Goal: Task Accomplishment & Management: Manage account settings

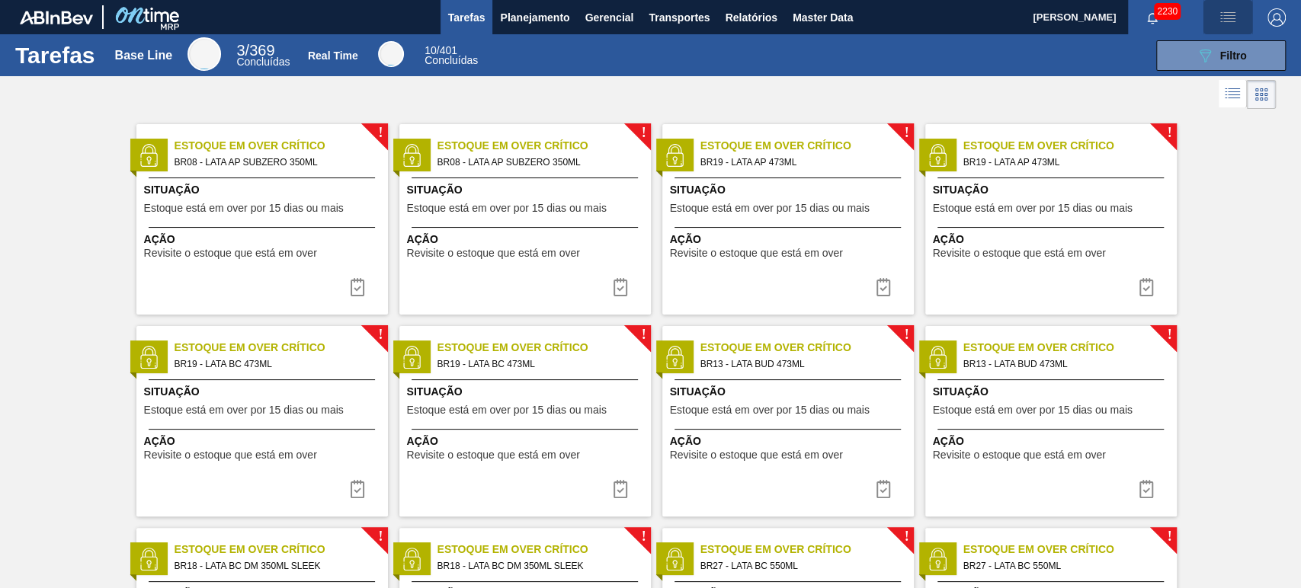
click at [1223, 16] on img "button" at bounding box center [1228, 17] width 18 height 18
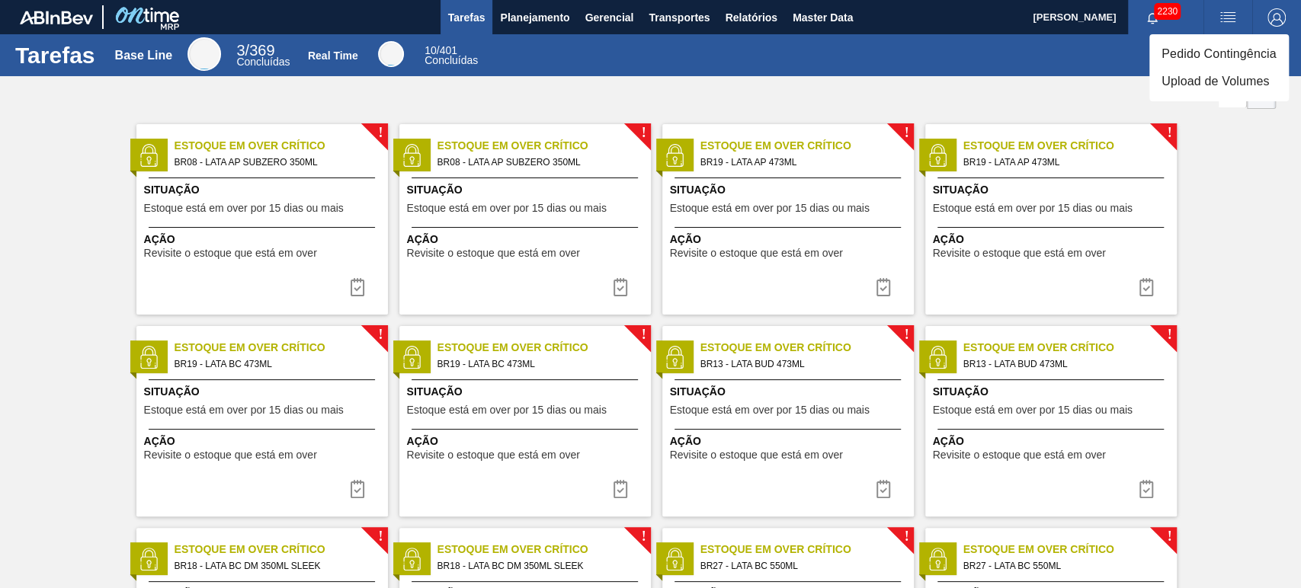
click at [1253, 72] on li "Upload de Volumes" at bounding box center [1218, 81] width 139 height 27
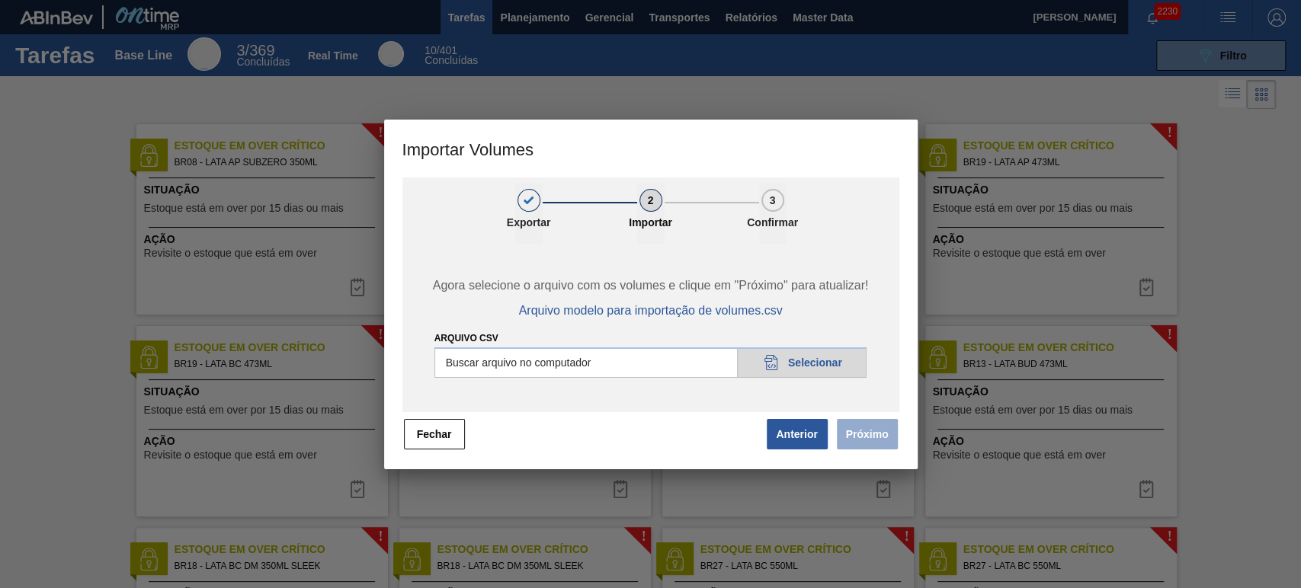
click at [802, 355] on input "Arquivo csv" at bounding box center [650, 363] width 433 height 30
type input "C:\fakepath\Template Subida LM.csv"
click at [872, 440] on button "Próximo" at bounding box center [867, 434] width 61 height 30
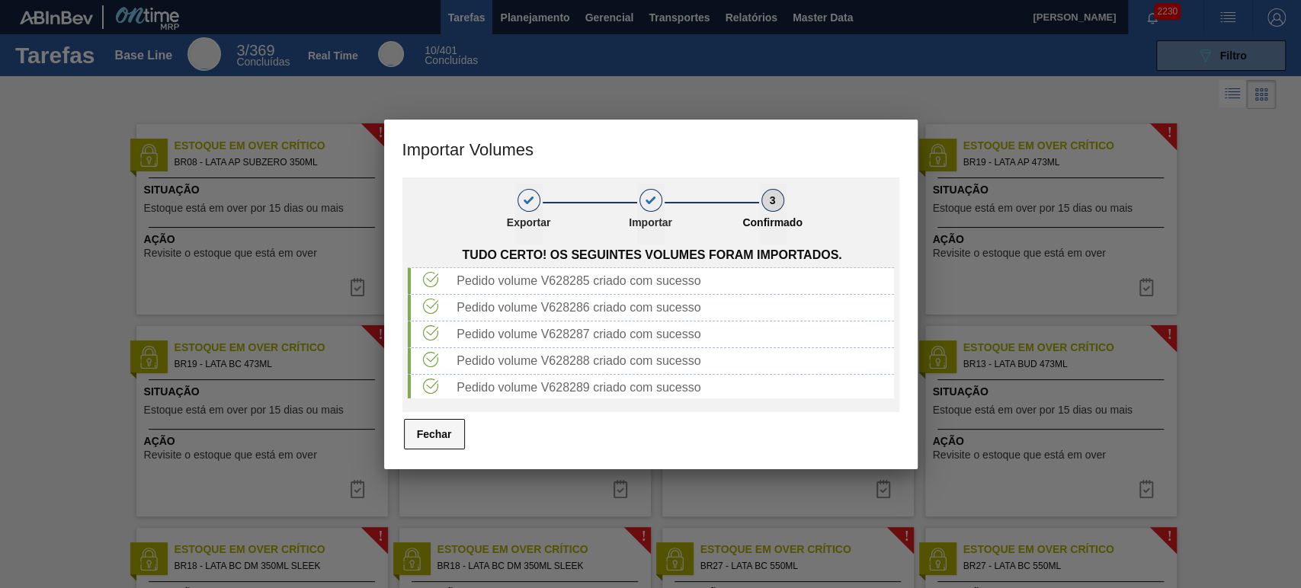
click at [445, 444] on button "Fechar" at bounding box center [434, 434] width 61 height 30
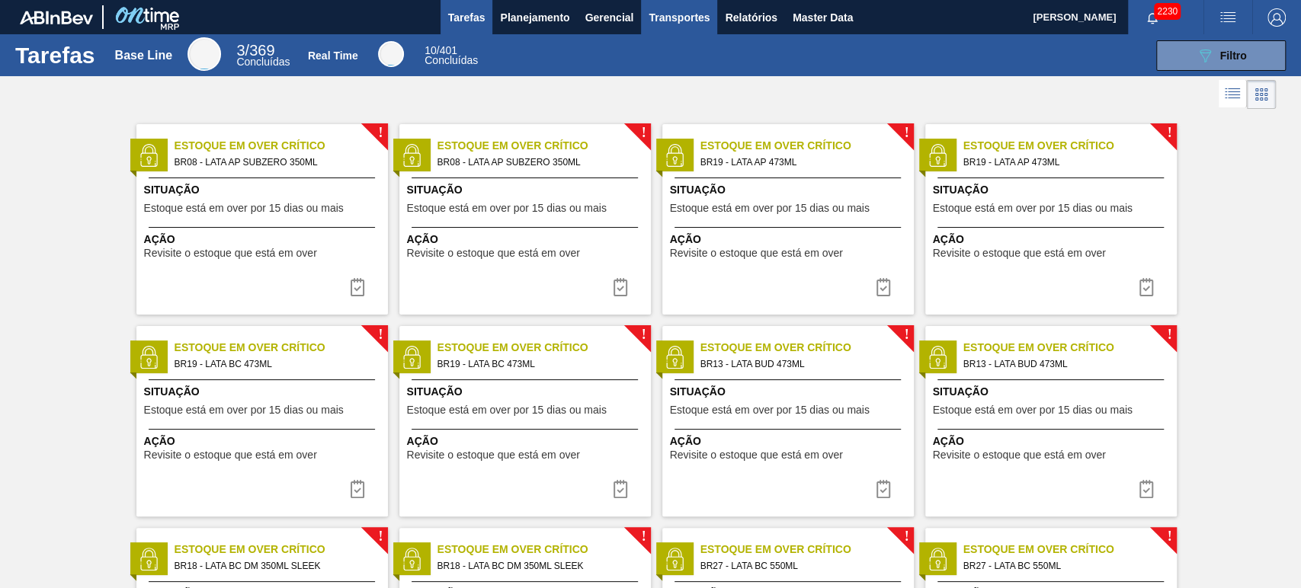
click at [672, 19] on span "Transportes" at bounding box center [679, 17] width 61 height 18
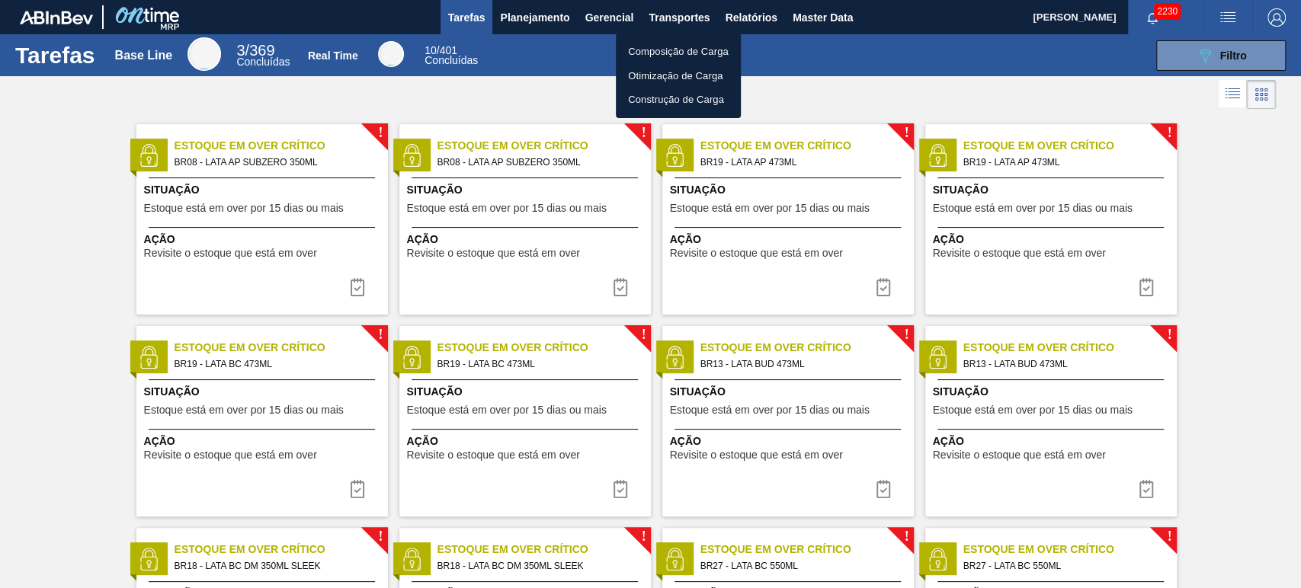
click at [672, 72] on li "Otimização de Carga" at bounding box center [678, 76] width 125 height 24
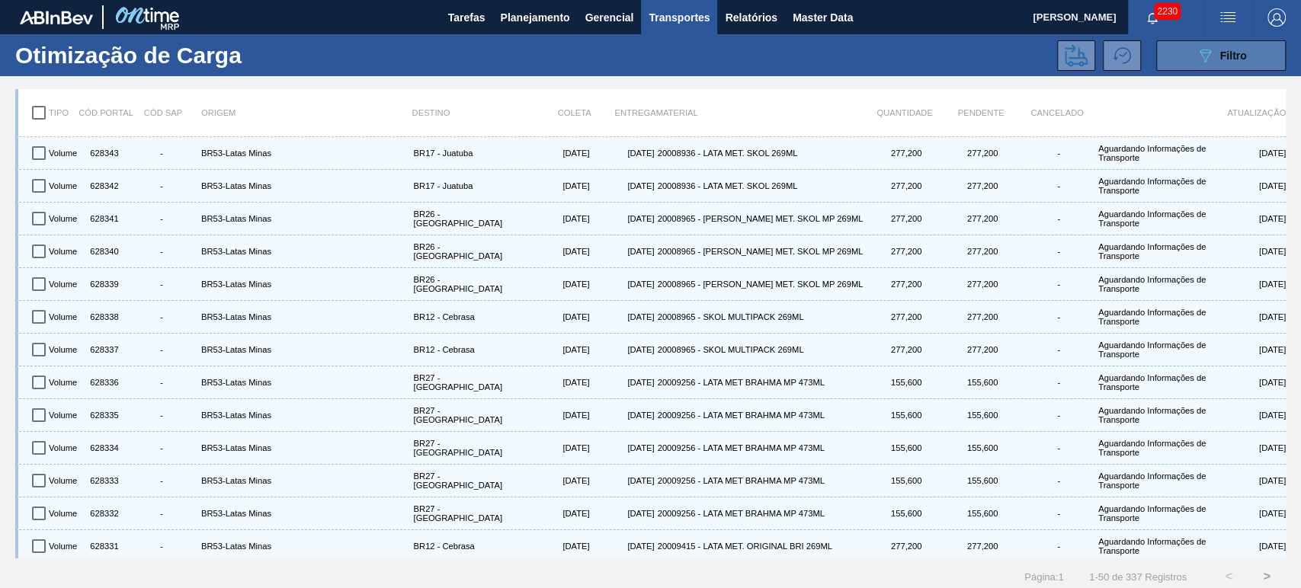
click at [1201, 66] on button "089F7B8B-B2A5-4AFE-B5C0-19BA573D28AC Filtro" at bounding box center [1221, 55] width 130 height 30
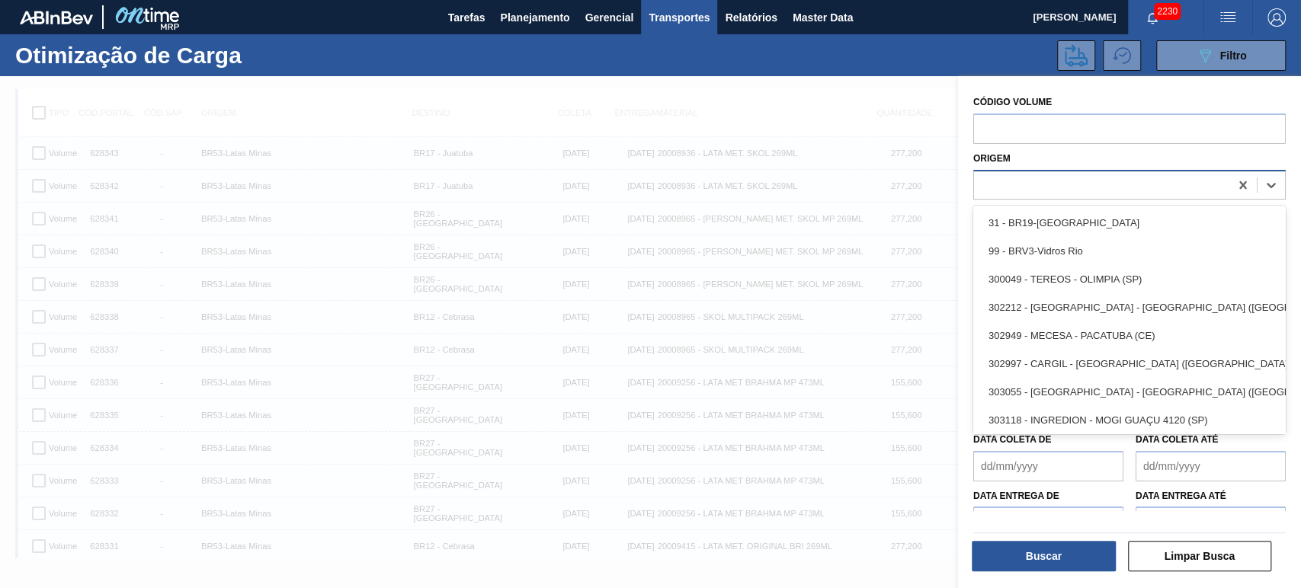
click at [1031, 178] on div at bounding box center [1101, 185] width 255 height 22
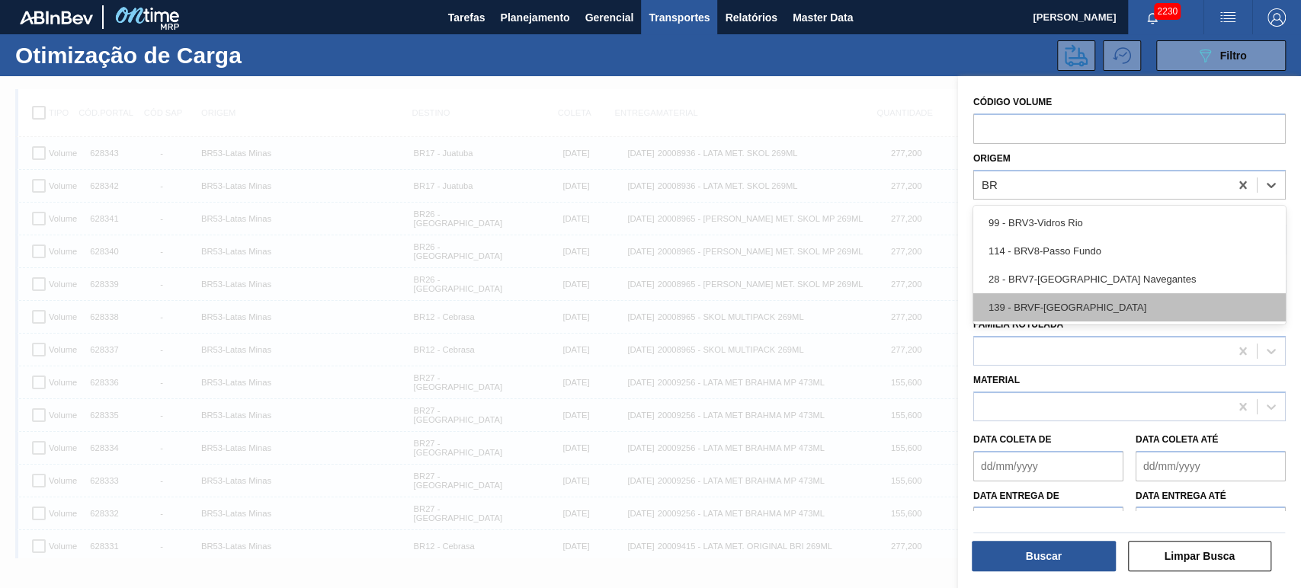
type input "B"
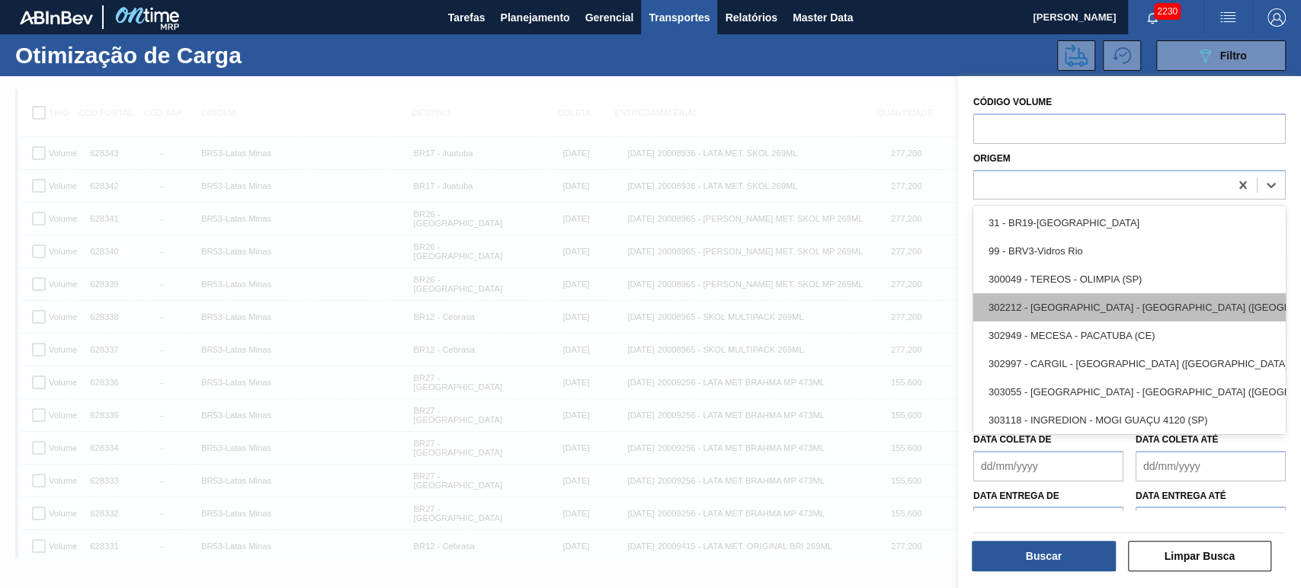
type input "3"
type input "53"
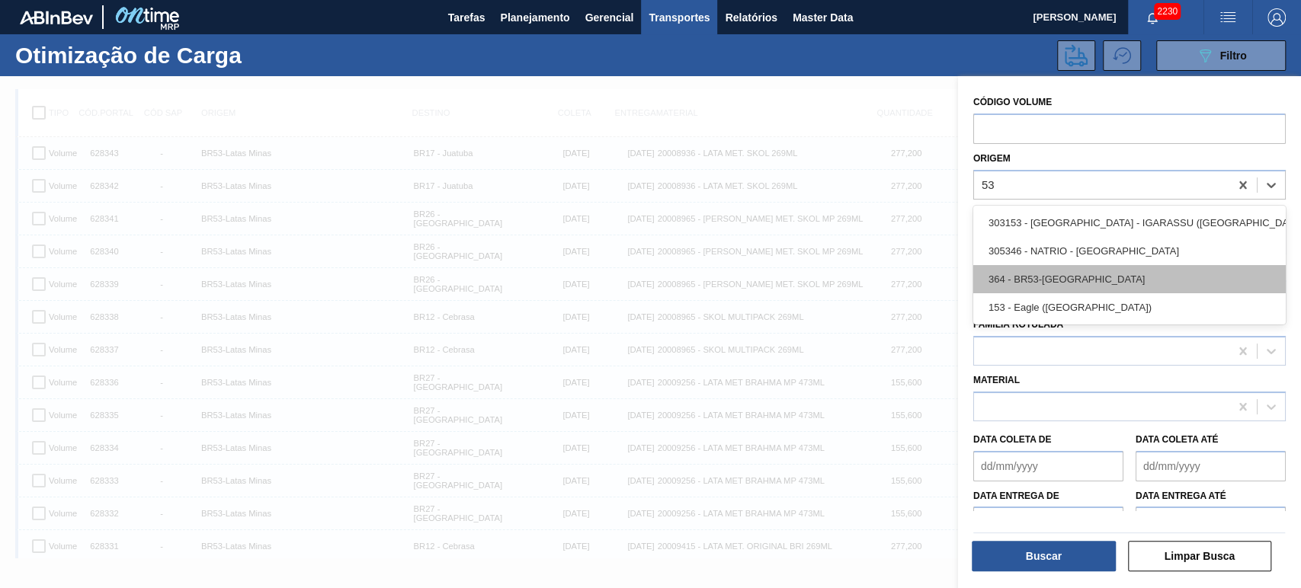
click at [1104, 278] on div "364 - BR53-Latas Minas" at bounding box center [1129, 279] width 312 height 28
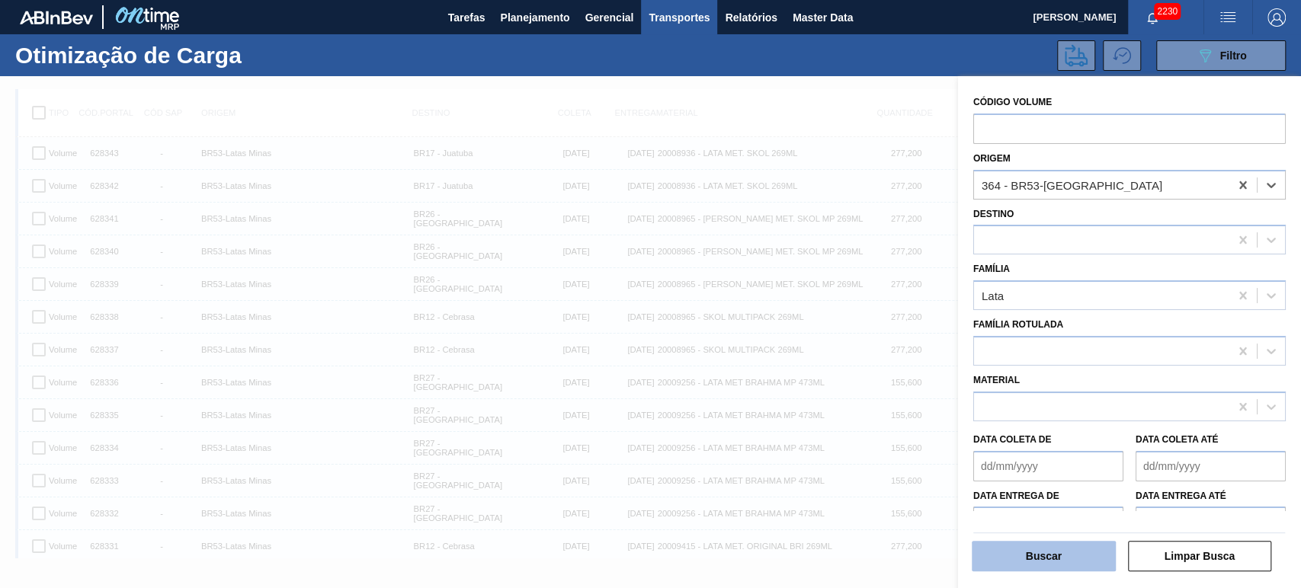
click at [1045, 565] on button "Buscar" at bounding box center [1044, 556] width 144 height 30
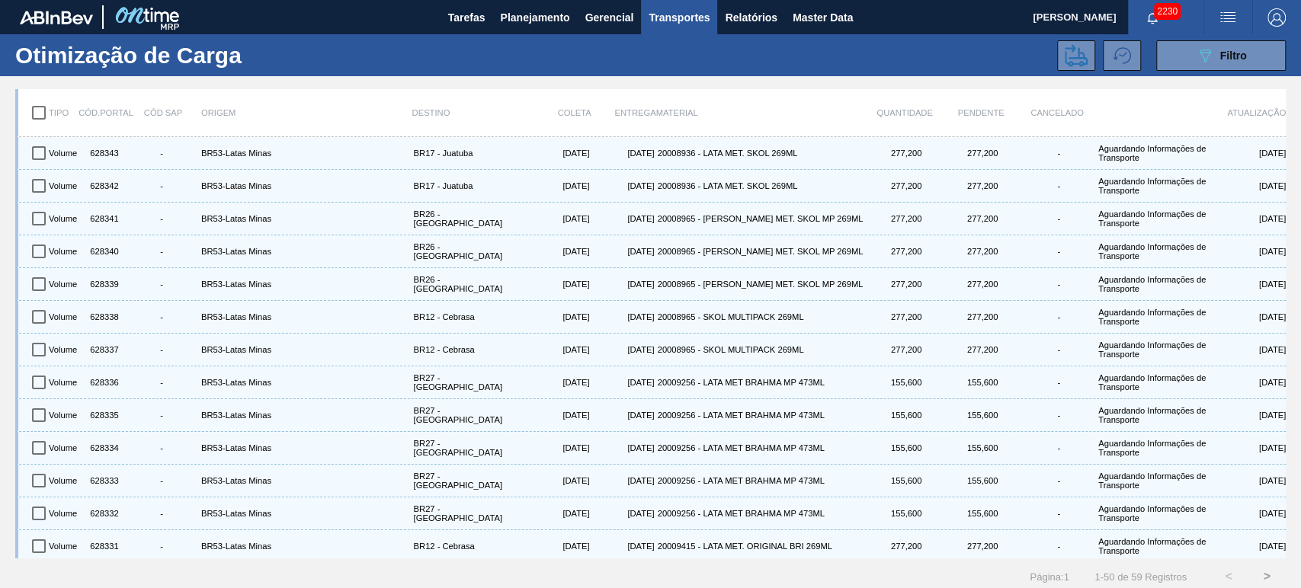
click at [40, 116] on input "checkbox" at bounding box center [39, 113] width 32 height 32
checkbox input "true"
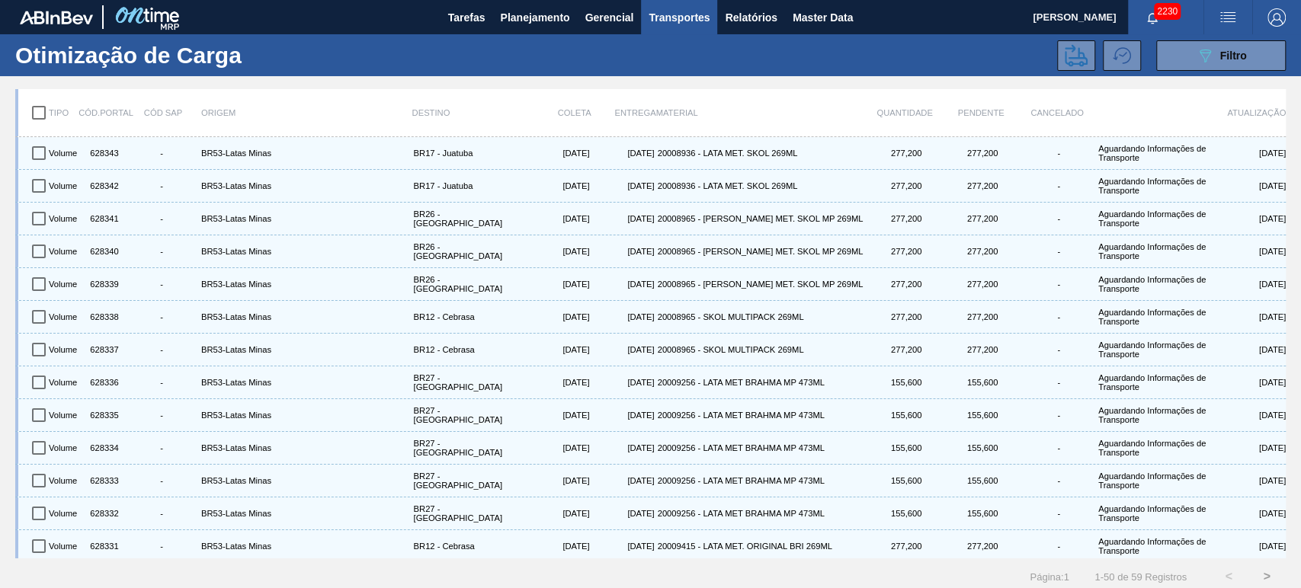
checkbox input "true"
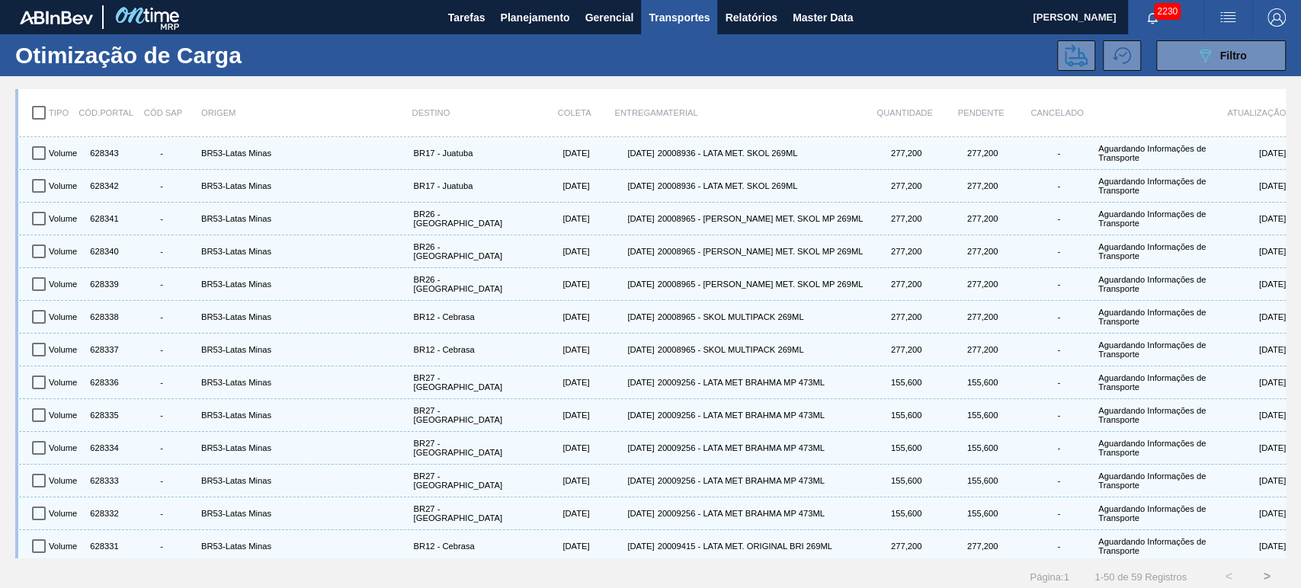
checkbox input "true"
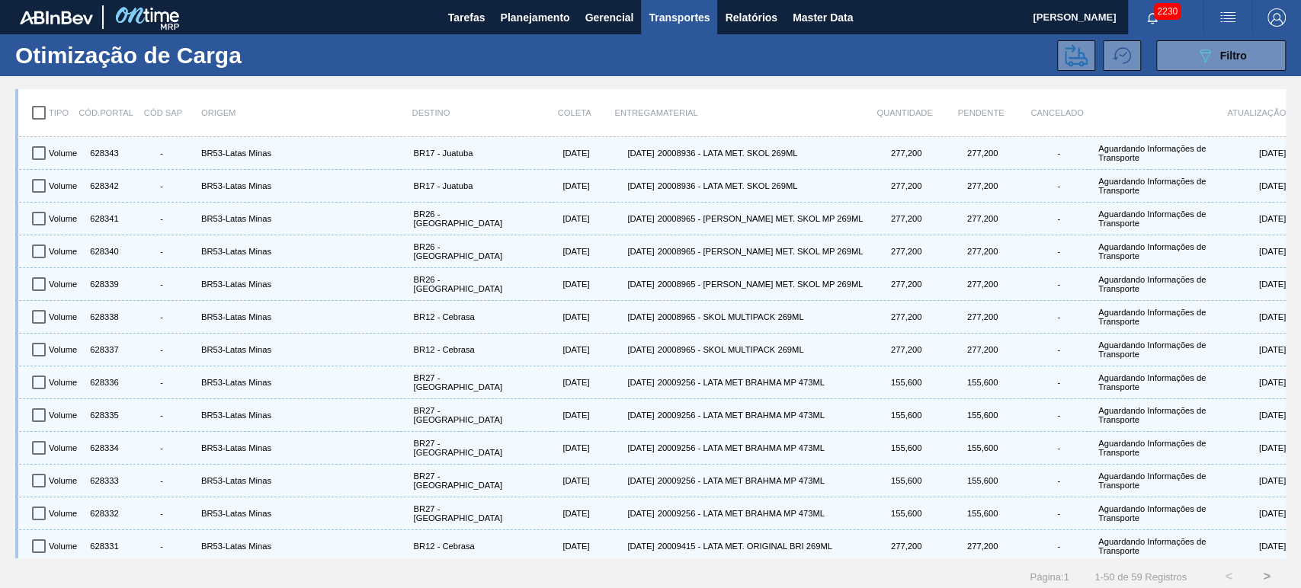
checkbox input "true"
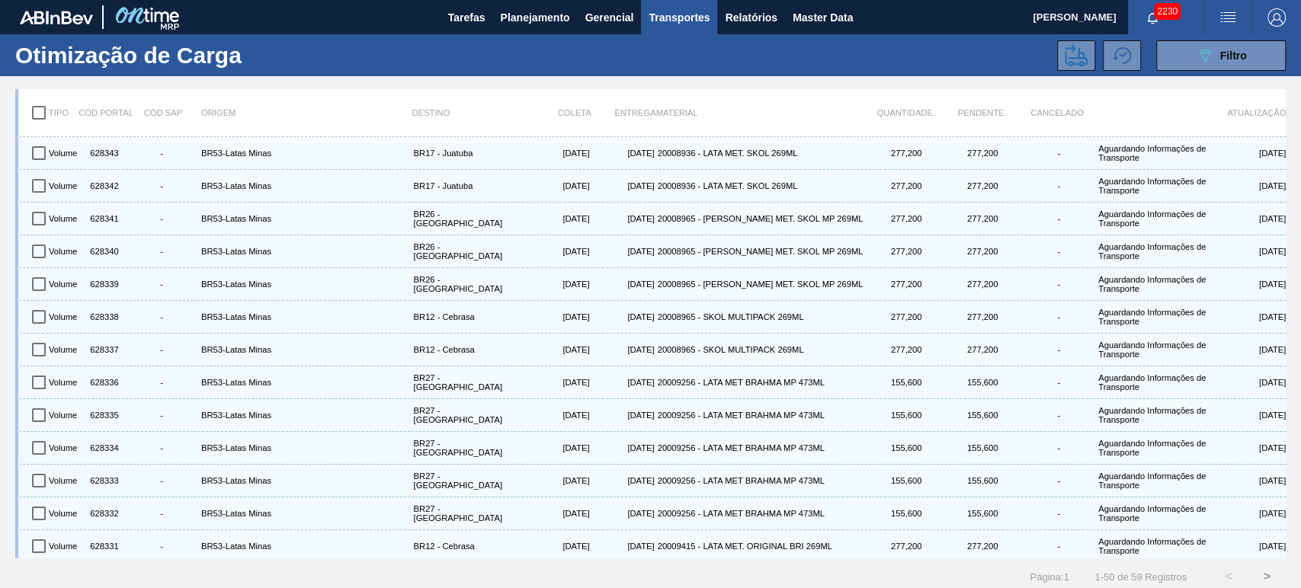
checkbox input "true"
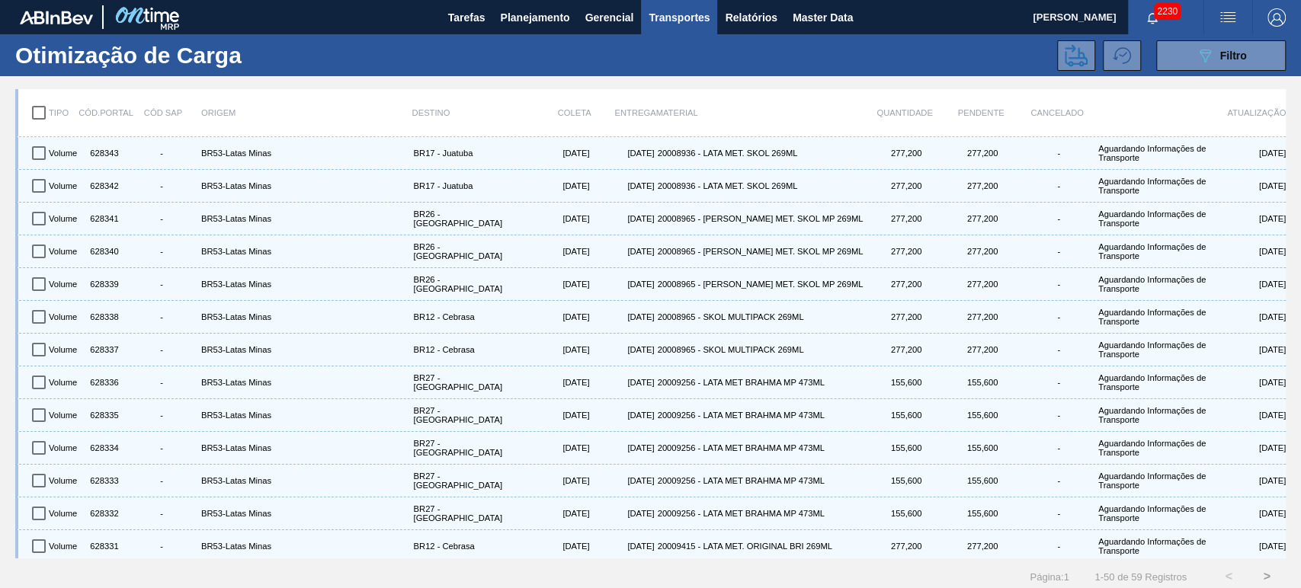
checkbox input "true"
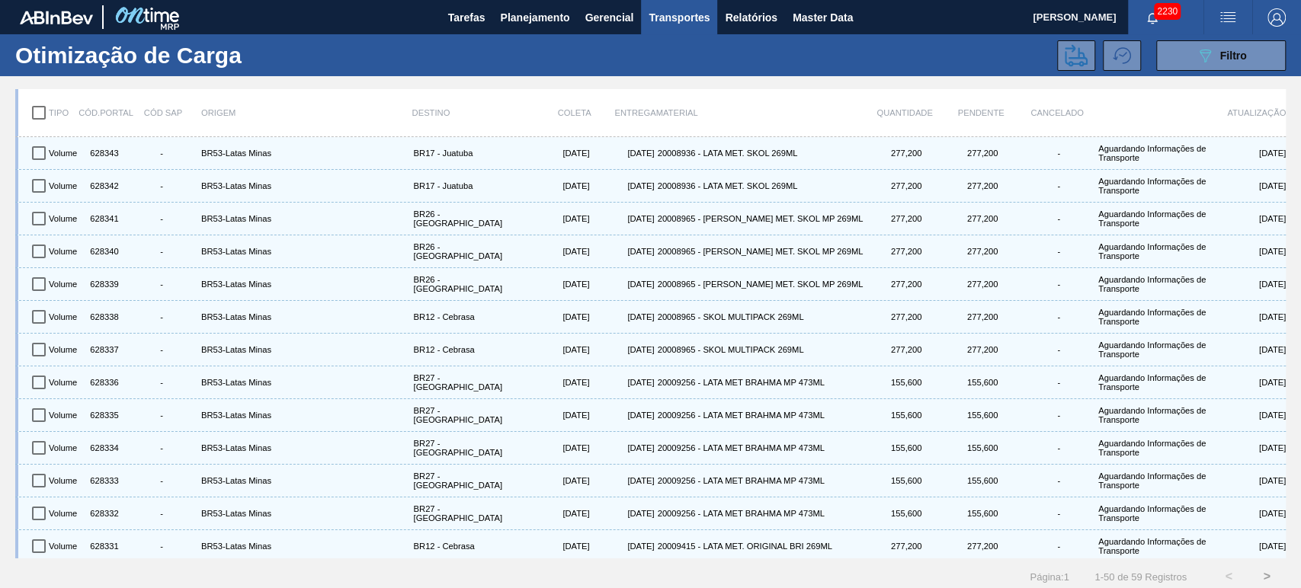
checkbox input "true"
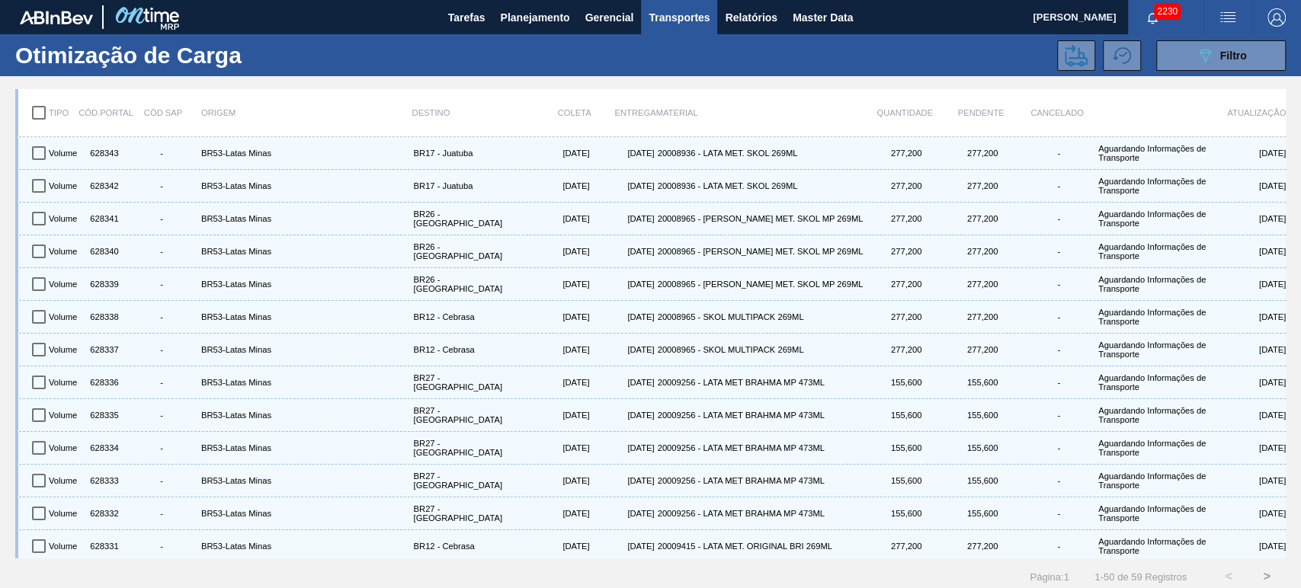
checkbox input "true"
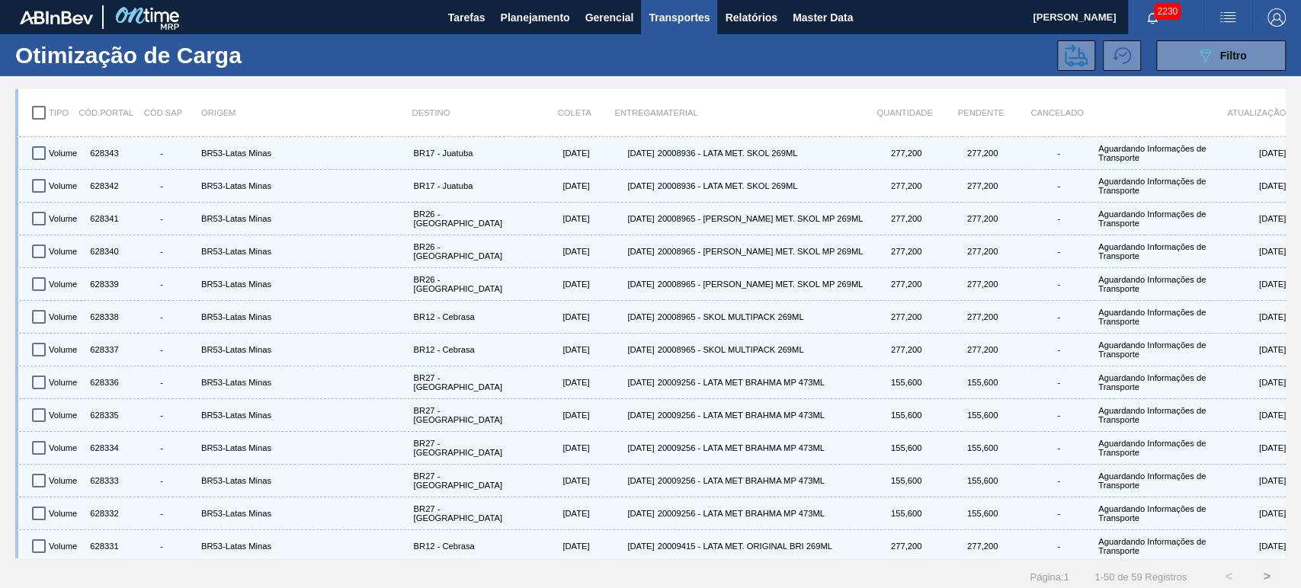
checkbox input "true"
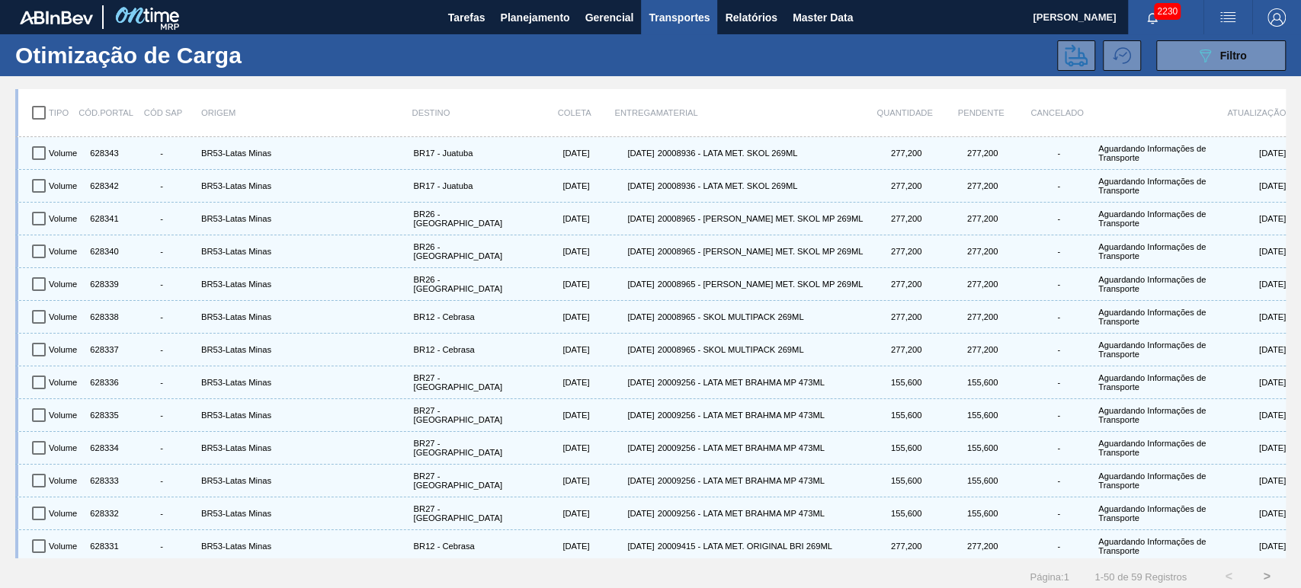
checkbox input "true"
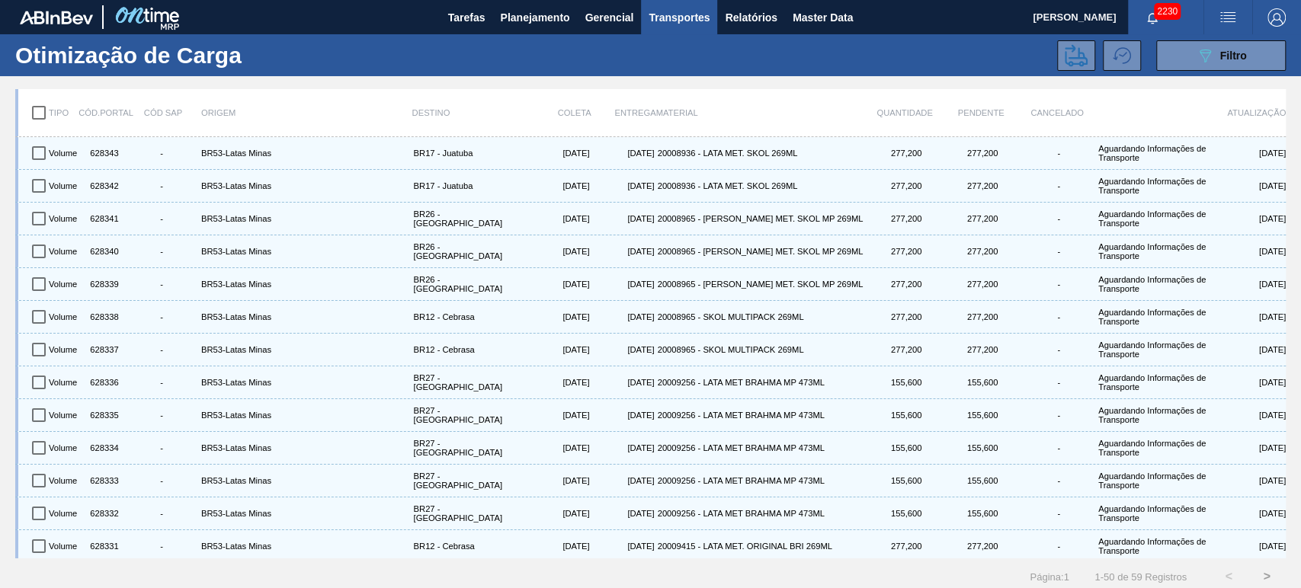
checkbox input "true"
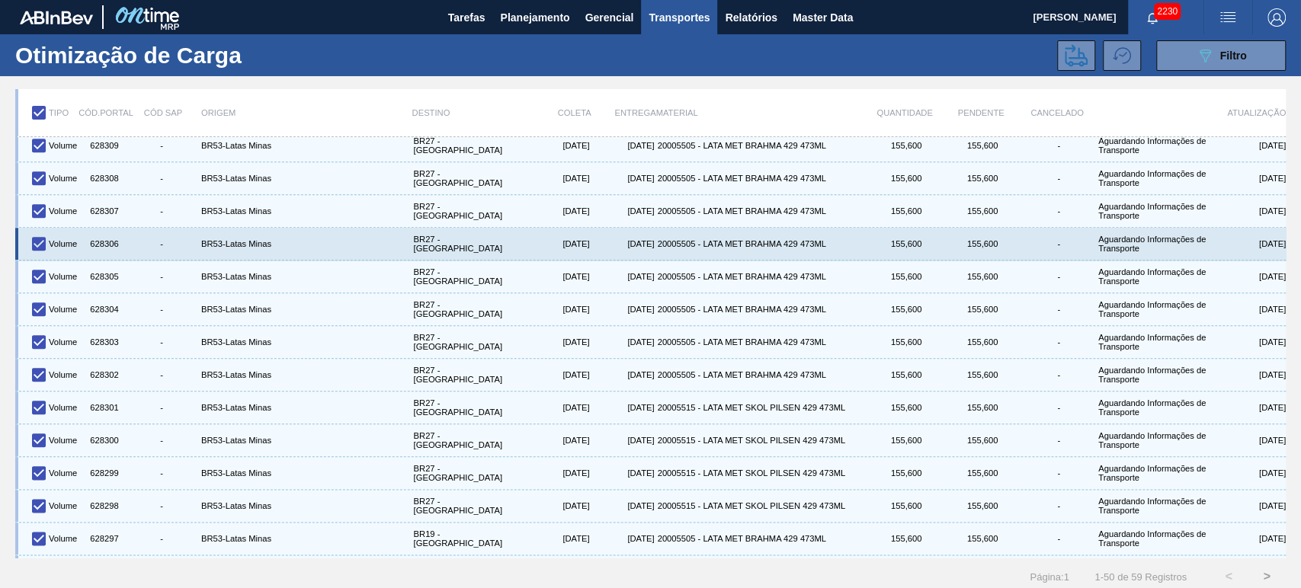
scroll to position [1212, 0]
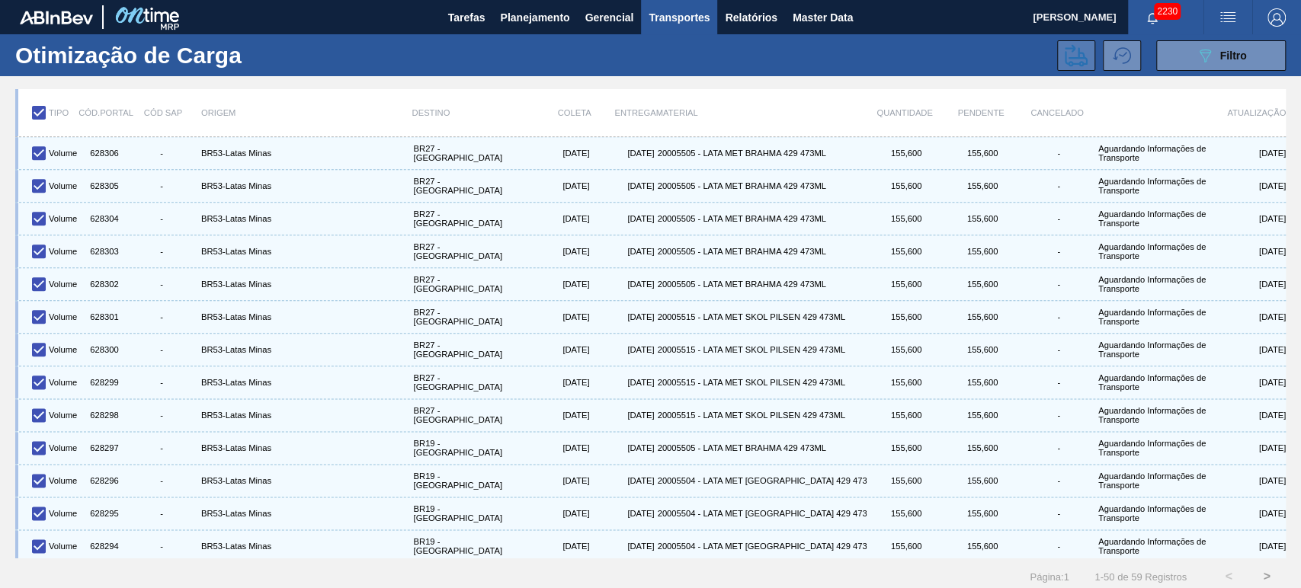
click at [1065, 60] on icon at bounding box center [1076, 55] width 23 height 23
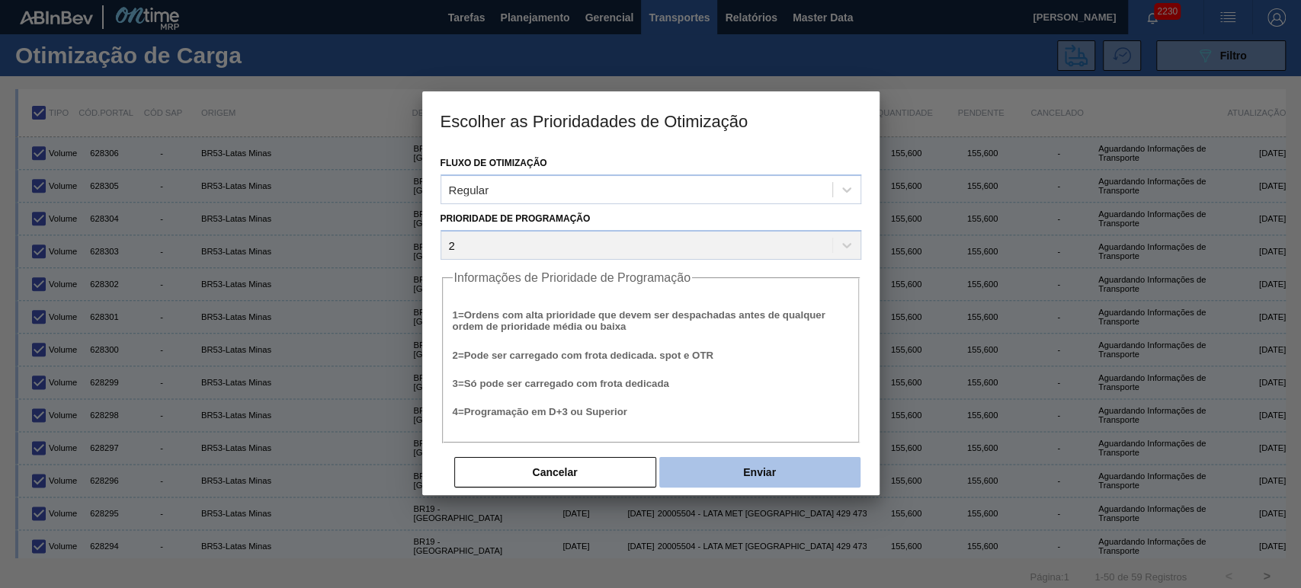
click at [750, 470] on button "Enviar" at bounding box center [759, 472] width 201 height 30
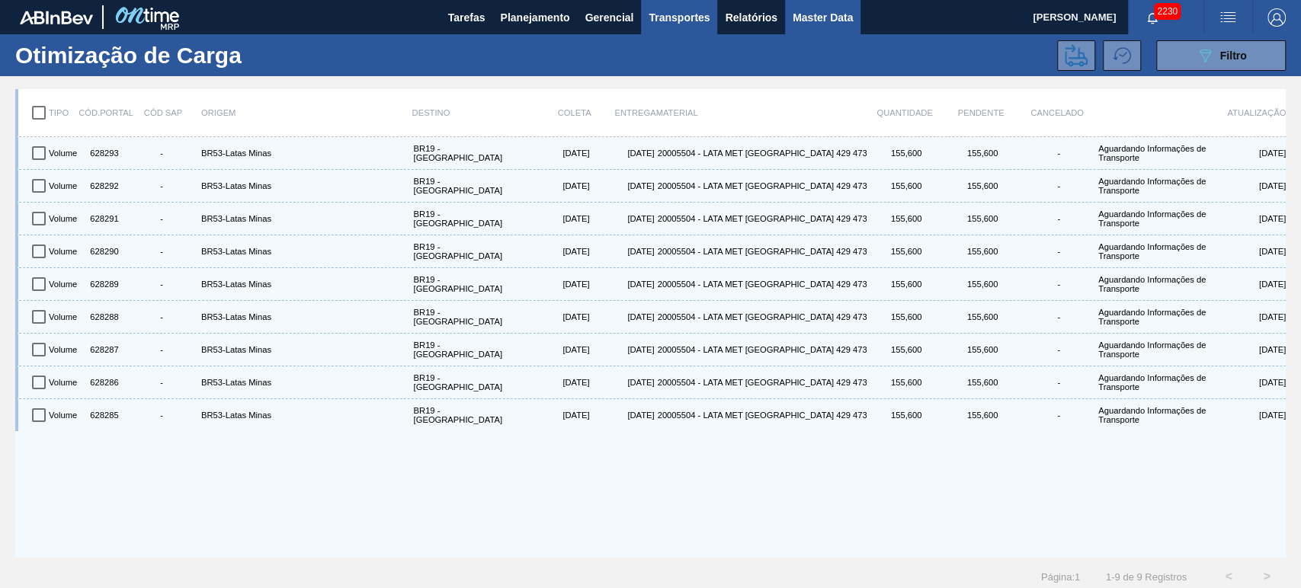
click at [818, 27] on button "Master Data" at bounding box center [822, 17] width 75 height 34
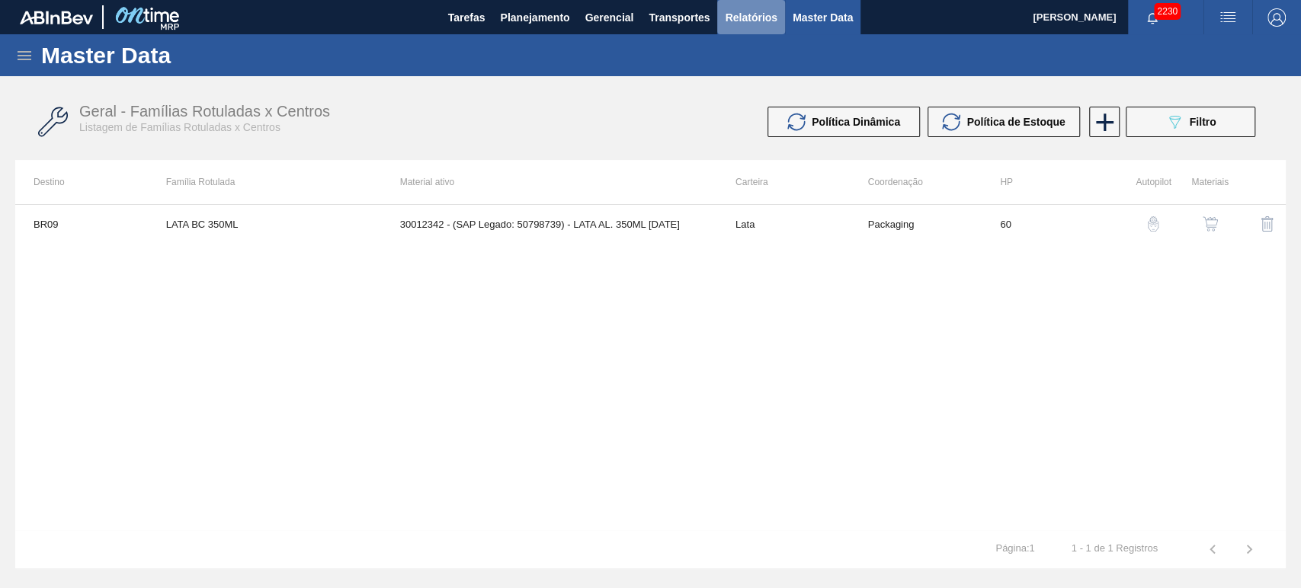
click at [762, 11] on span "Relatórios" at bounding box center [751, 17] width 52 height 18
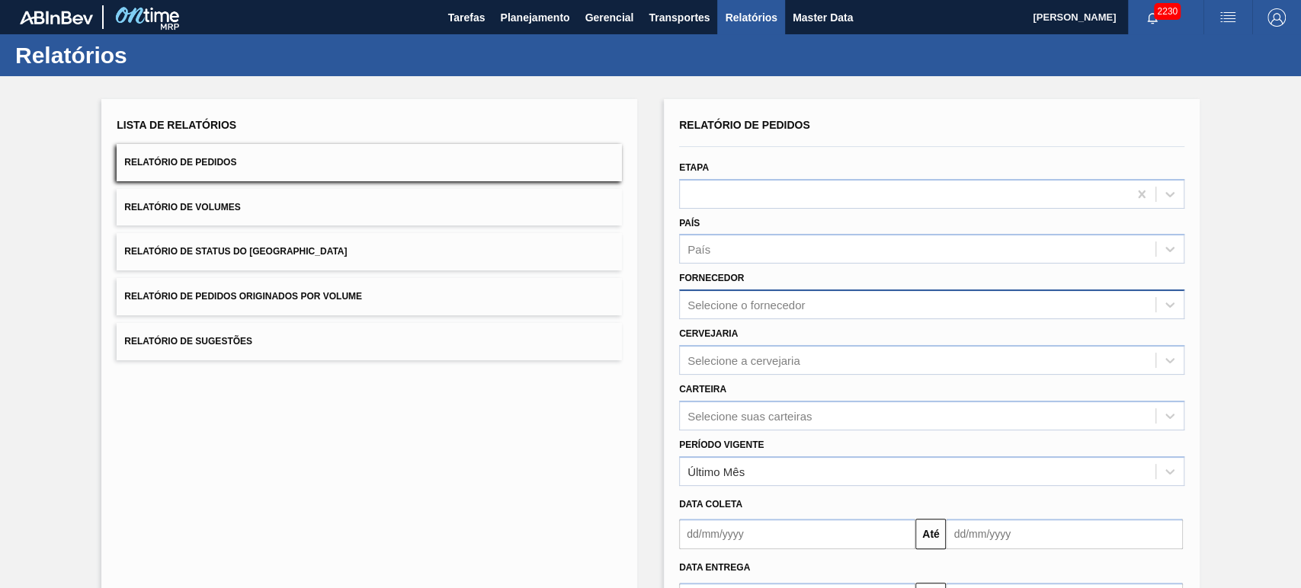
click at [713, 305] on div "Selecione o fornecedor" at bounding box center [745, 305] width 117 height 13
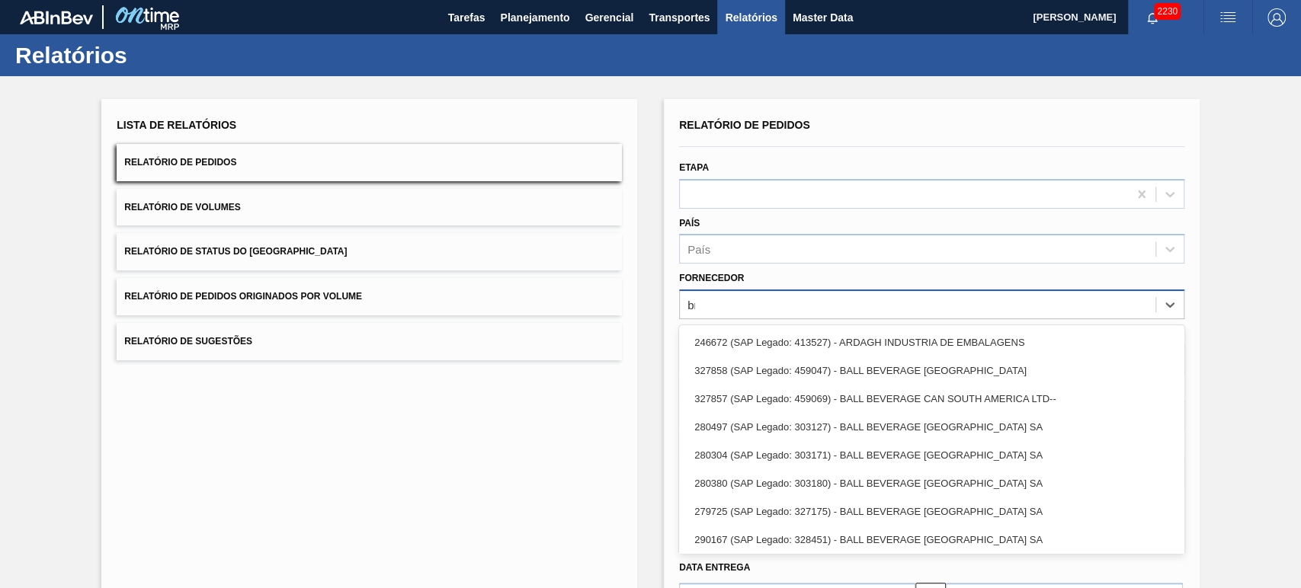
type input "brv"
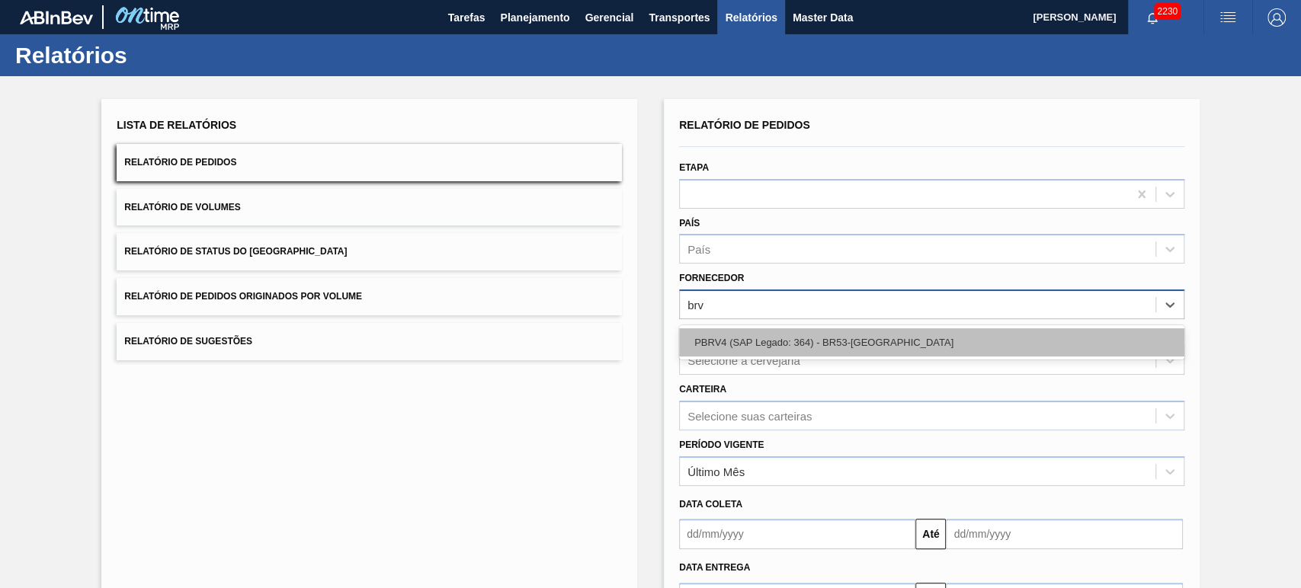
click at [735, 341] on div "PBRV4 (SAP Legado: 364) - BR53-[GEOGRAPHIC_DATA]" at bounding box center [931, 342] width 505 height 28
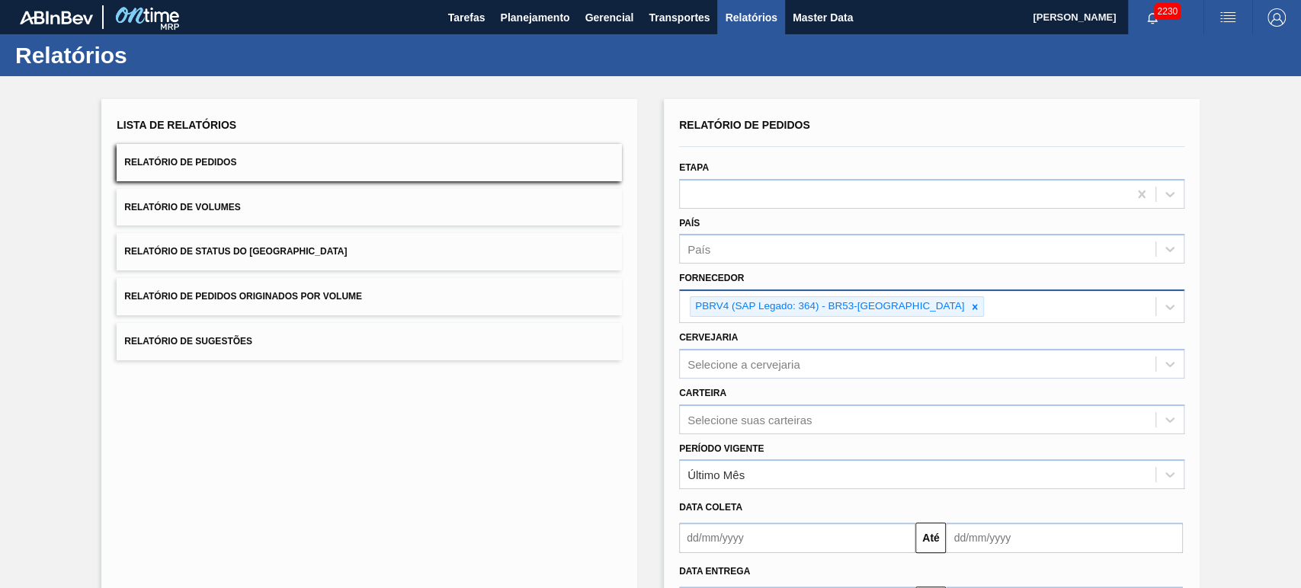
click at [730, 434] on div "Período Vigente Último Mês" at bounding box center [931, 462] width 517 height 56
click at [733, 421] on div "Selecione suas carteiras" at bounding box center [931, 420] width 505 height 30
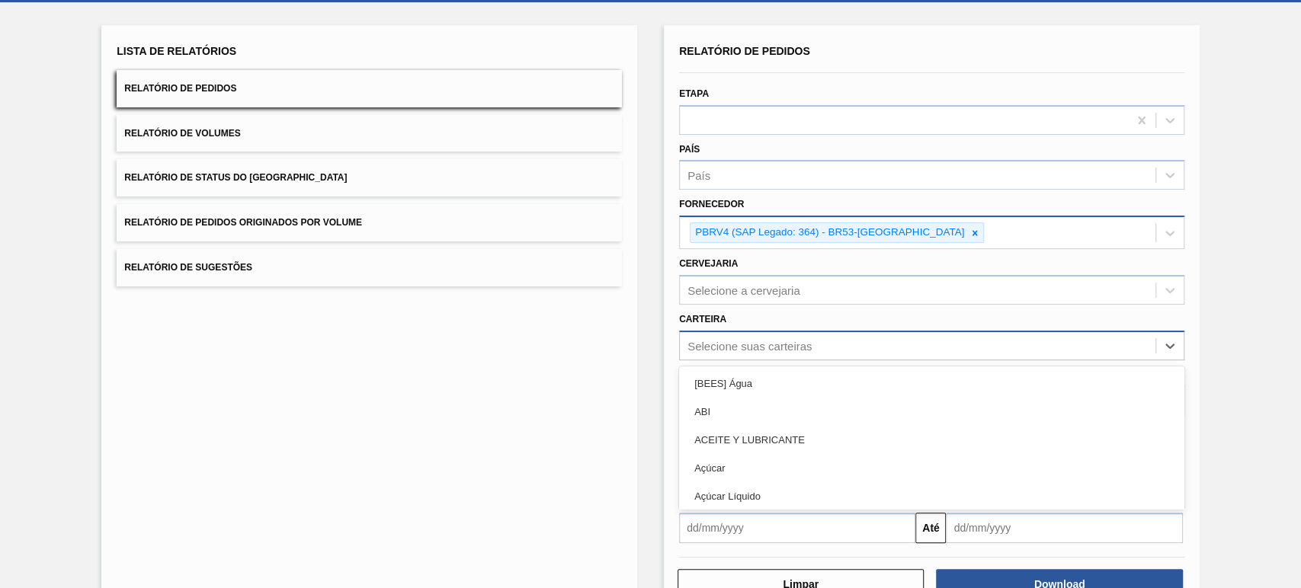
scroll to position [85, 0]
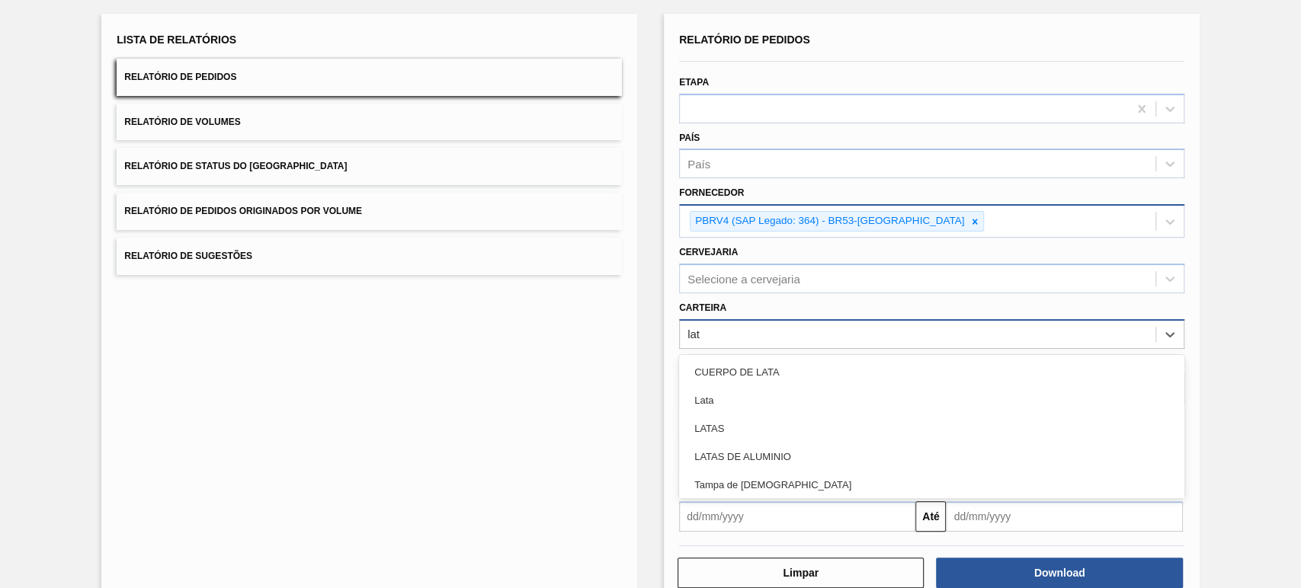
type input "lata"
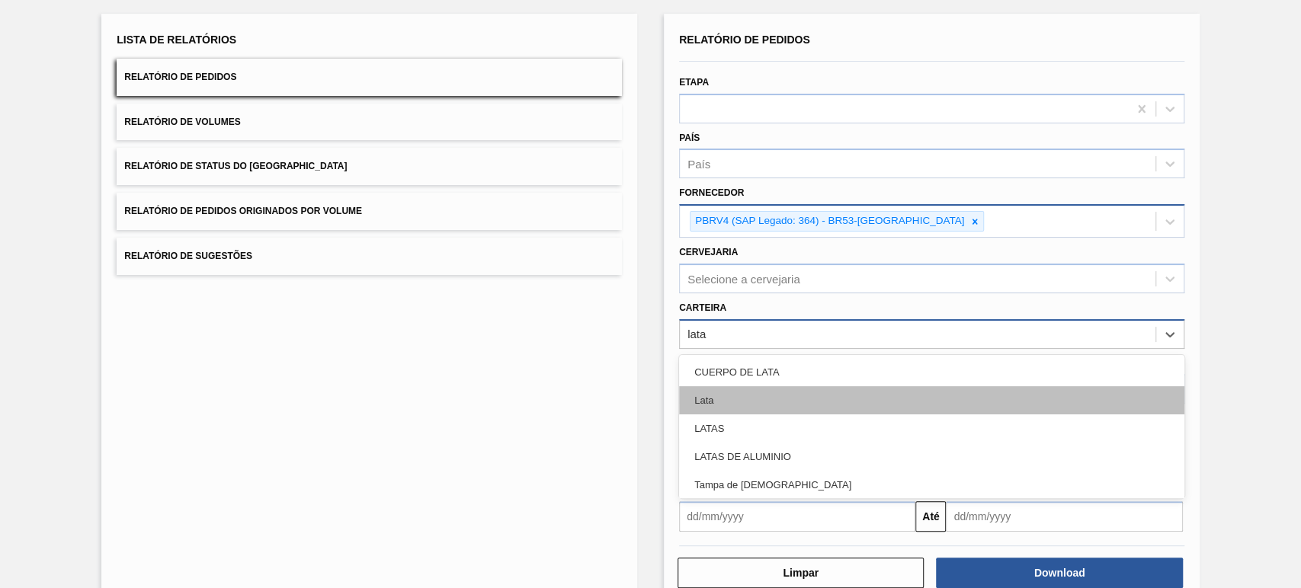
click at [716, 407] on div "Lata" at bounding box center [931, 400] width 505 height 28
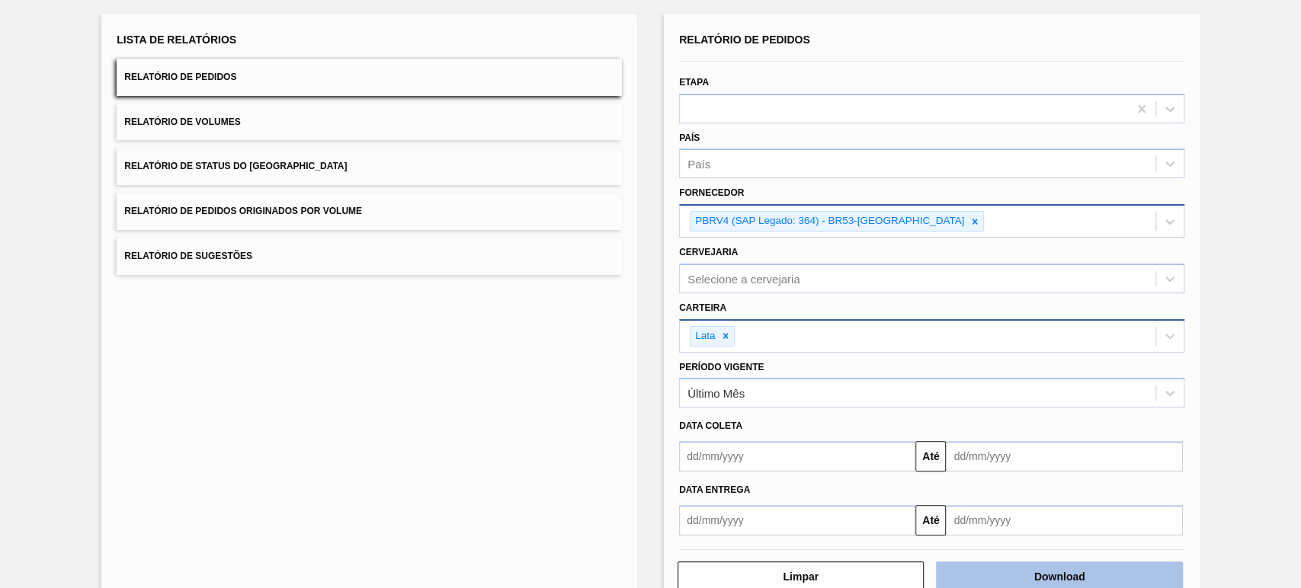
click at [1038, 572] on button "Download" at bounding box center [1059, 577] width 246 height 30
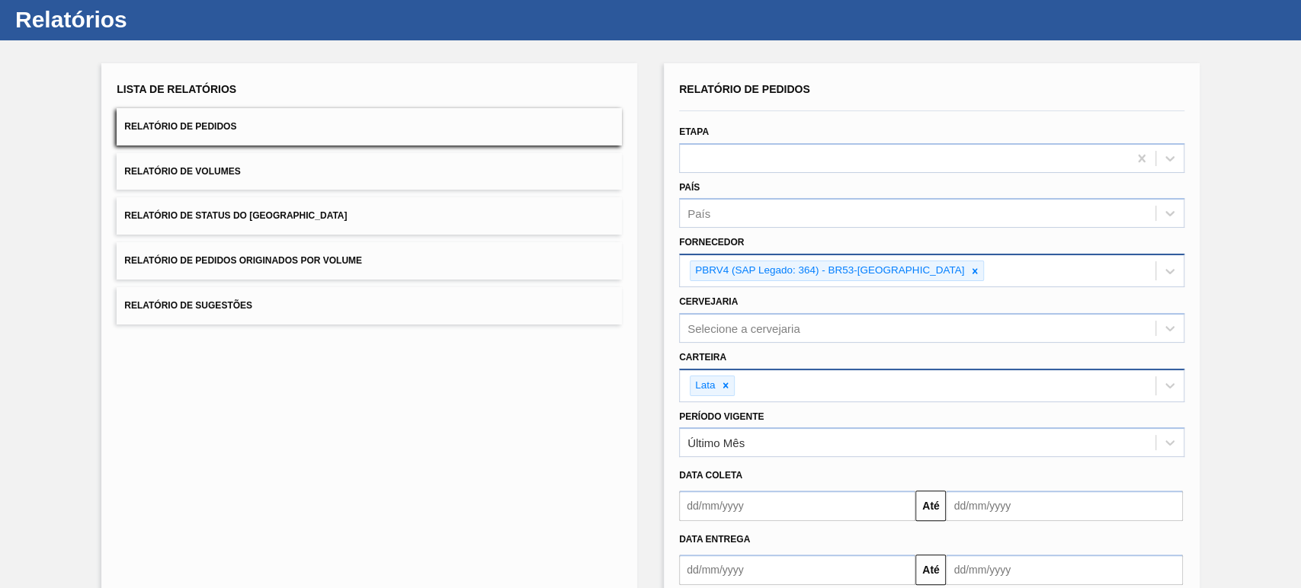
scroll to position [0, 0]
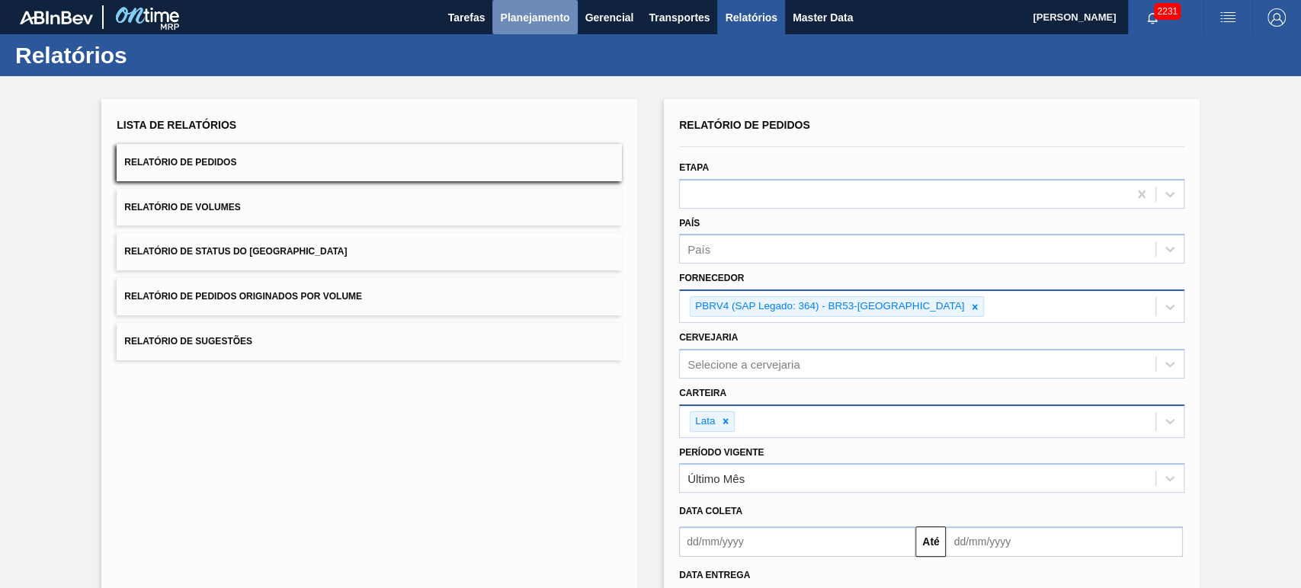
click at [546, 16] on span "Planejamento" at bounding box center [534, 17] width 69 height 18
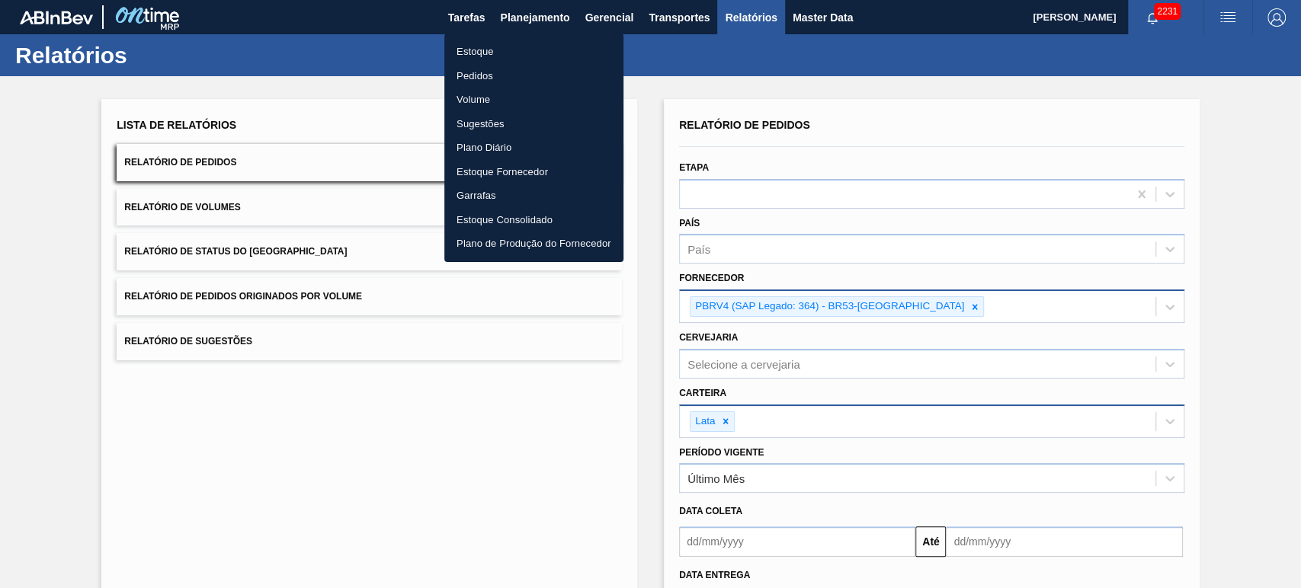
click at [476, 70] on li "Pedidos" at bounding box center [533, 76] width 179 height 24
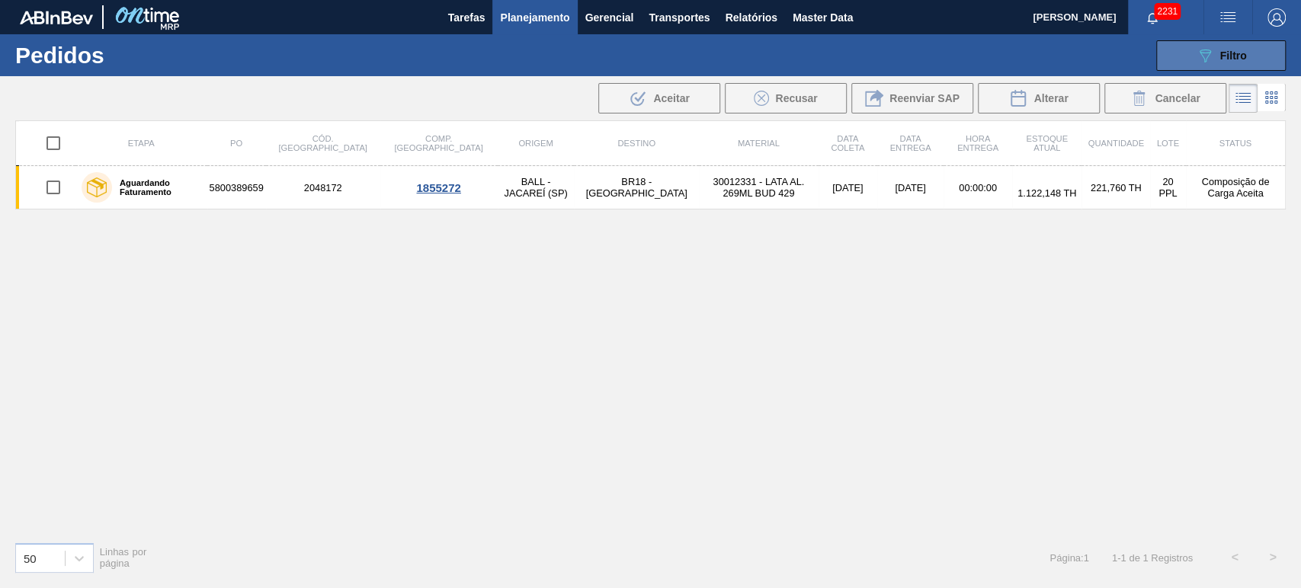
drag, startPoint x: 1207, startPoint y: 35, endPoint x: 1206, endPoint y: 43, distance: 7.7
click at [1207, 35] on div "089F7B8B-B2A5-4AFE-B5C0-19BA573D28AC Filtro Código Pedido Portal Códido PO SAP …" at bounding box center [766, 56] width 1055 height 46
click at [1206, 52] on icon "089F7B8B-B2A5-4AFE-B5C0-19BA573D28AC" at bounding box center [1205, 55] width 18 height 18
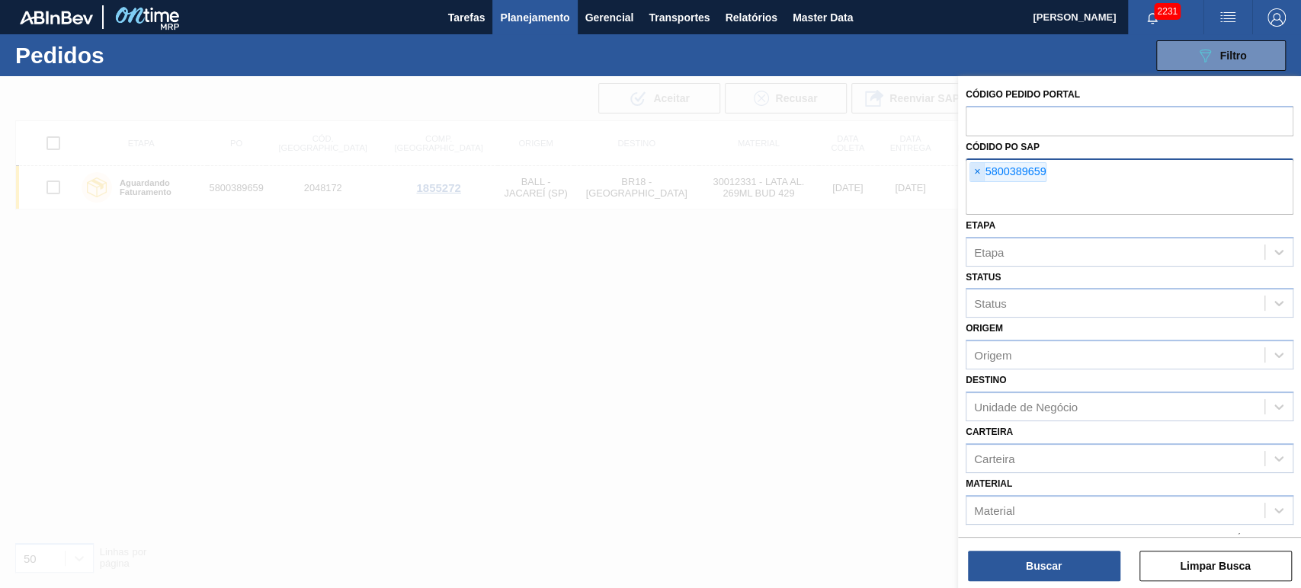
click at [978, 170] on span "×" at bounding box center [977, 172] width 14 height 18
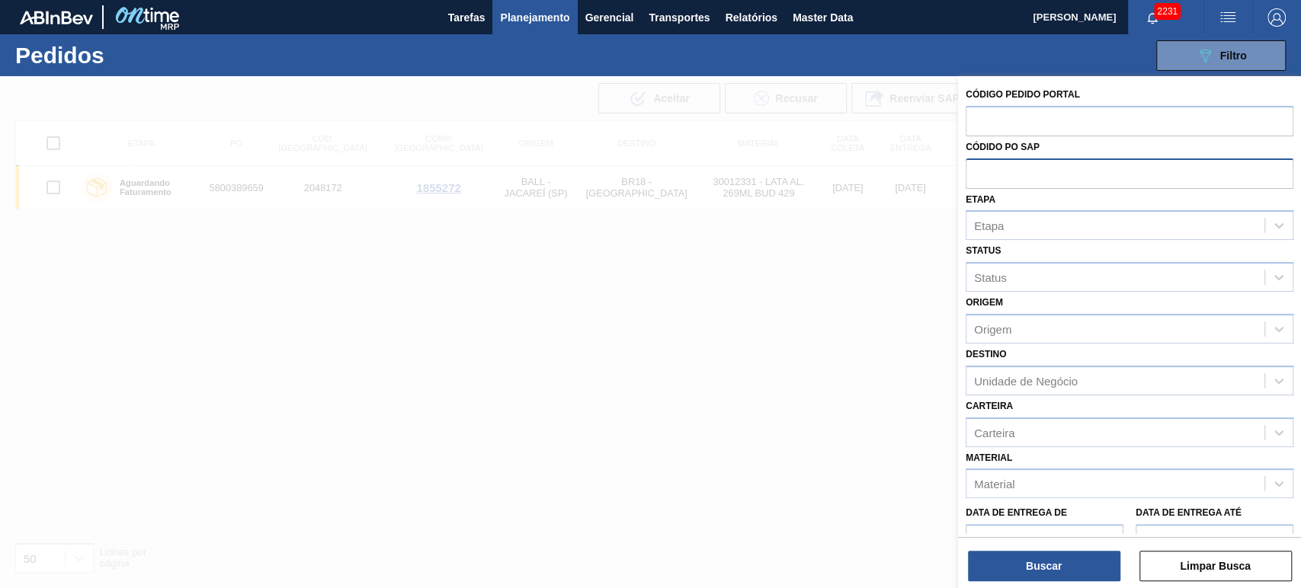
paste input "text"
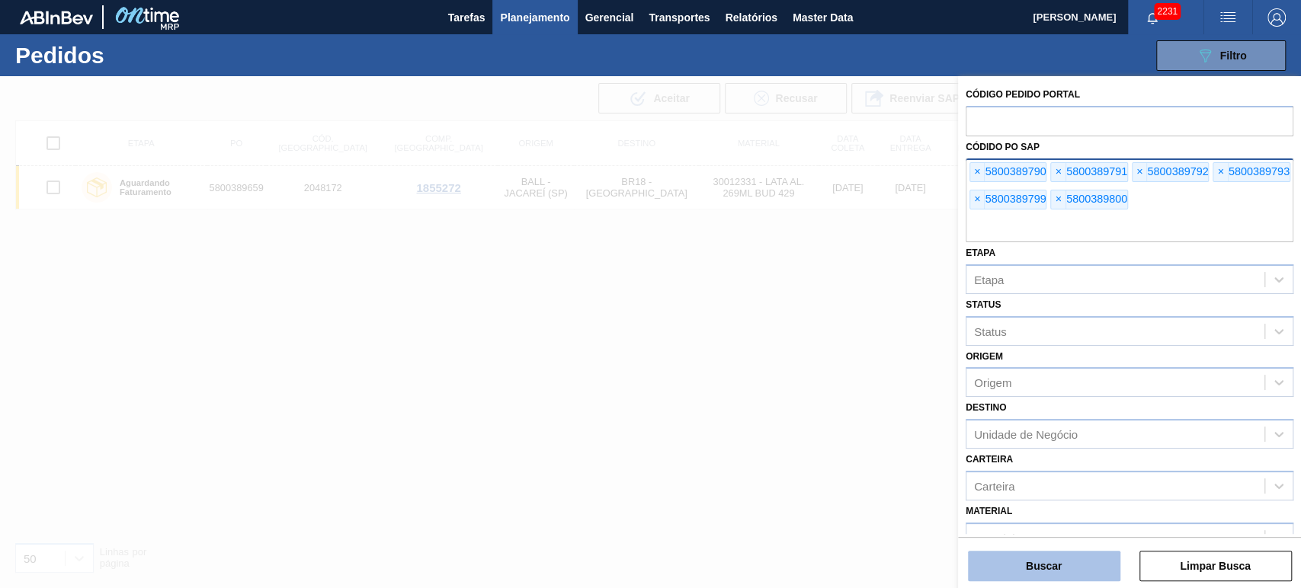
click at [1055, 562] on button "Buscar" at bounding box center [1044, 566] width 152 height 30
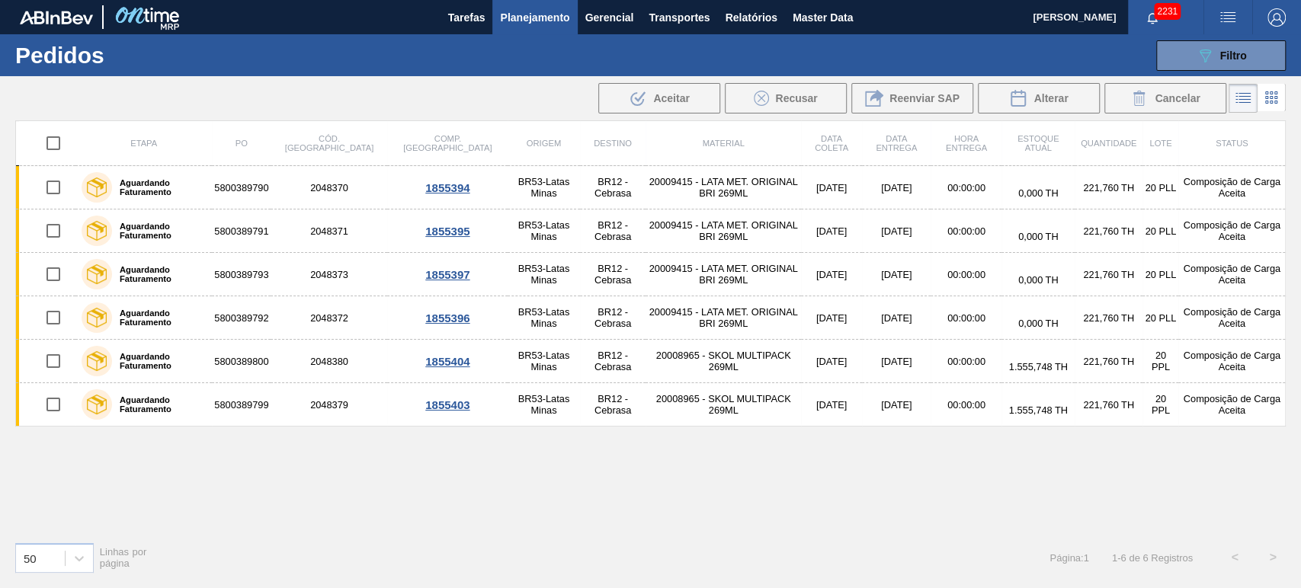
click at [55, 143] on input "checkbox" at bounding box center [53, 143] width 32 height 32
checkbox input "true"
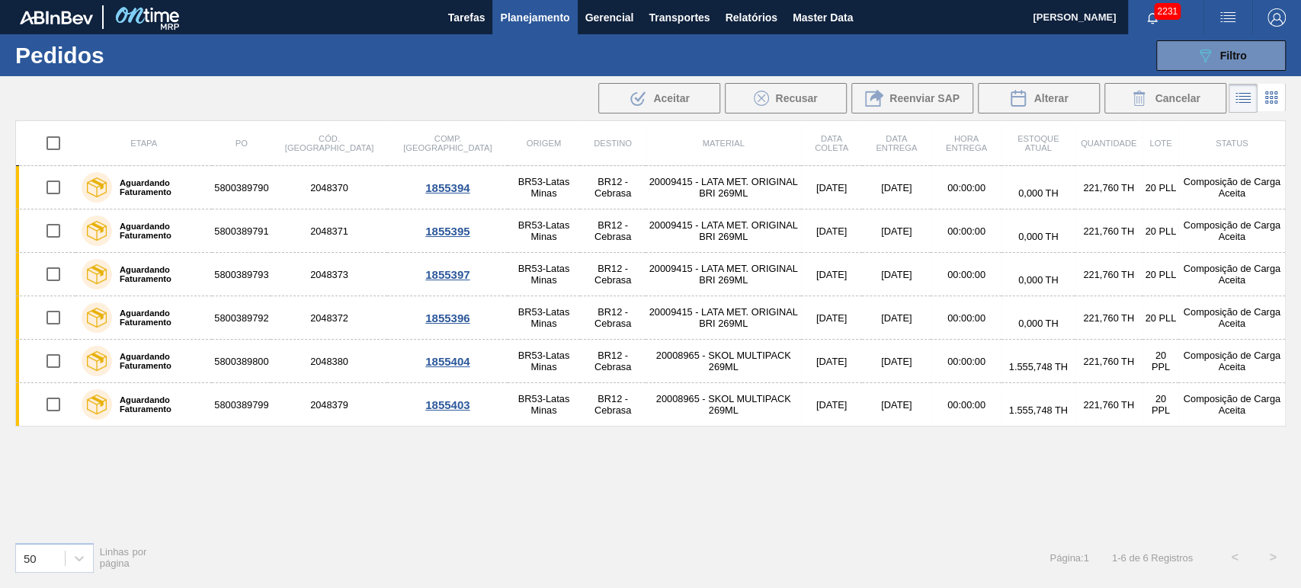
checkbox input "true"
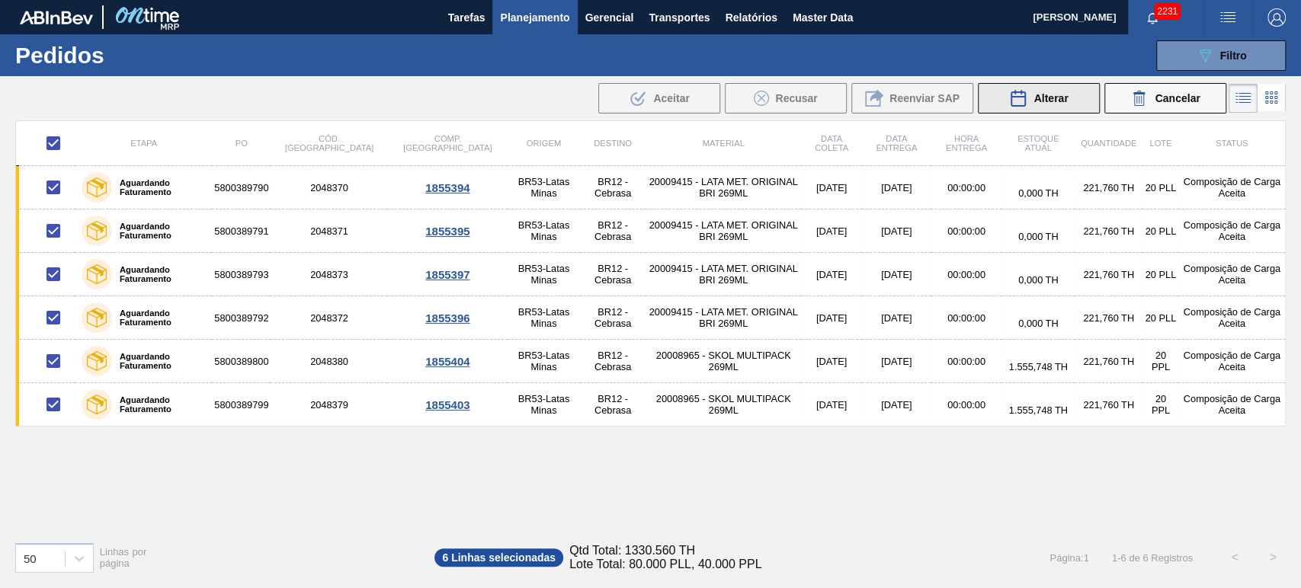
click at [1068, 91] on button "Alterar" at bounding box center [1039, 98] width 122 height 30
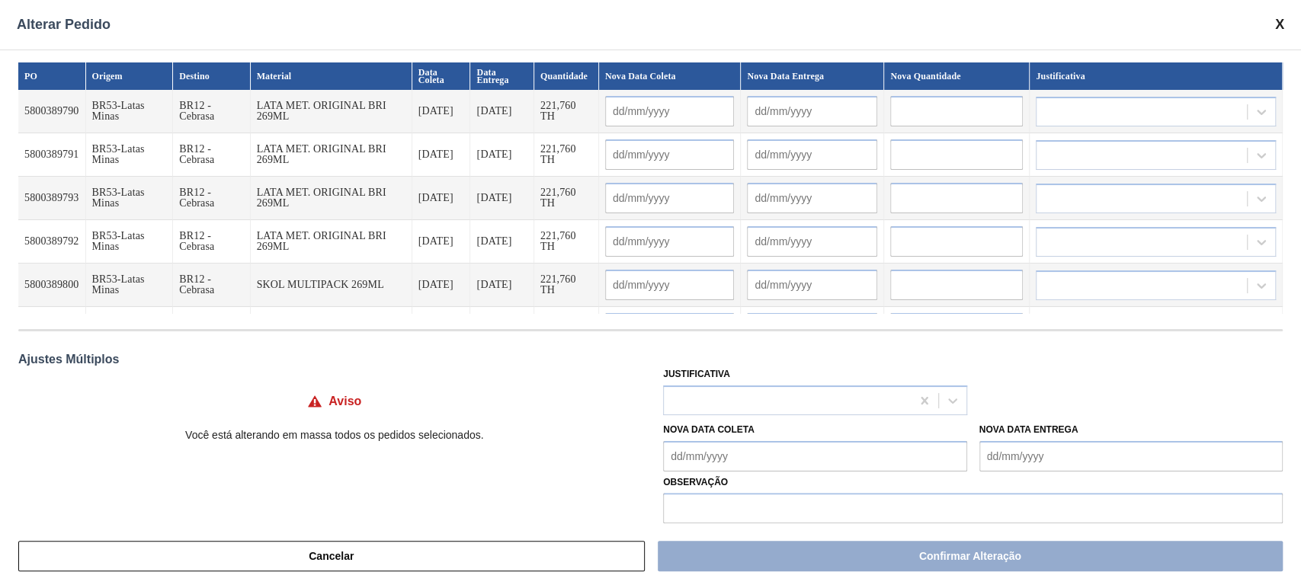
click at [953, 119] on input "text" at bounding box center [956, 111] width 133 height 30
click at [1141, 383] on div "Justificativa" at bounding box center [973, 390] width 620 height 52
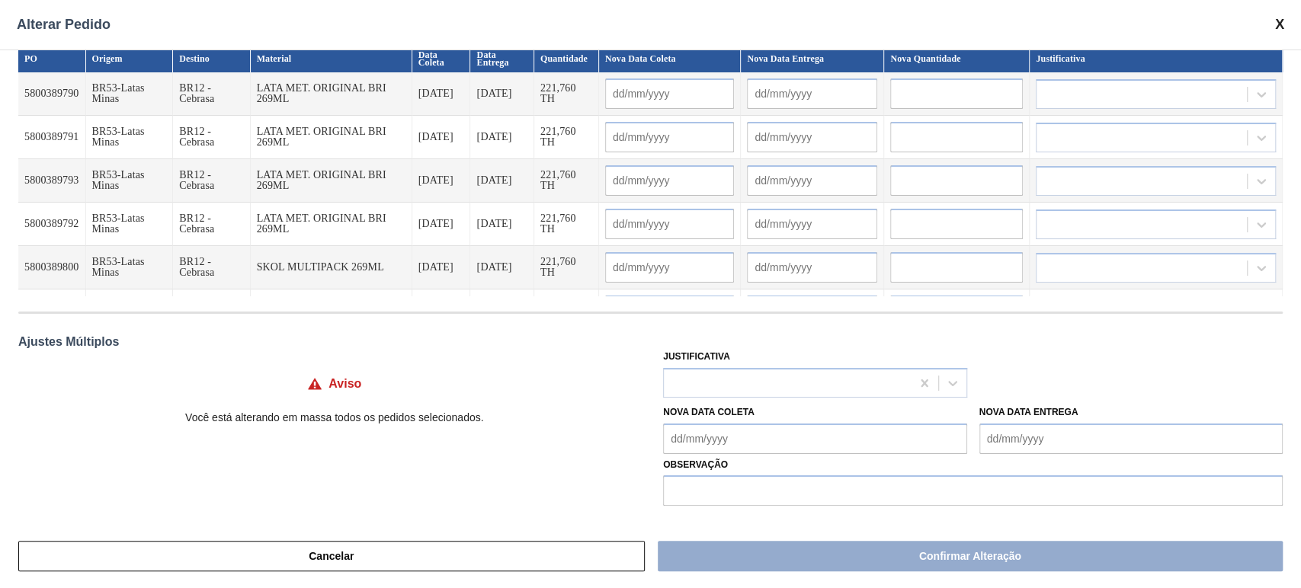
click at [939, 94] on input "text" at bounding box center [956, 93] width 133 height 30
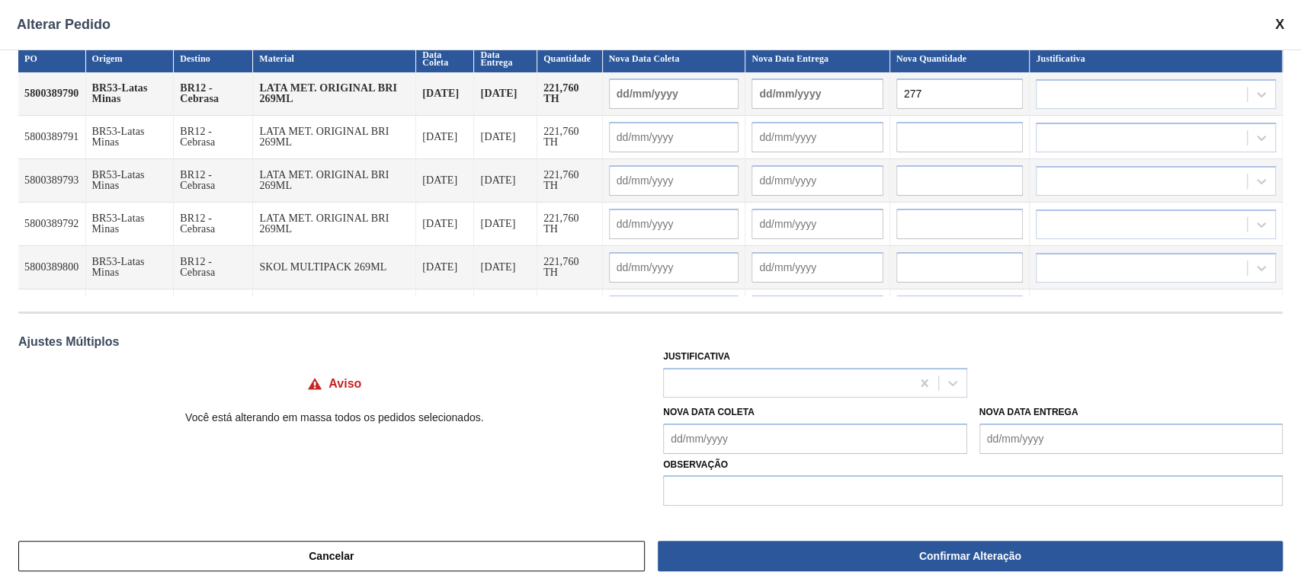
drag, startPoint x: 882, startPoint y: 91, endPoint x: 867, endPoint y: 104, distance: 19.4
click at [834, 94] on tr "5800389790 BR53-Latas Minas BR12 - Cebrasa LATA MET. ORIGINAL BRI 269ML 07/10/2…" at bounding box center [650, 93] width 1264 height 43
paste input ",2"
type input "277,2"
click at [947, 133] on input "text" at bounding box center [959, 137] width 127 height 30
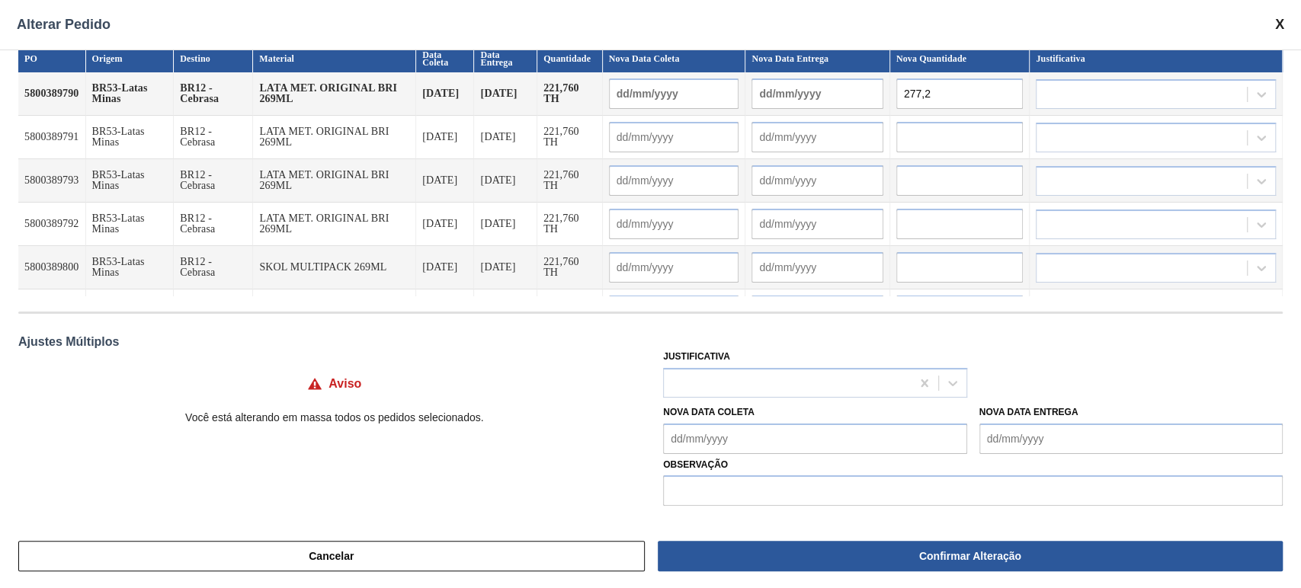
paste input "277,2"
type input "277,2"
click at [942, 187] on input "text" at bounding box center [959, 180] width 127 height 30
paste input "277,2"
type input "277,2"
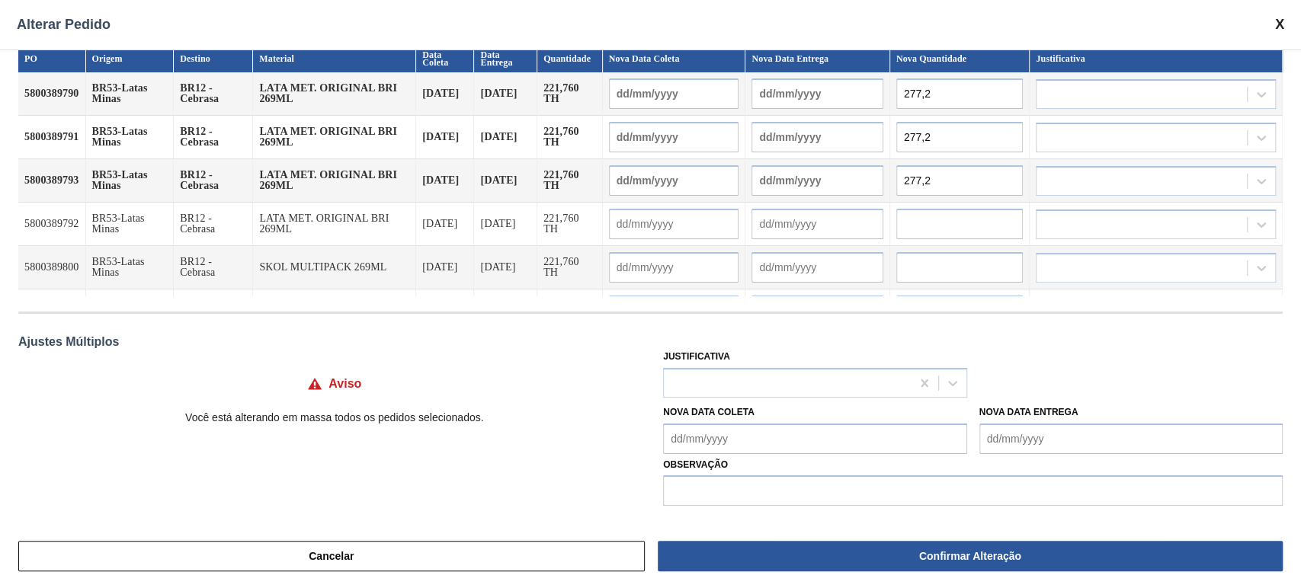
click at [953, 216] on input "text" at bounding box center [959, 224] width 127 height 30
paste input "277,2"
type input "277,2"
click at [940, 265] on input "text" at bounding box center [959, 267] width 127 height 30
paste input "277,2"
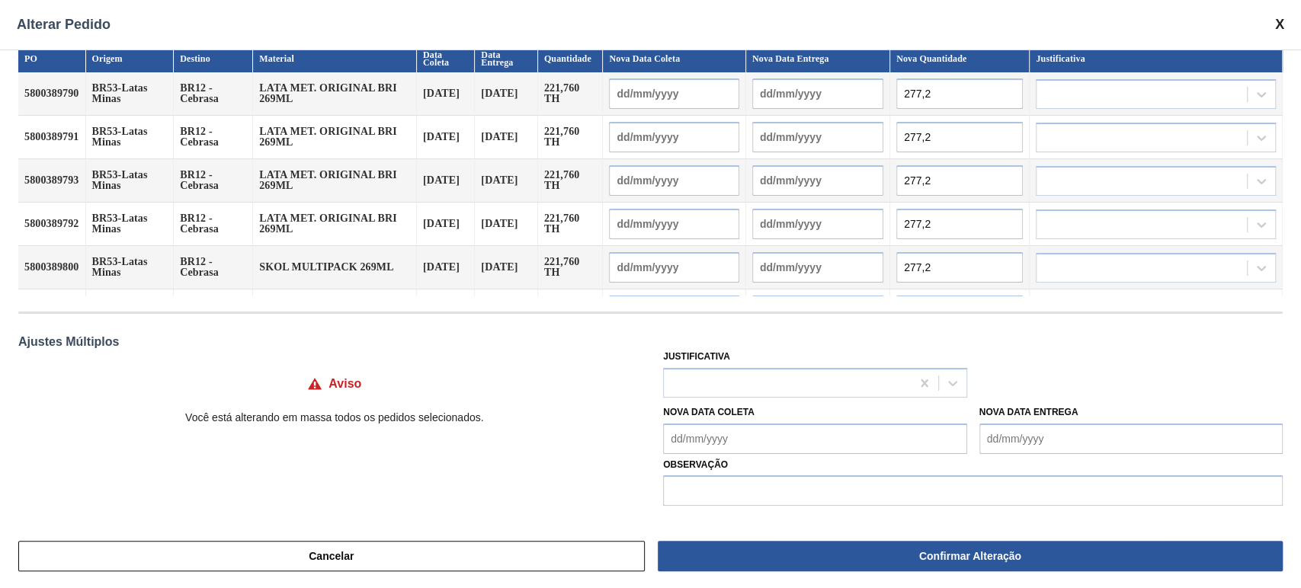
scroll to position [35, 0]
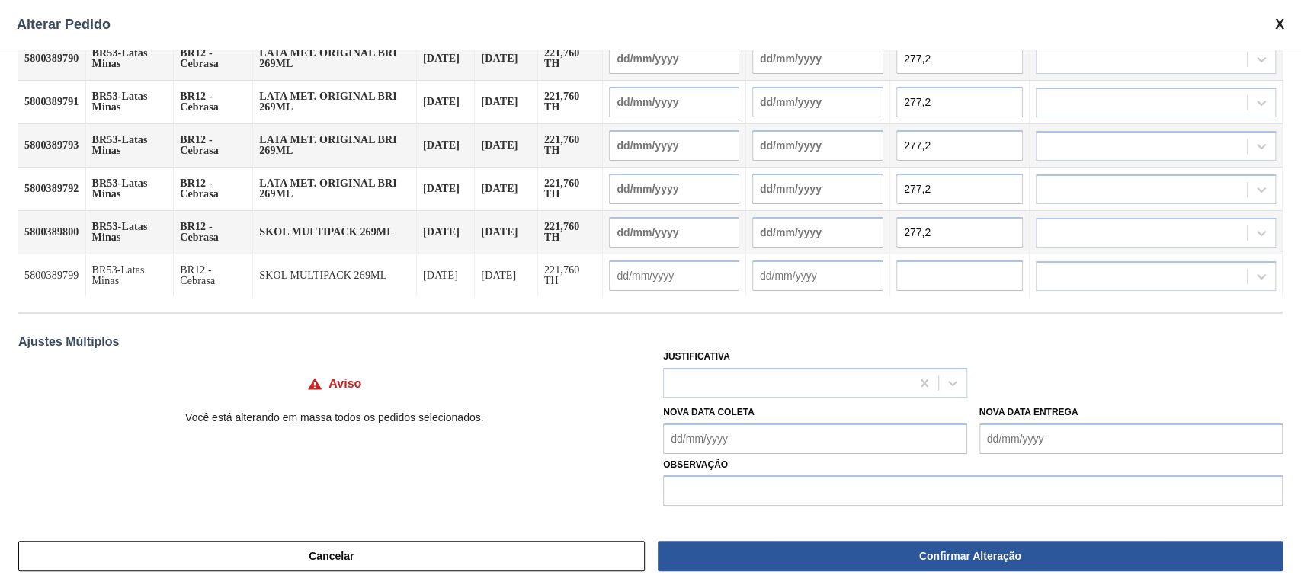
type input "277,2"
click at [954, 271] on input "text" at bounding box center [959, 276] width 127 height 30
paste input "277,2"
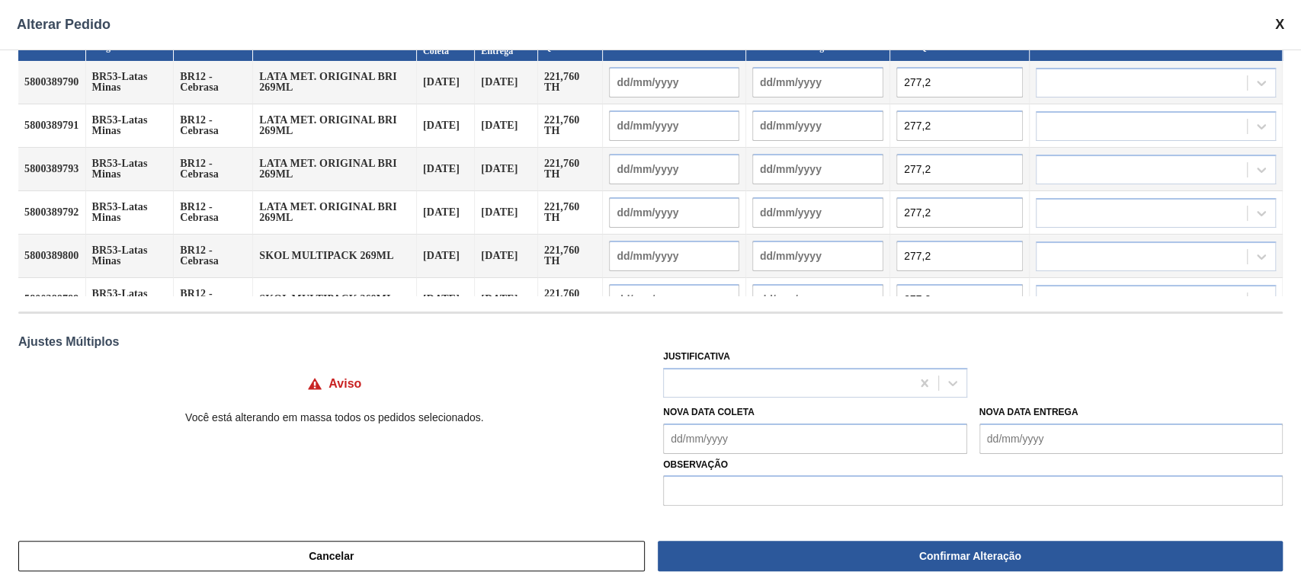
scroll to position [0, 0]
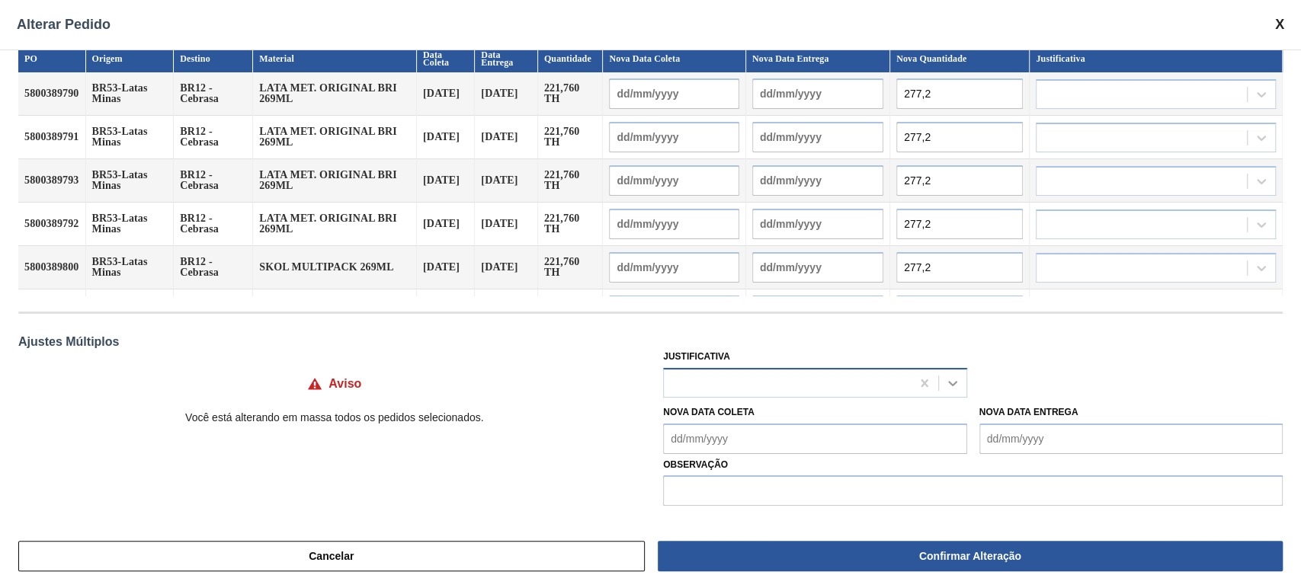
type input "277,2"
click at [951, 383] on icon at bounding box center [952, 383] width 9 height 5
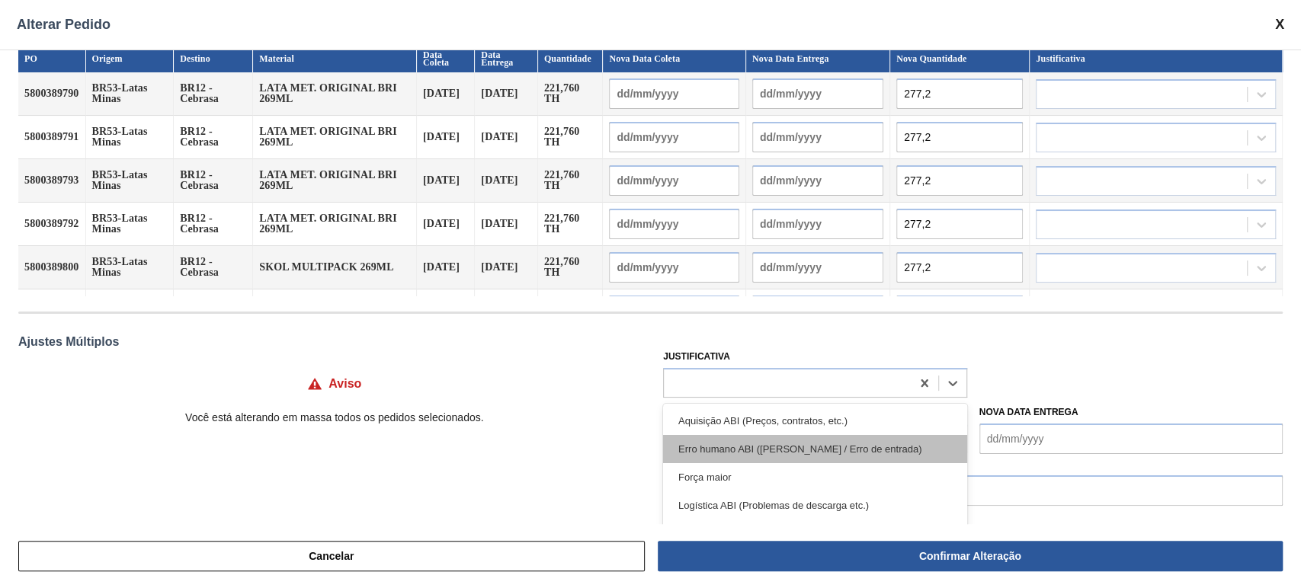
click at [770, 453] on div "Erro humano ABI ([PERSON_NAME] / Erro de entrada)" at bounding box center [814, 449] width 303 height 28
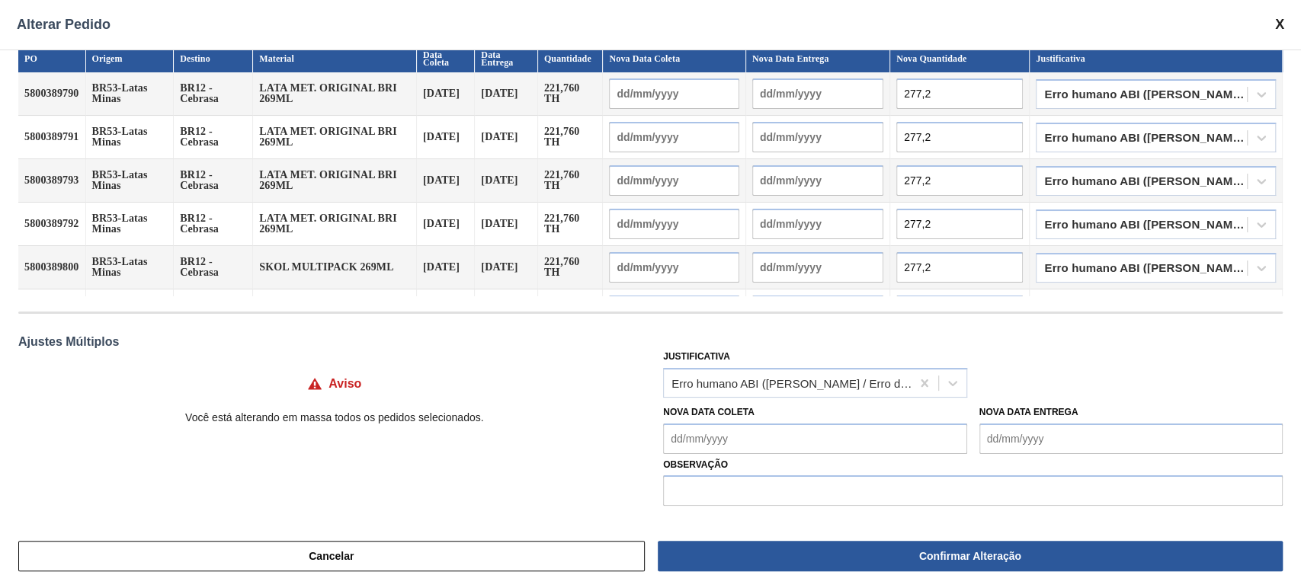
click at [1088, 346] on div "Justificativa Erro humano ABI (Cálculo / Erro de entrada)" at bounding box center [973, 372] width 620 height 52
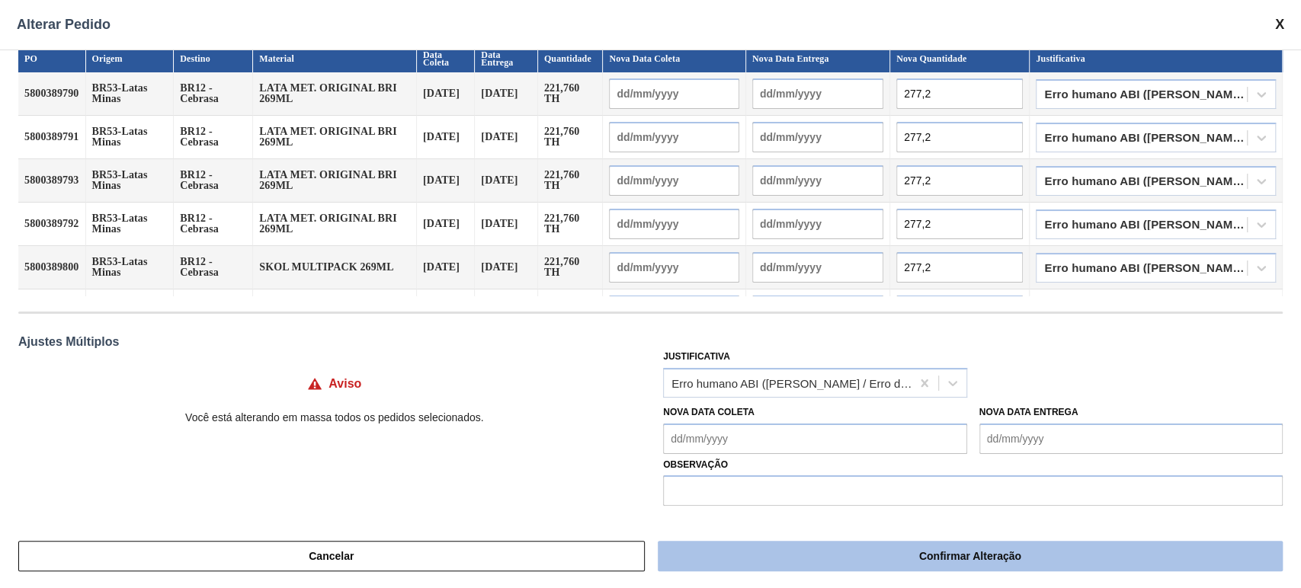
click at [957, 558] on button "Confirmar Alteração" at bounding box center [970, 556] width 625 height 30
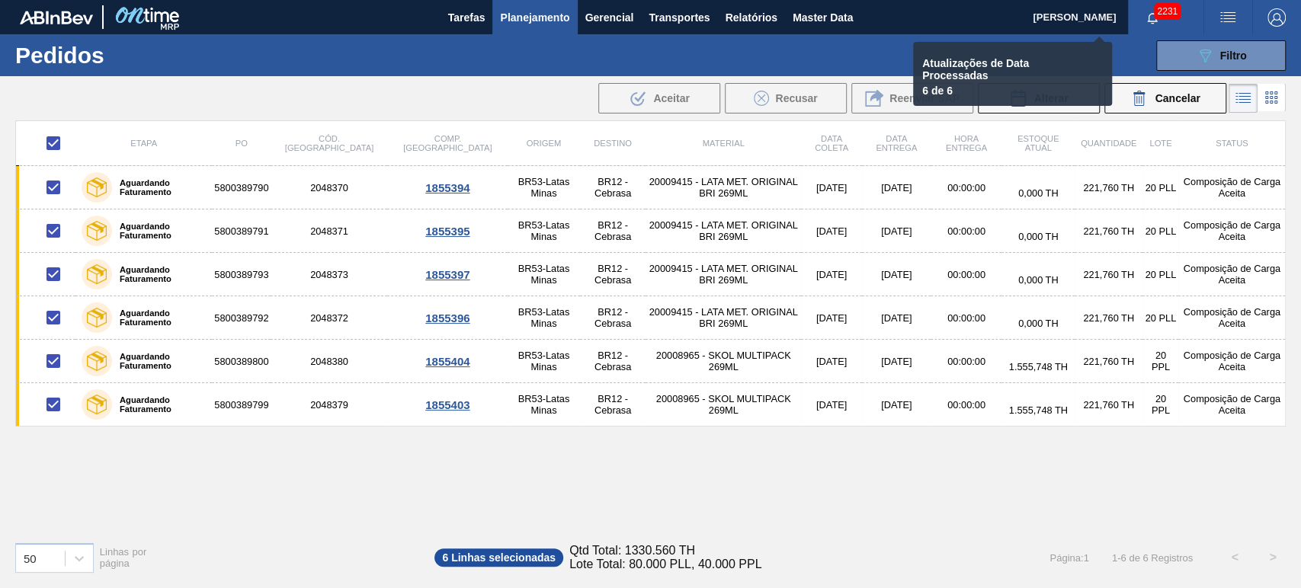
checkbox input "false"
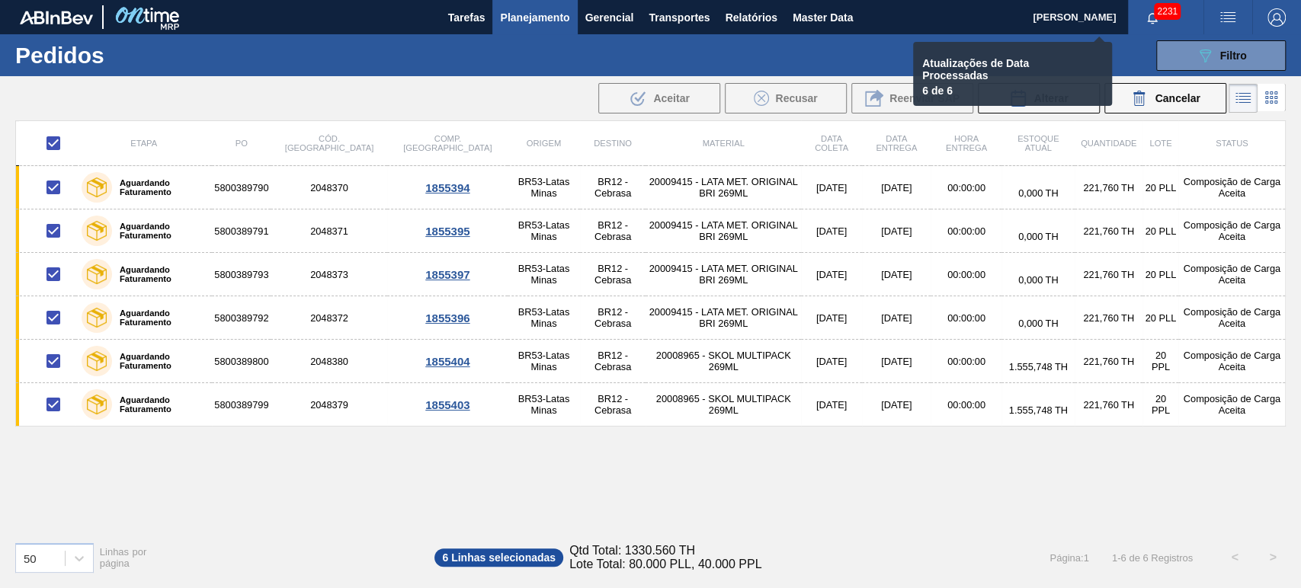
checkbox input "false"
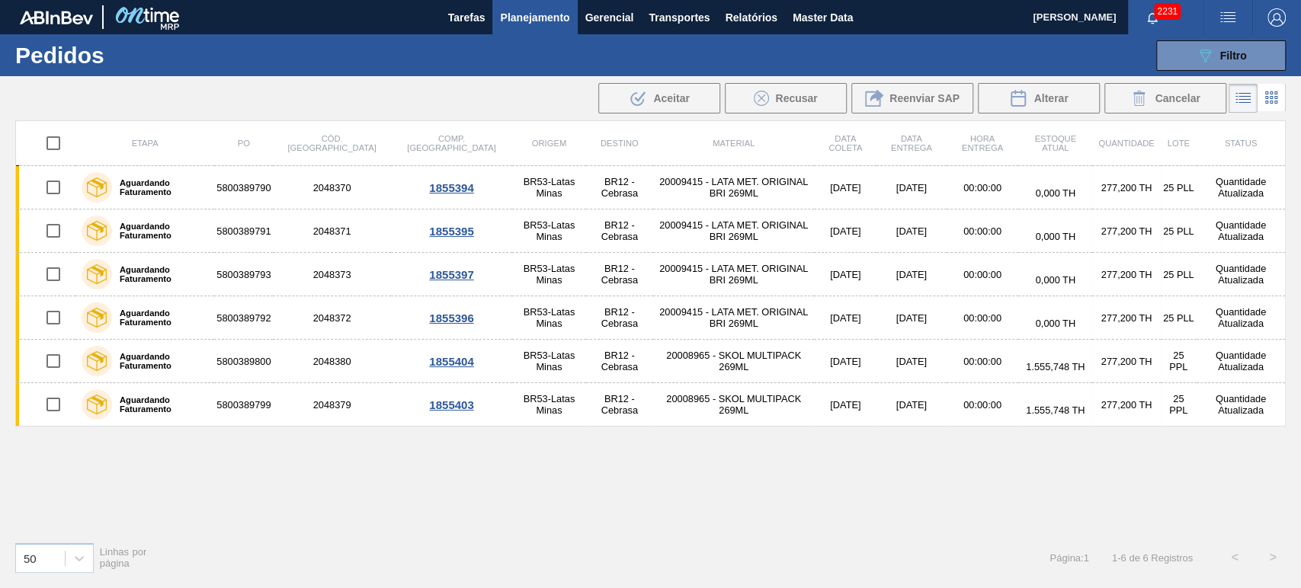
click at [843, 457] on div "Etapa PO Cód. Pedido Comp. Carga Origem Destino Material Data coleta Data Entre…" at bounding box center [650, 324] width 1270 height 409
click at [1225, 63] on div "089F7B8B-B2A5-4AFE-B5C0-19BA573D28AC Filtro" at bounding box center [1221, 55] width 51 height 18
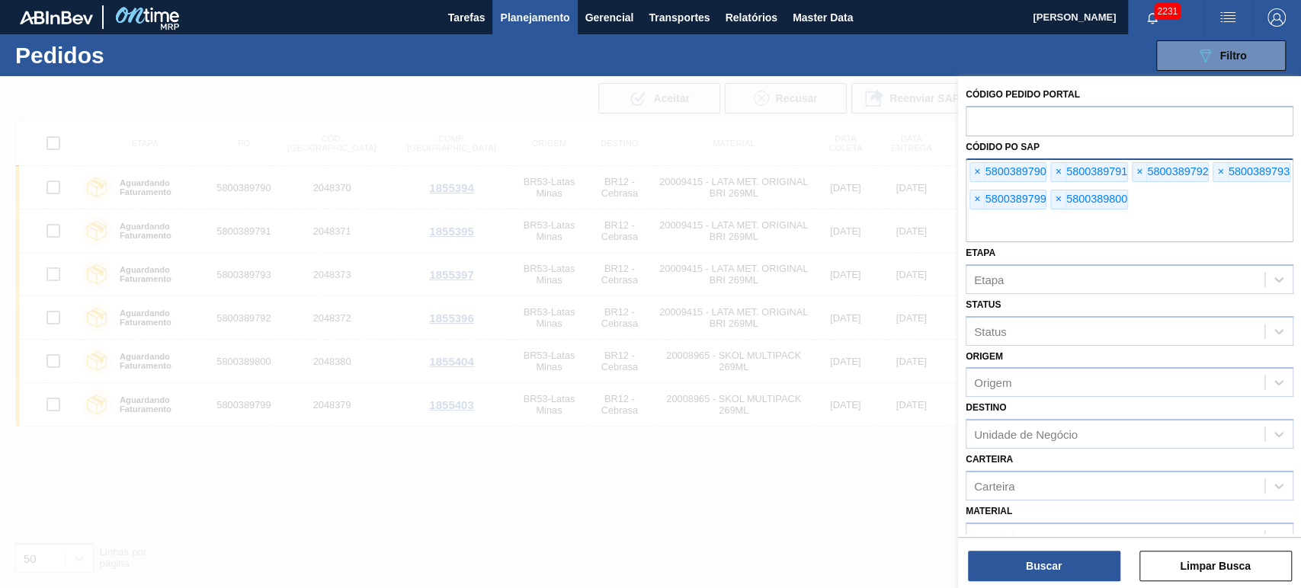
click at [535, 21] on span "Planejamento" at bounding box center [534, 17] width 69 height 18
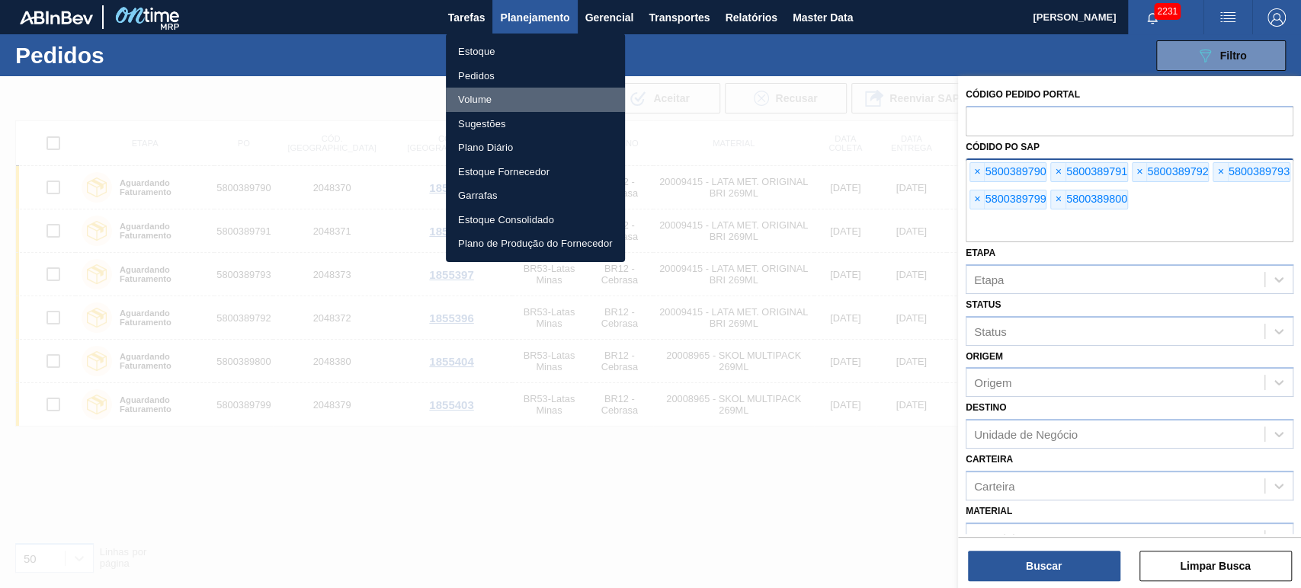
click at [478, 104] on li "Volume" at bounding box center [535, 100] width 179 height 24
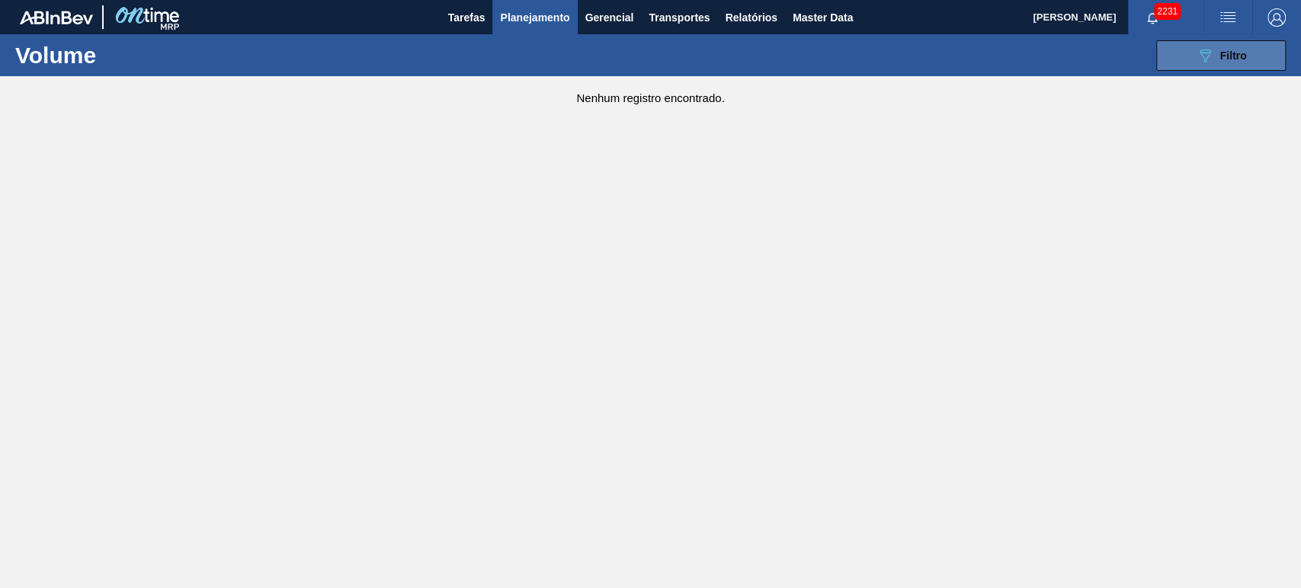
click at [1206, 59] on icon "089F7B8B-B2A5-4AFE-B5C0-19BA573D28AC" at bounding box center [1205, 55] width 18 height 18
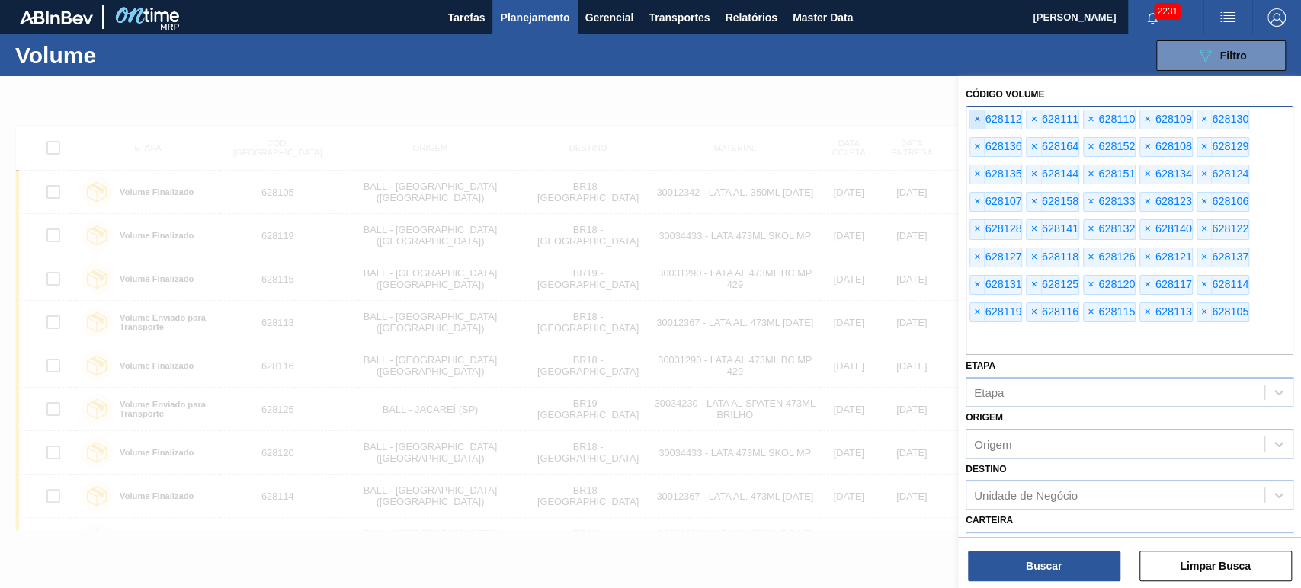
click at [979, 119] on span "×" at bounding box center [977, 120] width 14 height 18
click at [978, 119] on span "×" at bounding box center [977, 120] width 14 height 18
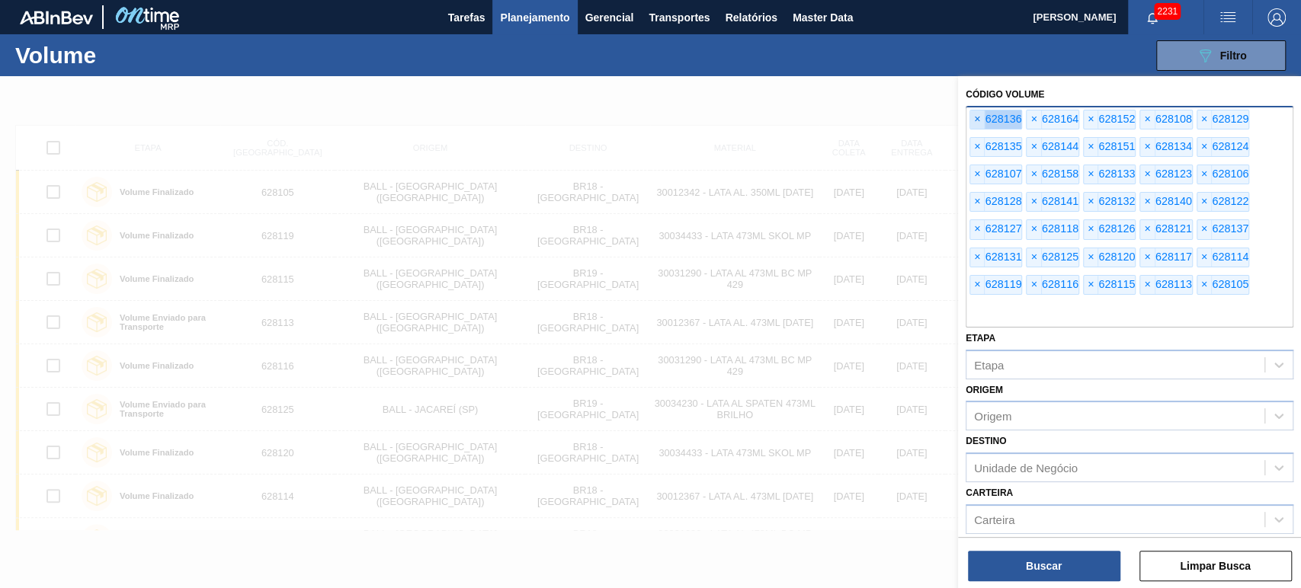
click at [978, 119] on span "×" at bounding box center [977, 120] width 14 height 18
click at [975, 120] on span "×" at bounding box center [977, 120] width 14 height 18
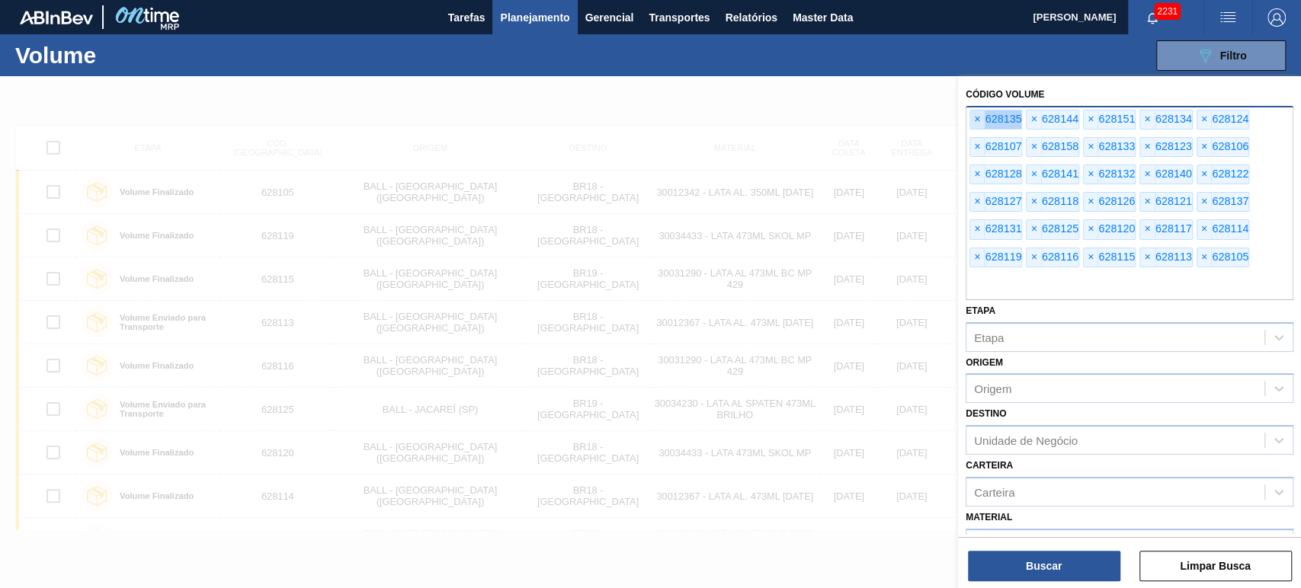
click at [975, 120] on span "×" at bounding box center [977, 120] width 14 height 18
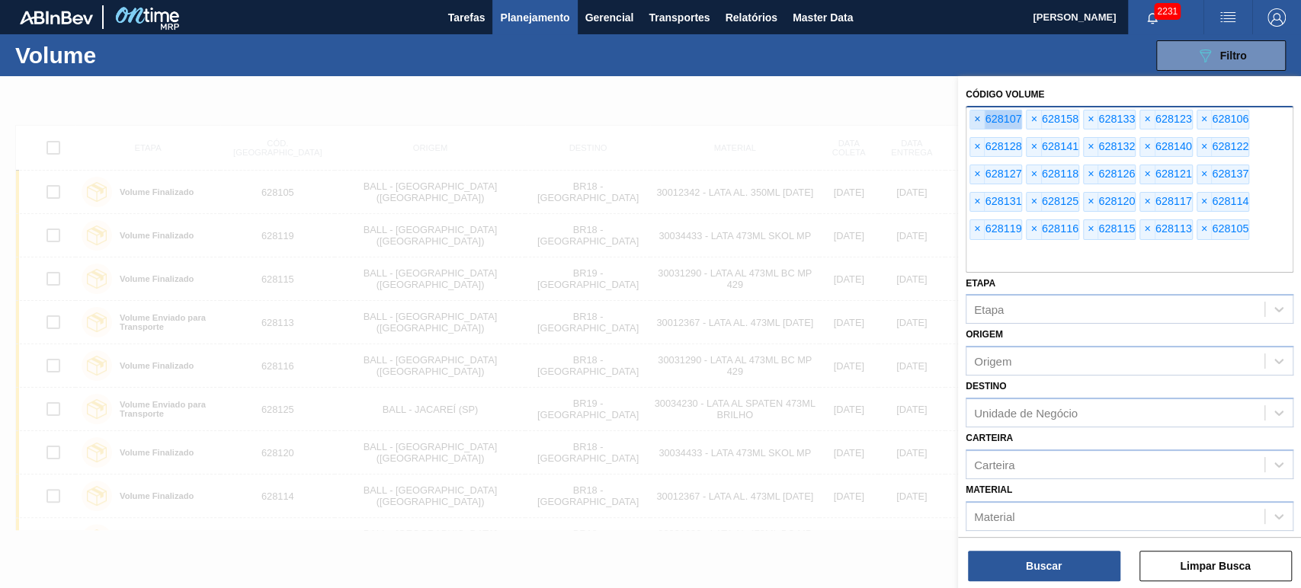
click at [975, 120] on span "×" at bounding box center [977, 120] width 14 height 18
click at [975, 121] on span "×" at bounding box center [977, 120] width 14 height 18
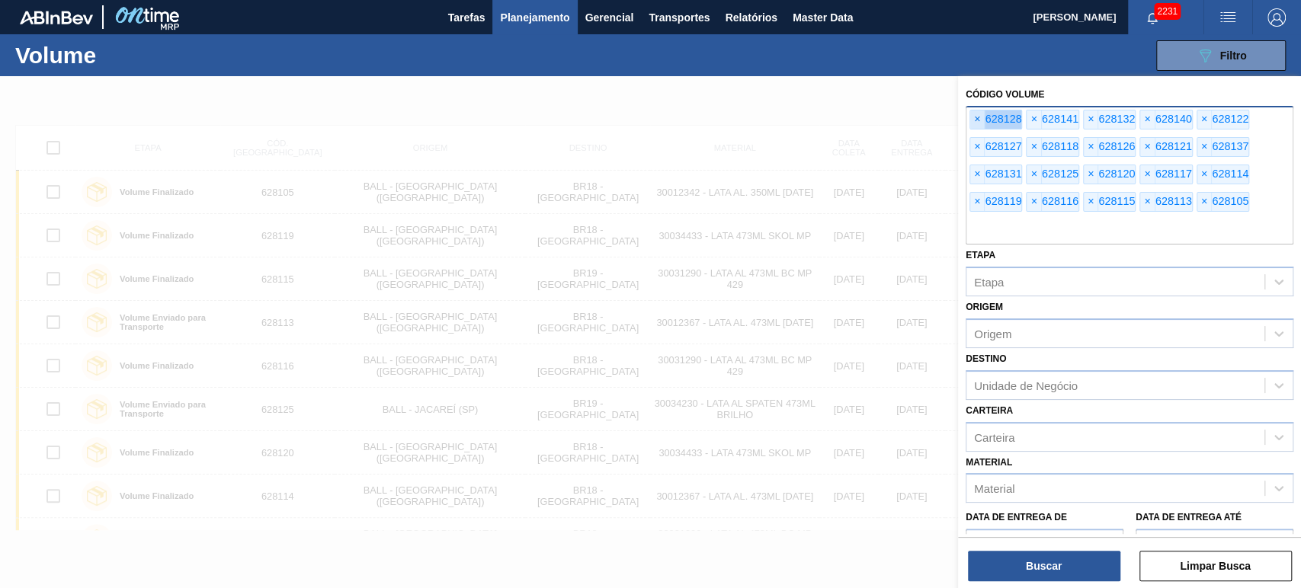
click at [975, 121] on span "×" at bounding box center [977, 120] width 14 height 18
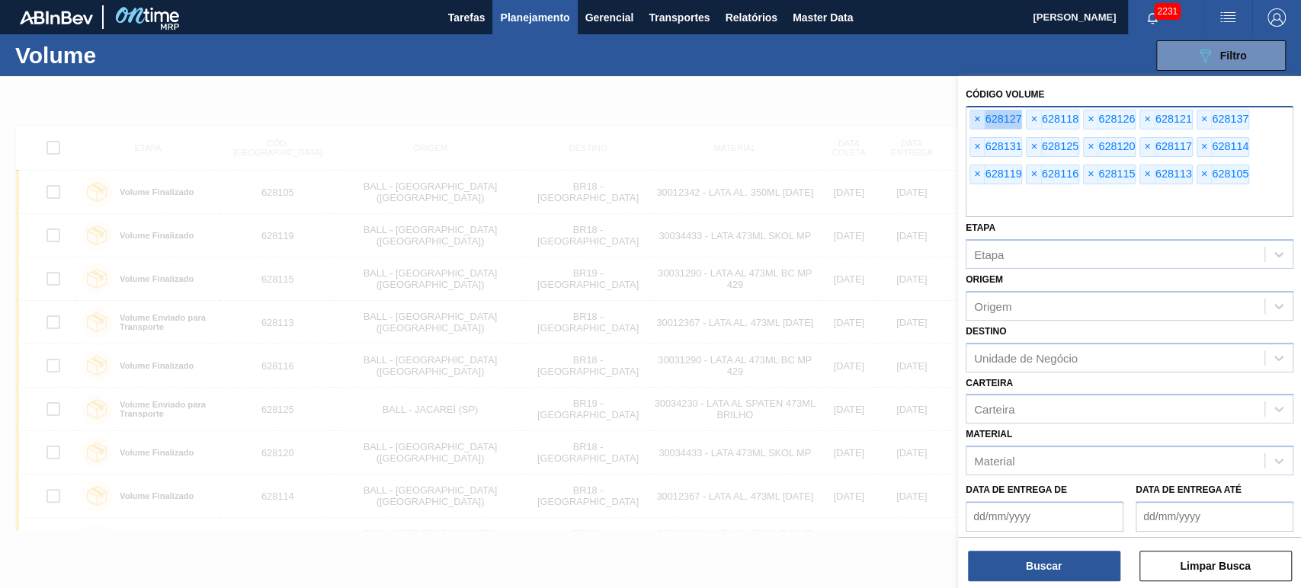
click at [975, 121] on span "×" at bounding box center [977, 120] width 14 height 18
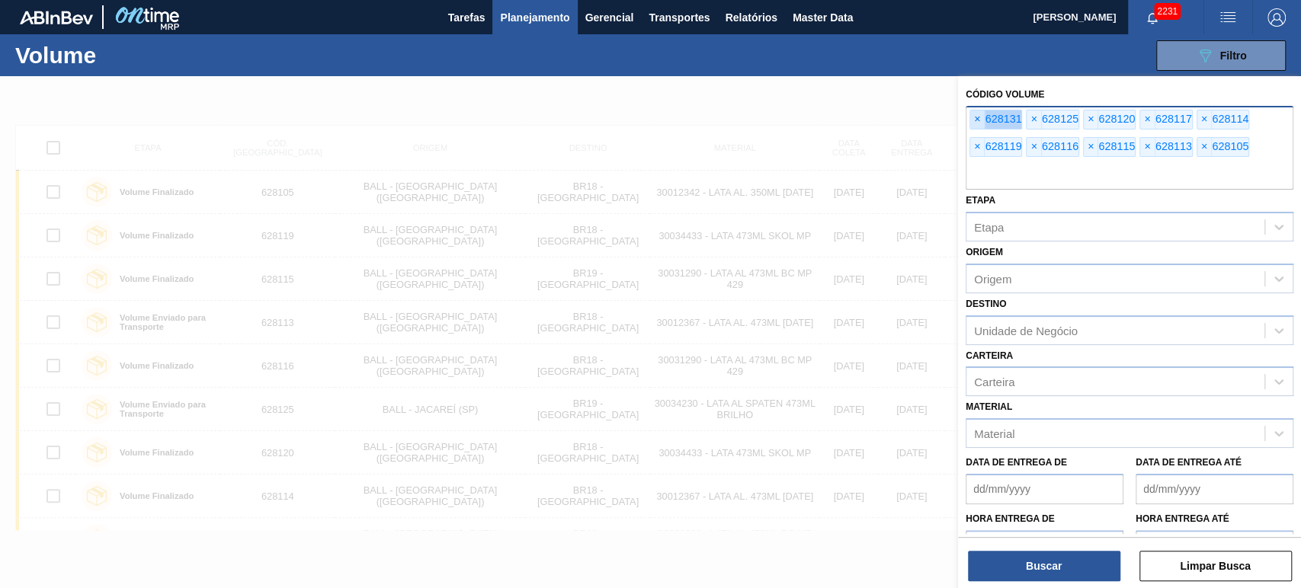
click at [975, 121] on span "×" at bounding box center [977, 120] width 14 height 18
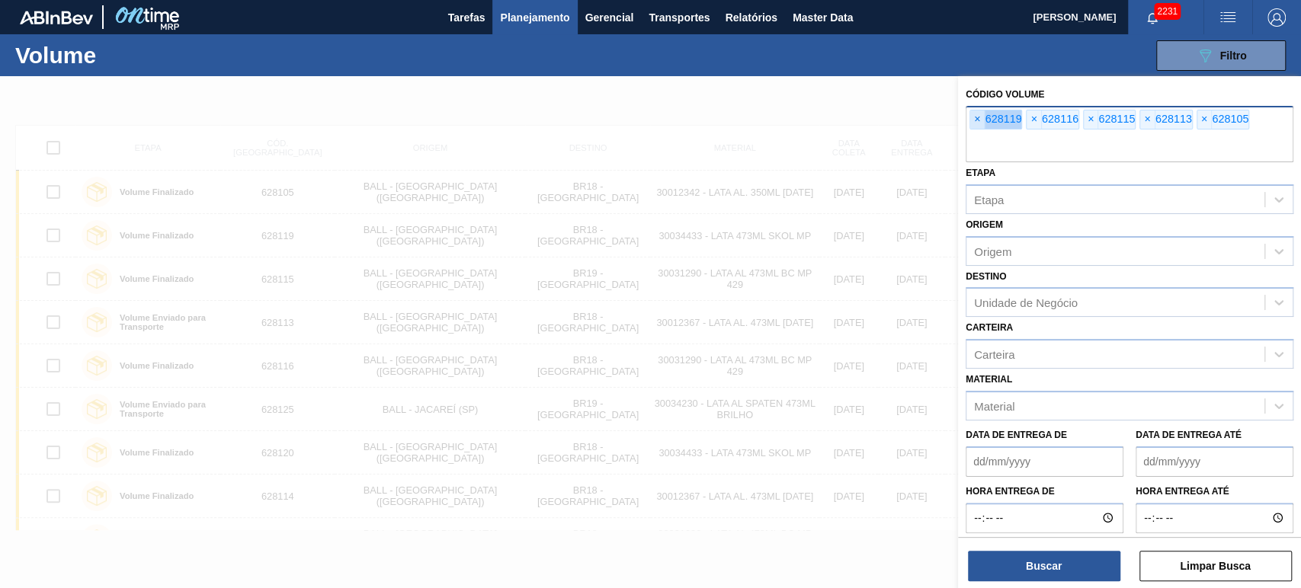
click at [975, 121] on span "×" at bounding box center [977, 120] width 14 height 18
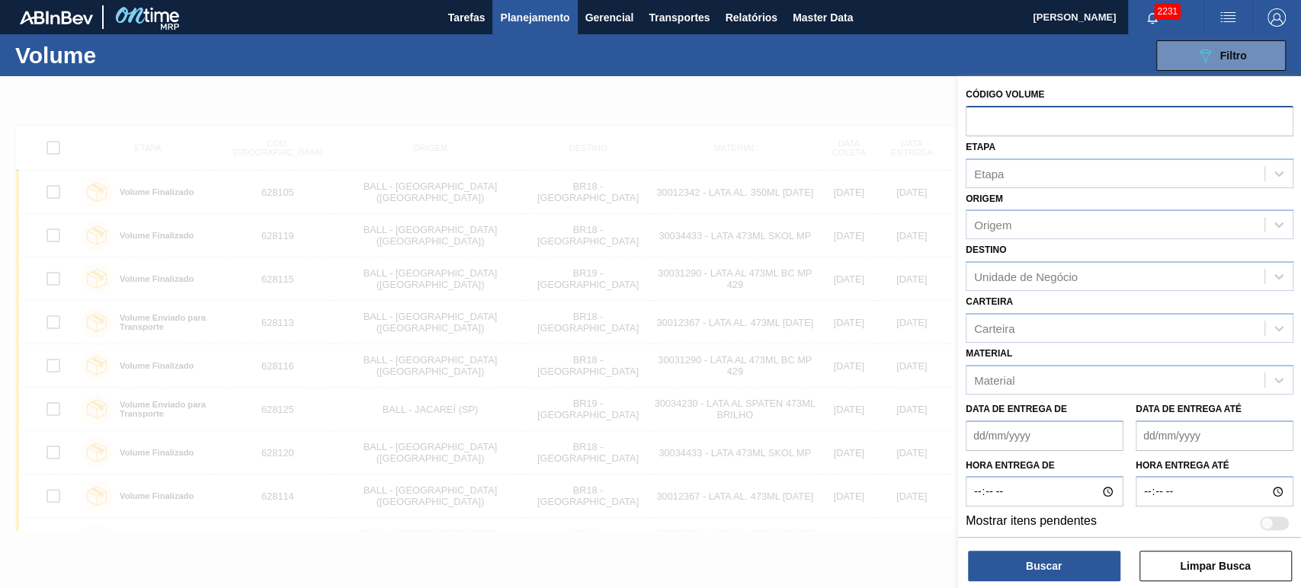
click at [975, 121] on input "text" at bounding box center [1130, 120] width 328 height 29
paste input "text"
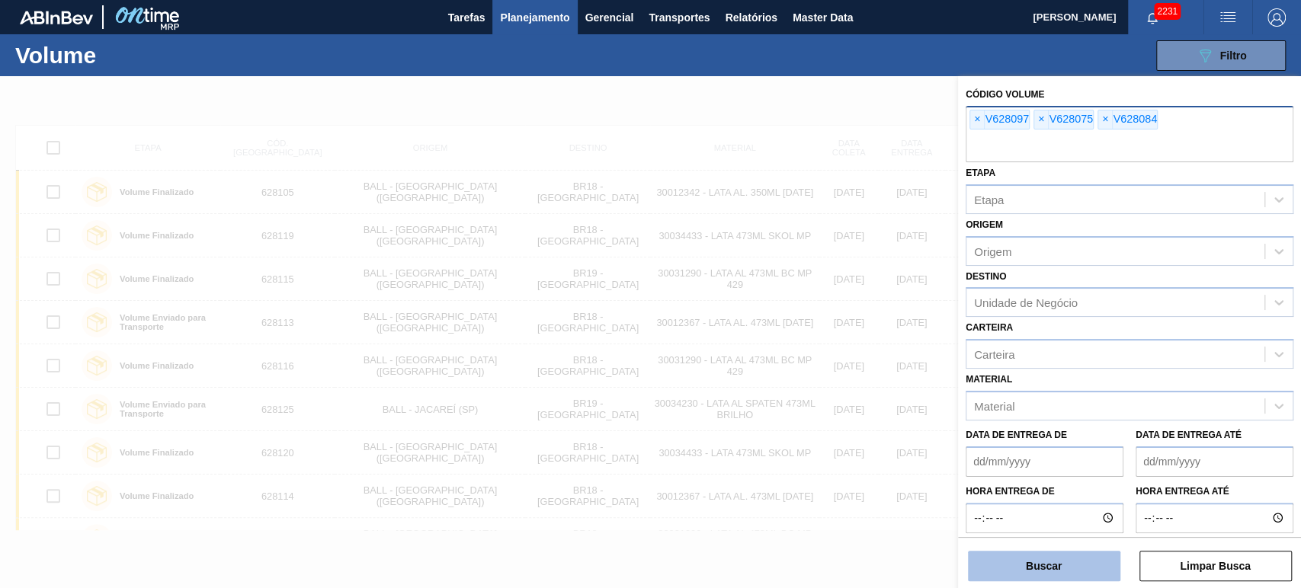
click at [1051, 559] on button "Buscar" at bounding box center [1044, 566] width 152 height 30
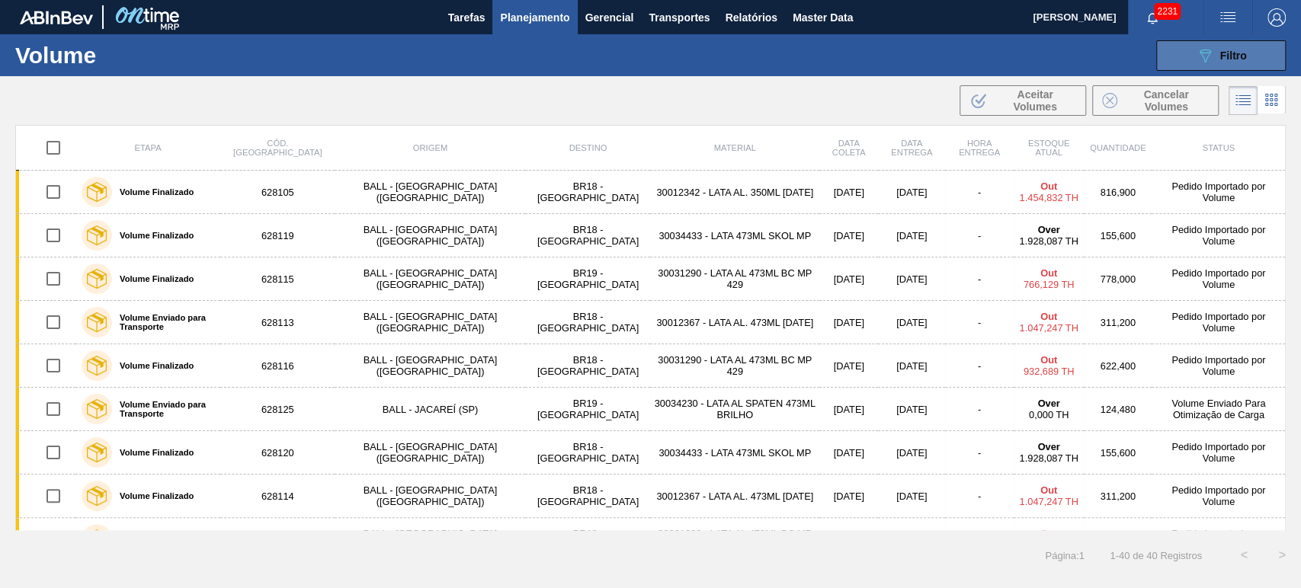
click at [1235, 51] on span "Filtro" at bounding box center [1233, 56] width 27 height 12
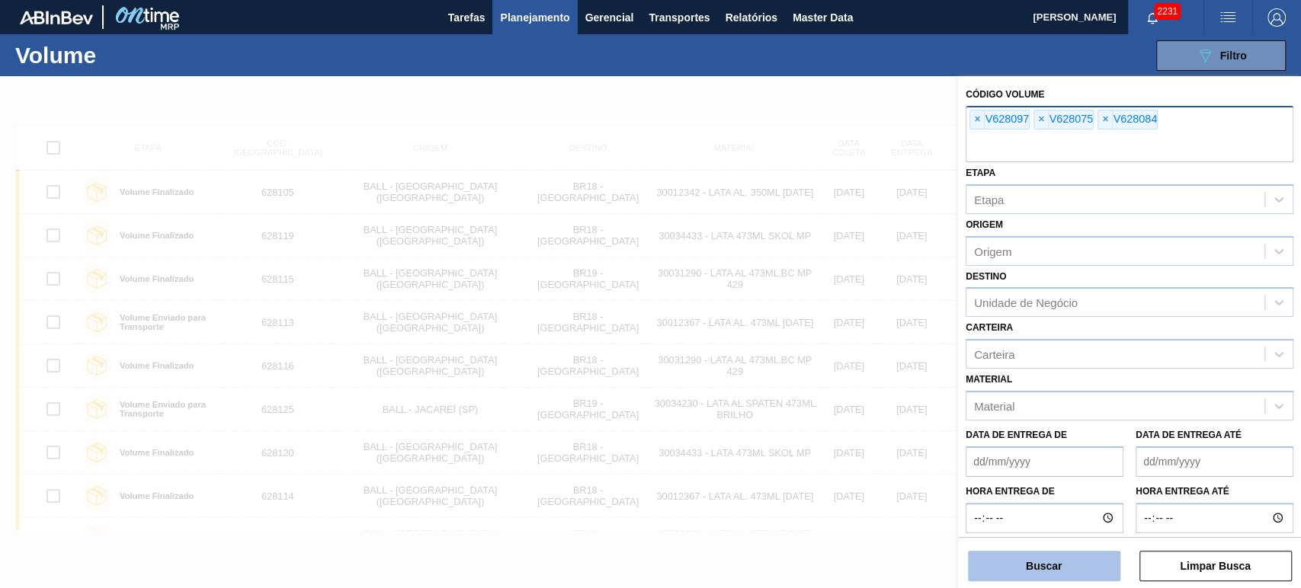
click at [1048, 570] on button "Buscar" at bounding box center [1044, 566] width 152 height 30
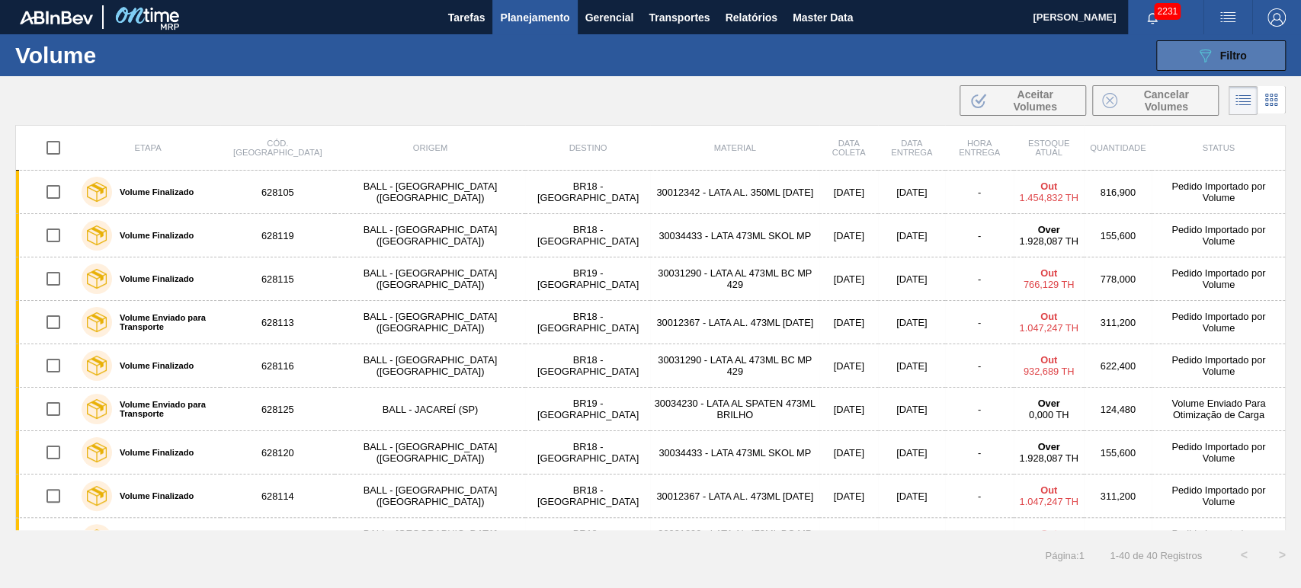
click at [1204, 65] on button "089F7B8B-B2A5-4AFE-B5C0-19BA573D28AC Filtro" at bounding box center [1221, 55] width 130 height 30
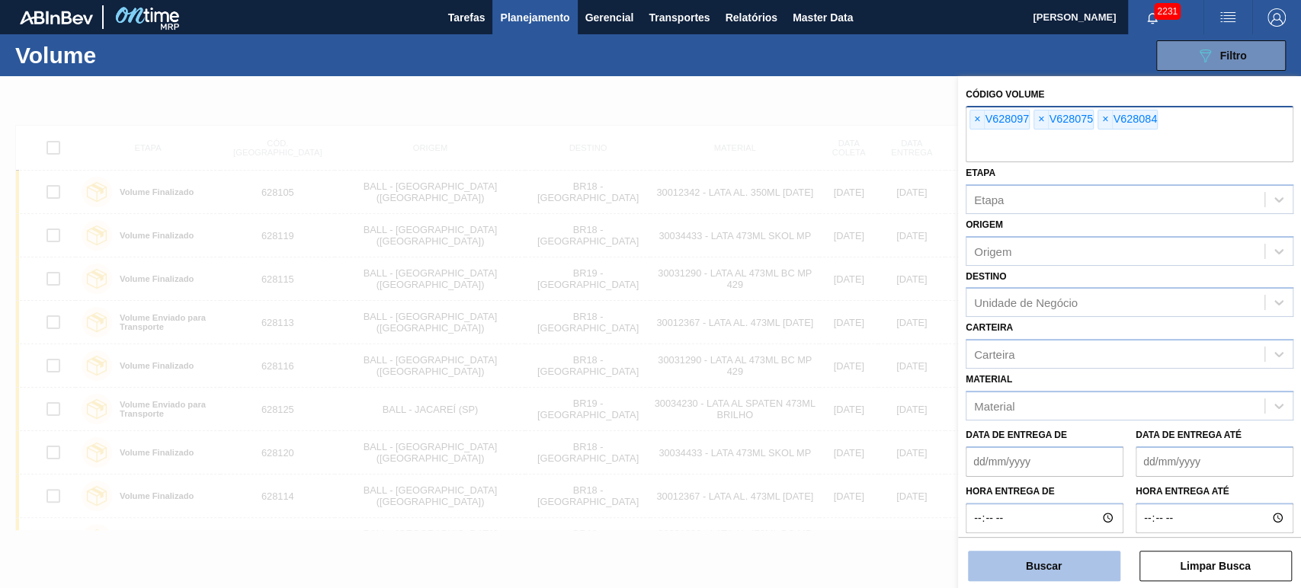
click at [1039, 575] on button "Buscar" at bounding box center [1044, 566] width 152 height 30
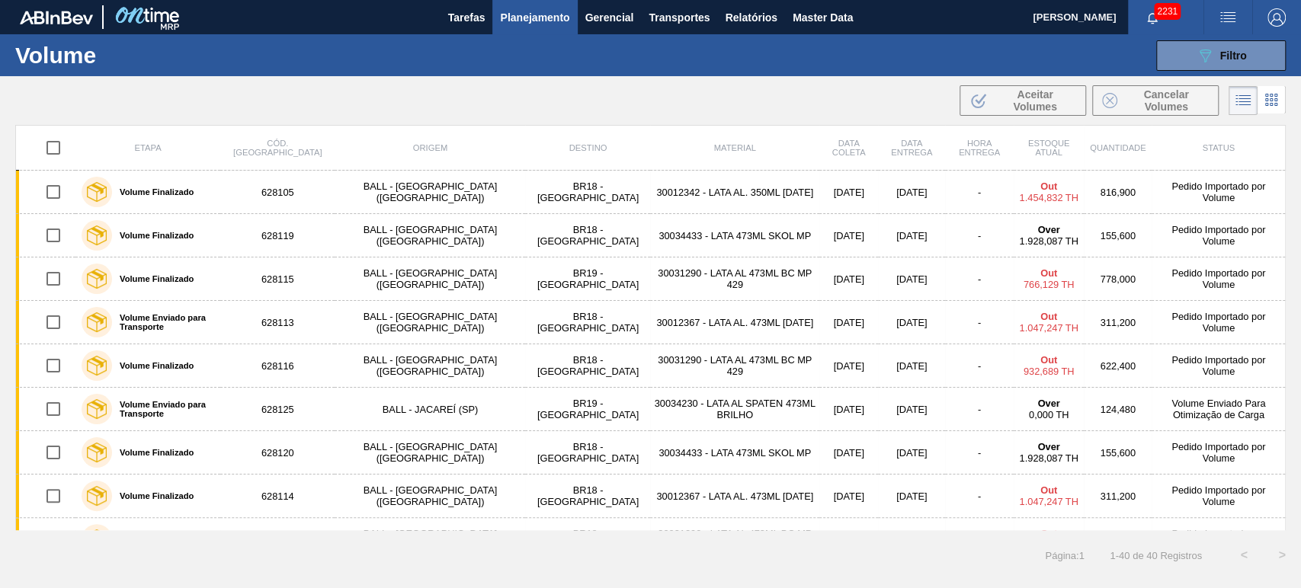
drag, startPoint x: 1212, startPoint y: 44, endPoint x: 1198, endPoint y: 136, distance: 93.3
click at [1212, 44] on button "089F7B8B-B2A5-4AFE-B5C0-19BA573D28AC Filtro" at bounding box center [1221, 55] width 130 height 30
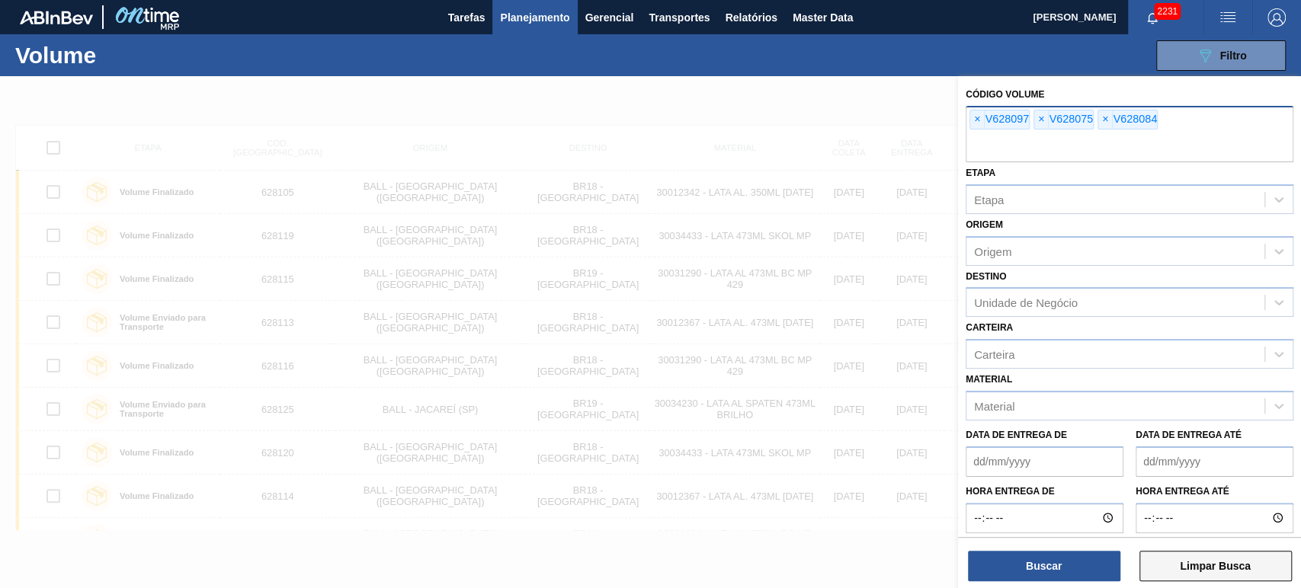
click at [1246, 566] on button "Limpar Busca" at bounding box center [1215, 566] width 152 height 30
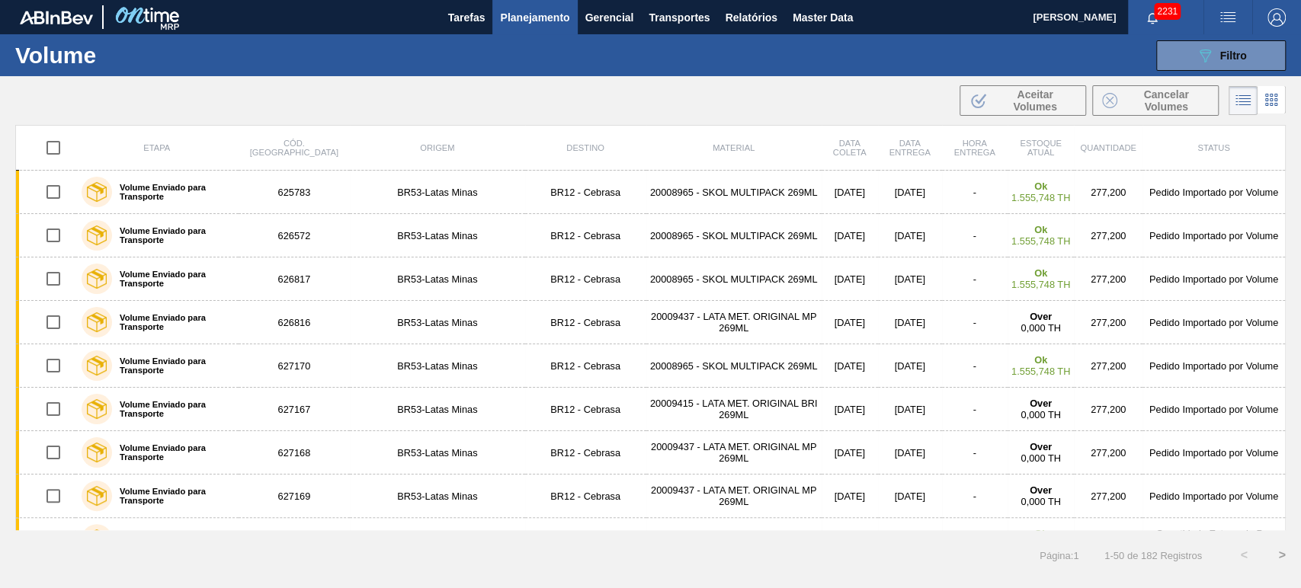
drag, startPoint x: 1207, startPoint y: 44, endPoint x: 1213, endPoint y: 118, distance: 74.2
click at [1207, 44] on button "089F7B8B-B2A5-4AFE-B5C0-19BA573D28AC Filtro" at bounding box center [1221, 55] width 130 height 30
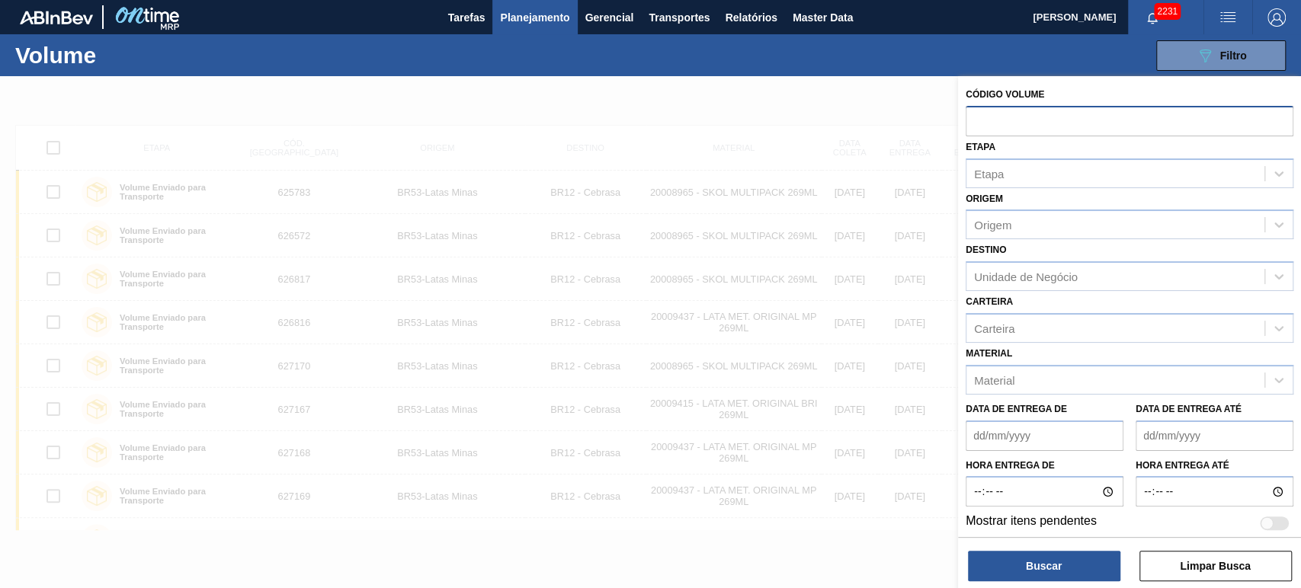
click at [1027, 127] on input "text" at bounding box center [1130, 120] width 328 height 29
paste input "text"
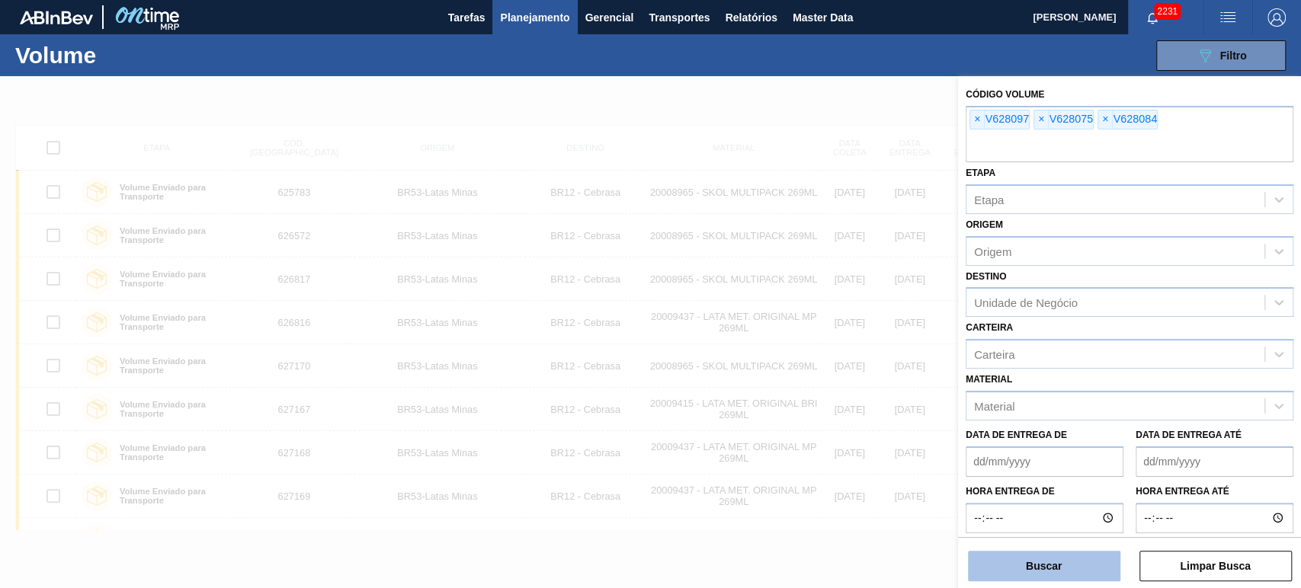
click at [1051, 578] on button "Buscar" at bounding box center [1044, 566] width 152 height 30
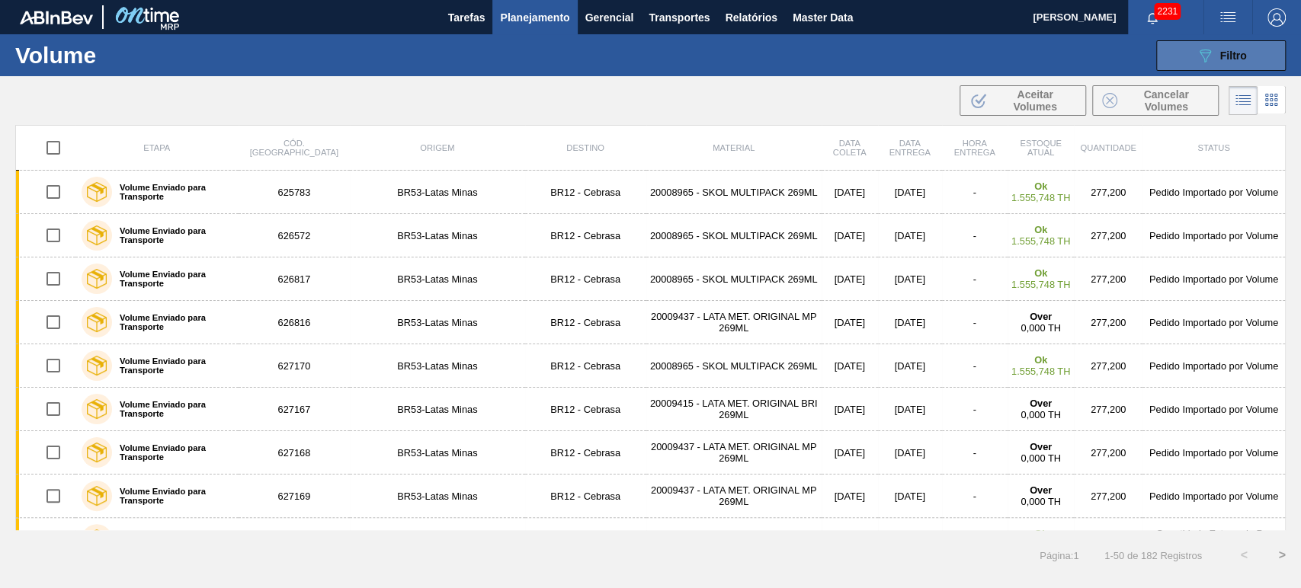
click at [1232, 43] on button "089F7B8B-B2A5-4AFE-B5C0-19BA573D28AC Filtro" at bounding box center [1221, 55] width 130 height 30
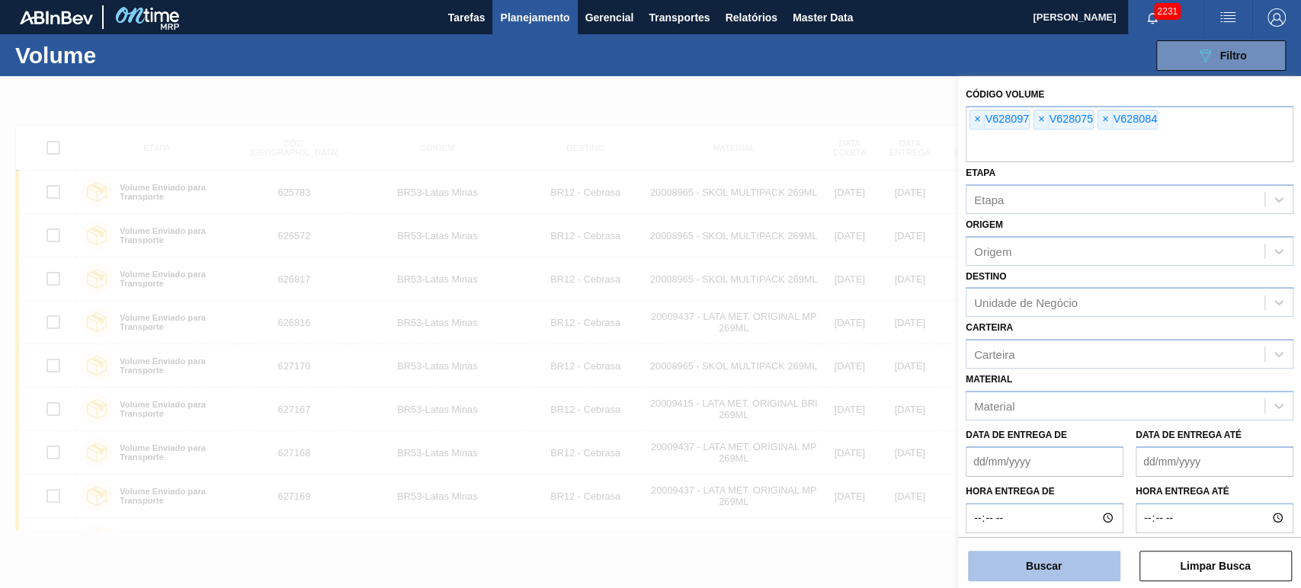
click at [1032, 559] on button "Buscar" at bounding box center [1044, 566] width 152 height 30
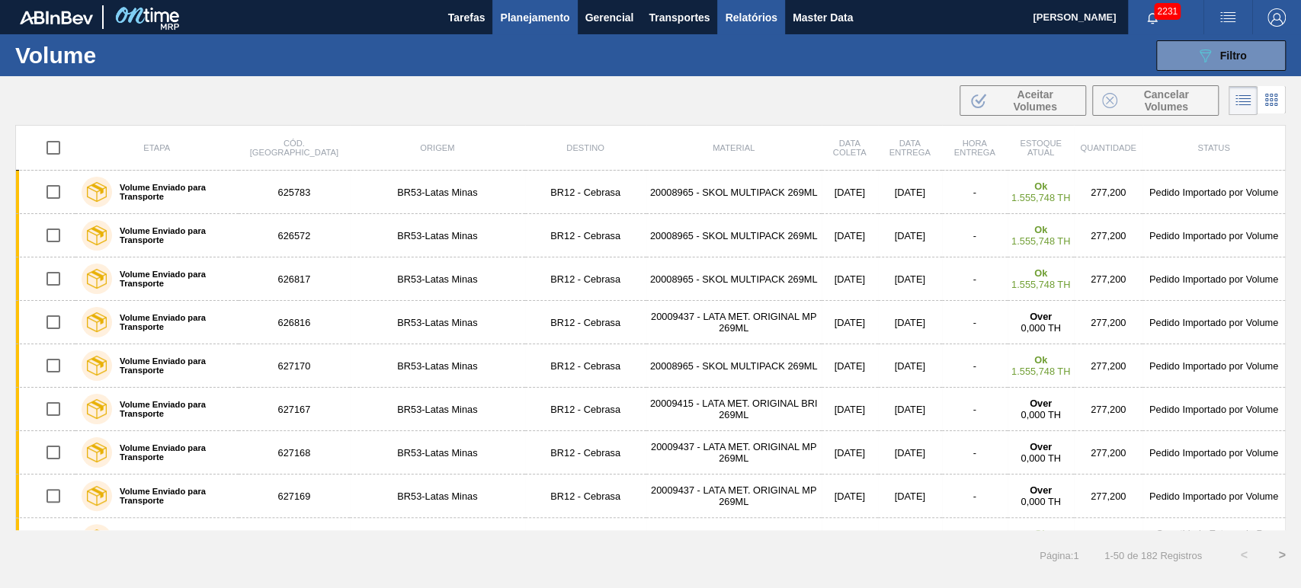
click at [758, 8] on span "Relatórios" at bounding box center [751, 17] width 52 height 18
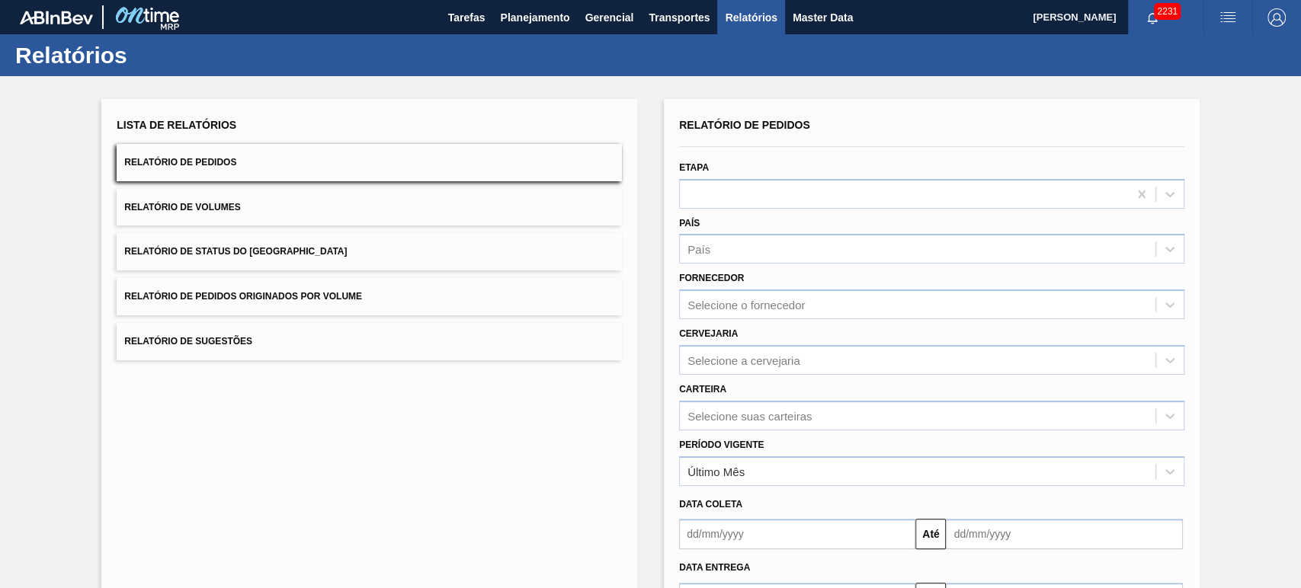
click at [268, 170] on button "Relatório de Pedidos" at bounding box center [369, 162] width 505 height 37
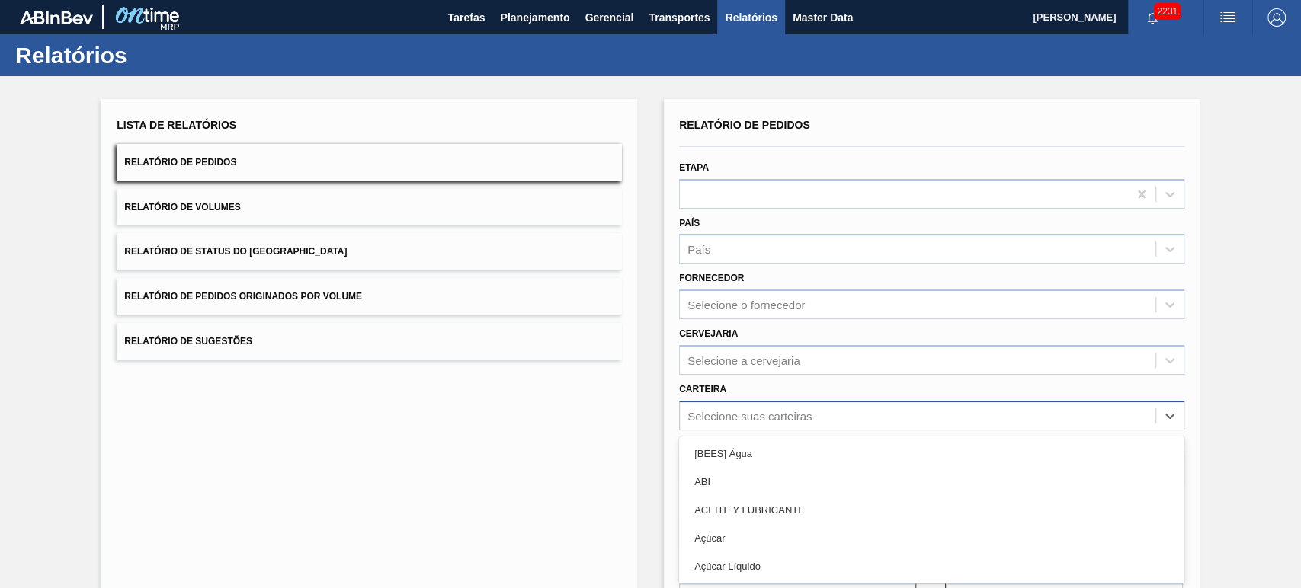
click at [732, 418] on div "option [BEES] Água focused, 1 of 101. 101 results available. Use Up and Down to…" at bounding box center [931, 416] width 505 height 30
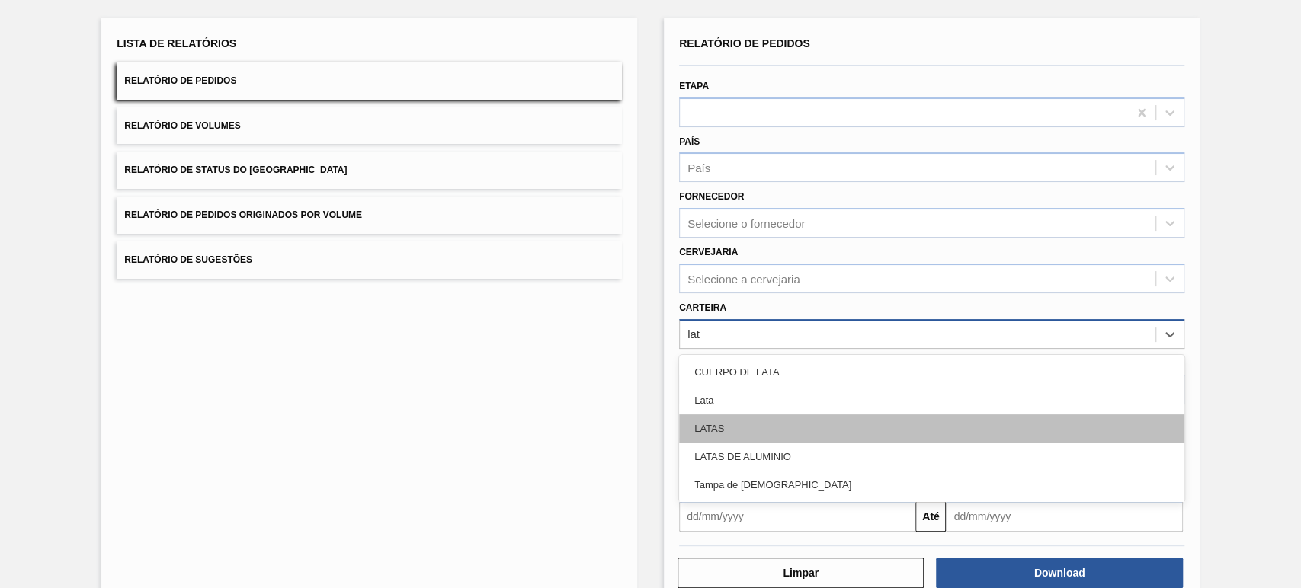
type input "lata"
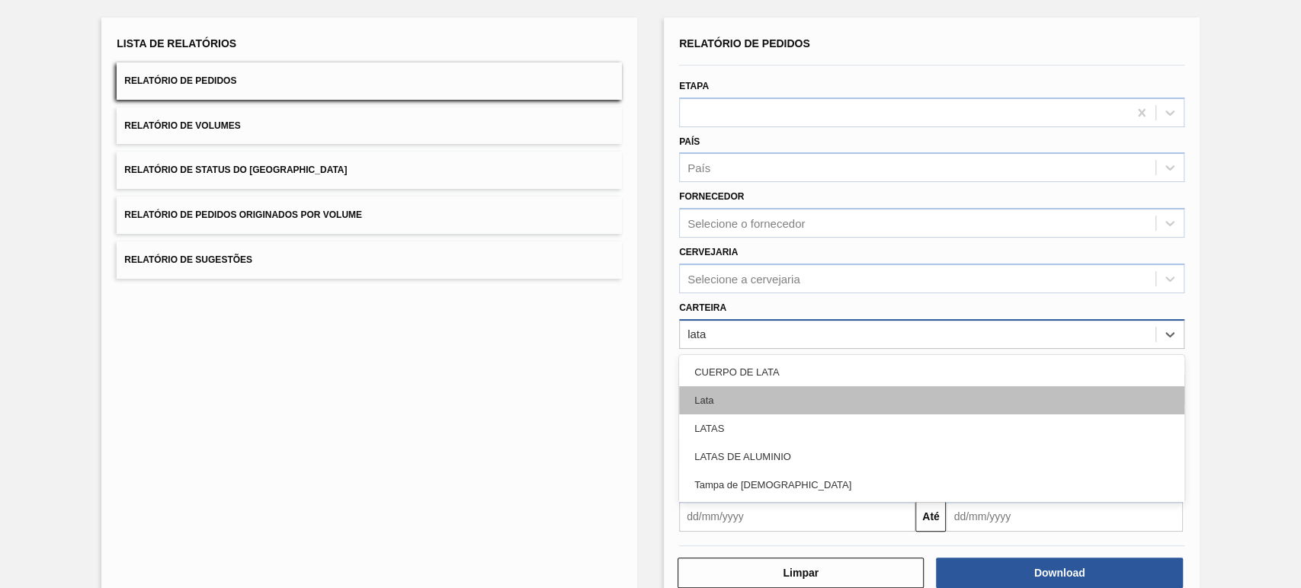
click at [764, 395] on div "Lata" at bounding box center [931, 400] width 505 height 28
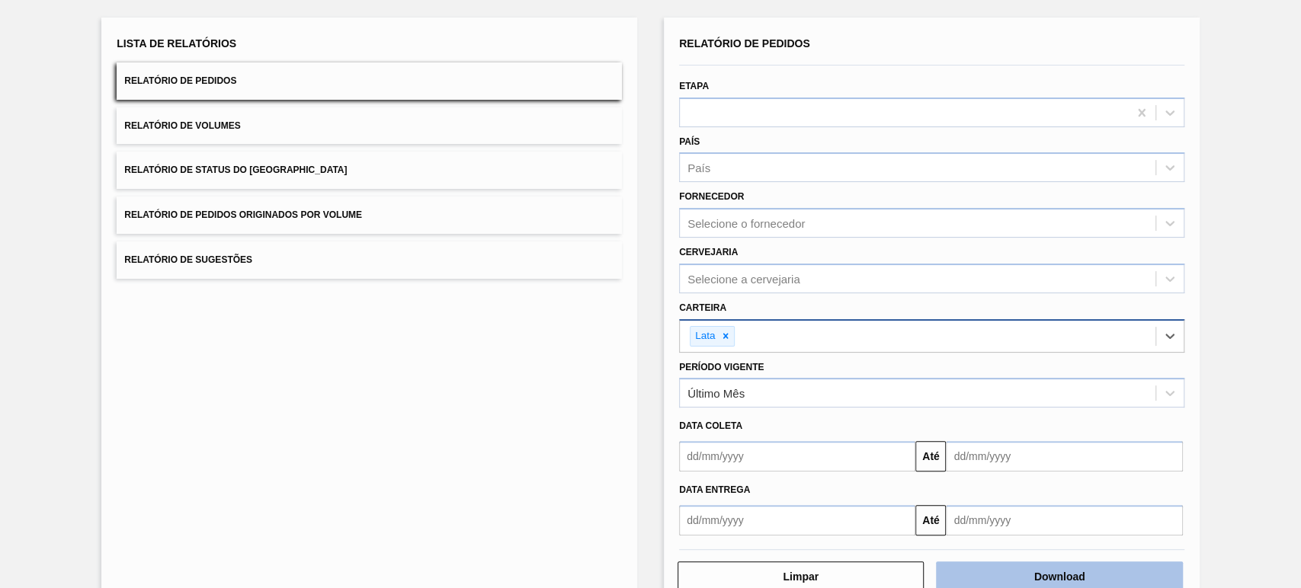
click at [1052, 569] on button "Download" at bounding box center [1059, 577] width 246 height 30
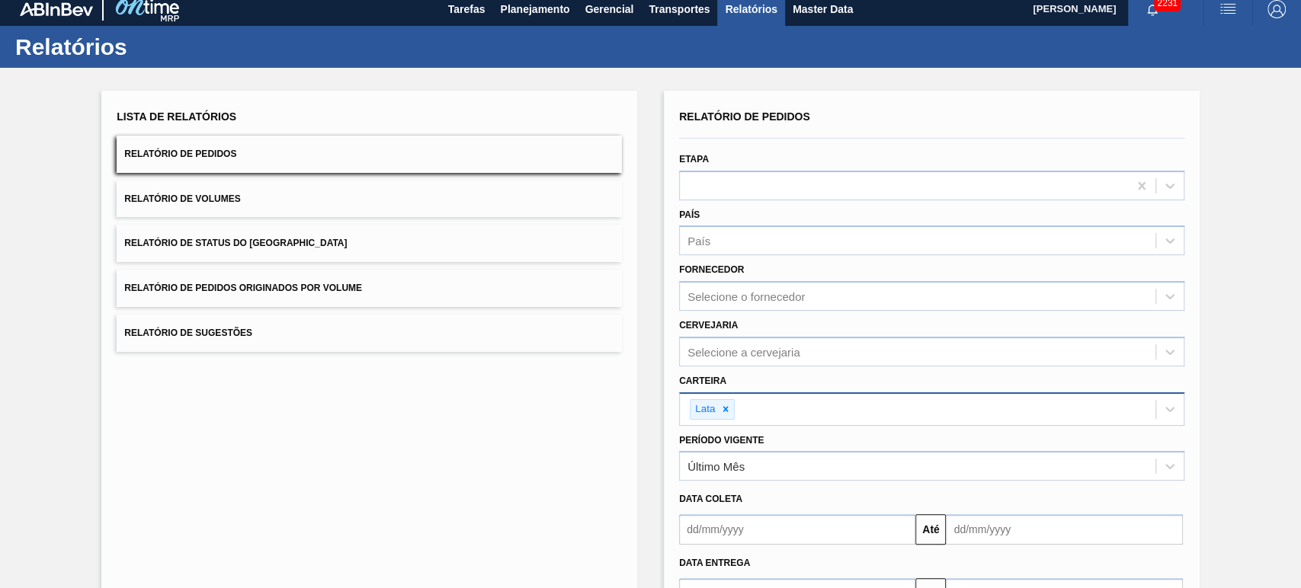
scroll to position [0, 0]
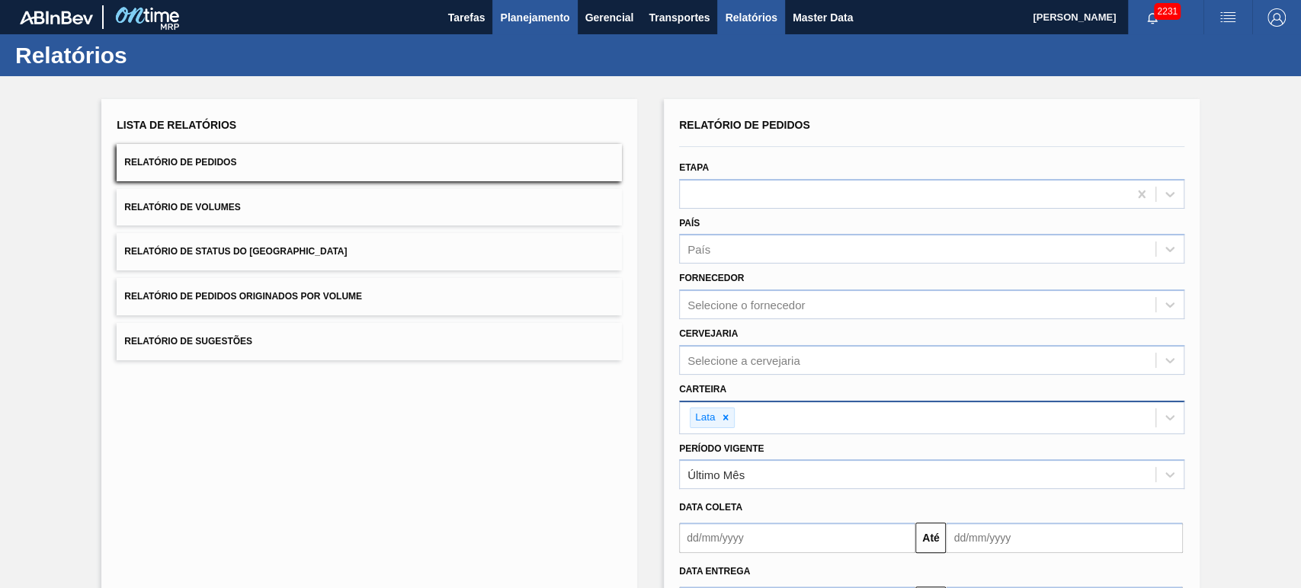
click at [547, 28] on button "Planejamento" at bounding box center [534, 17] width 85 height 34
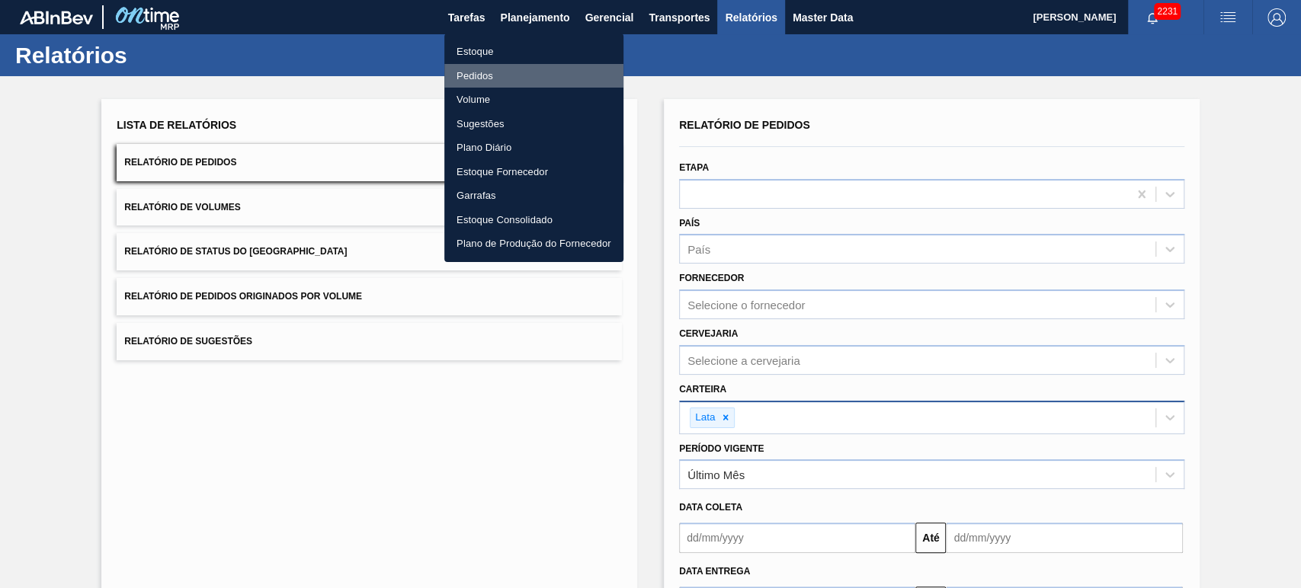
click at [475, 74] on li "Pedidos" at bounding box center [533, 76] width 179 height 24
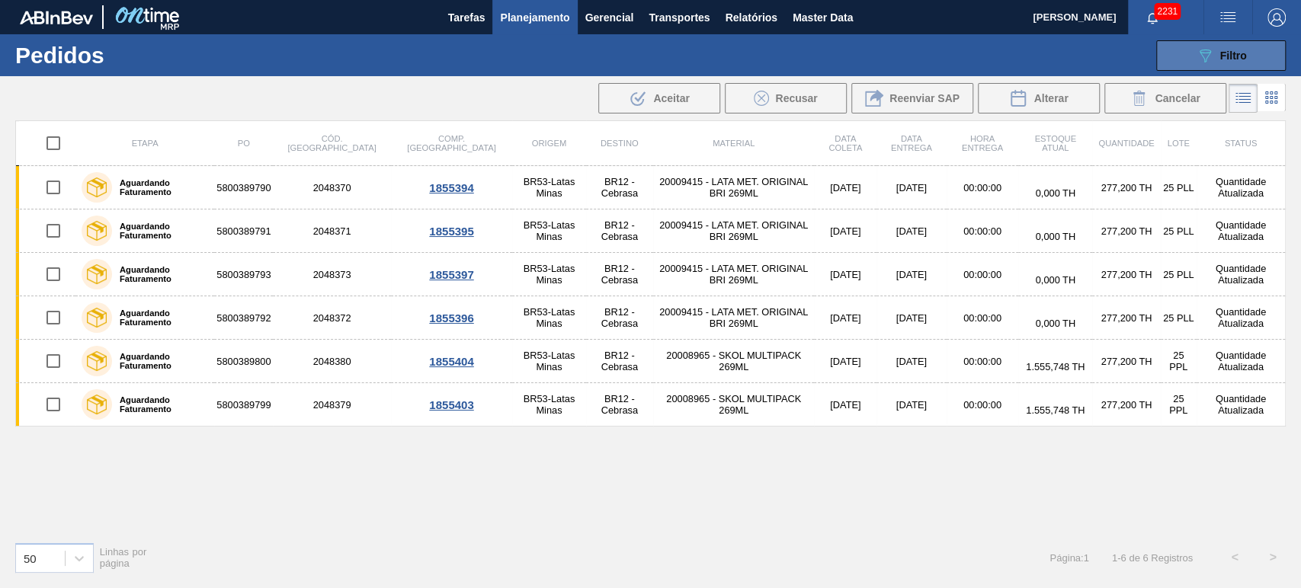
click at [1203, 57] on icon at bounding box center [1205, 56] width 11 height 13
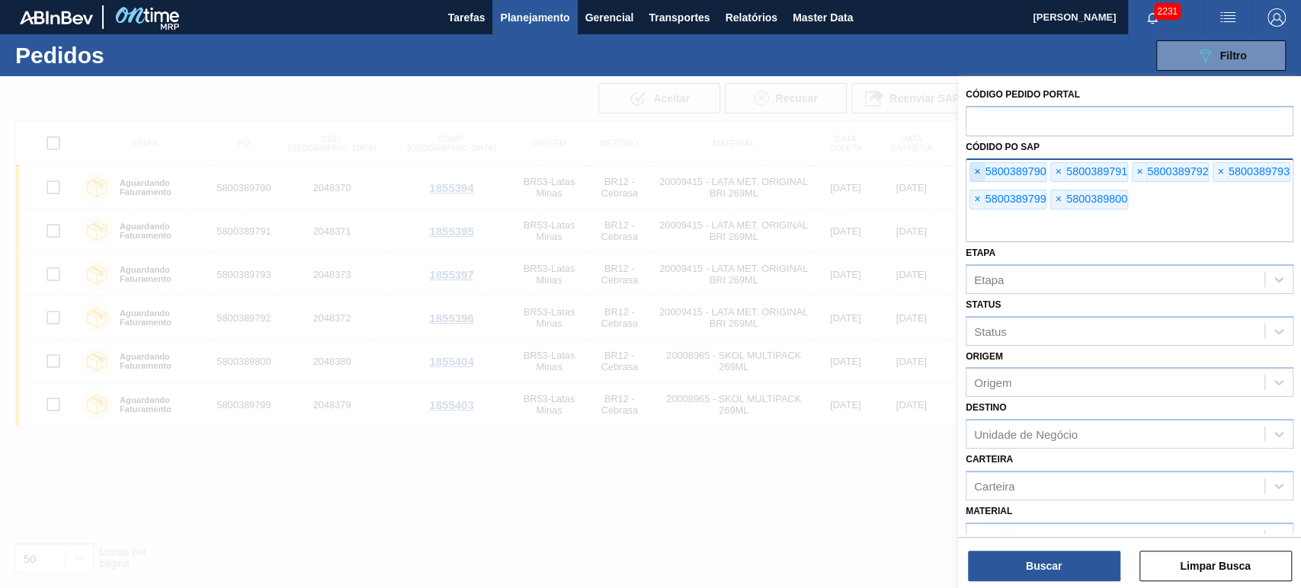
click at [981, 171] on span "×" at bounding box center [977, 172] width 14 height 18
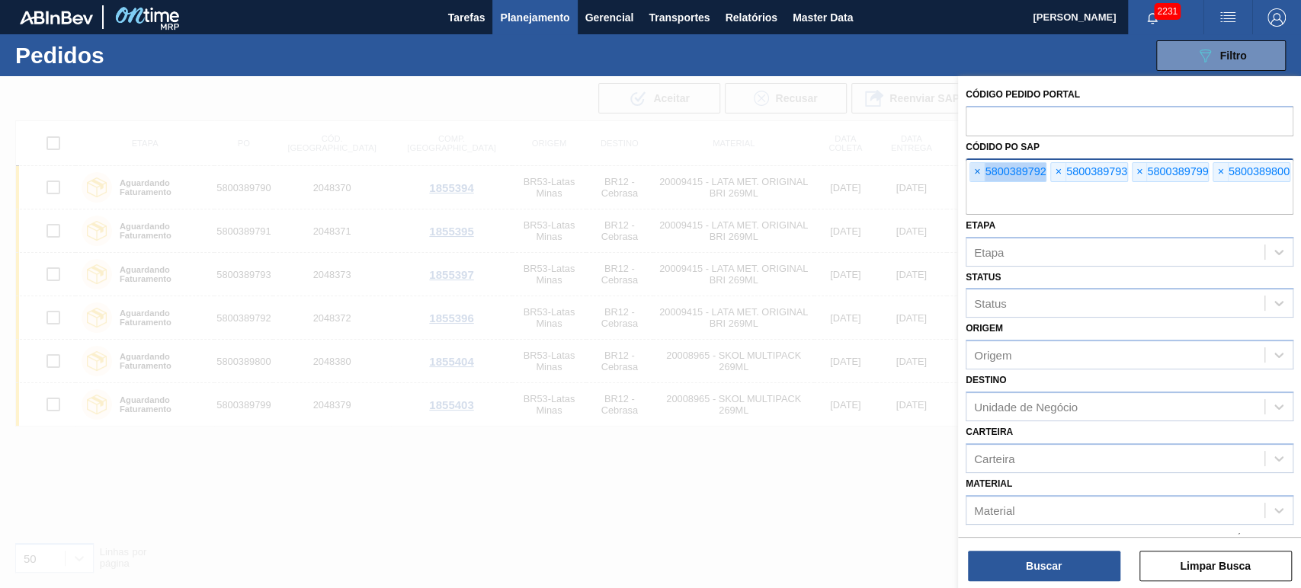
click at [981, 171] on span "×" at bounding box center [977, 172] width 14 height 18
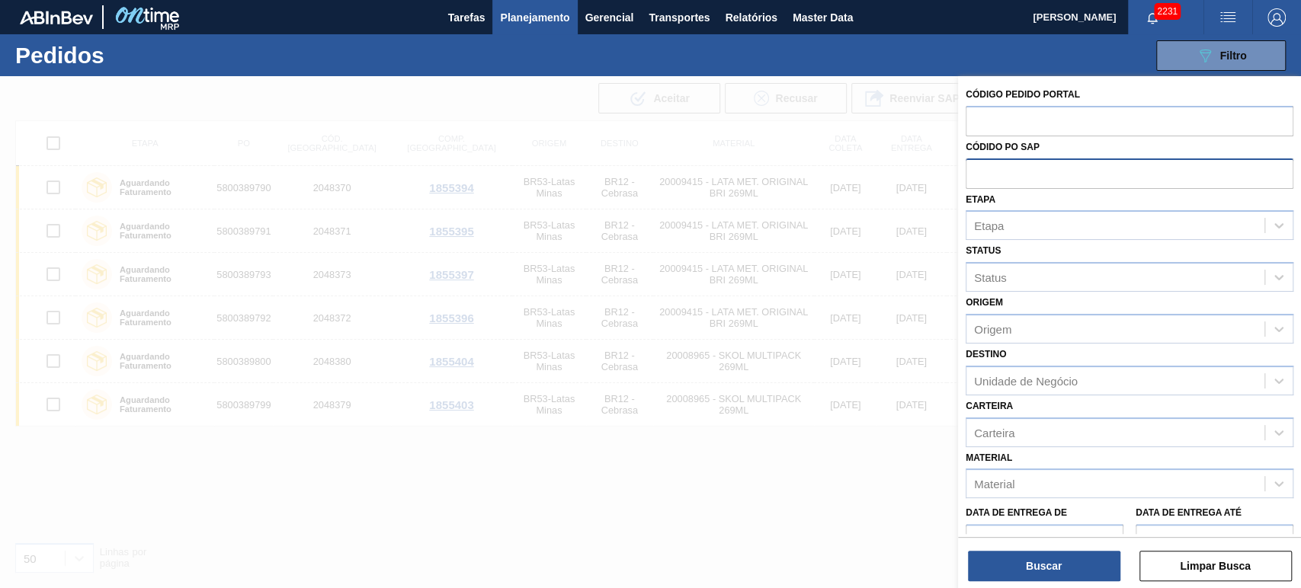
click at [981, 171] on input "text" at bounding box center [1130, 173] width 328 height 29
paste input "text"
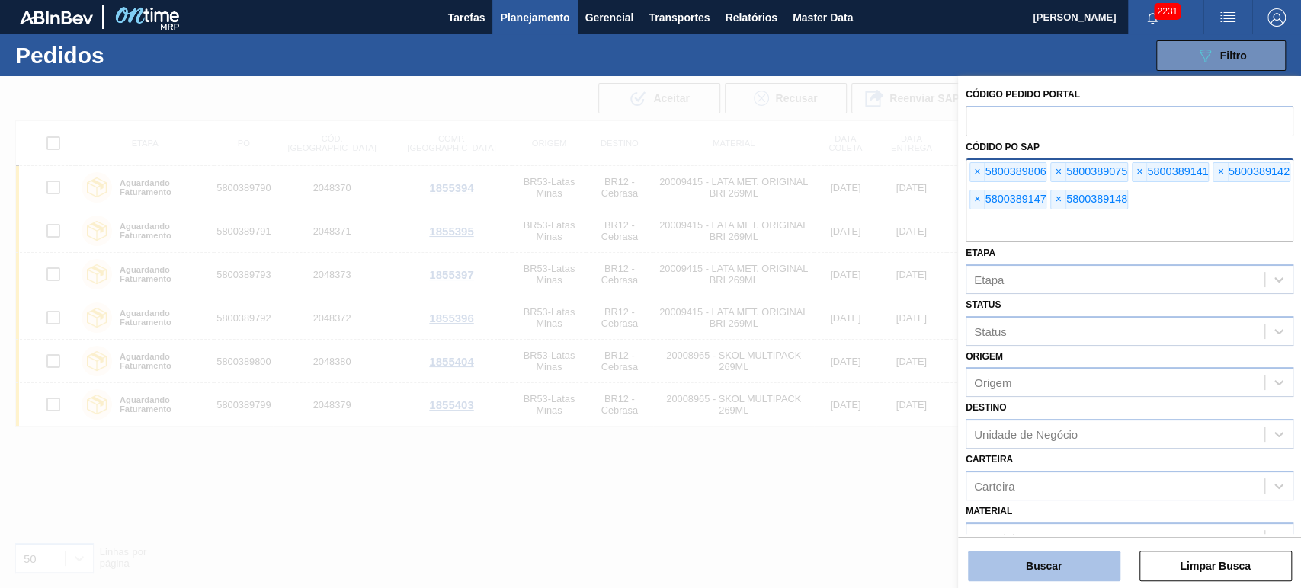
click at [1035, 560] on button "Buscar" at bounding box center [1044, 566] width 152 height 30
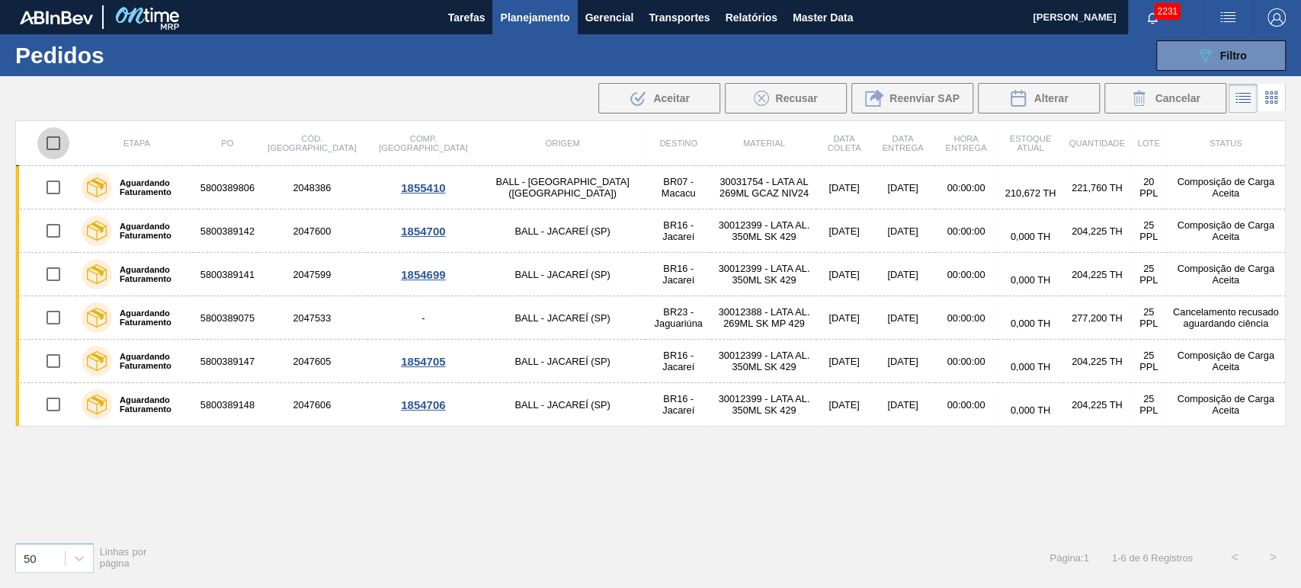
click at [59, 146] on input "checkbox" at bounding box center [53, 143] width 32 height 32
checkbox input "true"
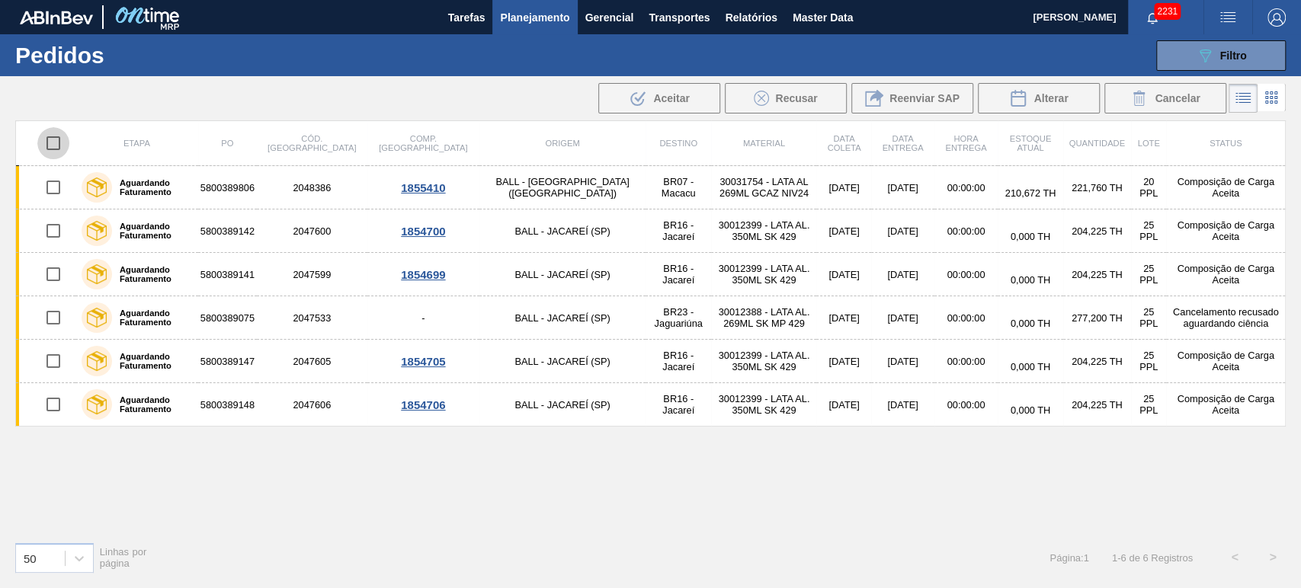
checkbox input "true"
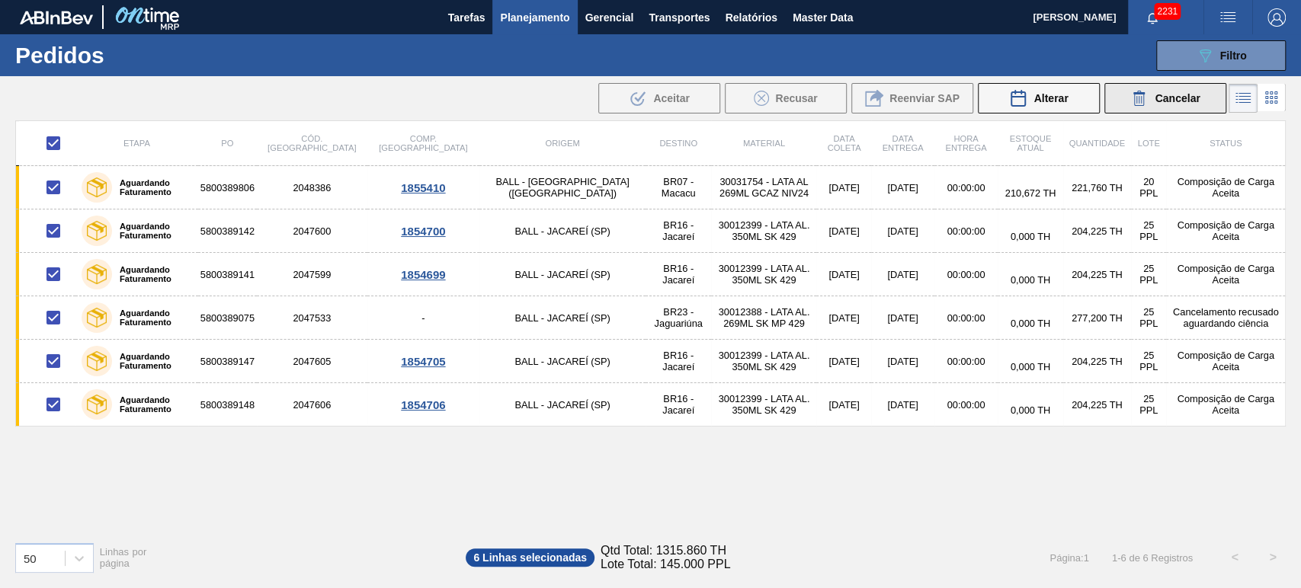
click at [1167, 102] on span "Cancelar" at bounding box center [1177, 98] width 45 height 12
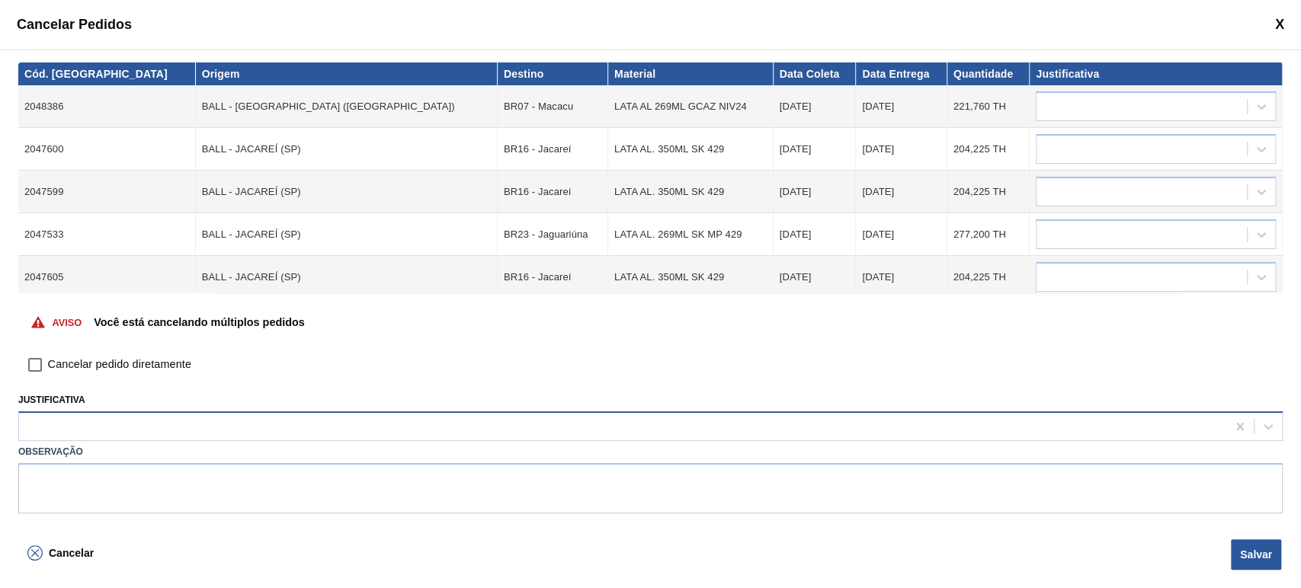
click at [632, 418] on div at bounding box center [622, 427] width 1207 height 22
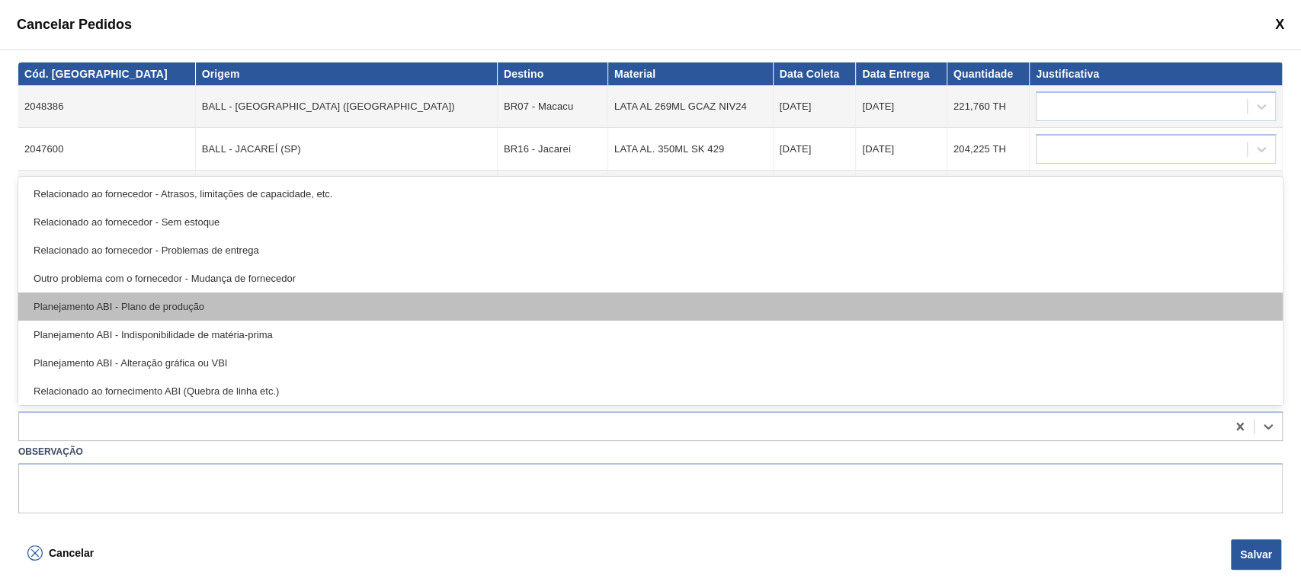
click at [224, 308] on div "Planejamento ABI - Plano de produção" at bounding box center [650, 307] width 1264 height 28
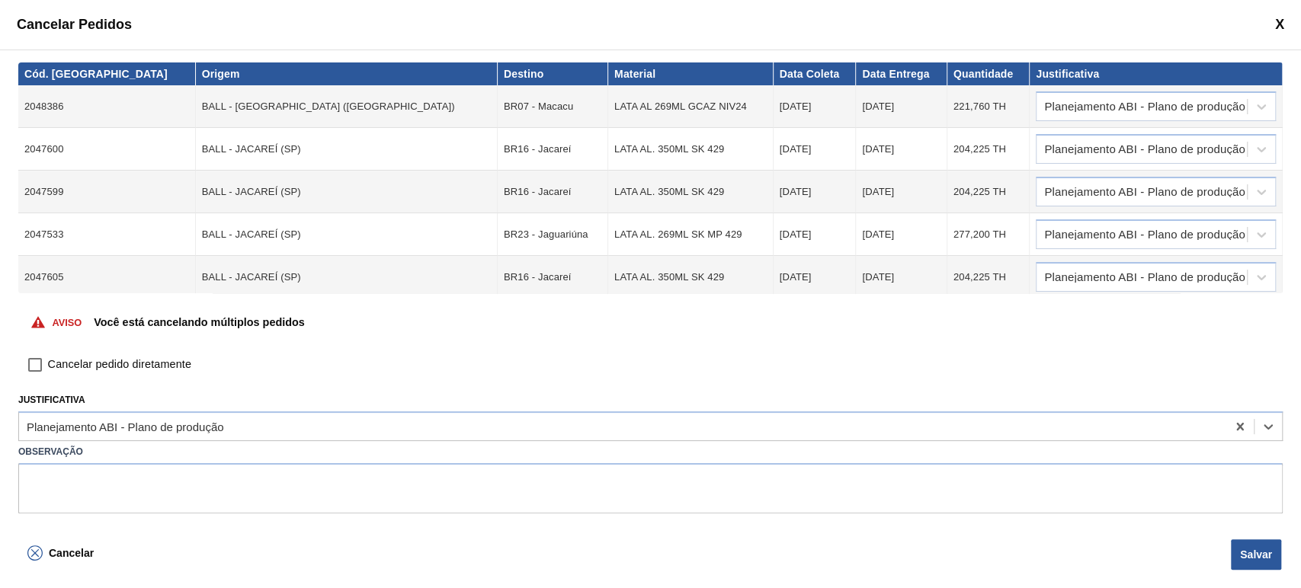
click at [153, 370] on span "Cancelar pedido diretamente" at bounding box center [119, 365] width 143 height 17
click at [48, 370] on input "Cancelar pedido diretamente" at bounding box center [35, 365] width 26 height 26
checkbox input "true"
click at [1268, 565] on button "Salvar" at bounding box center [1256, 555] width 50 height 30
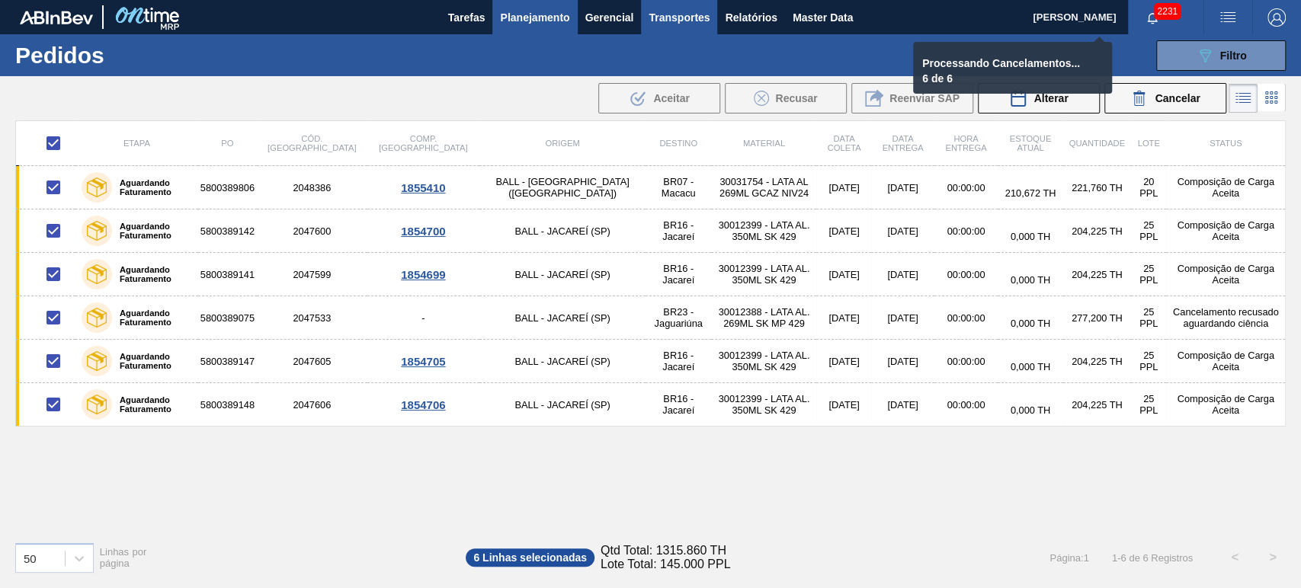
checkbox input "false"
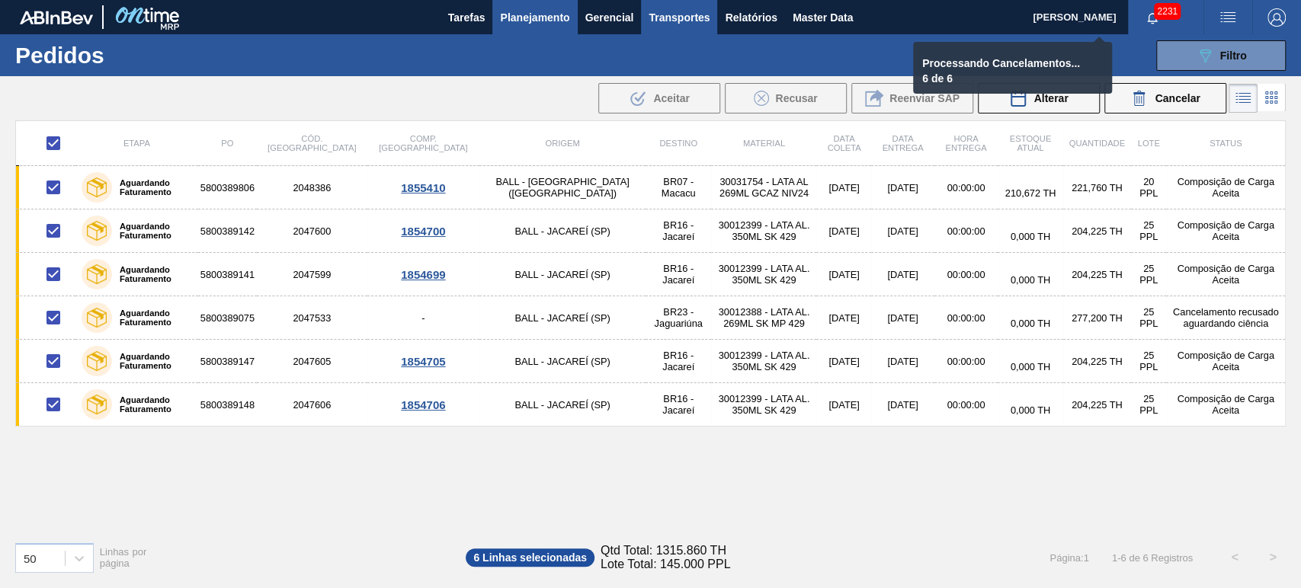
checkbox input "false"
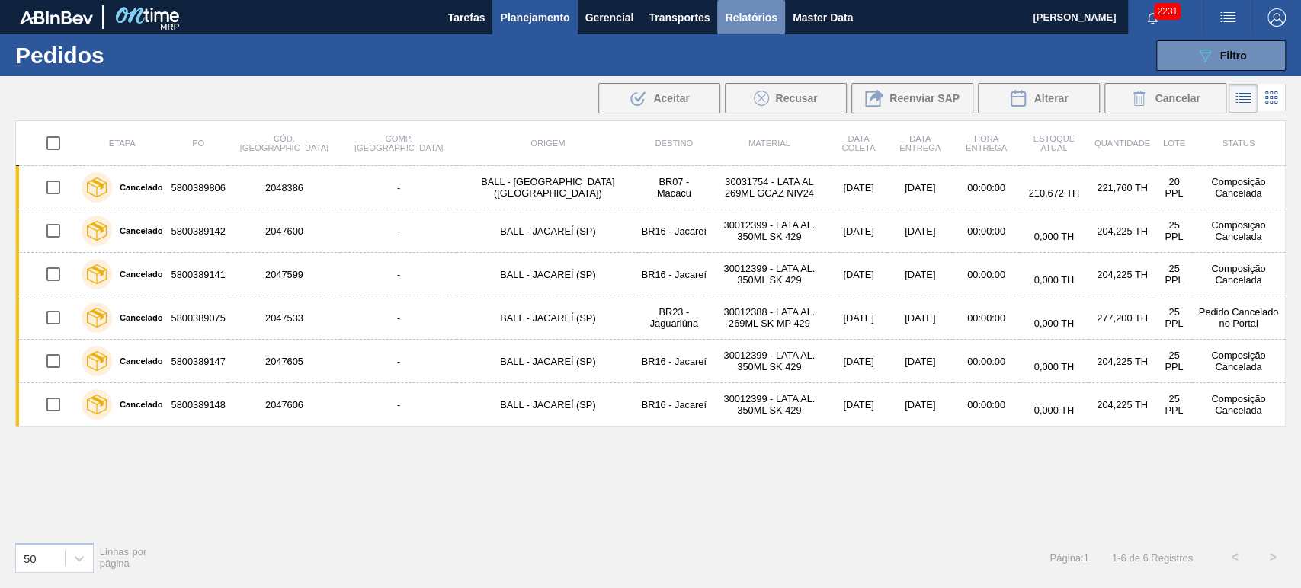
click at [750, 11] on span "Relatórios" at bounding box center [751, 17] width 52 height 18
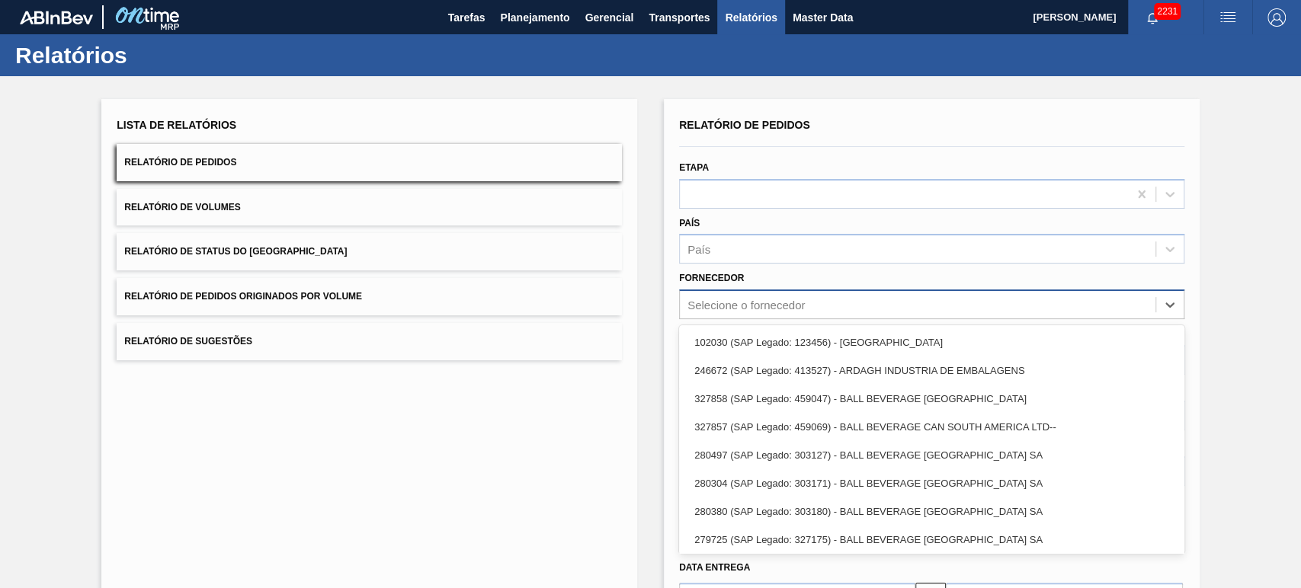
click at [716, 301] on div "Selecione o fornecedor" at bounding box center [745, 305] width 117 height 13
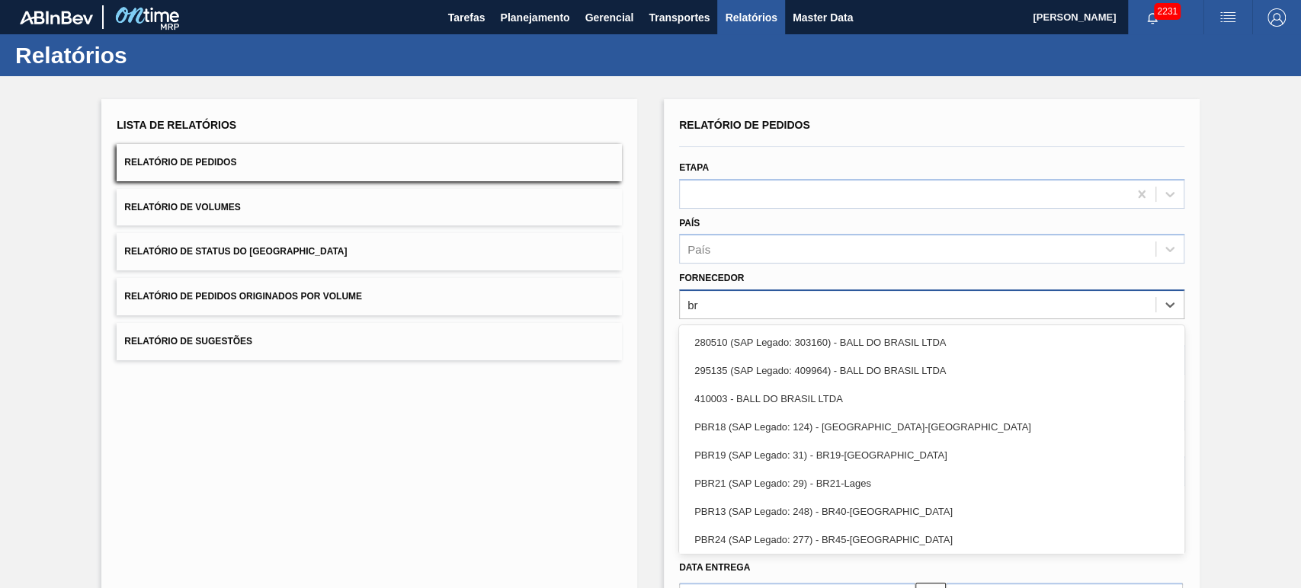
type input "brv"
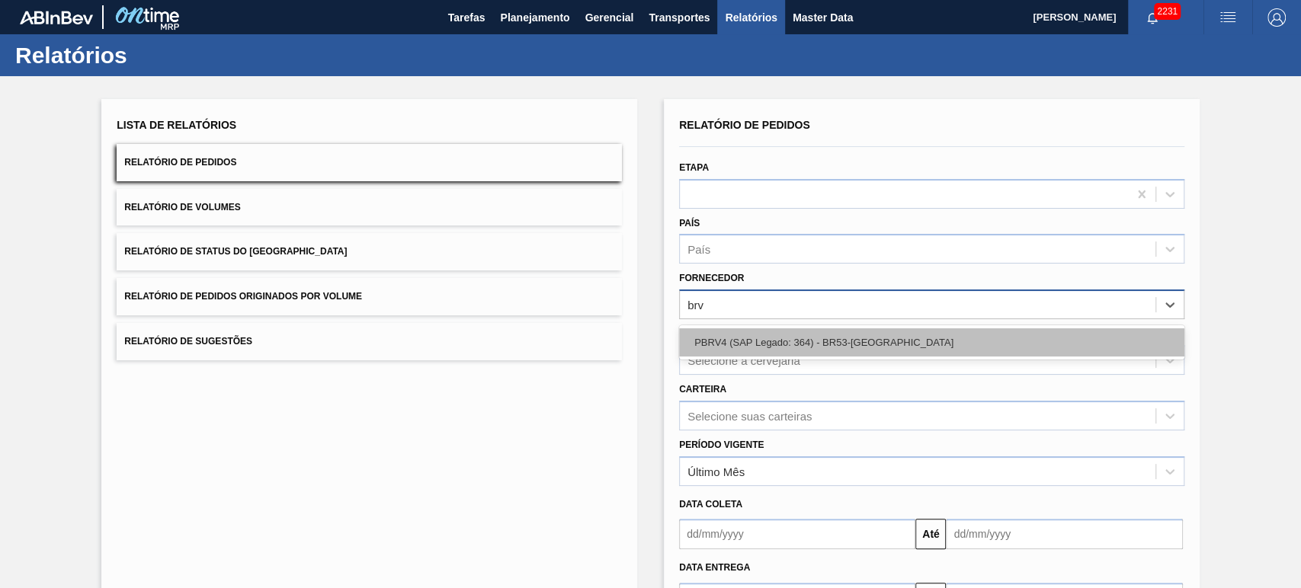
click at [742, 343] on div "PBRV4 (SAP Legado: 364) - BR53-Latas Minas" at bounding box center [931, 342] width 505 height 28
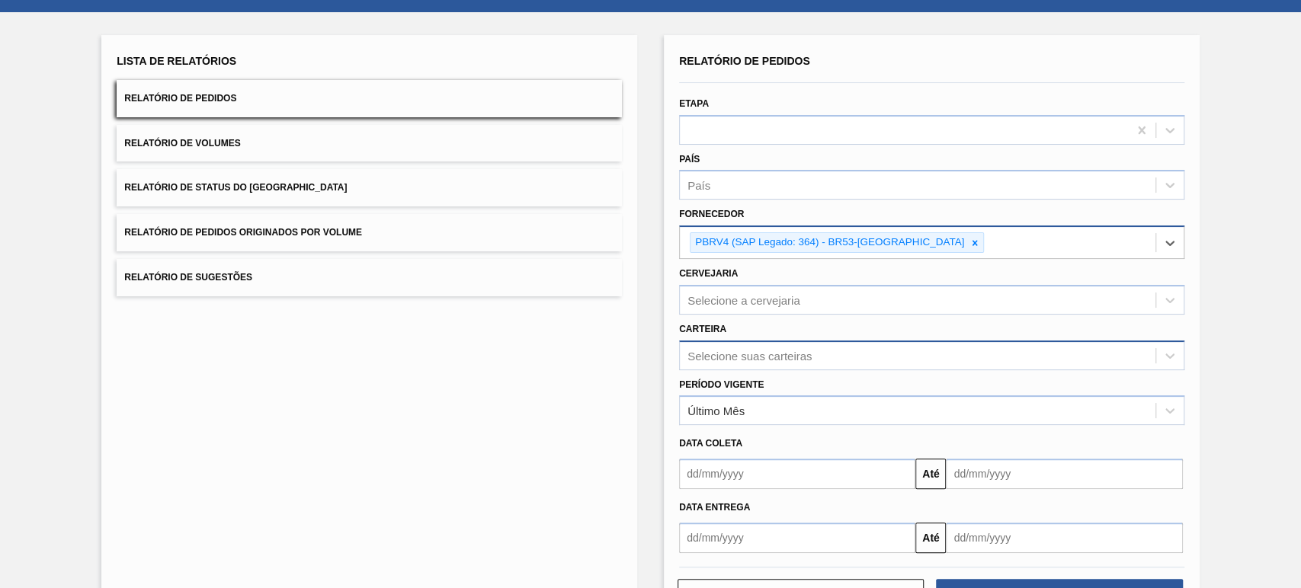
click at [750, 370] on div "Selecione suas carteiras" at bounding box center [931, 356] width 505 height 30
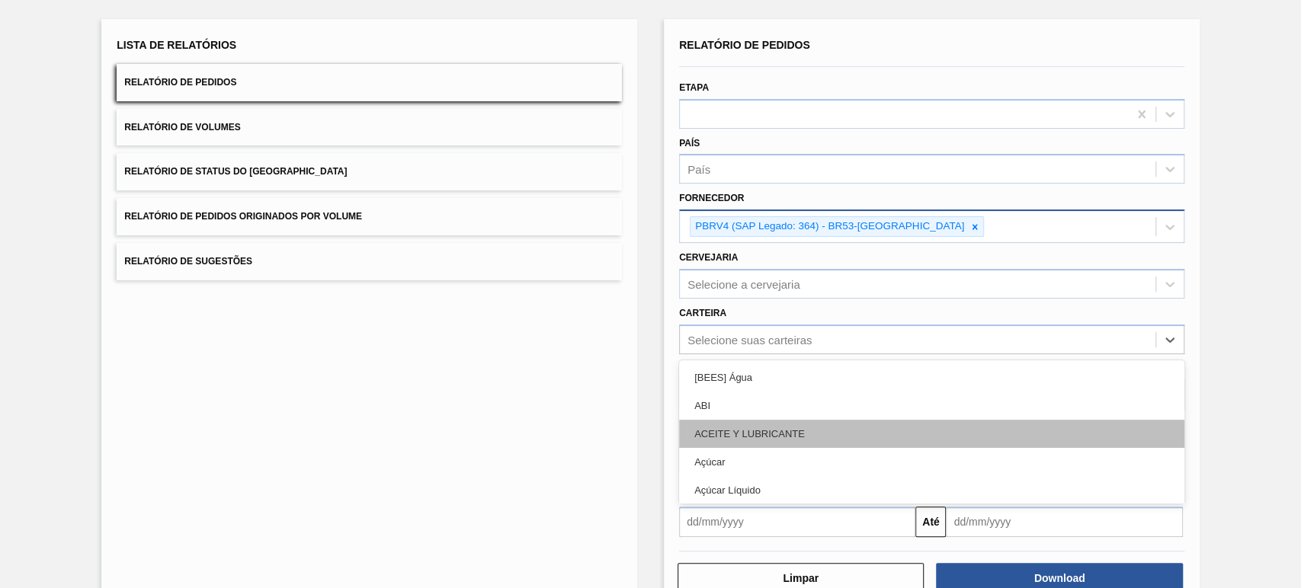
scroll to position [85, 0]
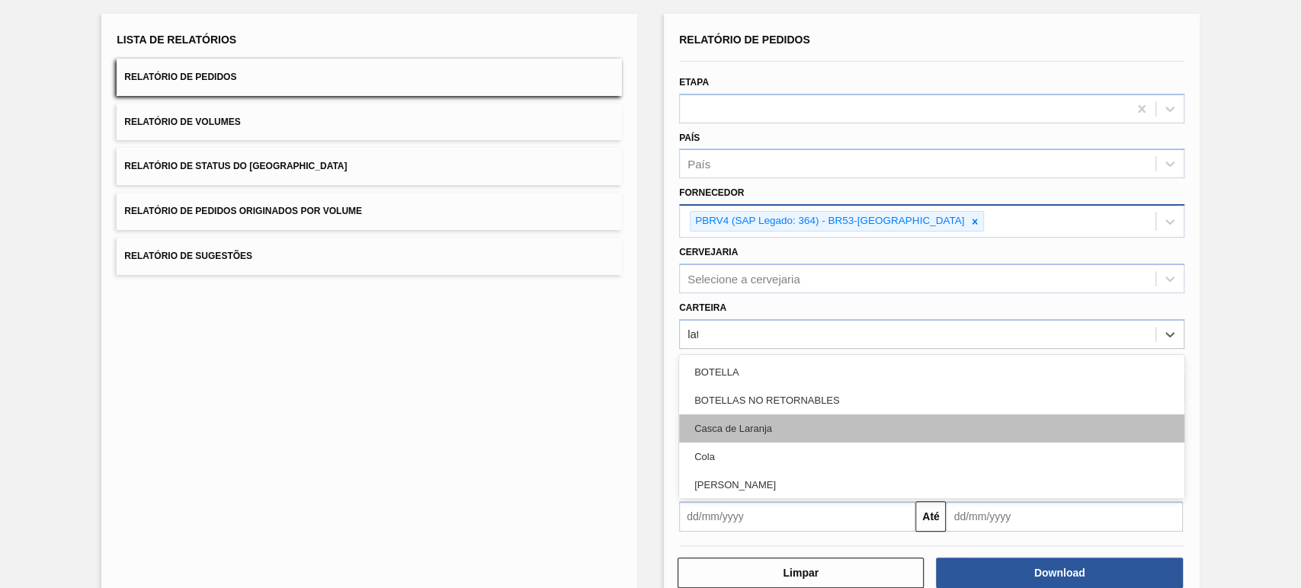
type input "lata"
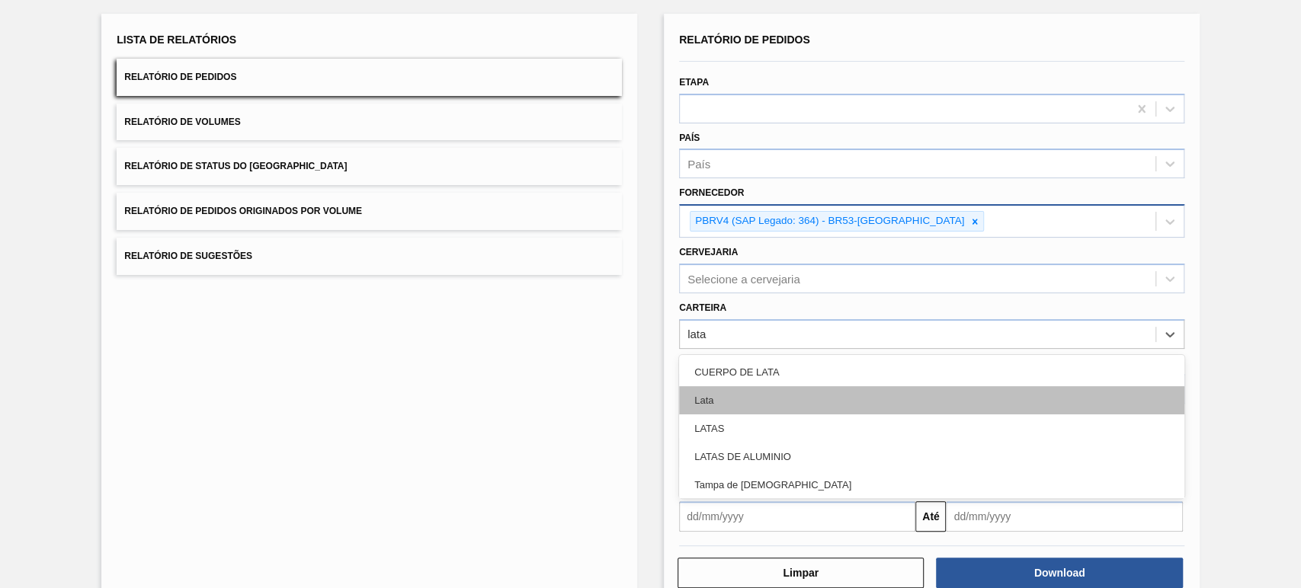
click at [748, 400] on div "Lata" at bounding box center [931, 400] width 505 height 28
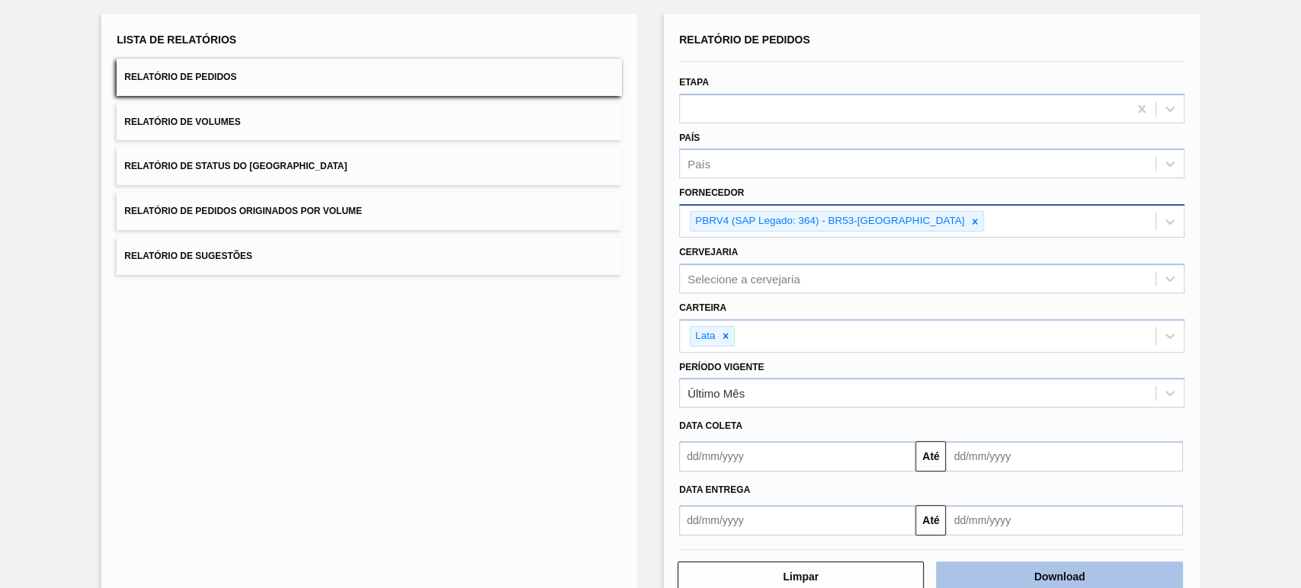
click at [1014, 562] on button "Download" at bounding box center [1059, 577] width 246 height 30
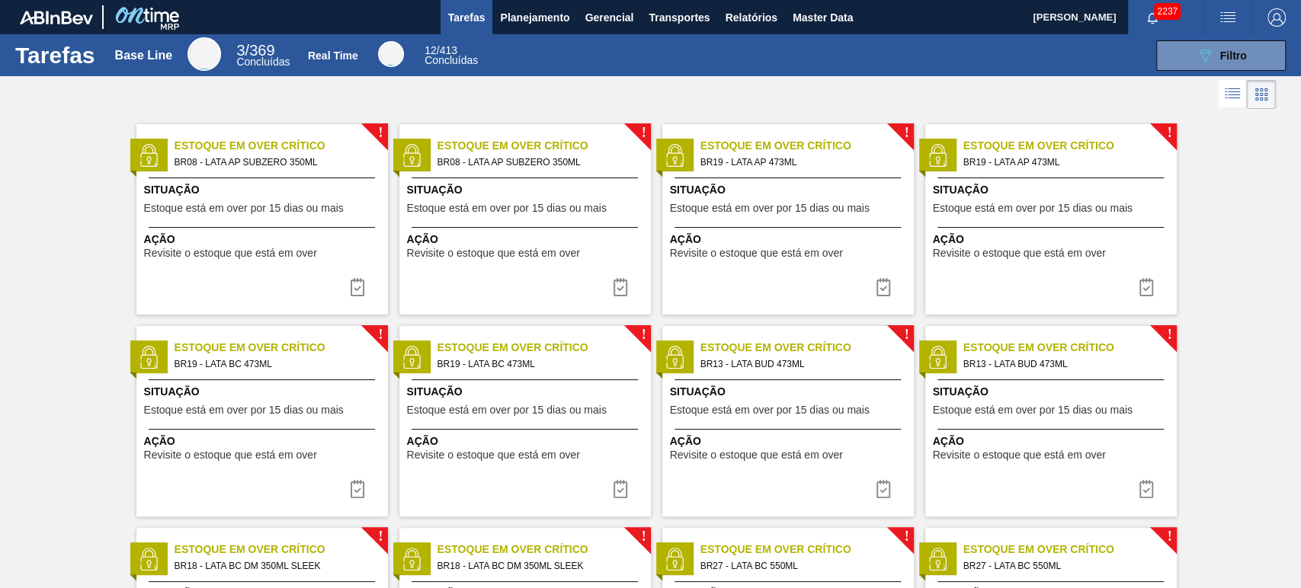
click at [834, 94] on div at bounding box center [650, 94] width 1301 height 37
click at [750, 19] on span "Relatórios" at bounding box center [751, 17] width 52 height 18
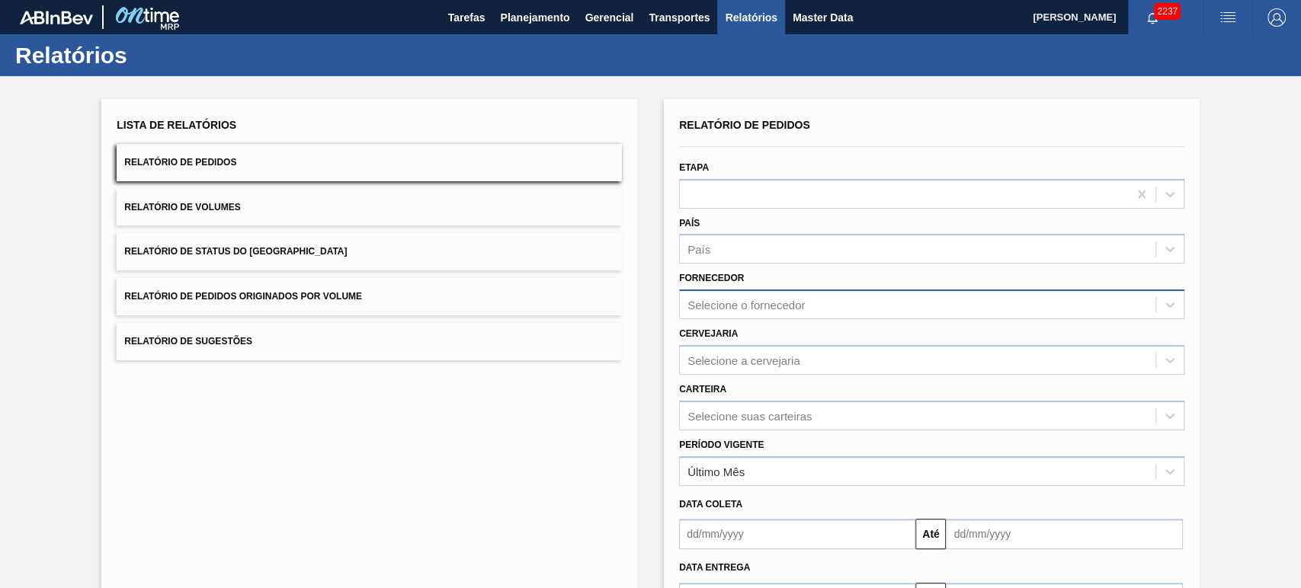
click at [764, 304] on div "Selecione o fornecedor" at bounding box center [745, 305] width 117 height 13
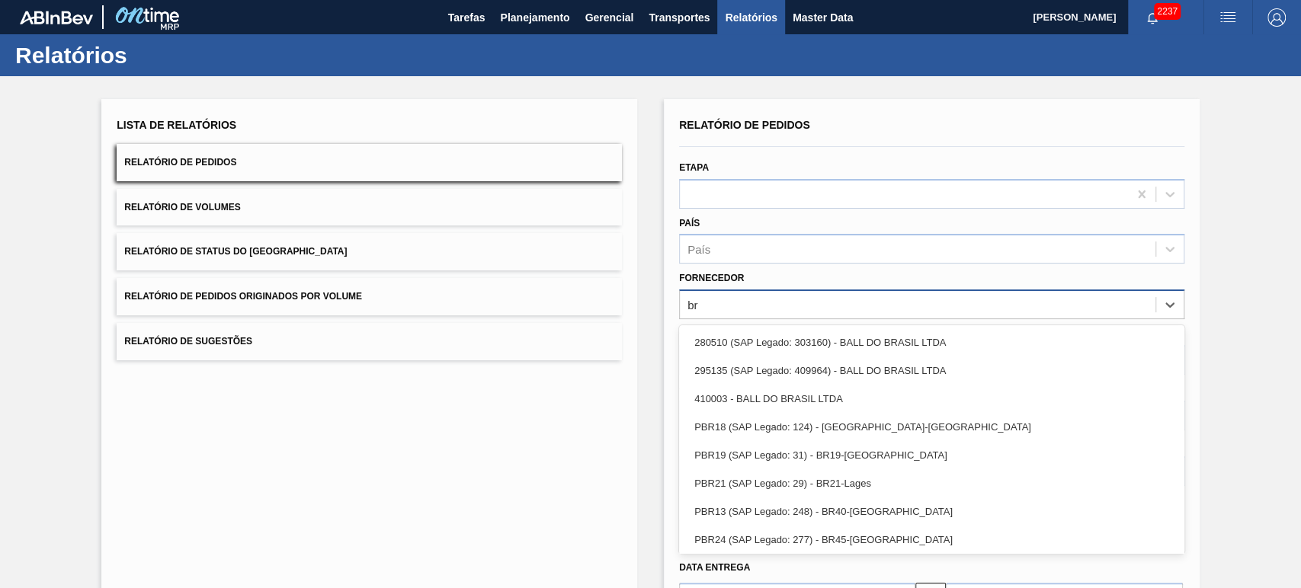
type input "b"
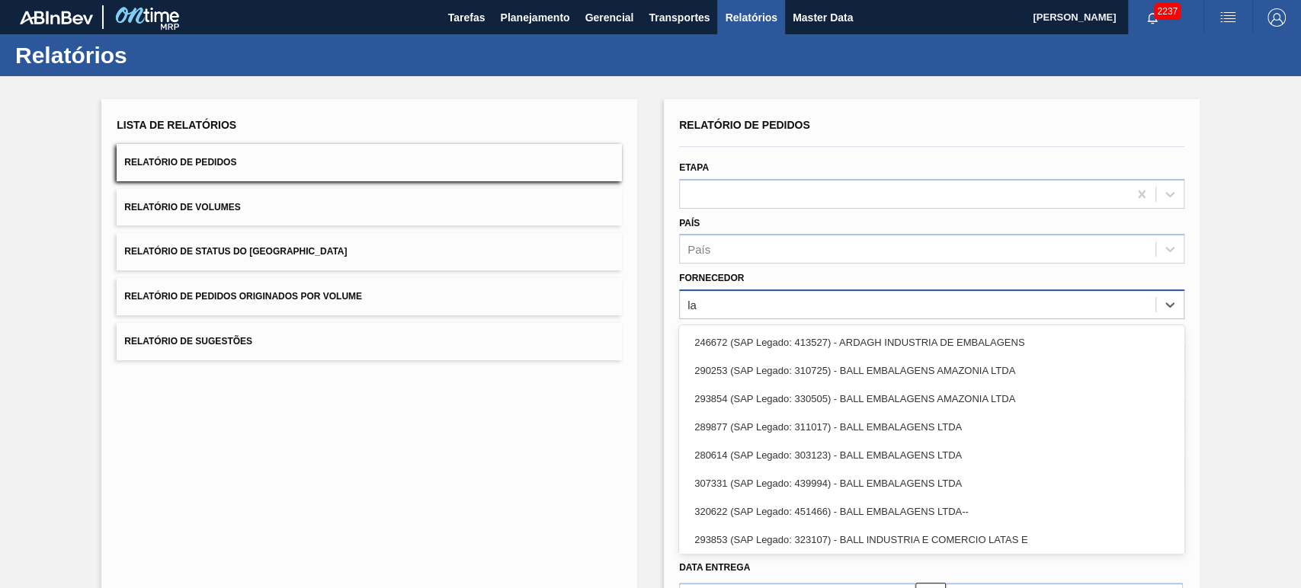
type input "lat"
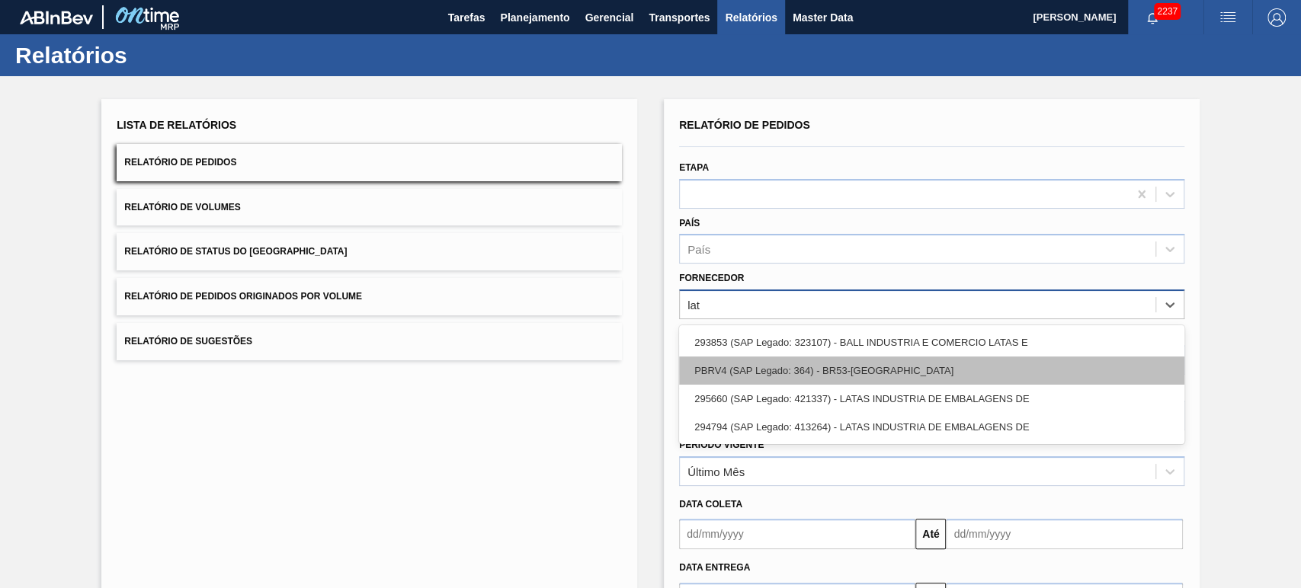
click at [847, 376] on div "PBRV4 (SAP Legado: 364) - BR53-Latas Minas" at bounding box center [931, 371] width 505 height 28
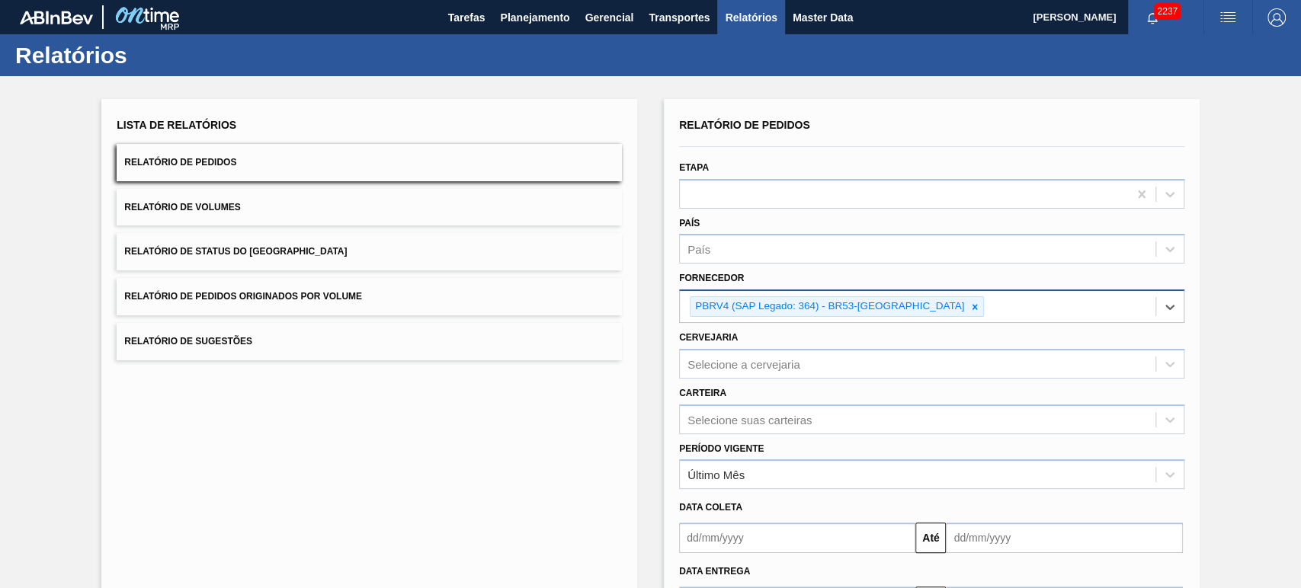
click at [738, 419] on div "Selecione suas carteiras" at bounding box center [931, 420] width 505 height 30
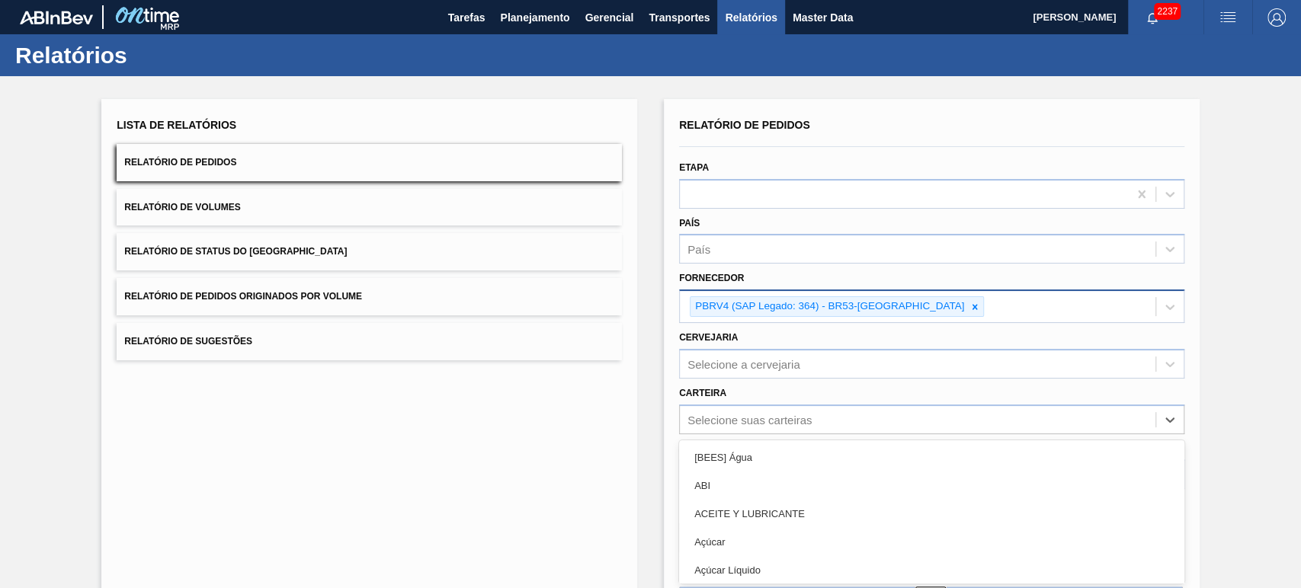
scroll to position [85, 0]
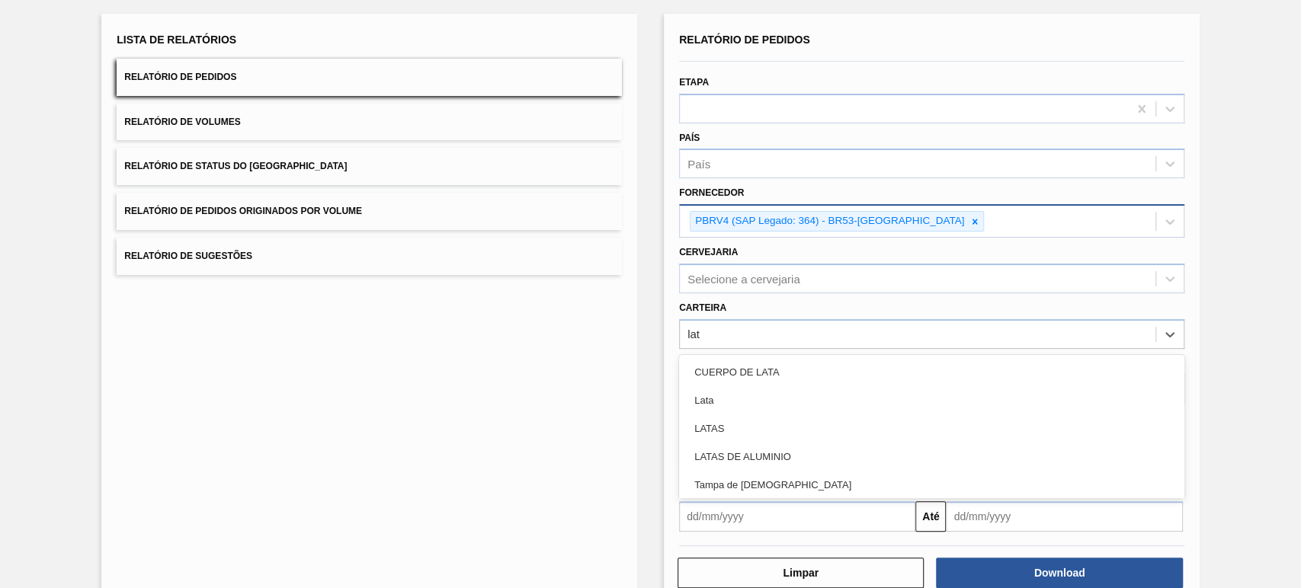
type input "lata"
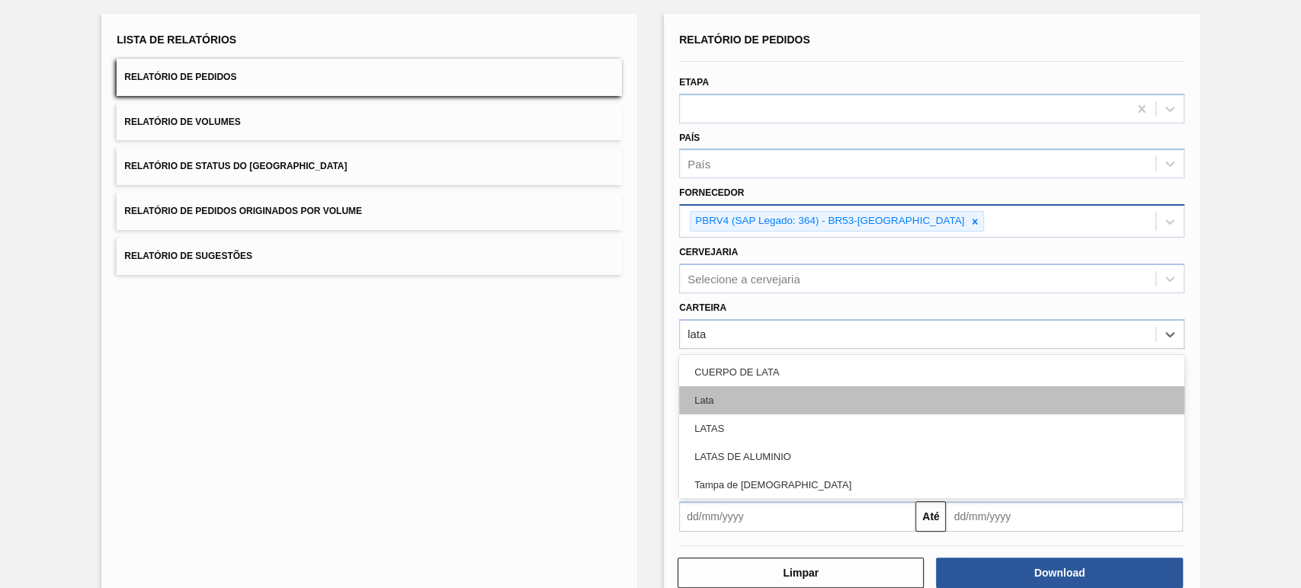
click at [731, 388] on div "Lata" at bounding box center [931, 400] width 505 height 28
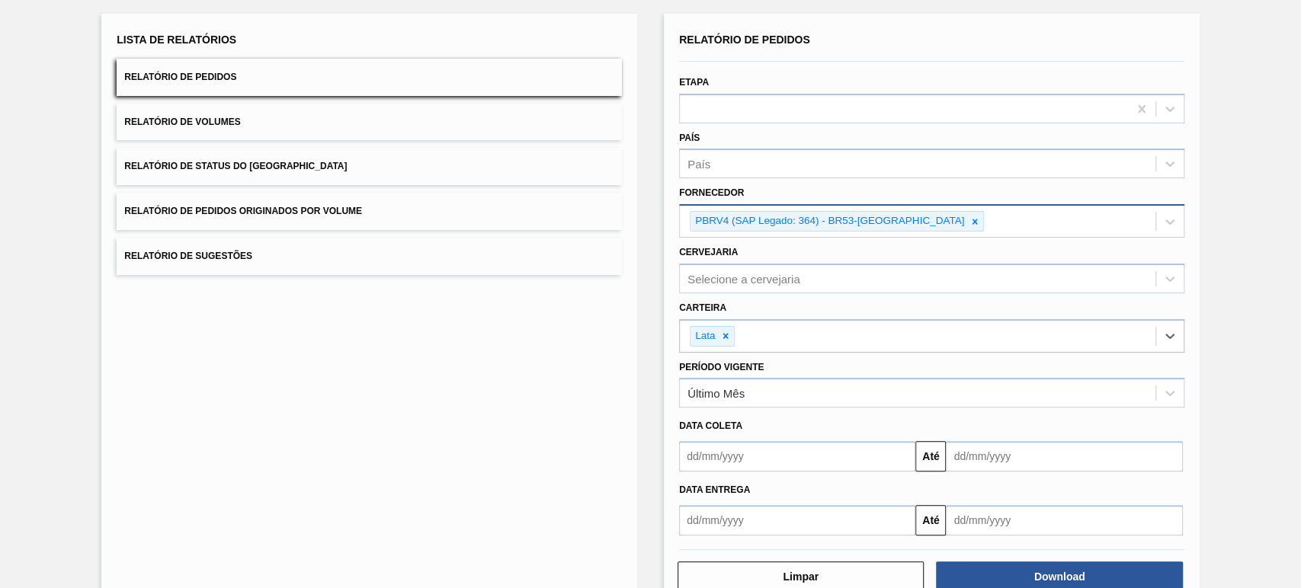
click at [1020, 560] on div "Download" at bounding box center [1060, 577] width 258 height 34
click at [1030, 566] on button "Download" at bounding box center [1059, 577] width 246 height 30
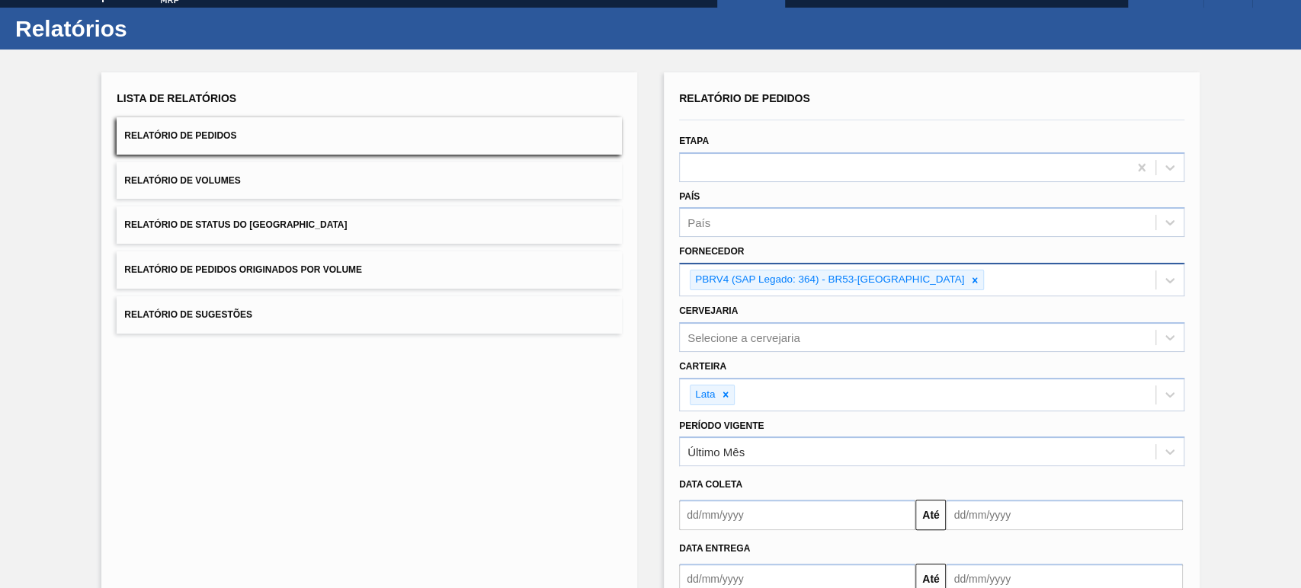
scroll to position [0, 0]
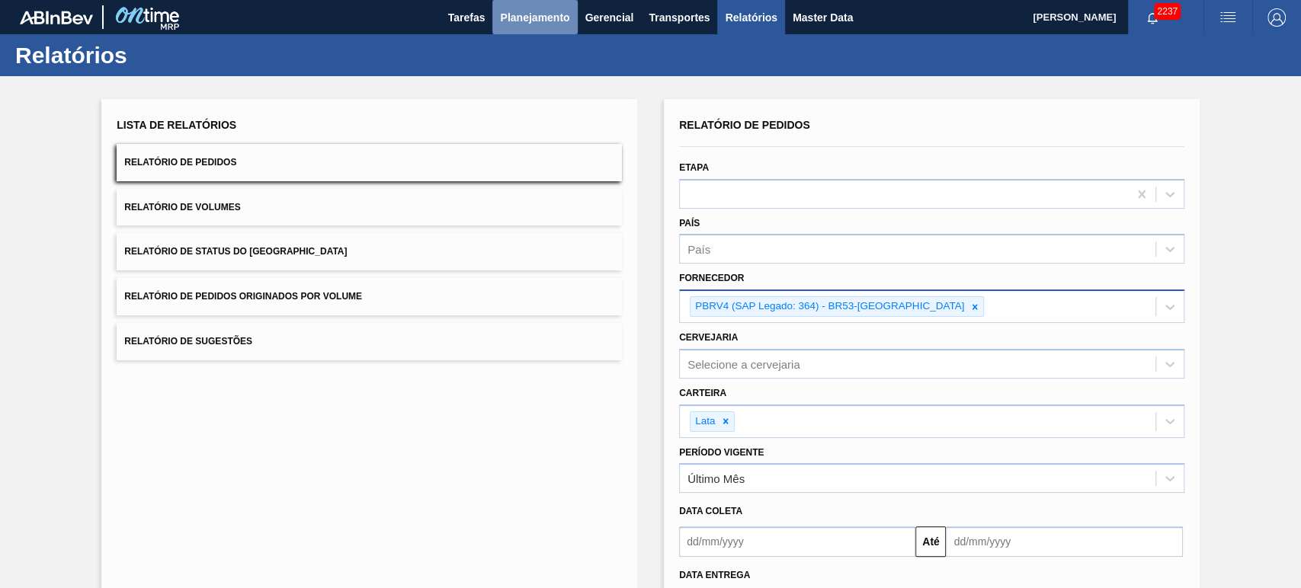
click at [545, 18] on span "Planejamento" at bounding box center [534, 17] width 69 height 18
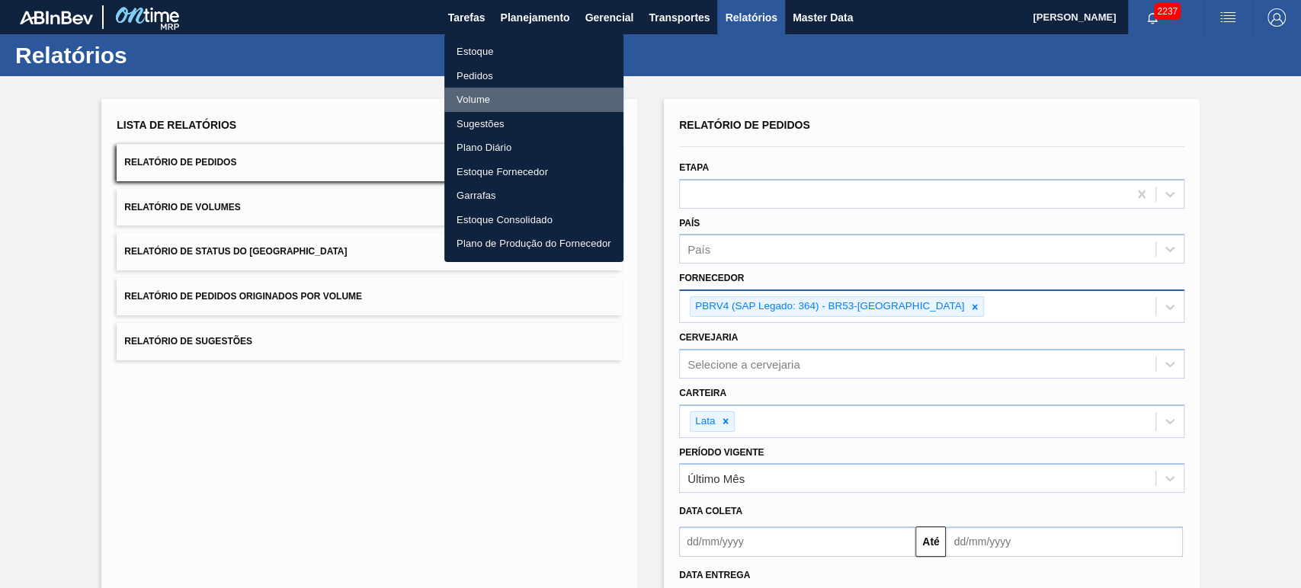
click at [480, 99] on li "Volume" at bounding box center [533, 100] width 179 height 24
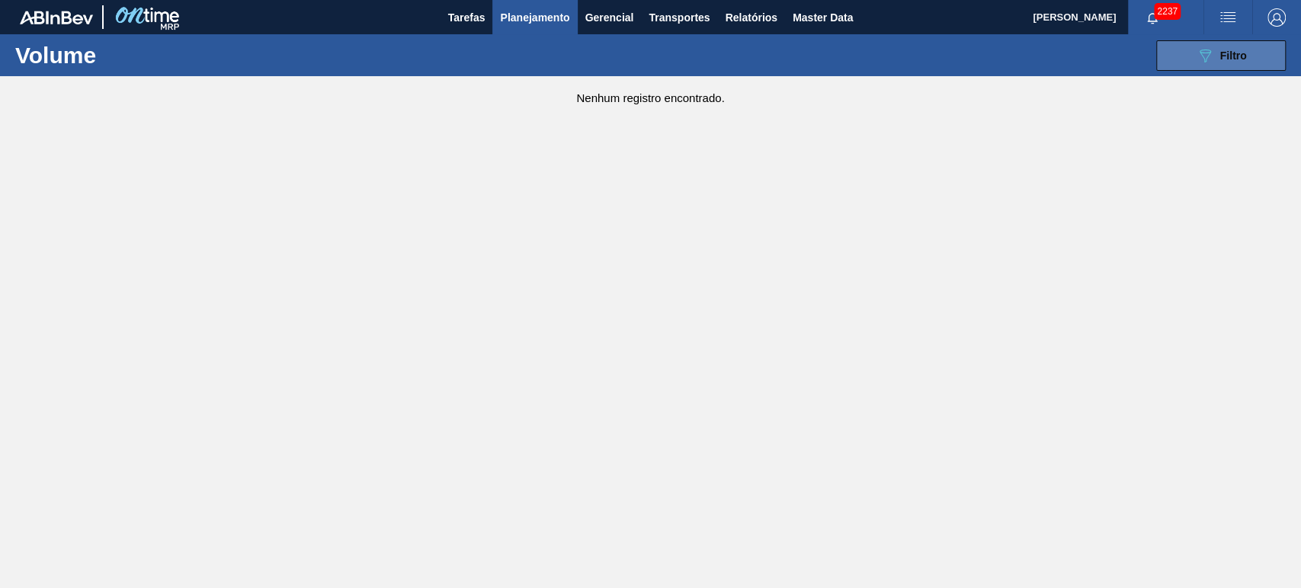
click at [1181, 58] on button "089F7B8B-B2A5-4AFE-B5C0-19BA573D28AC Filtro" at bounding box center [1221, 55] width 130 height 30
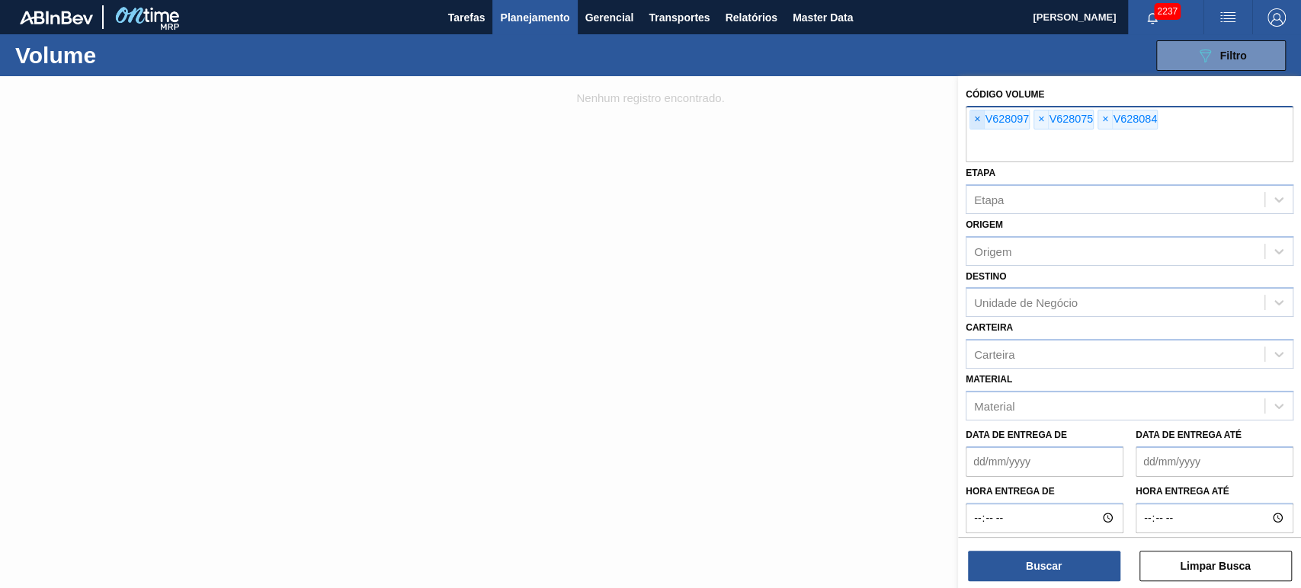
click at [980, 123] on span "×" at bounding box center [977, 120] width 14 height 18
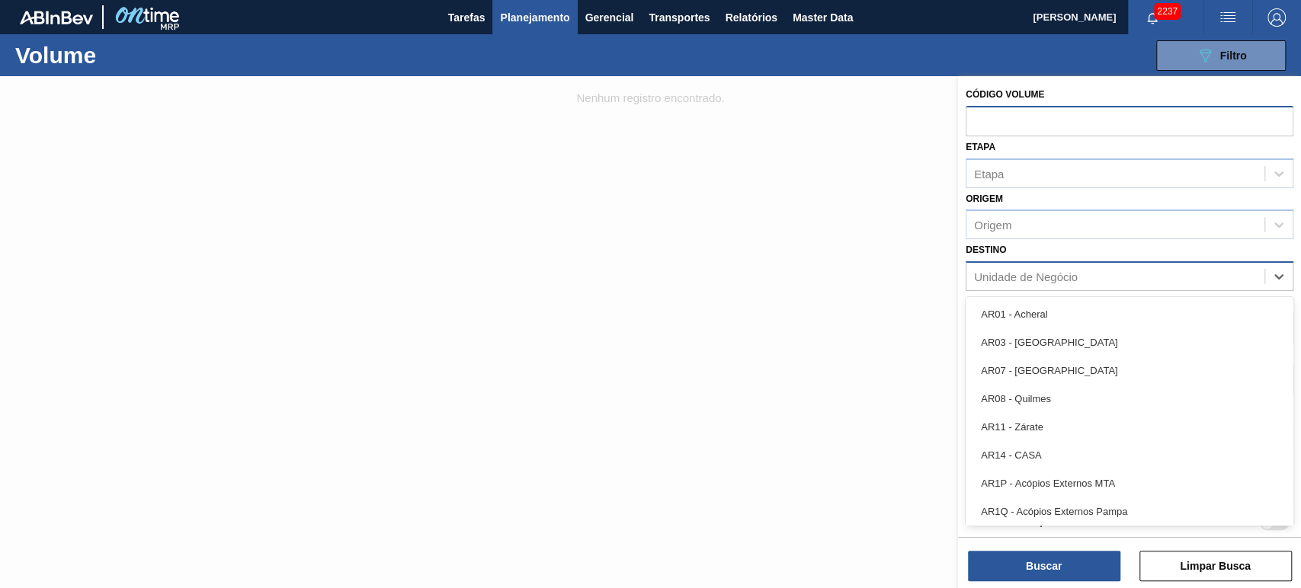
click at [996, 271] on div "Unidade de Negócio" at bounding box center [1026, 277] width 104 height 13
type input "rio"
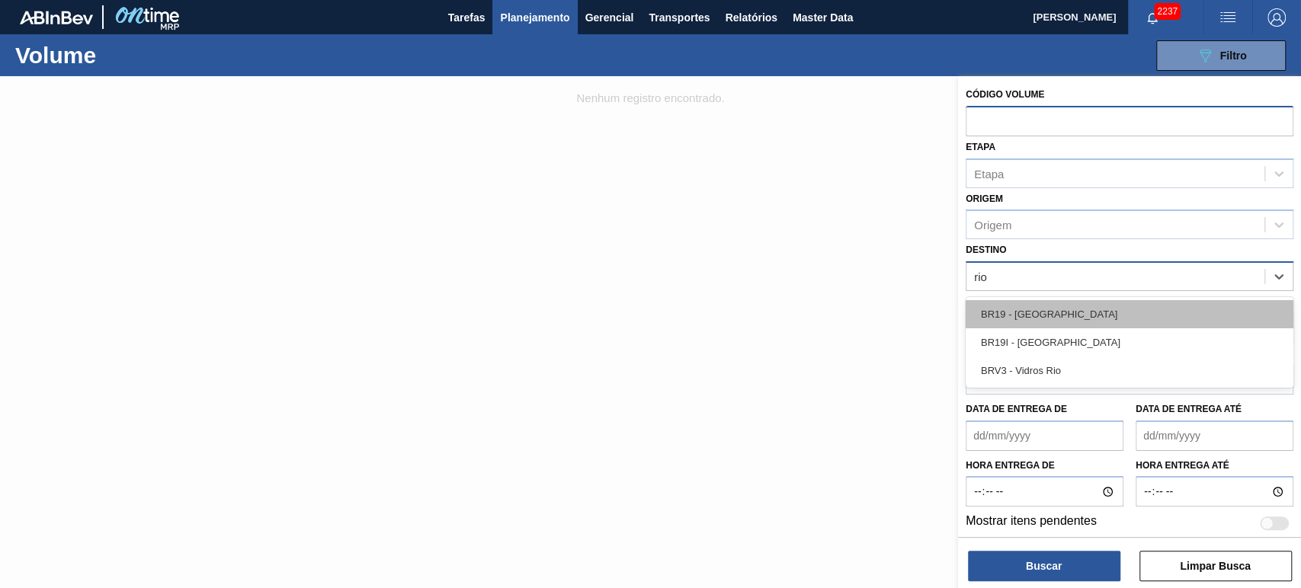
click at [1049, 309] on div "BR19 - [GEOGRAPHIC_DATA]" at bounding box center [1130, 314] width 328 height 28
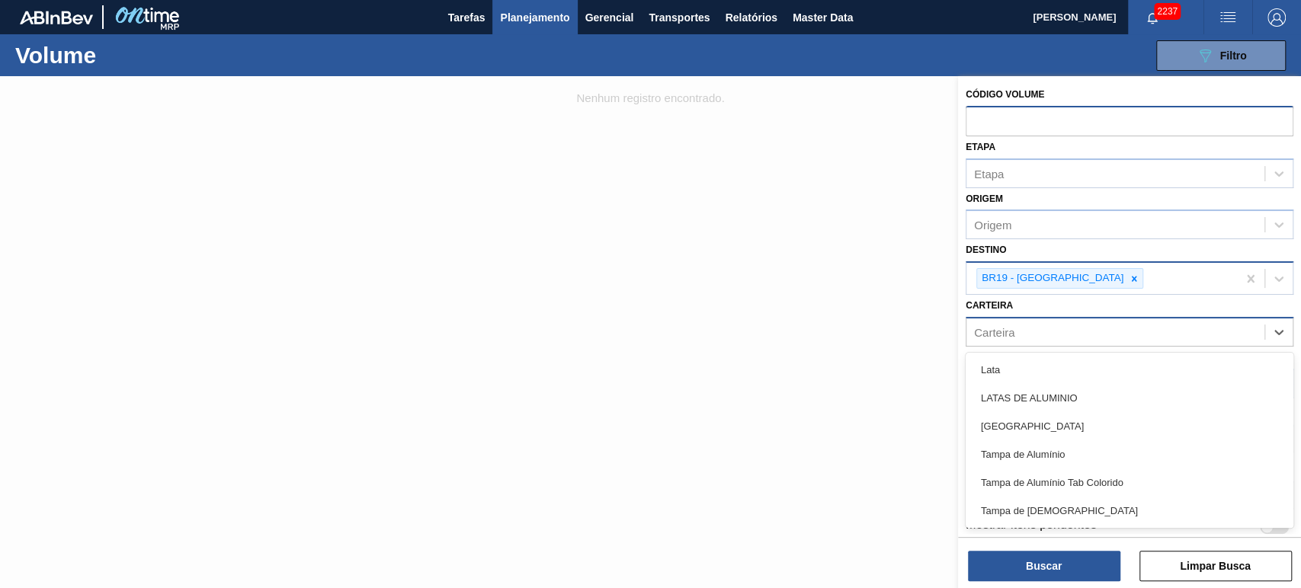
click at [1036, 328] on div "Carteira" at bounding box center [1115, 332] width 298 height 22
type input "l"
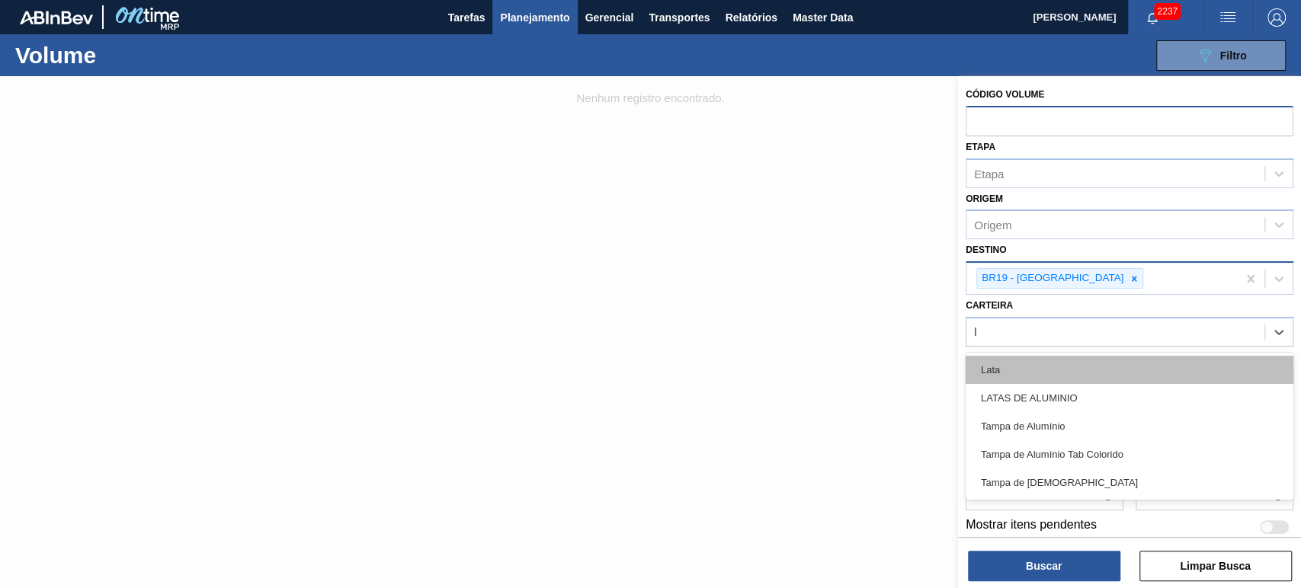
click at [1025, 359] on div "Lata" at bounding box center [1130, 370] width 328 height 28
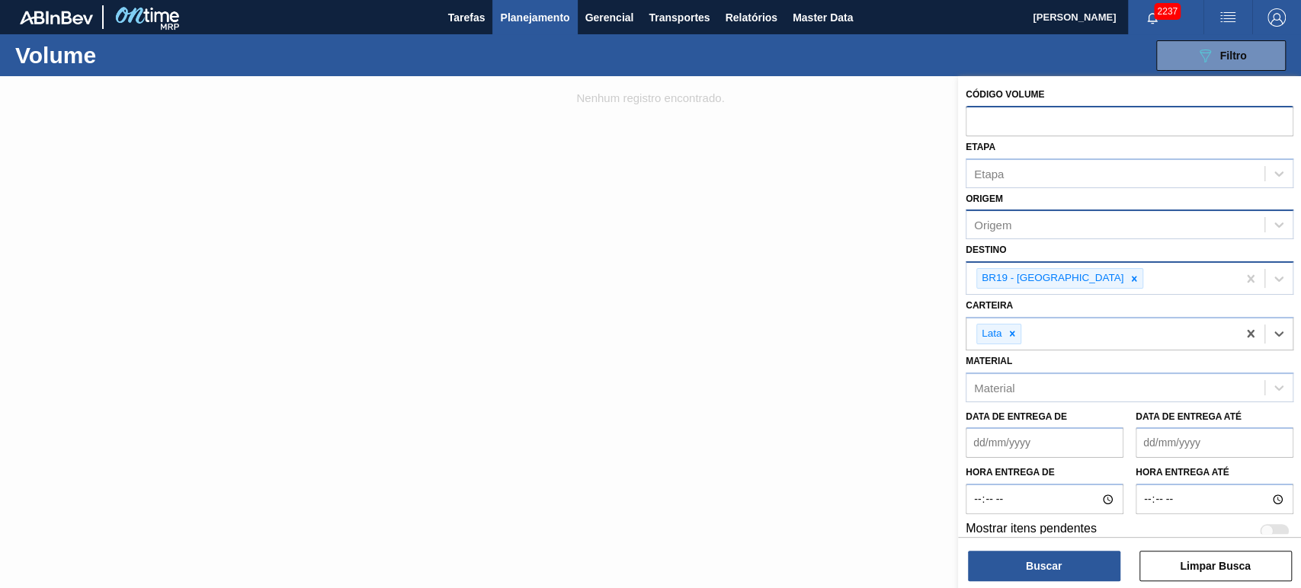
click at [1037, 218] on div "Origem" at bounding box center [1115, 225] width 298 height 22
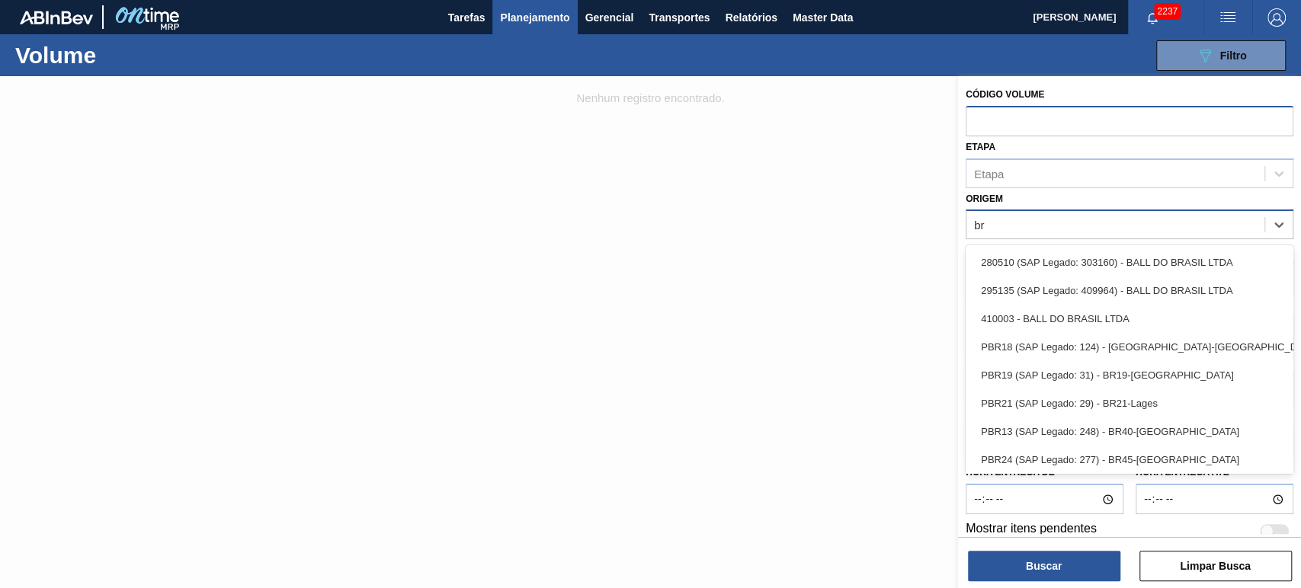
type input "br5"
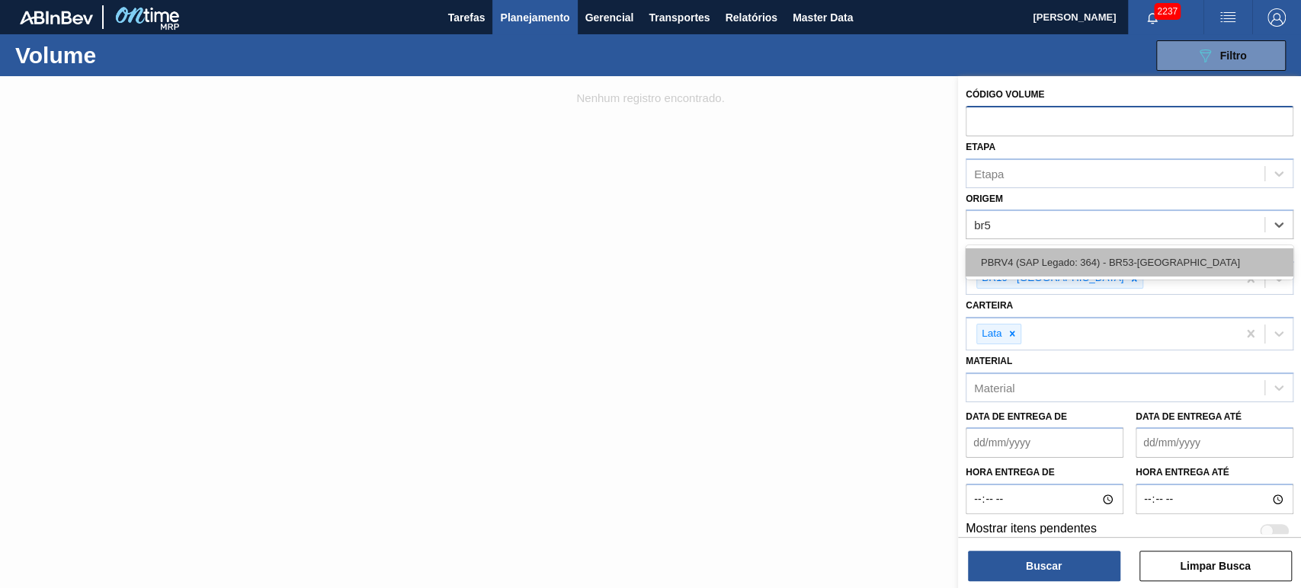
click at [1091, 267] on div "PBRV4 (SAP Legado: 364) - BR53-[PERSON_NAME]" at bounding box center [1130, 262] width 328 height 28
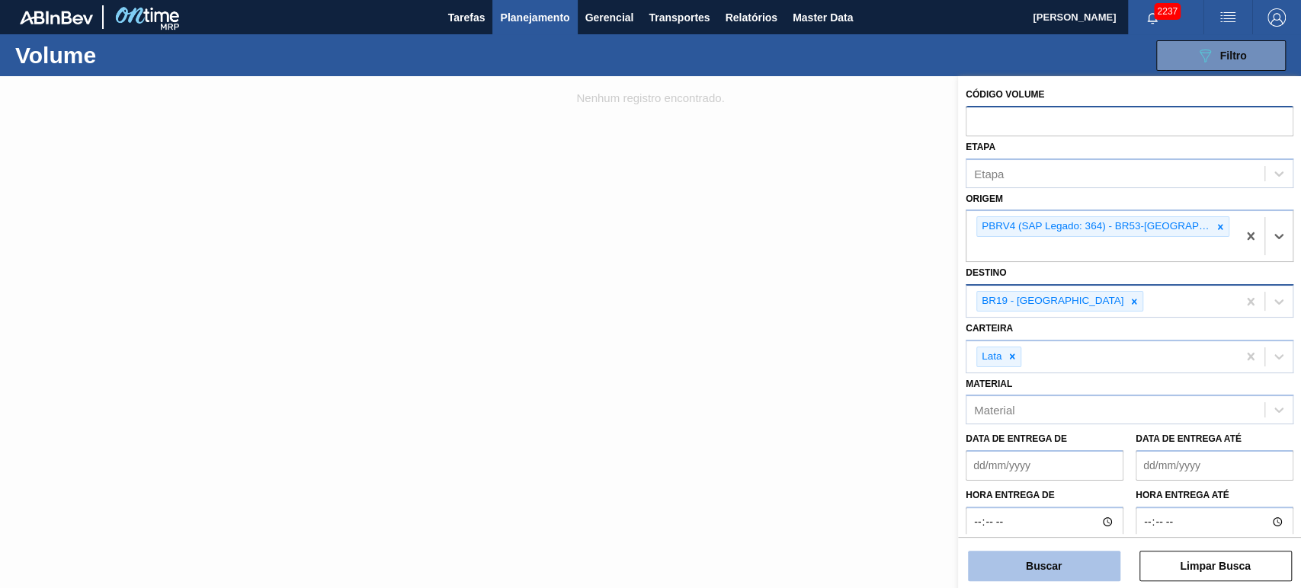
click at [1059, 559] on button "Buscar" at bounding box center [1044, 566] width 152 height 30
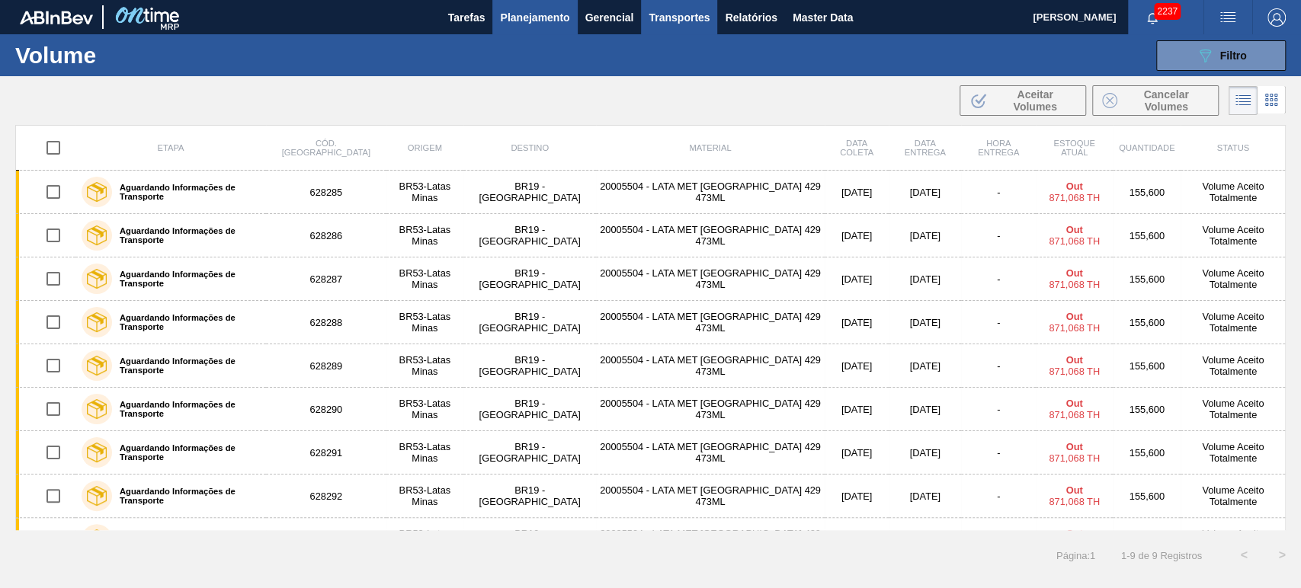
click at [691, 18] on span "Transportes" at bounding box center [679, 17] width 61 height 18
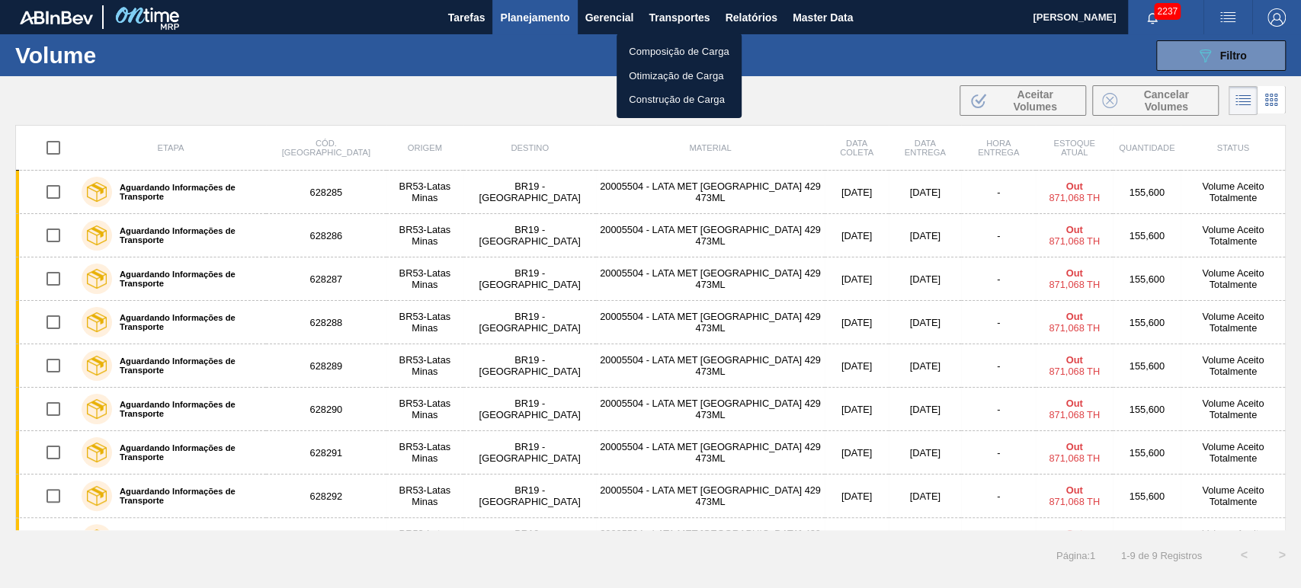
click at [685, 72] on li "Otimização de Carga" at bounding box center [679, 76] width 125 height 24
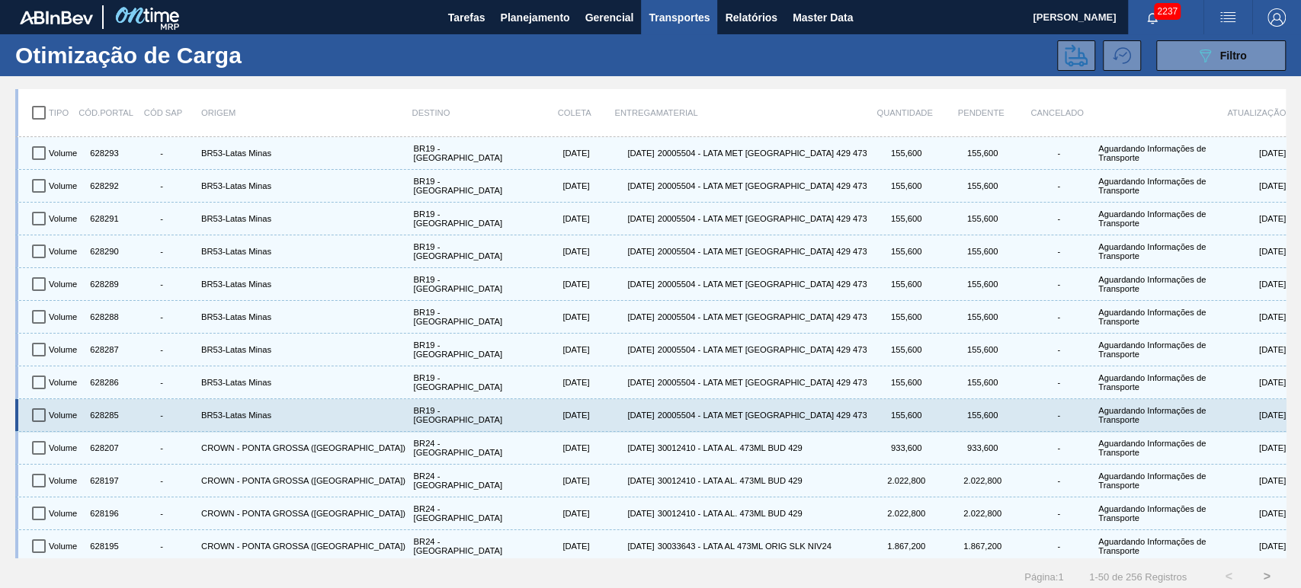
click at [40, 412] on input "checkbox" at bounding box center [39, 415] width 32 height 32
checkbox input "true"
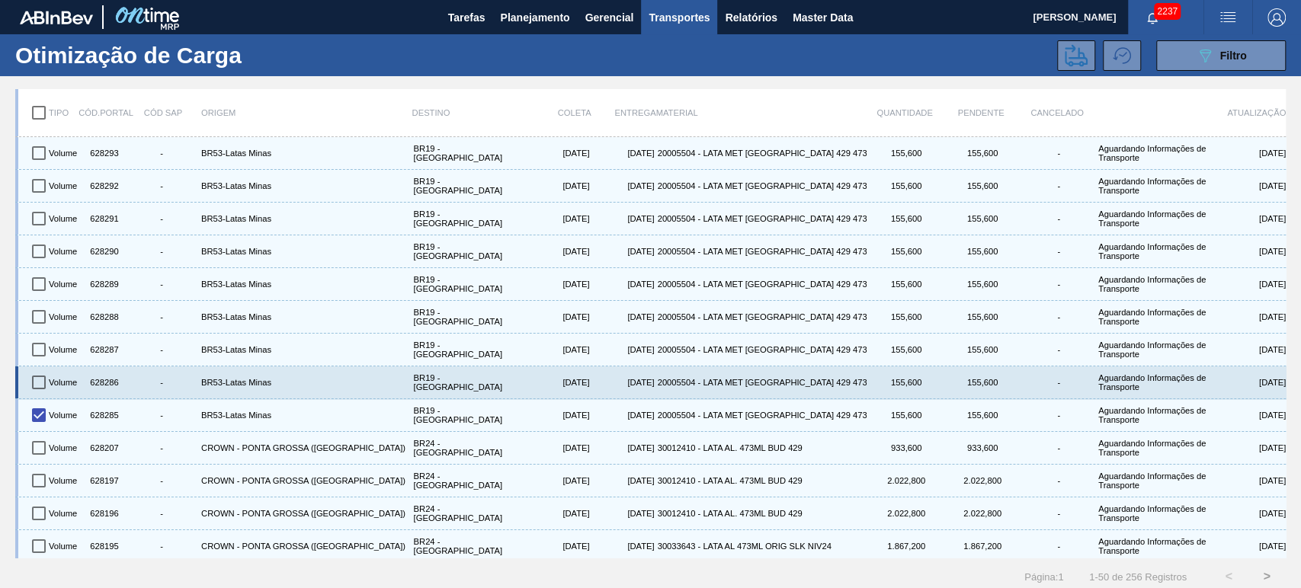
click at [38, 382] on input "checkbox" at bounding box center [39, 383] width 32 height 32
checkbox input "true"
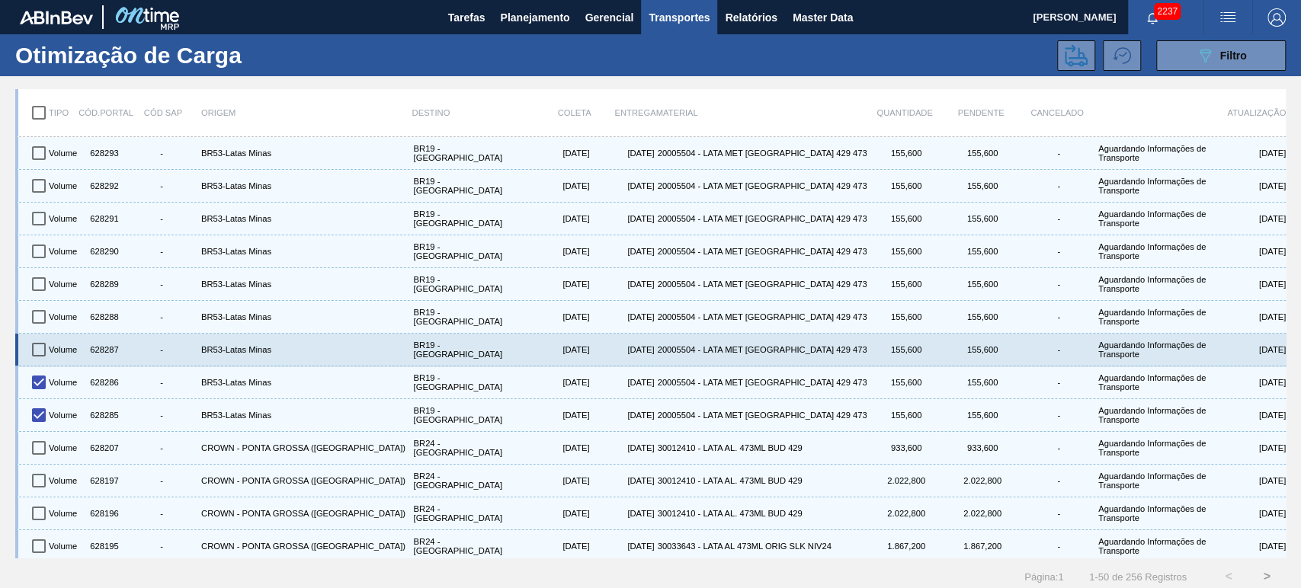
click at [40, 353] on input "checkbox" at bounding box center [39, 350] width 32 height 32
checkbox input "true"
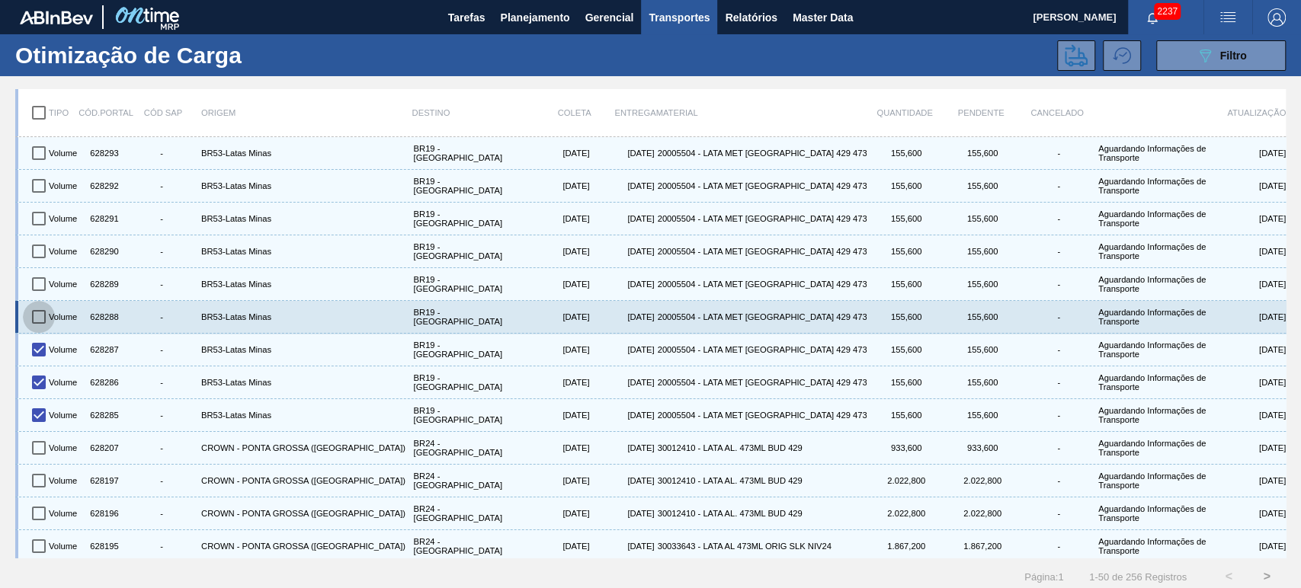
click at [41, 319] on input "checkbox" at bounding box center [39, 317] width 32 height 32
checkbox input "true"
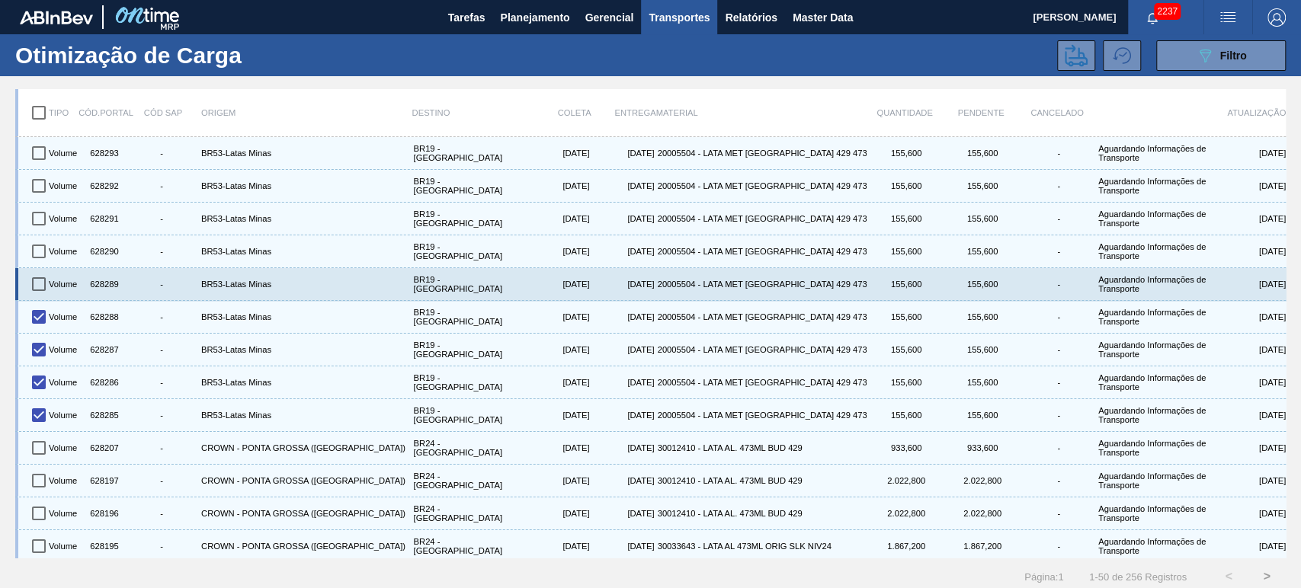
click at [40, 292] on input "checkbox" at bounding box center [39, 284] width 32 height 32
checkbox input "true"
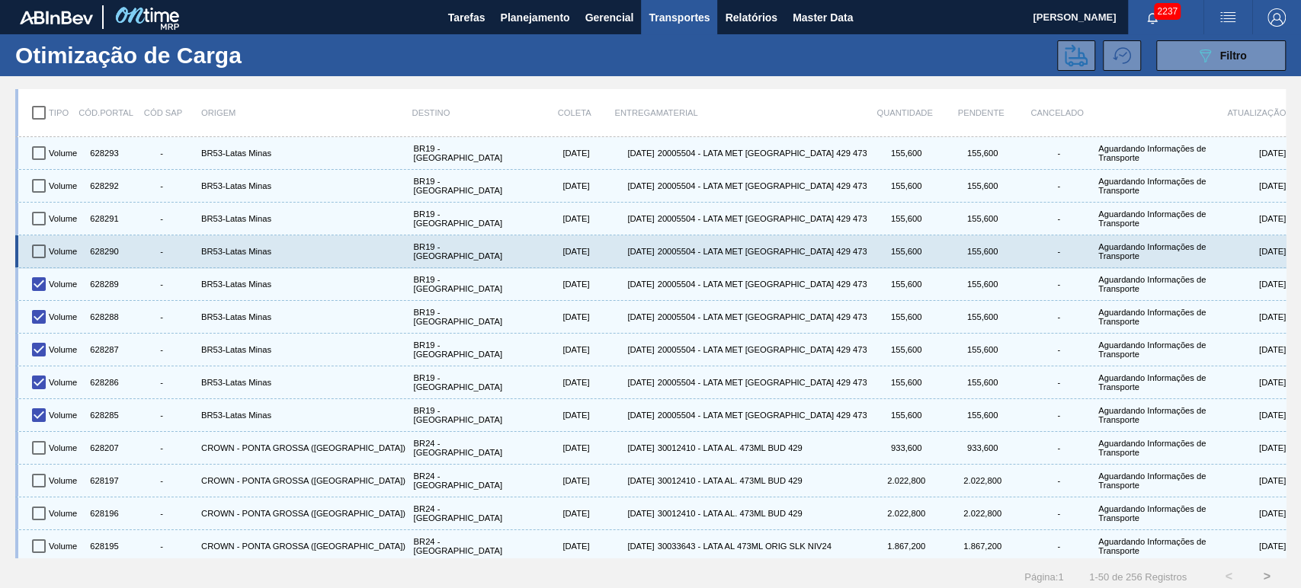
click at [37, 248] on input "checkbox" at bounding box center [39, 251] width 32 height 32
checkbox input "true"
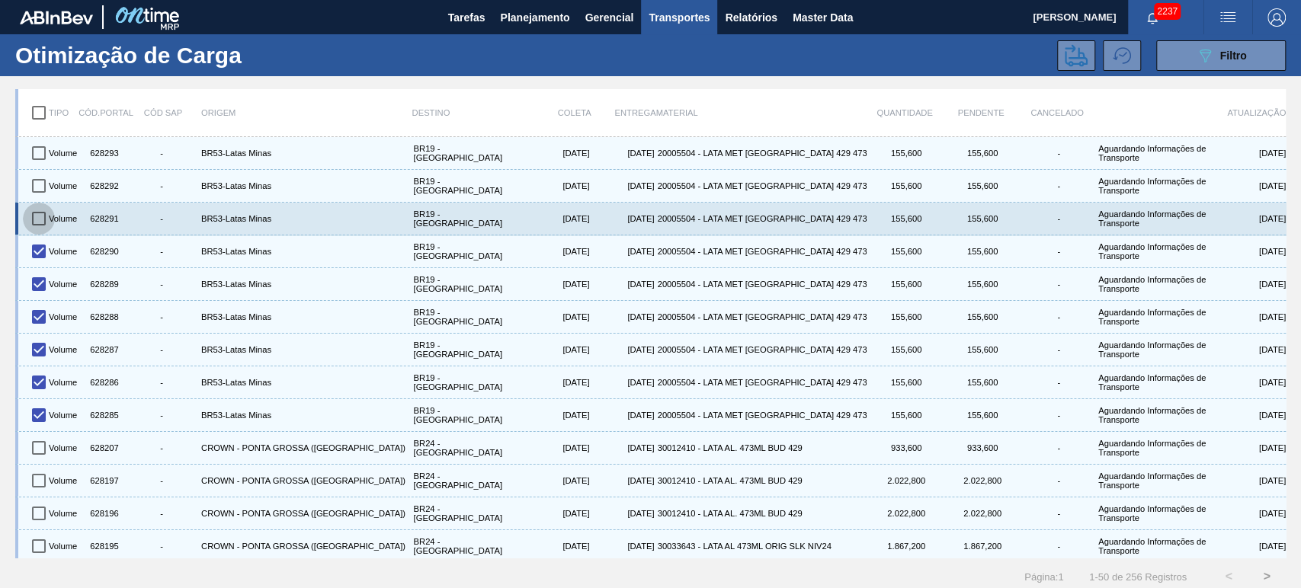
click at [35, 221] on input "checkbox" at bounding box center [39, 219] width 32 height 32
click at [35, 211] on input "checkbox" at bounding box center [39, 219] width 32 height 32
checkbox input "false"
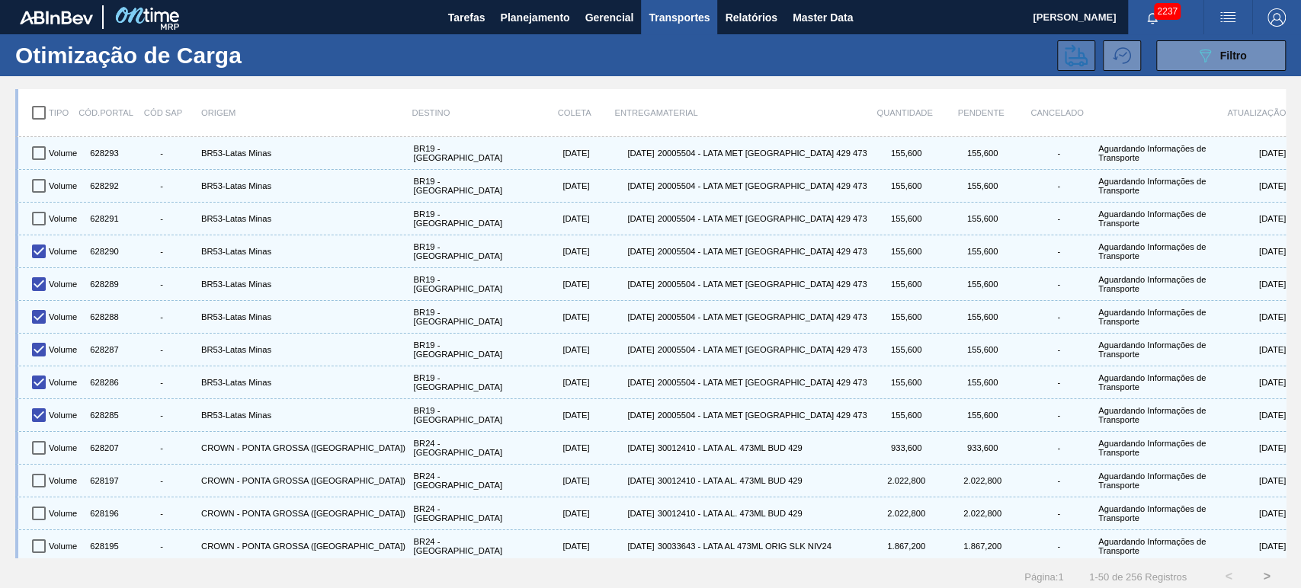
click at [1085, 65] on button at bounding box center [1076, 55] width 38 height 30
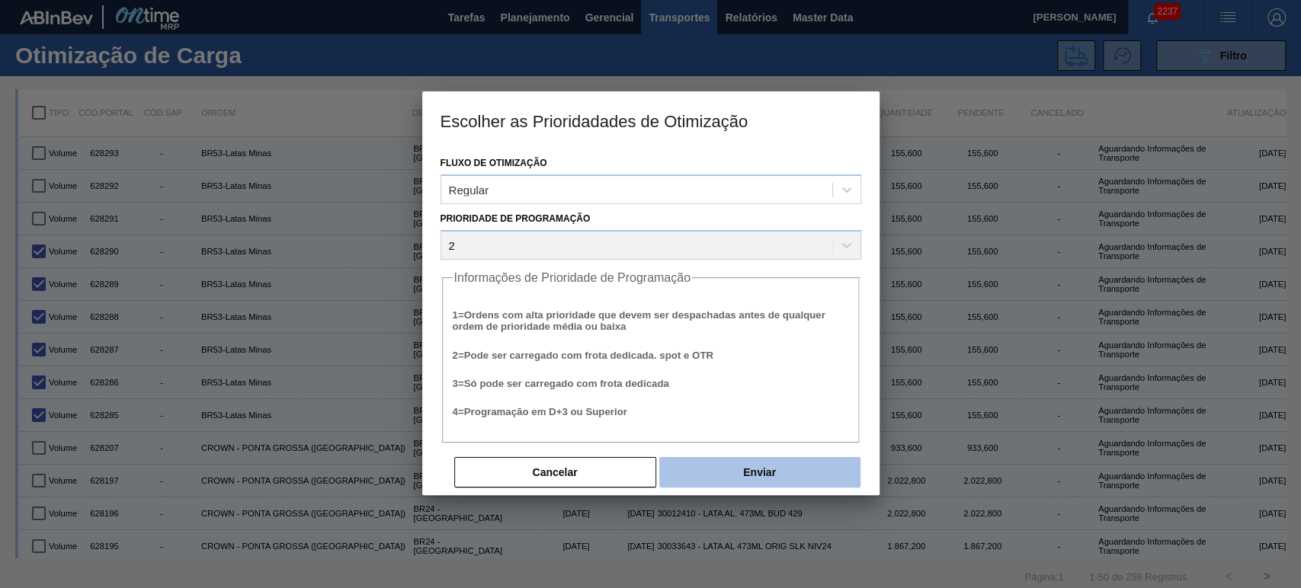
click at [764, 473] on button "Enviar" at bounding box center [759, 472] width 201 height 30
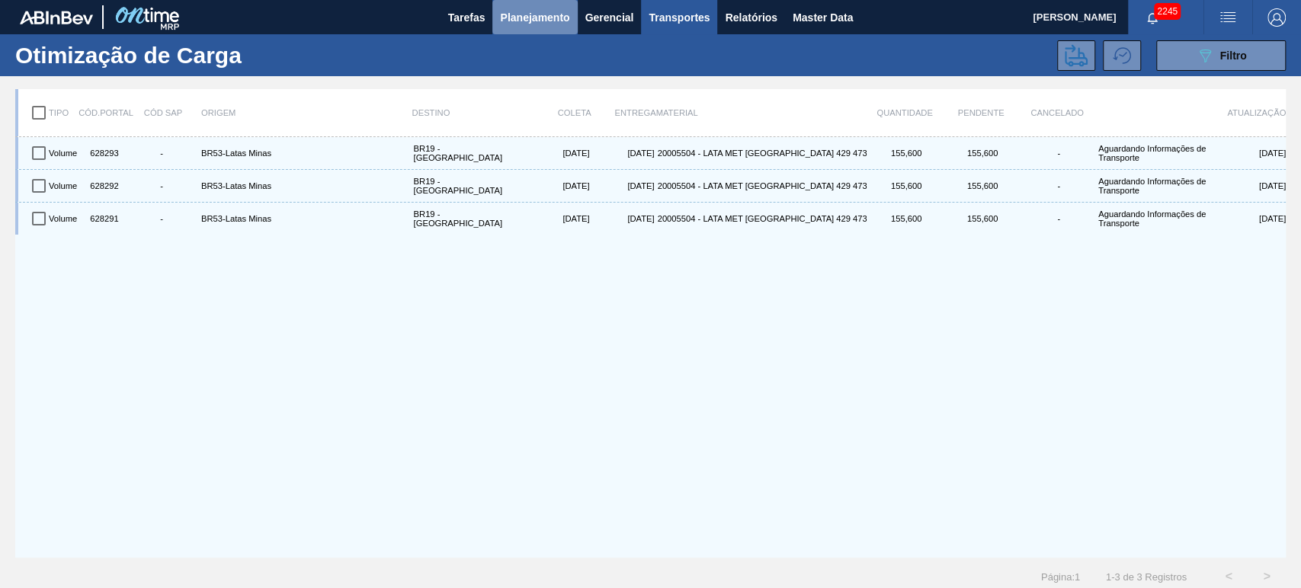
click at [535, 19] on span "Planejamento" at bounding box center [534, 17] width 69 height 18
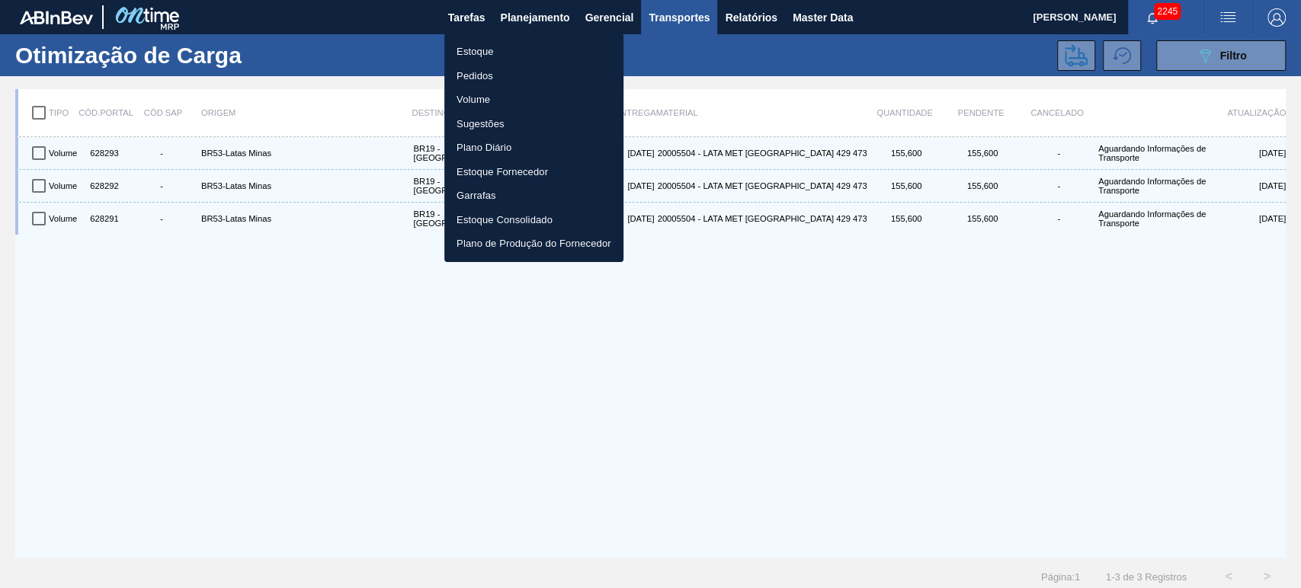
click at [493, 73] on li "Pedidos" at bounding box center [533, 76] width 179 height 24
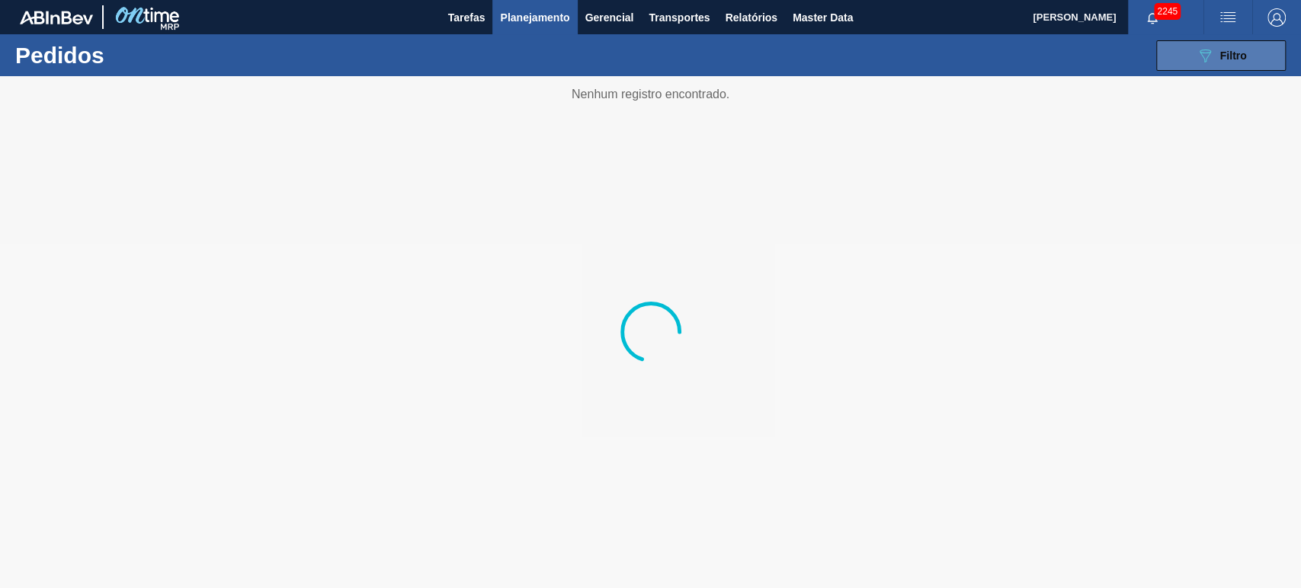
click at [1209, 45] on button "089F7B8B-B2A5-4AFE-B5C0-19BA573D28AC Filtro" at bounding box center [1221, 55] width 130 height 30
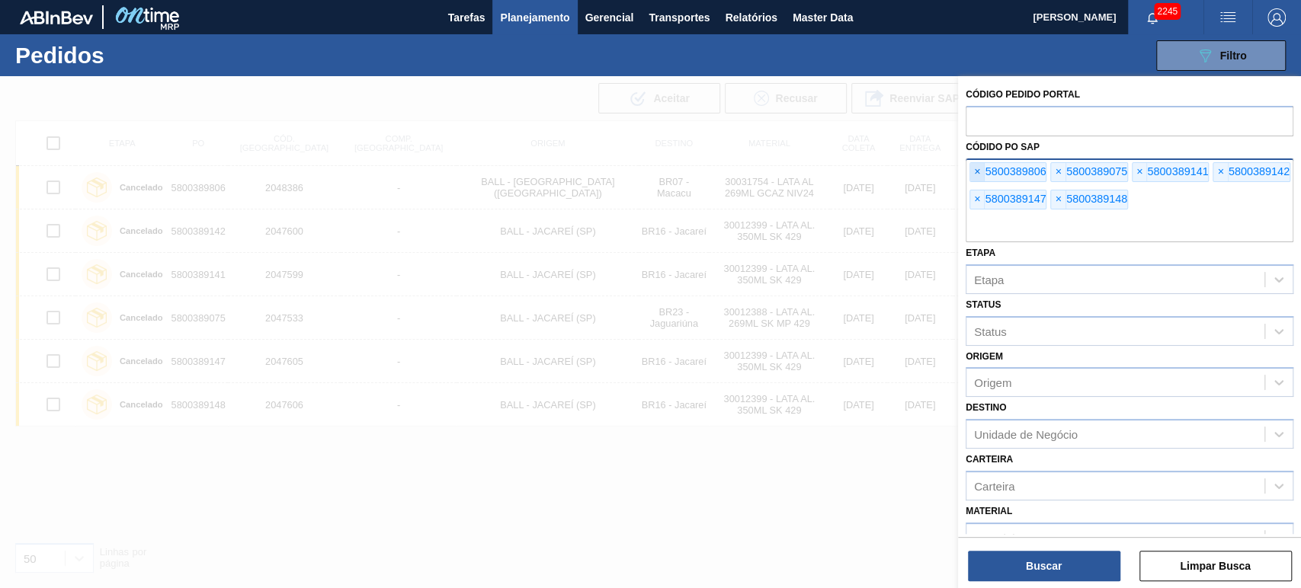
click at [976, 175] on span "×" at bounding box center [977, 172] width 14 height 18
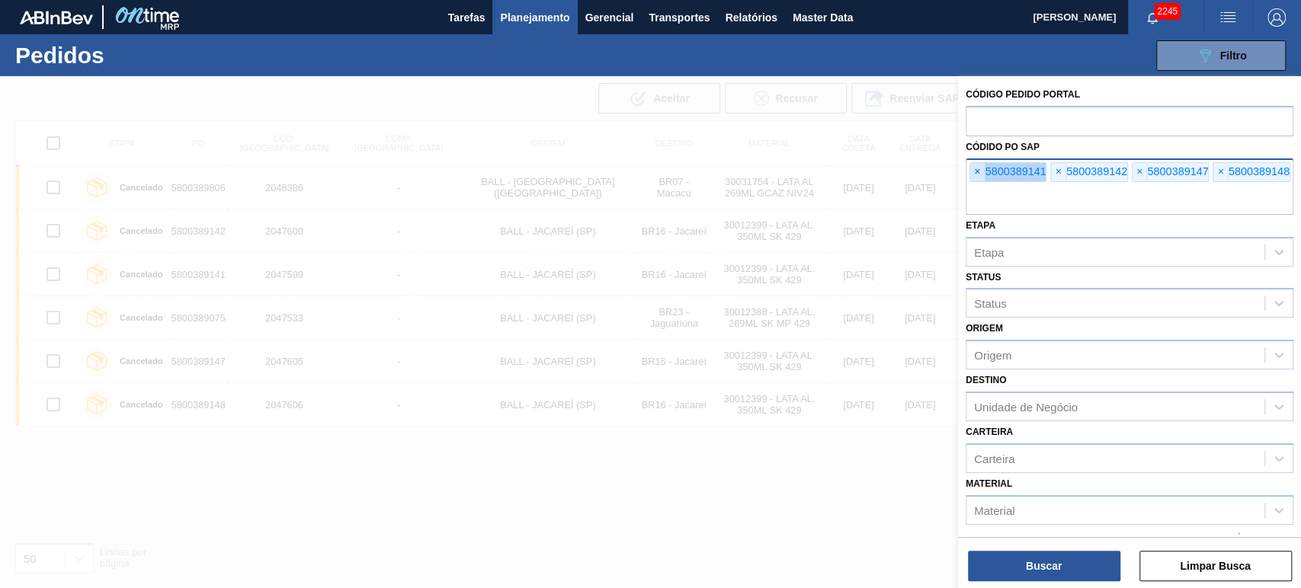
click at [976, 175] on span "×" at bounding box center [977, 172] width 14 height 18
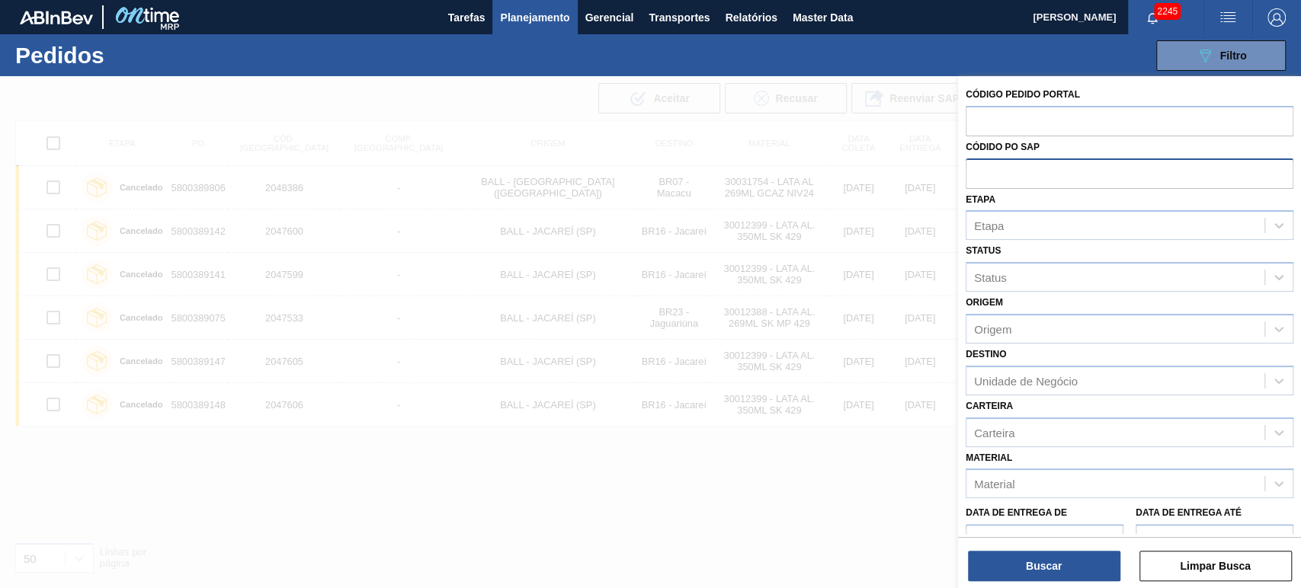
click at [976, 175] on input "text" at bounding box center [1130, 173] width 328 height 29
paste input "text"
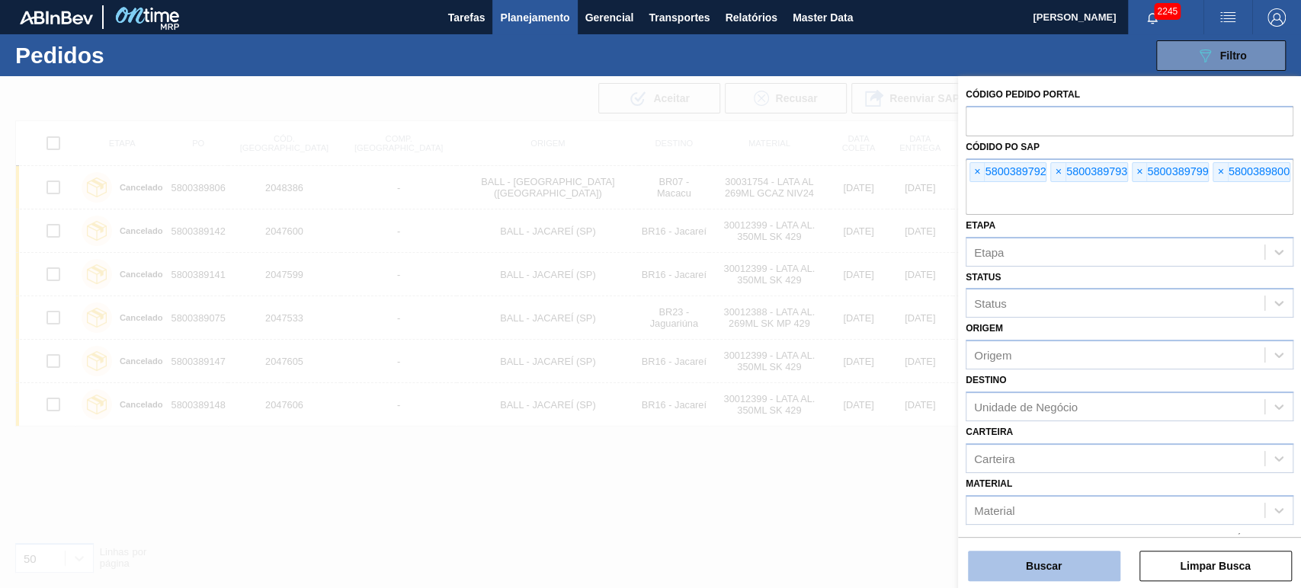
click at [1061, 575] on button "Buscar" at bounding box center [1044, 566] width 152 height 30
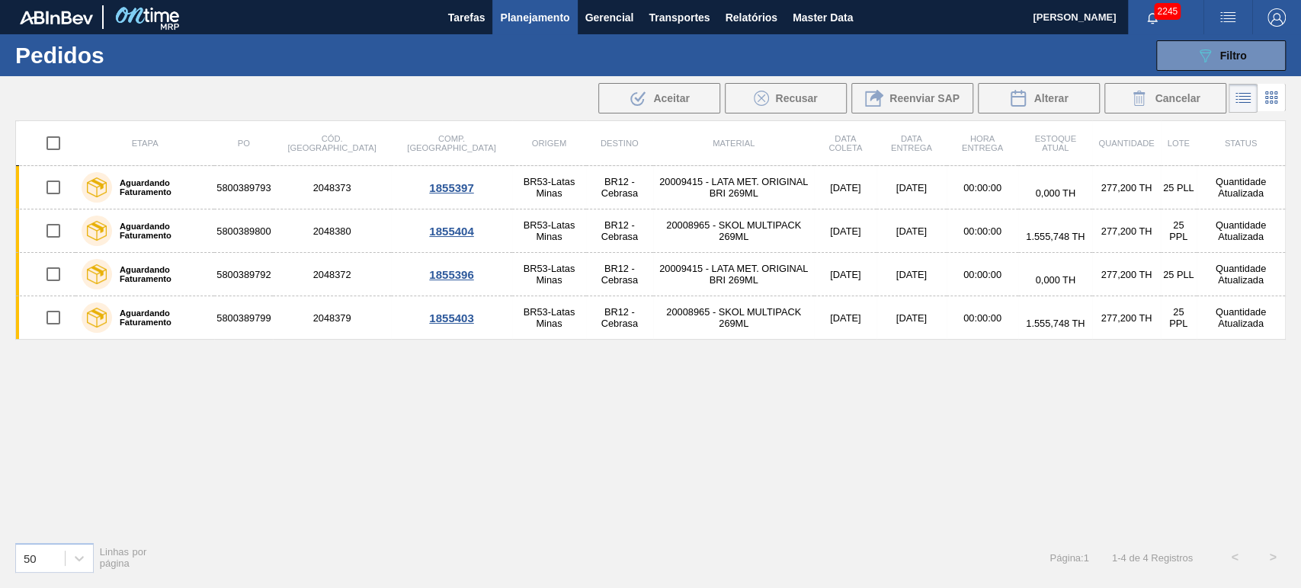
click at [434, 93] on div ".b{fill:var(--color-action-default)} Aceitar Recusar Reenviar SAP Alterar Cance…" at bounding box center [650, 98] width 1301 height 37
click at [1220, 50] on span "Filtro" at bounding box center [1233, 56] width 27 height 12
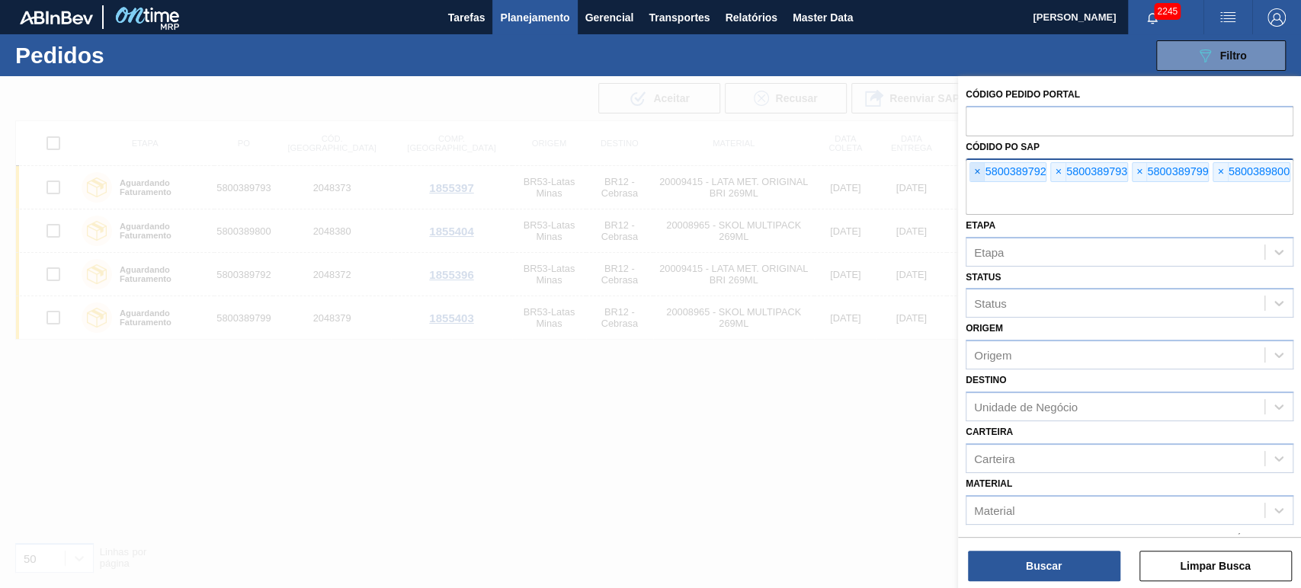
click at [982, 175] on span "×" at bounding box center [977, 172] width 14 height 18
click at [982, 186] on input "text" at bounding box center [1130, 200] width 328 height 29
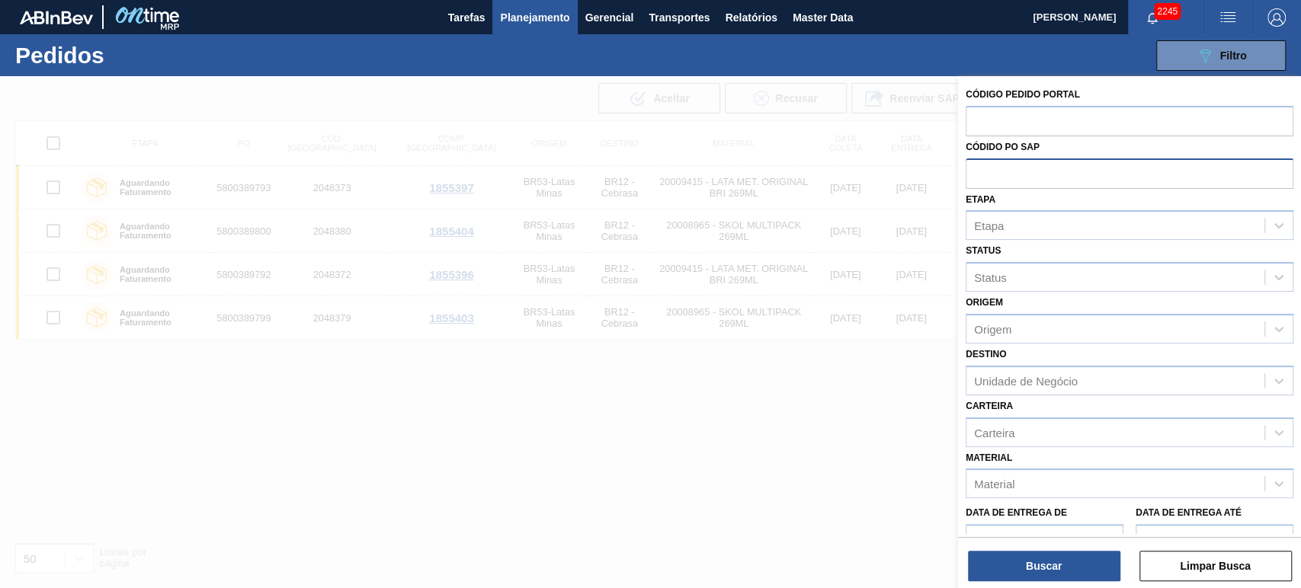
click at [982, 175] on input "text" at bounding box center [1130, 173] width 328 height 29
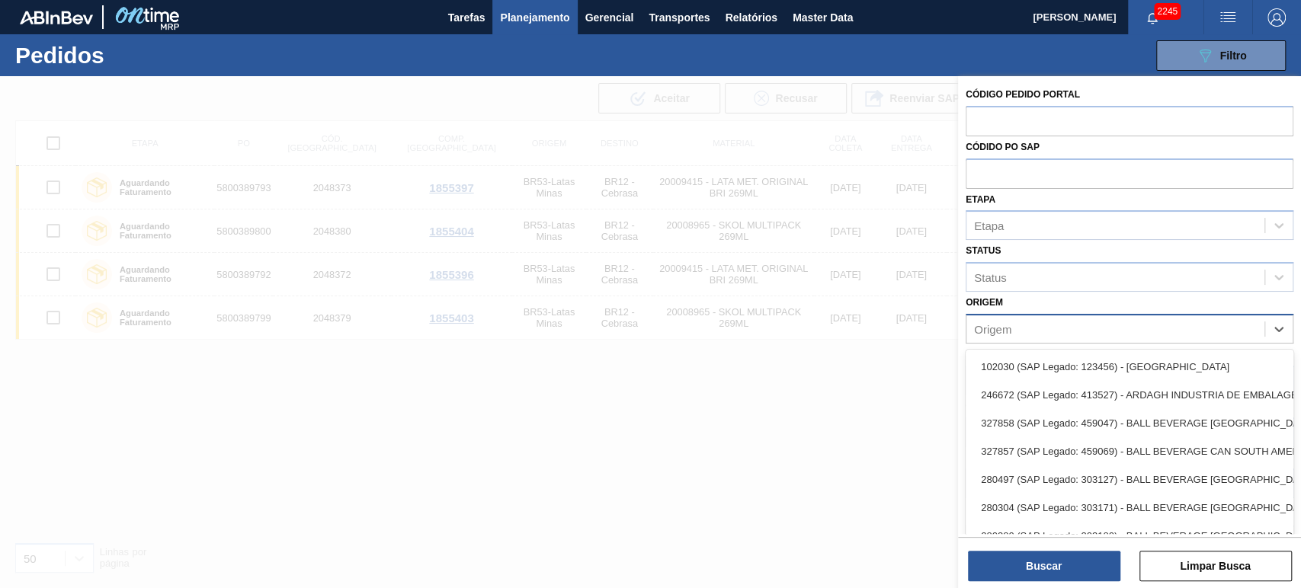
click at [1036, 325] on div "Origem" at bounding box center [1115, 329] width 298 height 22
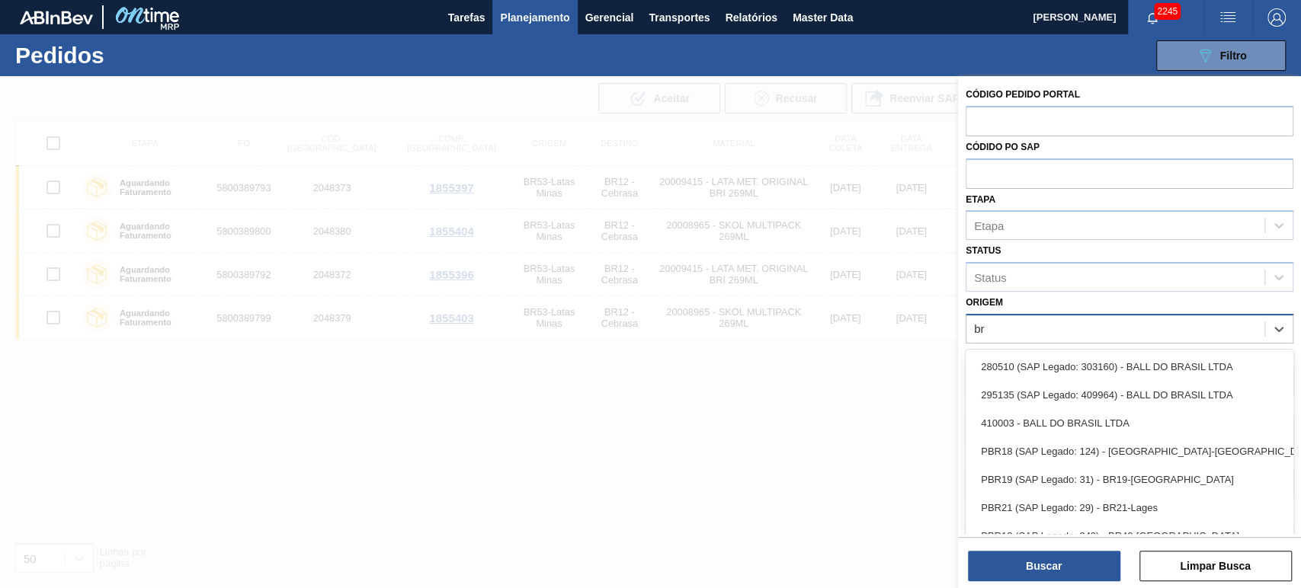
type input "brv"
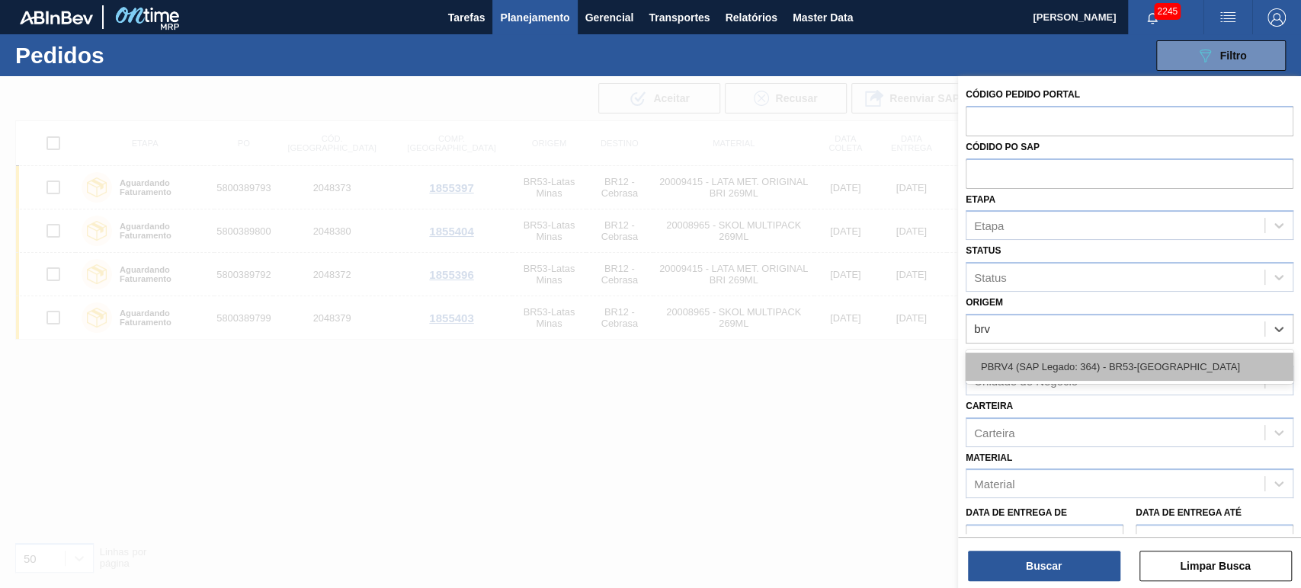
click at [1055, 374] on div "PBRV4 (SAP Legado: 364) - BR53-[GEOGRAPHIC_DATA]" at bounding box center [1130, 367] width 328 height 28
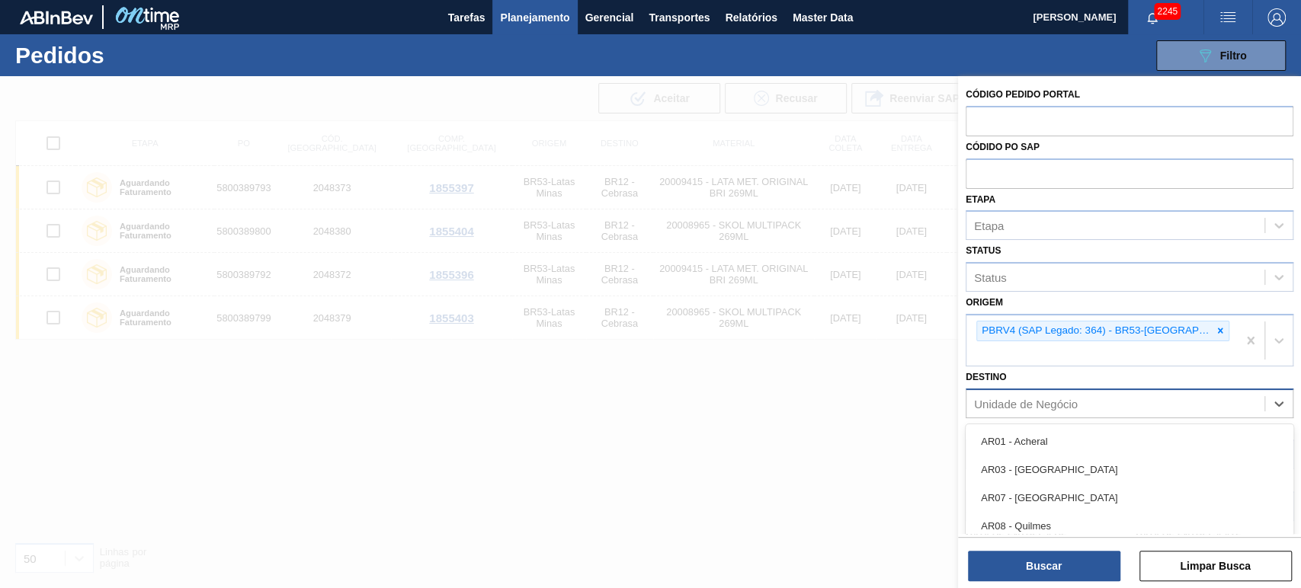
click at [1053, 397] on div "Unidade de Negócio" at bounding box center [1026, 403] width 104 height 13
type input "br19"
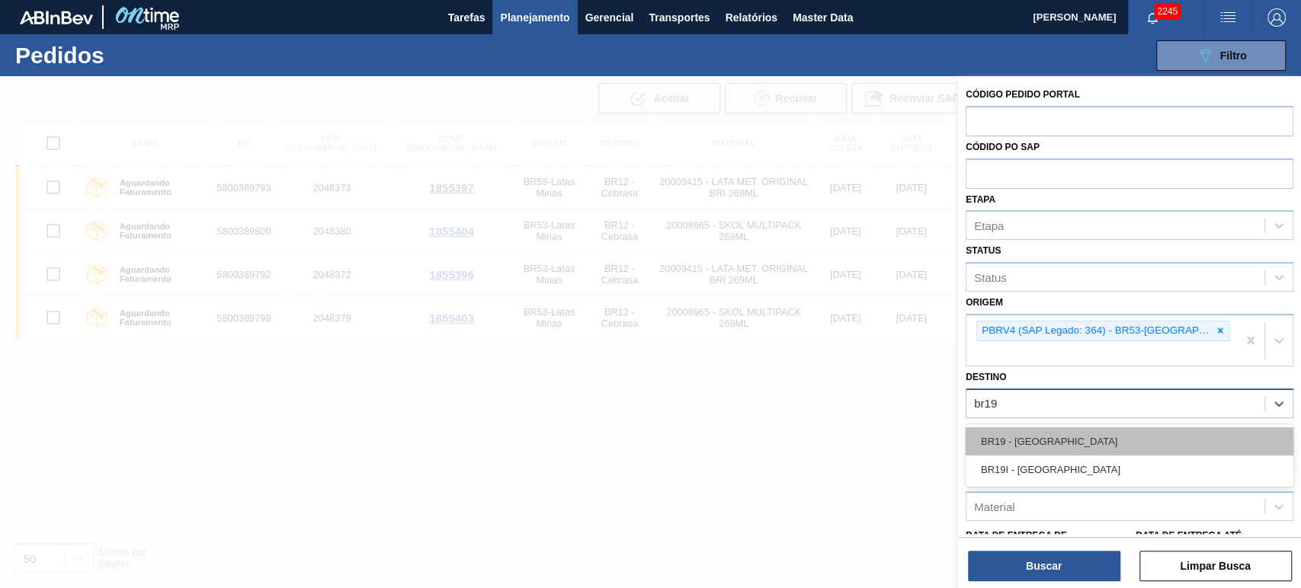
click at [1050, 428] on div "BR19 - Nova Rio" at bounding box center [1130, 442] width 328 height 28
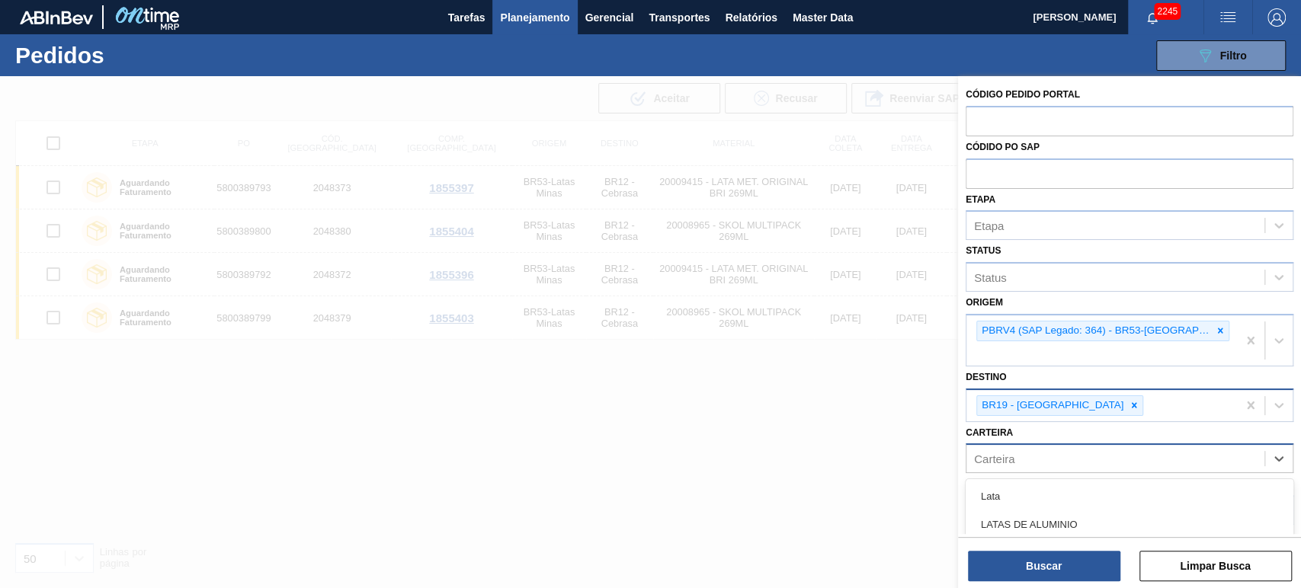
click at [1039, 448] on div "Carteira" at bounding box center [1115, 459] width 298 height 22
type input "lata"
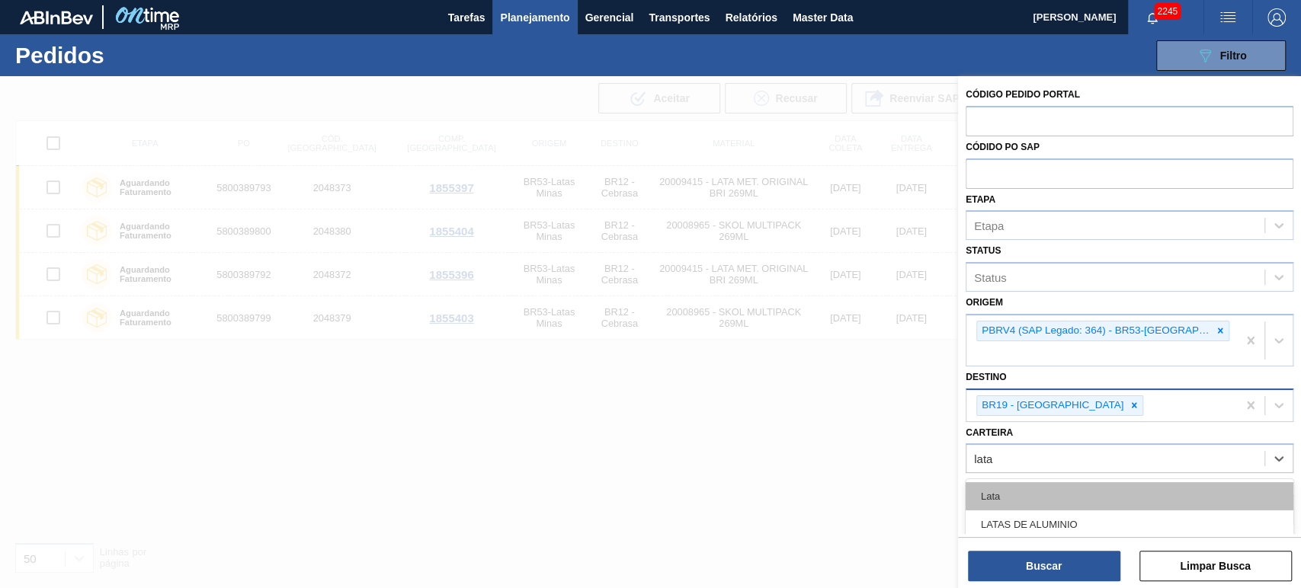
click at [1030, 482] on div "Lata" at bounding box center [1130, 496] width 328 height 28
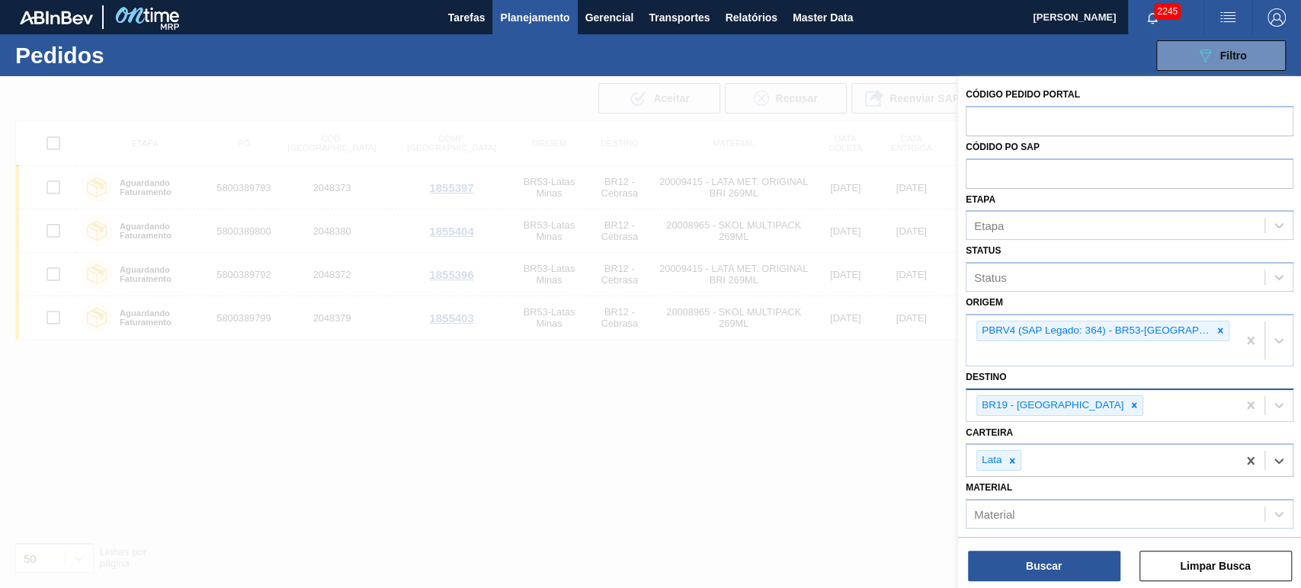
scroll to position [119, 0]
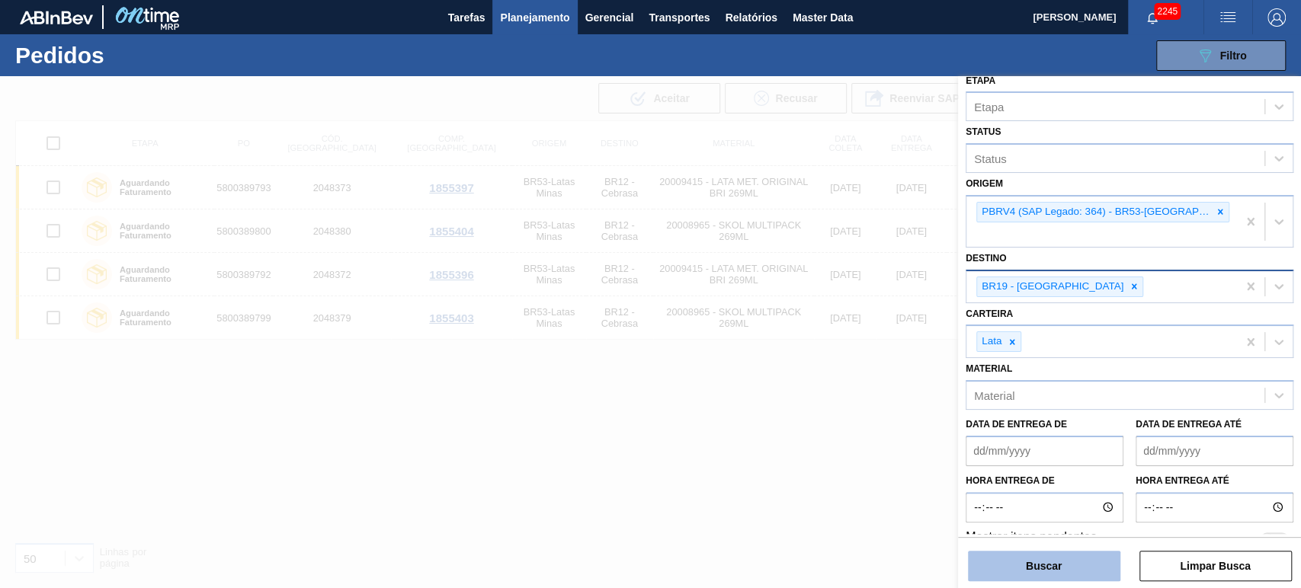
click at [1061, 575] on button "Buscar" at bounding box center [1044, 566] width 152 height 30
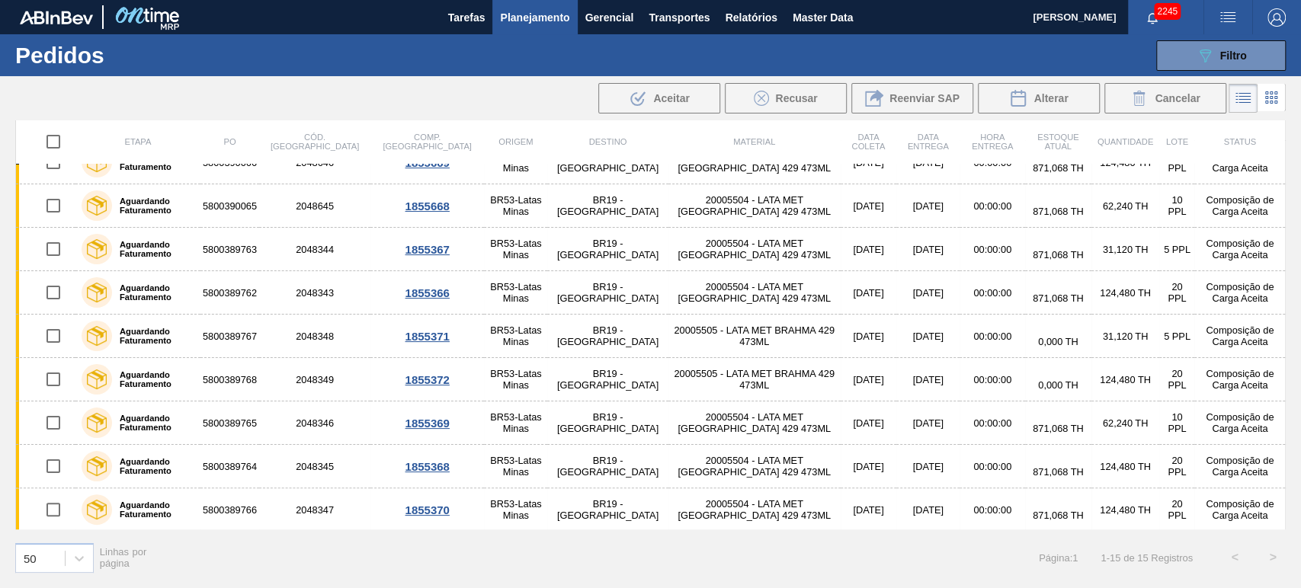
scroll to position [0, 0]
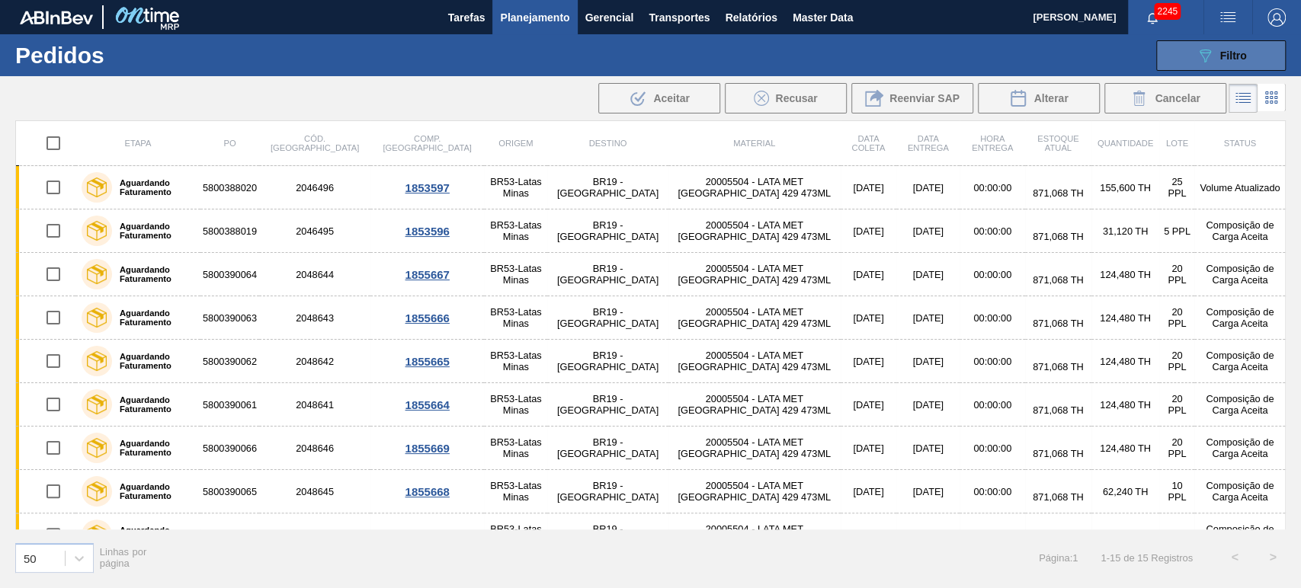
click at [1203, 47] on icon "089F7B8B-B2A5-4AFE-B5C0-19BA573D28AC" at bounding box center [1205, 55] width 18 height 18
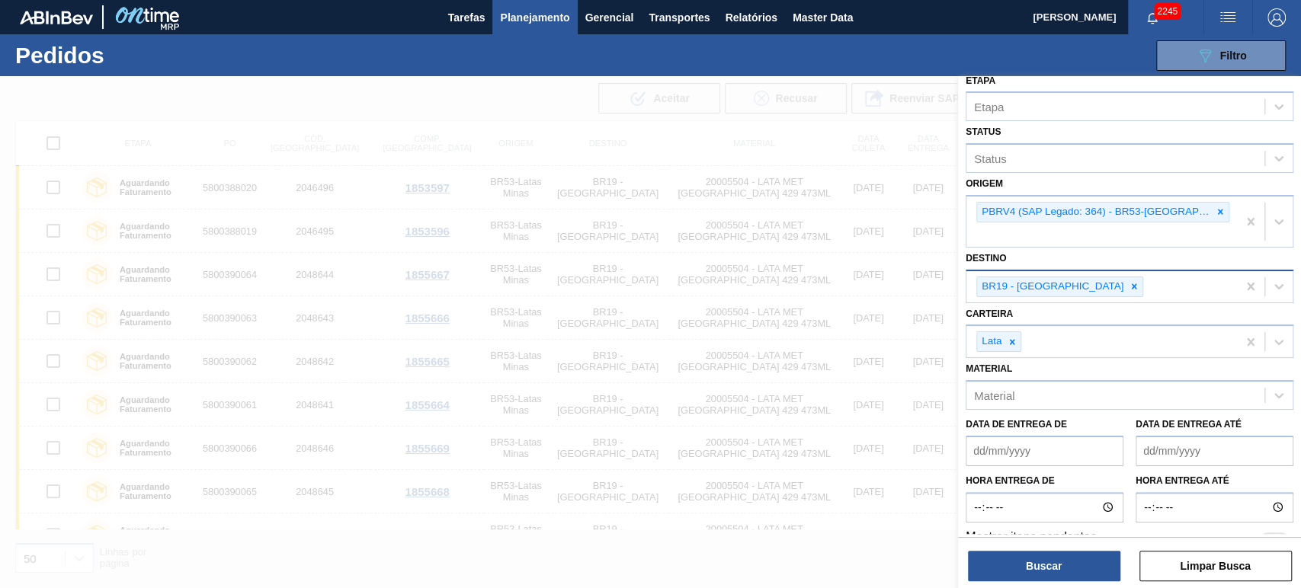
click at [916, 131] on div at bounding box center [650, 370] width 1301 height 588
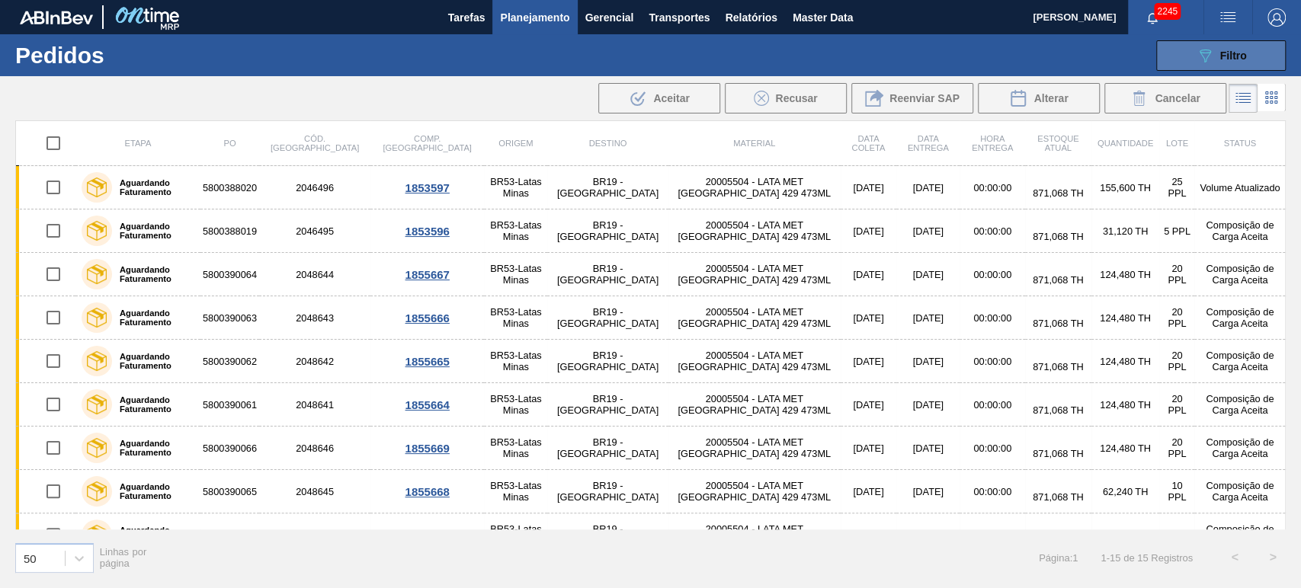
click at [1176, 58] on button "089F7B8B-B2A5-4AFE-B5C0-19BA573D28AC Filtro" at bounding box center [1221, 55] width 130 height 30
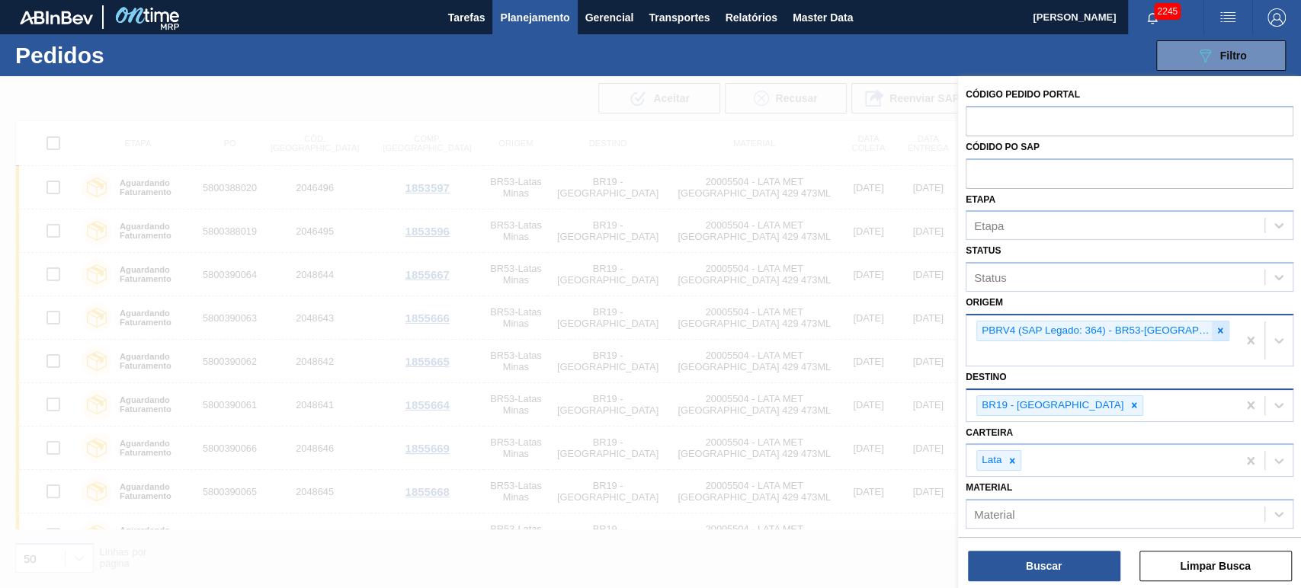
click at [1218, 332] on icon at bounding box center [1220, 330] width 5 height 5
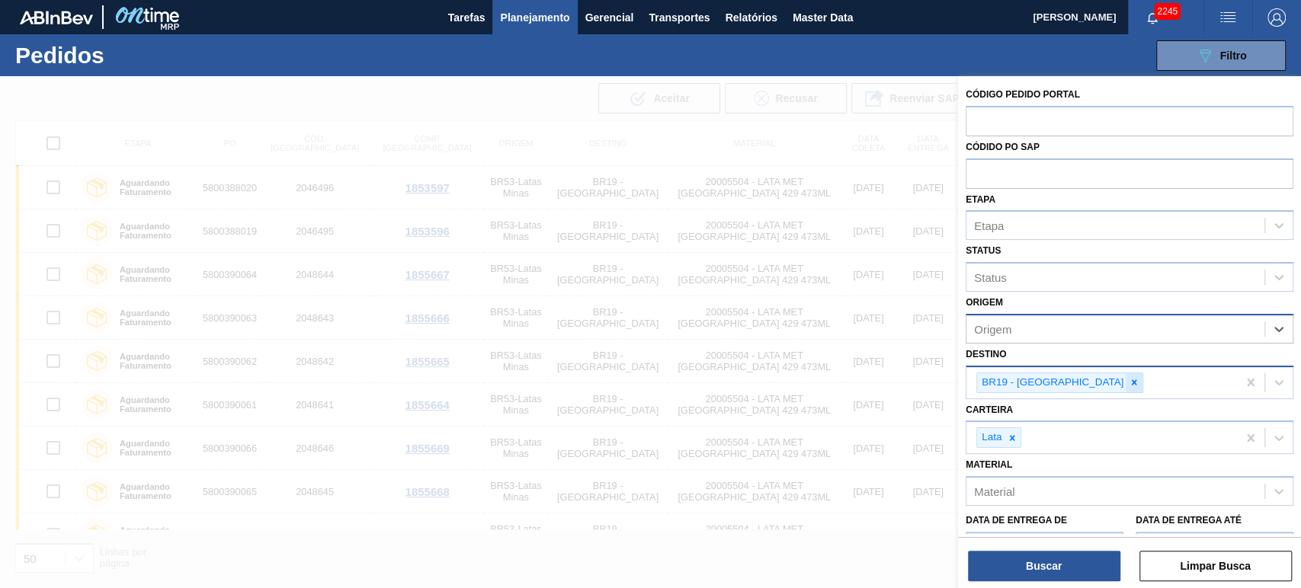
click at [1129, 377] on icon at bounding box center [1134, 382] width 11 height 11
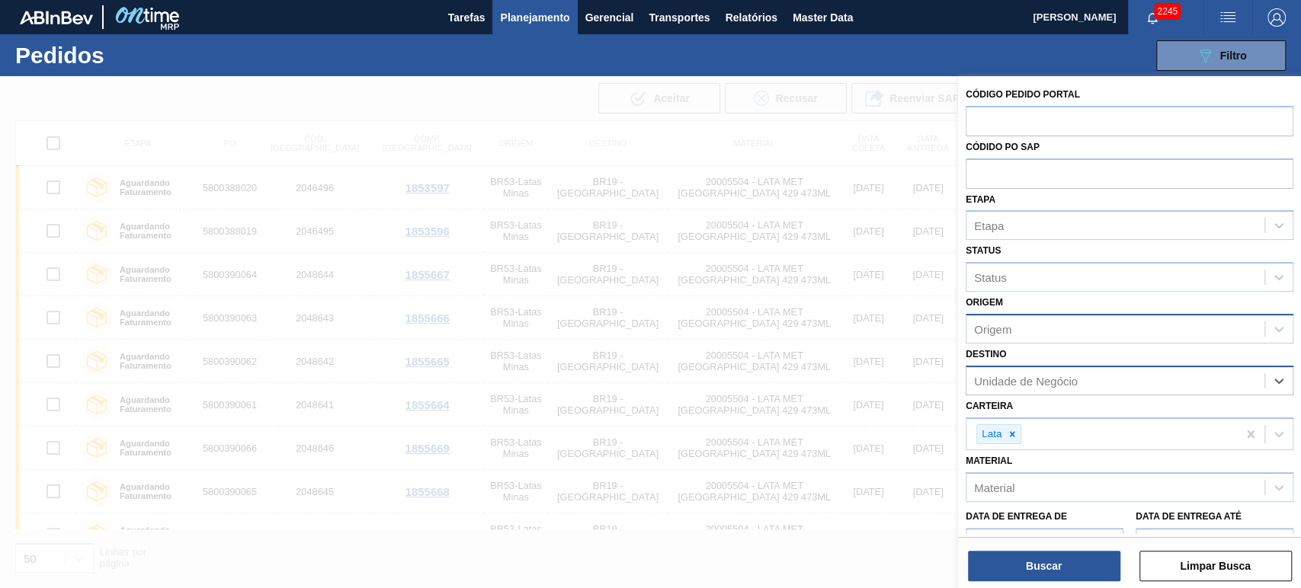
drag, startPoint x: 1017, startPoint y: 434, endPoint x: 1000, endPoint y: 350, distance: 86.2
click at [1015, 434] on icon at bounding box center [1012, 434] width 11 height 11
click at [1039, 178] on input "text" at bounding box center [1130, 173] width 328 height 29
paste input "5800388020"
type input "5800388020"
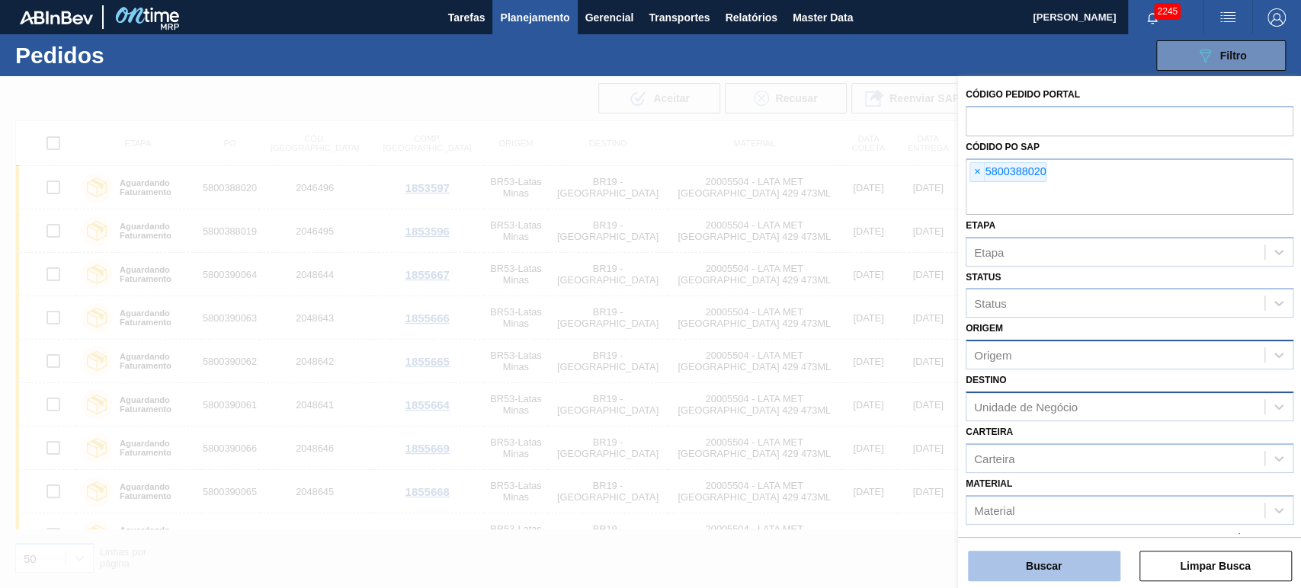
click at [1030, 555] on button "Buscar" at bounding box center [1044, 566] width 152 height 30
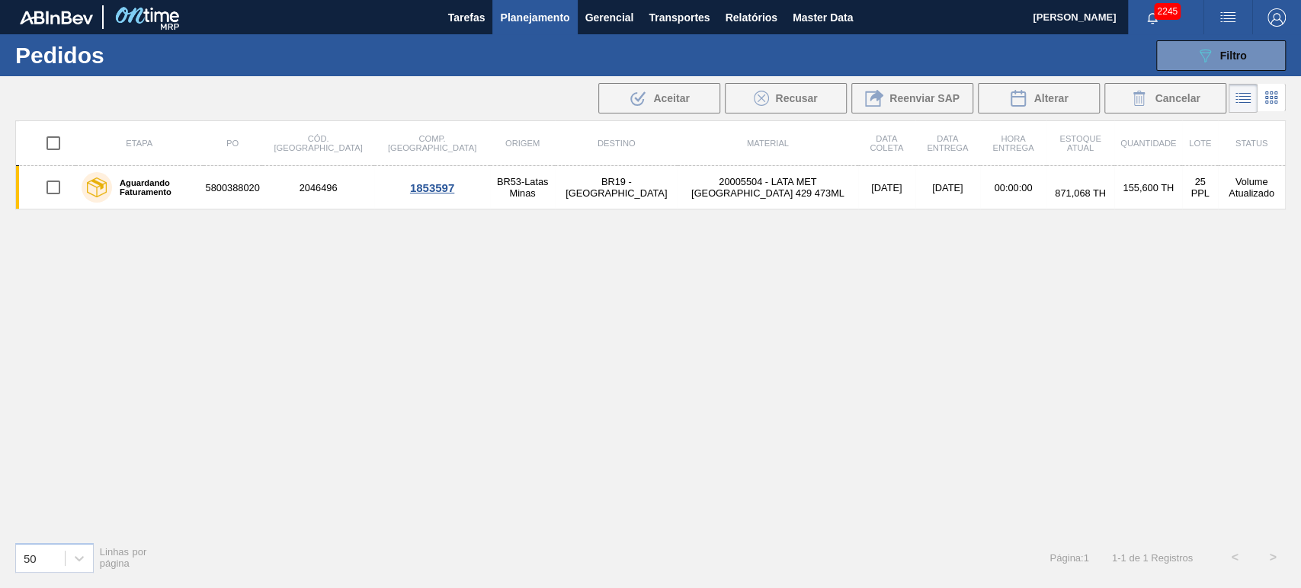
click at [942, 279] on div "Etapa PO Cód. Pedido Comp. Carga Origem Destino Material Data coleta Data Entre…" at bounding box center [650, 324] width 1270 height 409
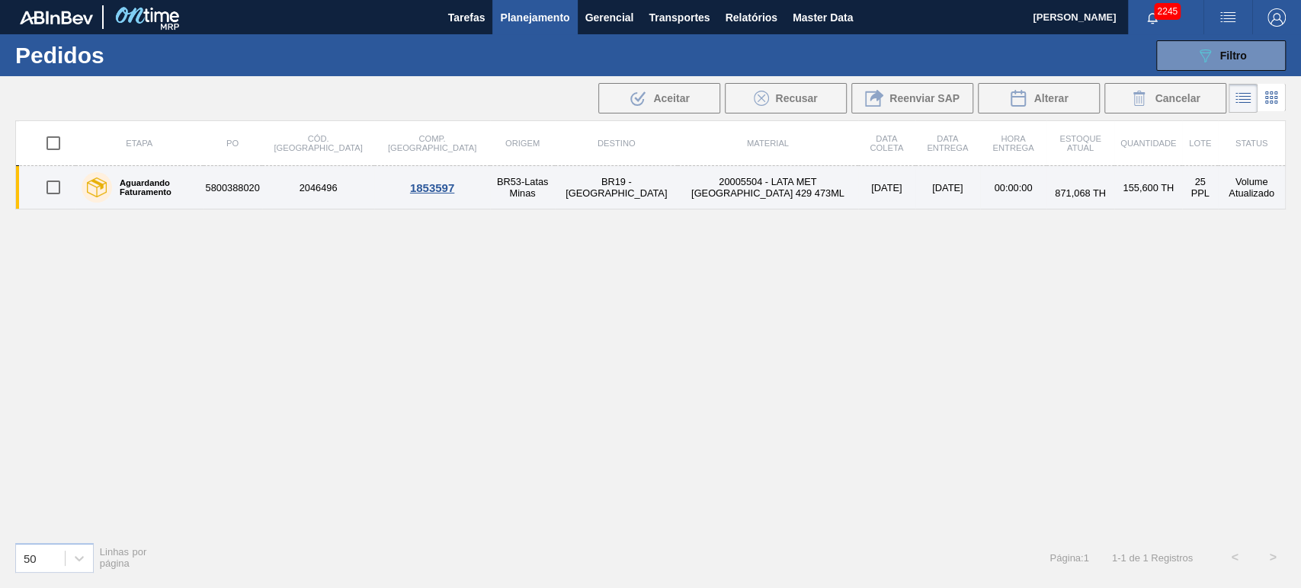
click at [49, 187] on input "checkbox" at bounding box center [53, 187] width 32 height 32
checkbox input "true"
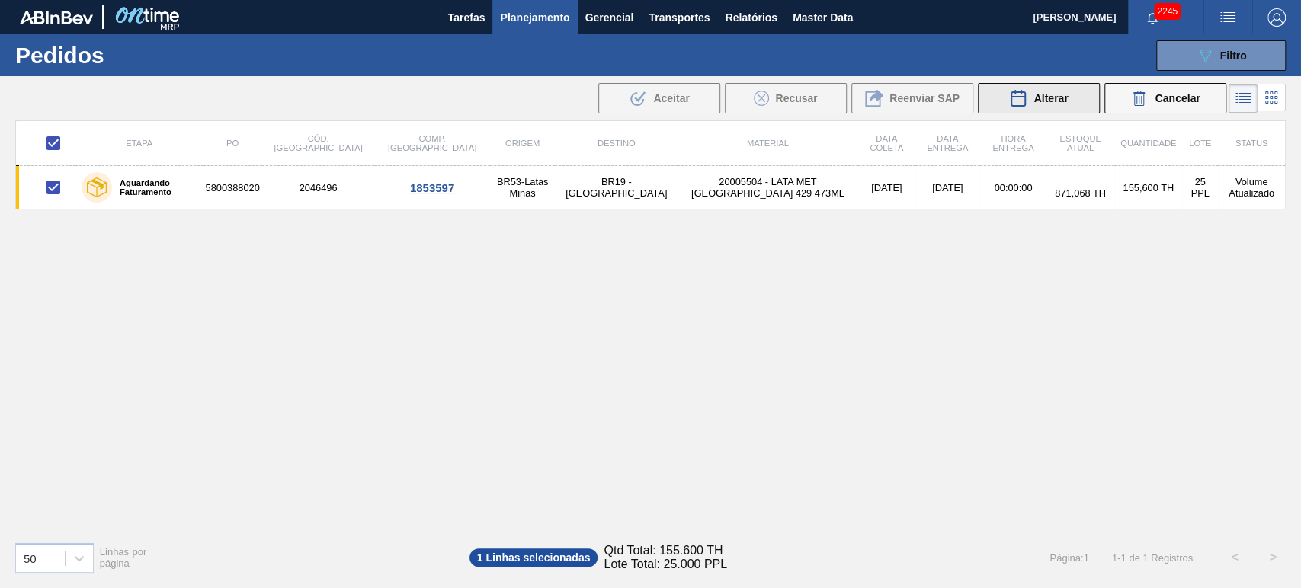
click at [1057, 101] on span "Alterar" at bounding box center [1050, 98] width 34 height 12
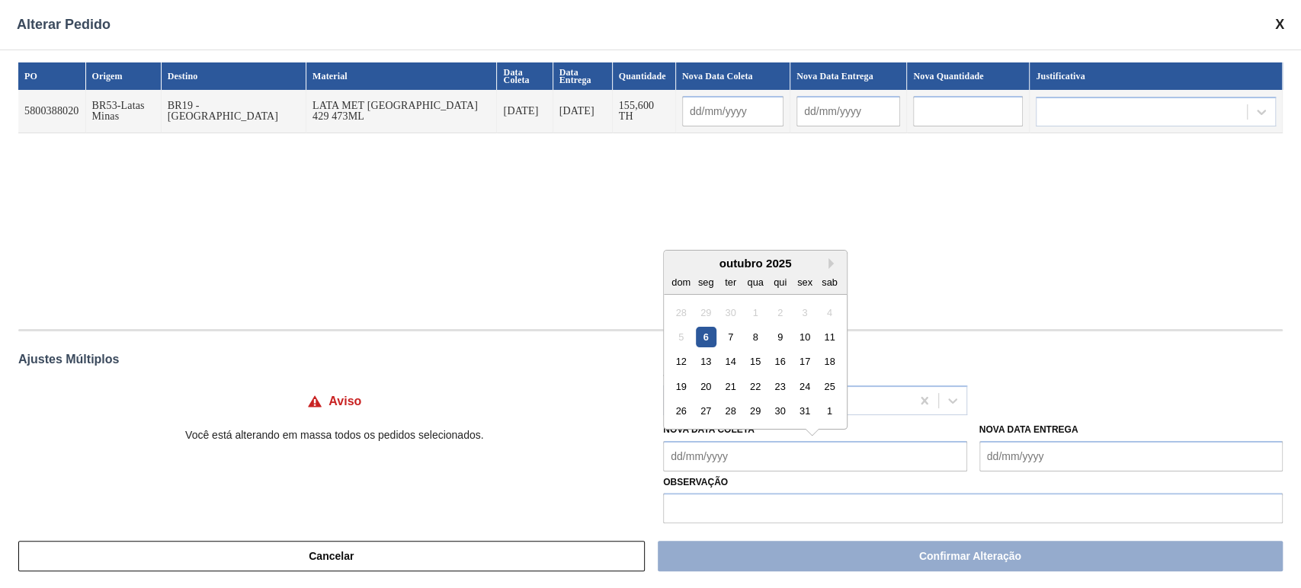
click at [778, 455] on Coleta "Nova Data Coleta" at bounding box center [814, 456] width 303 height 30
click at [757, 331] on div "8" at bounding box center [755, 337] width 21 height 21
type Coleta "08/10/2025"
type input "08/10/2025"
type input "09/10/2025"
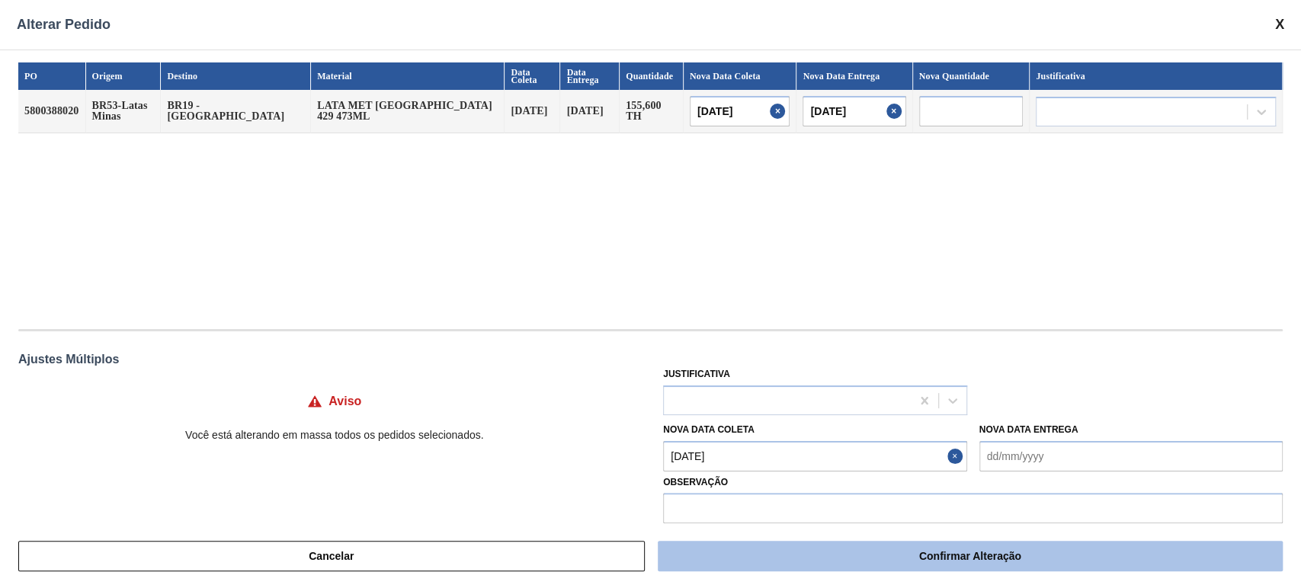
click at [878, 553] on button "Confirmar Alteração" at bounding box center [970, 556] width 625 height 30
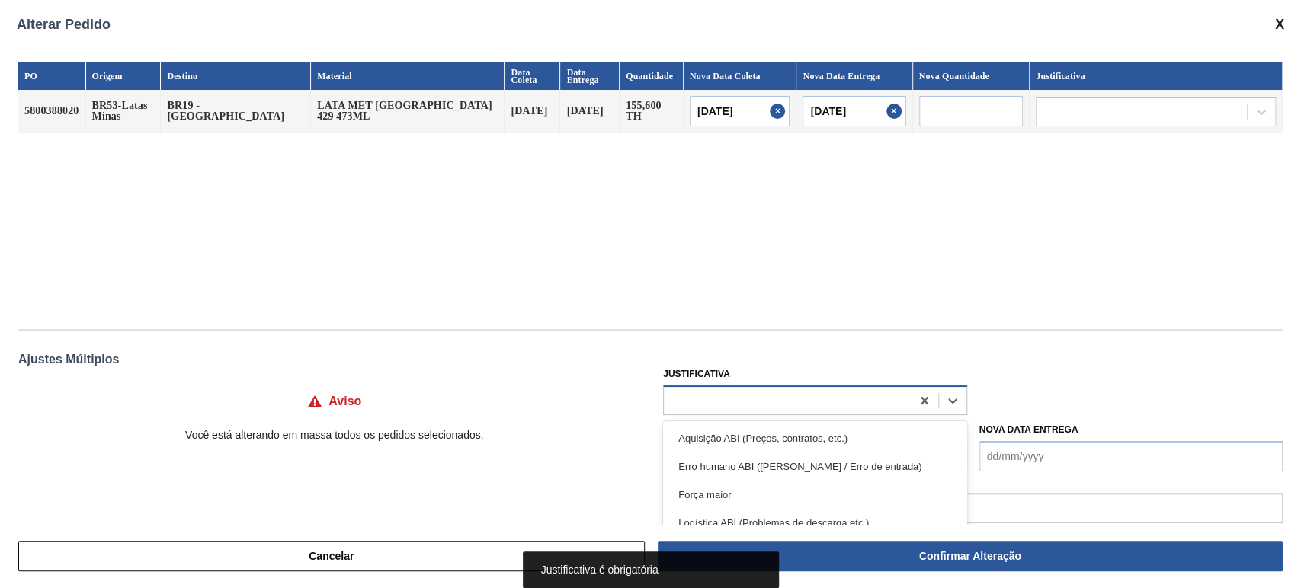
click at [815, 408] on div at bounding box center [787, 400] width 246 height 22
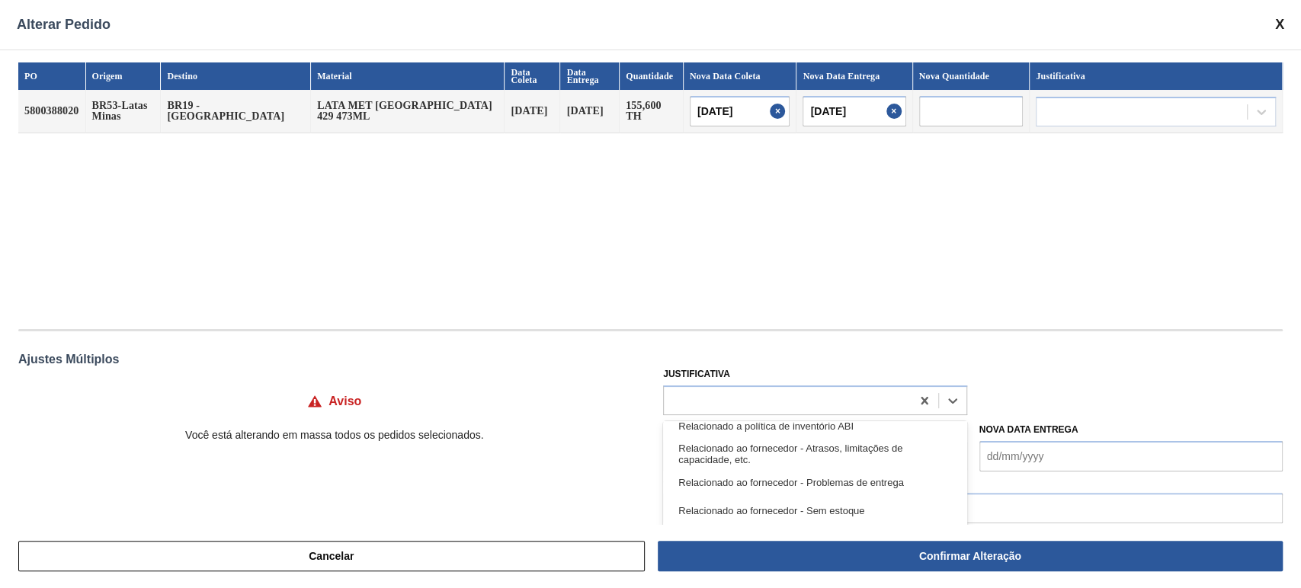
scroll to position [353, 0]
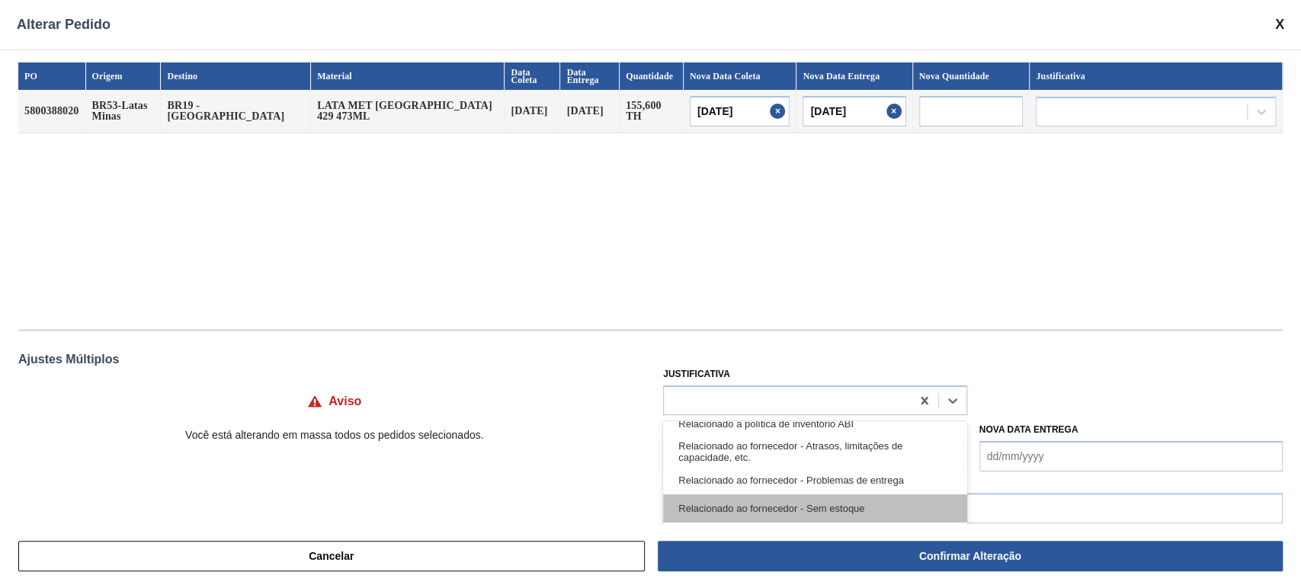
click at [835, 509] on div "Relacionado ao fornecedor - Sem estoque" at bounding box center [814, 509] width 303 height 28
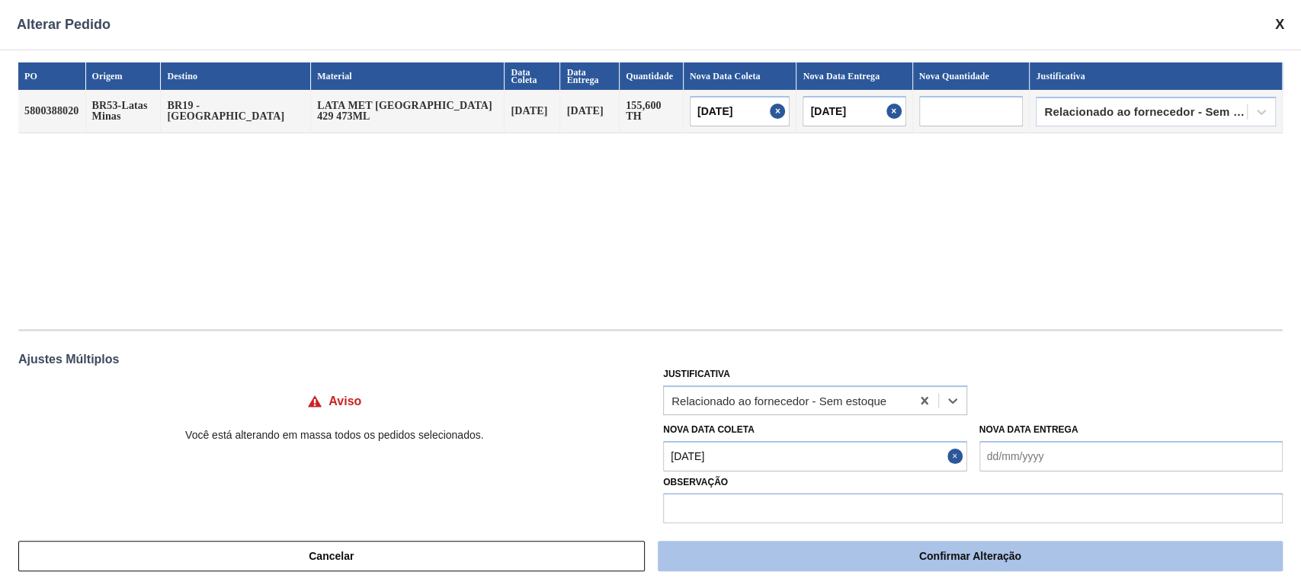
click at [963, 550] on button "Confirmar Alteração" at bounding box center [970, 556] width 625 height 30
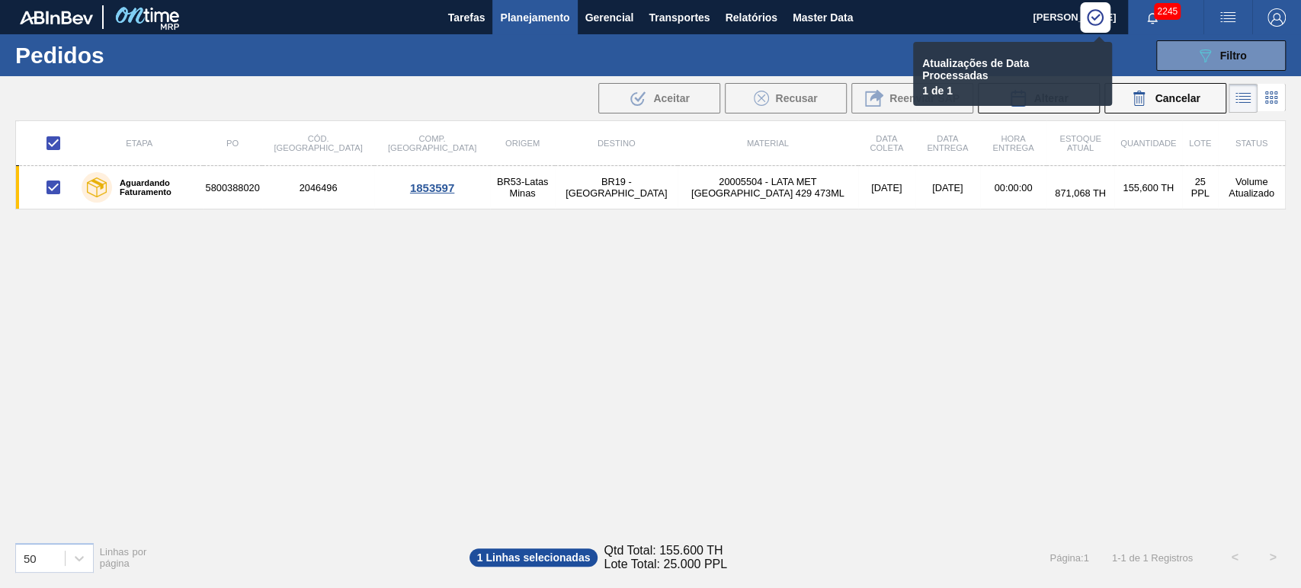
click at [735, 373] on div "Etapa PO Cód. Pedido Comp. Carga Origem Destino Material Data coleta Data Entre…" at bounding box center [650, 324] width 1270 height 409
checkbox input "false"
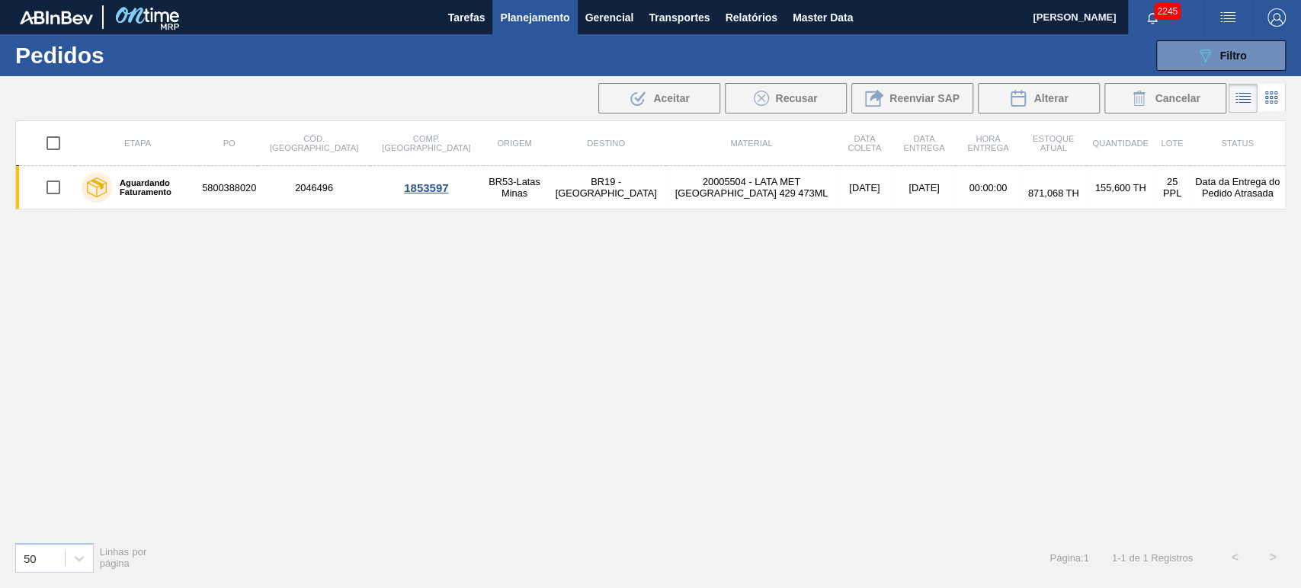
drag, startPoint x: 1220, startPoint y: 59, endPoint x: 1209, endPoint y: 111, distance: 52.9
click at [1221, 59] on span "Filtro" at bounding box center [1233, 56] width 27 height 12
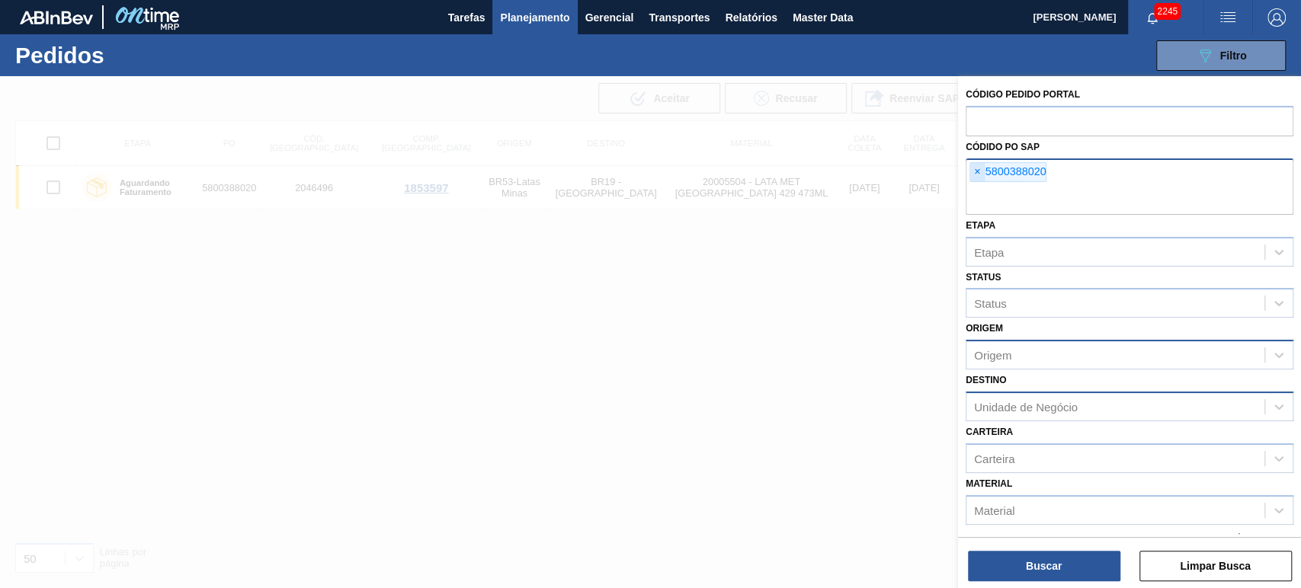
click at [971, 175] on span "×" at bounding box center [977, 172] width 14 height 18
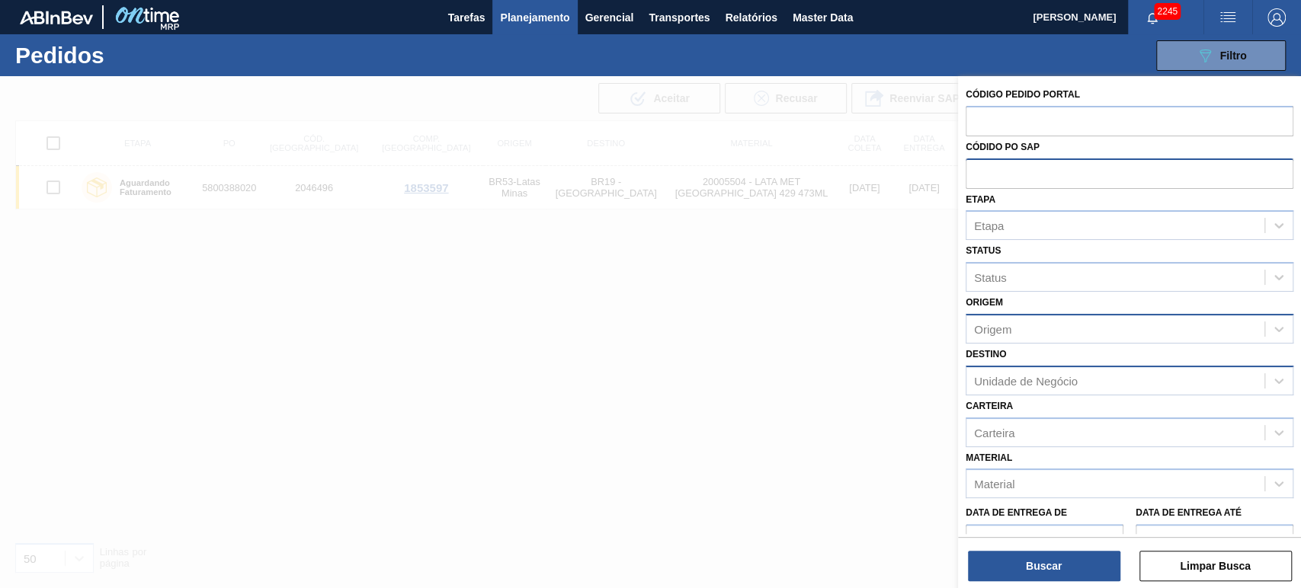
paste input "text"
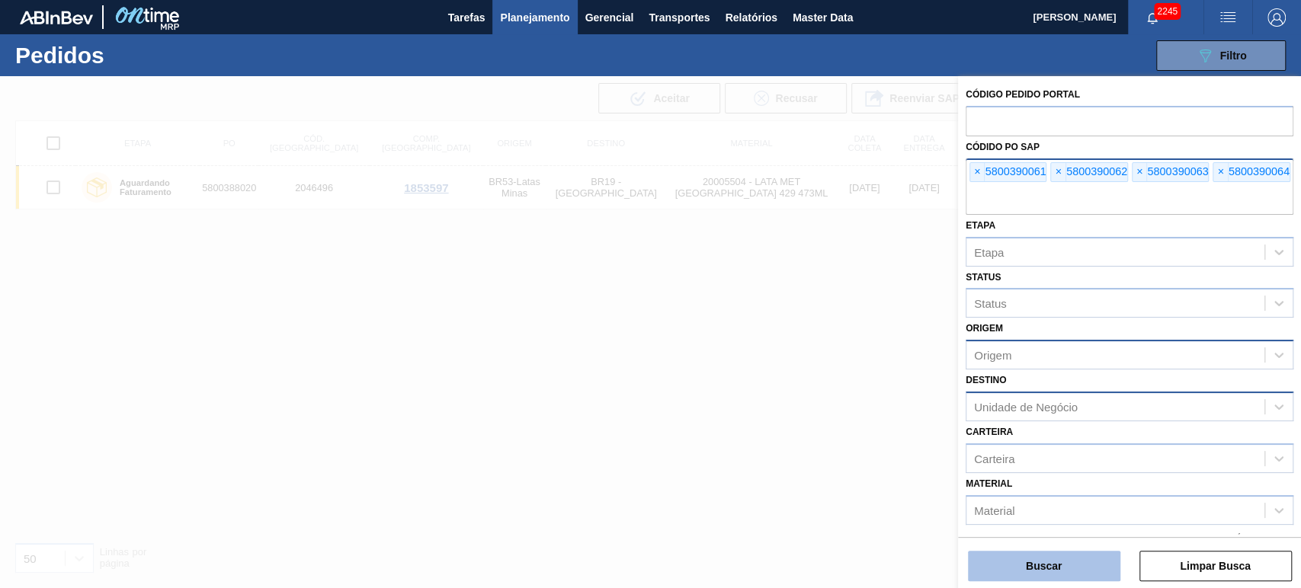
click at [1024, 559] on button "Buscar" at bounding box center [1044, 566] width 152 height 30
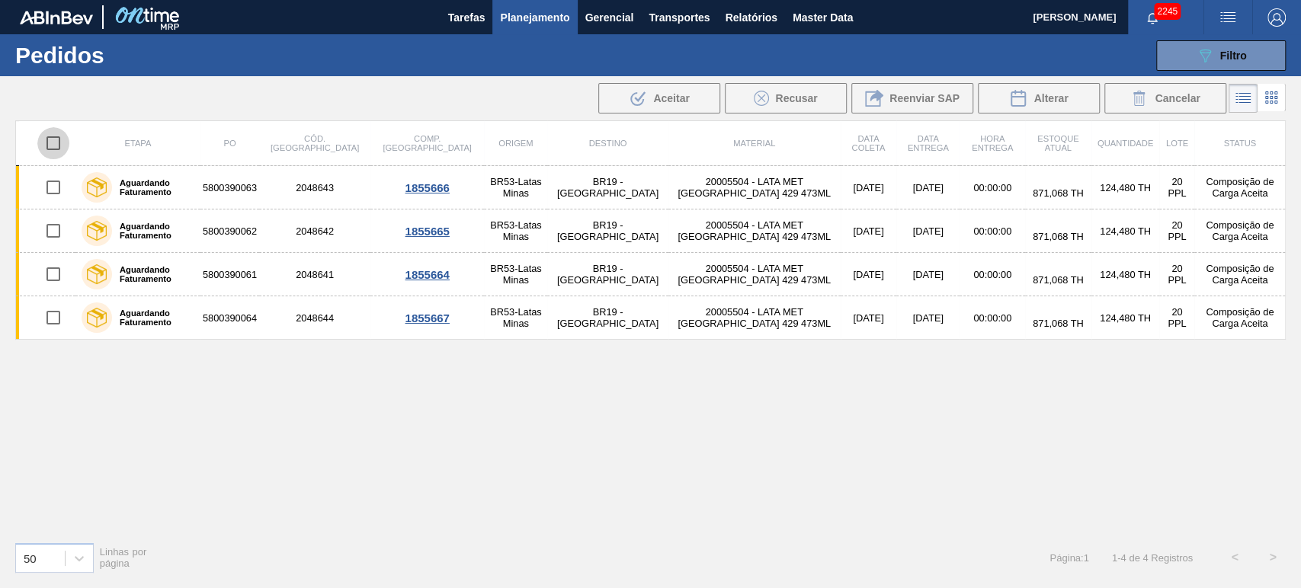
click at [61, 143] on input "checkbox" at bounding box center [53, 143] width 32 height 32
checkbox input "true"
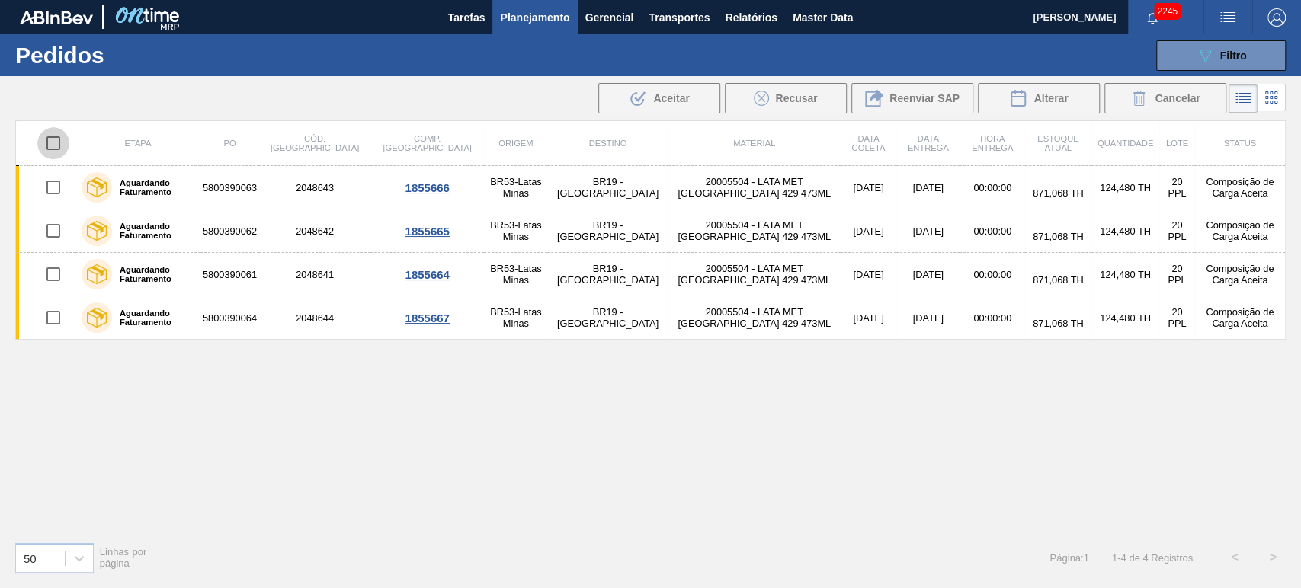
checkbox input "true"
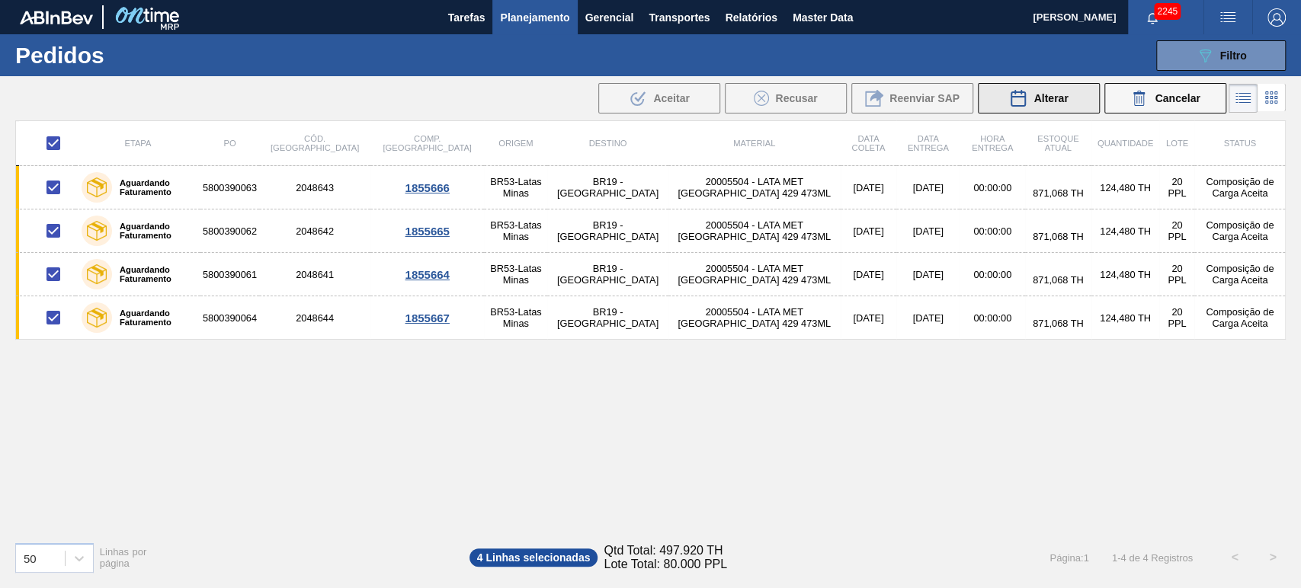
click at [1037, 107] on button "Alterar" at bounding box center [1039, 98] width 122 height 30
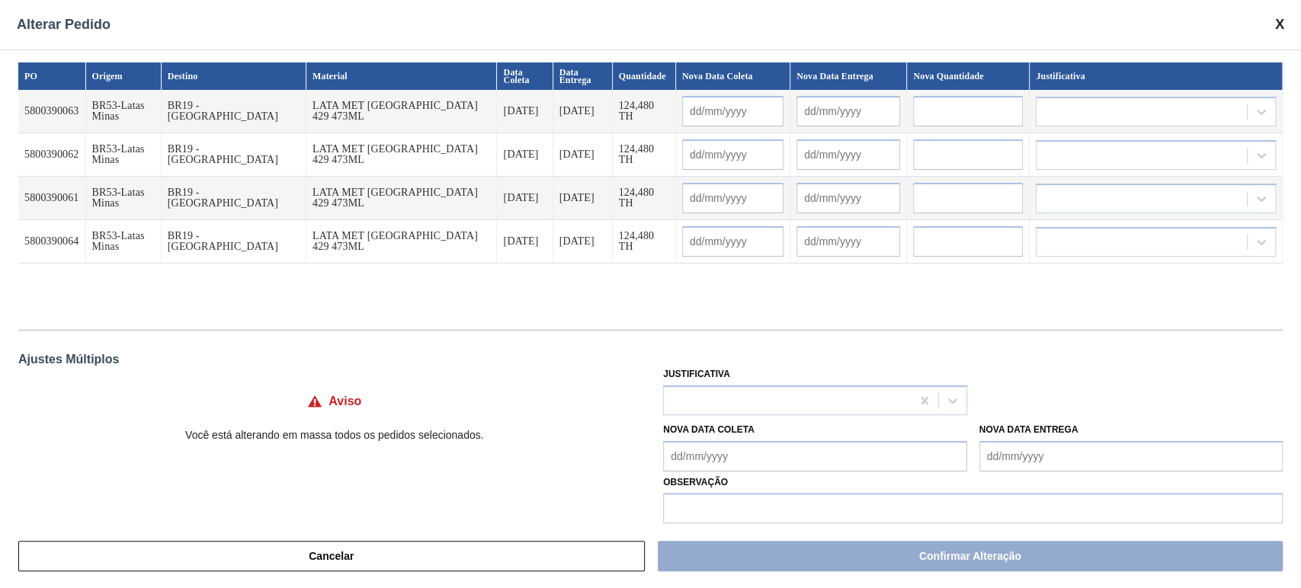
click at [735, 453] on Coleta "Nova Data Coleta" at bounding box center [814, 456] width 303 height 30
click at [966, 358] on div "Ajustes Múltiplos" at bounding box center [650, 360] width 1264 height 14
click at [951, 114] on input "text" at bounding box center [968, 111] width 110 height 30
paste input "155,6"
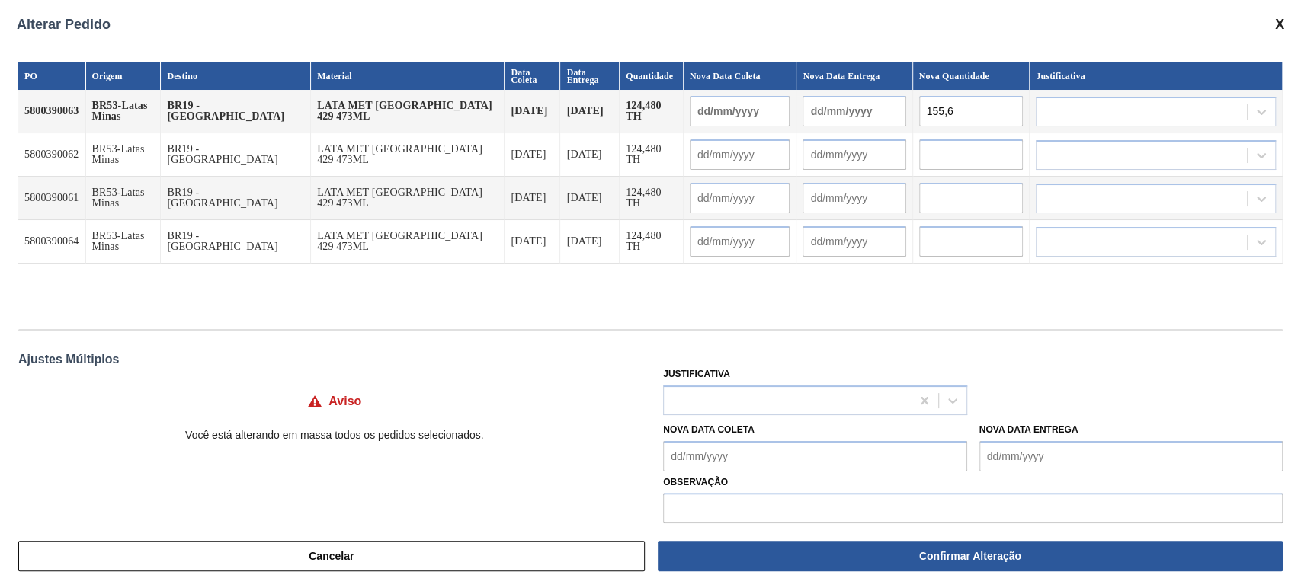
type input "155,6"
click at [960, 150] on input "text" at bounding box center [971, 154] width 104 height 30
paste input "155,6"
type input "155,6"
click at [949, 195] on input "text" at bounding box center [971, 198] width 104 height 30
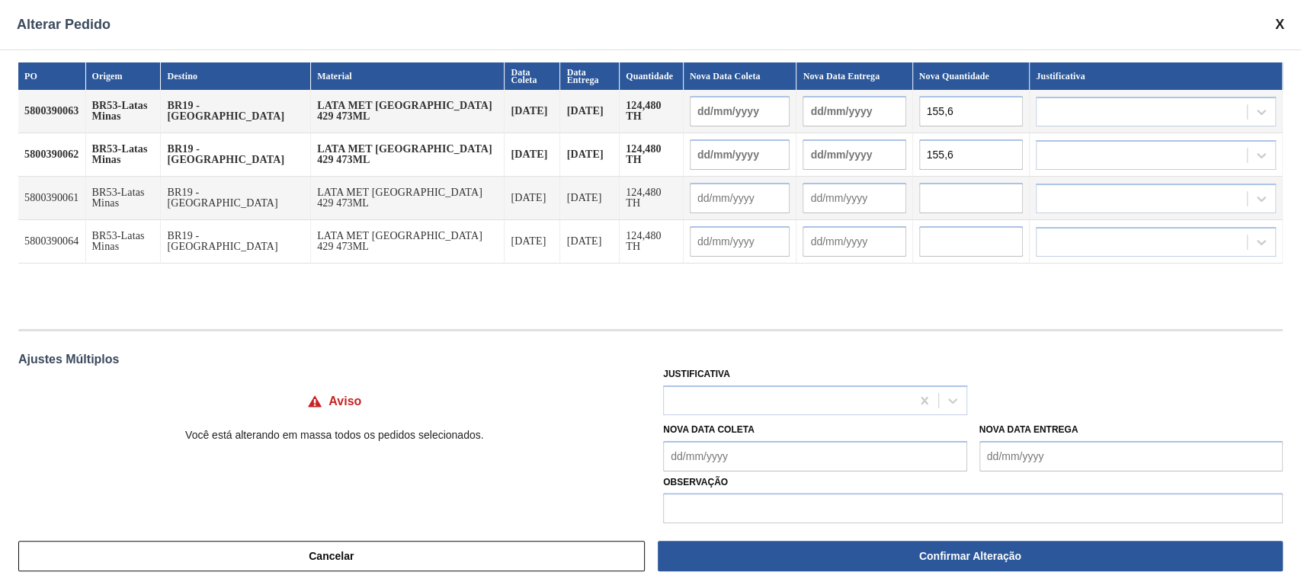
paste input "155,6"
type input "155,6"
click at [945, 236] on input "text" at bounding box center [971, 241] width 104 height 30
paste input "155,6"
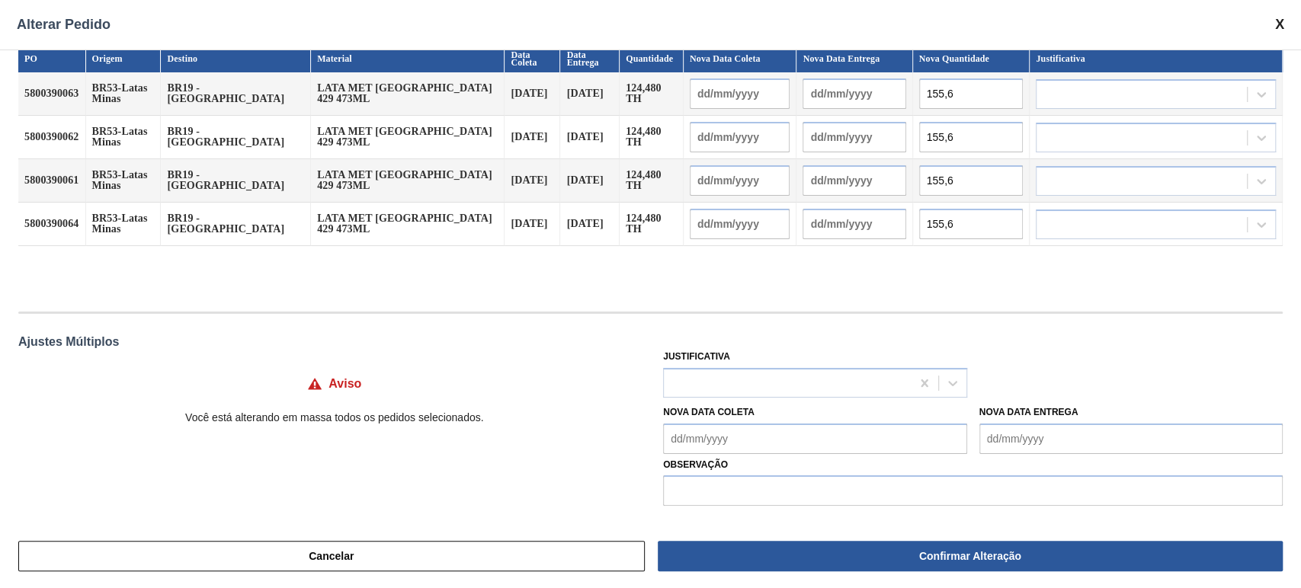
scroll to position [0, 0]
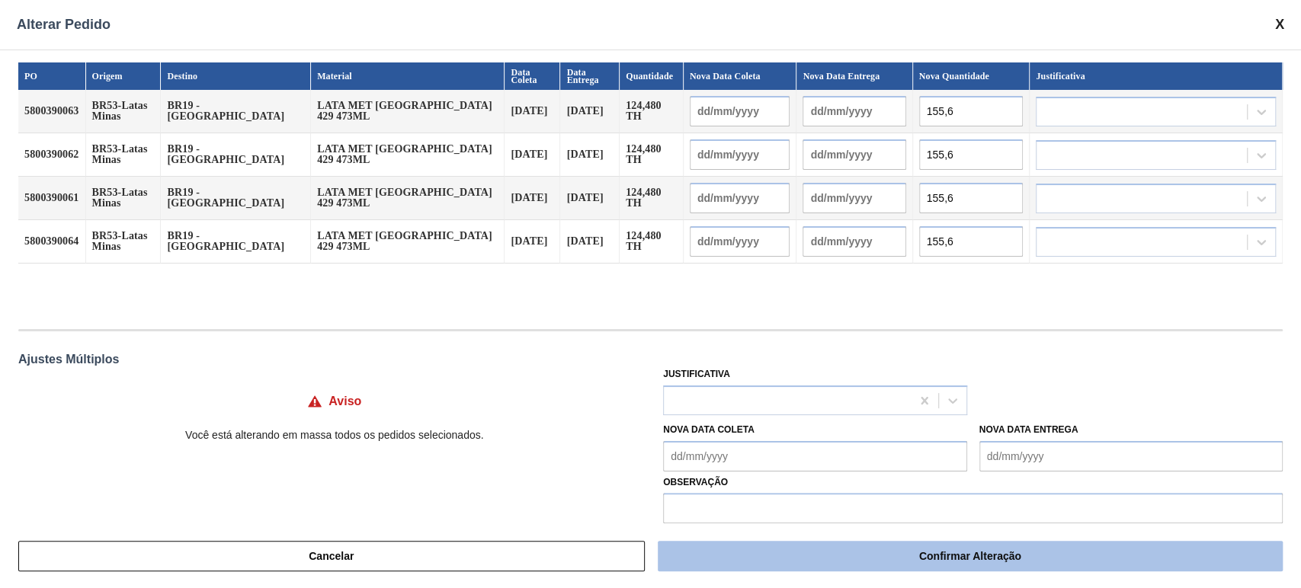
type input "155,6"
click at [971, 549] on button "Confirmar Alteração" at bounding box center [970, 556] width 625 height 30
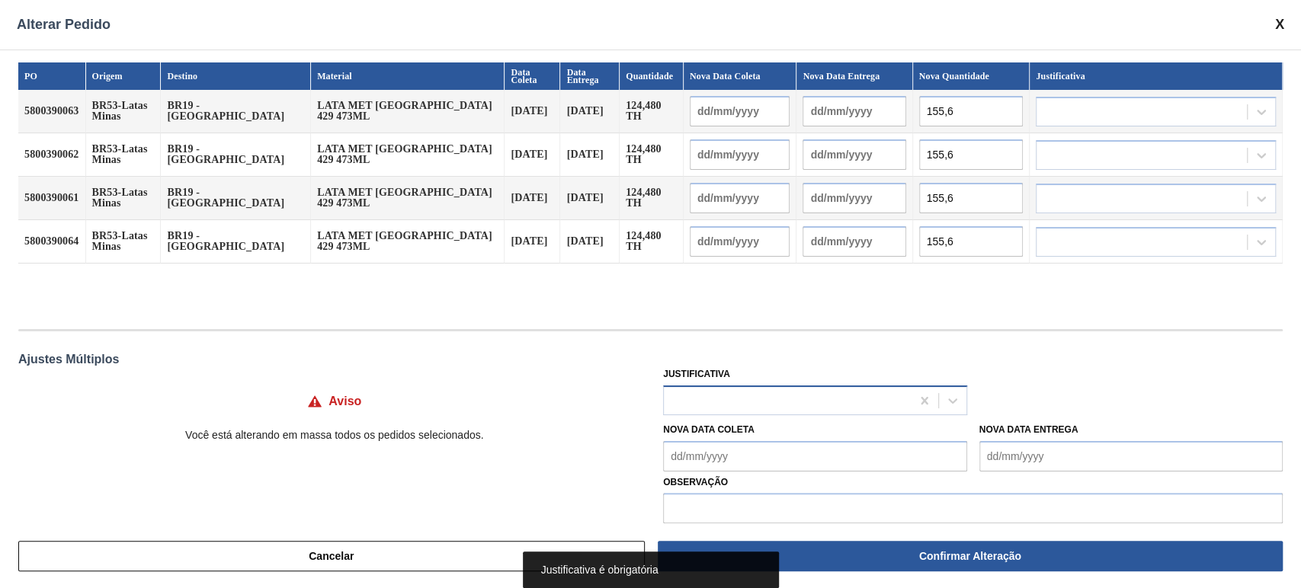
click at [794, 405] on div at bounding box center [787, 400] width 246 height 22
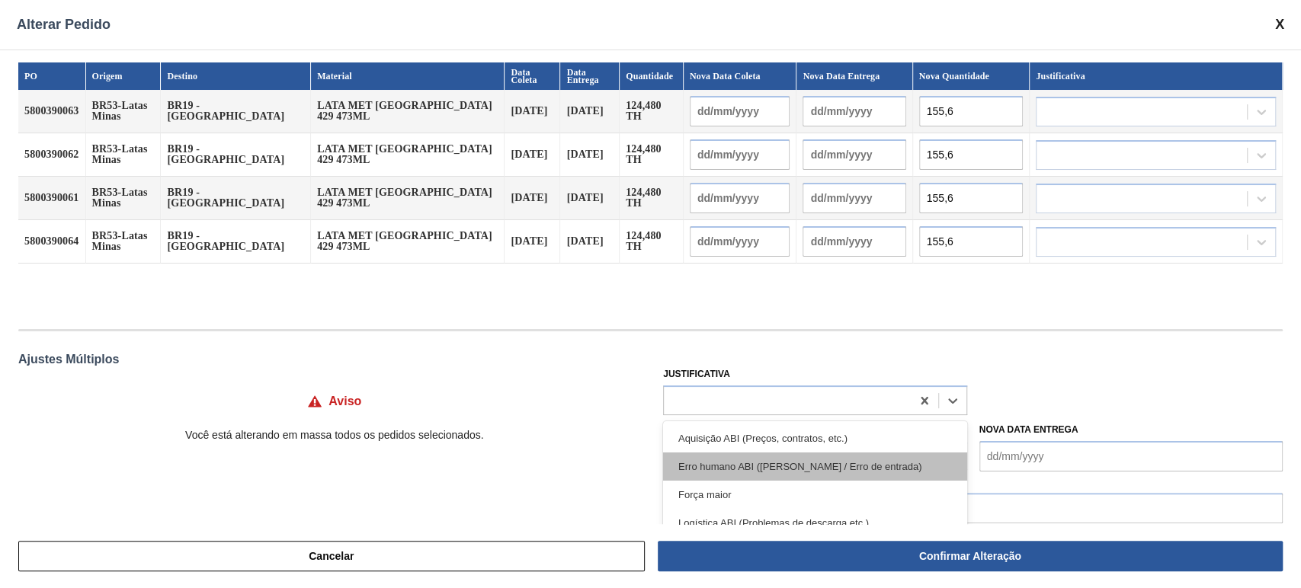
click at [825, 461] on div "Erro humano ABI ([PERSON_NAME] / Erro de entrada)" at bounding box center [814, 467] width 303 height 28
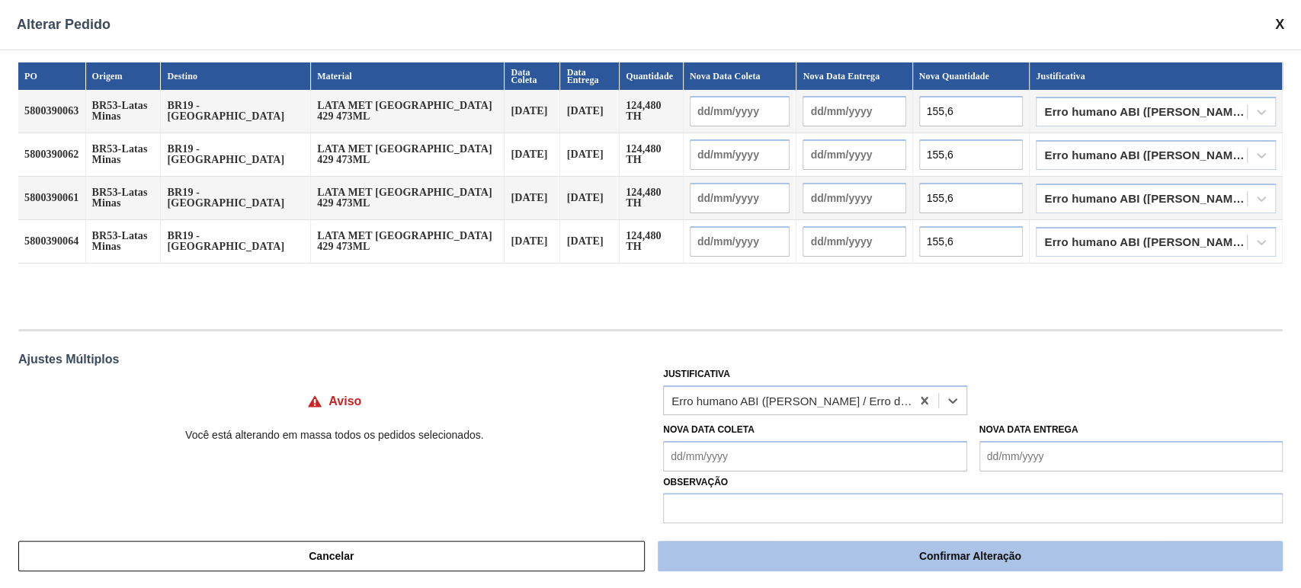
click at [969, 551] on button "Confirmar Alteração" at bounding box center [970, 556] width 625 height 30
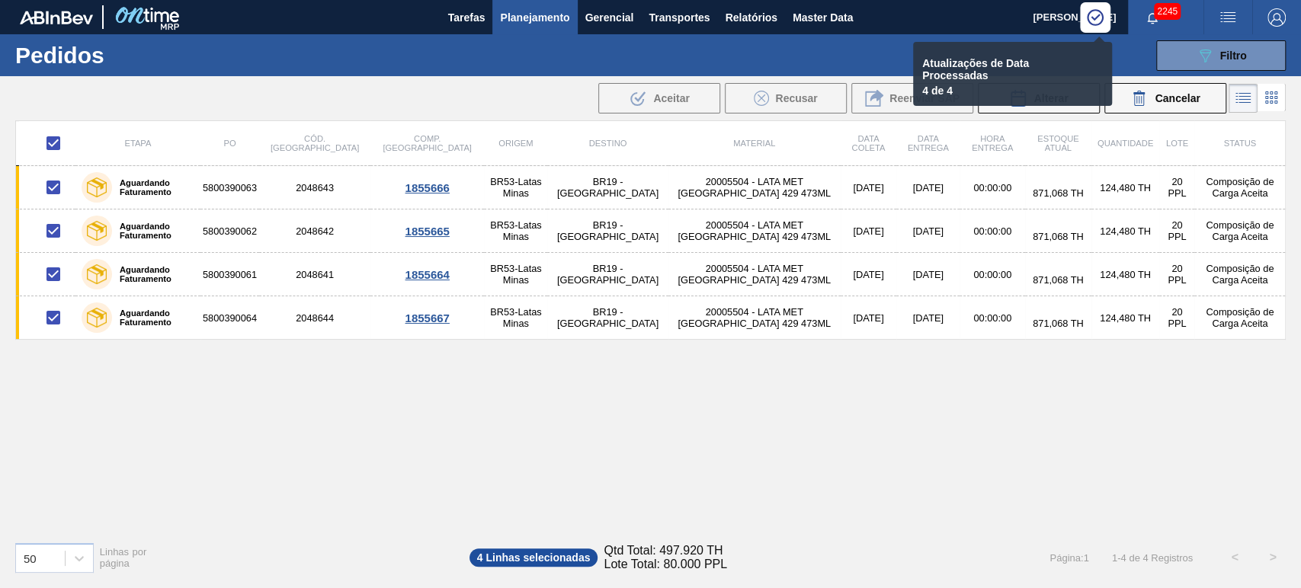
click at [809, 431] on div "Etapa PO Cód. Pedido Comp. Carga Origem Destino Material Data coleta Data Entre…" at bounding box center [650, 324] width 1270 height 409
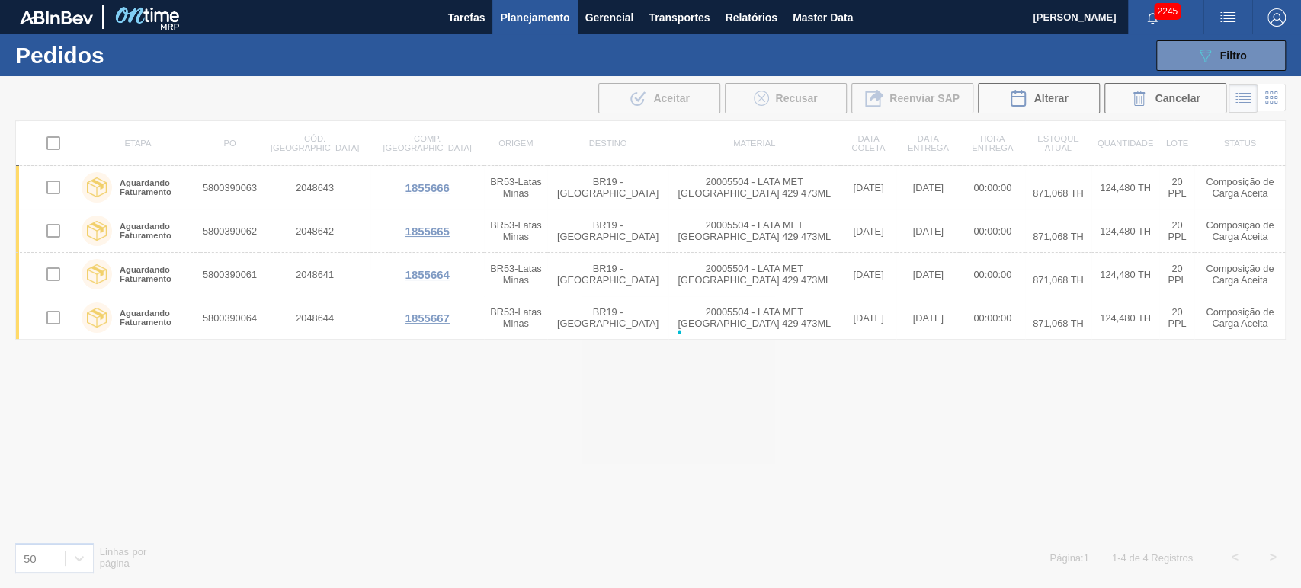
checkbox input "false"
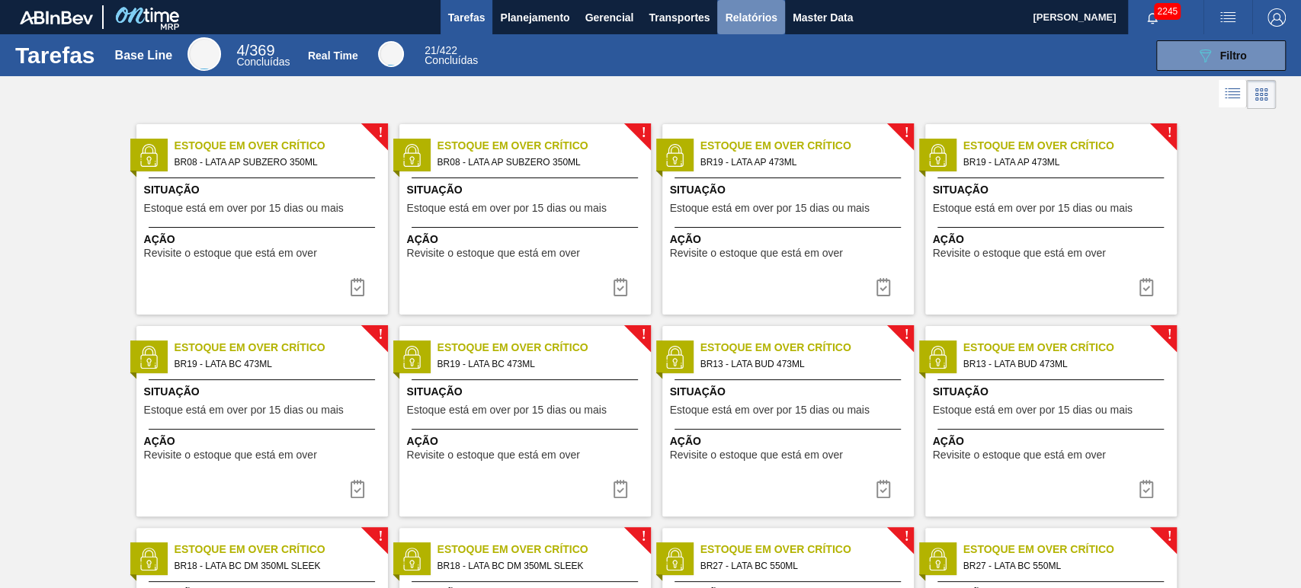
click at [774, 21] on span "Relatórios" at bounding box center [751, 17] width 52 height 18
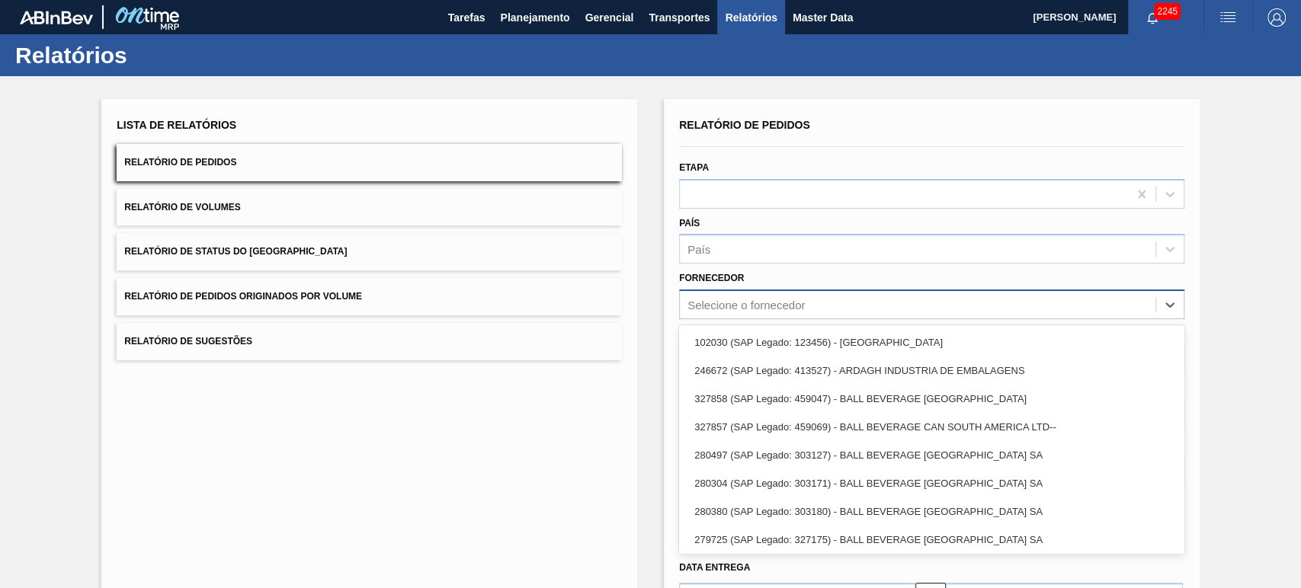
click at [732, 303] on div "Selecione o fornecedor" at bounding box center [745, 305] width 117 height 13
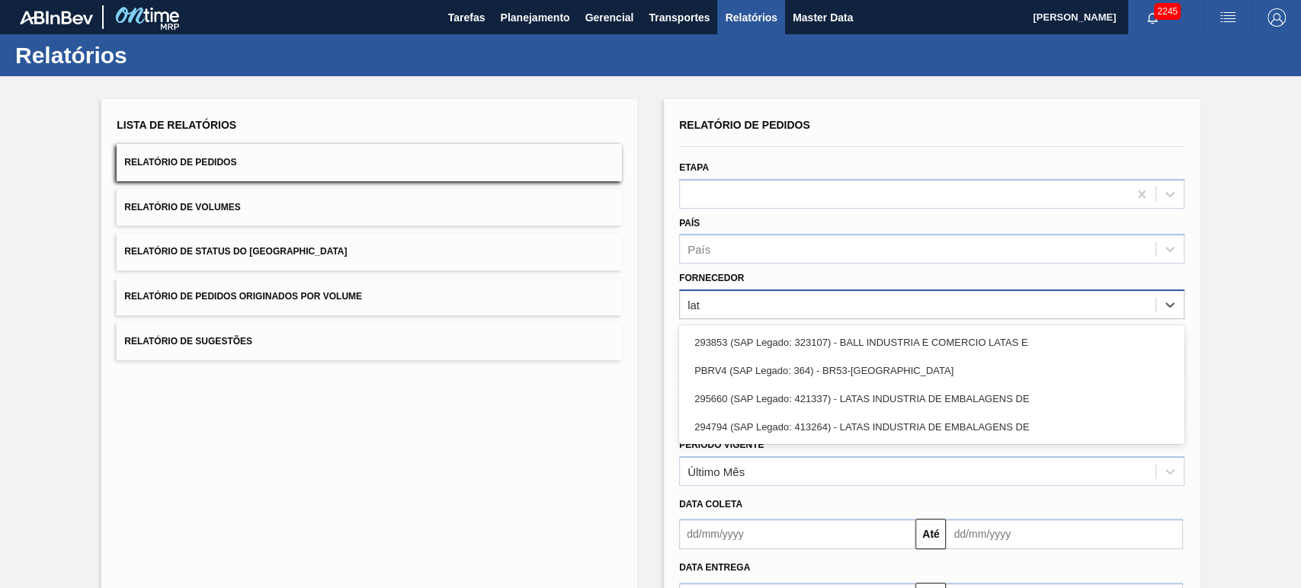
type input "lata"
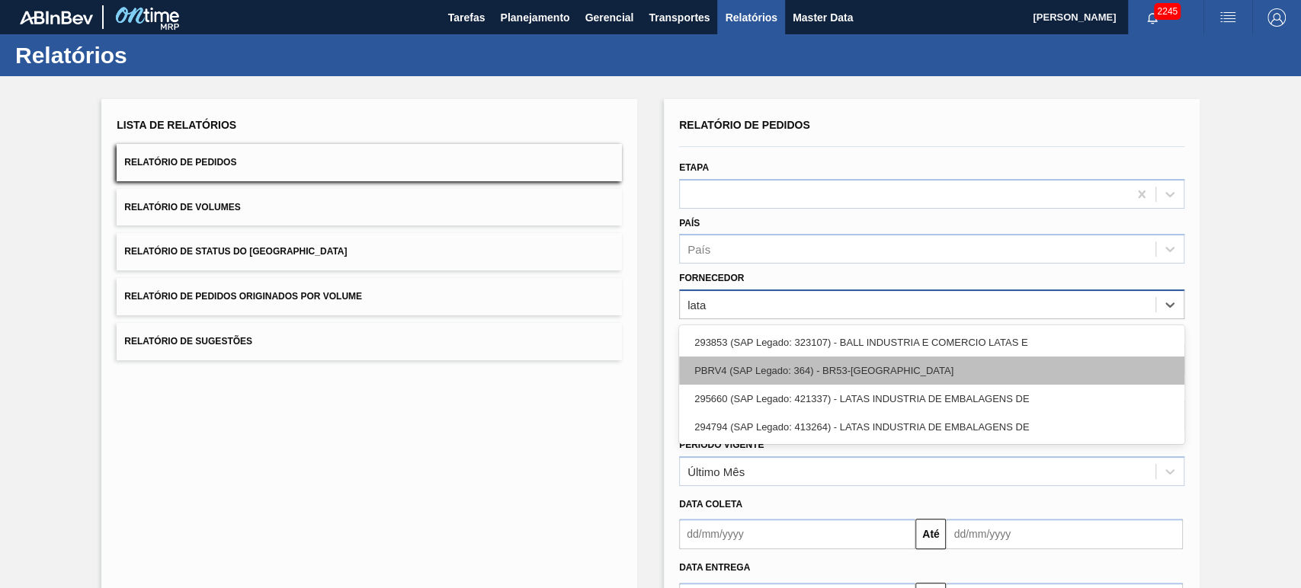
click at [799, 372] on div "PBRV4 (SAP Legado: 364) - BR53-Latas Minas" at bounding box center [931, 371] width 505 height 28
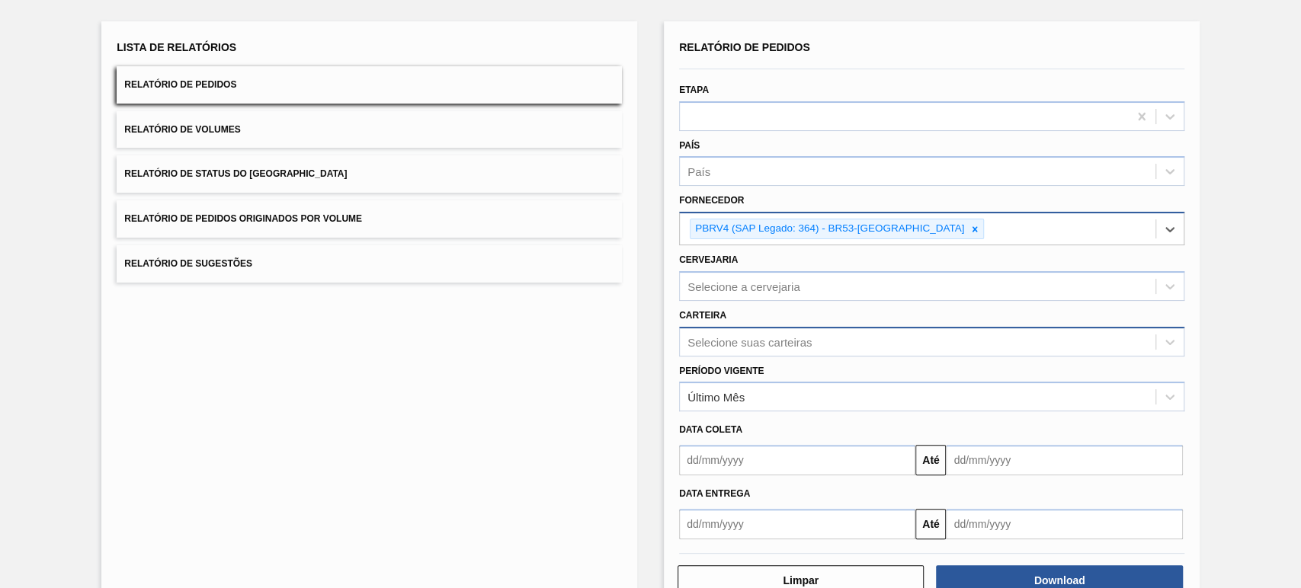
click at [758, 357] on div "Selecione suas carteiras" at bounding box center [931, 342] width 505 height 30
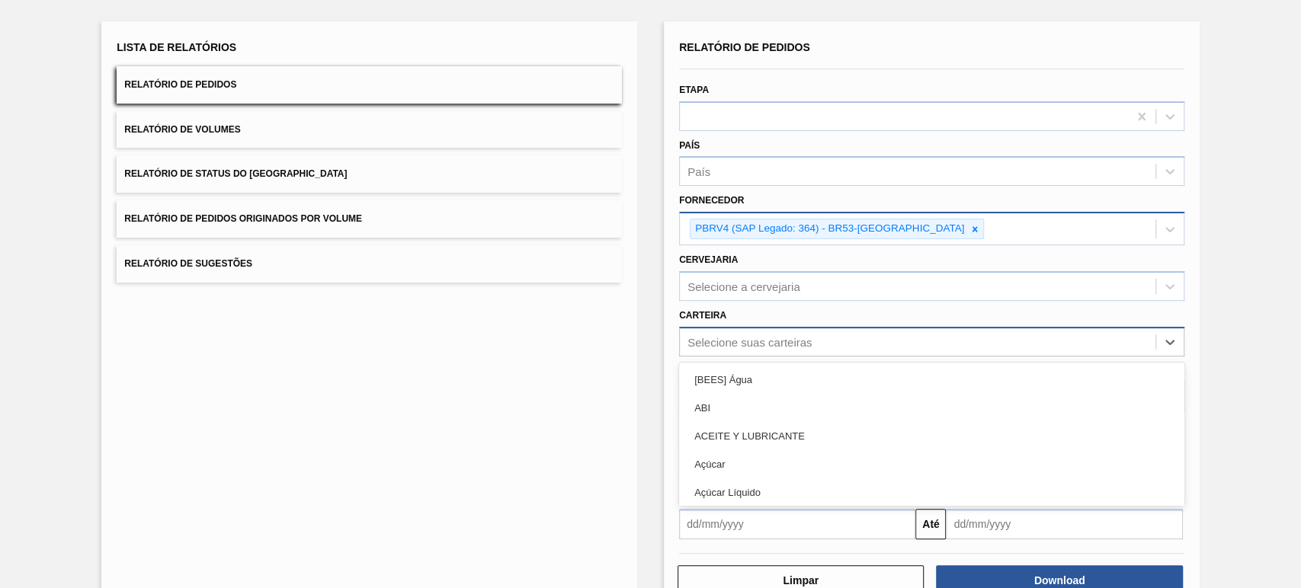
scroll to position [85, 0]
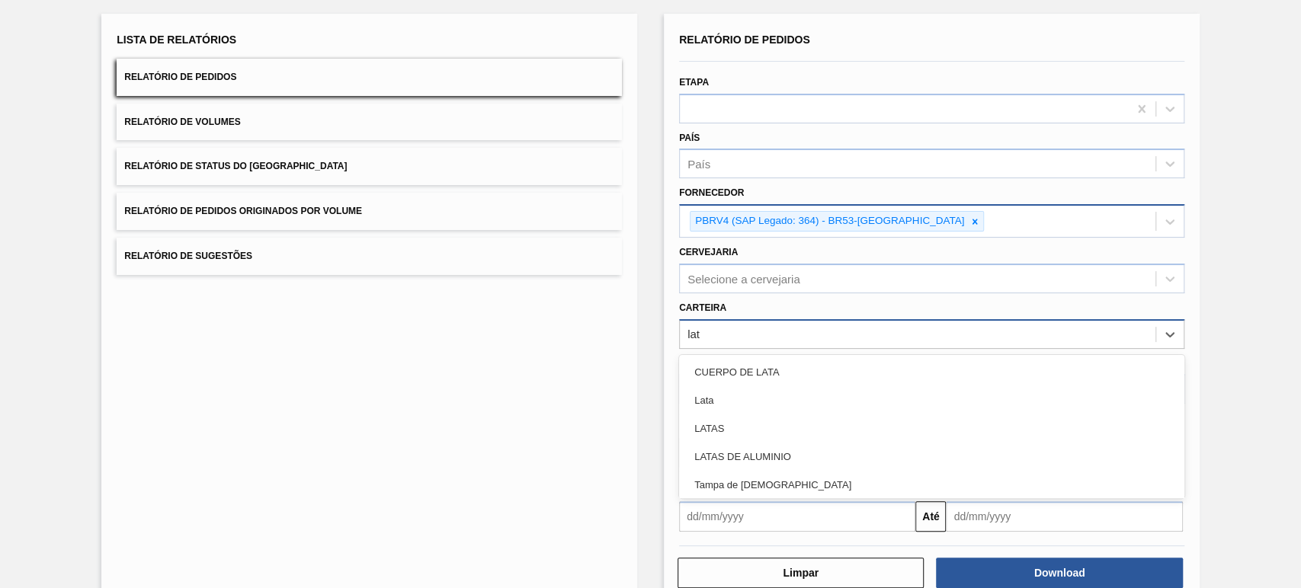
type input "lata"
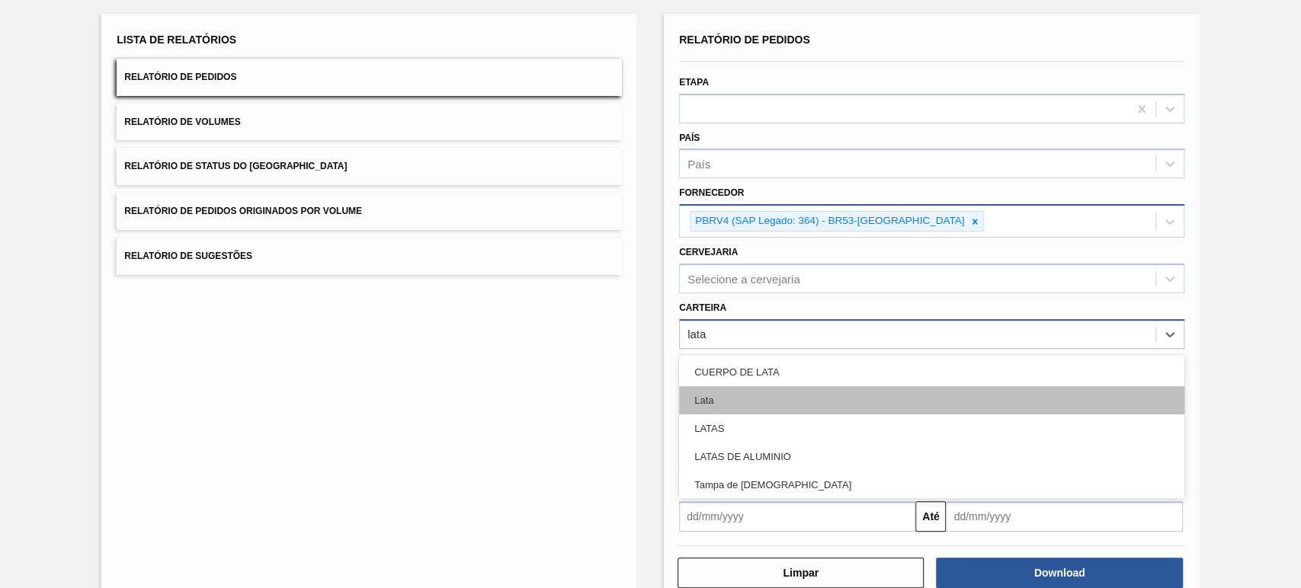
click at [749, 399] on div "Lata" at bounding box center [931, 400] width 505 height 28
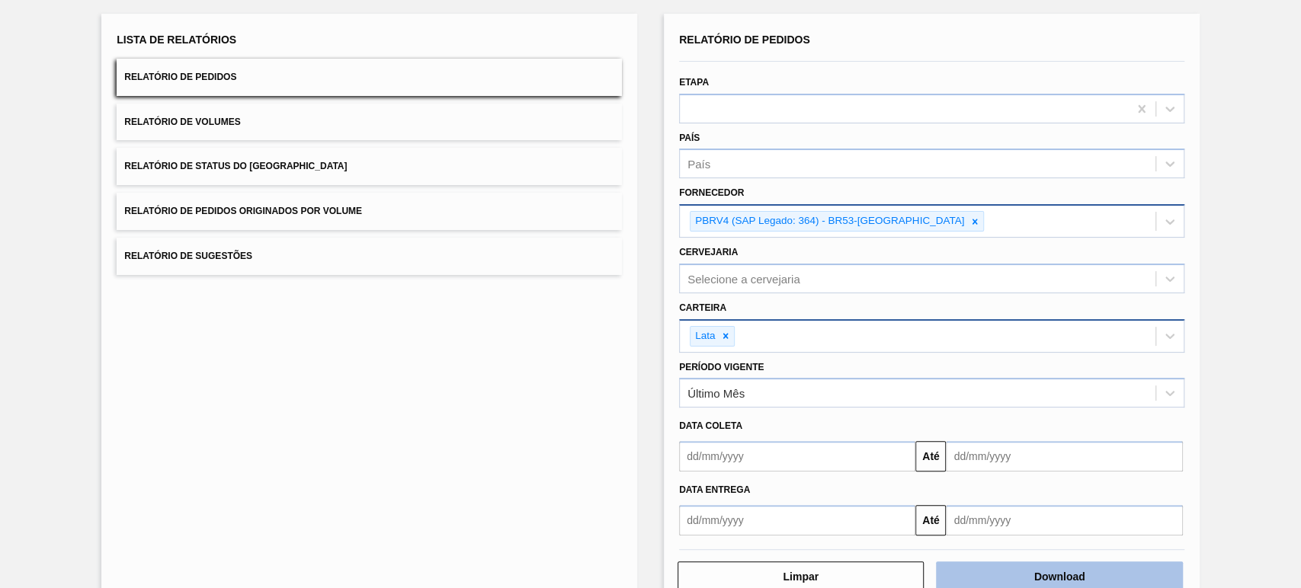
click at [1008, 570] on button "Download" at bounding box center [1059, 577] width 246 height 30
click at [1006, 571] on button "Download" at bounding box center [1059, 577] width 246 height 30
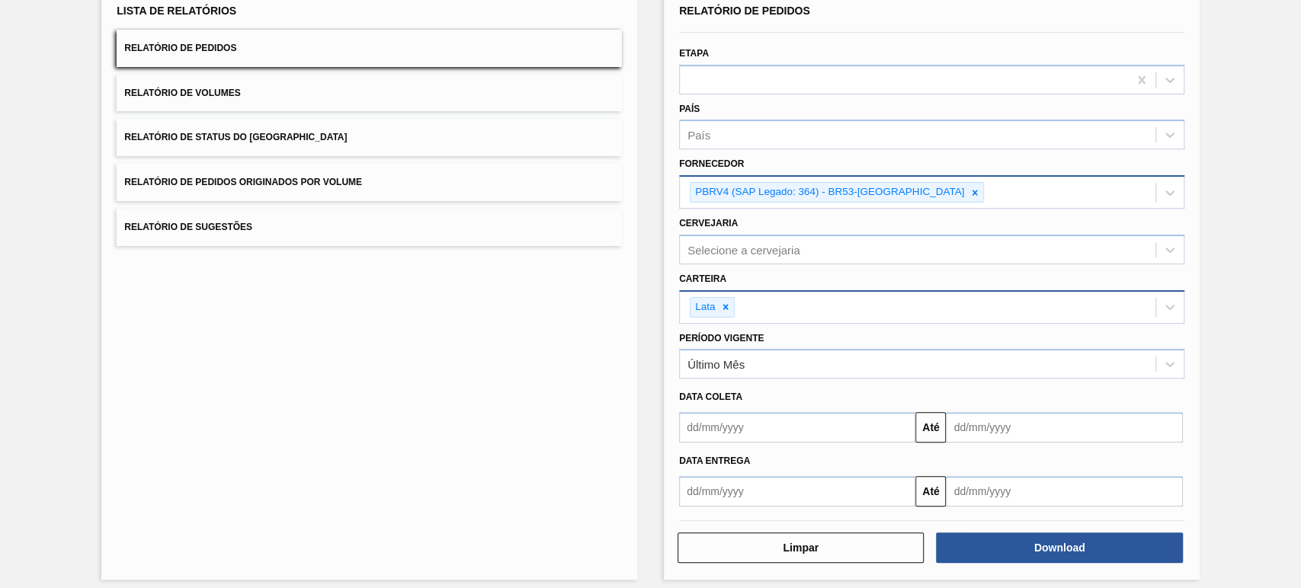
scroll to position [122, 0]
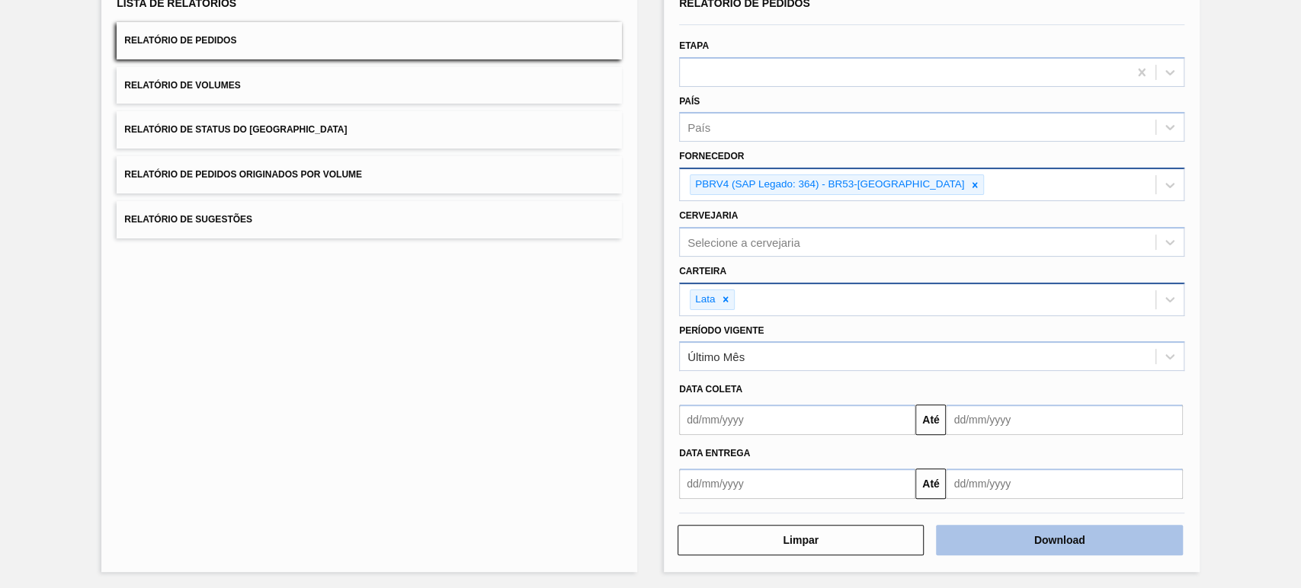
click at [1062, 549] on button "Download" at bounding box center [1059, 540] width 246 height 30
click at [1077, 543] on button "Download" at bounding box center [1059, 540] width 246 height 30
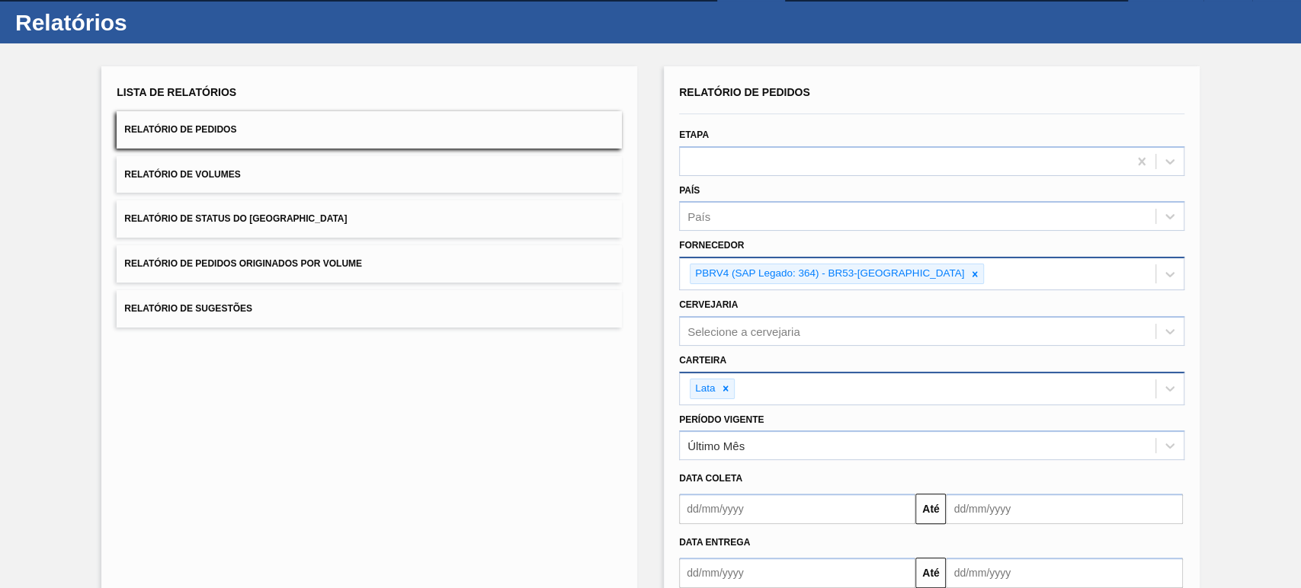
scroll to position [0, 0]
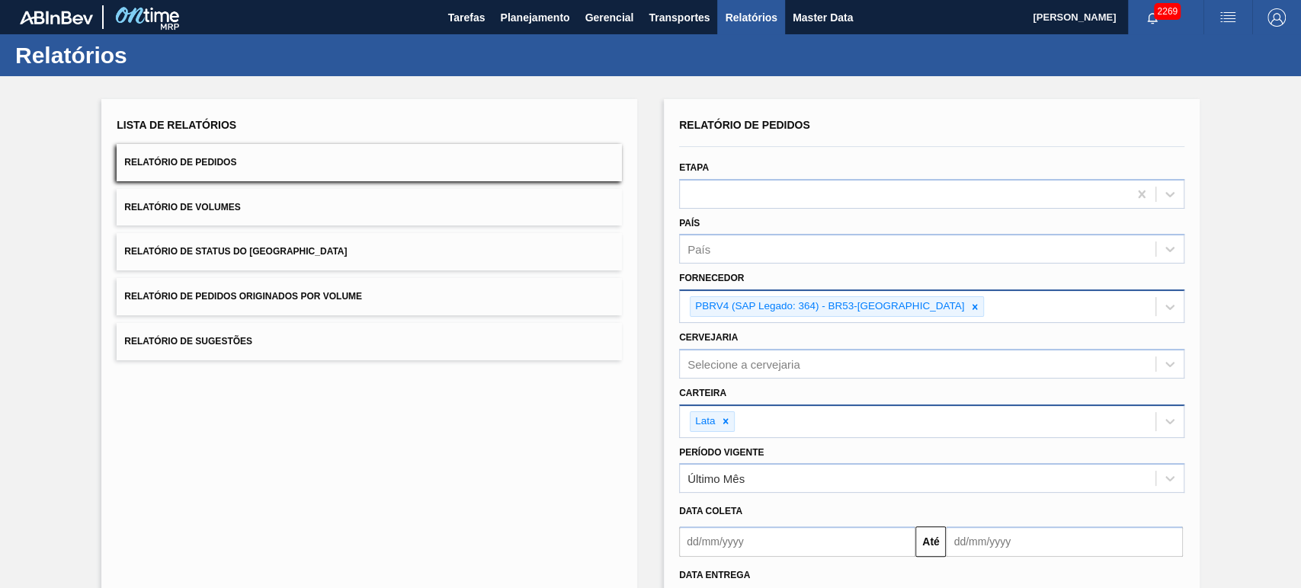
click at [1144, 30] on div "2269" at bounding box center [1165, 17] width 75 height 34
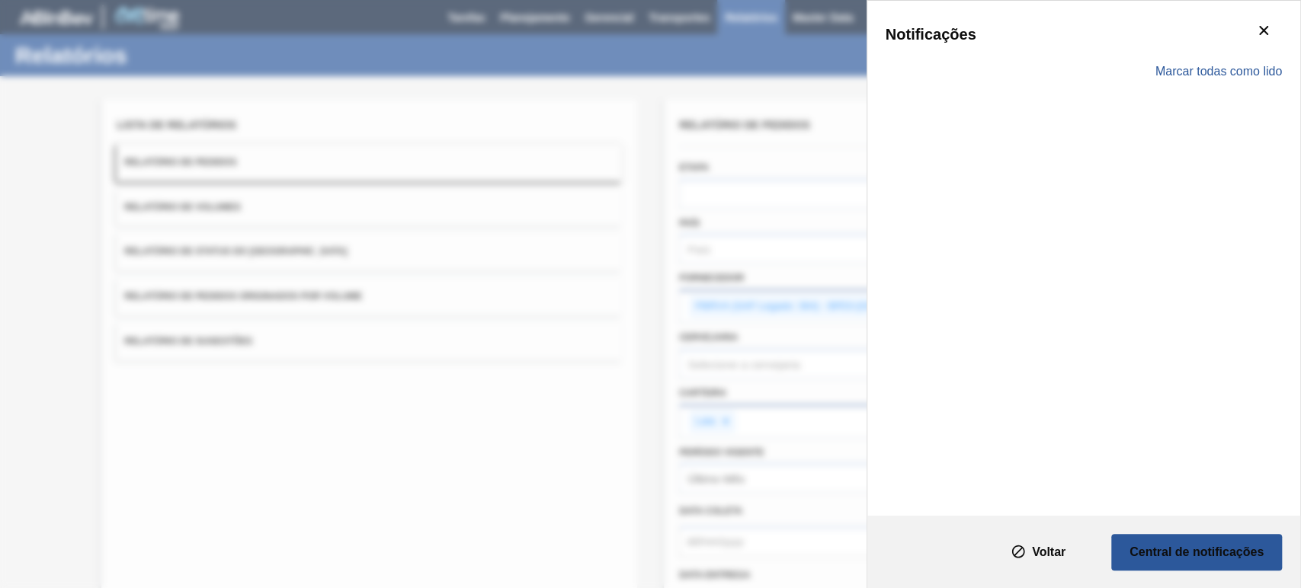
click at [1151, 17] on div "Notificações Marcar todas como lido" at bounding box center [1083, 258] width 433 height 515
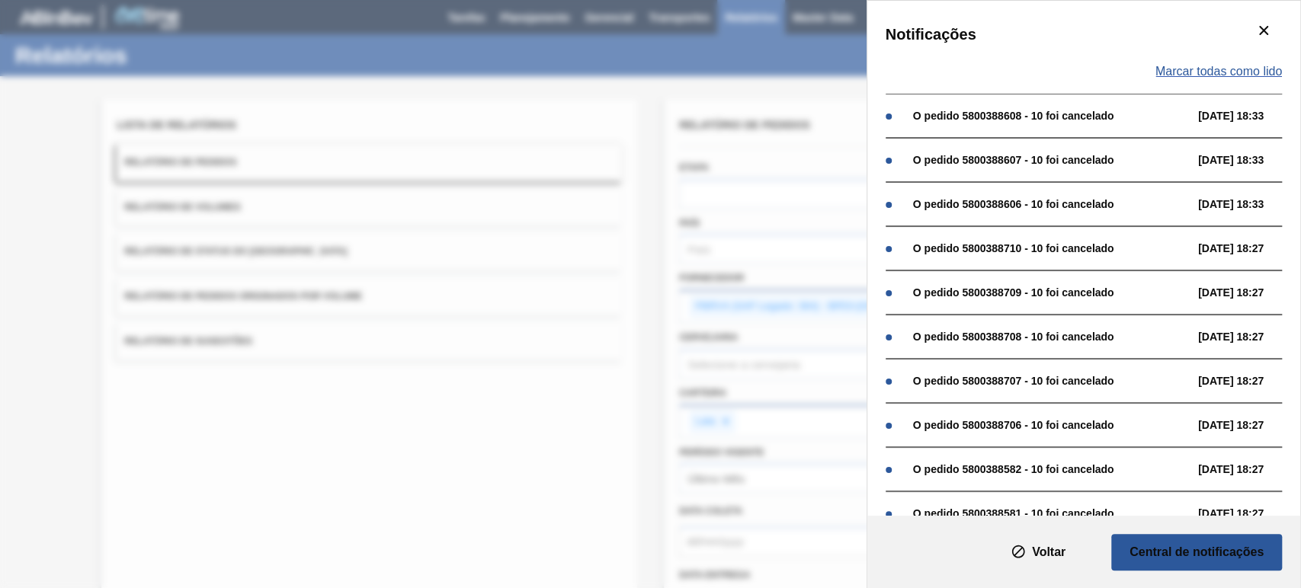
click at [1209, 69] on span "Marcar todas como lido" at bounding box center [1218, 72] width 127 height 14
click at [1260, 34] on icon "botão de ícone" at bounding box center [1263, 30] width 18 height 18
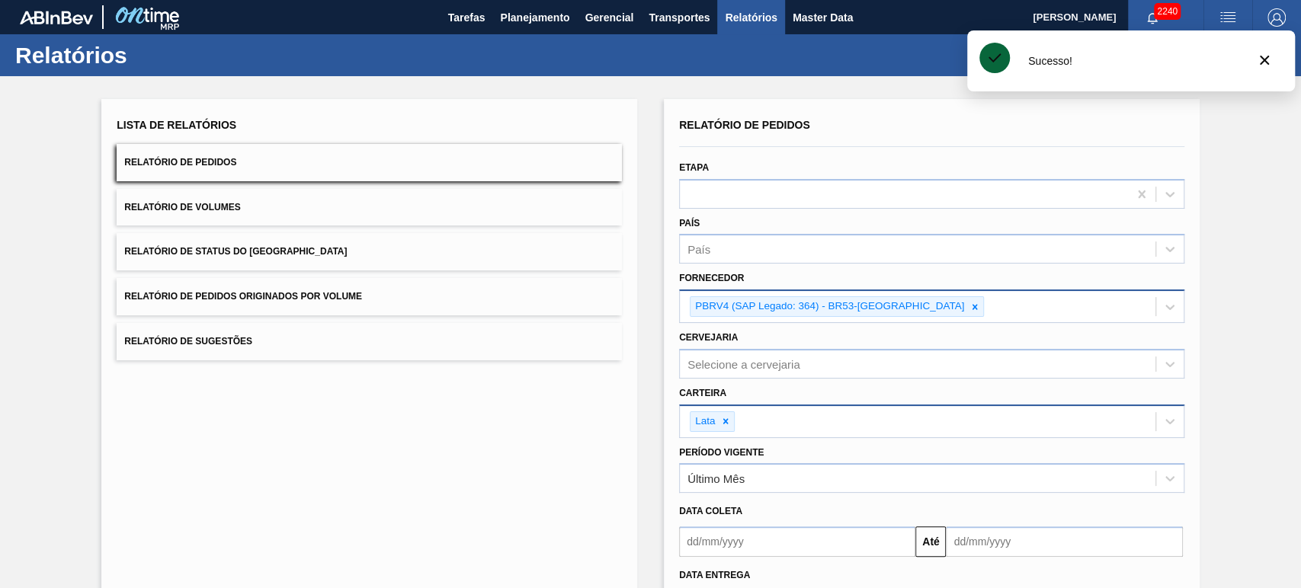
click at [828, 53] on div "Relatórios" at bounding box center [650, 55] width 1301 height 42
click at [1278, 56] on button "botão de ícone" at bounding box center [1264, 61] width 37 height 37
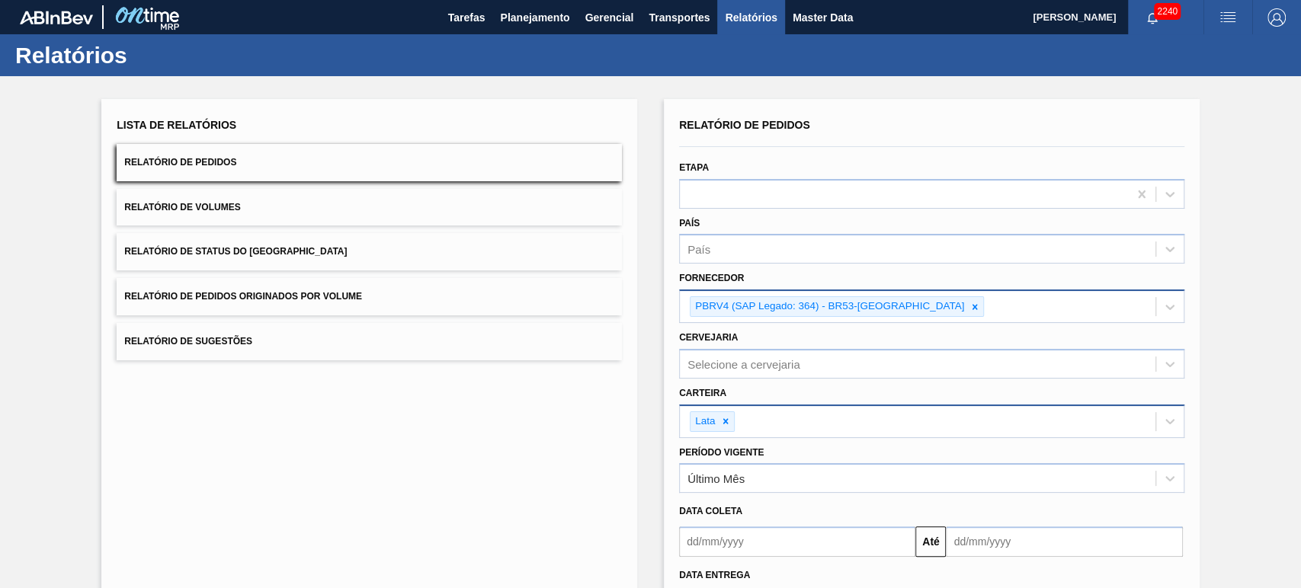
click at [990, 54] on div "Relatórios" at bounding box center [650, 55] width 1301 height 42
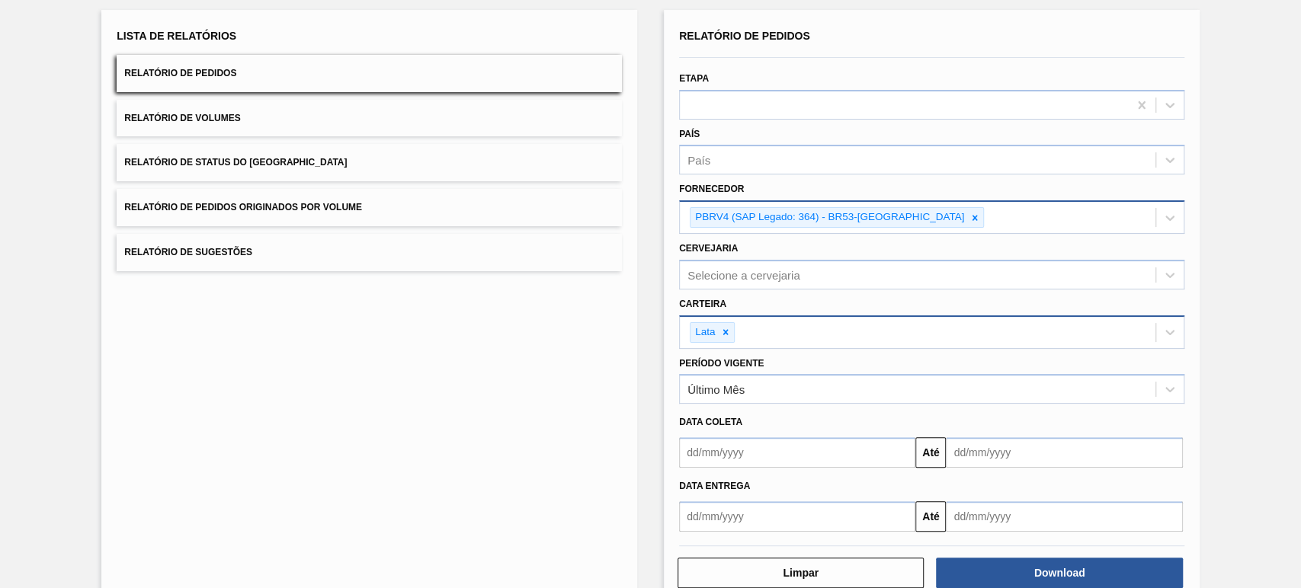
scroll to position [122, 0]
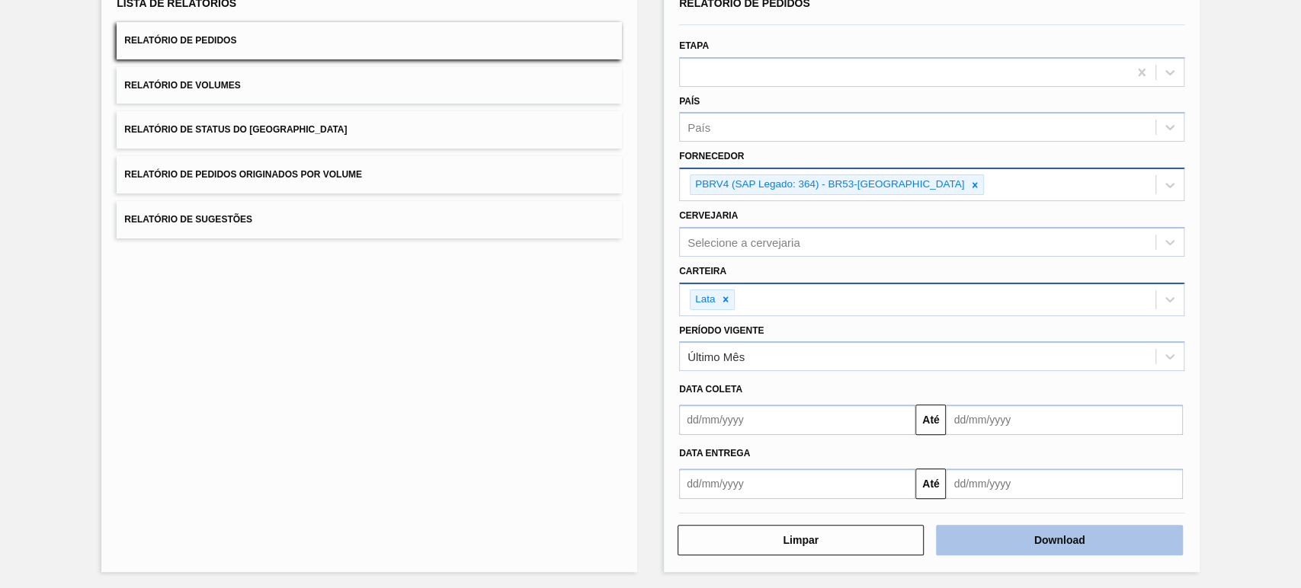
click at [1026, 527] on button "Download" at bounding box center [1059, 540] width 246 height 30
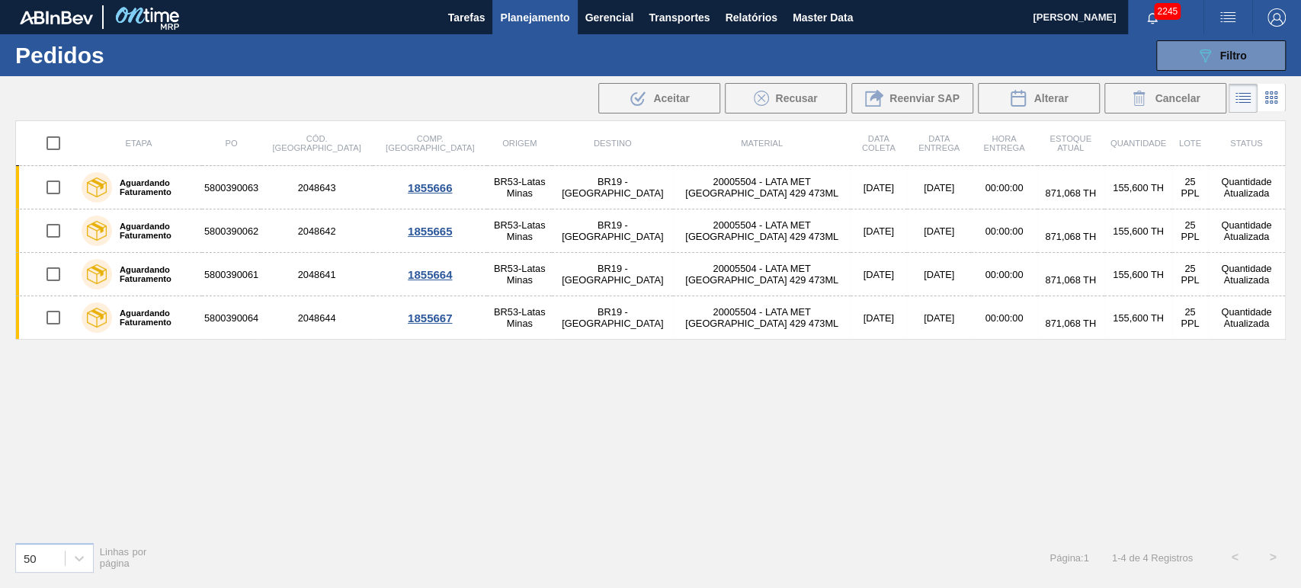
click at [518, 428] on div "Etapa PO Cód. Pedido Comp. Carga Origem Destino Material Data coleta Data Entre…" at bounding box center [650, 324] width 1270 height 409
click at [889, 389] on div "Etapa PO Cód. Pedido Comp. Carga Origem Destino Material Data coleta Data Entre…" at bounding box center [650, 324] width 1270 height 409
click at [1179, 44] on button "089F7B8B-B2A5-4AFE-B5C0-19BA573D28AC Filtro" at bounding box center [1221, 55] width 130 height 30
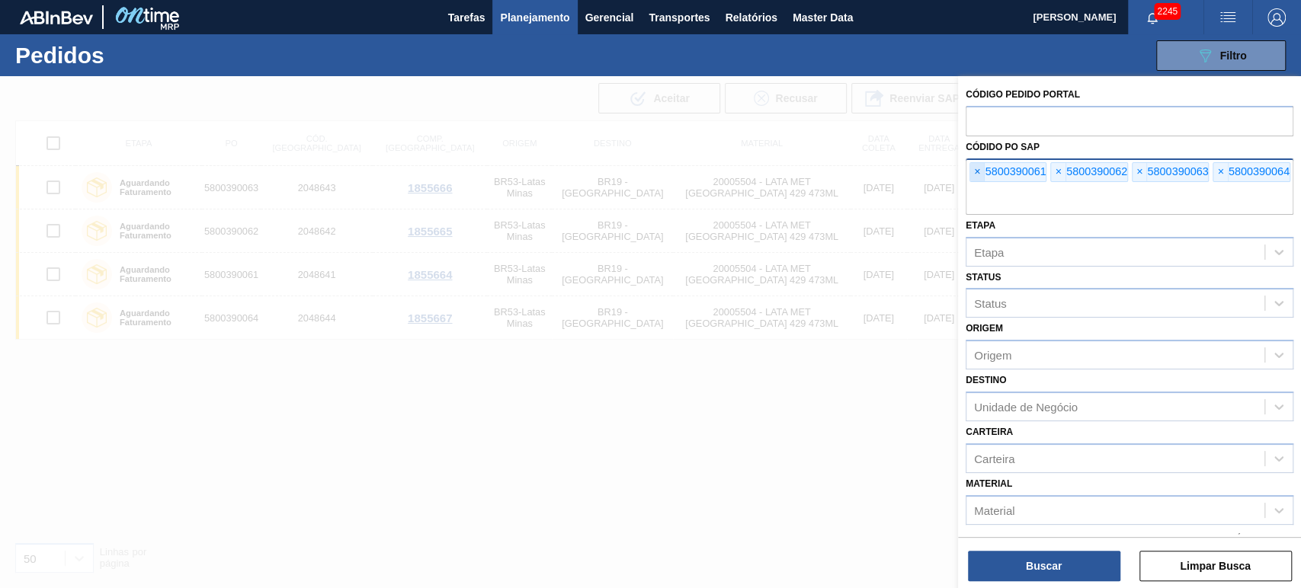
click at [981, 172] on span "×" at bounding box center [977, 172] width 14 height 18
click at [979, 173] on span "×" at bounding box center [977, 172] width 14 height 18
click at [978, 173] on span "×" at bounding box center [977, 172] width 14 height 18
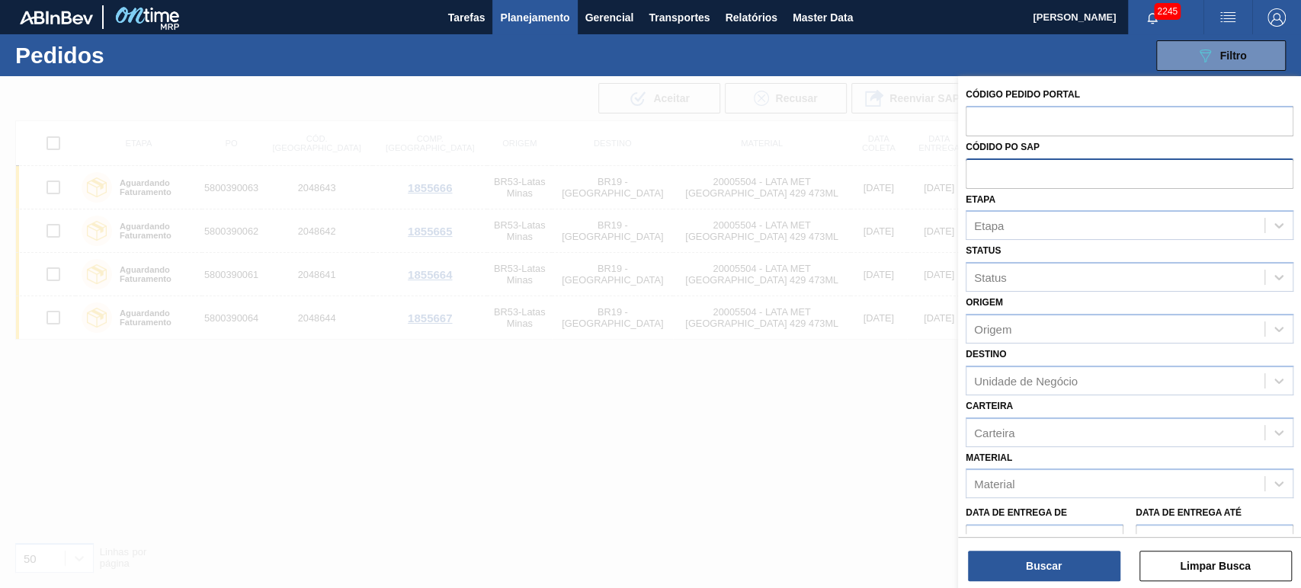
click at [978, 173] on input "text" at bounding box center [1130, 173] width 328 height 29
paste input "text"
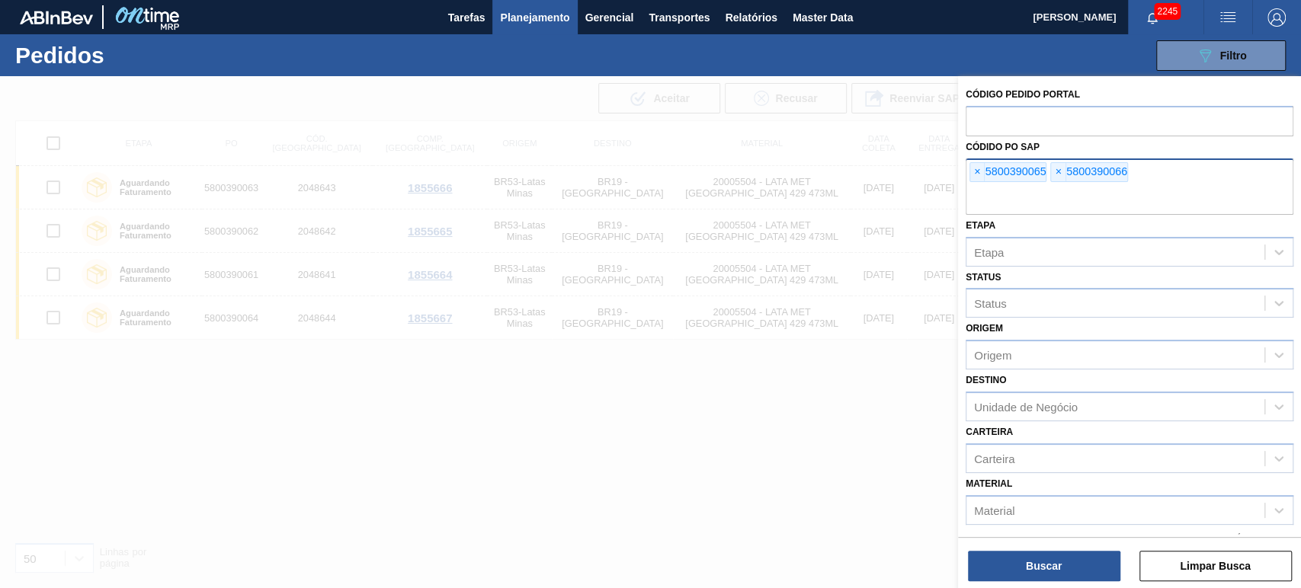
click at [1027, 542] on div "Buscar Limpar Busca" at bounding box center [1129, 558] width 343 height 43
click at [1024, 566] on button "Buscar" at bounding box center [1044, 566] width 152 height 30
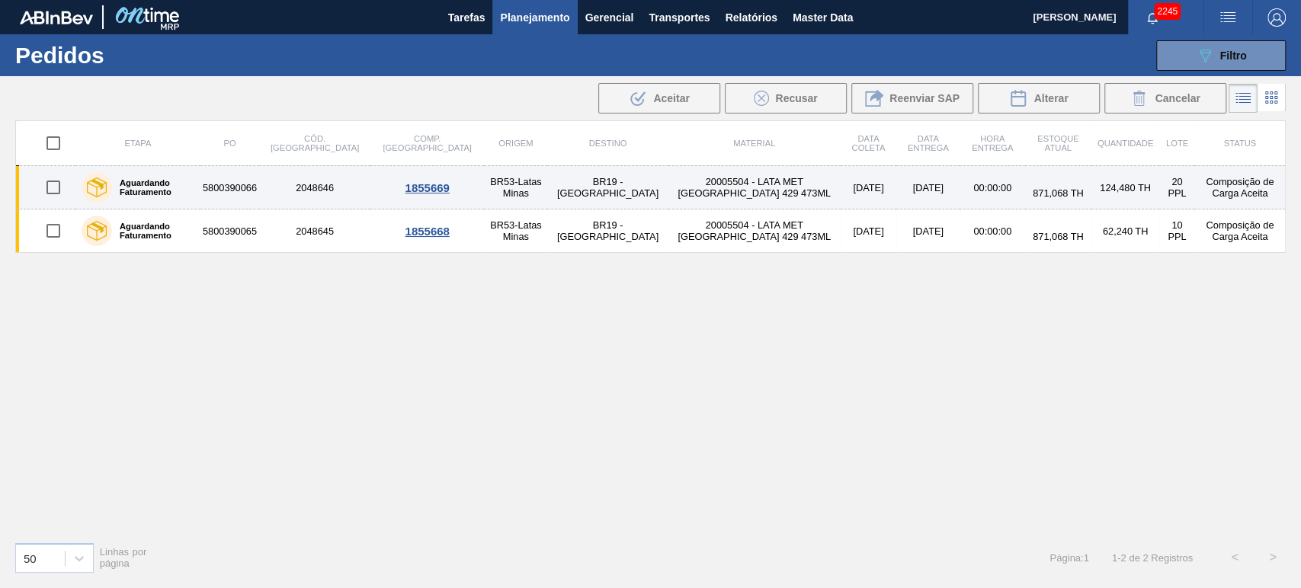
click at [54, 182] on input "checkbox" at bounding box center [53, 187] width 32 height 32
checkbox input "true"
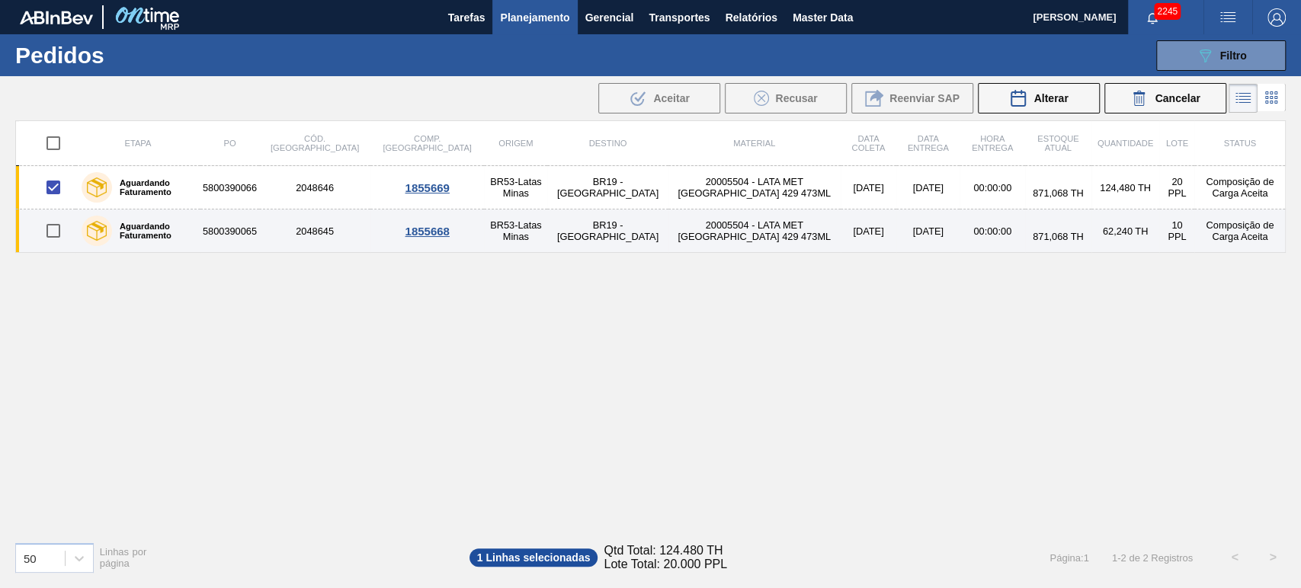
click at [56, 236] on input "checkbox" at bounding box center [53, 231] width 32 height 32
checkbox input "true"
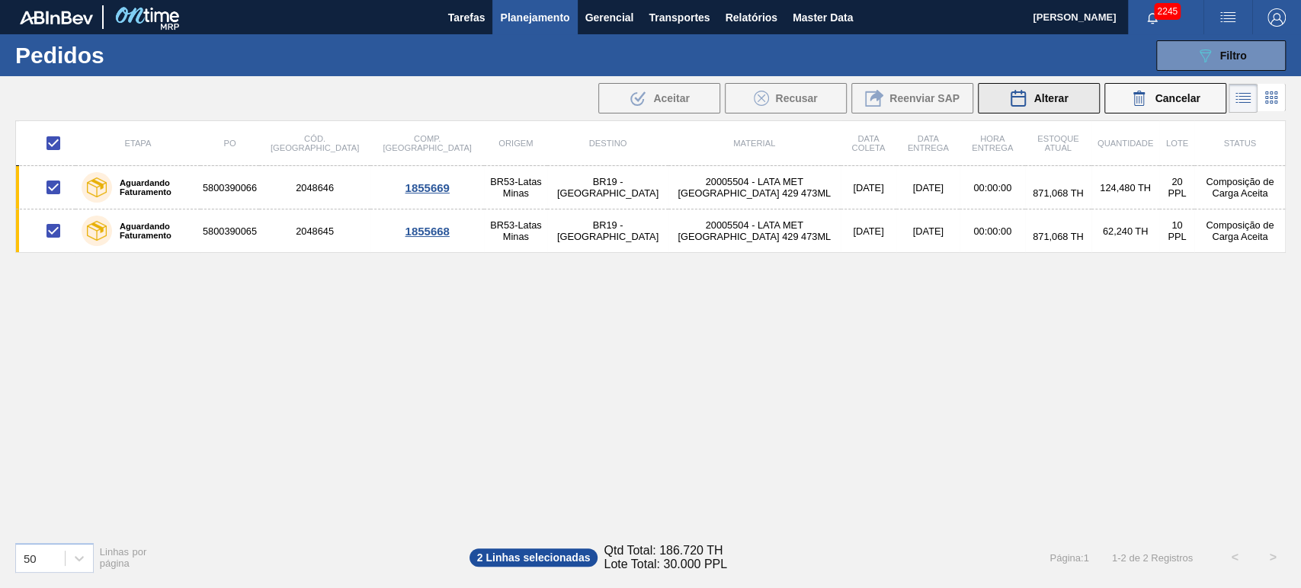
click at [1036, 102] on span "Alterar" at bounding box center [1050, 98] width 34 height 12
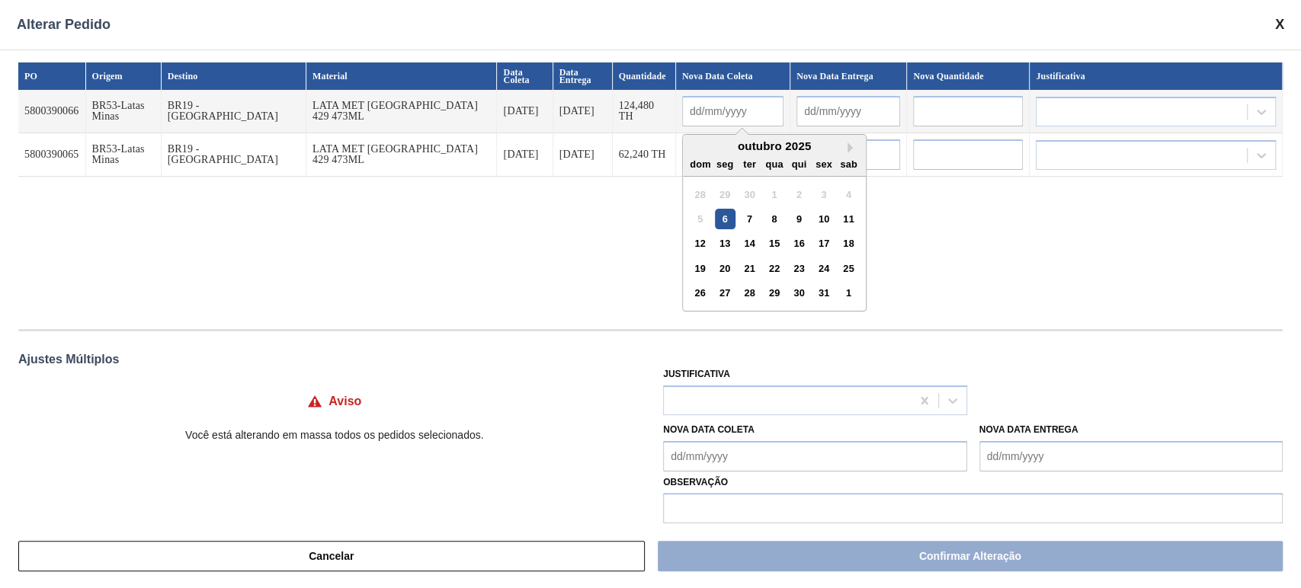
click at [682, 96] on input "text" at bounding box center [732, 111] width 101 height 30
click at [945, 248] on div "PO Origem Destino Material Data Coleta Data Entrega Quantidade Nova Data Coleta…" at bounding box center [650, 187] width 1264 height 251
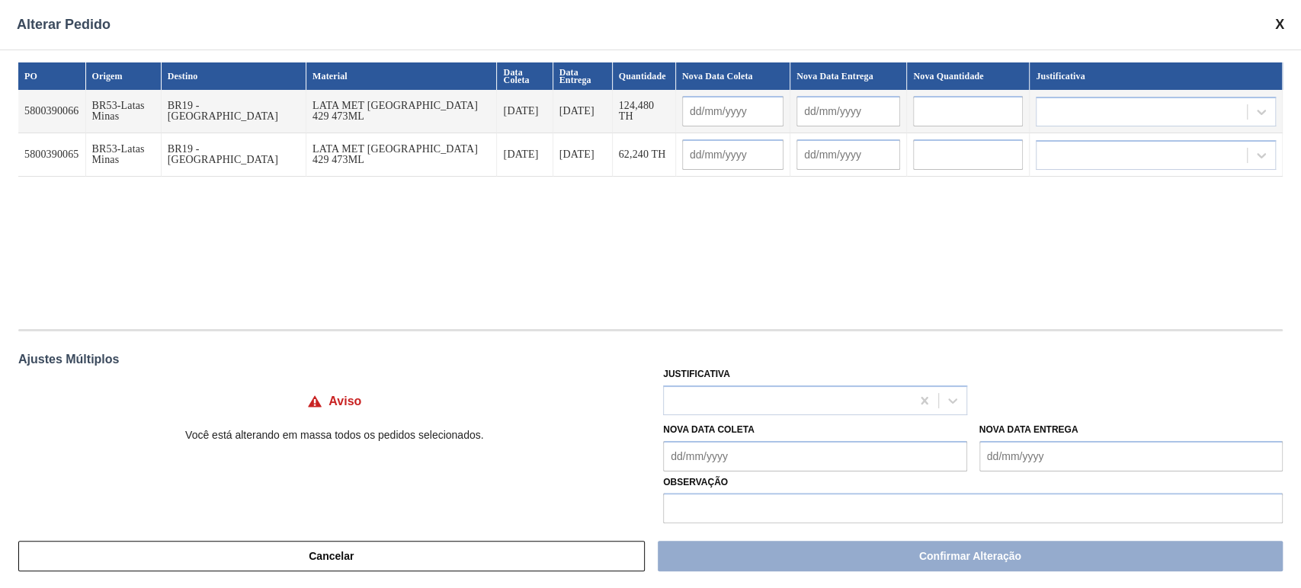
click at [951, 119] on input "text" at bounding box center [968, 111] width 110 height 30
paste input "155,6"
type input "155,6"
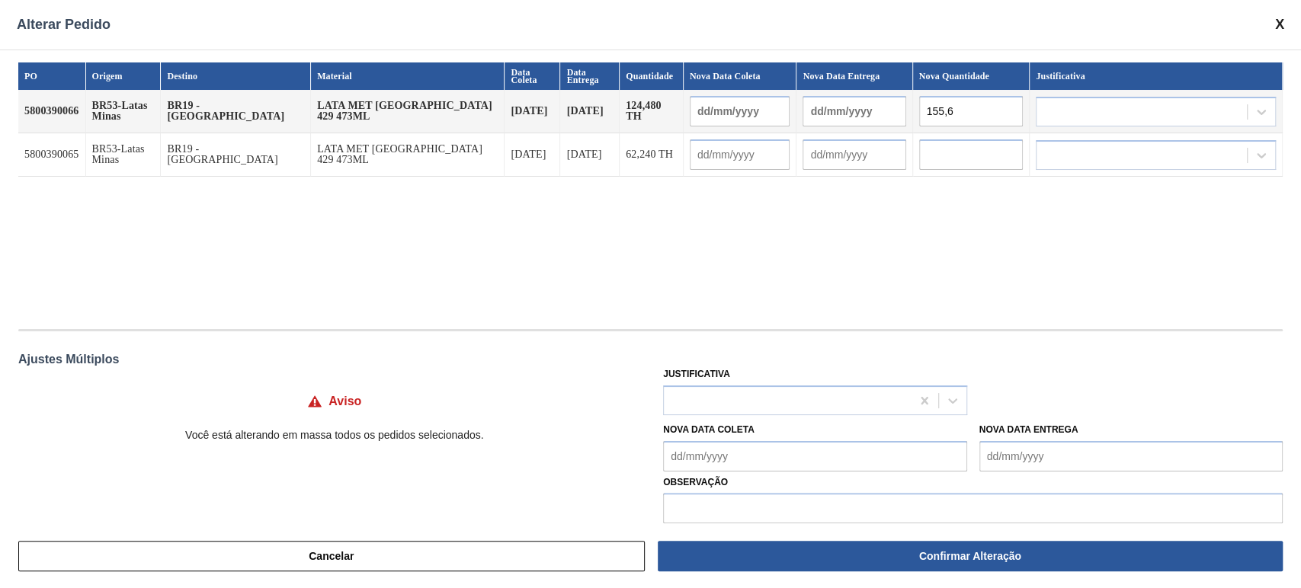
click at [953, 143] on input "text" at bounding box center [971, 154] width 104 height 30
paste input "155,6"
type input "155,6"
click at [969, 212] on div "PO Origem Destino Material Data Coleta Data Entrega Quantidade Nova Data Coleta…" at bounding box center [650, 187] width 1264 height 251
click at [838, 395] on div at bounding box center [787, 400] width 246 height 22
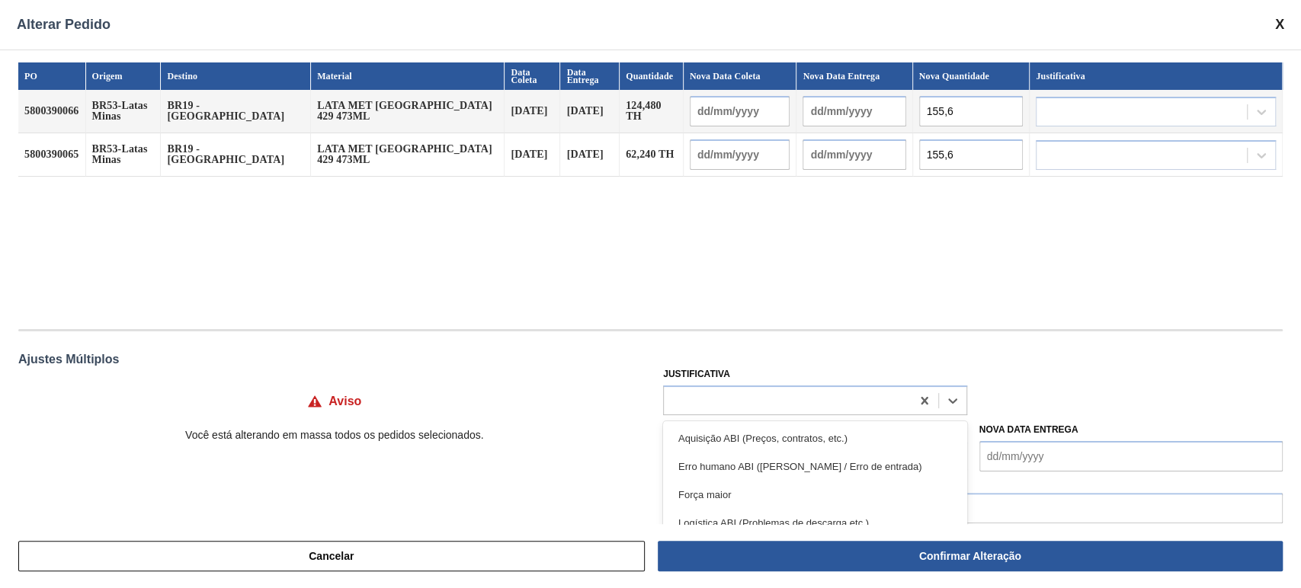
click at [789, 464] on div "Erro humano ABI (Cálculo / Erro de entrada)" at bounding box center [814, 467] width 303 height 28
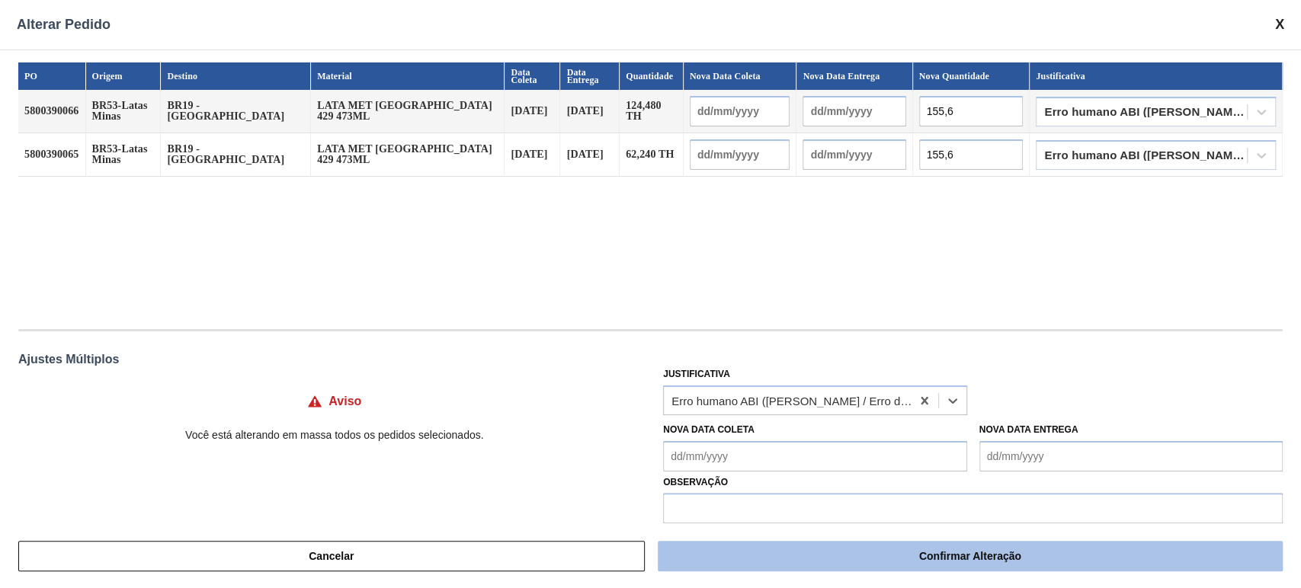
click at [930, 552] on button "Confirmar Alteração" at bounding box center [970, 556] width 625 height 30
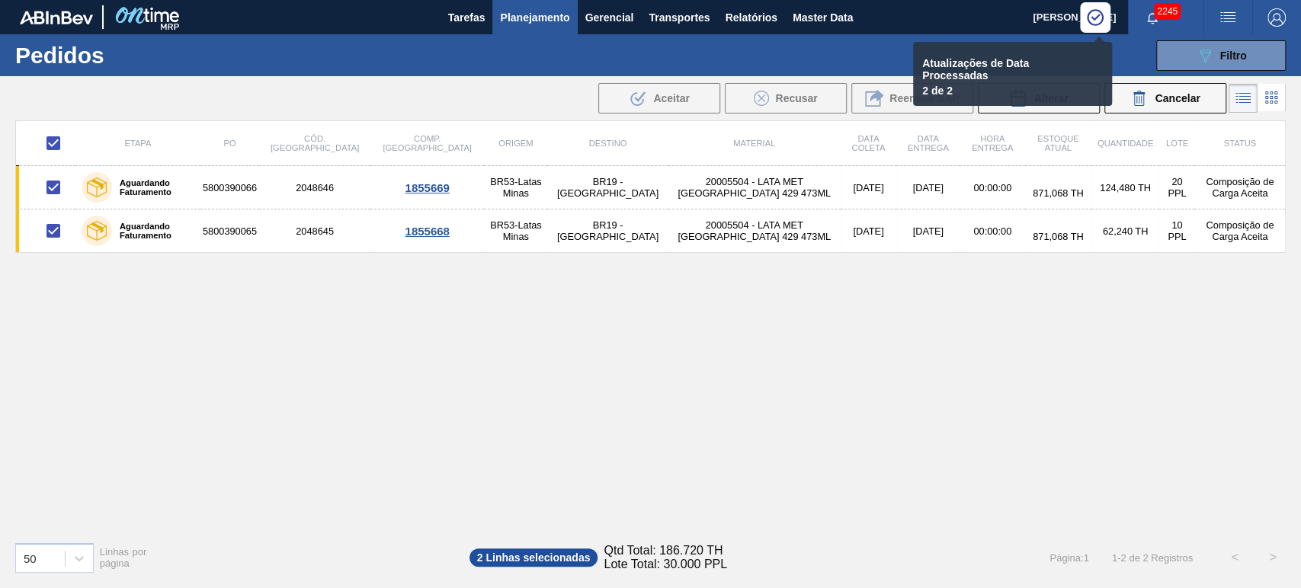
click at [746, 388] on div "Etapa PO Cód. Pedido Comp. Carga Origem Destino Material Data coleta Data Entre…" at bounding box center [650, 324] width 1270 height 409
checkbox input "false"
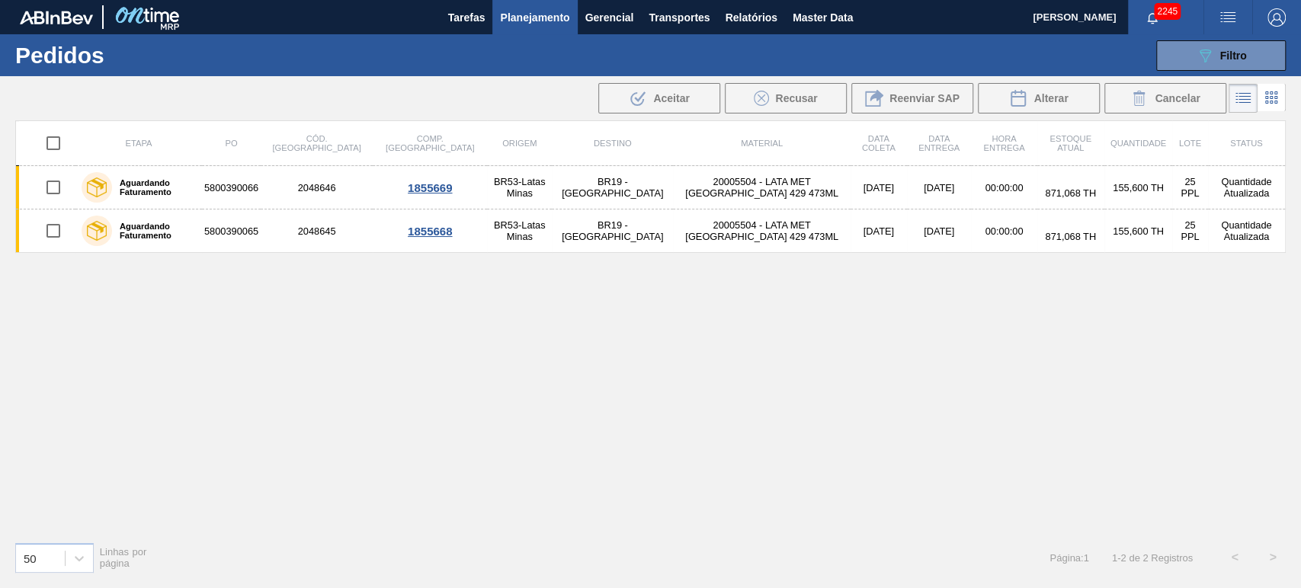
click at [1194, 39] on div "089F7B8B-B2A5-4AFE-B5C0-19BA573D28AC Filtro Código Pedido Portal Códido PO SAP …" at bounding box center [766, 56] width 1055 height 46
click at [1216, 46] on div "089F7B8B-B2A5-4AFE-B5C0-19BA573D28AC Filtro" at bounding box center [1221, 55] width 51 height 18
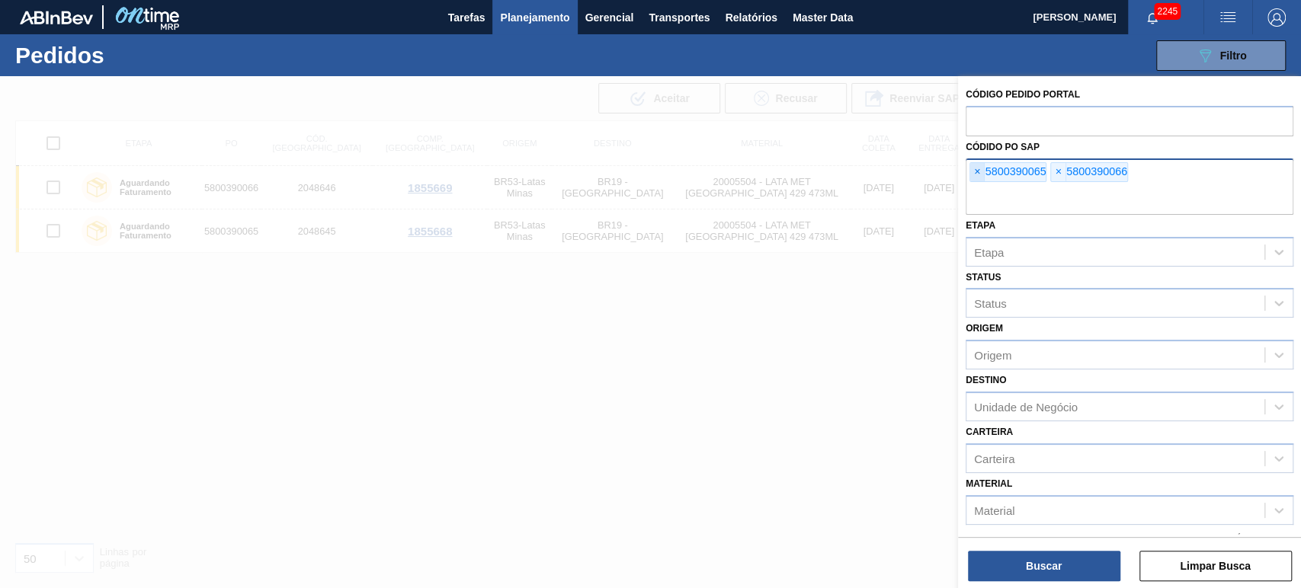
click at [979, 172] on span "×" at bounding box center [977, 172] width 14 height 18
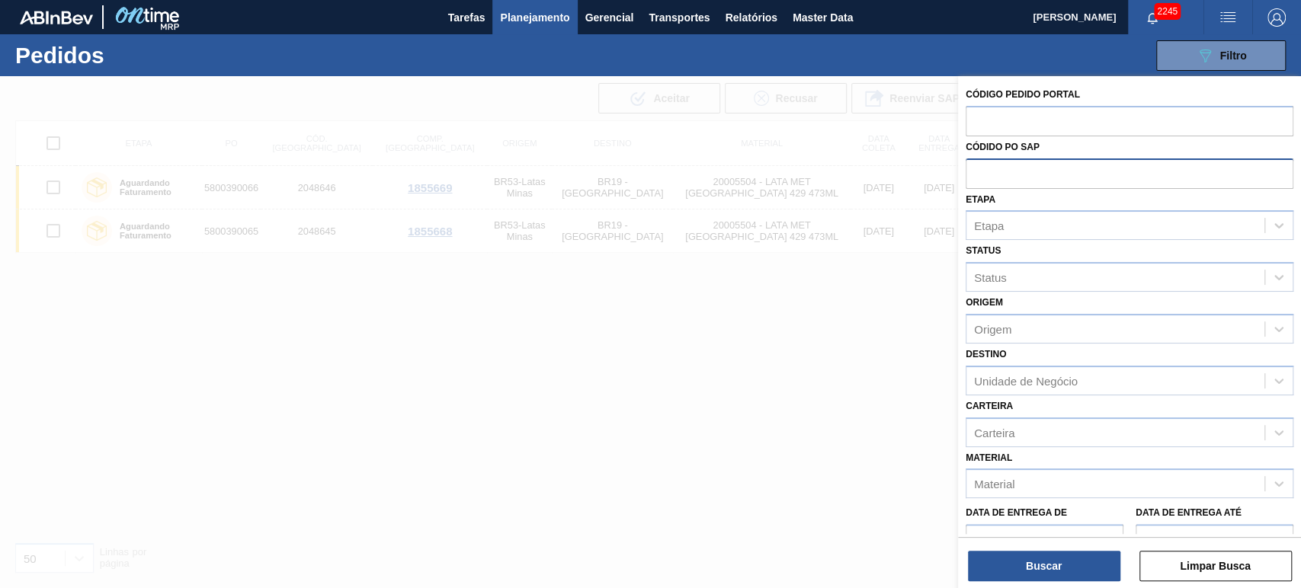
click at [979, 172] on input "text" at bounding box center [1130, 173] width 328 height 29
paste input "text"
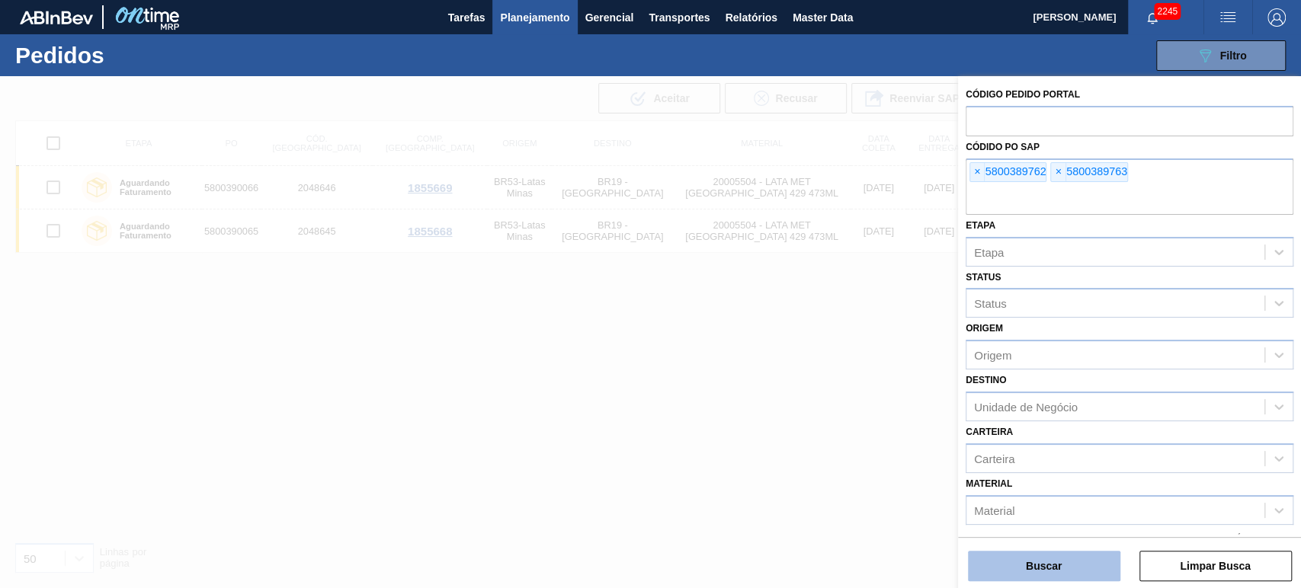
click at [1055, 575] on button "Buscar" at bounding box center [1044, 566] width 152 height 30
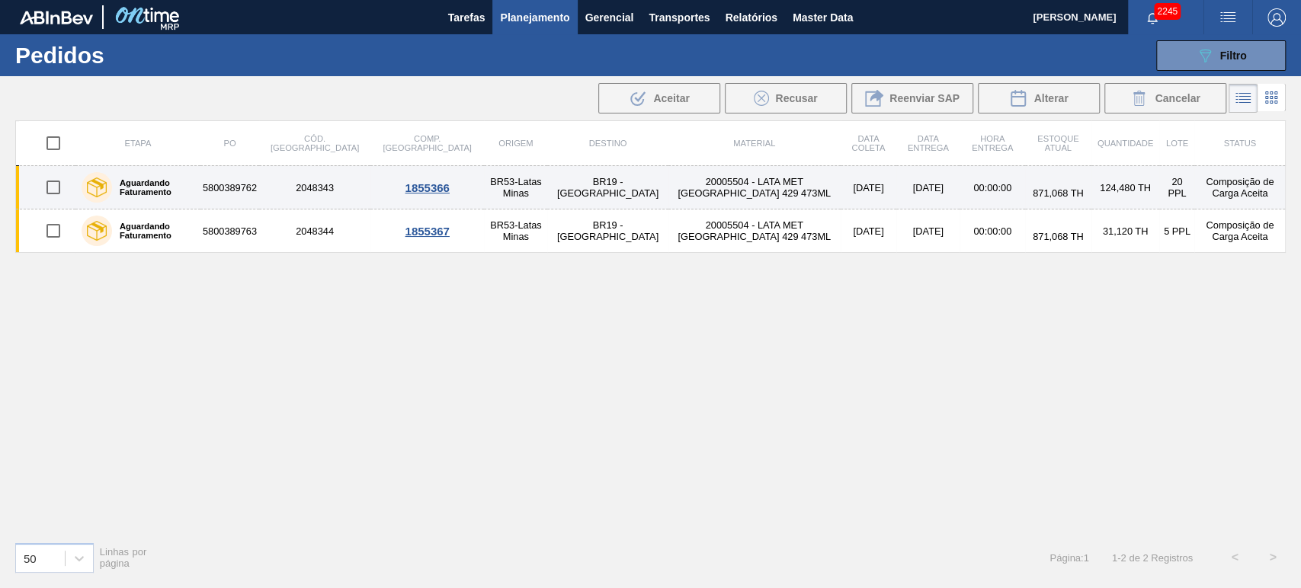
click at [56, 182] on input "checkbox" at bounding box center [53, 187] width 32 height 32
checkbox input "true"
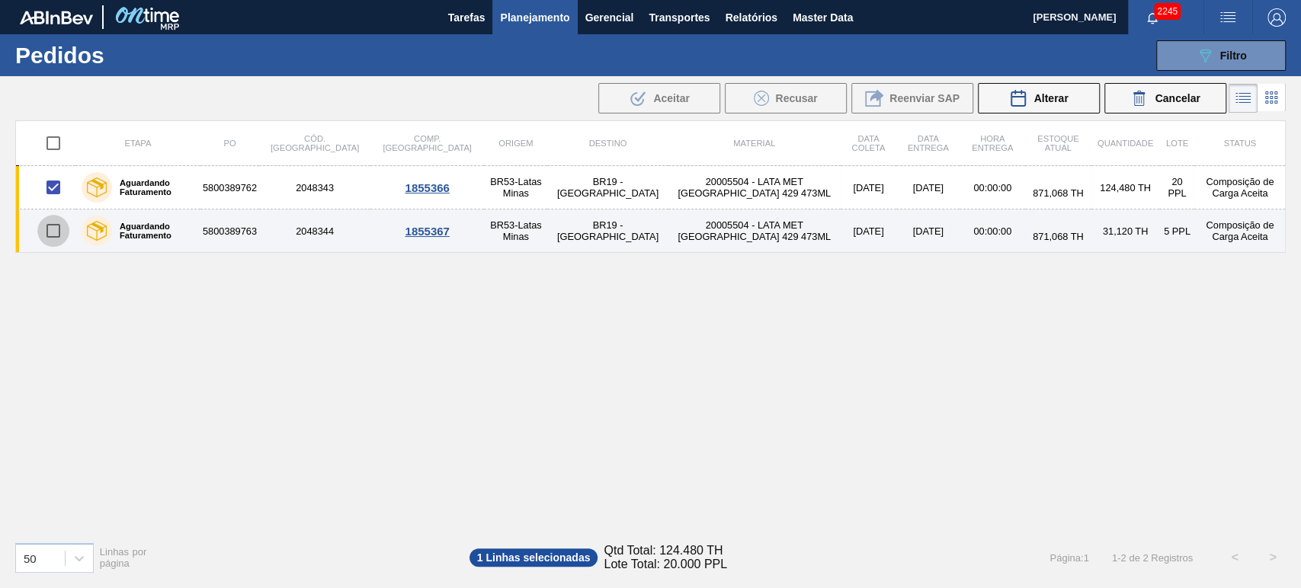
click at [59, 230] on input "checkbox" at bounding box center [53, 231] width 32 height 32
checkbox input "true"
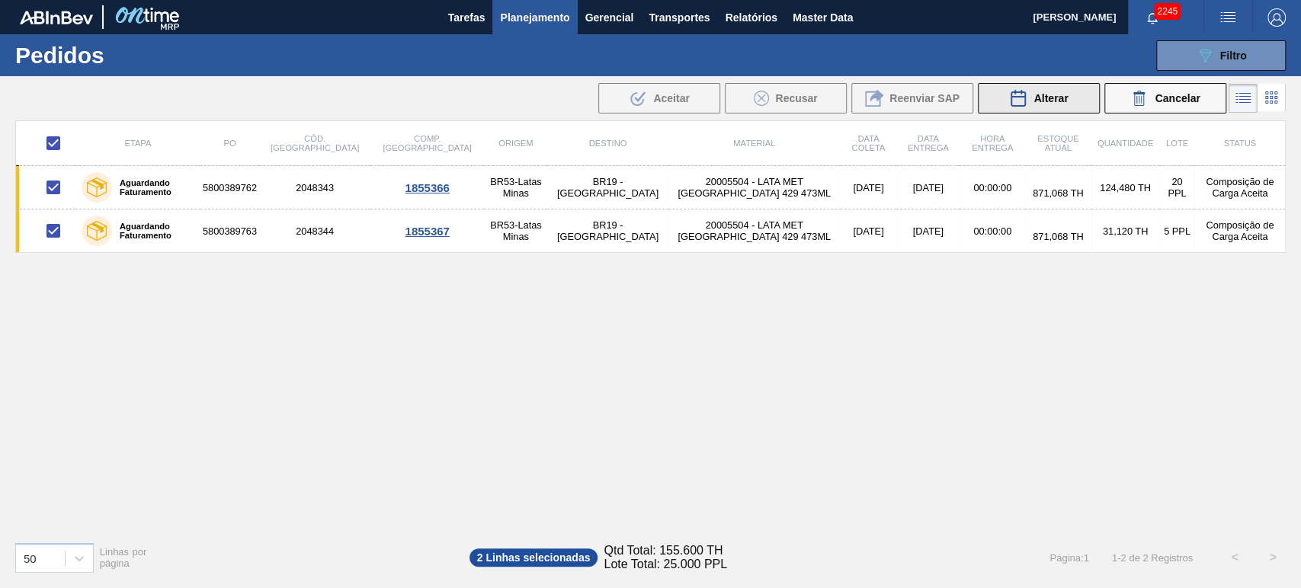
click at [1065, 96] on span "Alterar" at bounding box center [1050, 98] width 34 height 12
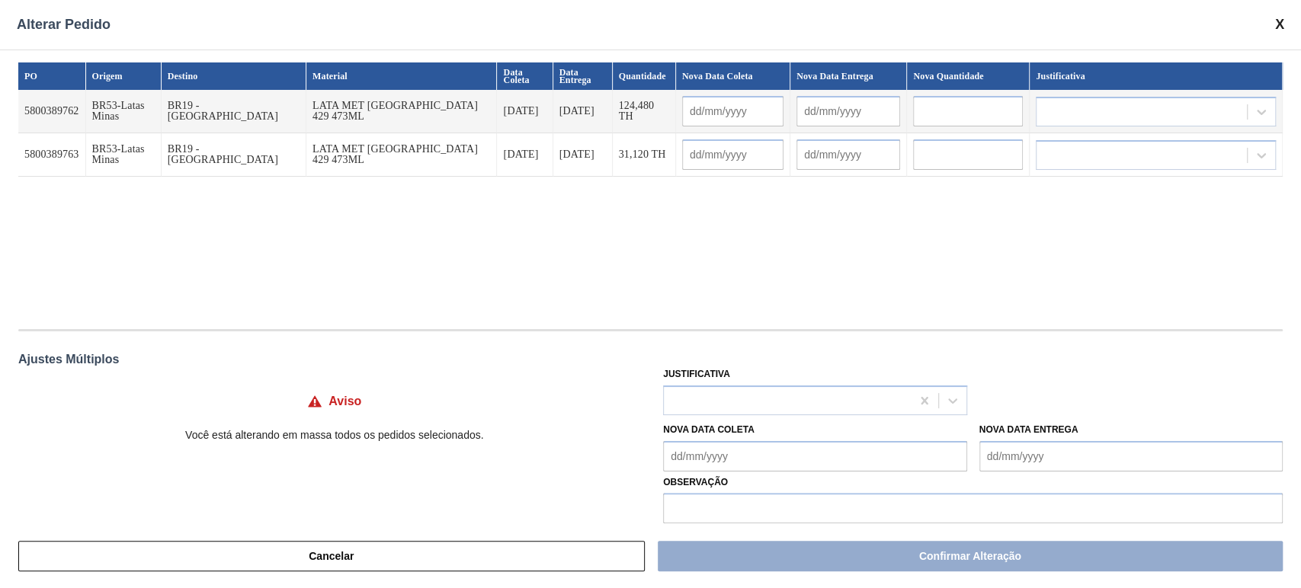
click at [947, 105] on input "text" at bounding box center [968, 111] width 110 height 30
paste input "155,6"
type input "155,6"
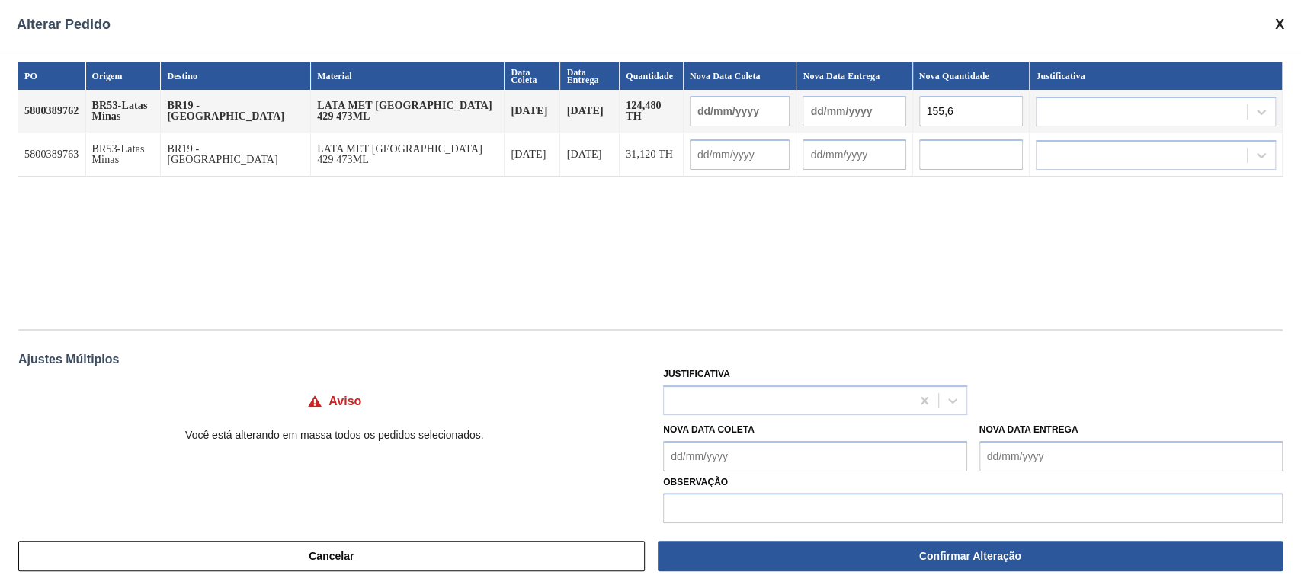
click at [941, 152] on input "text" at bounding box center [971, 154] width 104 height 30
paste input "155,6"
type input "155,6"
click at [785, 412] on div at bounding box center [787, 400] width 246 height 22
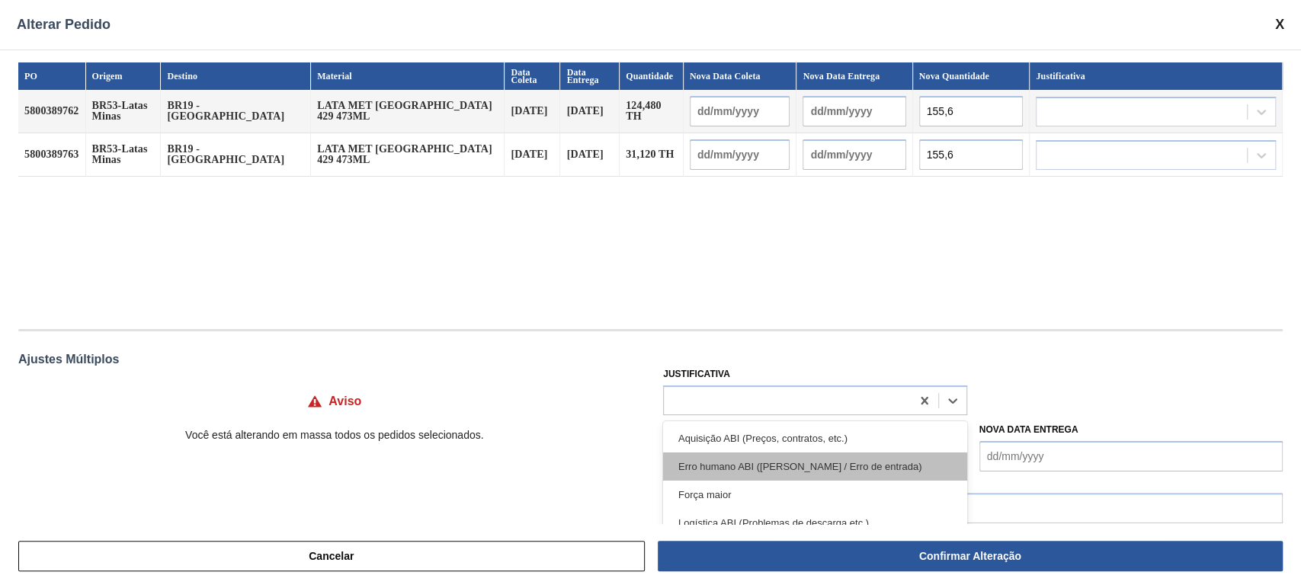
click at [780, 462] on div "Erro humano ABI (Cálculo / Erro de entrada)" at bounding box center [814, 467] width 303 height 28
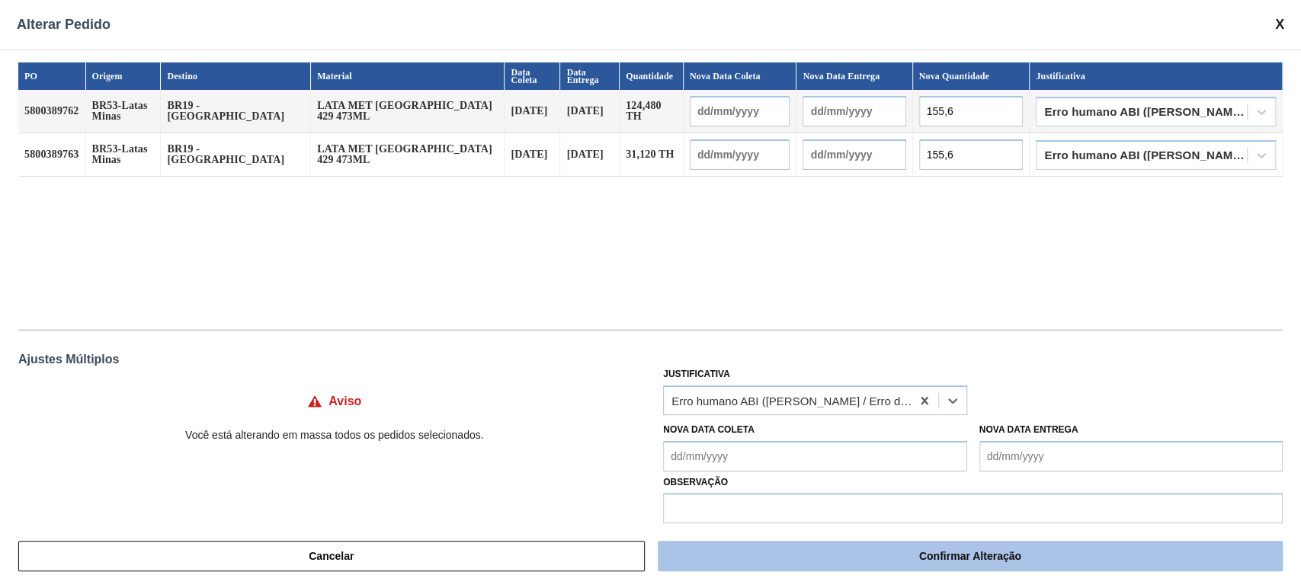
click at [1020, 561] on button "Confirmar Alteração" at bounding box center [970, 556] width 625 height 30
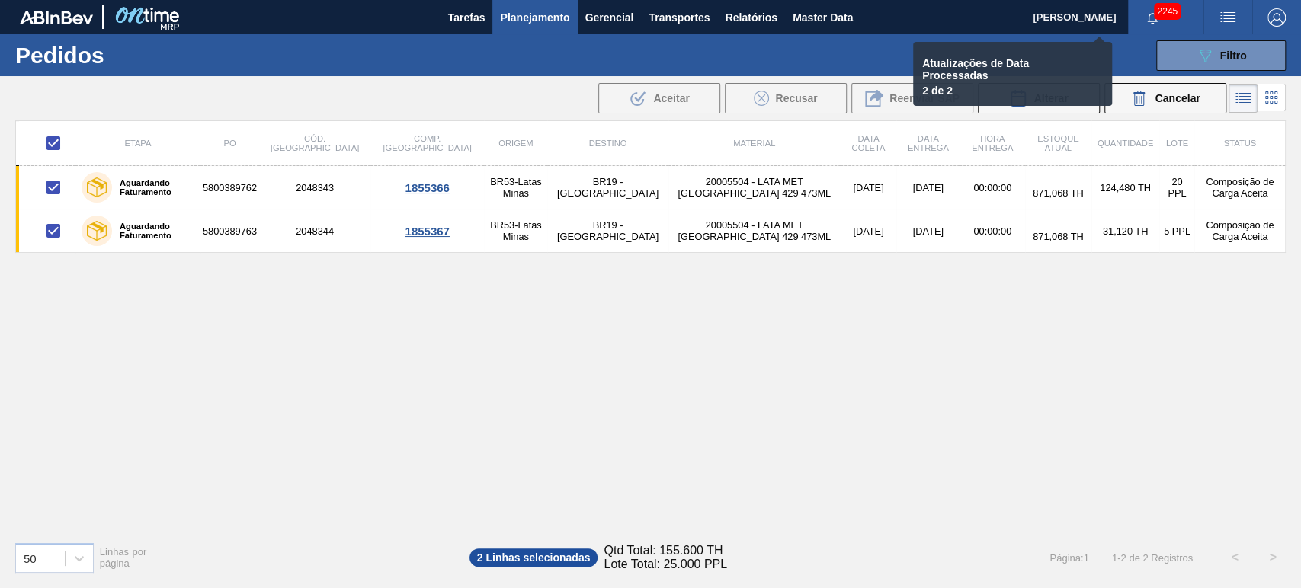
checkbox input "false"
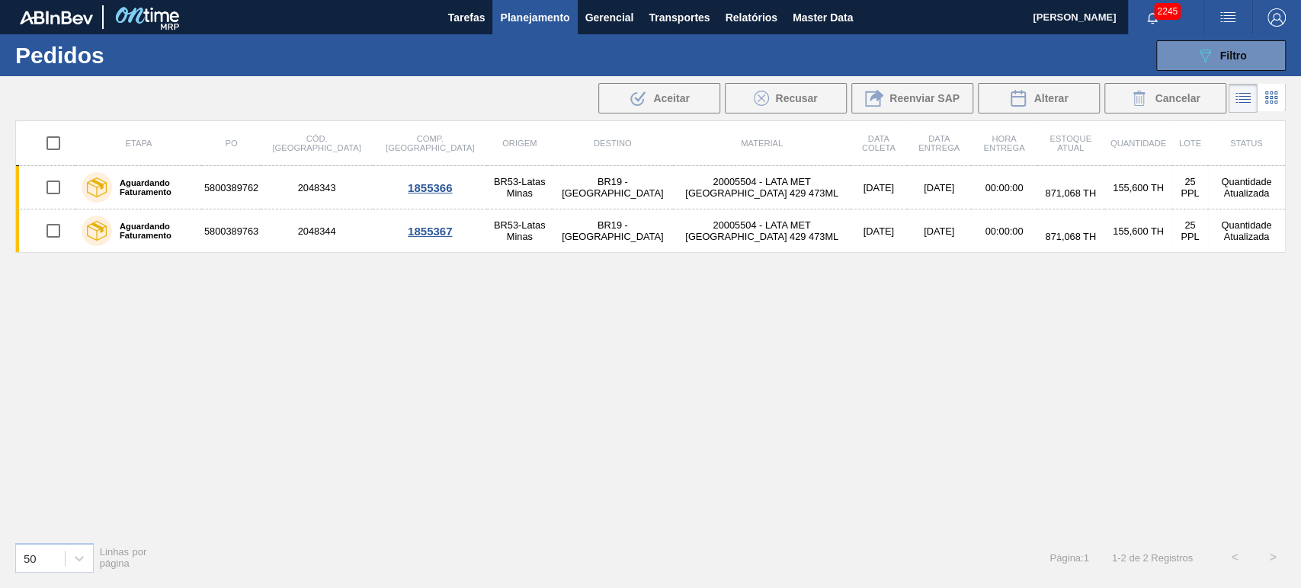
click at [908, 399] on div "Etapa PO Cód. Pedido Comp. Carga Origem Destino Material Data coleta Data Entre…" at bounding box center [650, 324] width 1270 height 409
click at [1043, 302] on div "Etapa PO Cód. Pedido Comp. Carga Origem Destino Material Data coleta Data Entre…" at bounding box center [650, 324] width 1270 height 409
click at [802, 280] on div "Etapa PO Cód. Pedido Comp. Carga Origem Destino Material Data coleta Data Entre…" at bounding box center [650, 324] width 1270 height 409
click at [1240, 44] on button "089F7B8B-B2A5-4AFE-B5C0-19BA573D28AC Filtro" at bounding box center [1221, 55] width 130 height 30
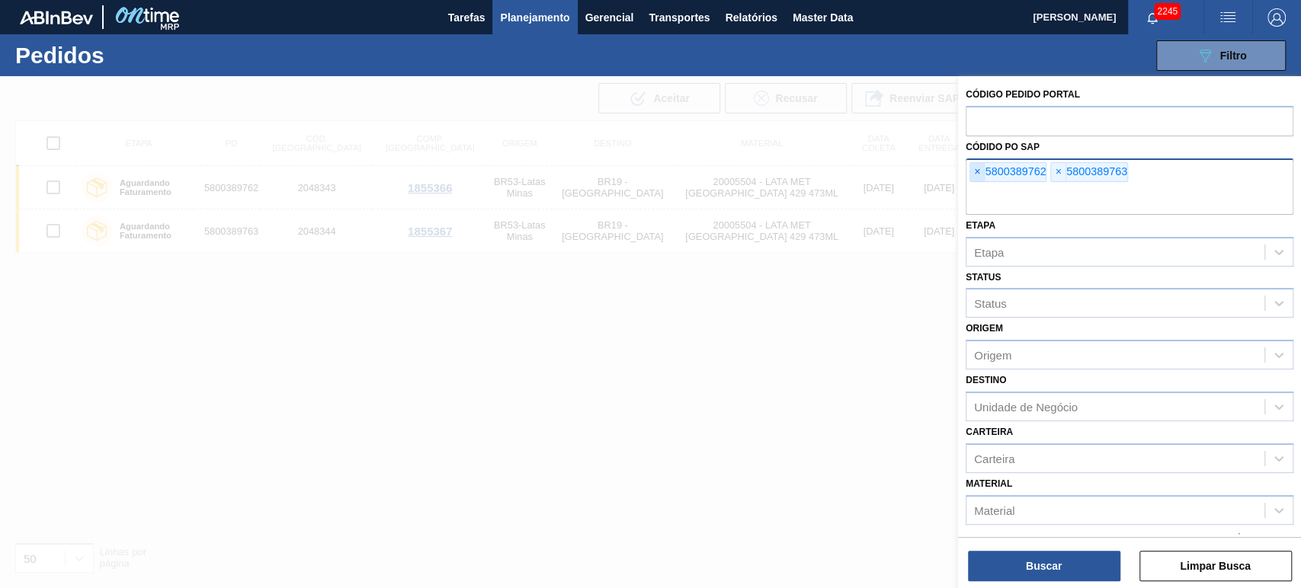
click at [972, 168] on span "×" at bounding box center [977, 172] width 14 height 18
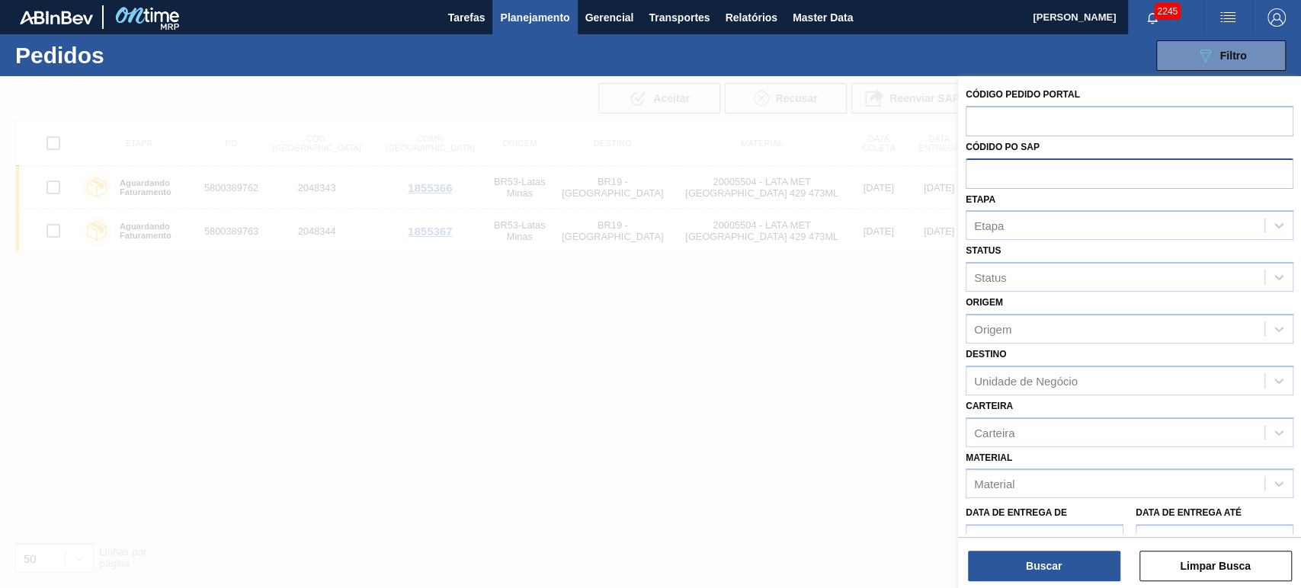
paste input "text"
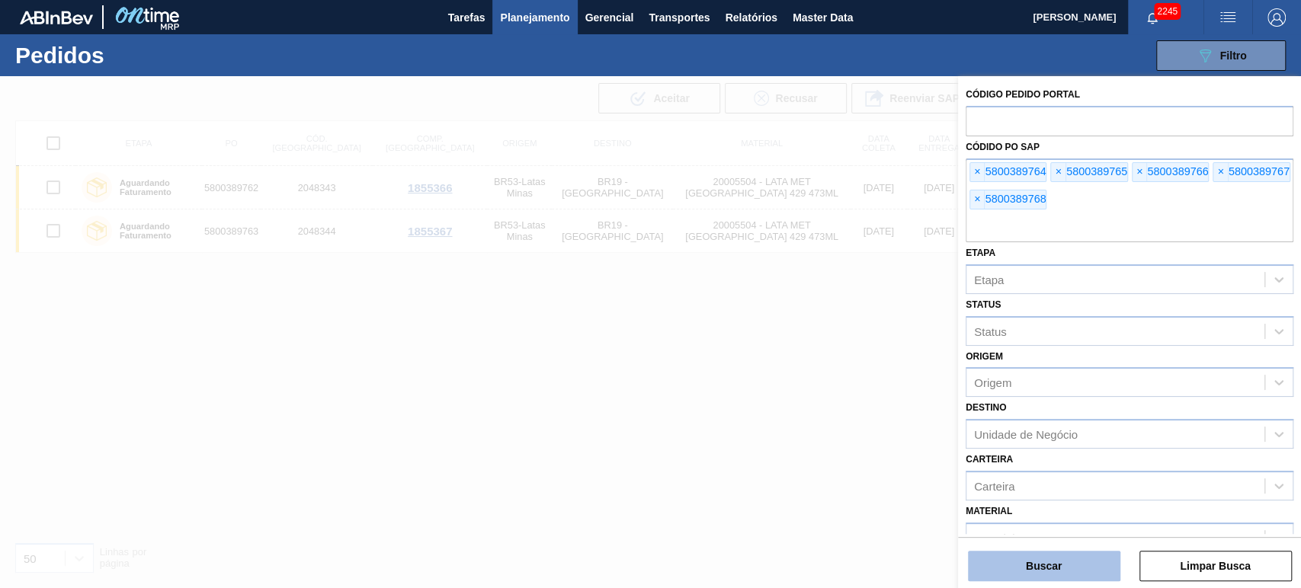
click at [1030, 563] on button "Buscar" at bounding box center [1044, 566] width 152 height 30
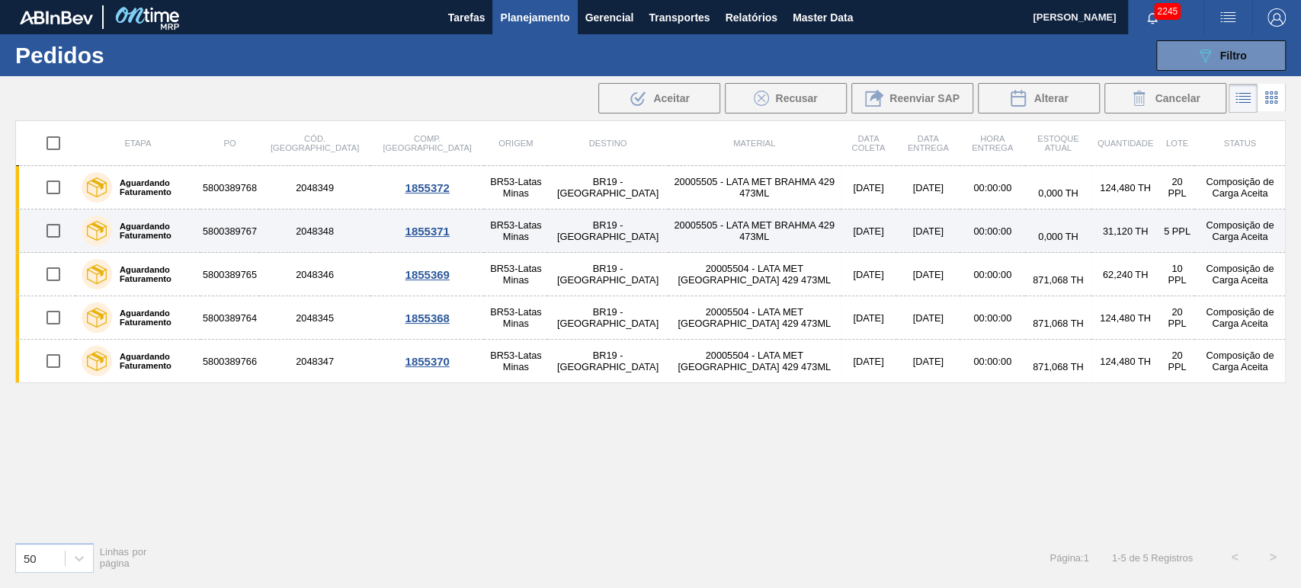
click at [55, 230] on input "checkbox" at bounding box center [53, 231] width 32 height 32
checkbox input "true"
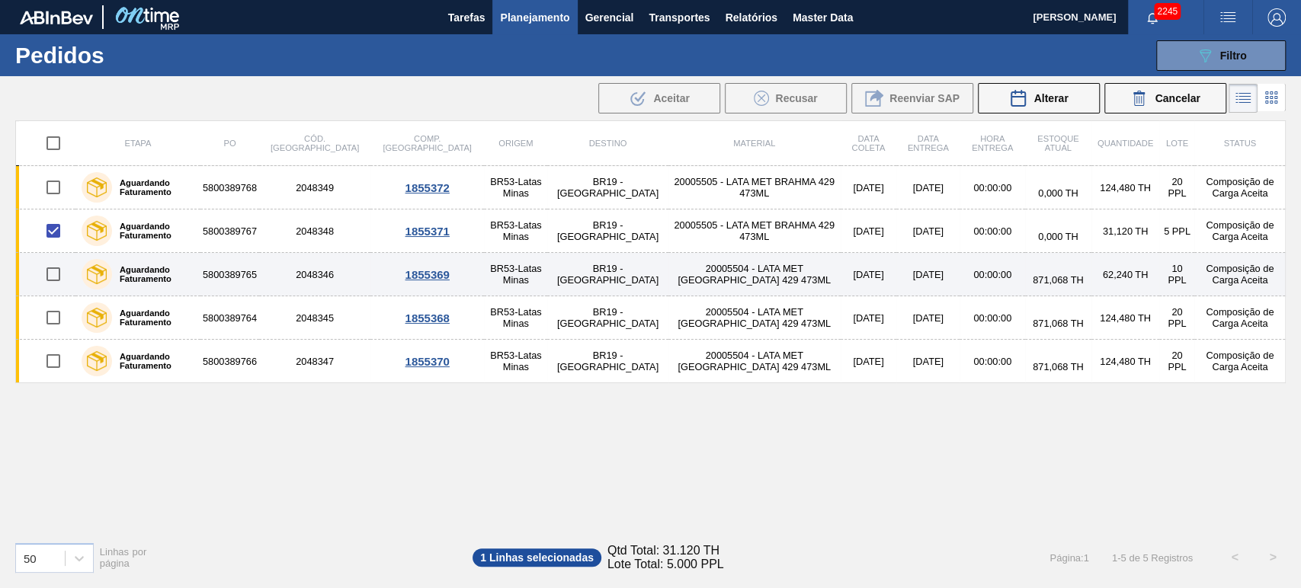
click at [54, 274] on input "checkbox" at bounding box center [53, 274] width 32 height 32
checkbox input "true"
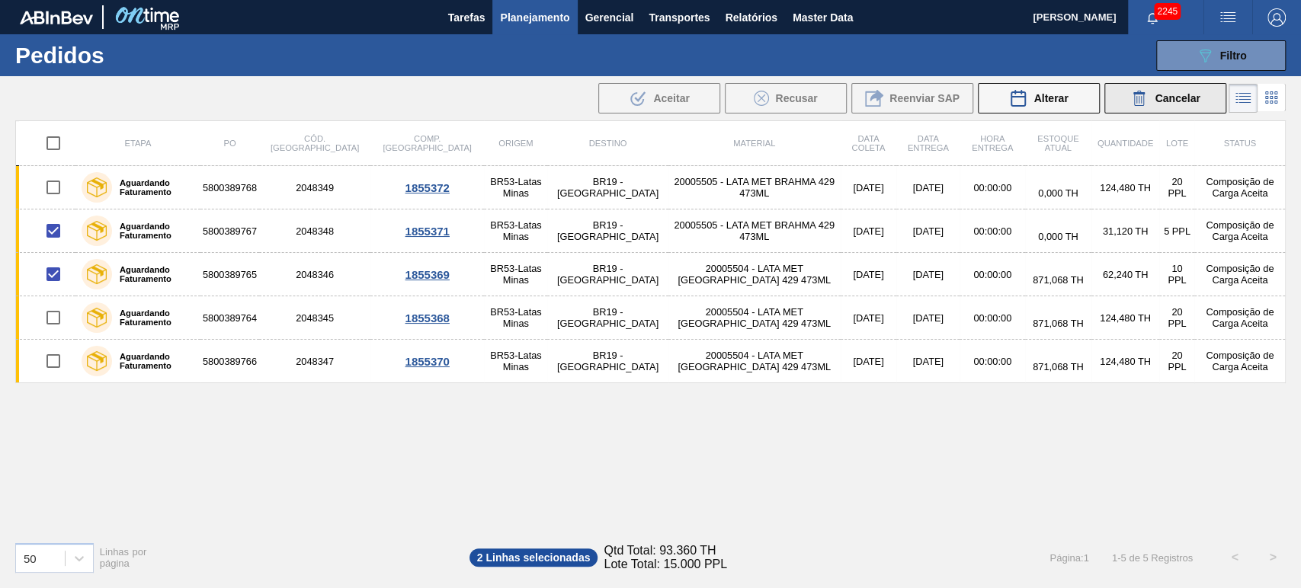
click at [1197, 99] on span "Cancelar" at bounding box center [1177, 98] width 45 height 12
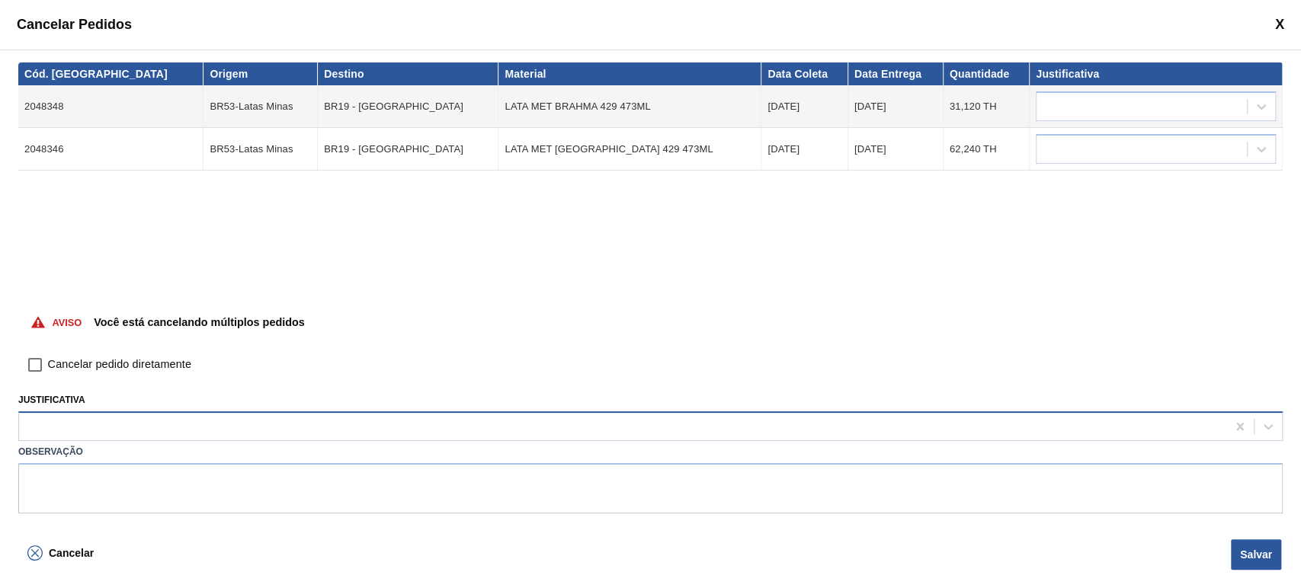
click at [482, 424] on div at bounding box center [622, 427] width 1207 height 22
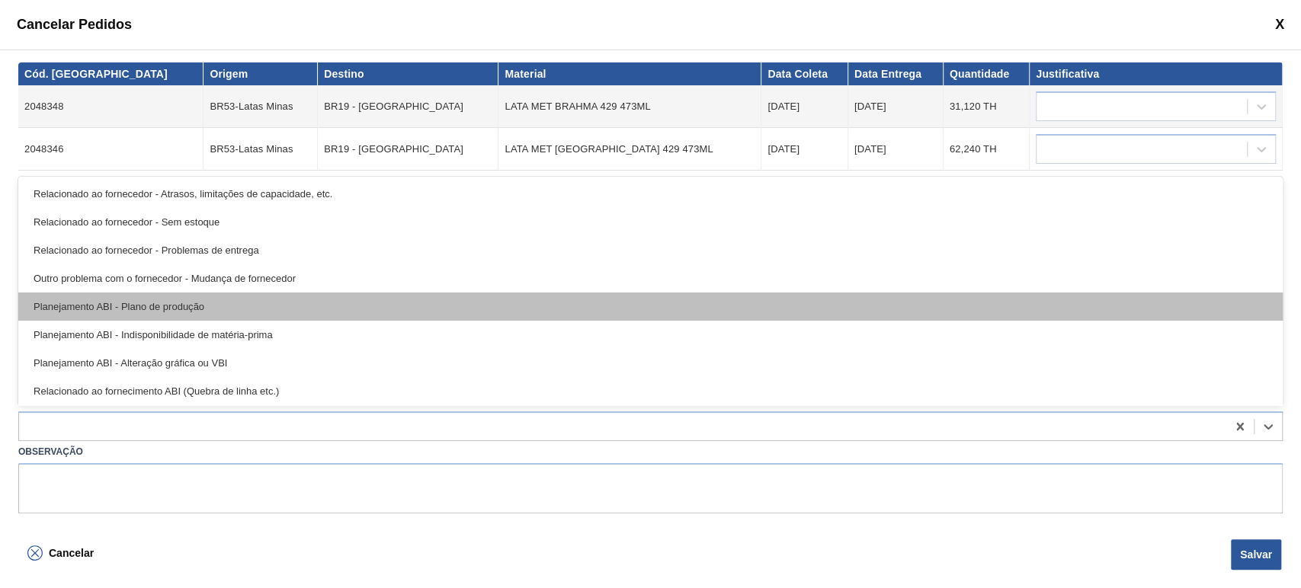
click at [201, 309] on div "Planejamento ABI - Plano de produção" at bounding box center [650, 307] width 1264 height 28
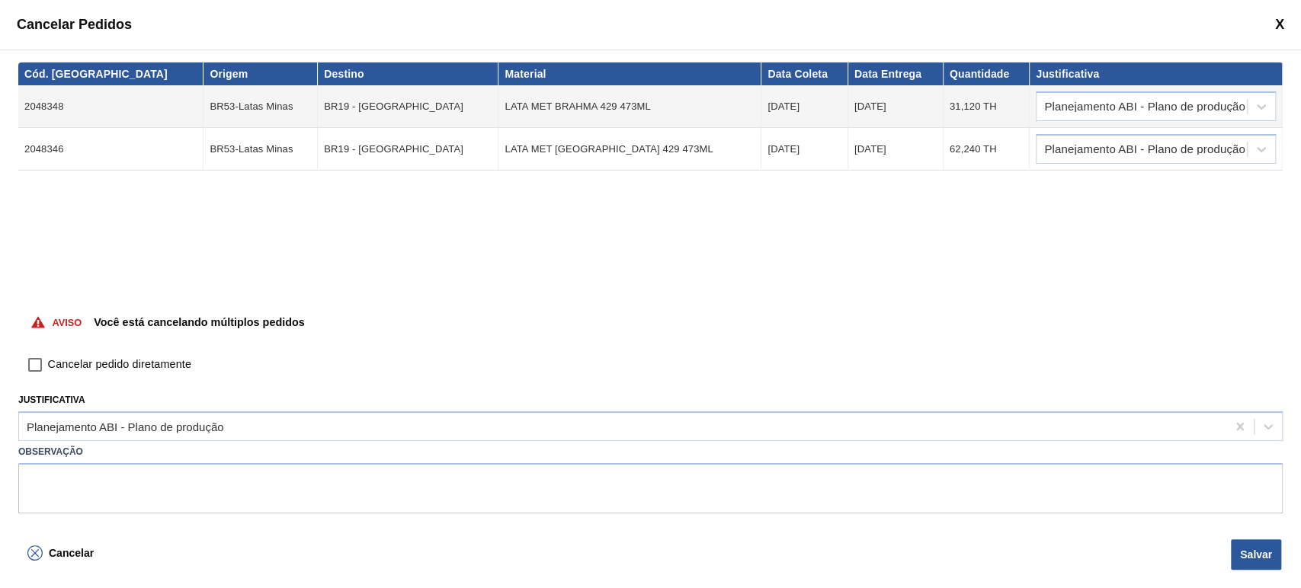
click at [155, 366] on span "Cancelar pedido diretamente" at bounding box center [119, 365] width 143 height 17
click at [48, 366] on input "Cancelar pedido diretamente" at bounding box center [35, 365] width 26 height 26
checkbox input "true"
click at [1247, 562] on button "Salvar" at bounding box center [1256, 555] width 50 height 30
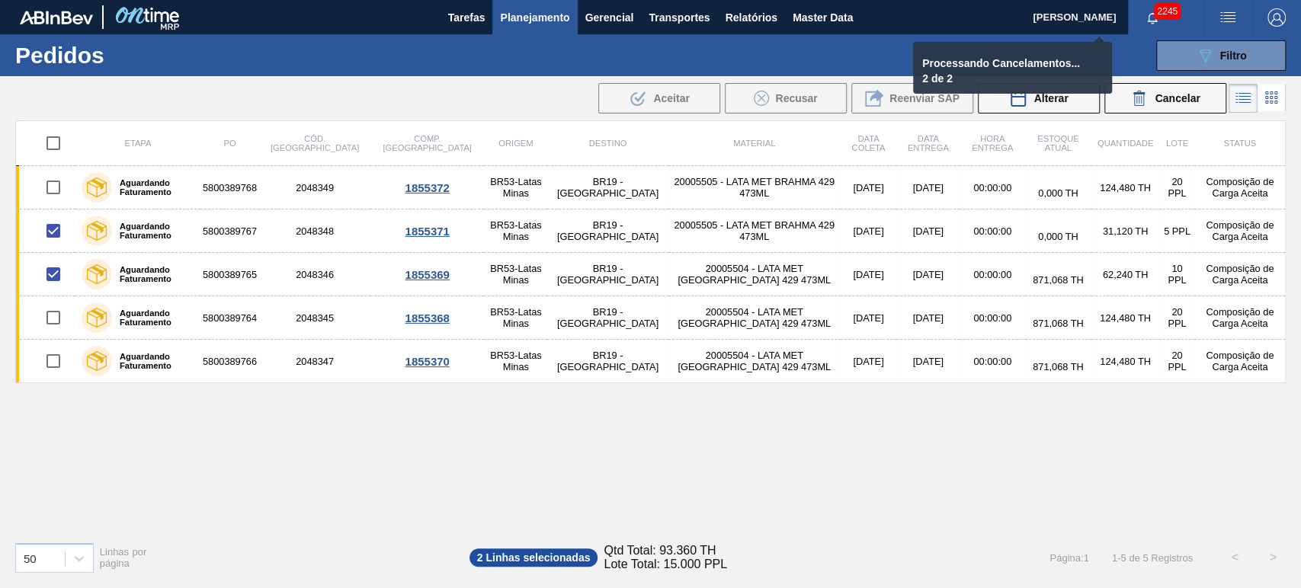
checkbox input "false"
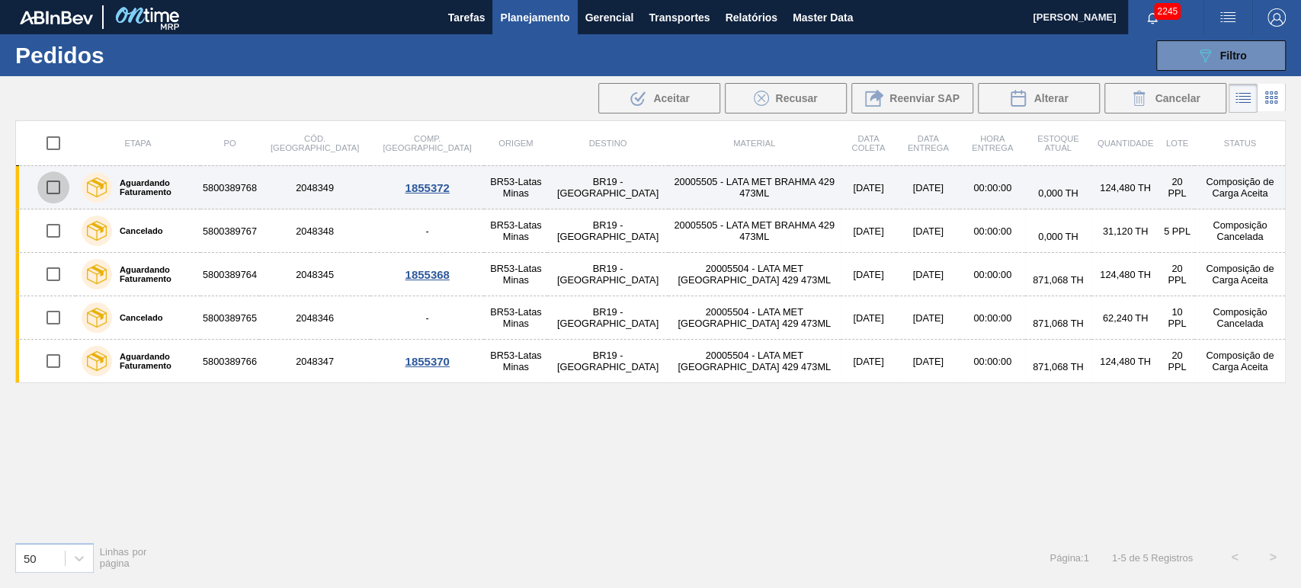
click at [53, 191] on input "checkbox" at bounding box center [53, 187] width 32 height 32
checkbox input "true"
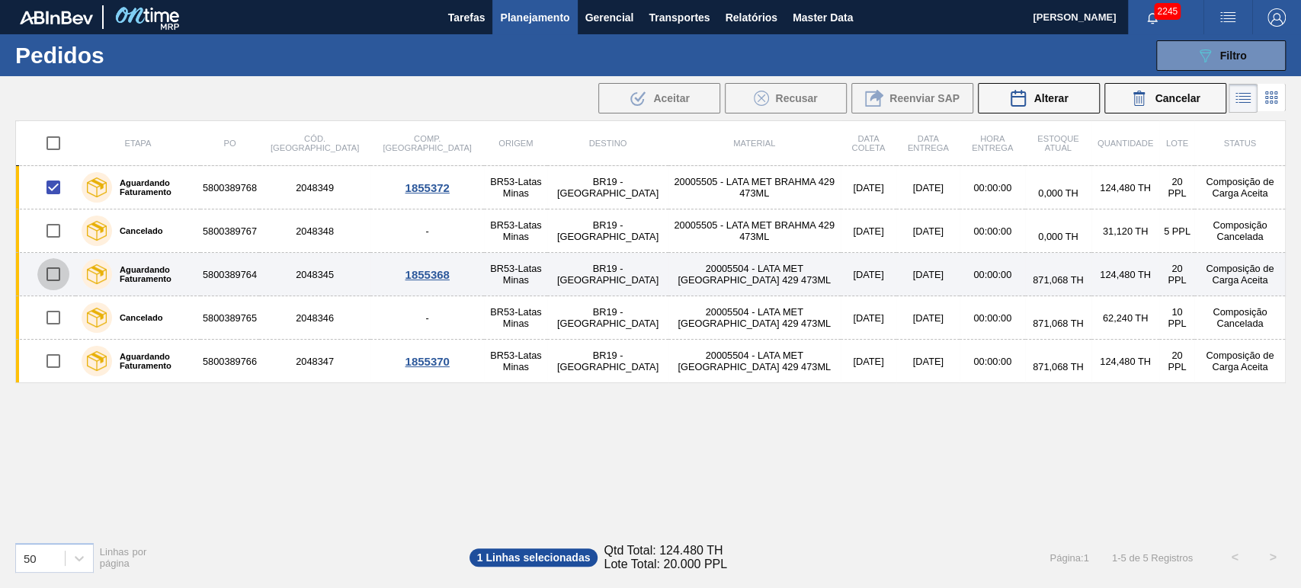
click at [56, 271] on input "checkbox" at bounding box center [53, 274] width 32 height 32
checkbox input "true"
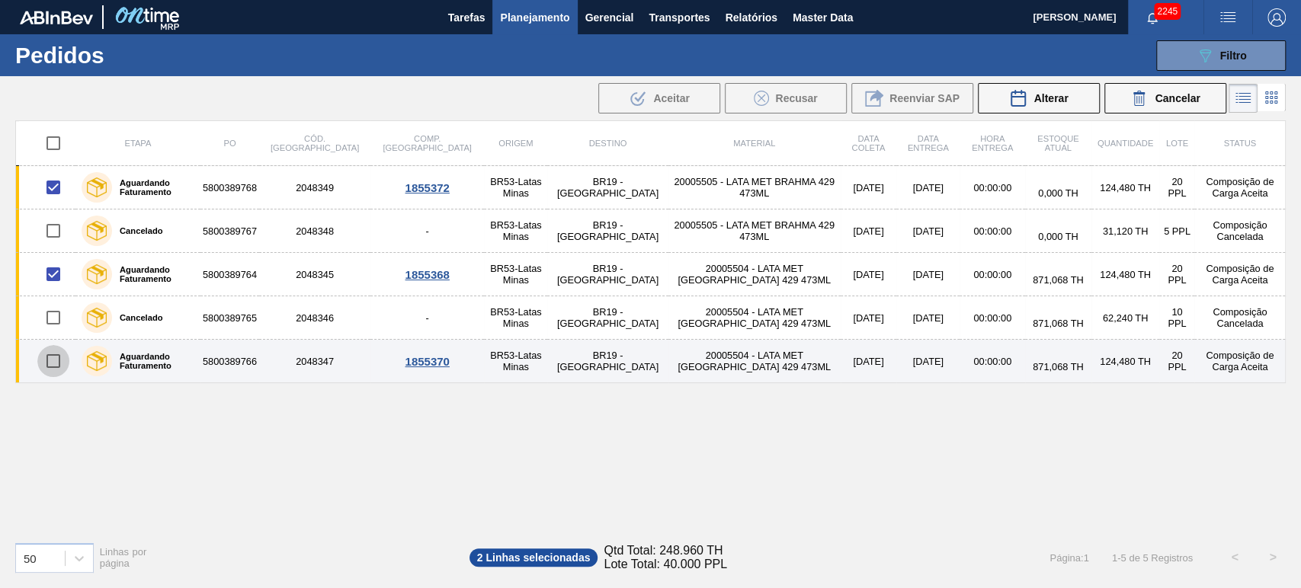
click at [55, 361] on input "checkbox" at bounding box center [53, 361] width 32 height 32
checkbox input "true"
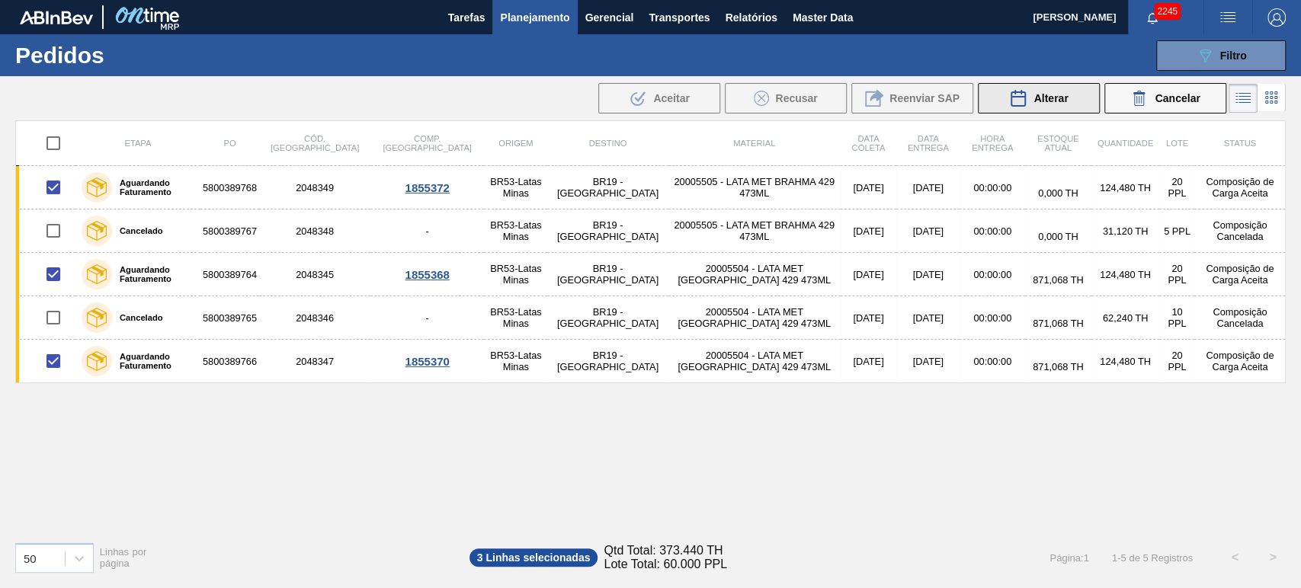
click at [1052, 95] on span "Alterar" at bounding box center [1050, 98] width 34 height 12
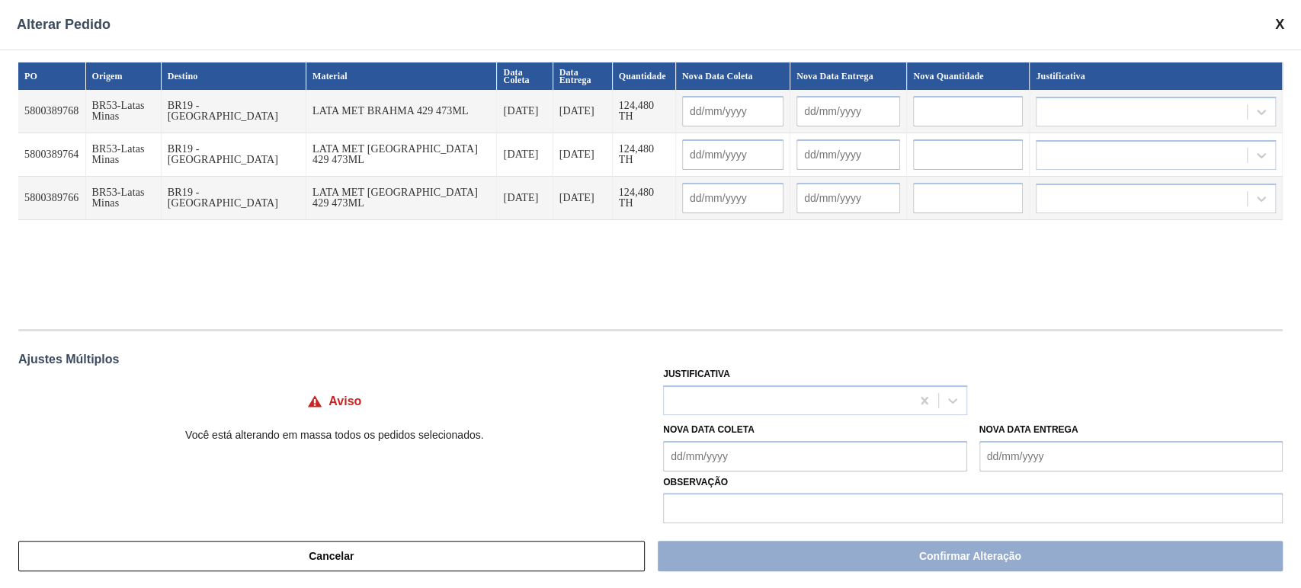
click at [939, 117] on input "text" at bounding box center [968, 111] width 110 height 30
paste input "155,6"
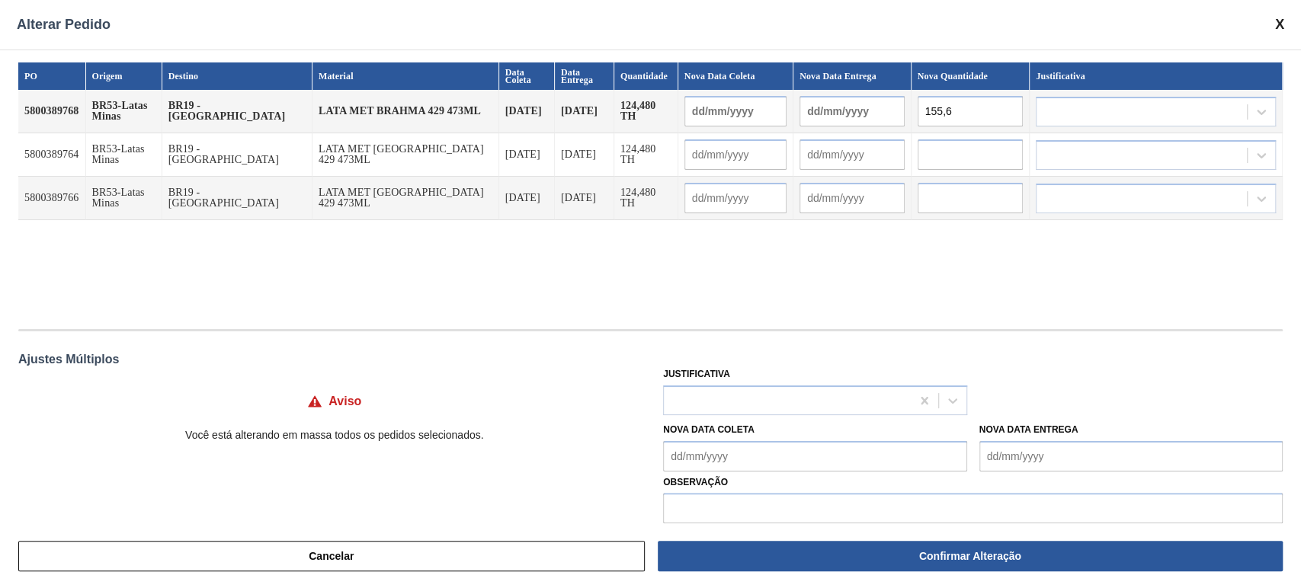
type input "155,6"
click at [950, 149] on input "text" at bounding box center [971, 154] width 106 height 30
paste input "155,6"
type input "155,6"
click at [950, 194] on input "text" at bounding box center [971, 198] width 104 height 30
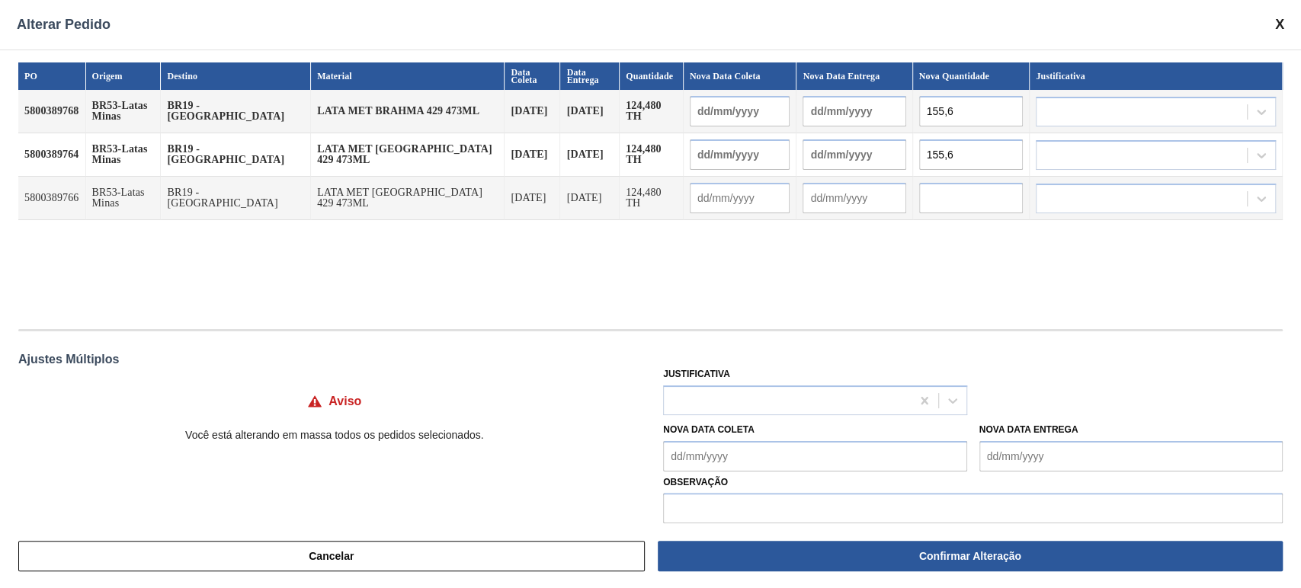
paste input "155,6"
type input "155,6"
click at [833, 413] on div at bounding box center [814, 401] width 303 height 30
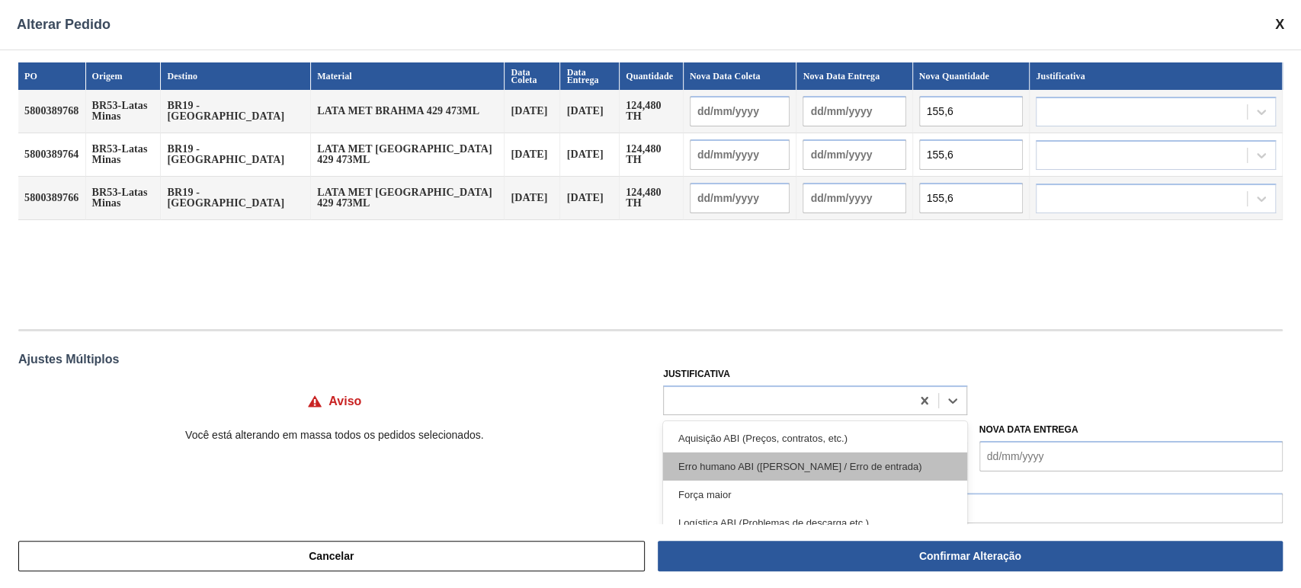
click at [787, 467] on div "Erro humano ABI (Cálculo / Erro de entrada)" at bounding box center [814, 467] width 303 height 28
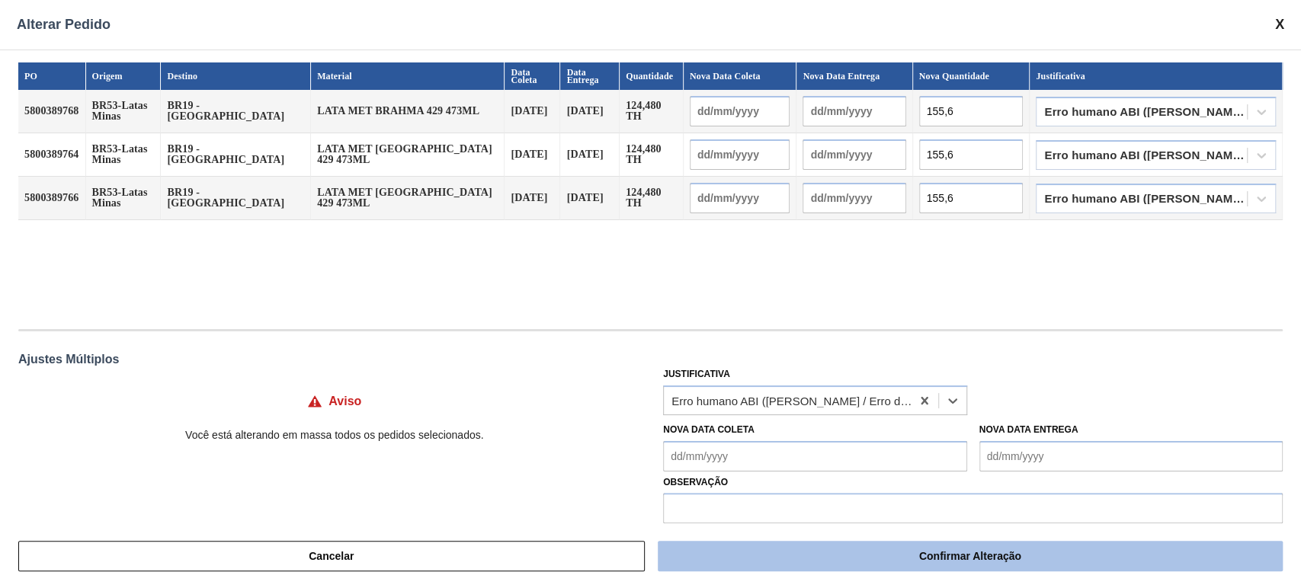
click at [899, 551] on button "Confirmar Alteração" at bounding box center [970, 556] width 625 height 30
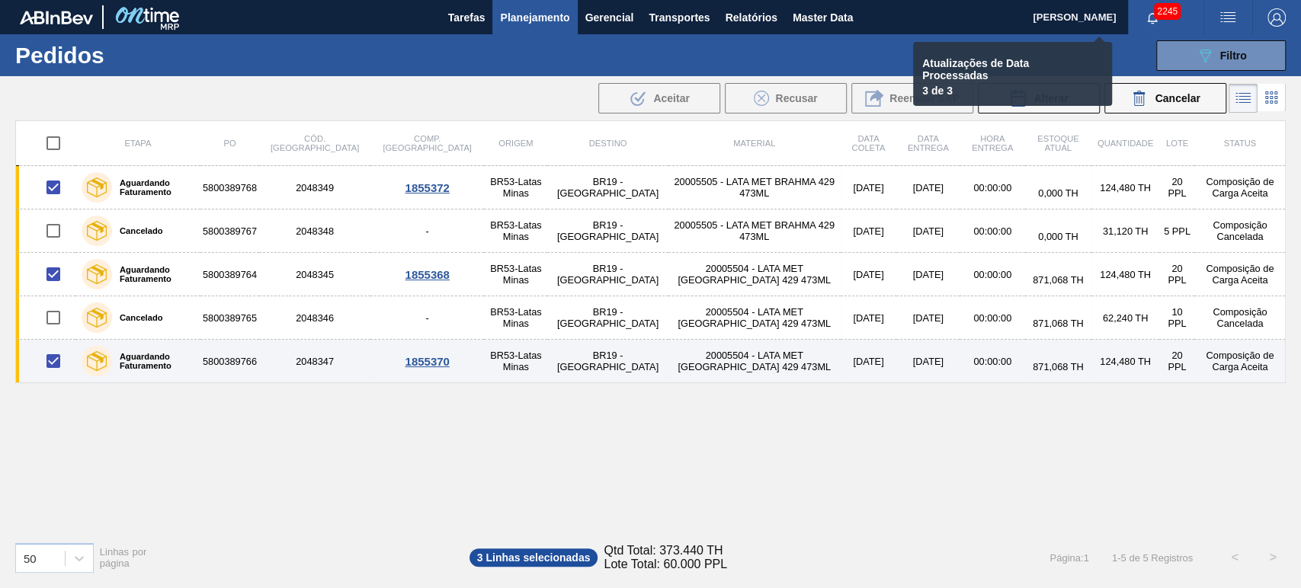
checkbox input "false"
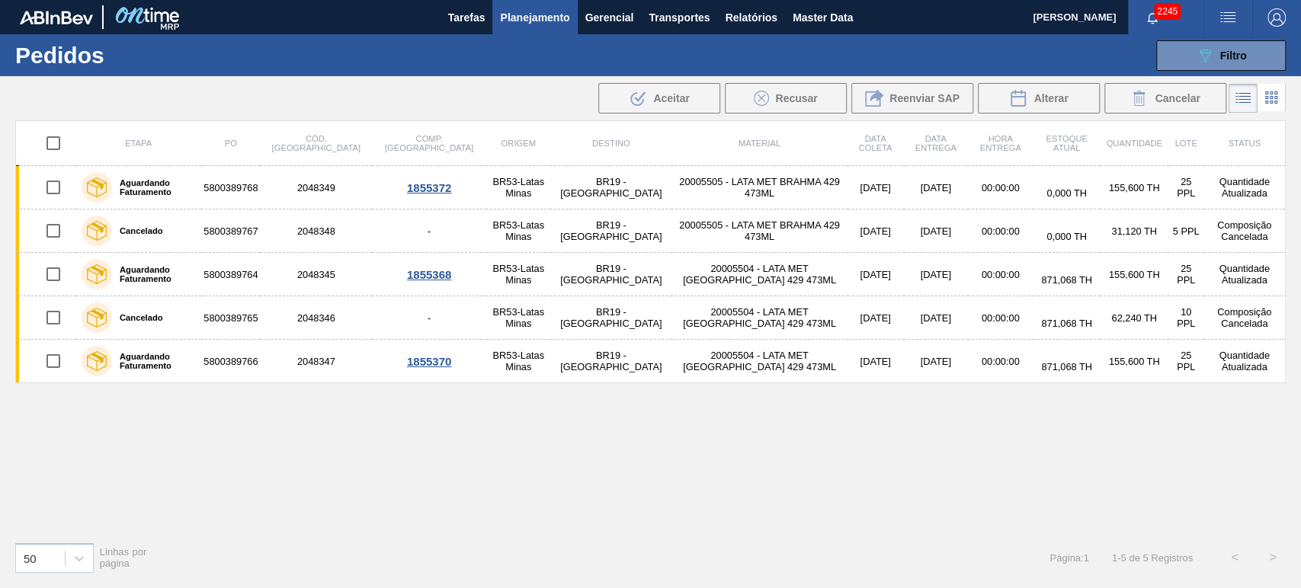
click at [939, 444] on div "Etapa PO Cód. Pedido Comp. Carga Origem Destino Material Data coleta Data Entre…" at bounding box center [650, 324] width 1270 height 409
click at [1073, 466] on div "Etapa PO Cód. Pedido Comp. Carga Origem Destino Material Data coleta Data Entre…" at bounding box center [650, 324] width 1270 height 409
click at [1199, 53] on icon "089F7B8B-B2A5-4AFE-B5C0-19BA573D28AC" at bounding box center [1205, 55] width 18 height 18
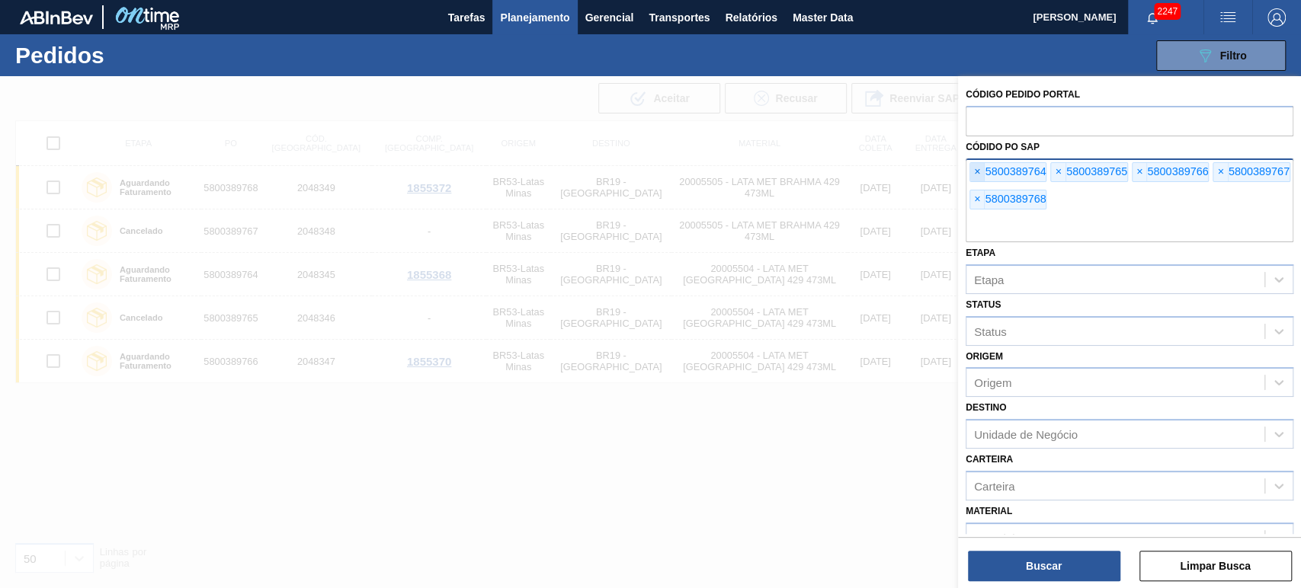
click at [981, 174] on span "×" at bounding box center [977, 172] width 14 height 18
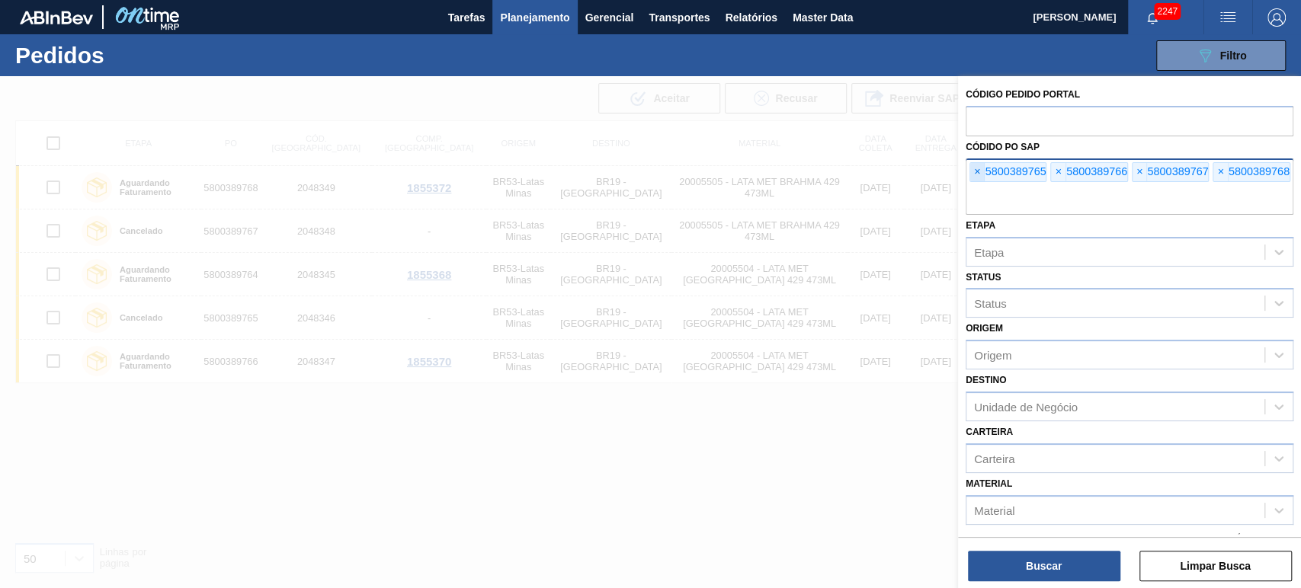
click at [976, 171] on span "×" at bounding box center [977, 172] width 14 height 18
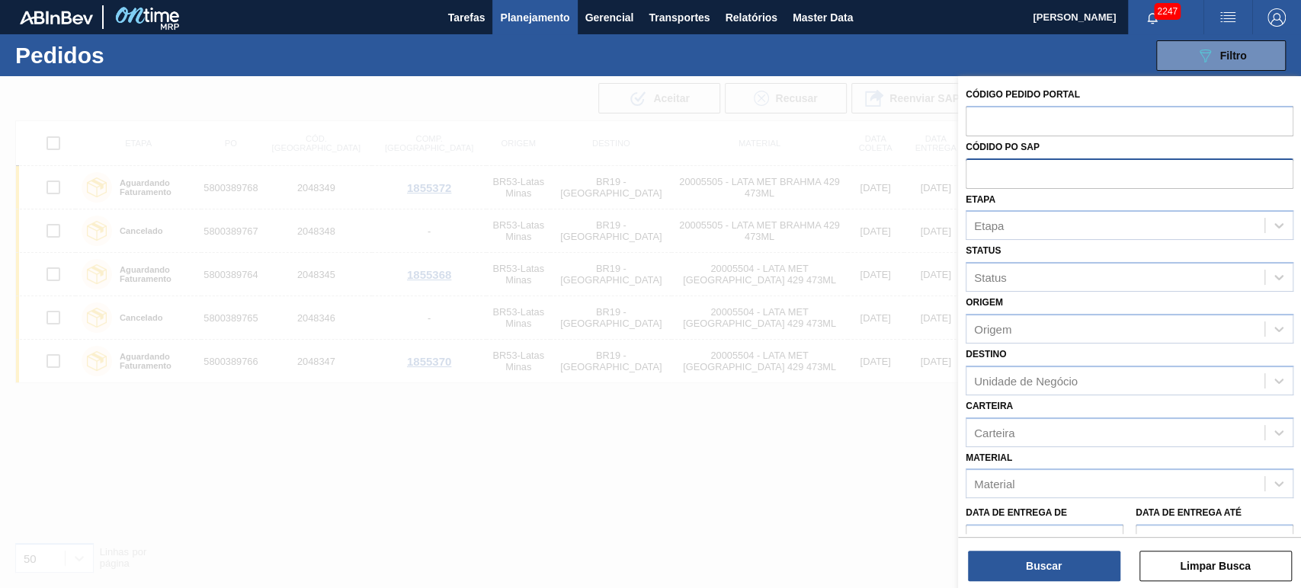
click at [976, 171] on input "text" at bounding box center [1130, 173] width 328 height 29
paste input "text"
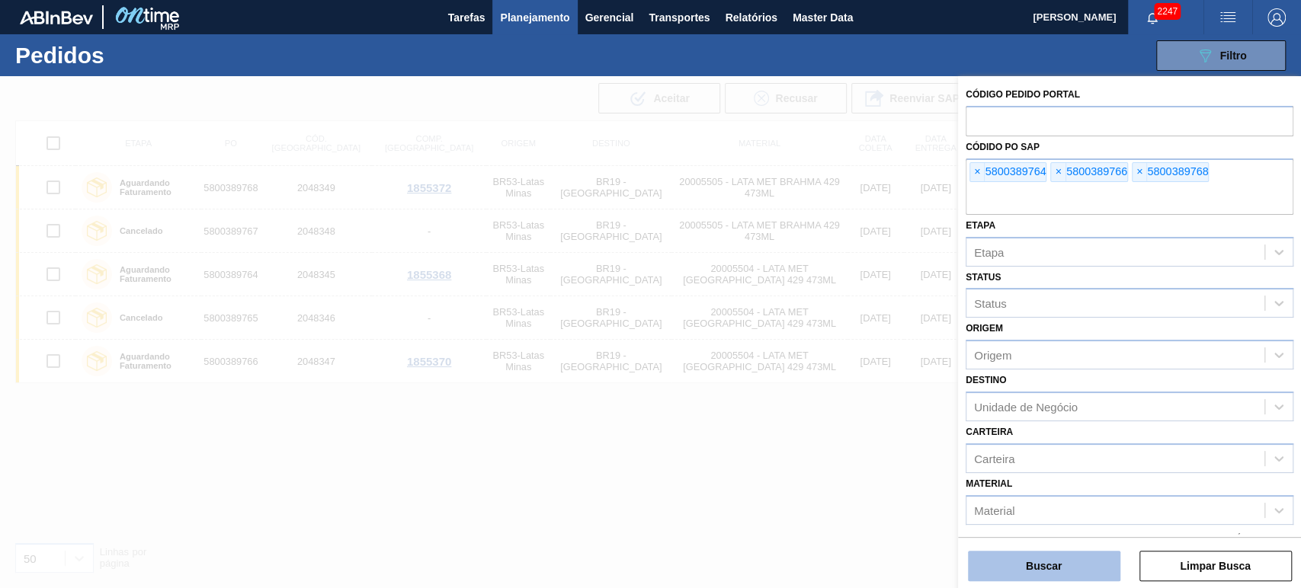
click at [1006, 558] on button "Buscar" at bounding box center [1044, 566] width 152 height 30
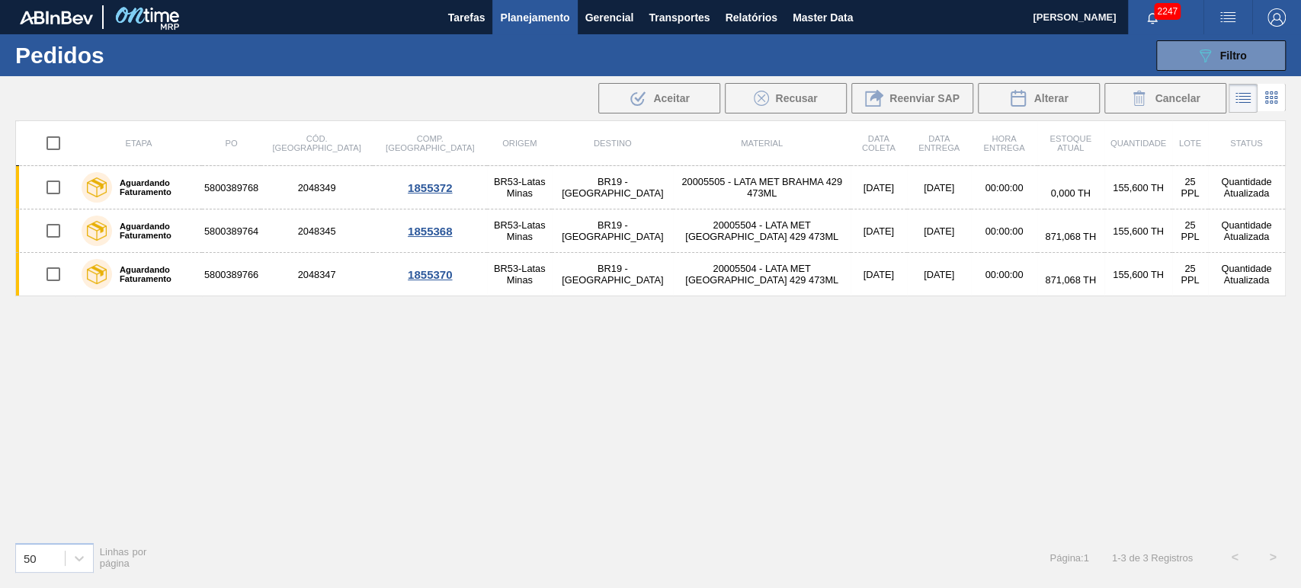
click at [939, 43] on div "089F7B8B-B2A5-4AFE-B5C0-19BA573D28AC Filtro Código Pedido Portal Códido PO SAP …" at bounding box center [766, 56] width 1055 height 46
click at [884, 35] on div "089F7B8B-B2A5-4AFE-B5C0-19BA573D28AC Filtro Código Pedido Portal Códido PO SAP …" at bounding box center [766, 56] width 1055 height 46
click at [550, 74] on div "089F7B8B-B2A5-4AFE-B5C0-19BA573D28AC Filtro Código Pedido Portal Códido PO SAP …" at bounding box center [766, 56] width 1055 height 46
click at [1199, 65] on button "089F7B8B-B2A5-4AFE-B5C0-19BA573D28AC Filtro" at bounding box center [1221, 55] width 130 height 30
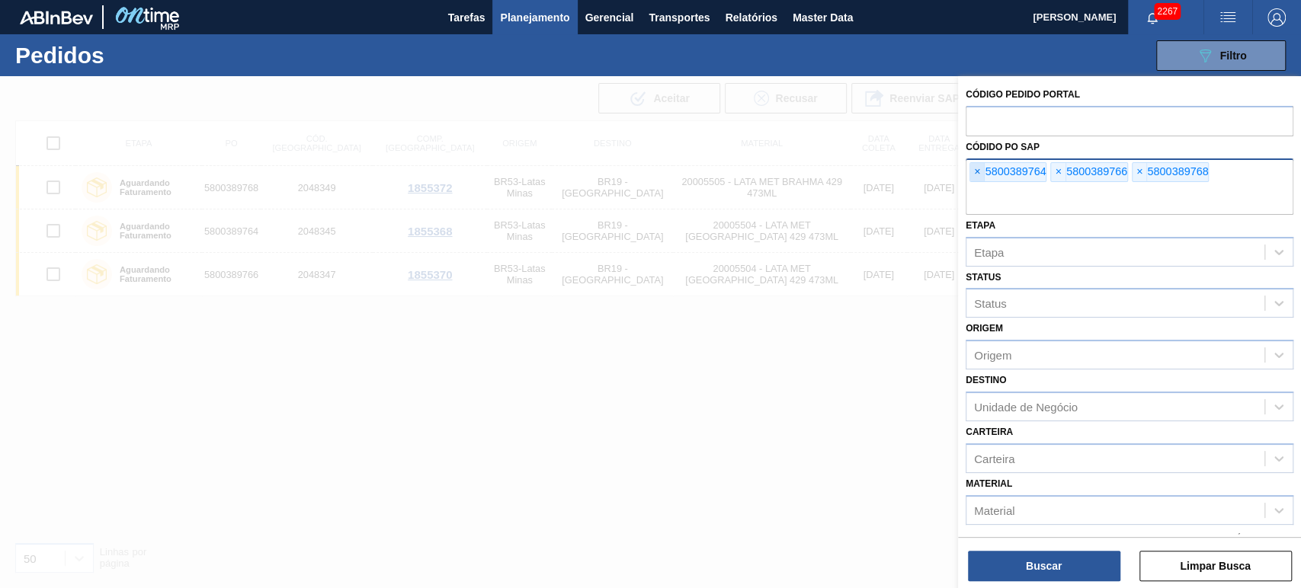
click at [973, 175] on span "×" at bounding box center [977, 172] width 14 height 18
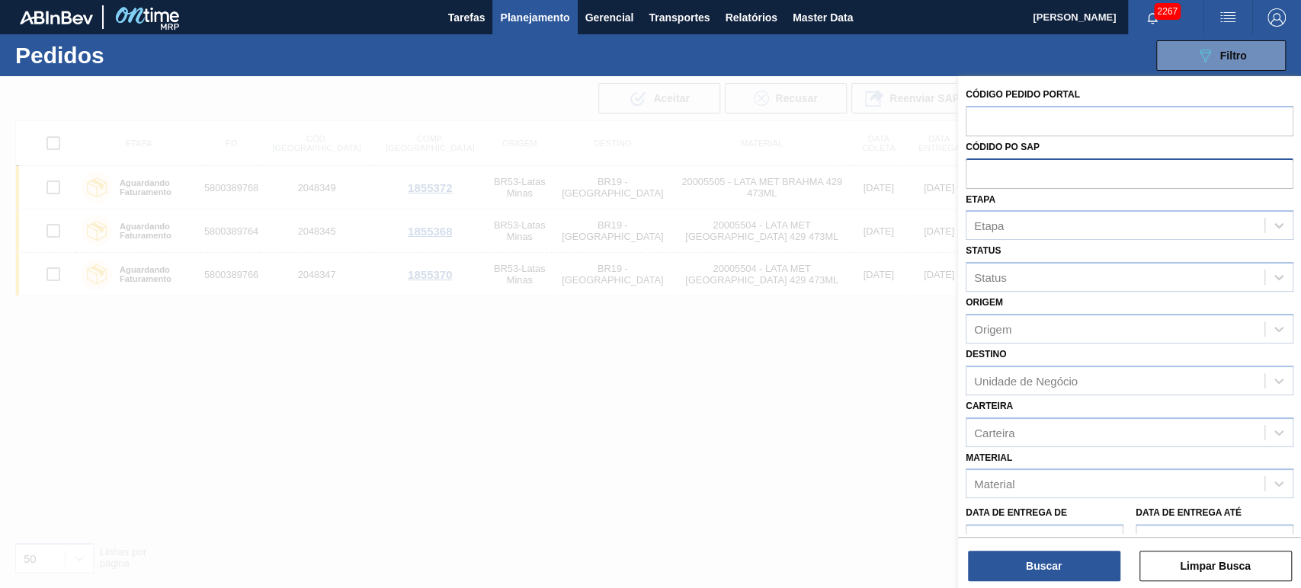
paste input "5800388019"
type input "5800388019"
click at [1038, 575] on button "Buscar" at bounding box center [1044, 566] width 152 height 30
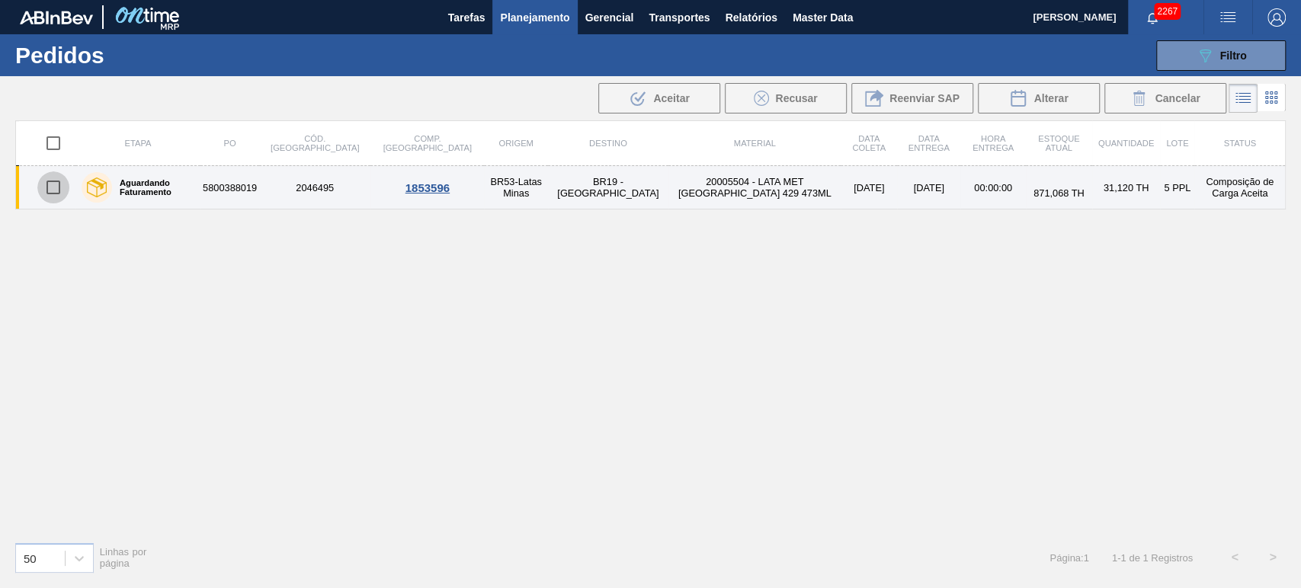
click at [55, 190] on input "checkbox" at bounding box center [53, 187] width 32 height 32
checkbox input "true"
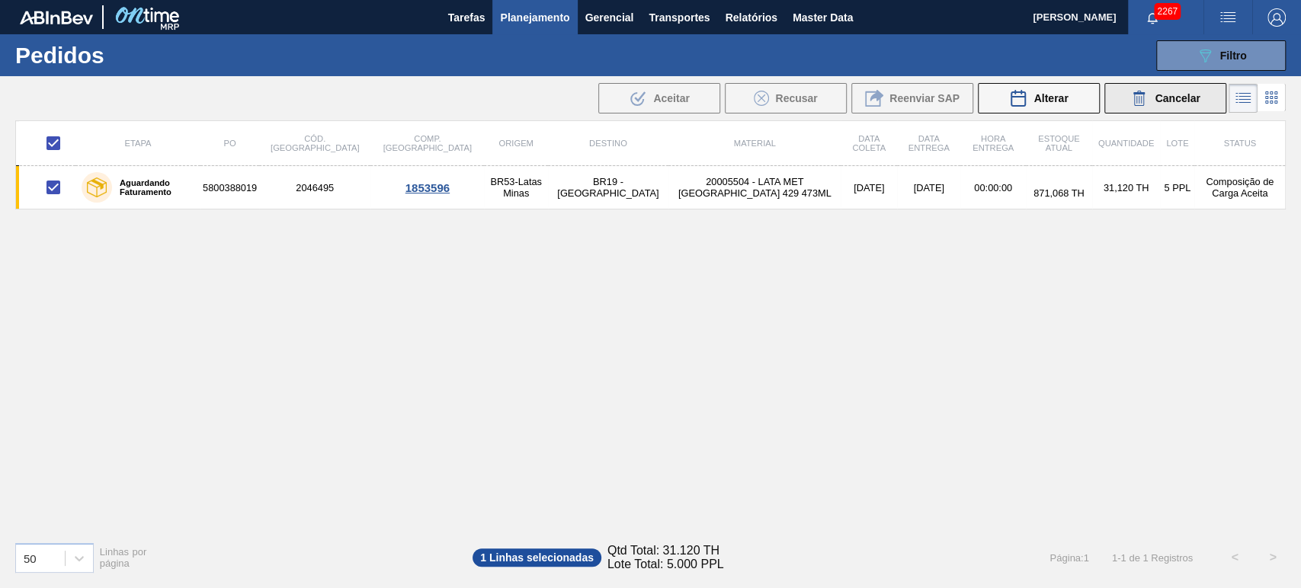
click at [1152, 103] on div "Cancelar" at bounding box center [1164, 98] width 69 height 18
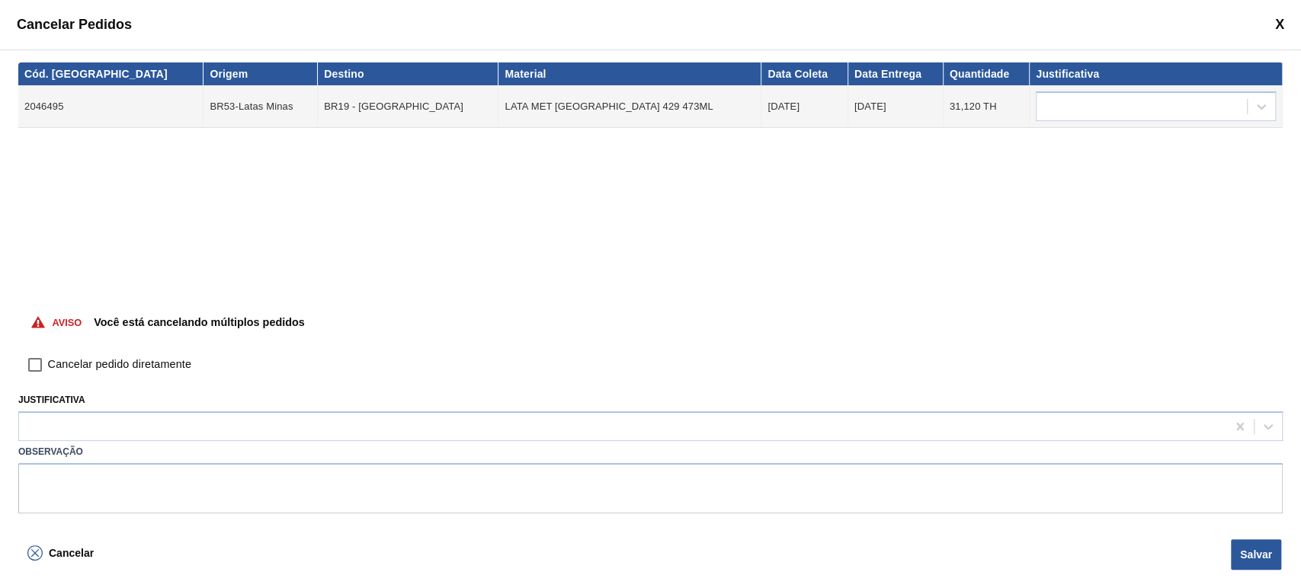
click at [146, 364] on span "Cancelar pedido diretamente" at bounding box center [119, 365] width 143 height 17
click at [48, 364] on input "Cancelar pedido diretamente" at bounding box center [35, 365] width 26 height 26
checkbox input "true"
click at [146, 408] on div "Justificativa" at bounding box center [650, 415] width 1264 height 52
click at [147, 430] on div at bounding box center [622, 427] width 1207 height 22
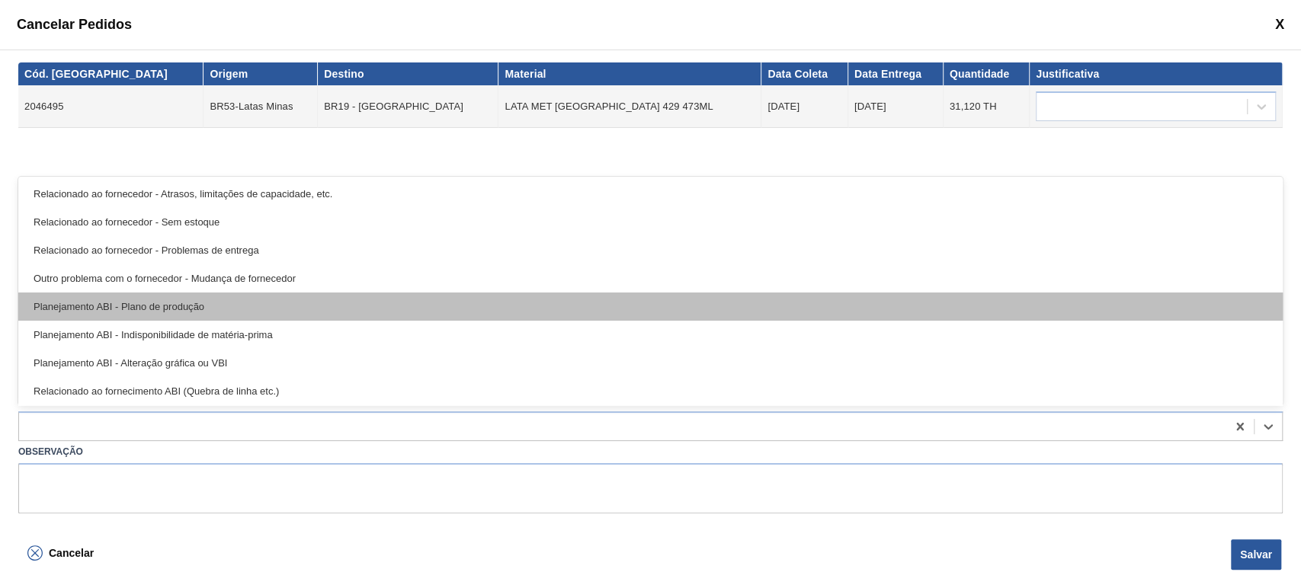
scroll to position [284, 0]
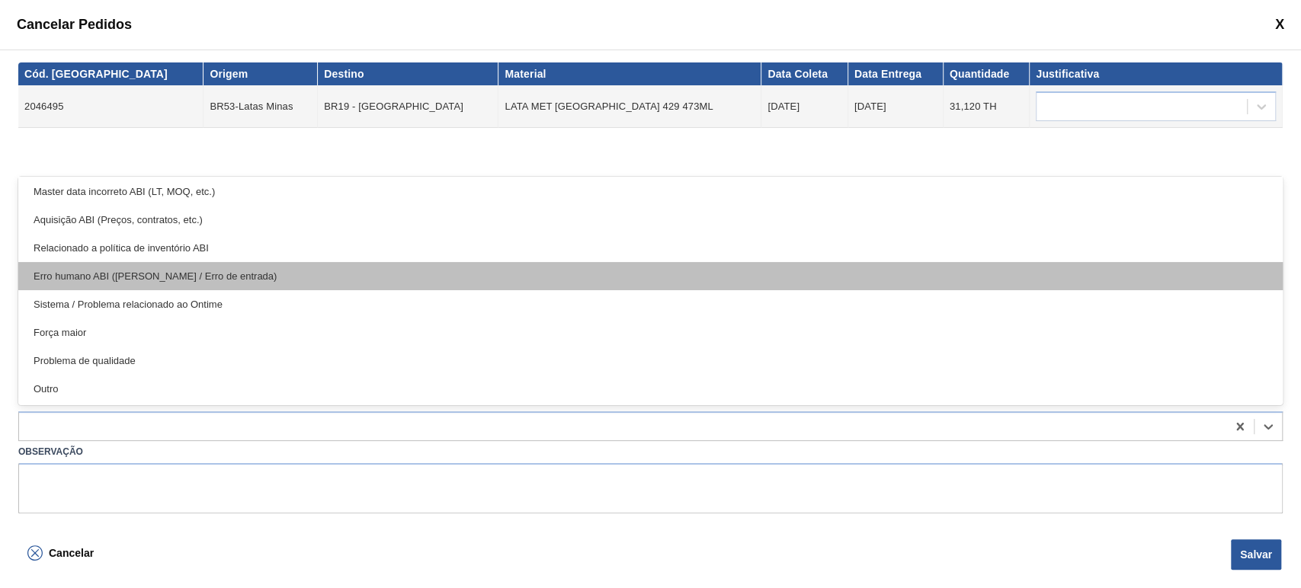
click at [207, 283] on div "Erro humano ABI (Cálculo / Erro de entrada)" at bounding box center [650, 276] width 1264 height 28
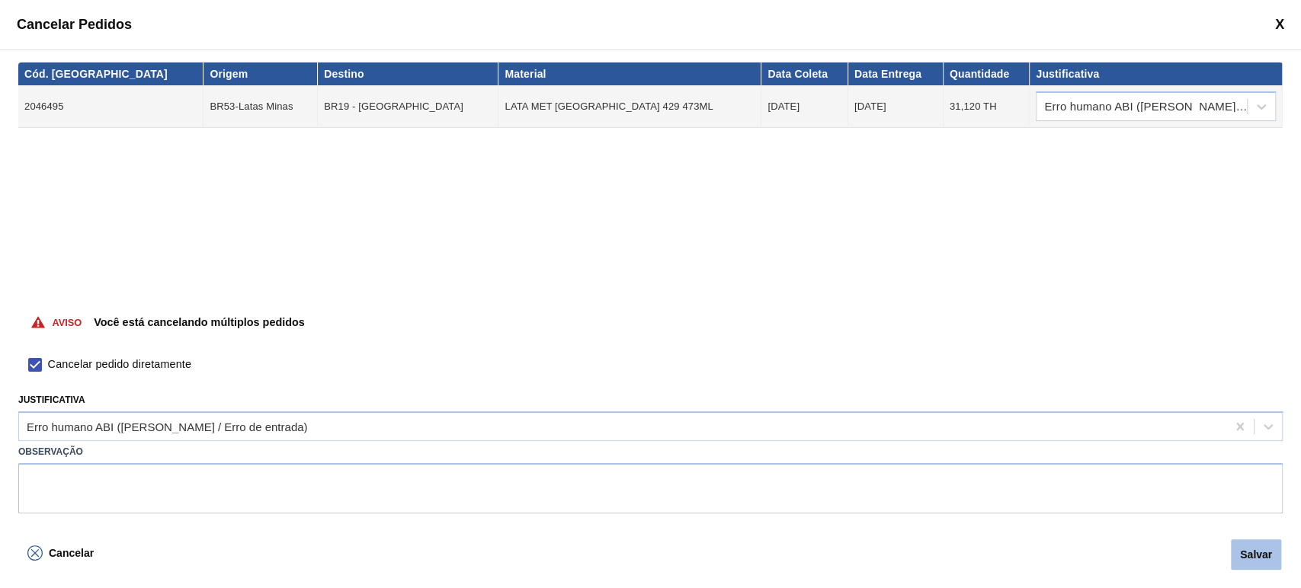
click at [1268, 548] on button "Salvar" at bounding box center [1256, 555] width 50 height 30
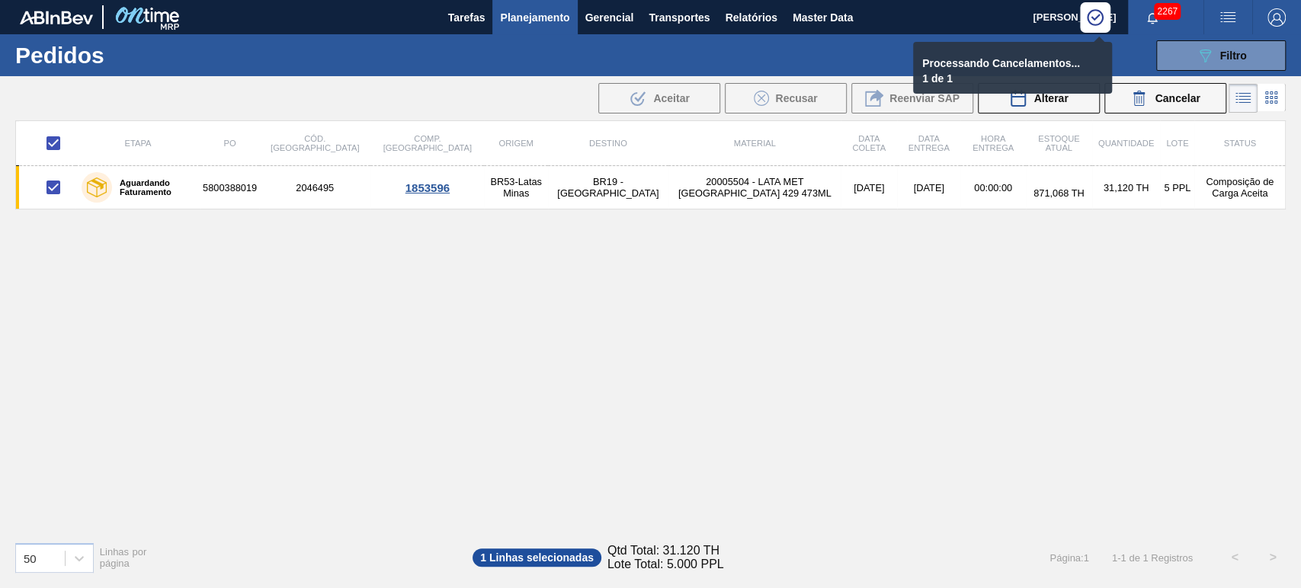
click at [721, 453] on div "Etapa PO Cód. Pedido Comp. Carga Origem Destino Material Data coleta Data Entre…" at bounding box center [650, 324] width 1270 height 409
checkbox input "false"
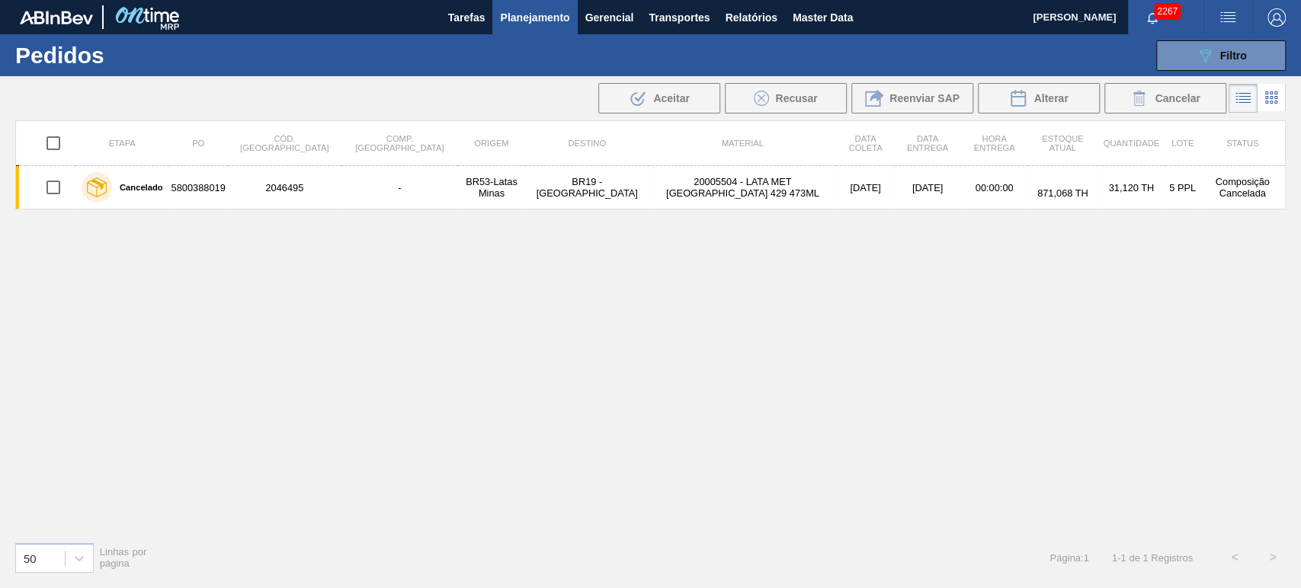
click at [660, 295] on div "Etapa PO Cód. Pedido Comp. Carga Origem Destino Material Data coleta Data Entre…" at bounding box center [650, 324] width 1270 height 409
click at [1206, 63] on icon "089F7B8B-B2A5-4AFE-B5C0-19BA573D28AC" at bounding box center [1205, 55] width 18 height 18
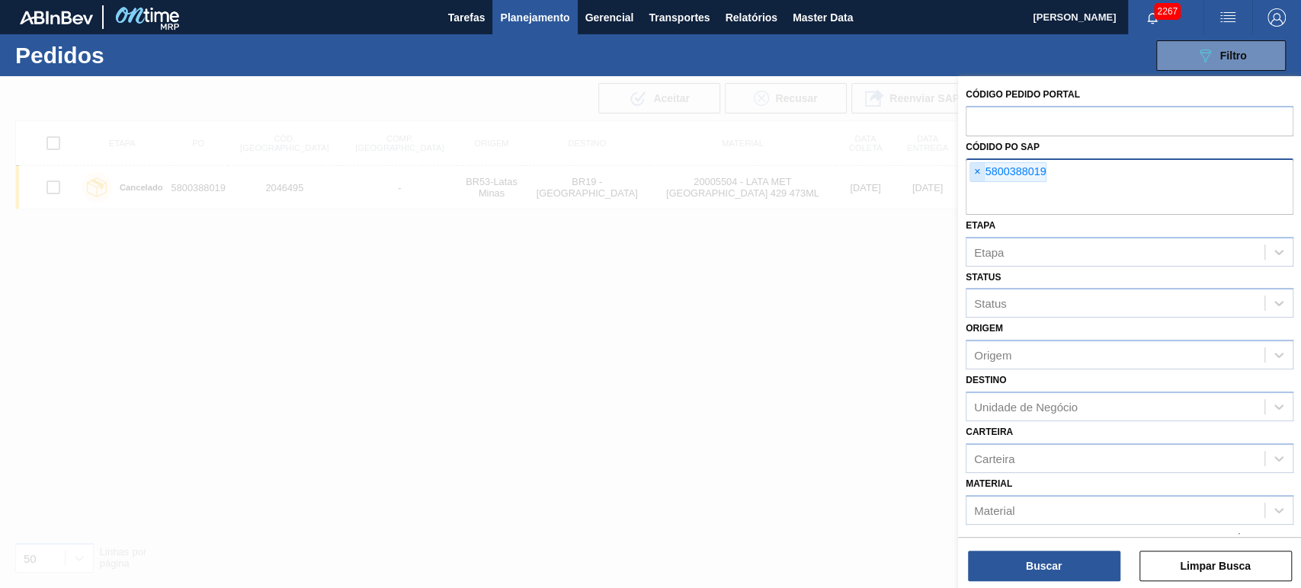
click at [975, 171] on span "×" at bounding box center [977, 172] width 14 height 18
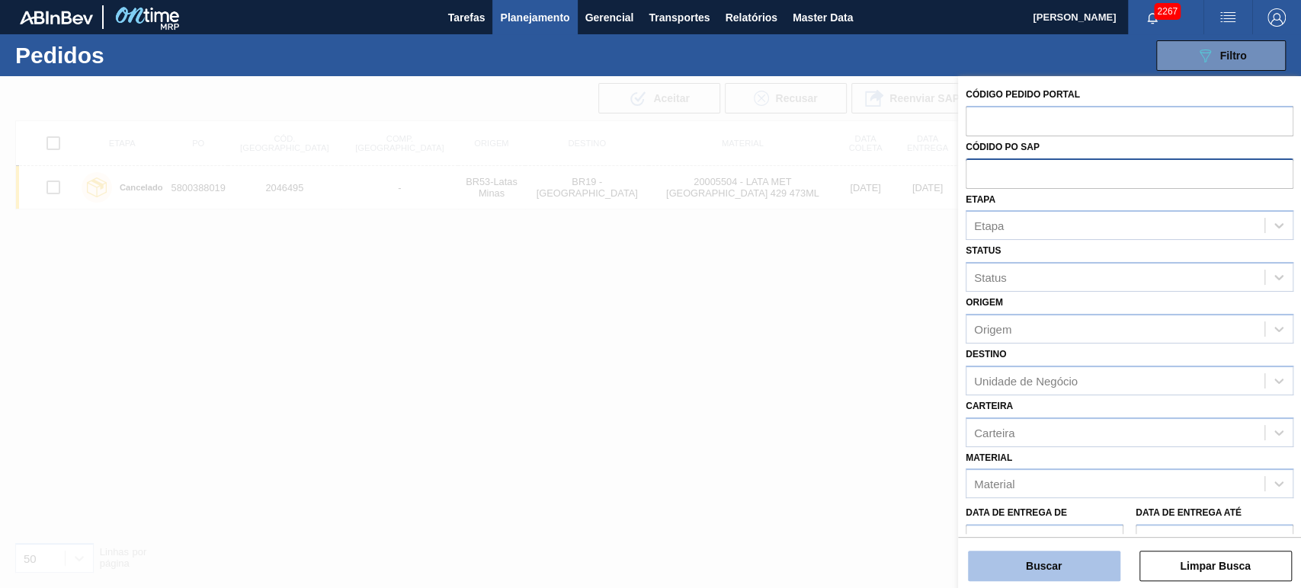
click at [1042, 569] on button "Buscar" at bounding box center [1044, 566] width 152 height 30
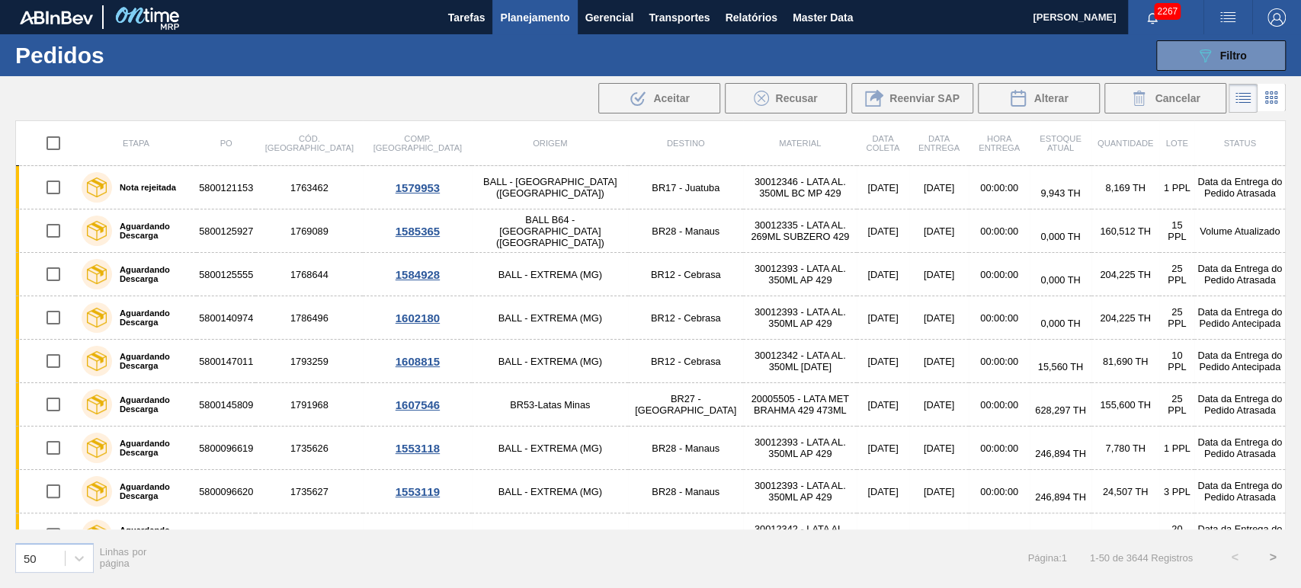
click at [533, 14] on span "Planejamento" at bounding box center [534, 17] width 69 height 18
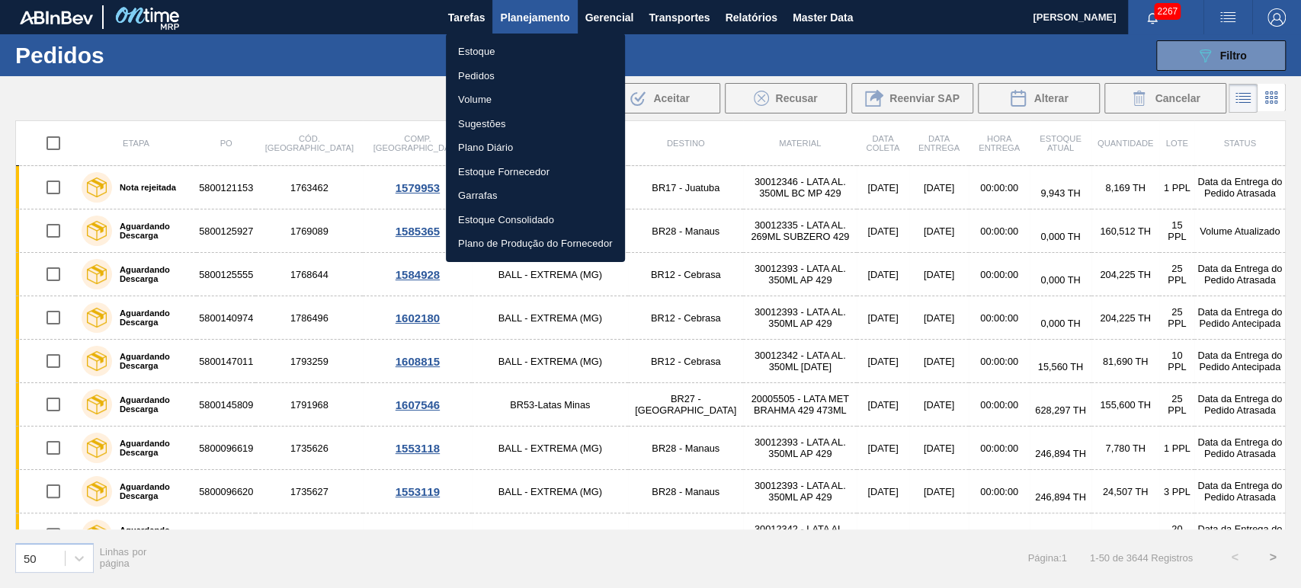
click at [710, 48] on div at bounding box center [650, 294] width 1301 height 588
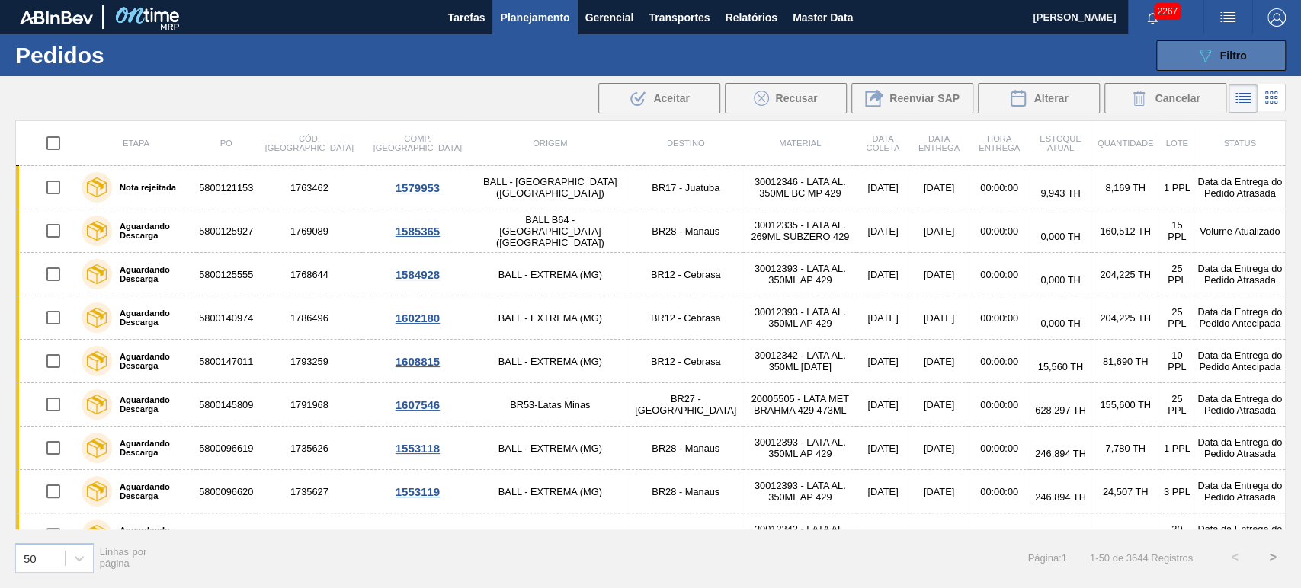
click at [1216, 62] on button "089F7B8B-B2A5-4AFE-B5C0-19BA573D28AC Filtro" at bounding box center [1221, 55] width 130 height 30
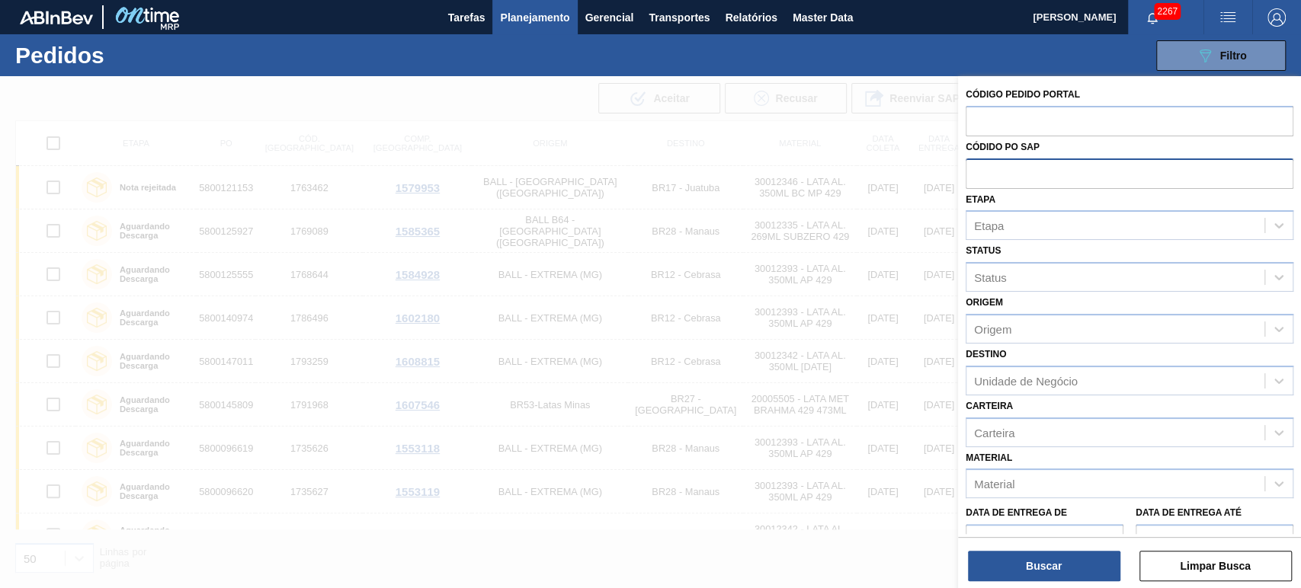
click at [1036, 184] on input "text" at bounding box center [1130, 173] width 328 height 29
paste input "5800387975"
type input "5800387975"
click at [1023, 559] on button "Buscar" at bounding box center [1044, 566] width 152 height 30
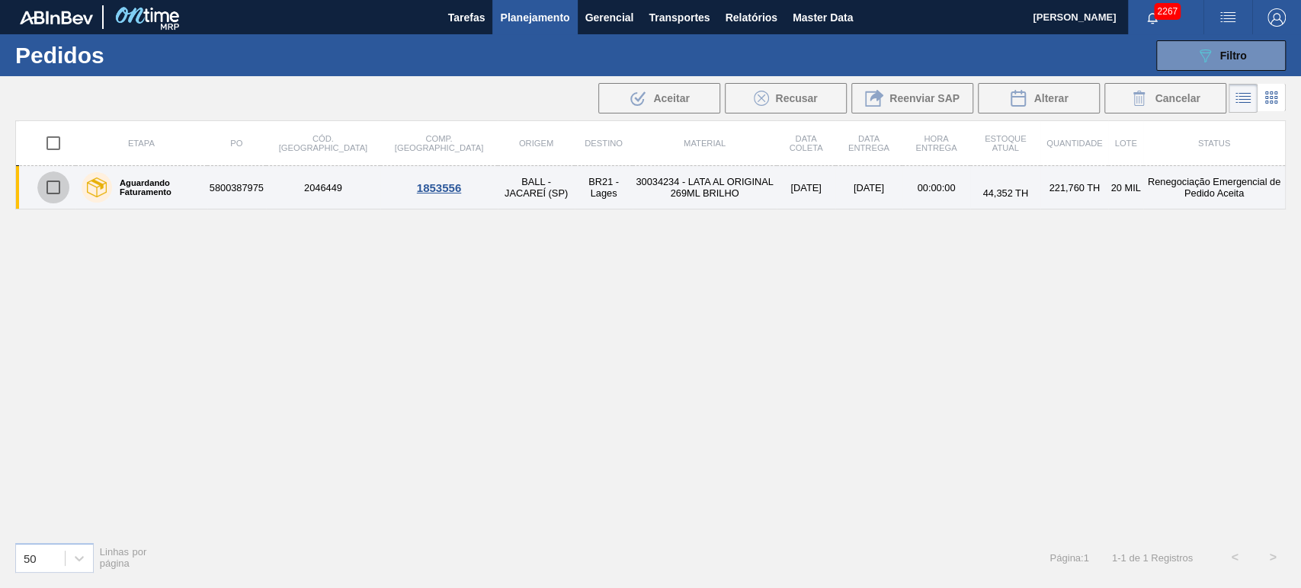
click at [56, 188] on input "checkbox" at bounding box center [53, 187] width 32 height 32
checkbox input "true"
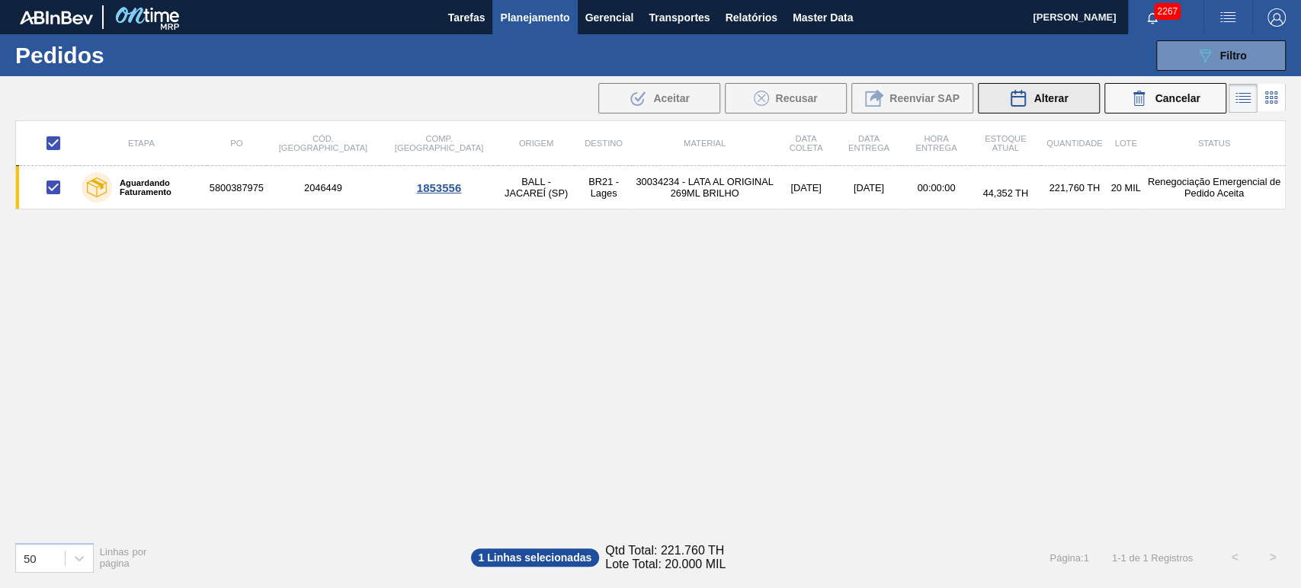
click at [1053, 99] on span "Alterar" at bounding box center [1050, 98] width 34 height 12
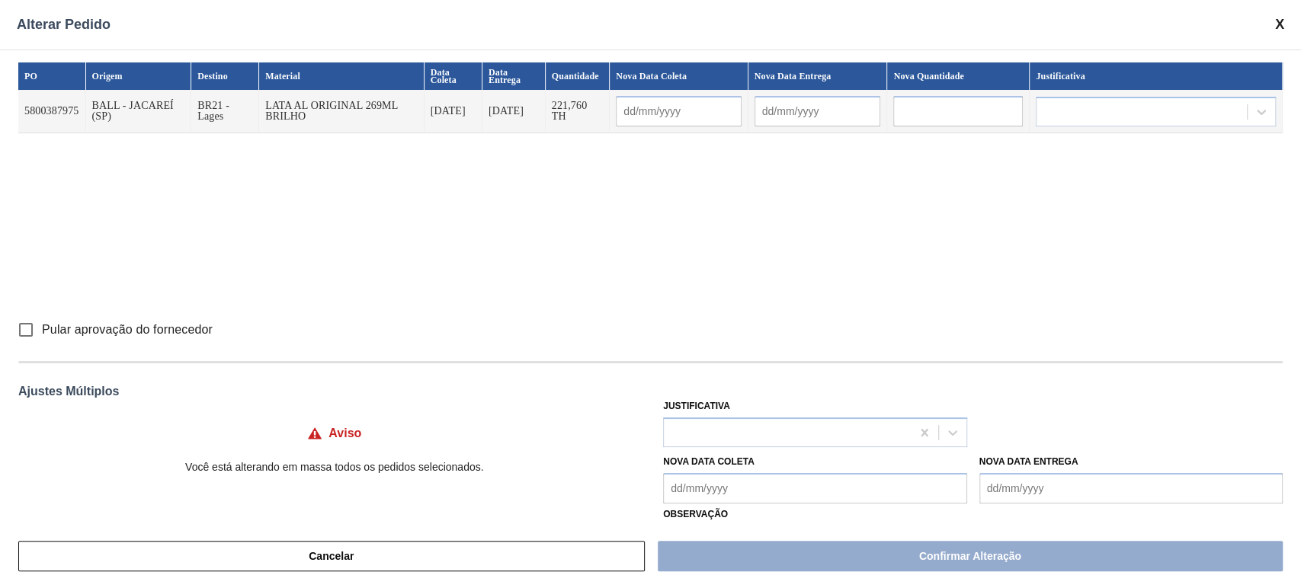
click at [957, 111] on input "text" at bounding box center [958, 111] width 130 height 30
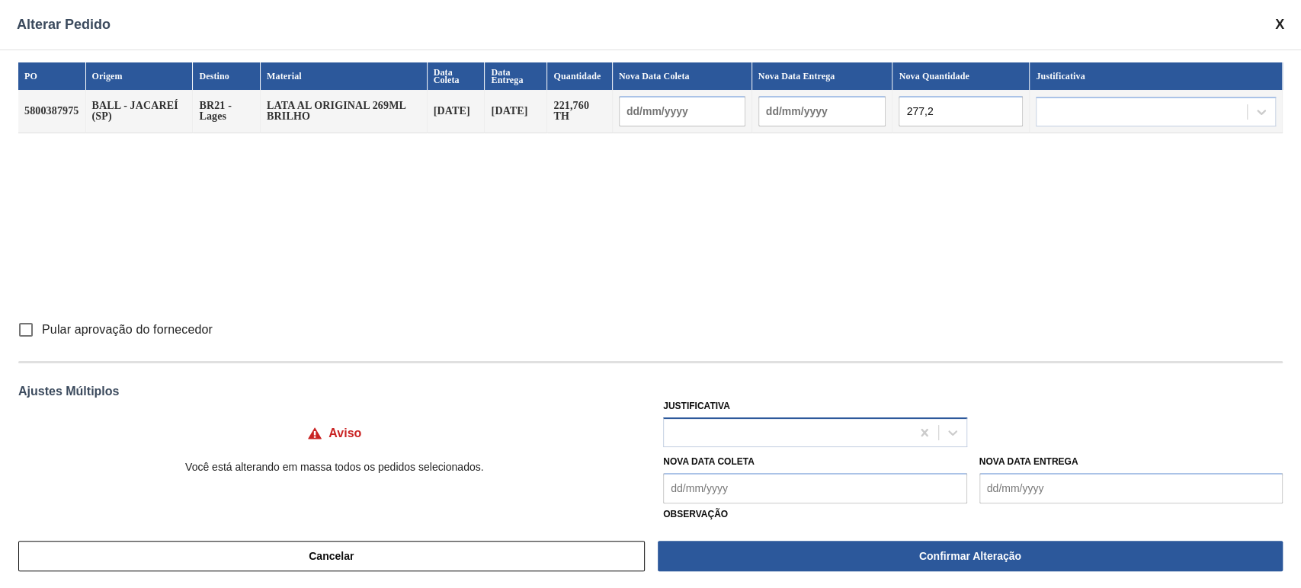
type input "277,2"
click at [866, 420] on div at bounding box center [814, 433] width 303 height 30
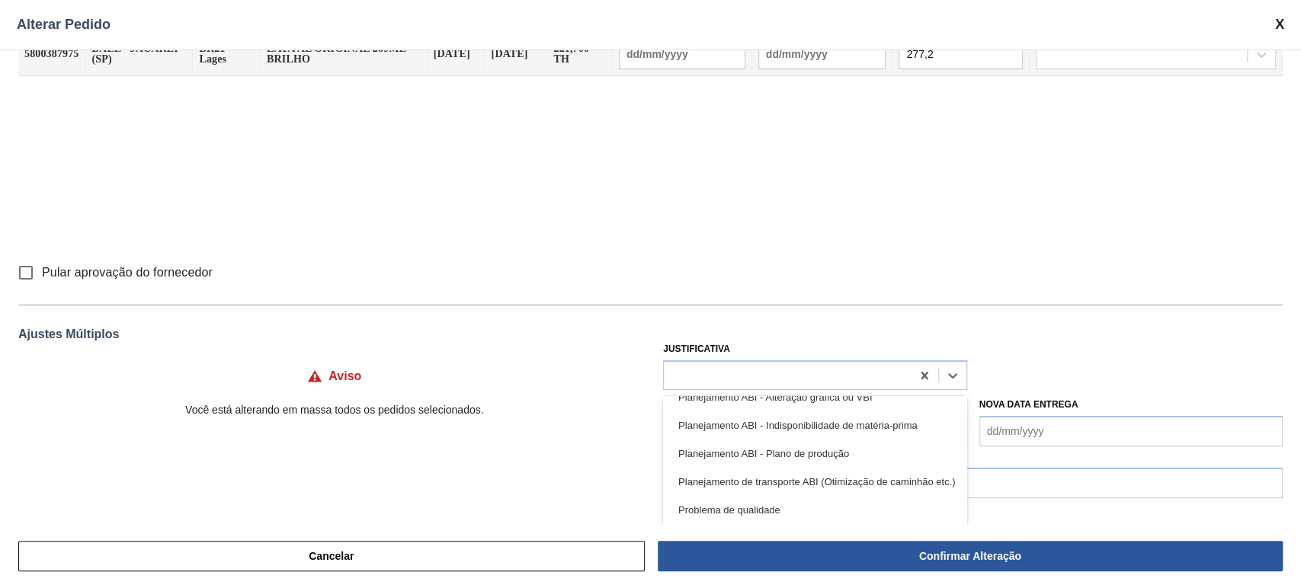
scroll to position [216, 0]
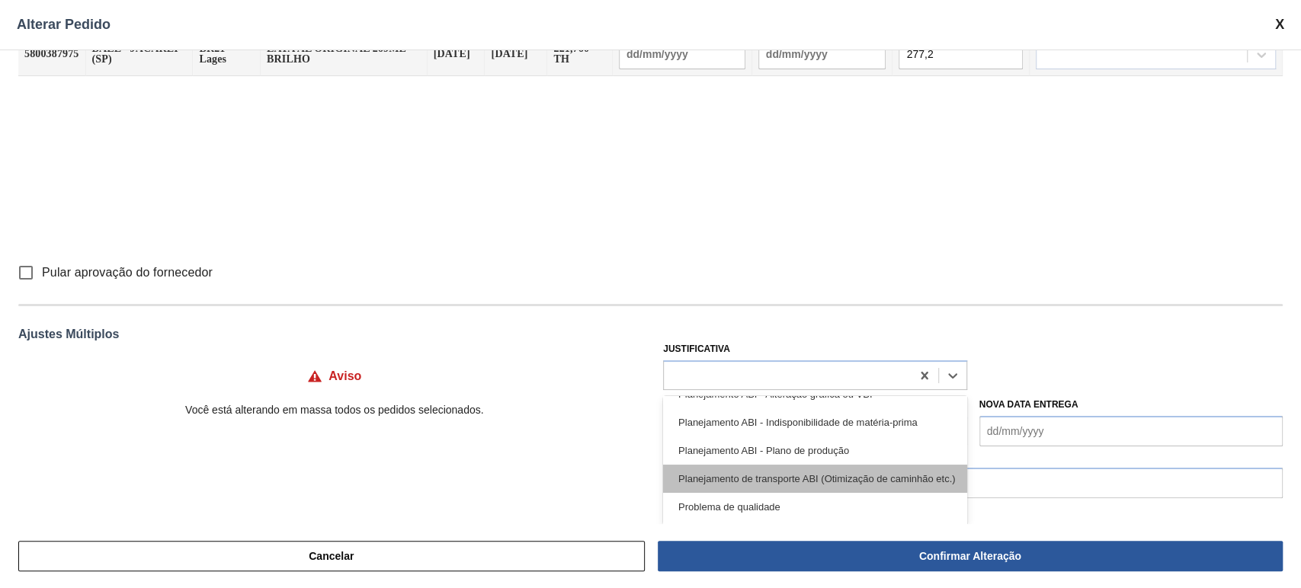
click at [902, 474] on div "Planejamento de transporte ABI (Otimização de caminhão etc.)" at bounding box center [814, 479] width 303 height 28
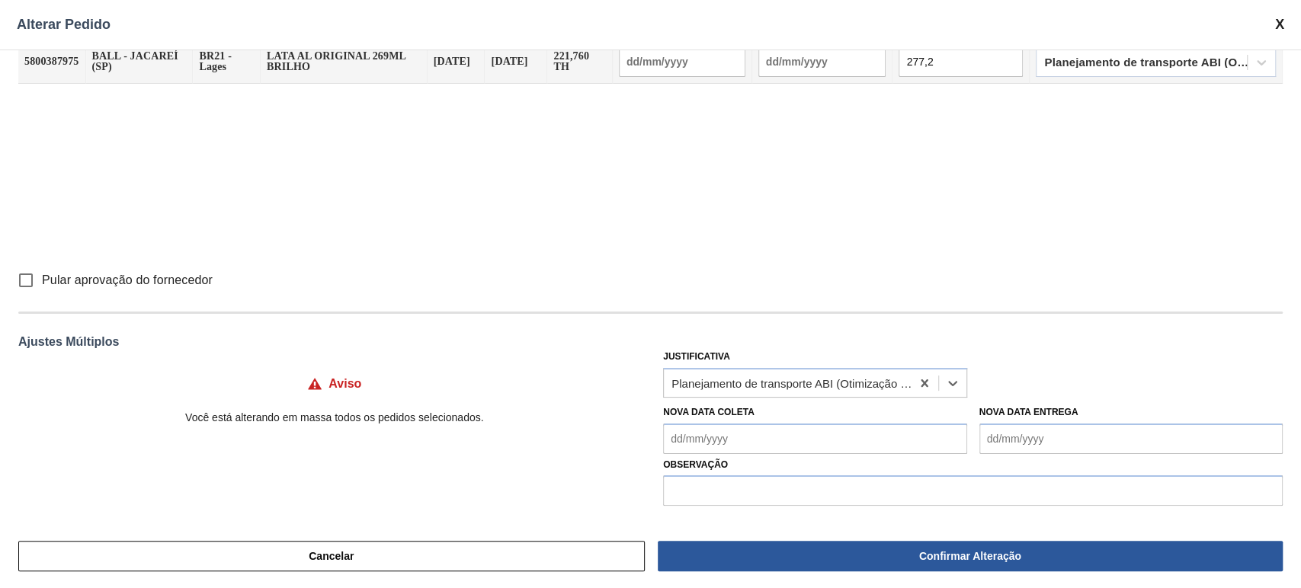
click at [881, 232] on div "PO Origem Destino Material Data Coleta Data Entrega Quantidade Nova Data Coleta…" at bounding box center [650, 138] width 1264 height 251
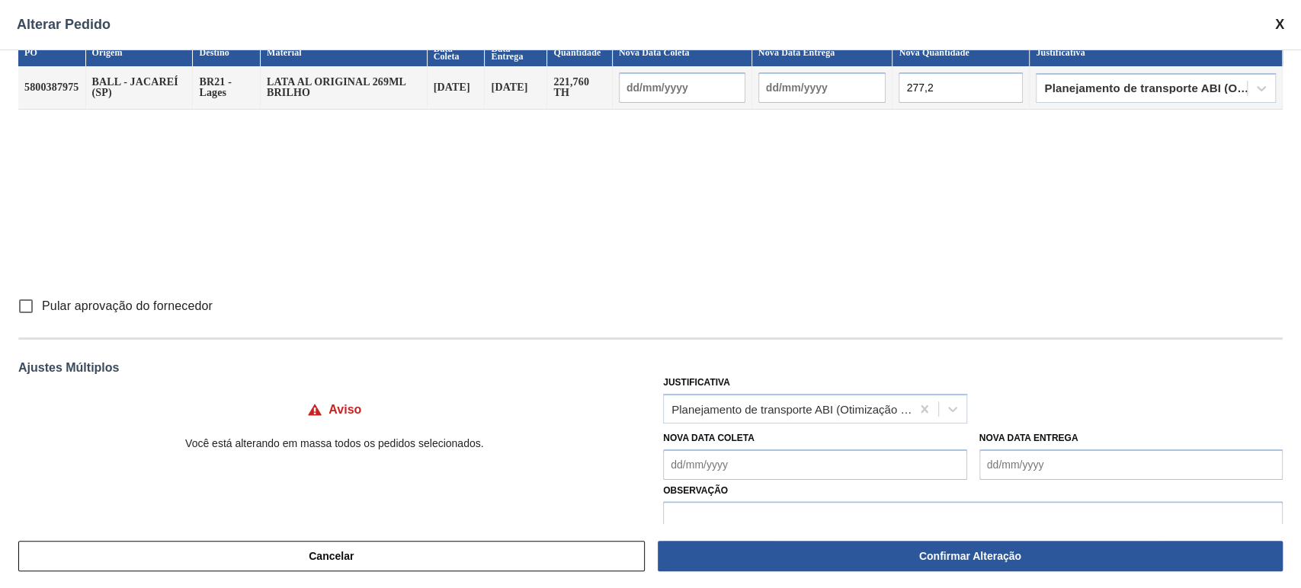
scroll to position [0, 0]
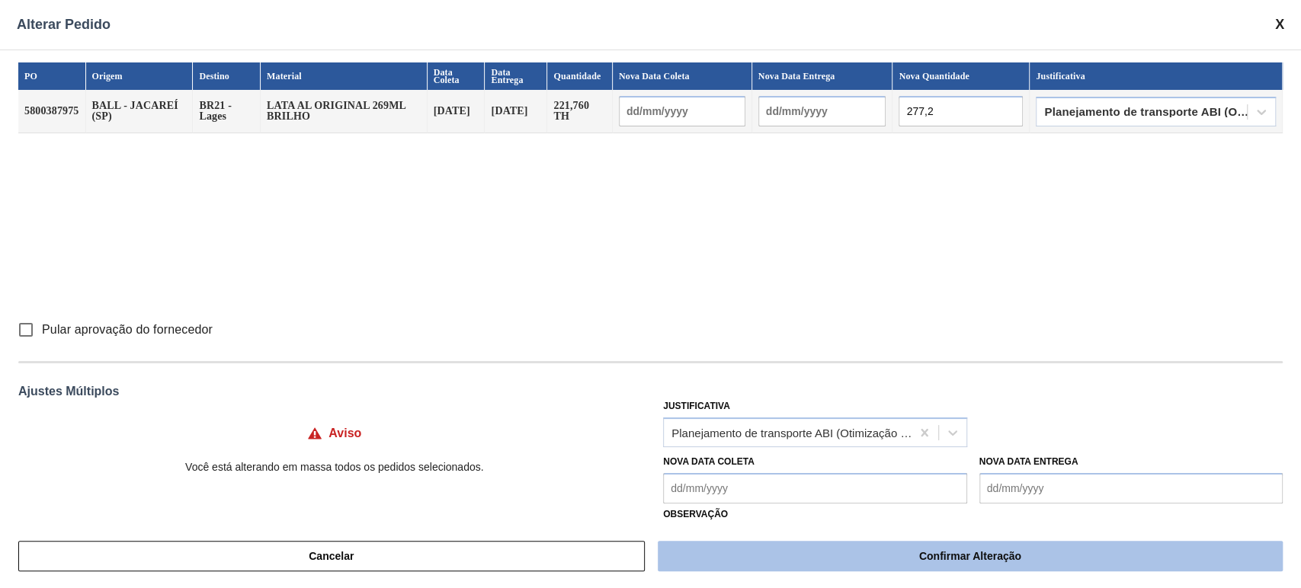
click at [931, 560] on button "Confirmar Alteração" at bounding box center [970, 556] width 625 height 30
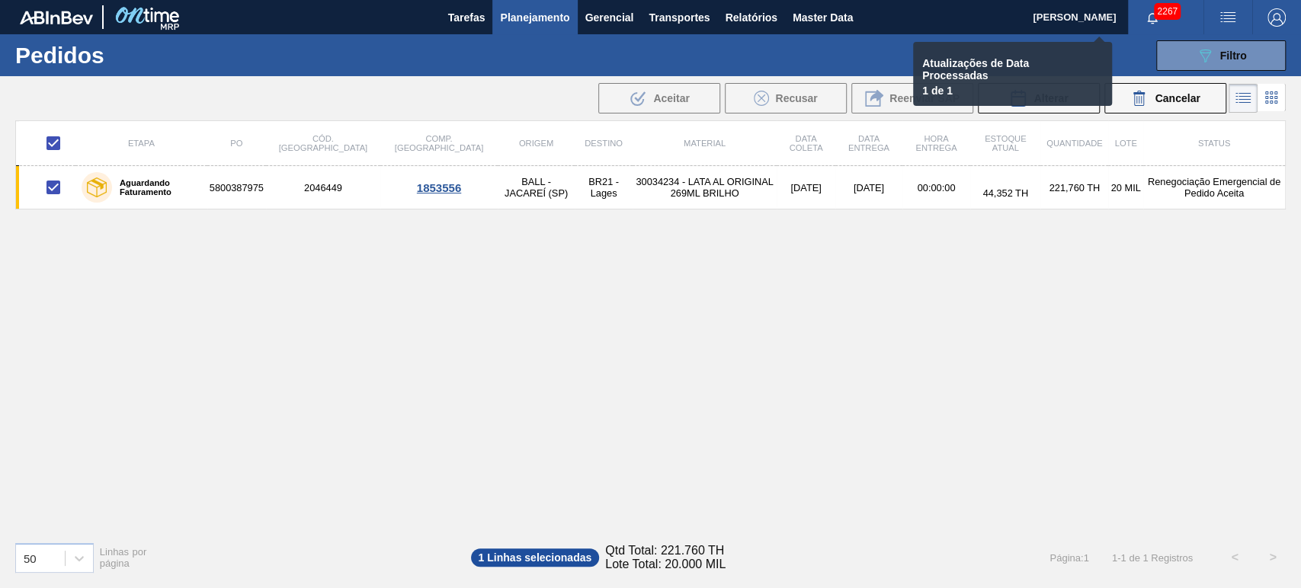
checkbox input "false"
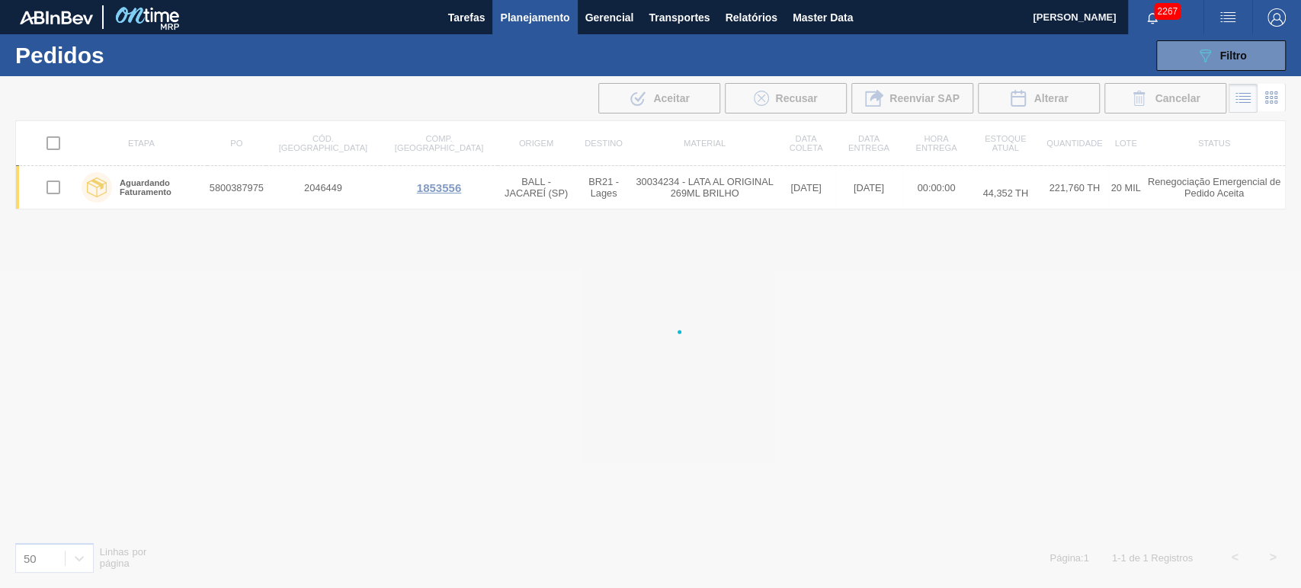
click at [862, 344] on div at bounding box center [650, 332] width 1301 height 512
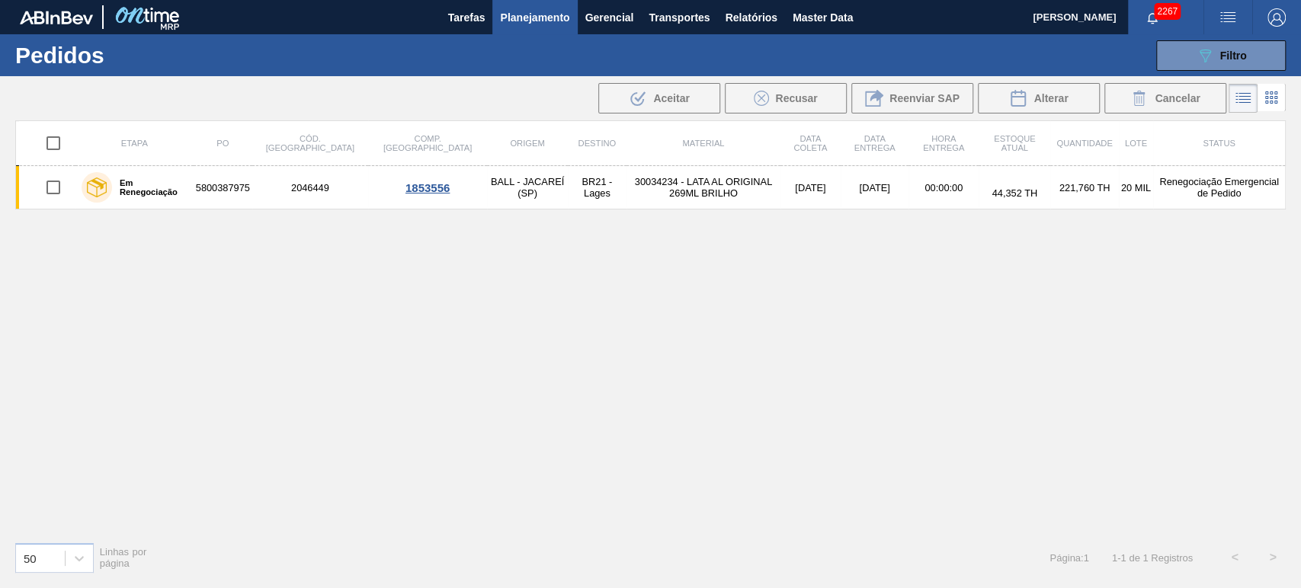
click at [842, 337] on div "Etapa PO Cód. Pedido Comp. Carga Origem Destino Material Data coleta Data Entre…" at bounding box center [650, 324] width 1270 height 409
click at [802, 20] on span "Master Data" at bounding box center [823, 17] width 60 height 18
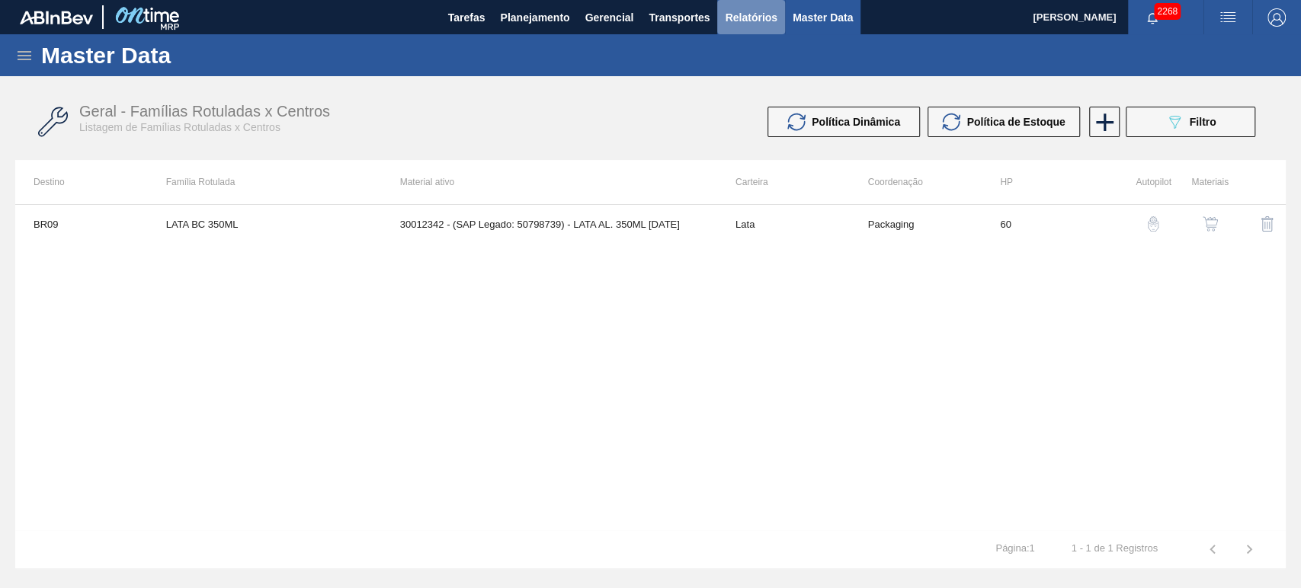
click at [754, 16] on span "Relatórios" at bounding box center [751, 17] width 52 height 18
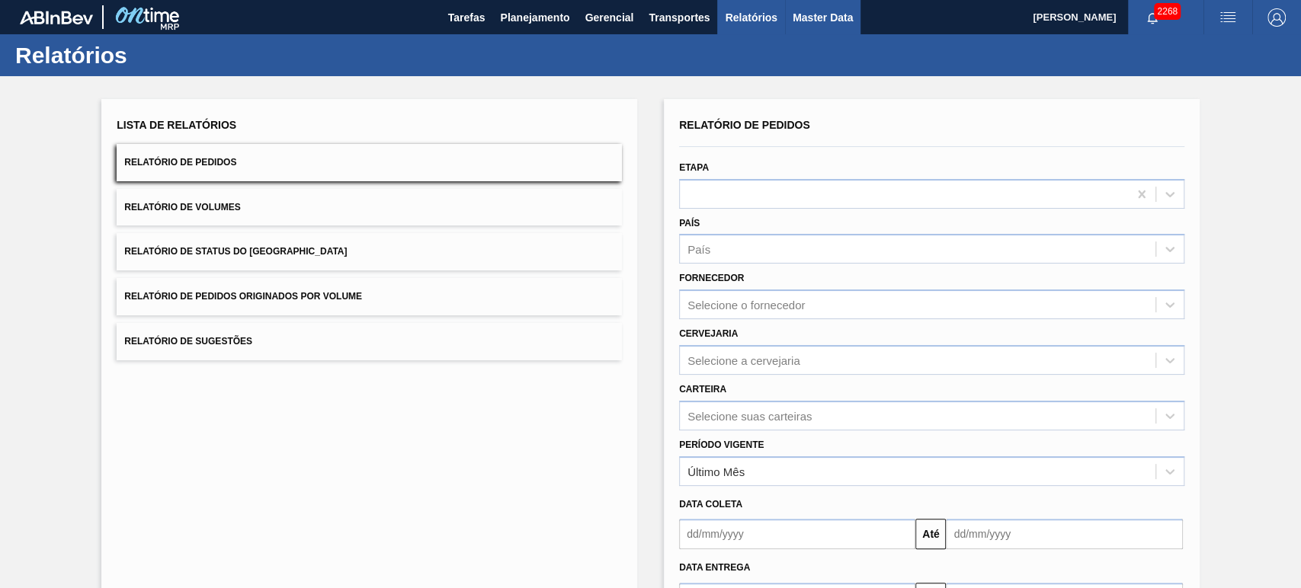
click at [816, 18] on span "Master Data" at bounding box center [823, 17] width 60 height 18
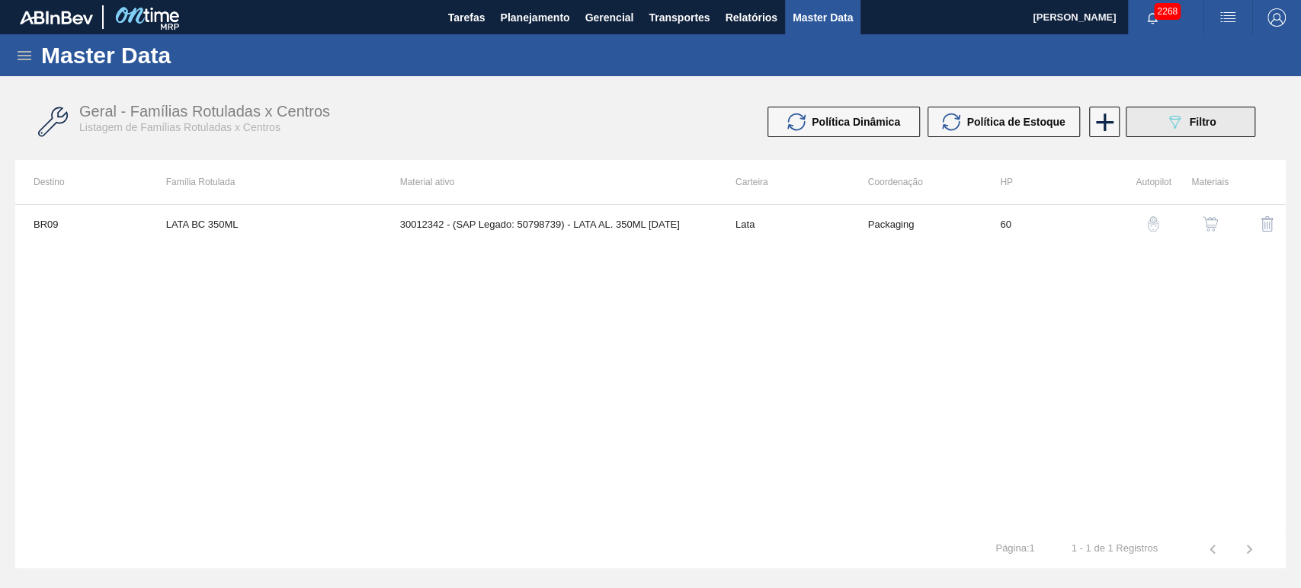
click at [1168, 123] on icon "089F7B8B-B2A5-4AFE-B5C0-19BA573D28AC" at bounding box center [1174, 122] width 18 height 18
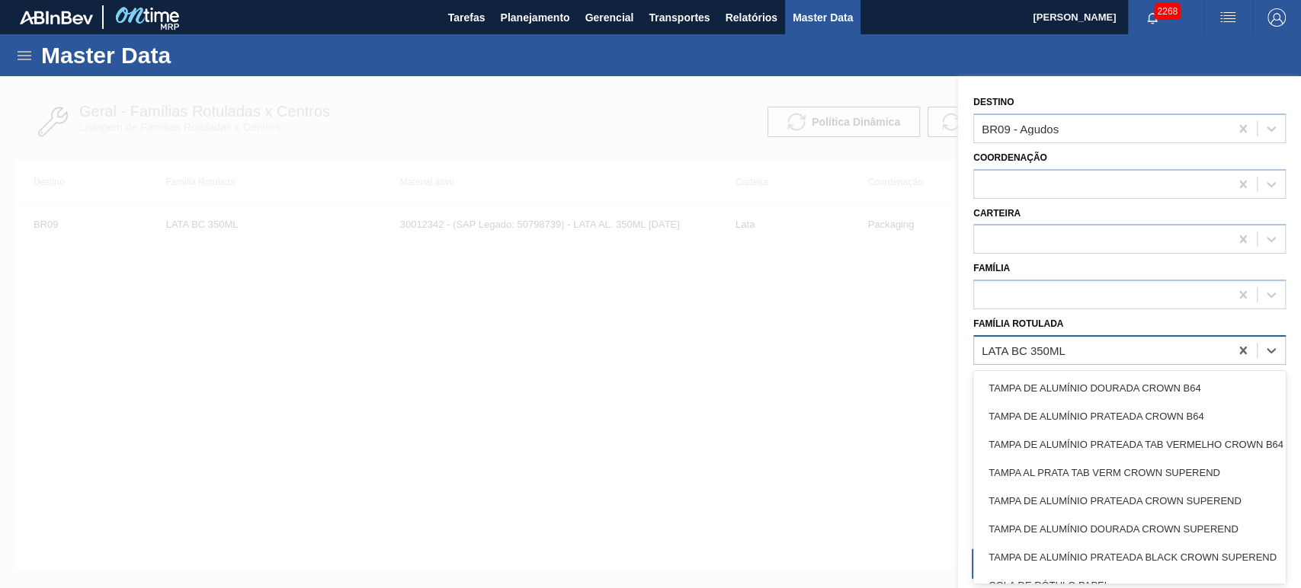
click at [1077, 349] on div "LATA BC 350ML" at bounding box center [1101, 350] width 255 height 22
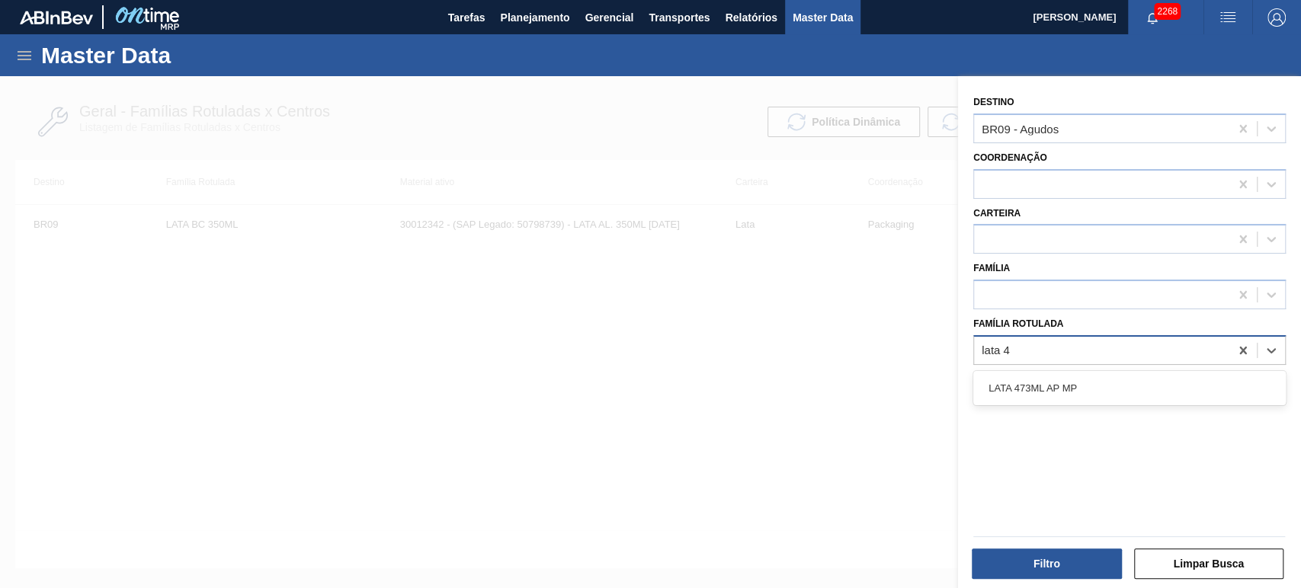
type Rotulada "lata 47"
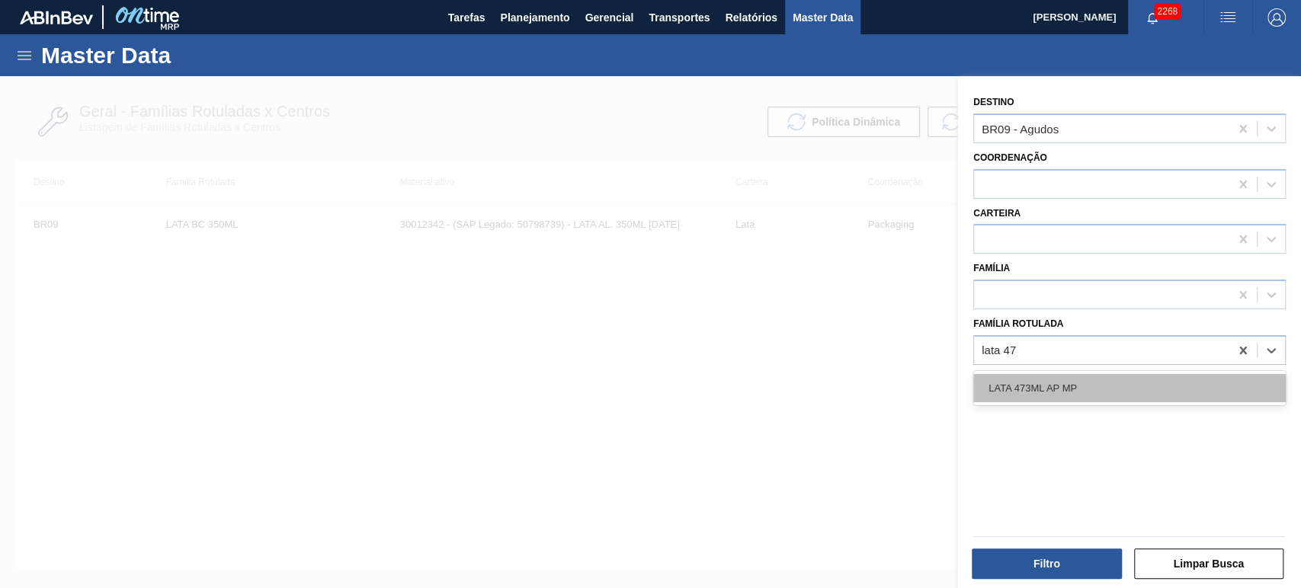
click at [1071, 387] on div "LATA 473ML AP MP" at bounding box center [1129, 388] width 312 height 28
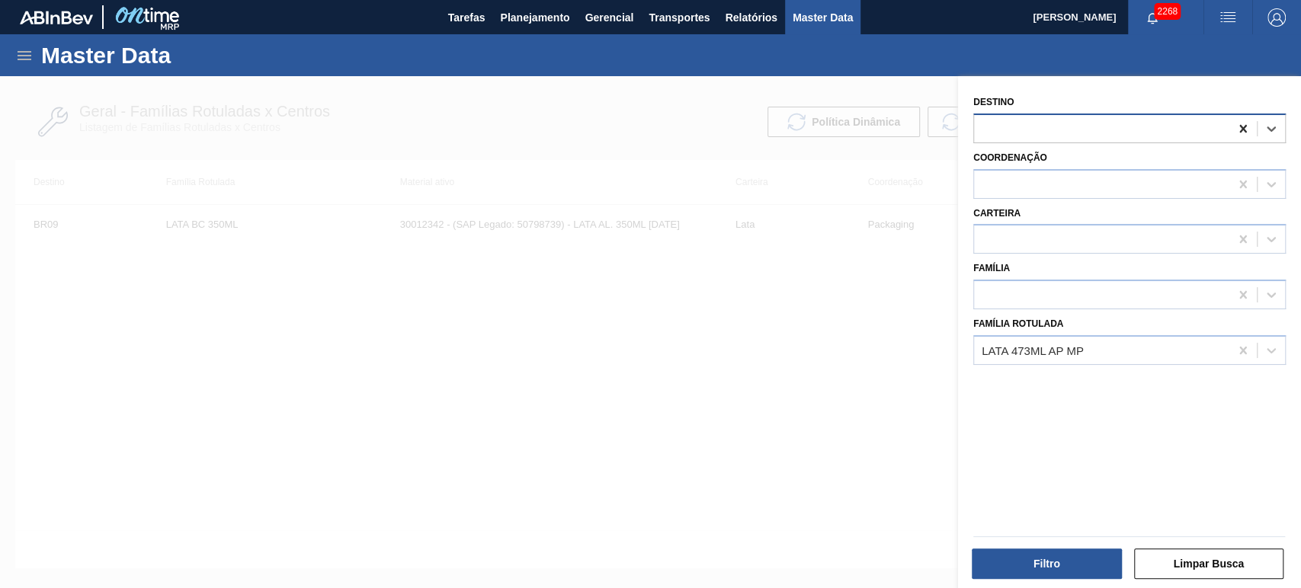
click at [1244, 127] on icon at bounding box center [1242, 128] width 15 height 15
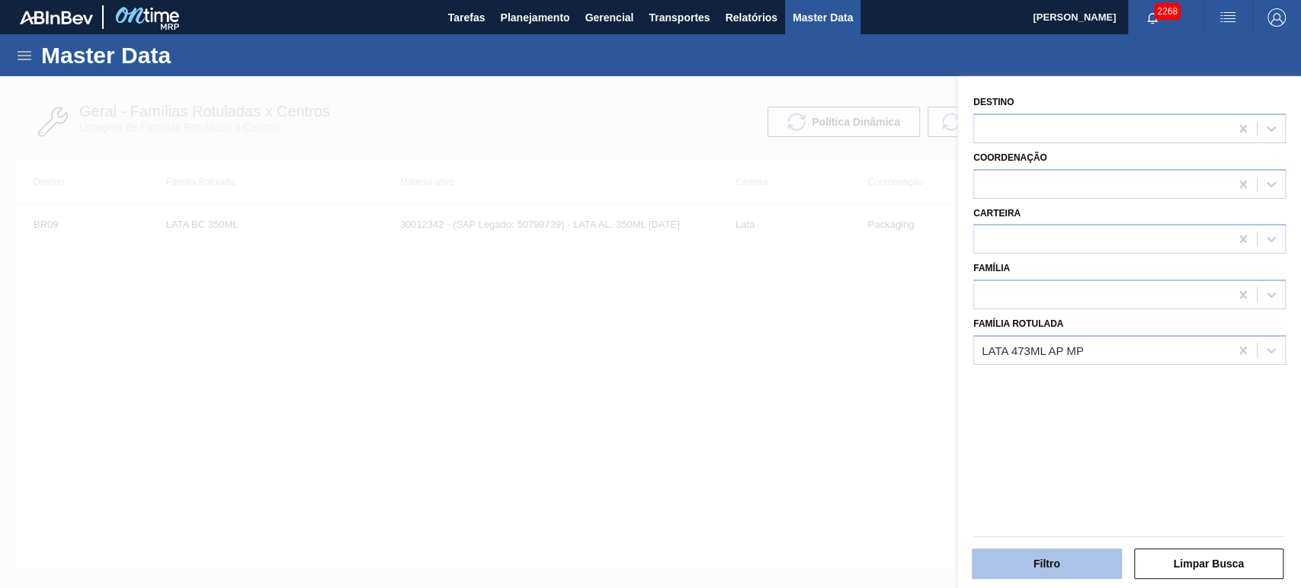
click at [1070, 554] on button "Filtro" at bounding box center [1047, 564] width 150 height 30
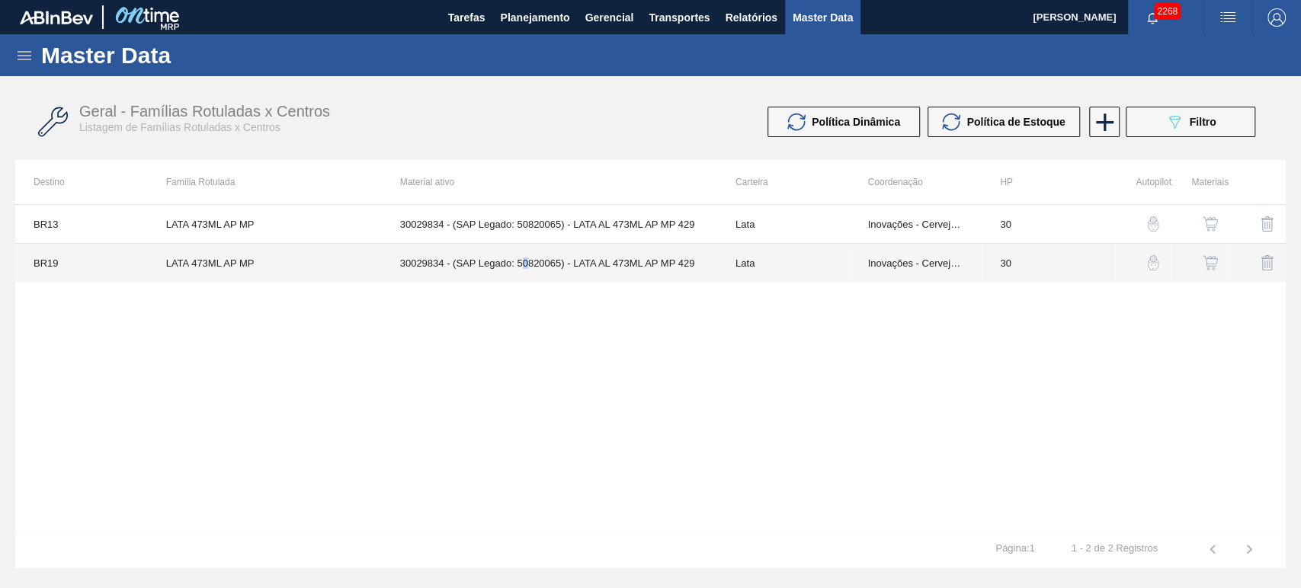
click at [524, 273] on td "30029834 - (SAP Legado: 50820065) - LATA AL 473ML AP MP 429" at bounding box center [549, 263] width 335 height 39
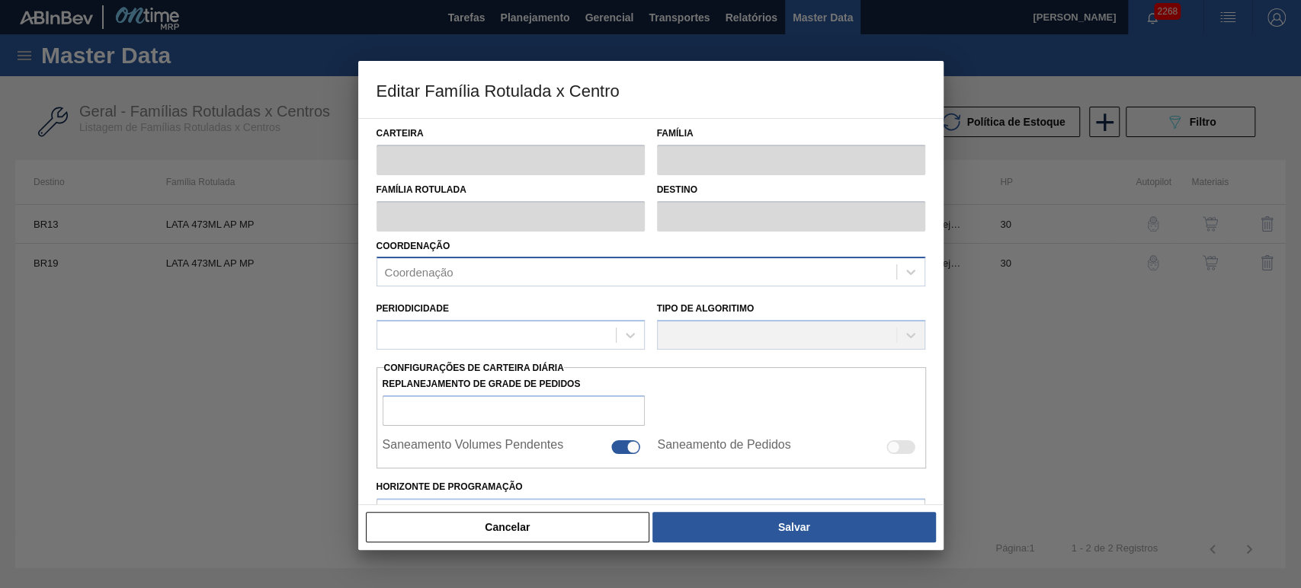
type input "Lata"
type input "LATA 473ML AP MP"
type input "BR19 - [GEOGRAPHIC_DATA]"
type input "0"
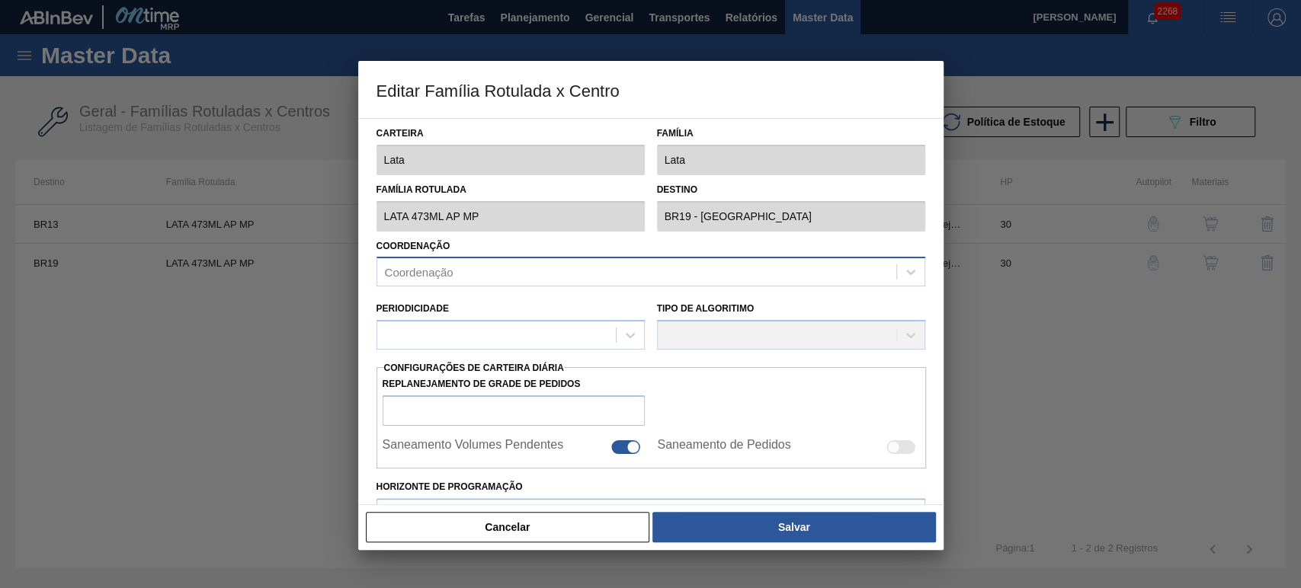
checkbox input "false"
type input "30"
type input "0"
type input "100"
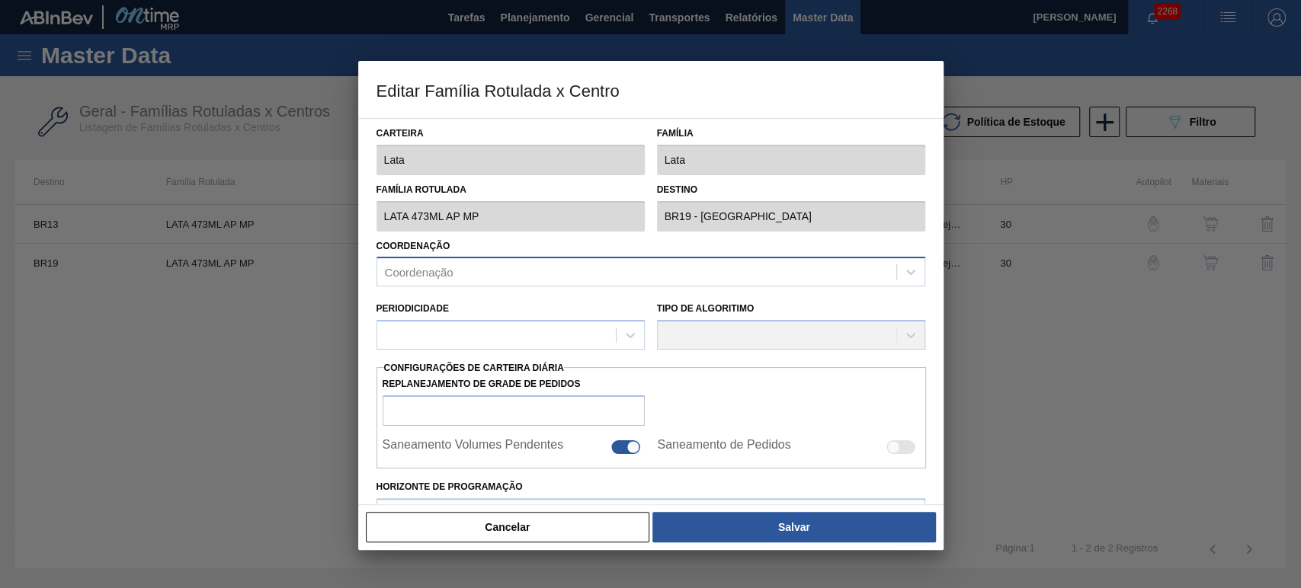
type input "0,000"
checkbox input "true"
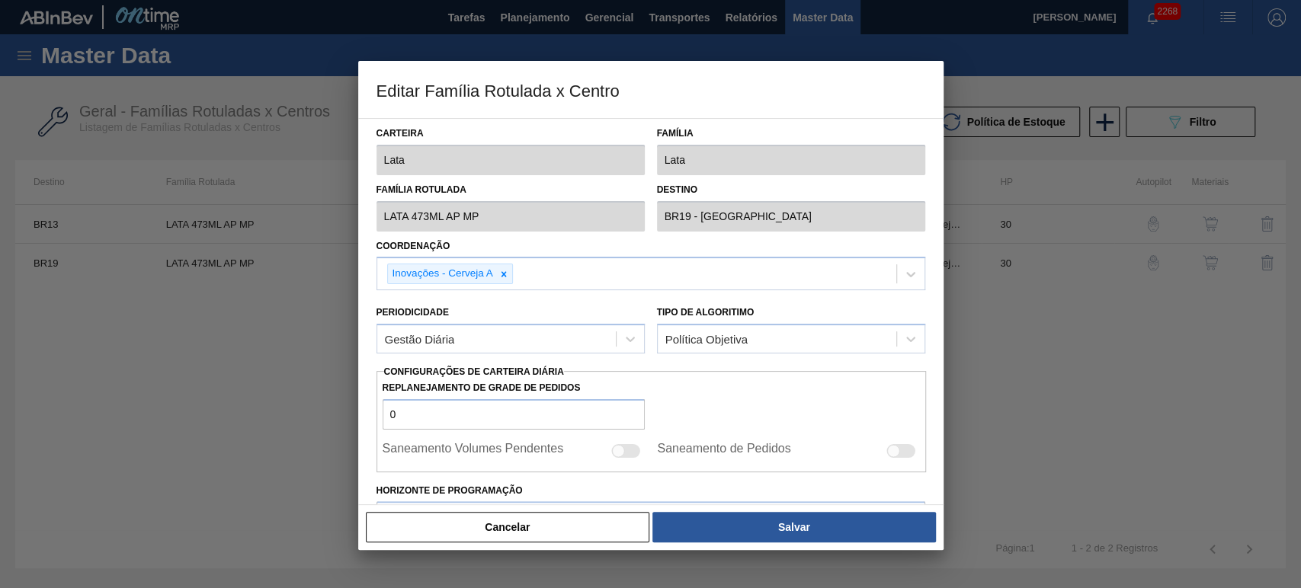
drag, startPoint x: 549, startPoint y: 518, endPoint x: 540, endPoint y: 517, distance: 8.4
click at [546, 518] on button "Cancelar" at bounding box center [508, 527] width 284 height 30
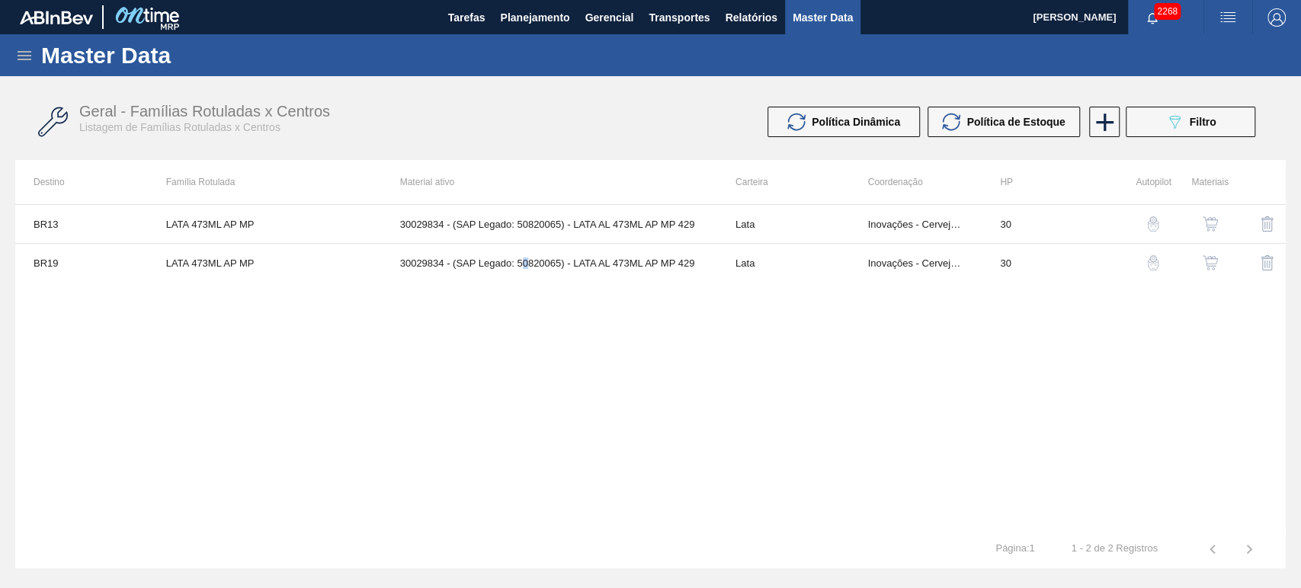
click at [1220, 256] on button "button" at bounding box center [1210, 263] width 37 height 37
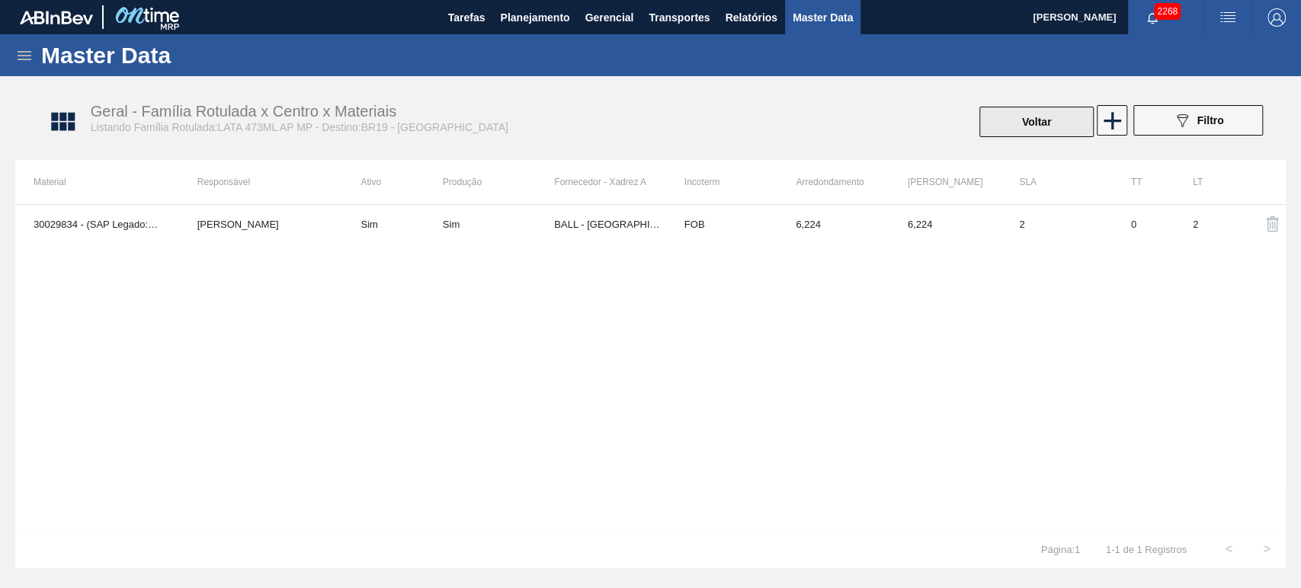
click at [1013, 123] on button "Voltar" at bounding box center [1036, 122] width 114 height 30
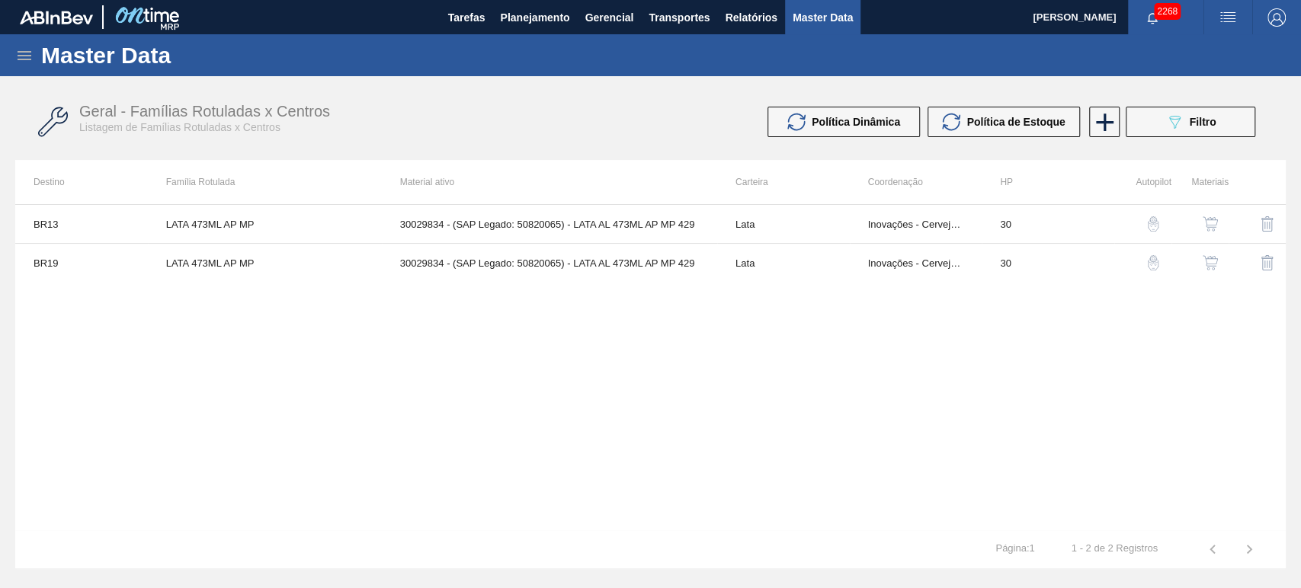
click at [1198, 221] on button "button" at bounding box center [1210, 224] width 37 height 37
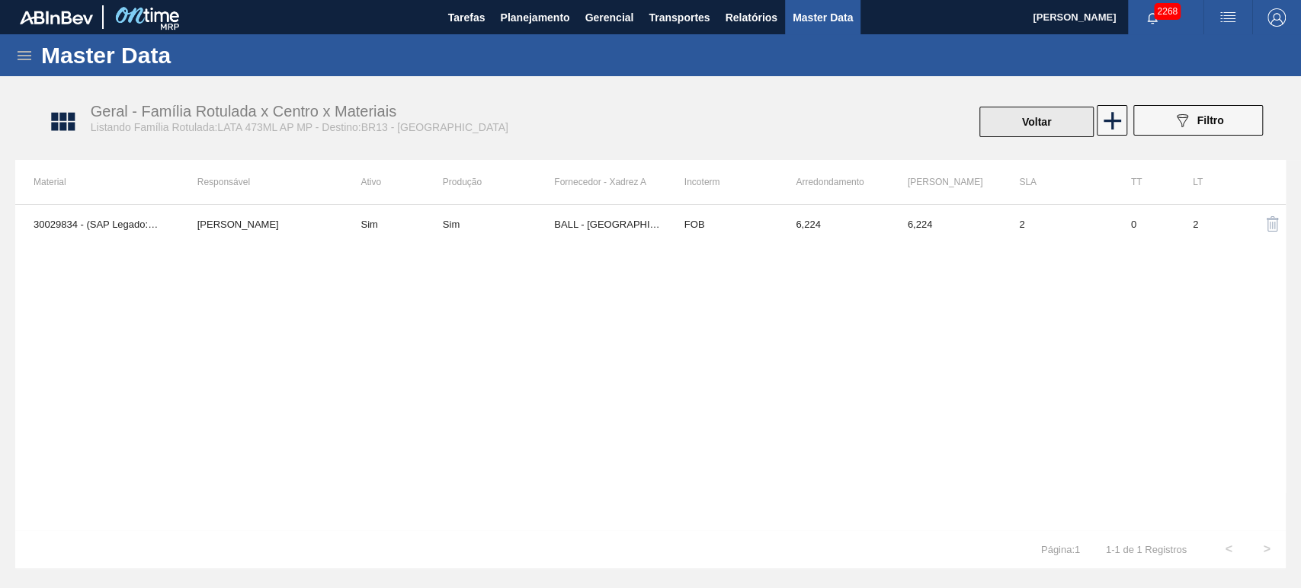
click at [988, 131] on button "Voltar" at bounding box center [1036, 122] width 114 height 30
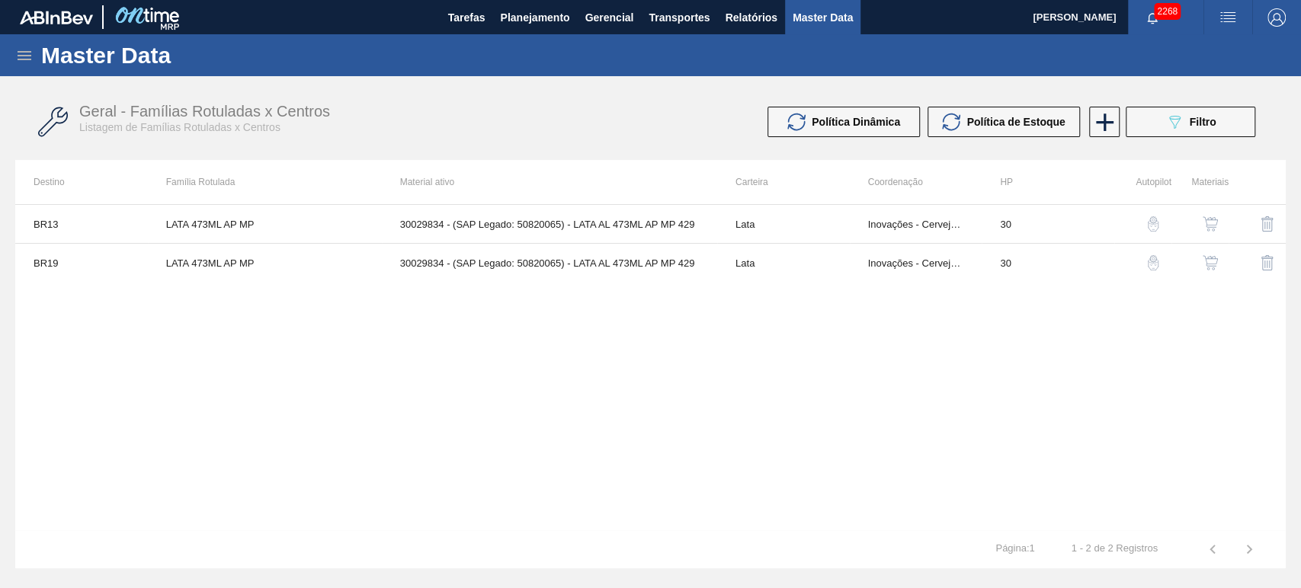
click at [1212, 216] on img "button" at bounding box center [1210, 223] width 15 height 15
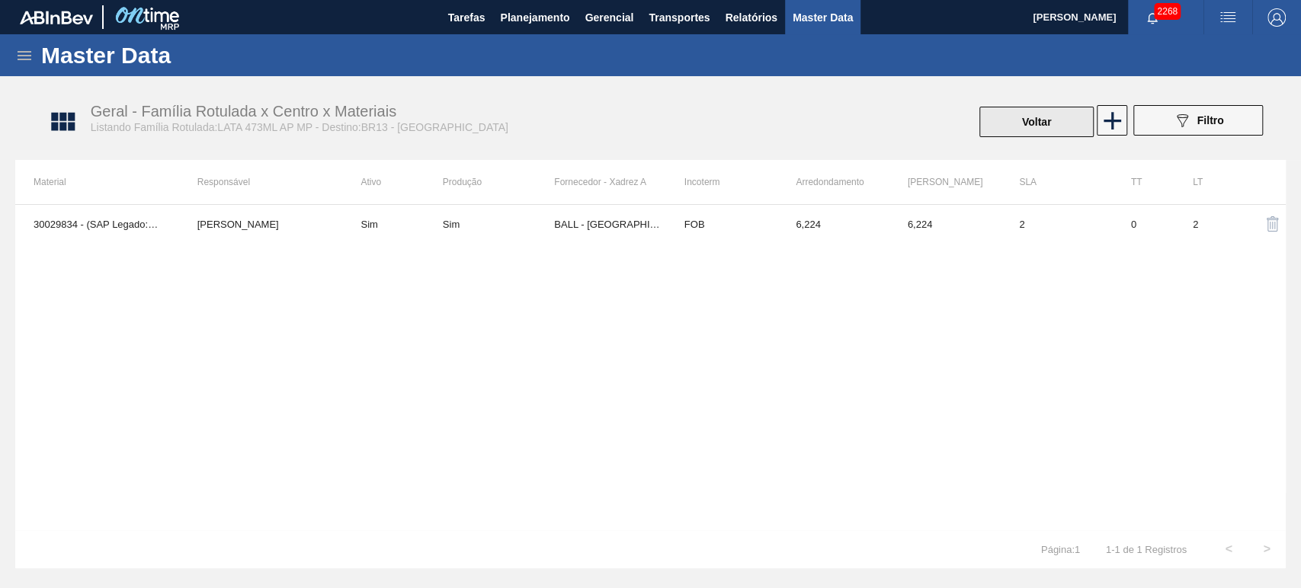
click at [1033, 122] on button "Voltar" at bounding box center [1036, 122] width 114 height 30
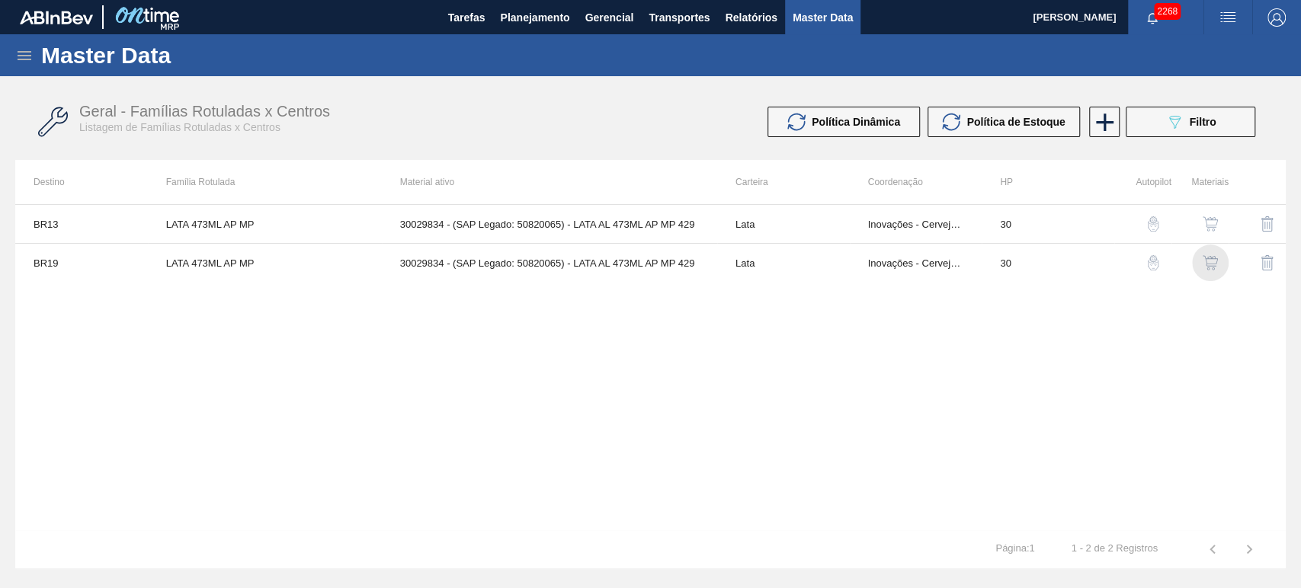
click at [1212, 265] on img "button" at bounding box center [1210, 262] width 15 height 15
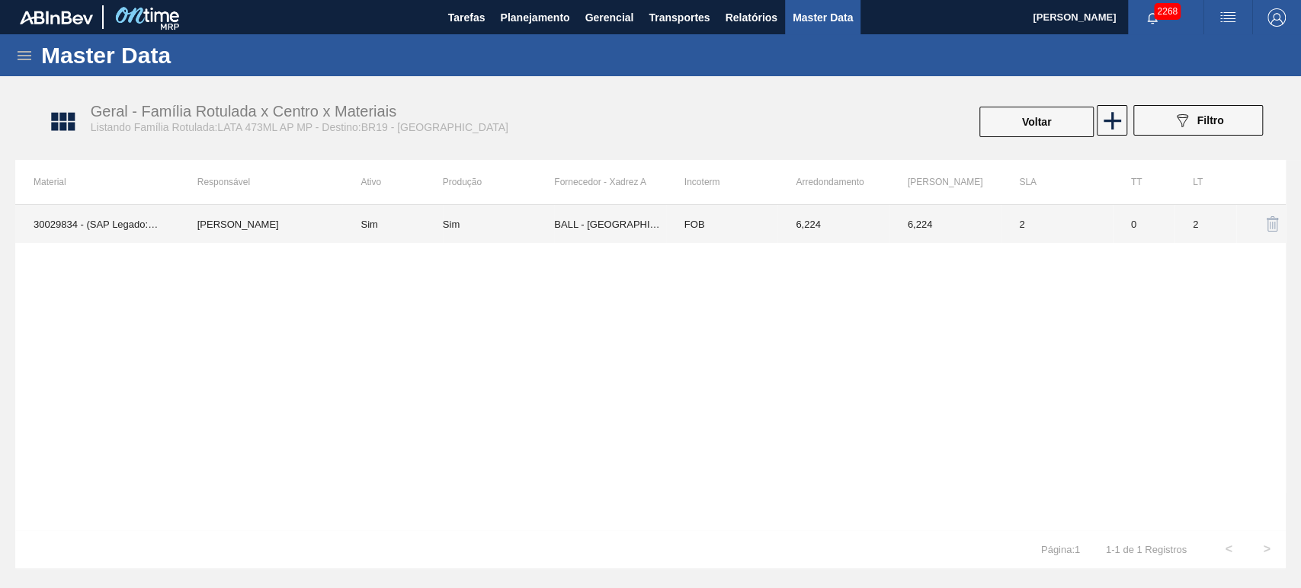
click at [91, 218] on td "30029834 - (SAP Legado: 50820065) - LATA AL 473ML AP MP 429" at bounding box center [97, 224] width 164 height 38
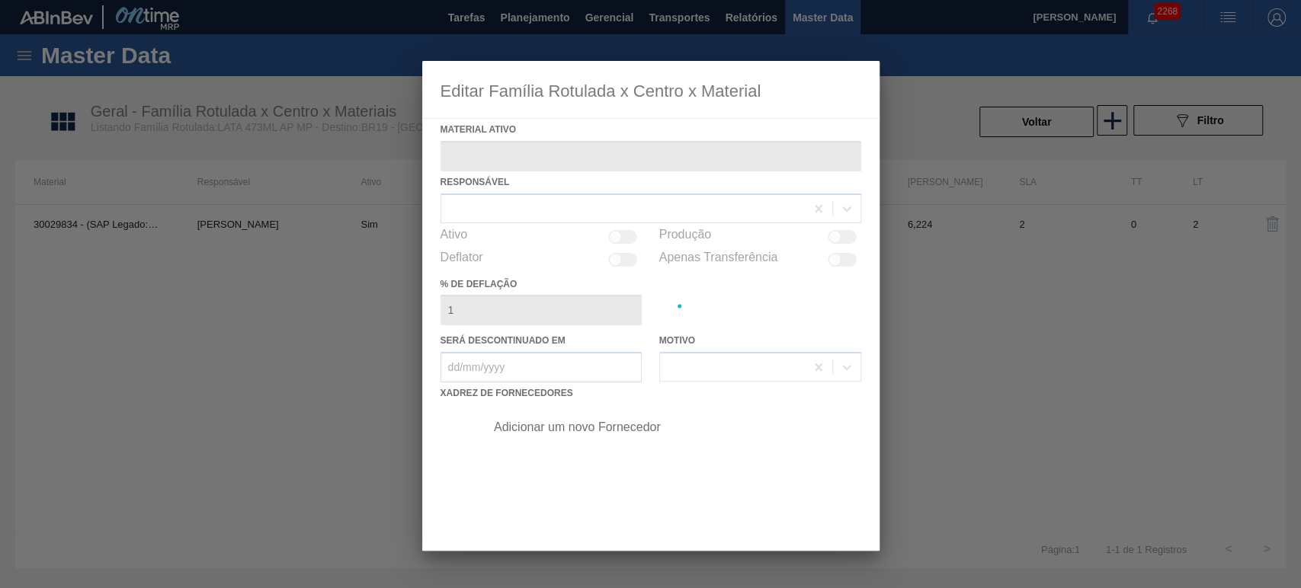
type ativo "30029834 - (SAP Legado: 50820065) - LATA AL 473ML AP MP 429"
checkbox input "true"
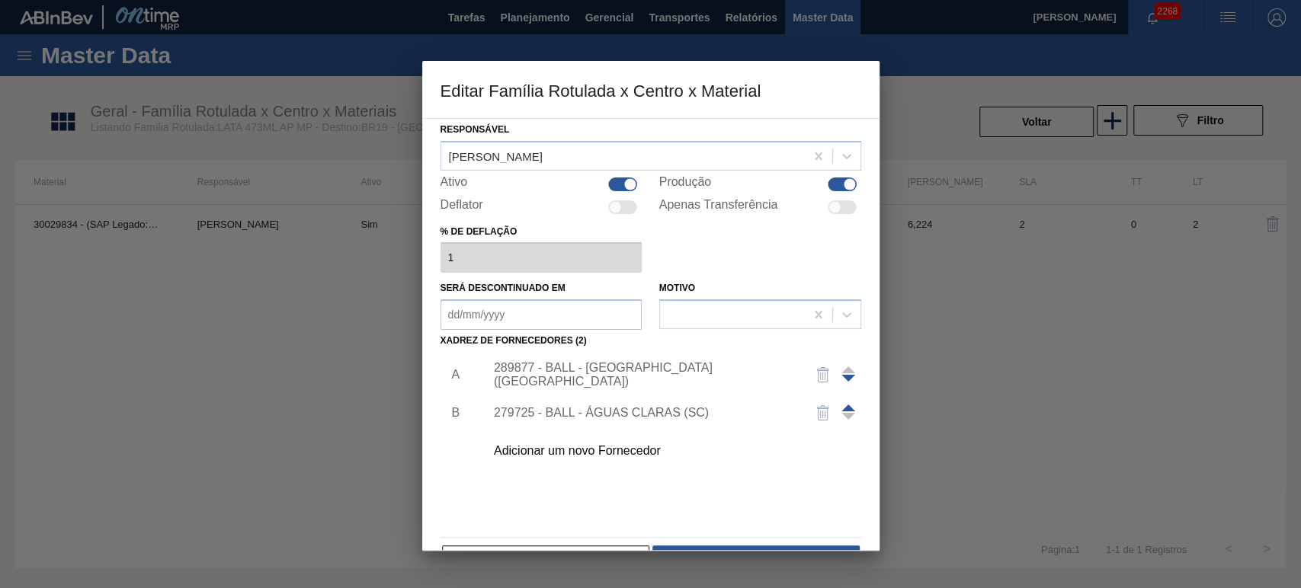
scroll to position [98, 0]
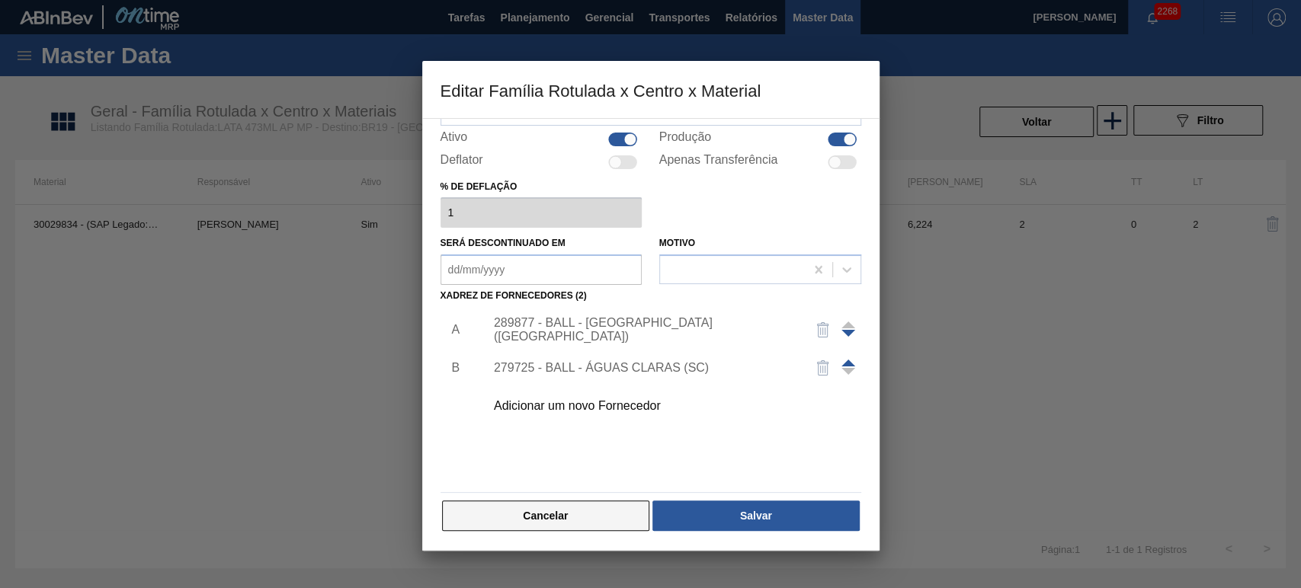
click at [526, 514] on button "Cancelar" at bounding box center [546, 516] width 208 height 30
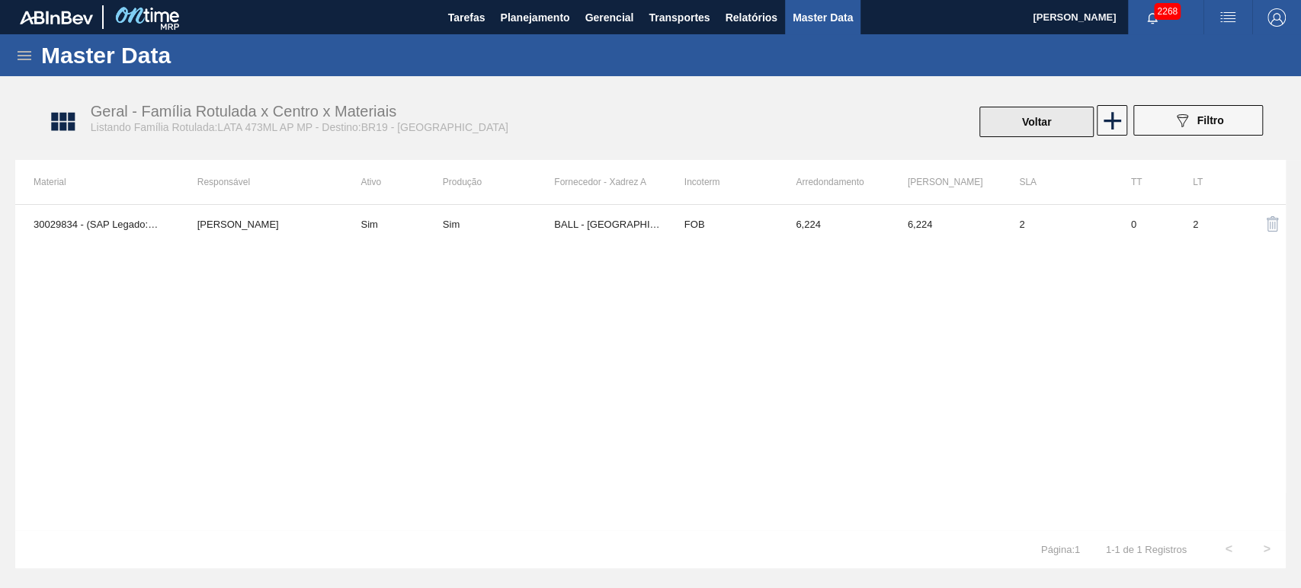
click at [1023, 114] on button "Voltar" at bounding box center [1036, 122] width 114 height 30
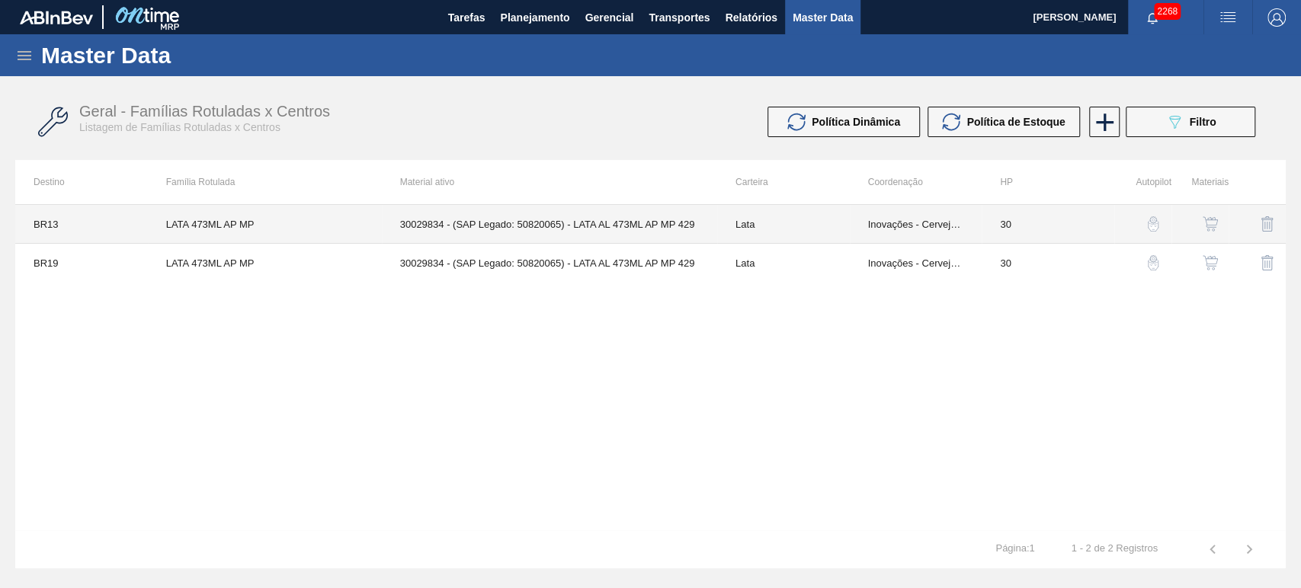
click at [775, 225] on td "Lata" at bounding box center [783, 224] width 133 height 39
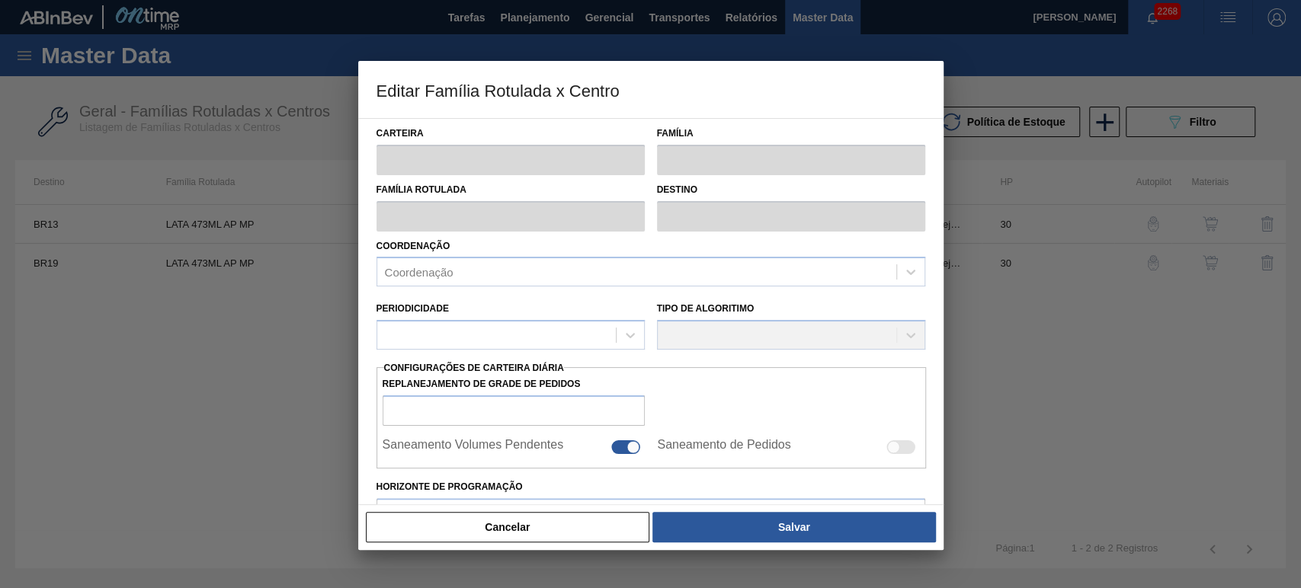
type input "Lata"
type input "LATA 473ML AP MP"
type input "BR13 - Piraí"
type input "0"
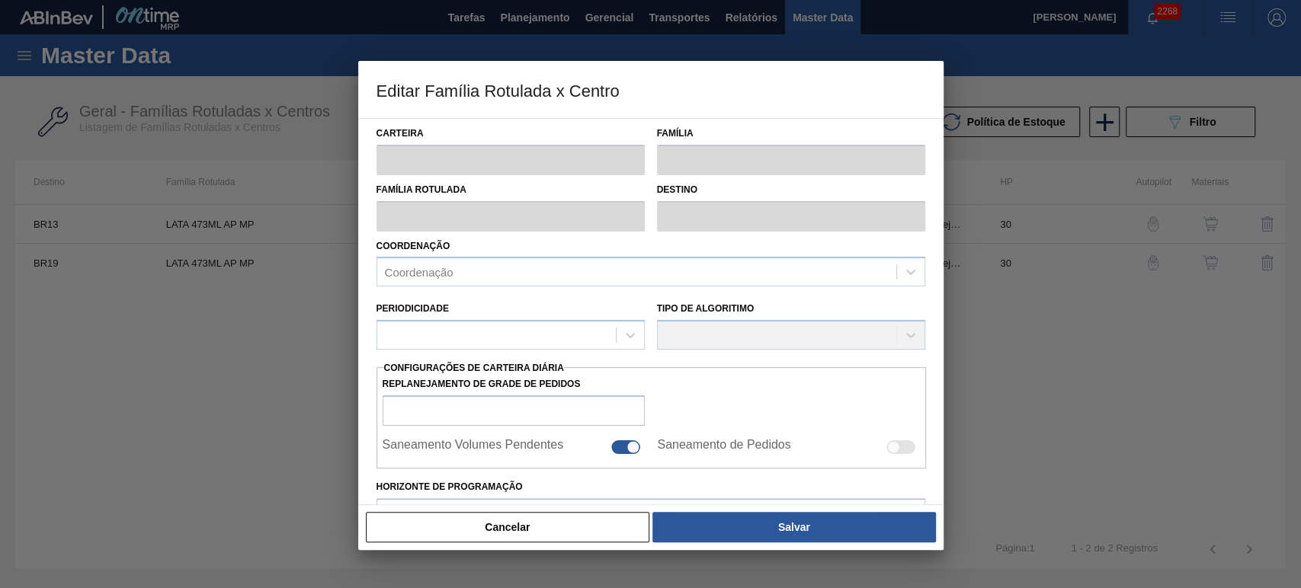
checkbox input "false"
type input "30"
type input "0"
type input "100"
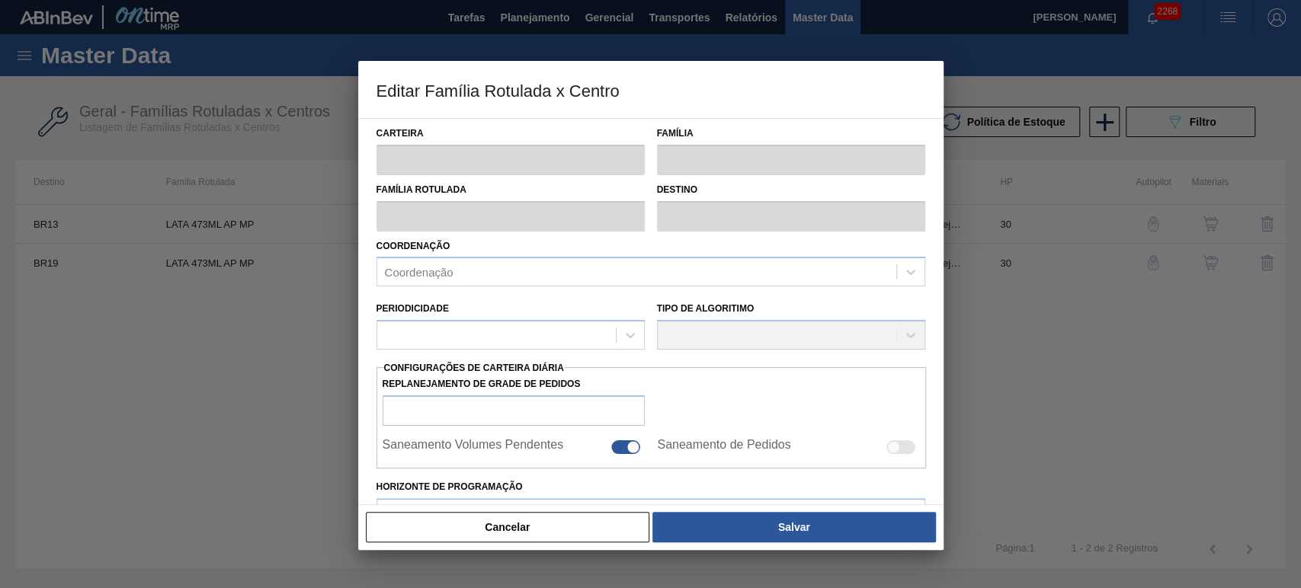
type input "0,000"
checkbox input "true"
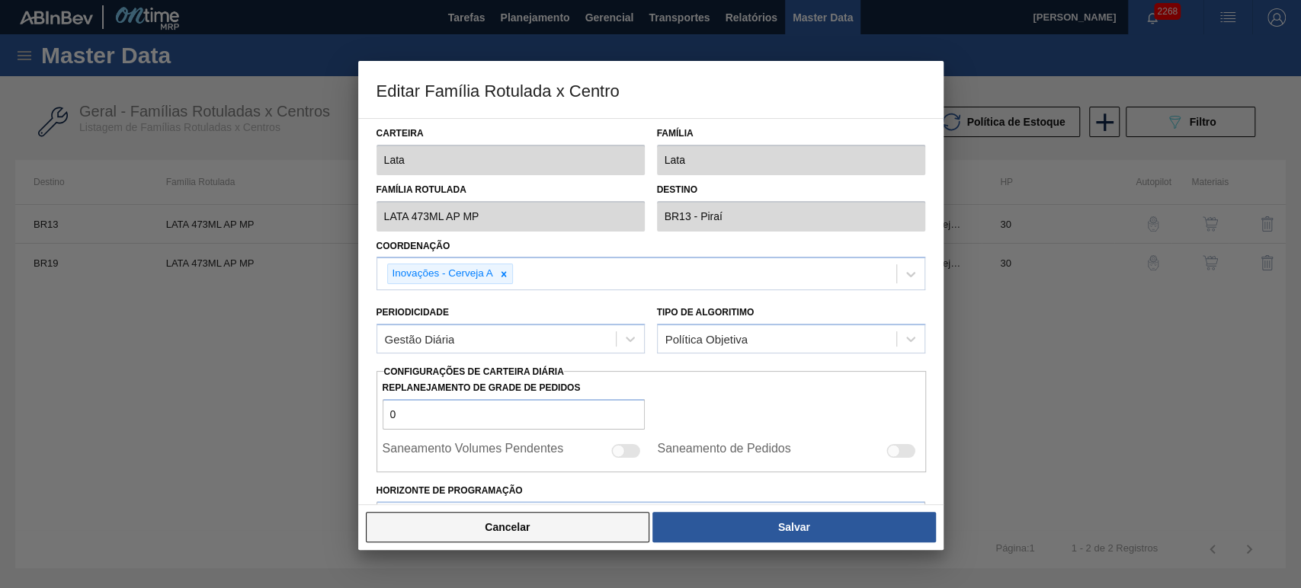
click at [537, 524] on button "Cancelar" at bounding box center [508, 527] width 284 height 30
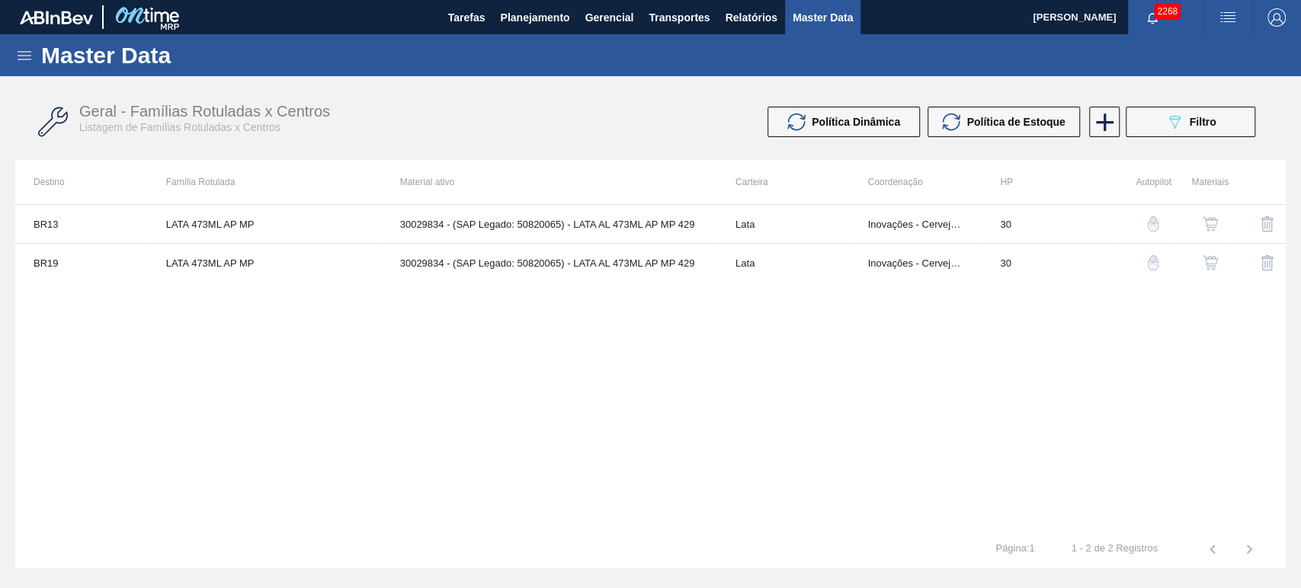
click at [1216, 224] on img "button" at bounding box center [1210, 223] width 15 height 15
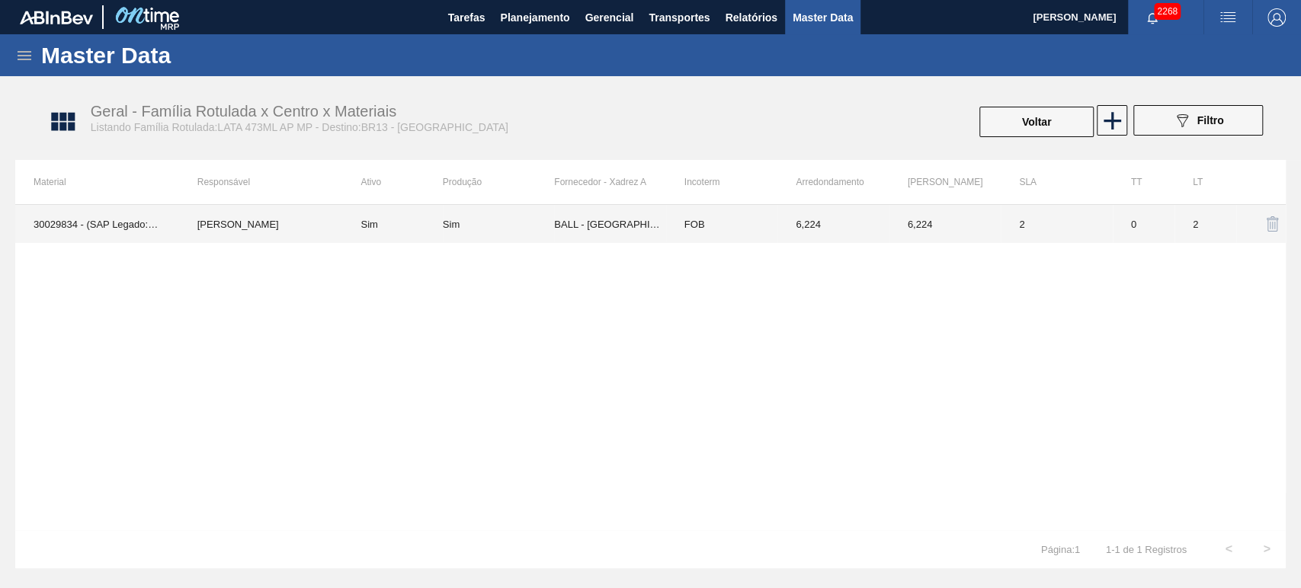
click at [174, 213] on td "30029834 - (SAP Legado: 50820065) - LATA AL 473ML AP MP 429" at bounding box center [97, 224] width 164 height 38
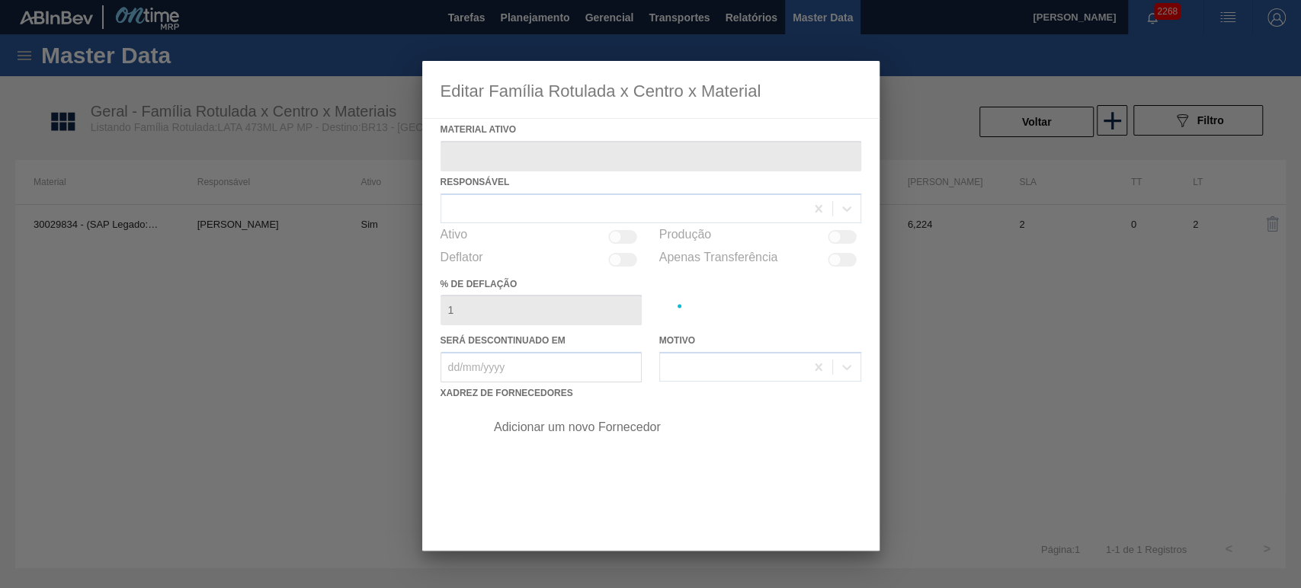
type ativo "30029834 - (SAP Legado: 50820065) - LATA AL 473ML AP MP 429"
checkbox input "true"
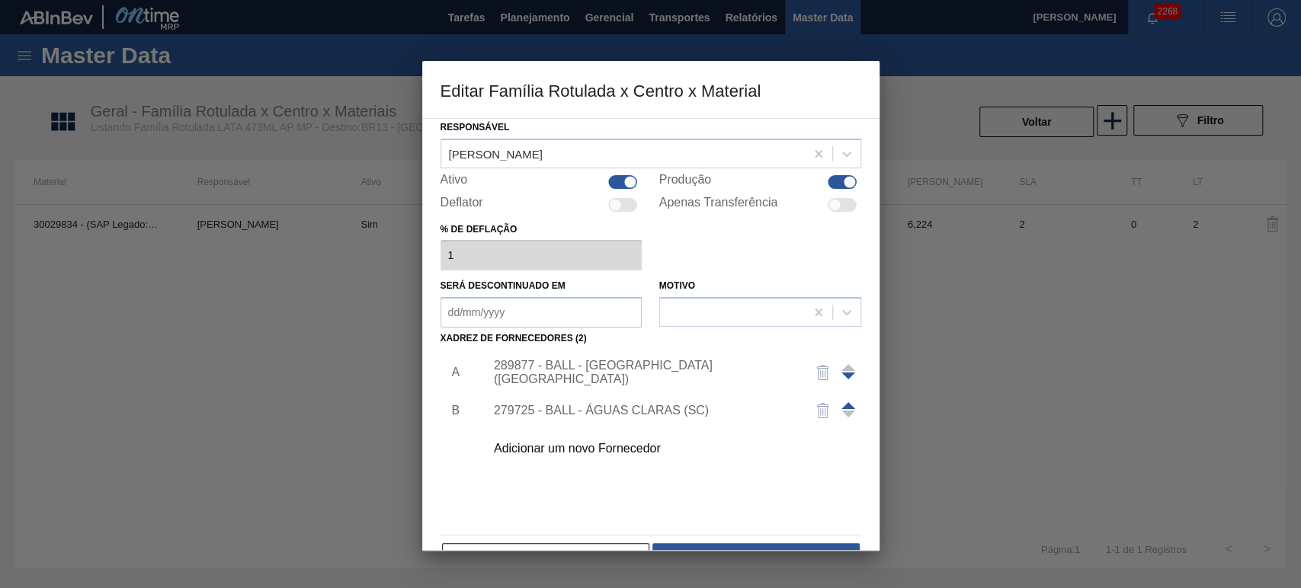
scroll to position [98, 0]
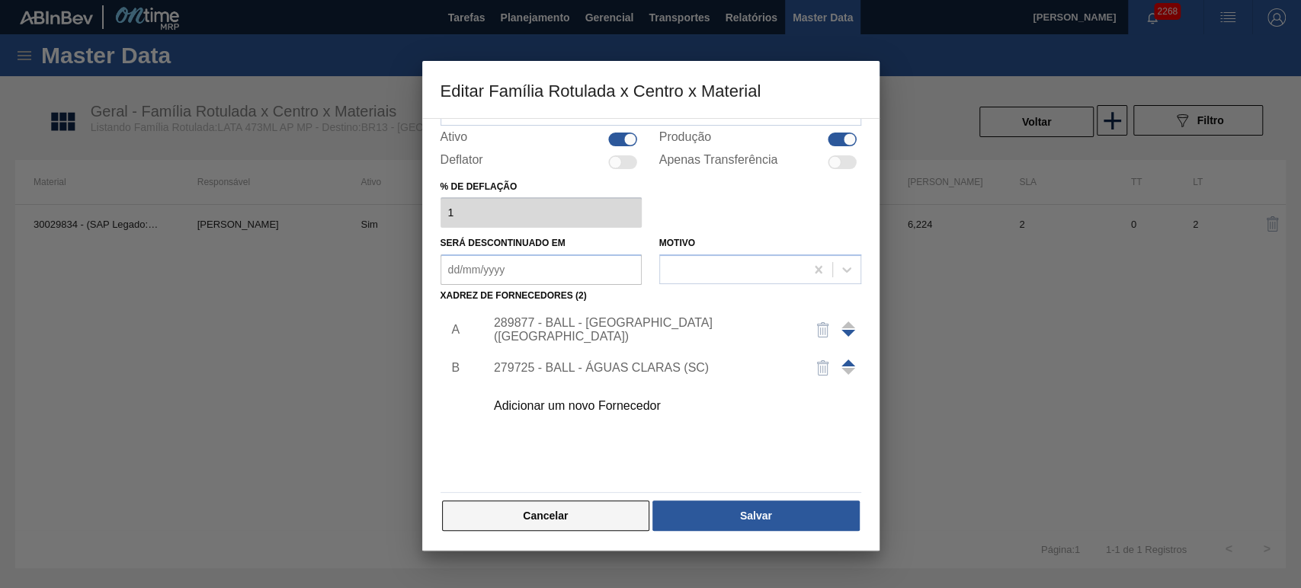
click at [567, 510] on button "Cancelar" at bounding box center [546, 516] width 208 height 30
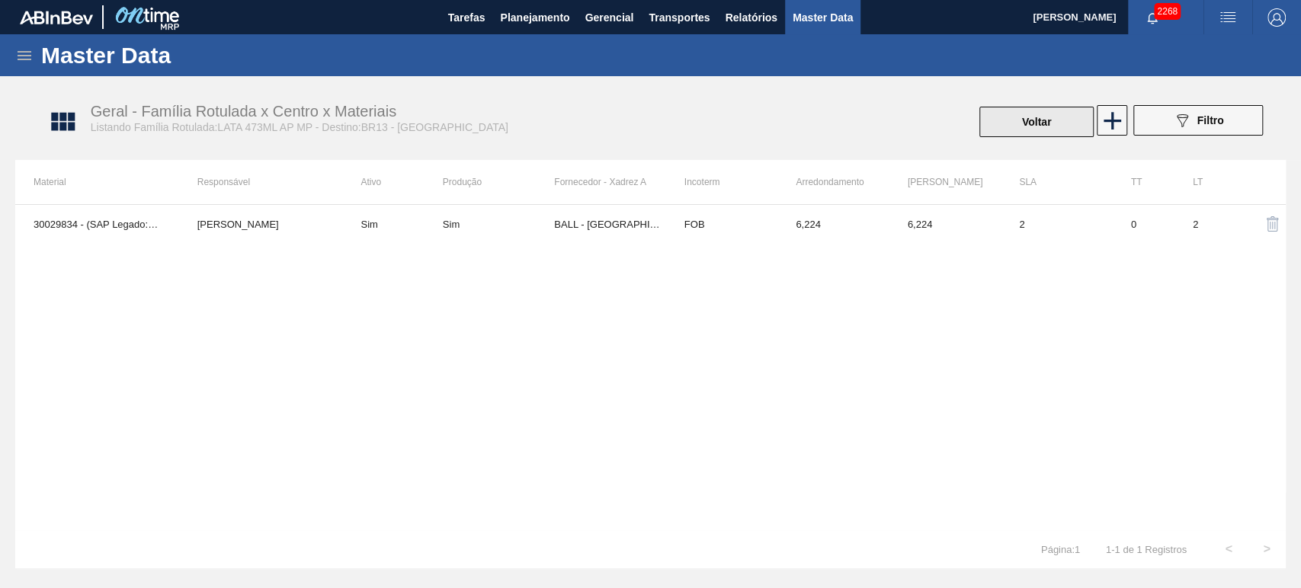
click at [1046, 112] on button "Voltar" at bounding box center [1036, 122] width 114 height 30
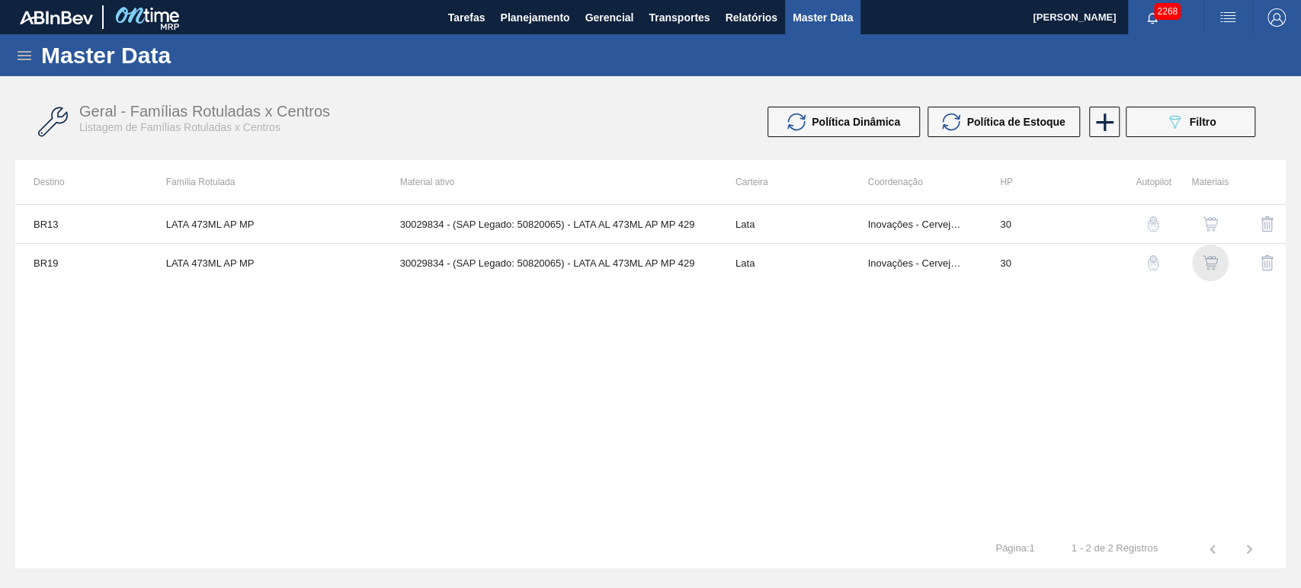
click at [1212, 261] on img "button" at bounding box center [1210, 262] width 15 height 15
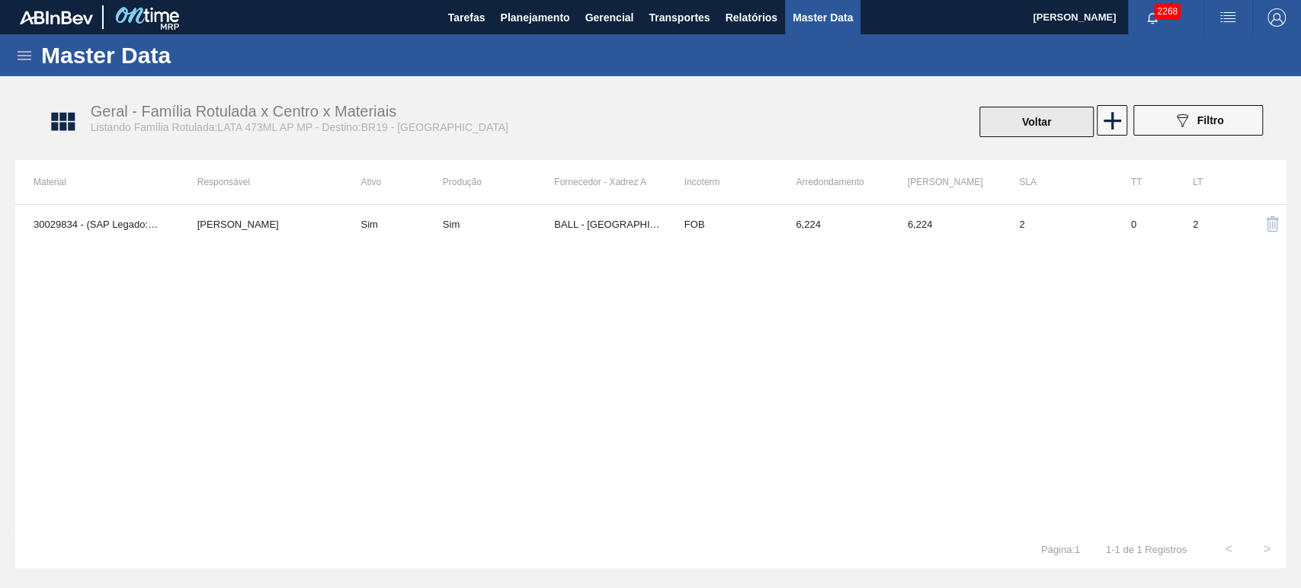
click at [1006, 108] on button "Voltar" at bounding box center [1036, 122] width 114 height 30
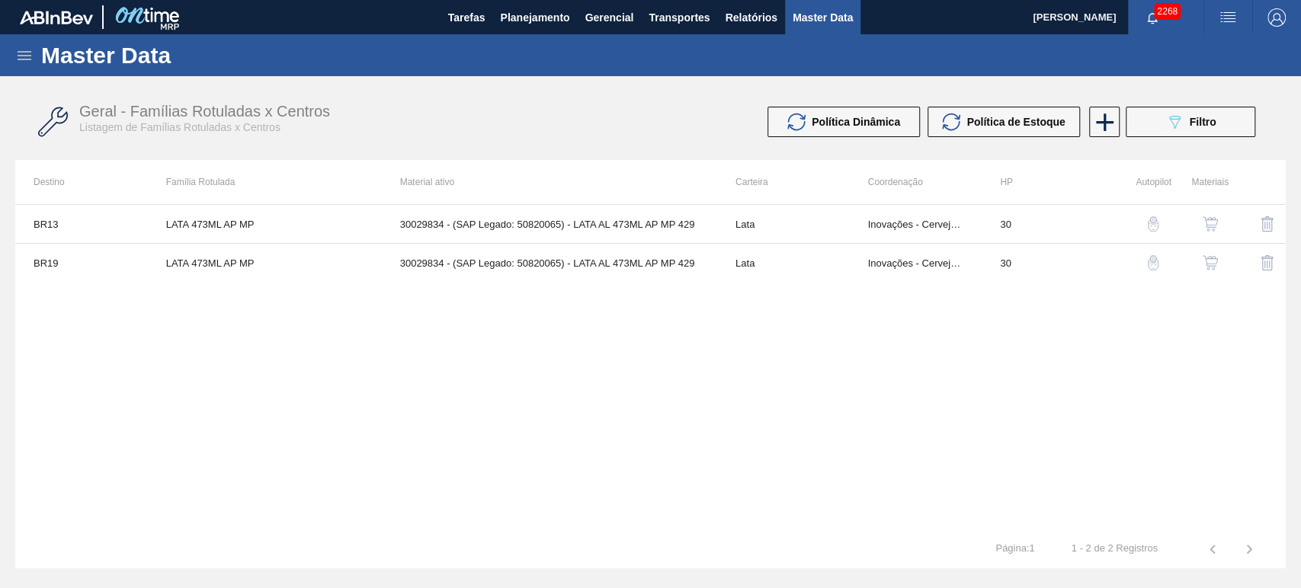
click at [557, 118] on div "Geral - Famílias Rotuladas x Centros Listagem de Famílias Rotuladas x Centros" at bounding box center [377, 118] width 597 height 31
click at [713, 408] on div "BR13 LATA 473ML AP MP 30029834 - (SAP Legado: 50820065) - LATA AL 473ML AP MP 4…" at bounding box center [650, 367] width 1270 height 326
click at [1266, 226] on img "button" at bounding box center [1267, 224] width 18 height 18
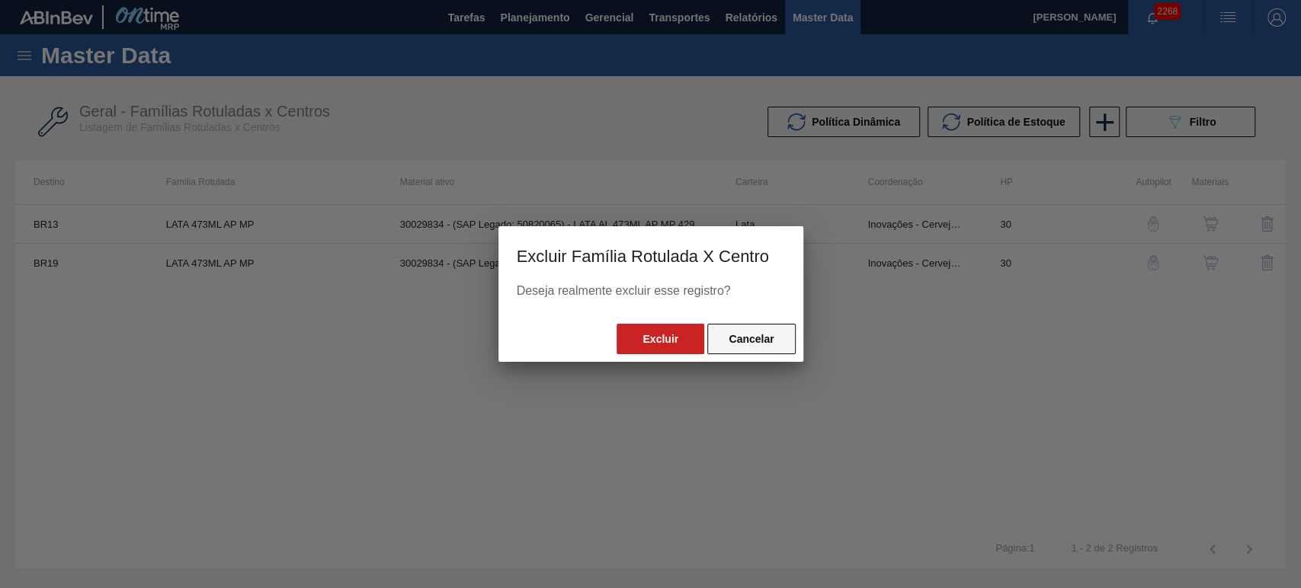
click at [756, 344] on button "Cancelar" at bounding box center [751, 339] width 88 height 30
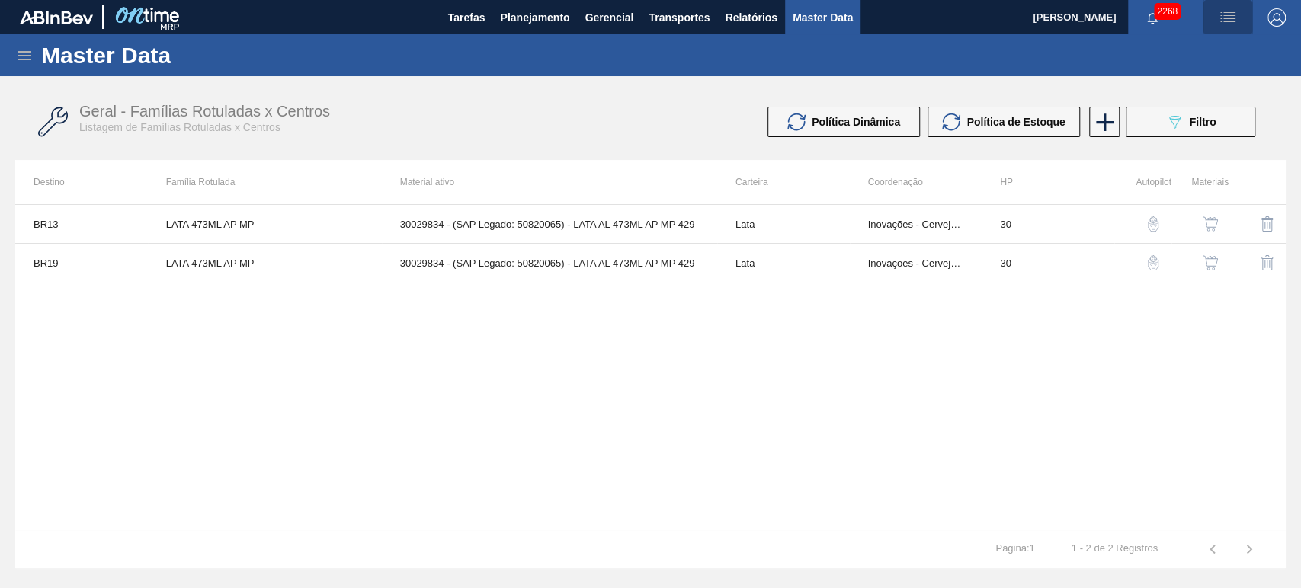
click at [1219, 17] on img "button" at bounding box center [1228, 17] width 18 height 18
click at [1024, 50] on div at bounding box center [650, 294] width 1301 height 588
click at [692, 108] on div "Política Dinâmica Política de Estoque 089F7B8B-B2A5-4AFE-B5C0-19BA573D28AC Filt…" at bounding box center [963, 122] width 597 height 30
click at [533, 20] on span "Planejamento" at bounding box center [534, 17] width 69 height 18
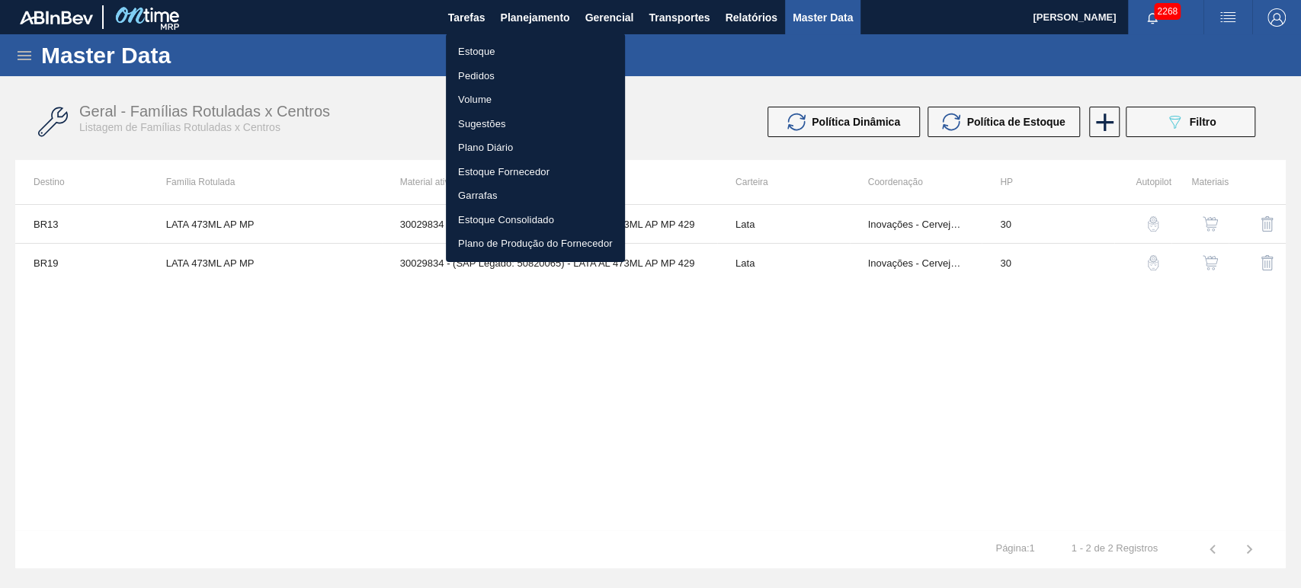
click at [470, 44] on li "Estoque" at bounding box center [535, 52] width 179 height 24
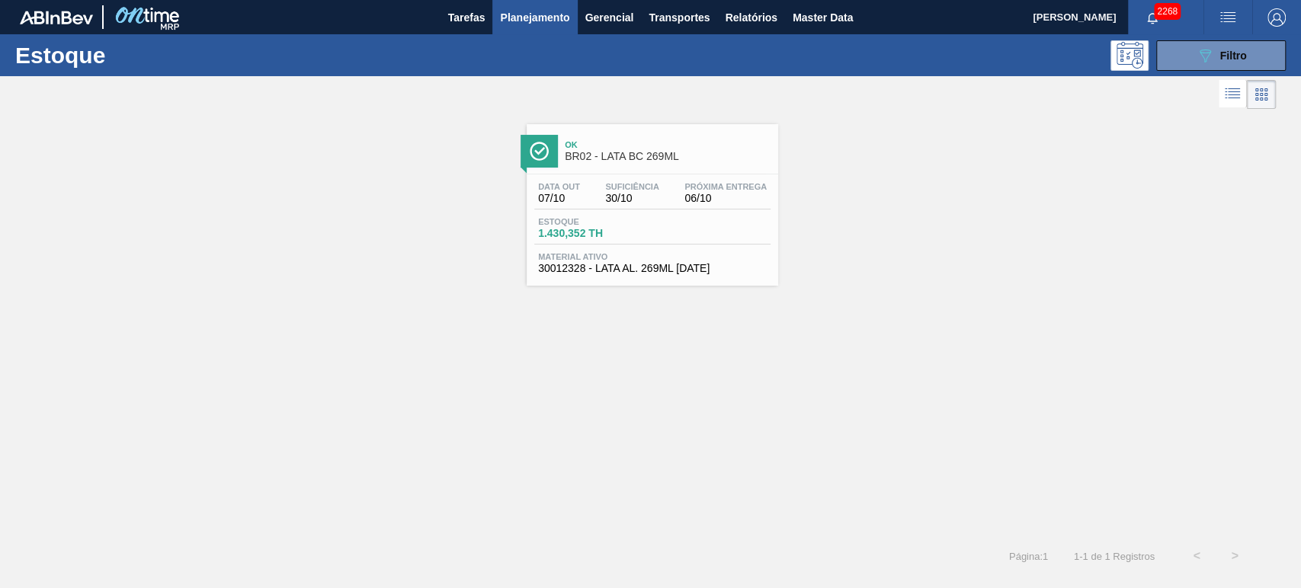
click at [555, 17] on span "Planejamento" at bounding box center [534, 17] width 69 height 18
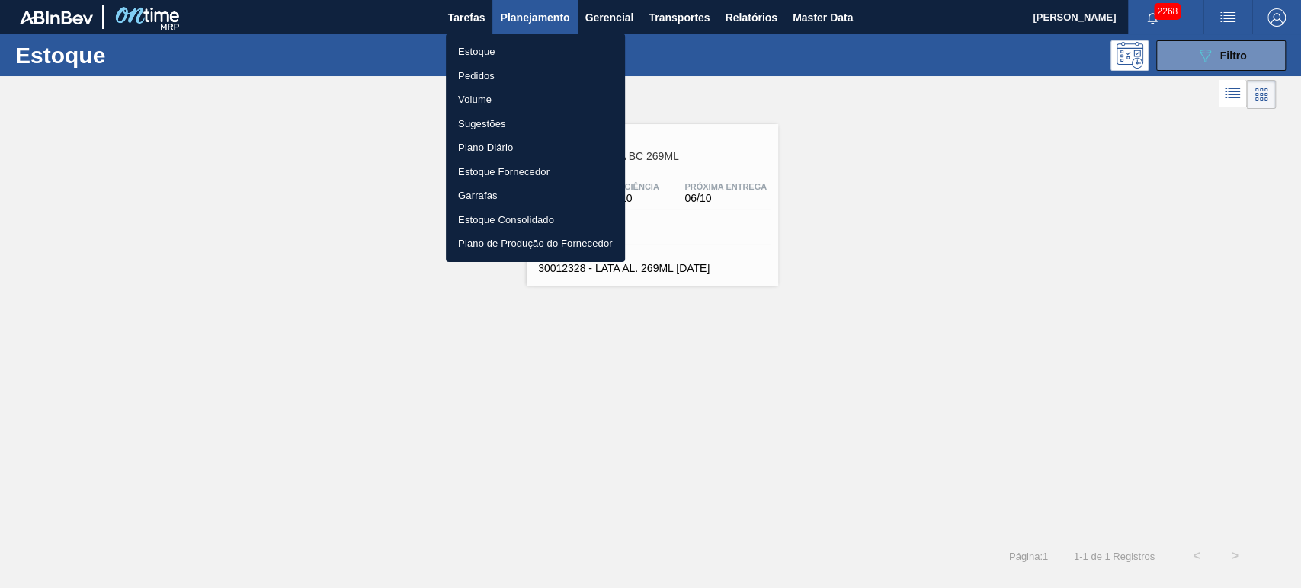
click at [988, 66] on div at bounding box center [650, 294] width 1301 height 588
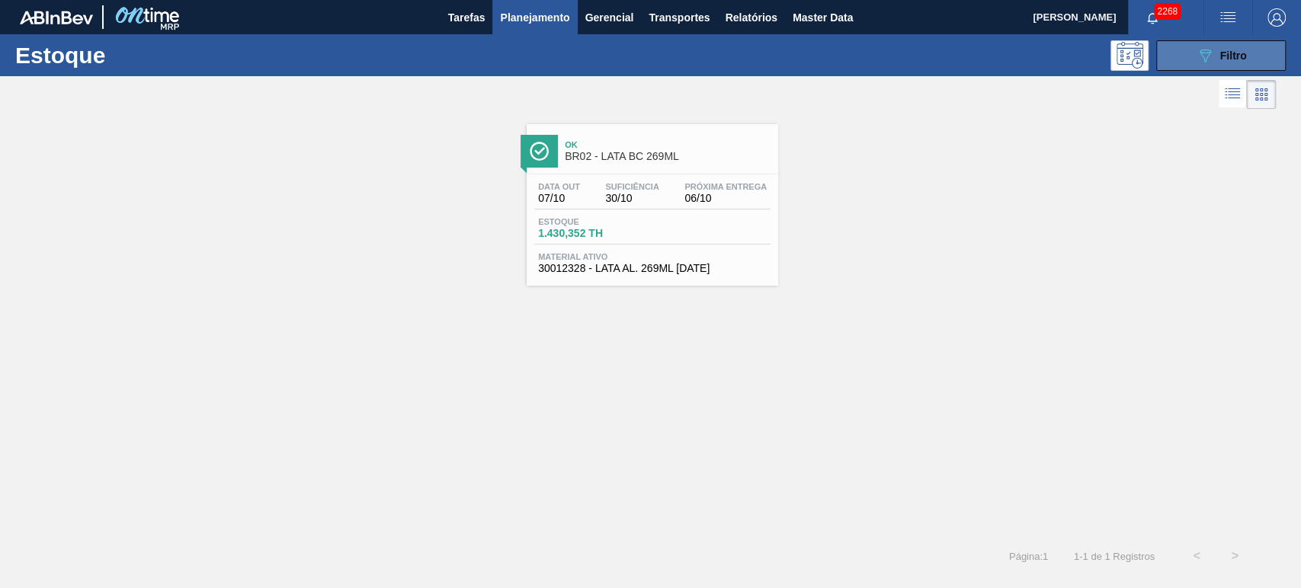
click at [1213, 57] on div "089F7B8B-B2A5-4AFE-B5C0-19BA573D28AC Filtro" at bounding box center [1221, 55] width 51 height 18
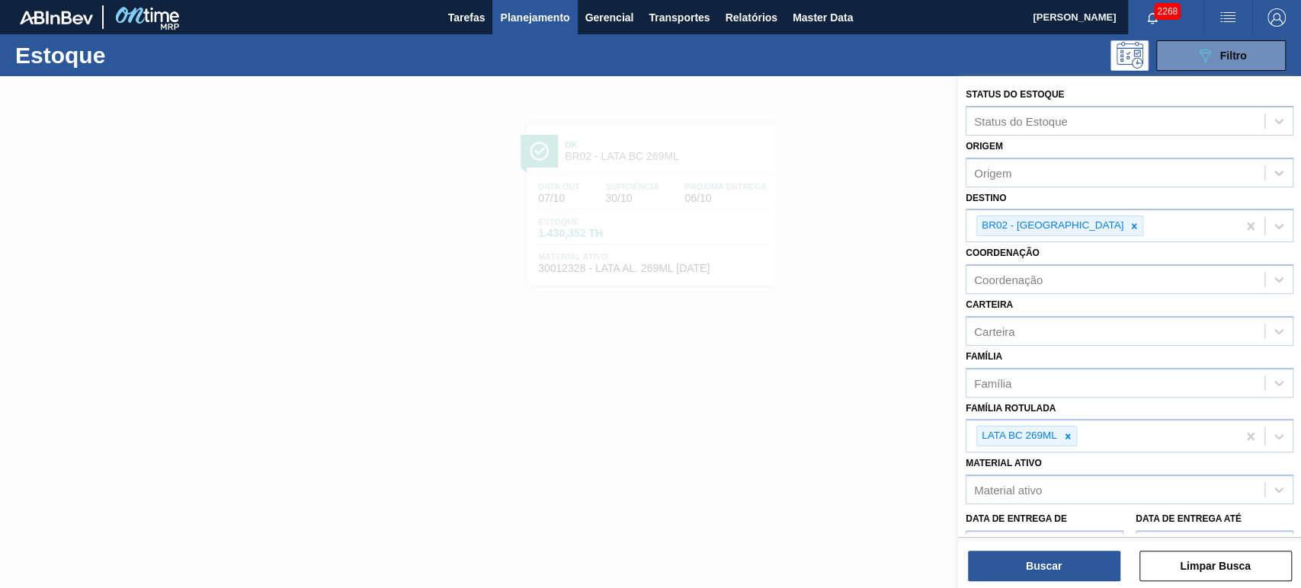
drag, startPoint x: 897, startPoint y: 217, endPoint x: 886, endPoint y: 206, distance: 16.2
click at [886, 209] on div at bounding box center [650, 370] width 1301 height 588
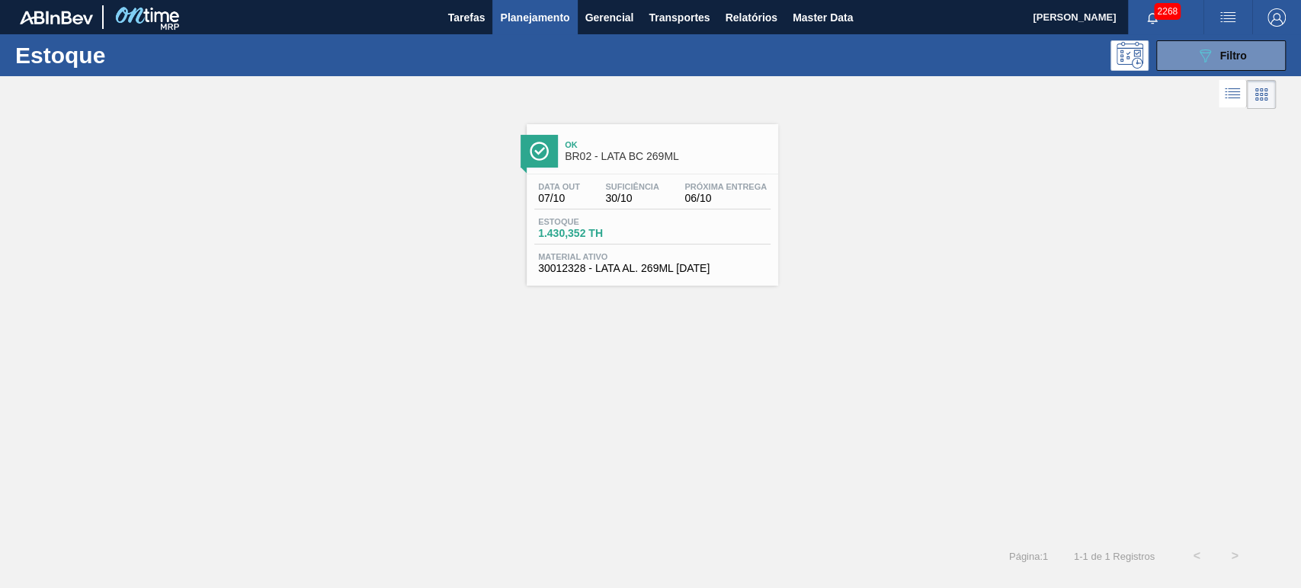
click at [539, 23] on span "Planejamento" at bounding box center [534, 17] width 69 height 18
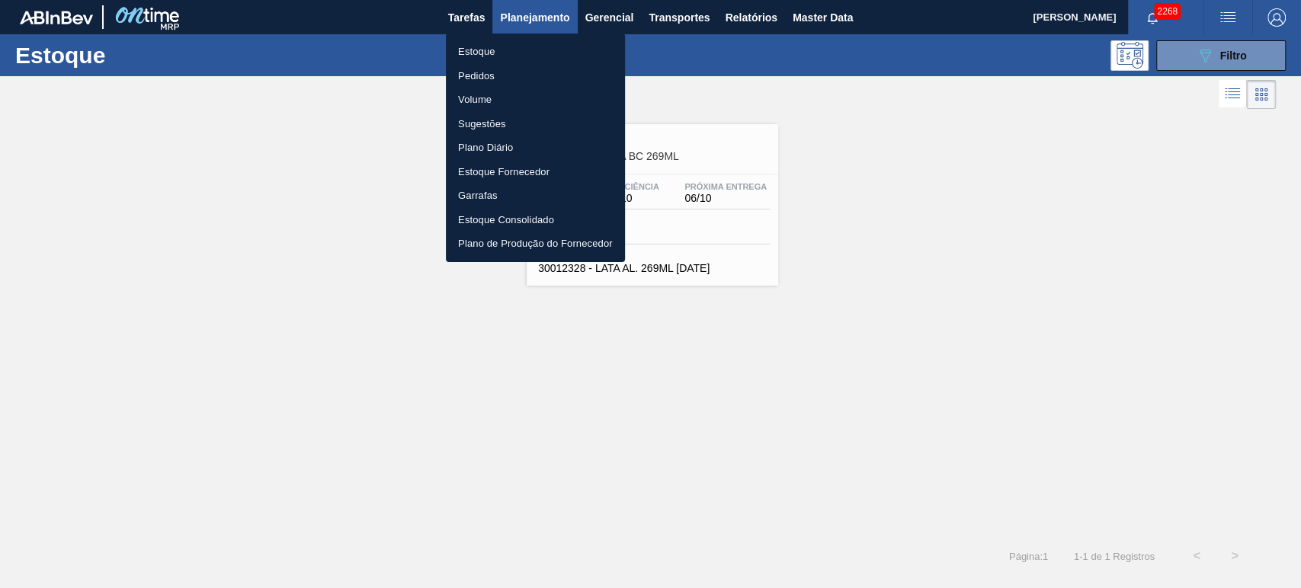
click at [482, 72] on li "Pedidos" at bounding box center [535, 76] width 179 height 24
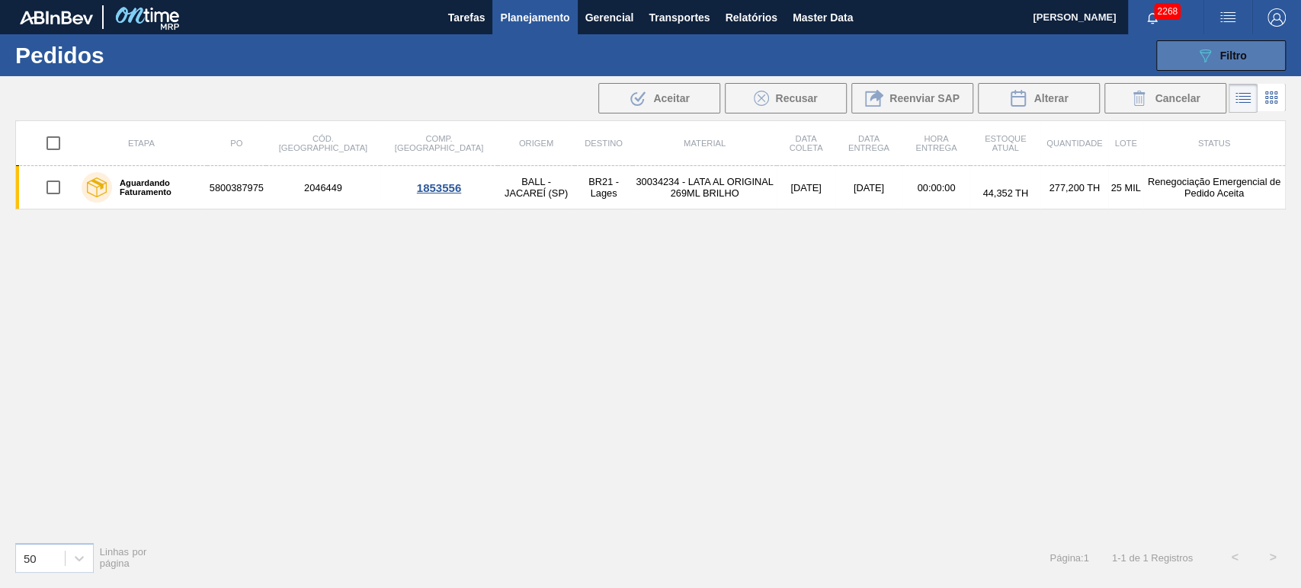
click at [1190, 57] on button "089F7B8B-B2A5-4AFE-B5C0-19BA573D28AC Filtro" at bounding box center [1221, 55] width 130 height 30
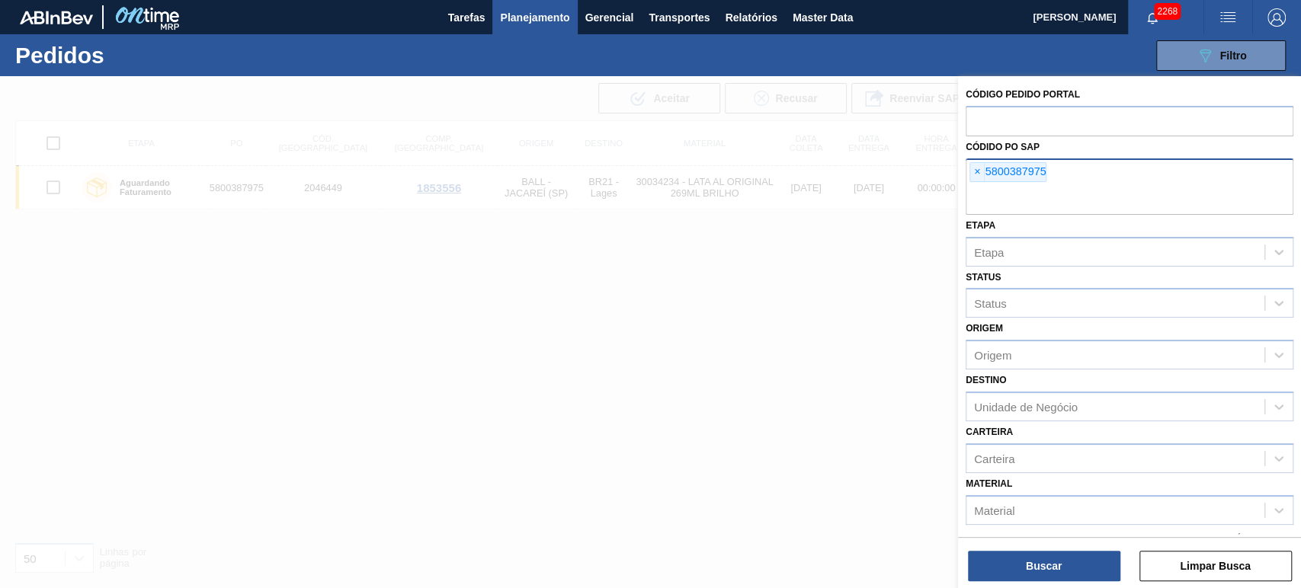
click at [970, 169] on span "×" at bounding box center [977, 172] width 14 height 18
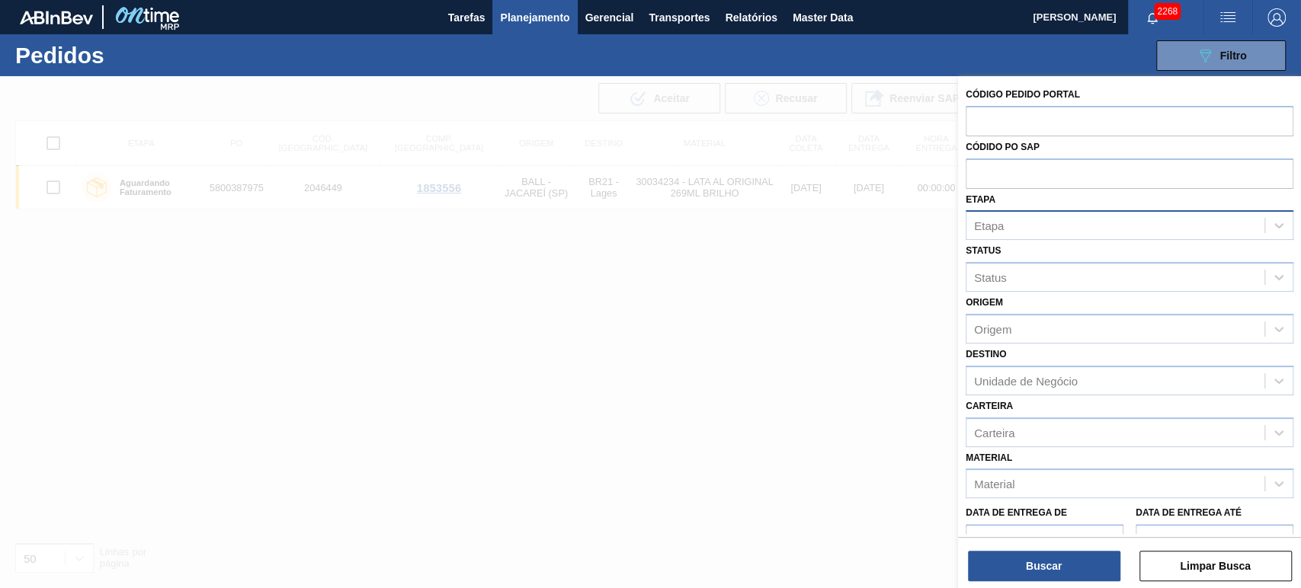
paste input "text"
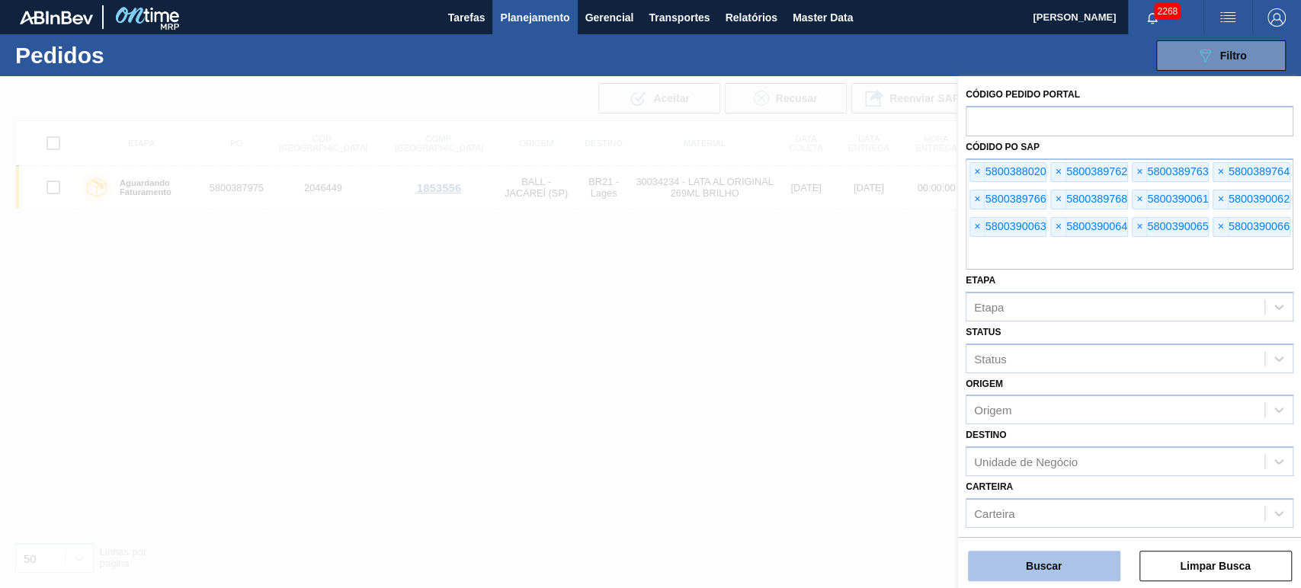
click at [1038, 568] on button "Buscar" at bounding box center [1044, 566] width 152 height 30
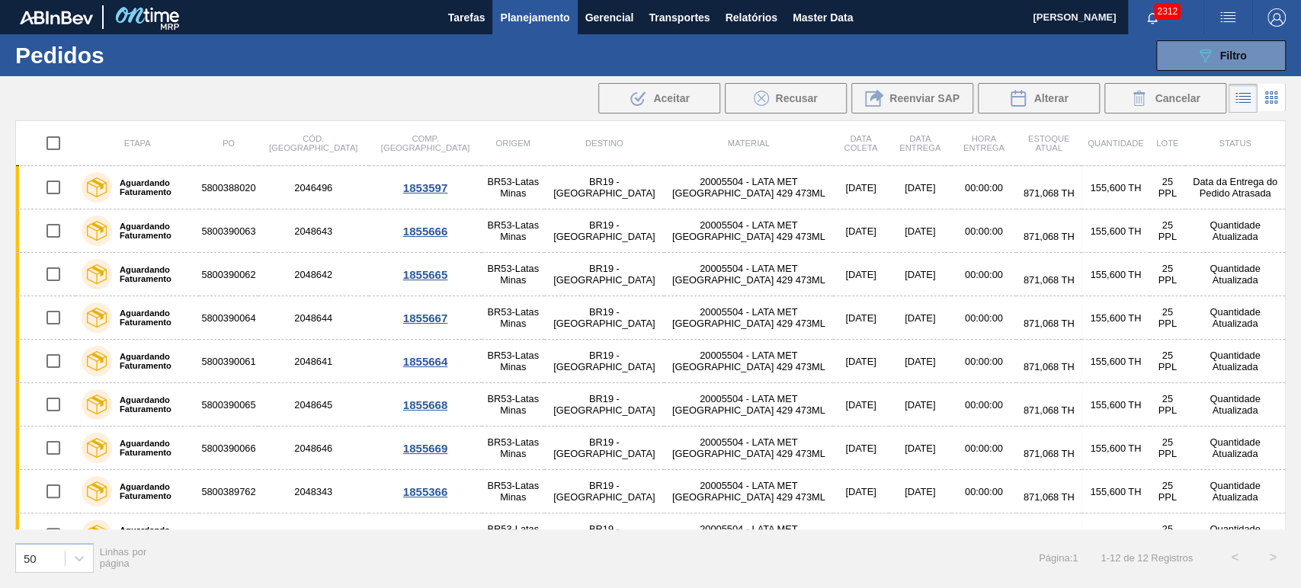
click at [677, 53] on div "089F7B8B-B2A5-4AFE-B5C0-19BA573D28AC Filtro Código Pedido Portal Códido PO SAP …" at bounding box center [766, 56] width 1055 height 46
click at [744, 21] on span "Relatórios" at bounding box center [751, 17] width 52 height 18
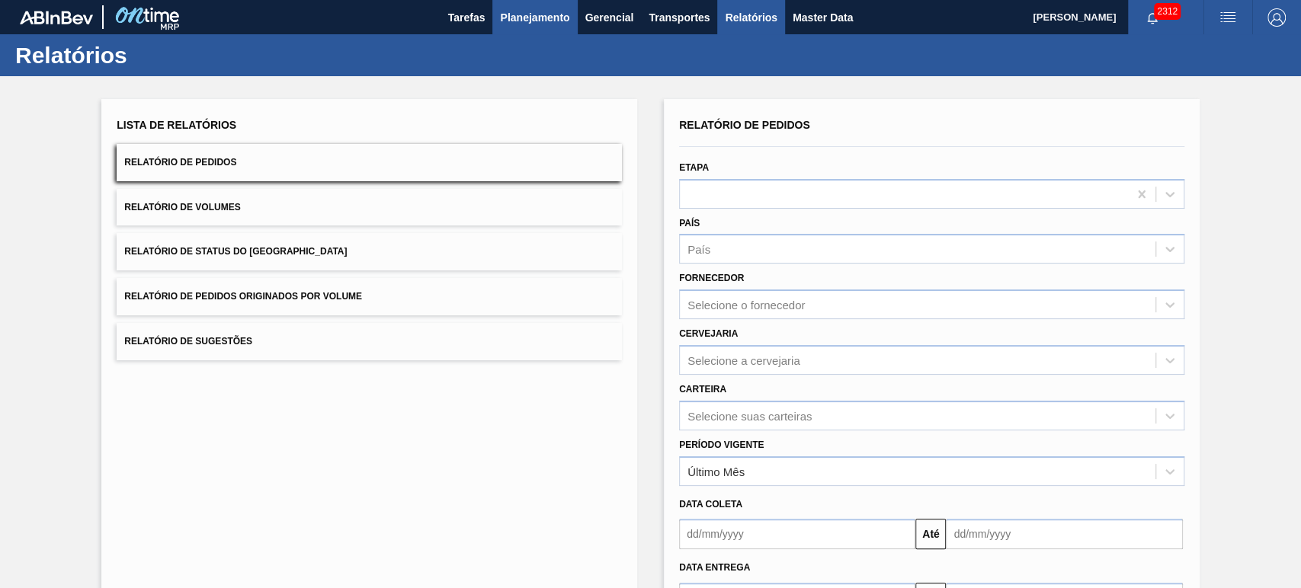
click at [549, 20] on span "Planejamento" at bounding box center [534, 17] width 69 height 18
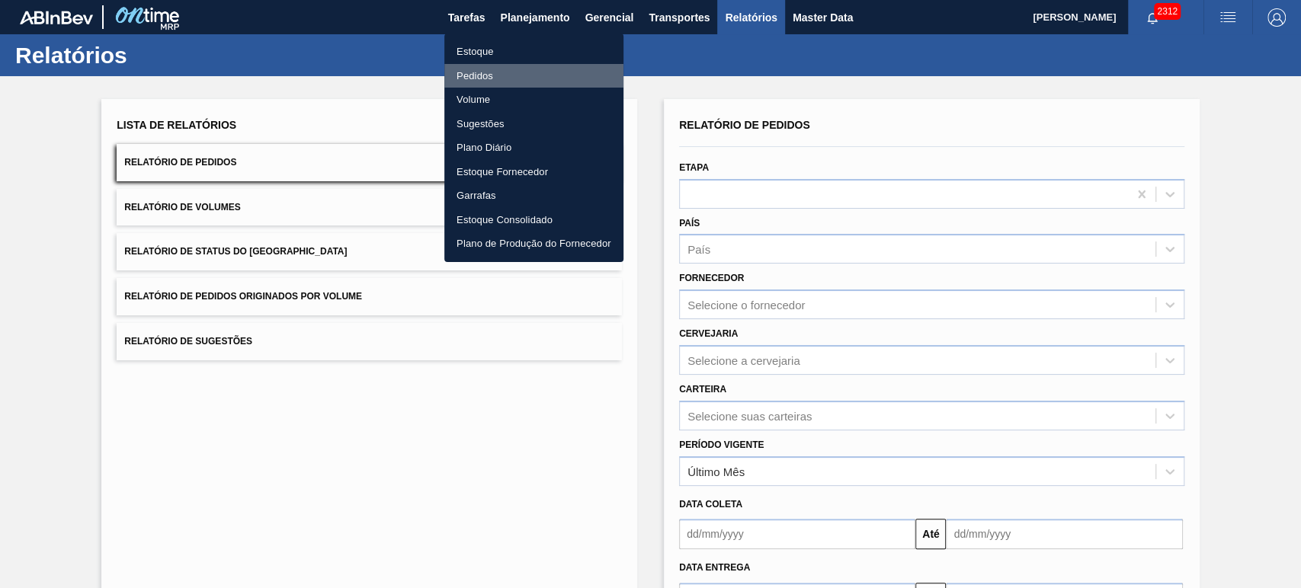
click at [485, 69] on li "Pedidos" at bounding box center [533, 76] width 179 height 24
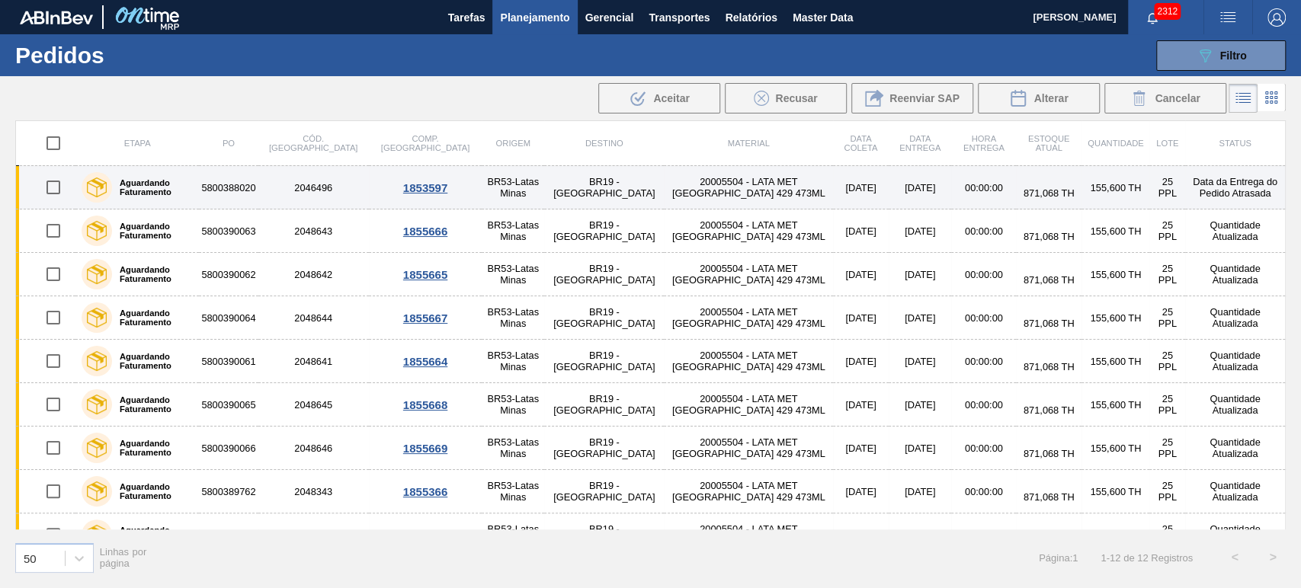
click at [252, 184] on td "5800388020" at bounding box center [228, 187] width 59 height 43
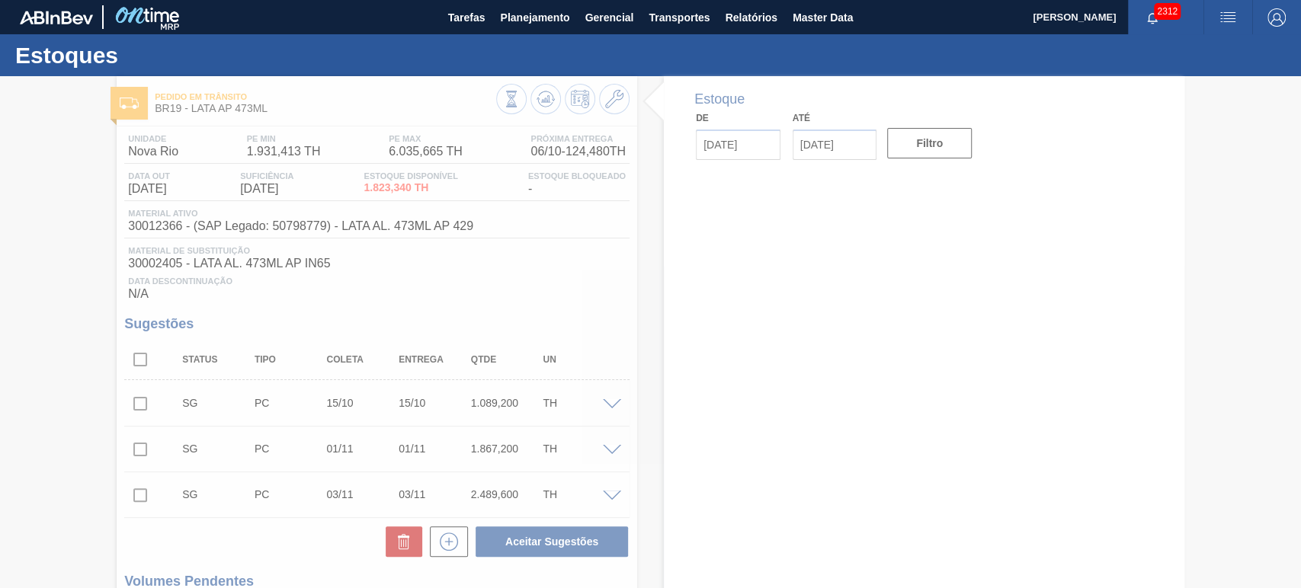
type input "[DATE]"
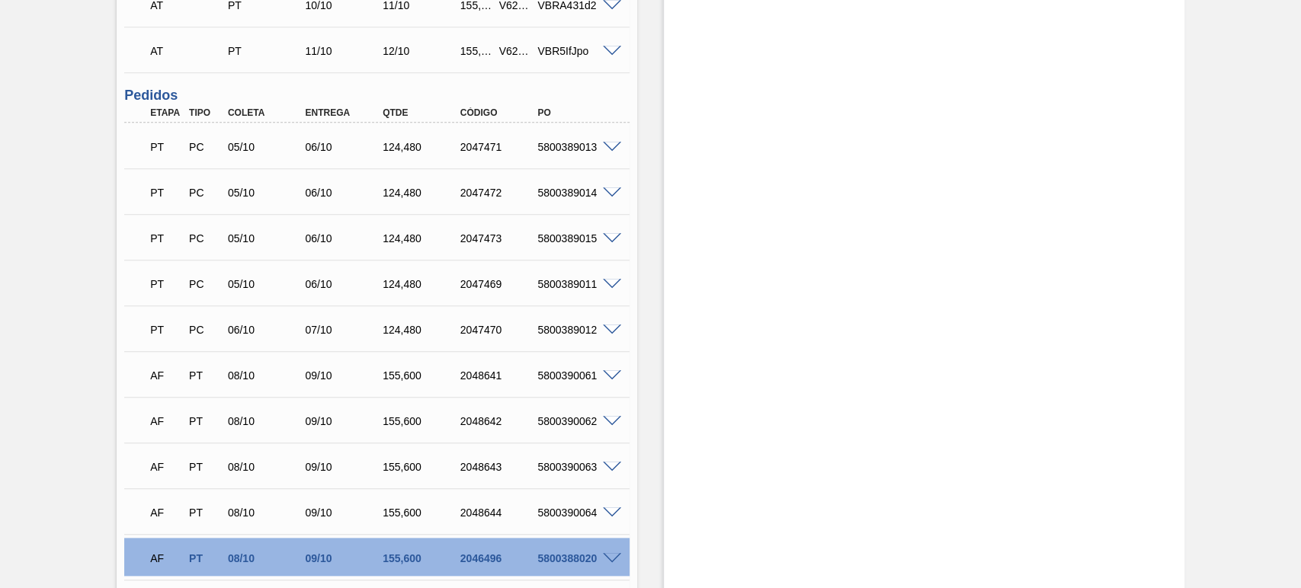
scroll to position [1354, 0]
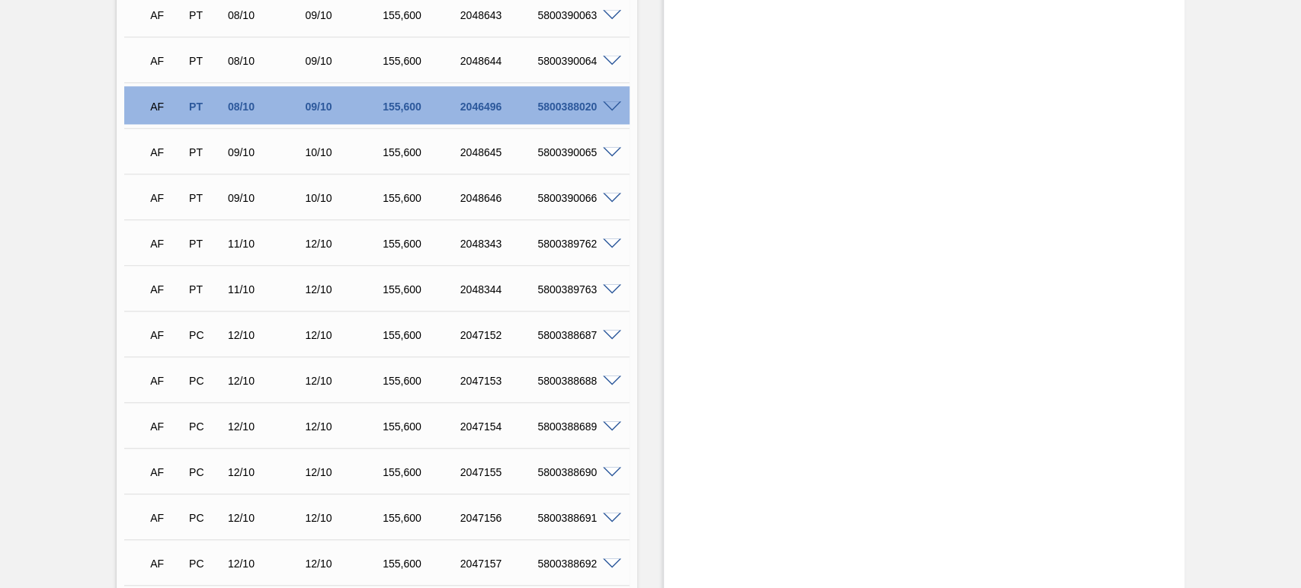
click at [544, 107] on div "5800388020" at bounding box center [576, 107] width 86 height 12
copy div "5800388020"
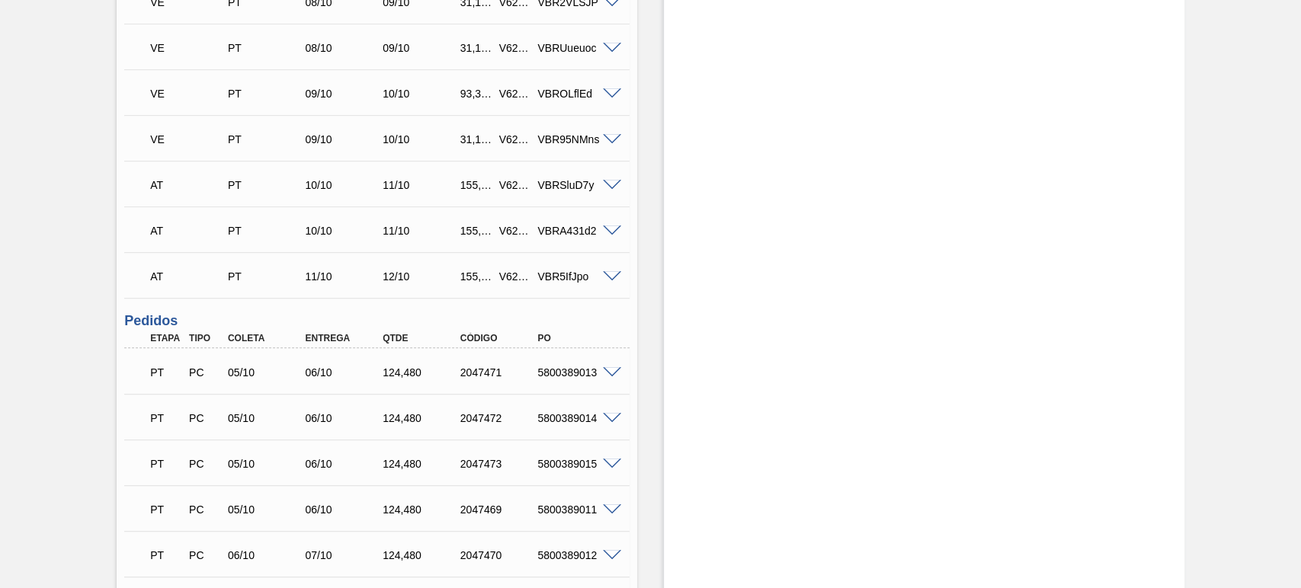
scroll to position [677, 0]
click at [610, 370] on span at bounding box center [612, 372] width 18 height 11
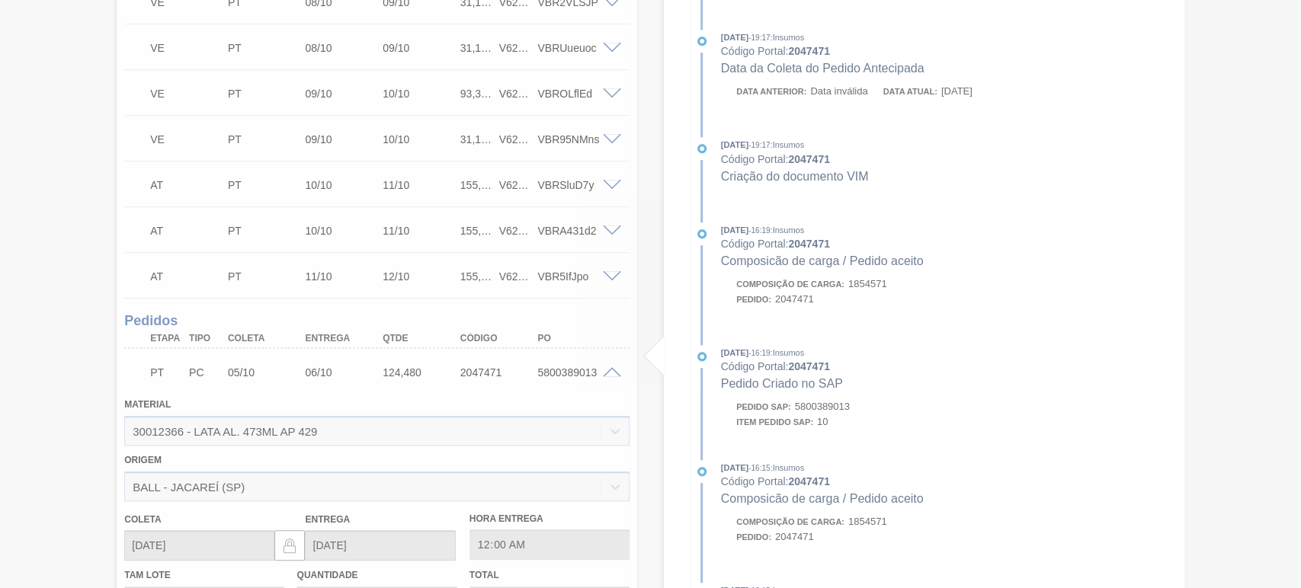
click at [573, 376] on div at bounding box center [650, 294] width 1301 height 588
click at [571, 373] on div at bounding box center [650, 294] width 1301 height 588
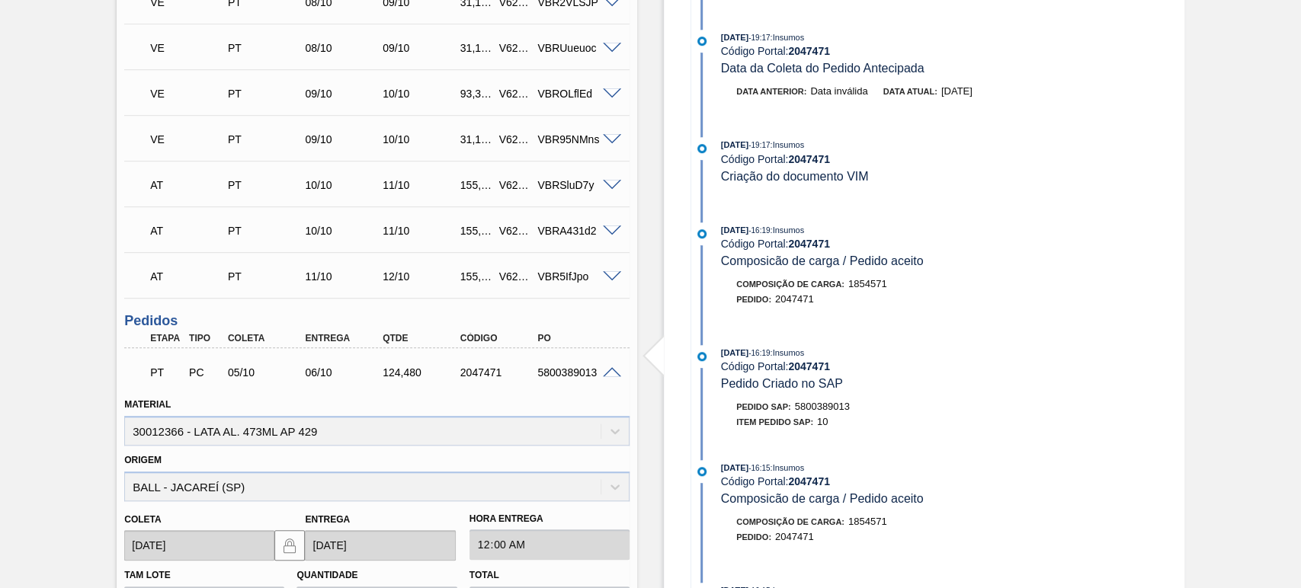
click at [613, 370] on span at bounding box center [612, 372] width 18 height 11
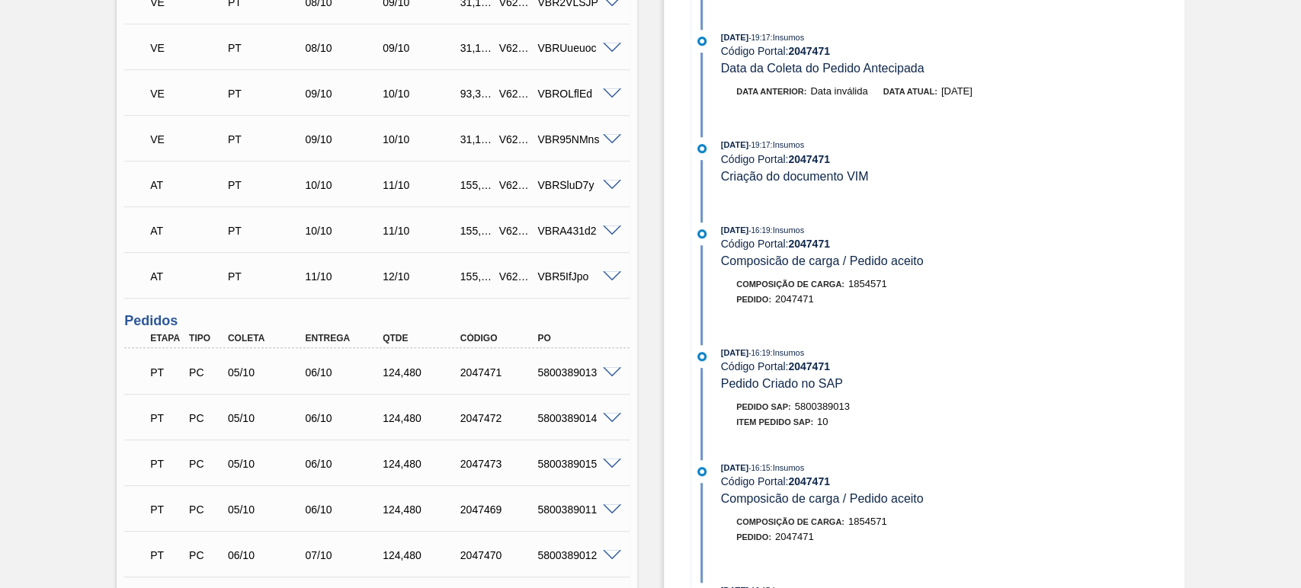
click at [578, 370] on div "5800389013" at bounding box center [576, 373] width 86 height 12
copy div "5800389013"
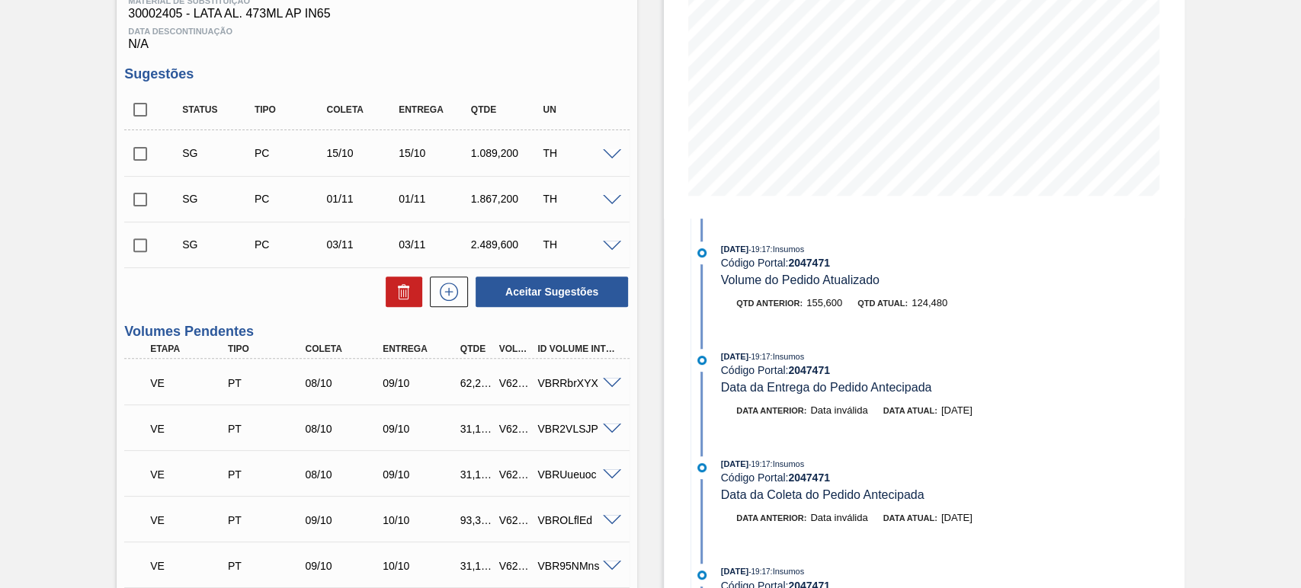
scroll to position [0, 0]
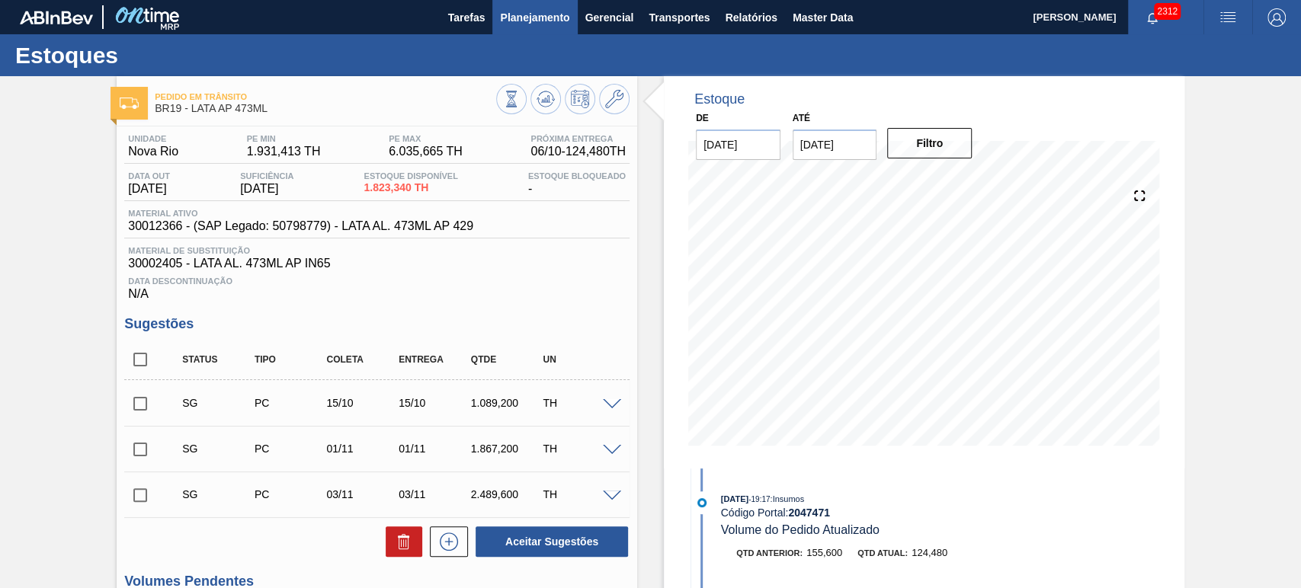
click at [530, 6] on button "Planejamento" at bounding box center [534, 17] width 85 height 34
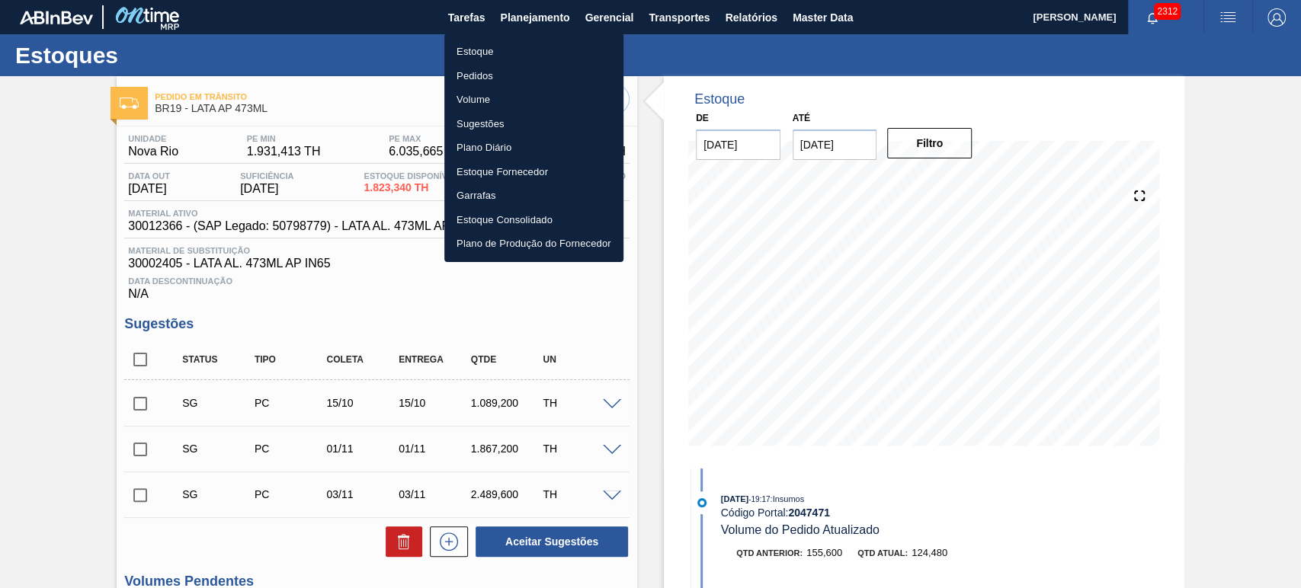
drag, startPoint x: 476, startPoint y: 75, endPoint x: 764, endPoint y: 102, distance: 289.4
click at [476, 75] on li "Pedidos" at bounding box center [533, 76] width 179 height 24
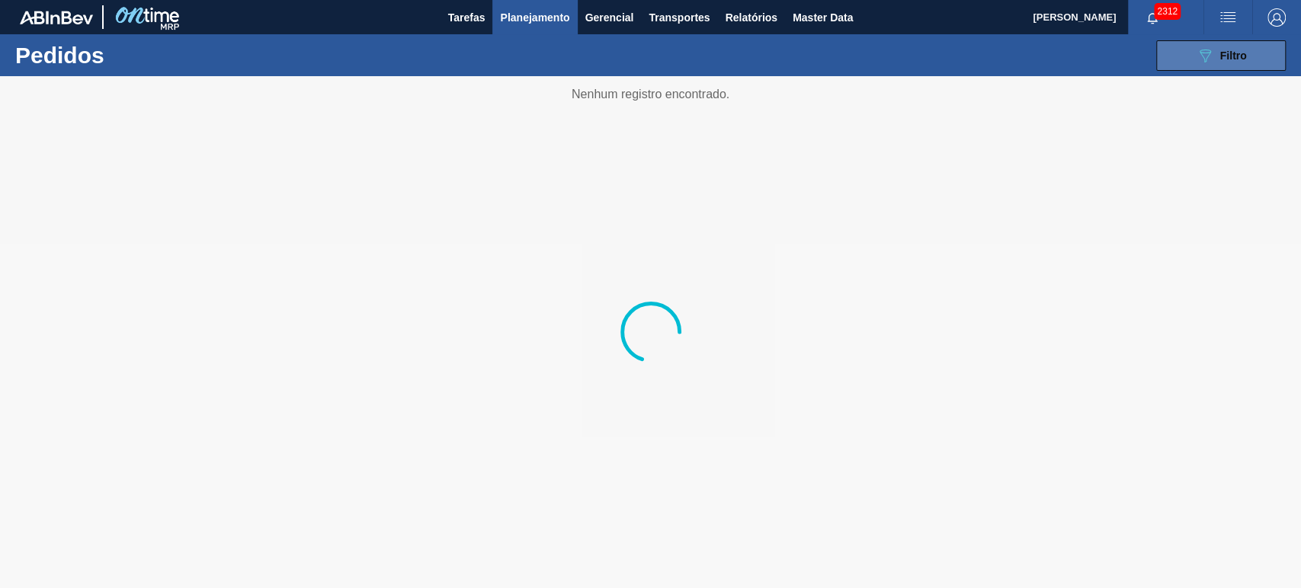
click at [1220, 60] on span "Filtro" at bounding box center [1233, 56] width 27 height 12
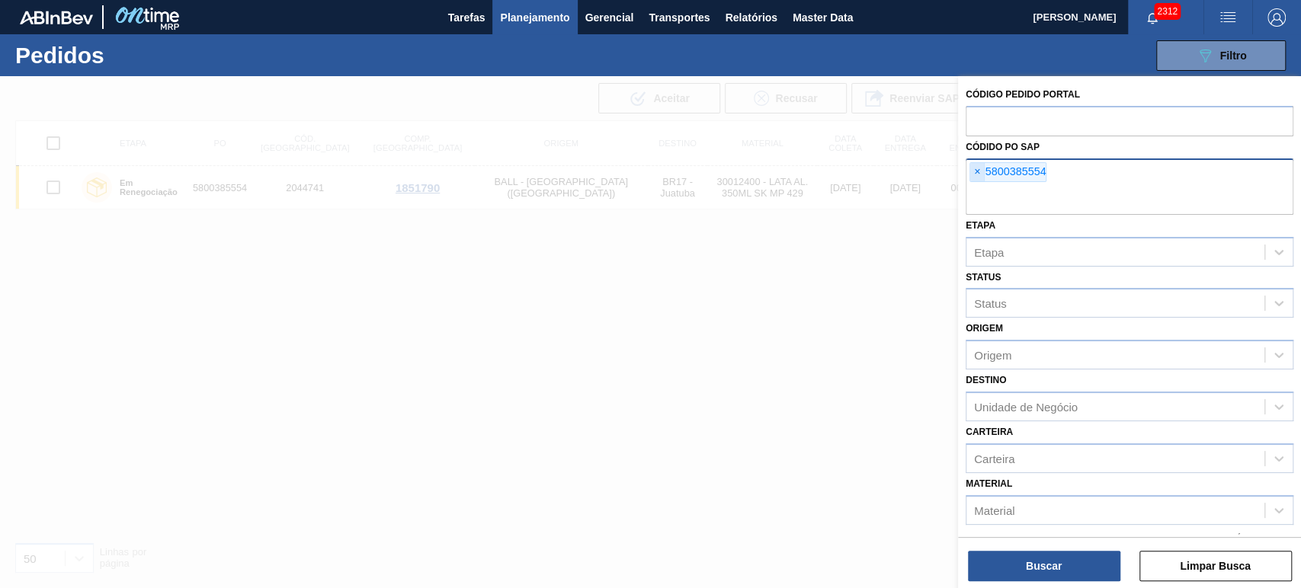
click at [975, 173] on span "×" at bounding box center [977, 172] width 14 height 18
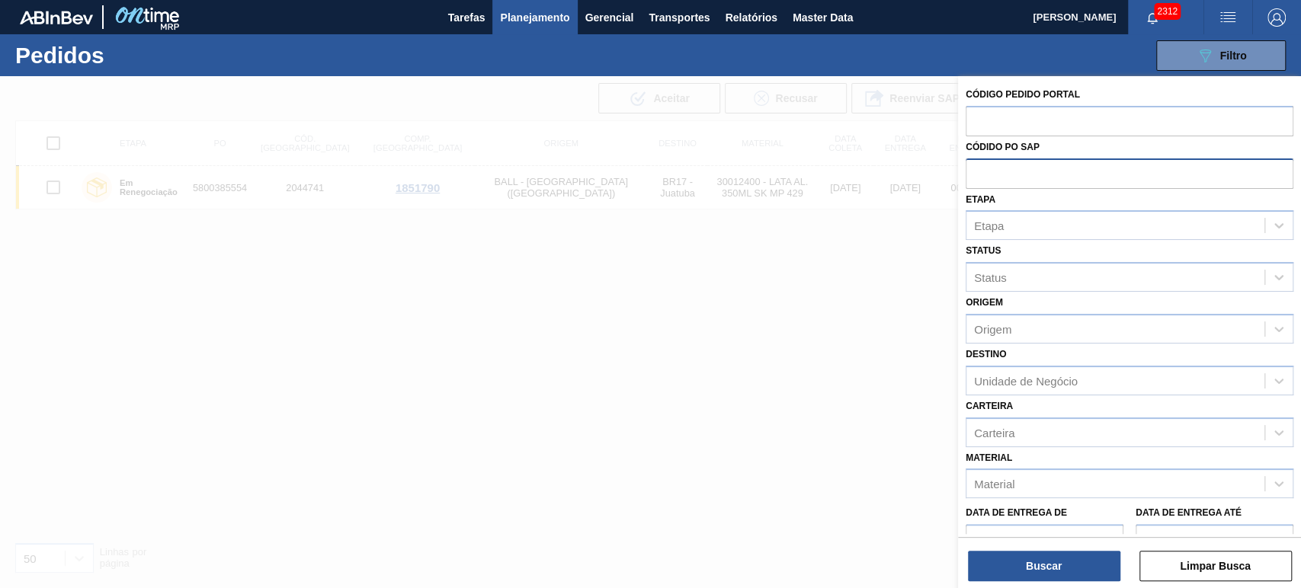
type input "v"
paste input "5800381295"
type input "5800381295"
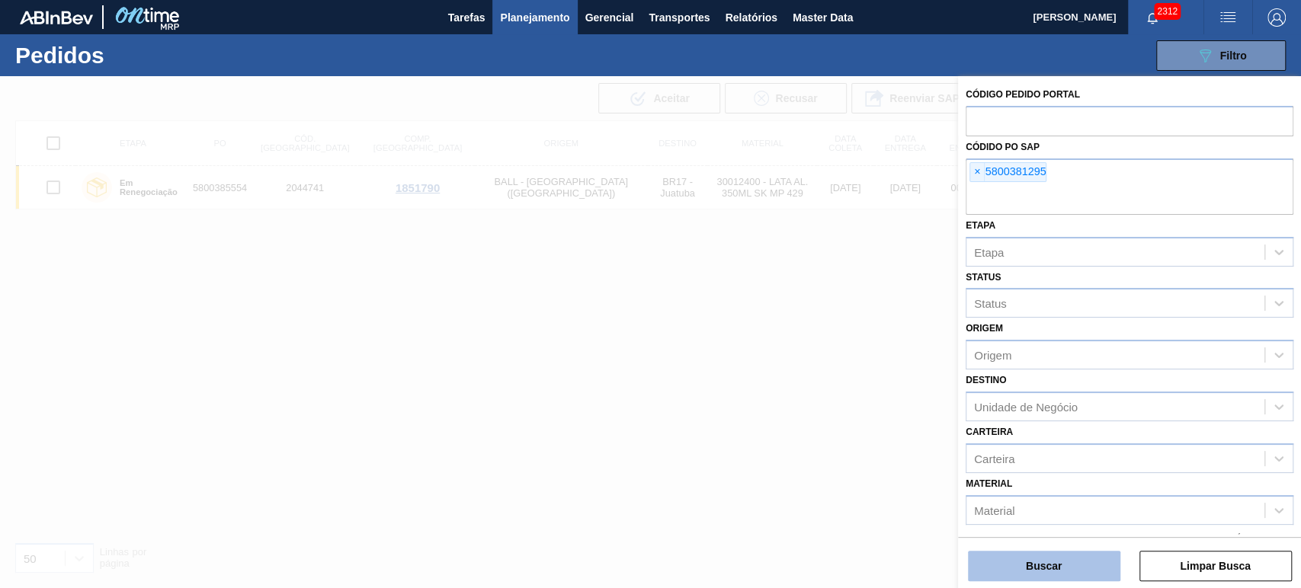
click at [1057, 563] on button "Buscar" at bounding box center [1044, 566] width 152 height 30
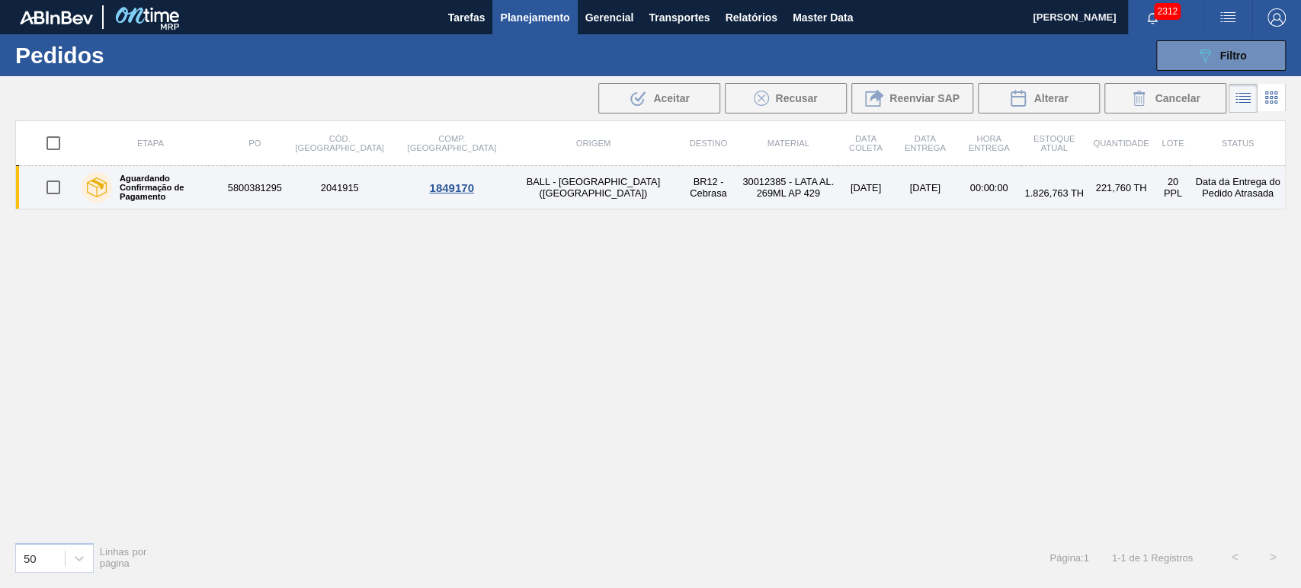
click at [156, 188] on label "Aguardando Confirmação de Pagamento" at bounding box center [165, 187] width 107 height 27
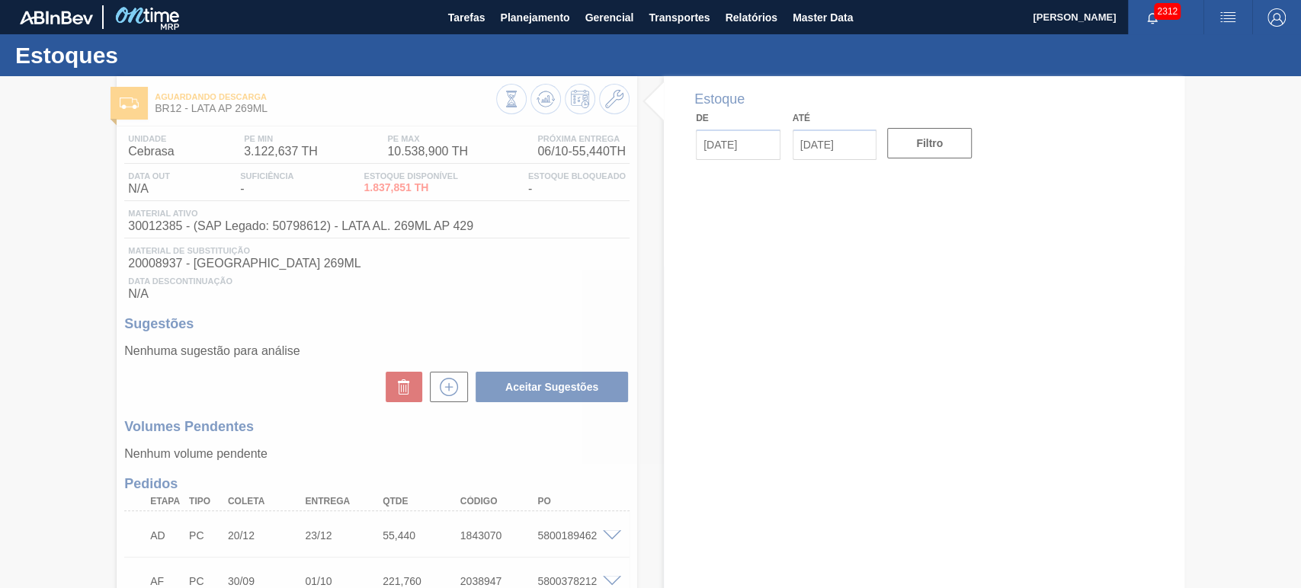
type input "[DATE]"
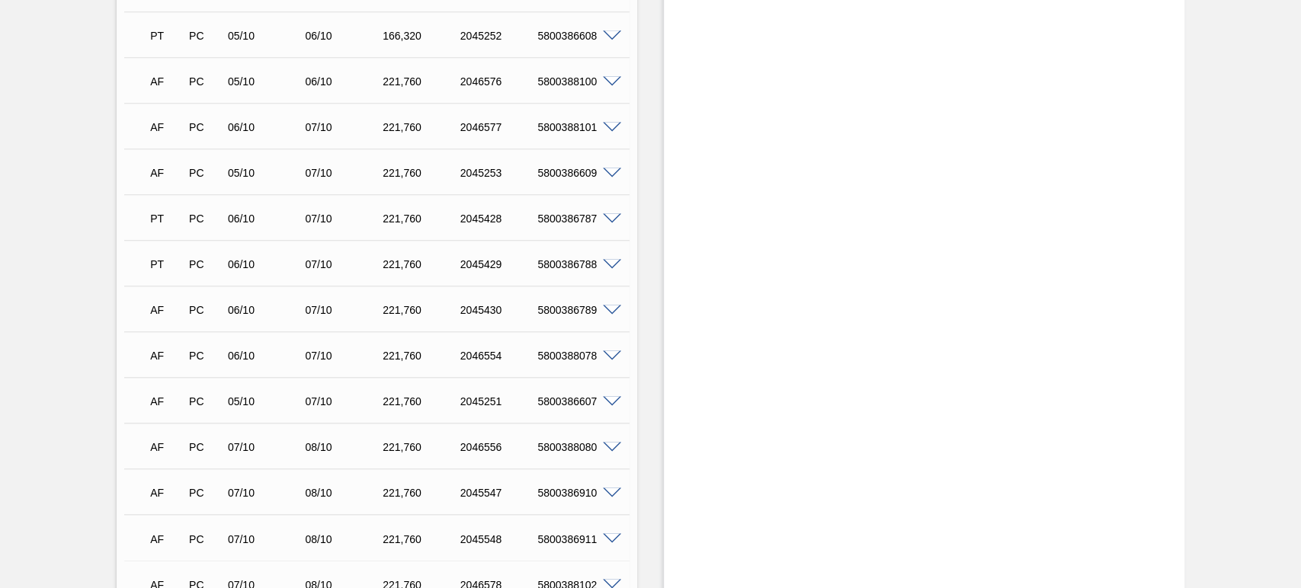
scroll to position [1251, 0]
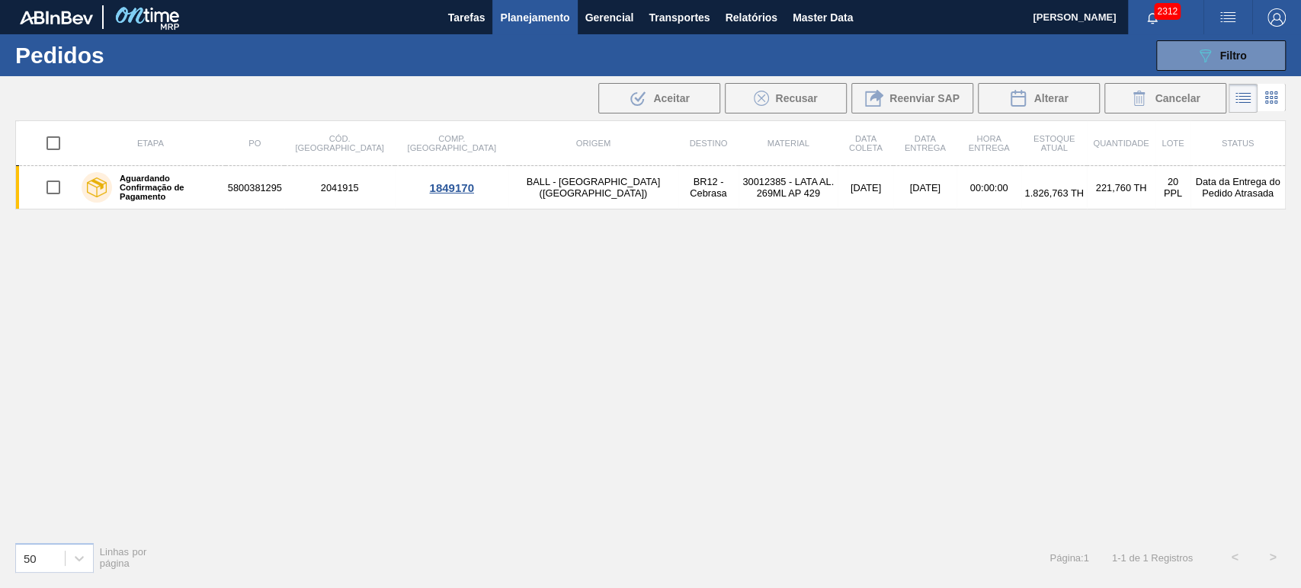
click at [532, 23] on span "Planejamento" at bounding box center [534, 17] width 69 height 18
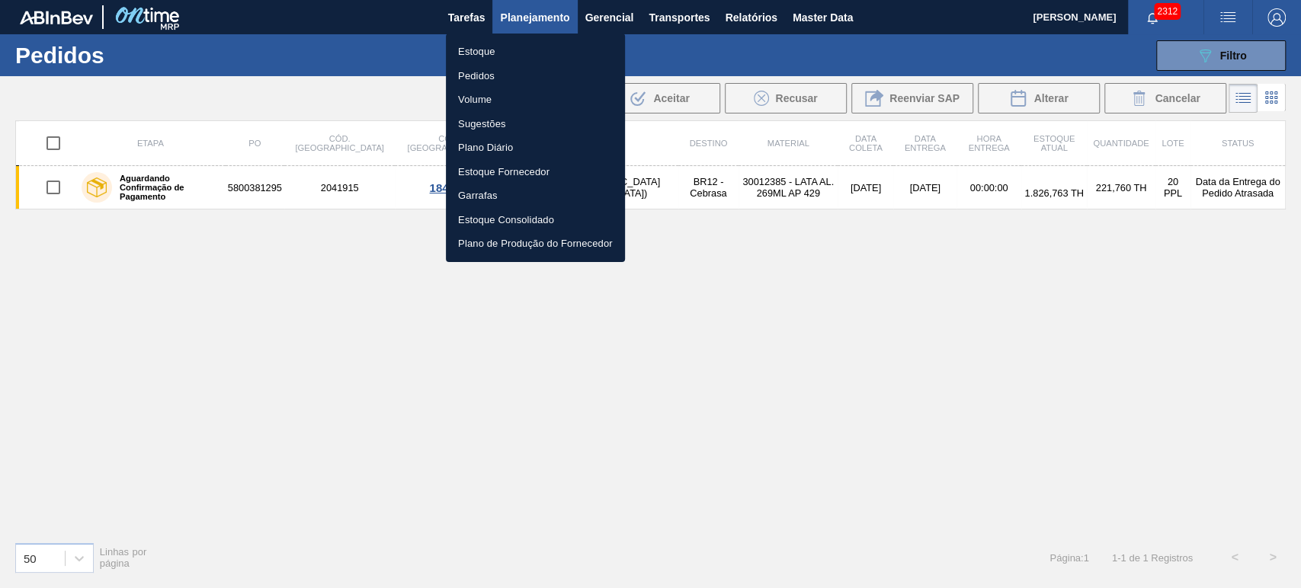
click at [483, 78] on li "Pedidos" at bounding box center [535, 76] width 179 height 24
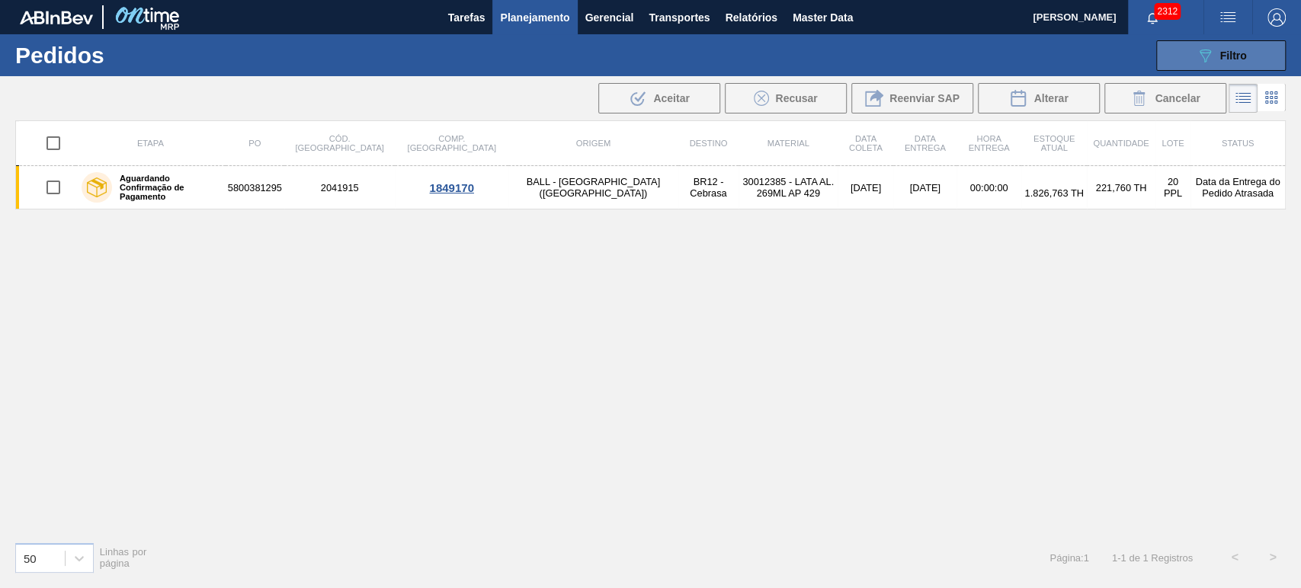
click at [1190, 50] on button "089F7B8B-B2A5-4AFE-B5C0-19BA573D28AC Filtro" at bounding box center [1221, 55] width 130 height 30
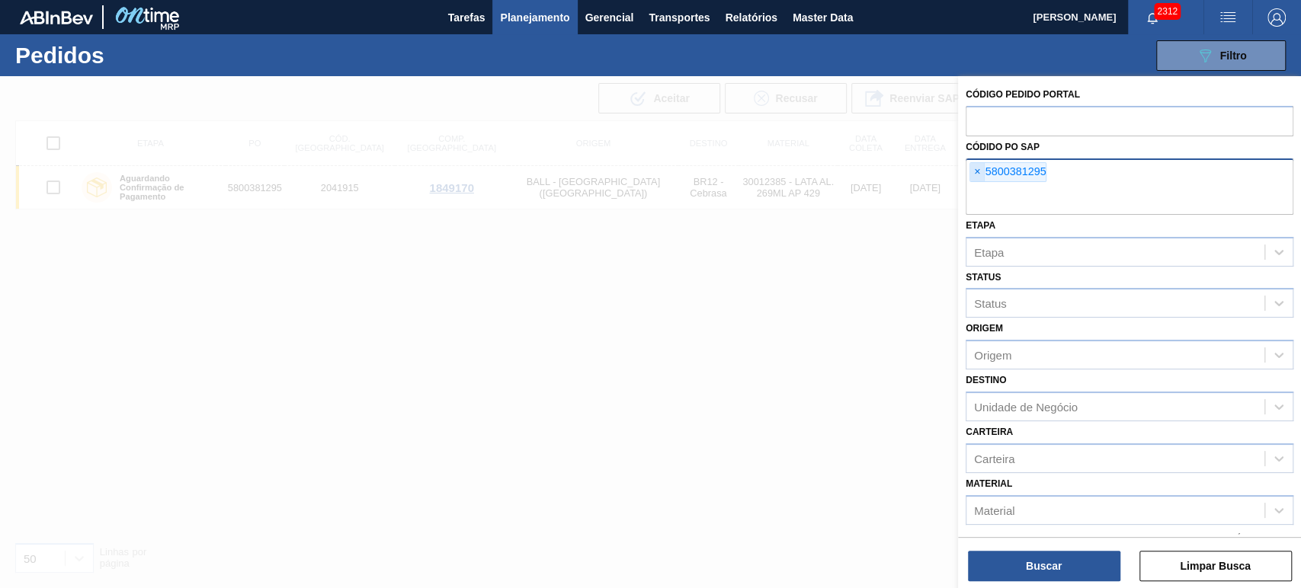
drag, startPoint x: 967, startPoint y: 165, endPoint x: 975, endPoint y: 170, distance: 8.9
click at [967, 165] on div "× 5800381295" at bounding box center [1130, 187] width 328 height 56
click at [983, 174] on span "×" at bounding box center [977, 172] width 14 height 18
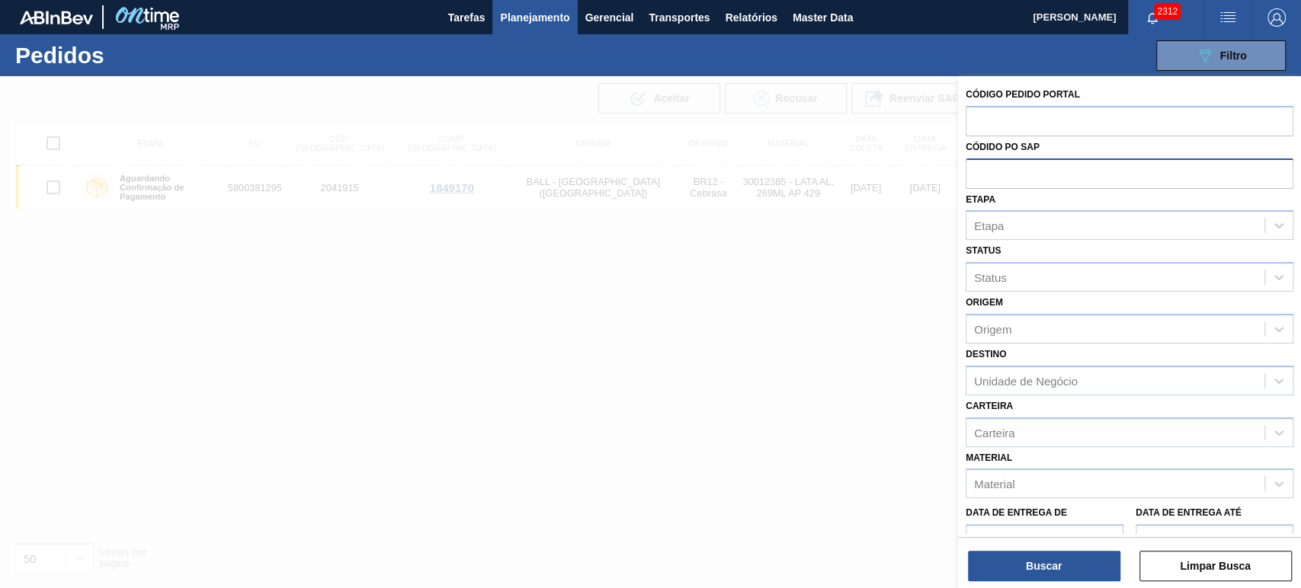
paste input "text"
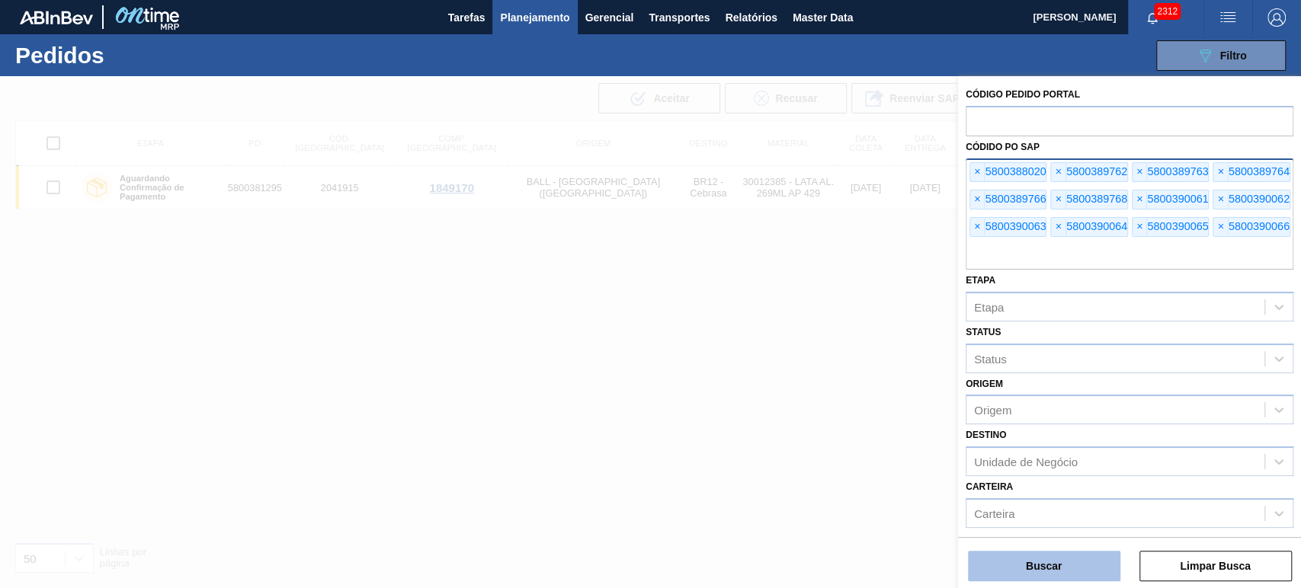
click at [1047, 573] on button "Buscar" at bounding box center [1044, 566] width 152 height 30
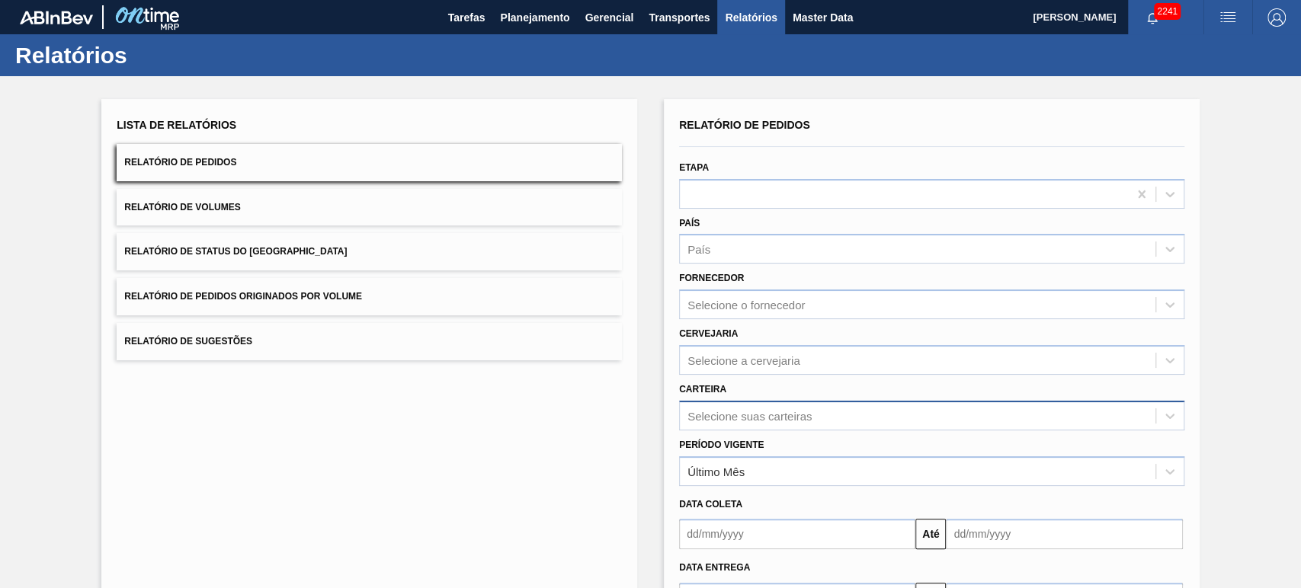
click at [745, 411] on div "Selecione suas carteiras" at bounding box center [931, 416] width 505 height 30
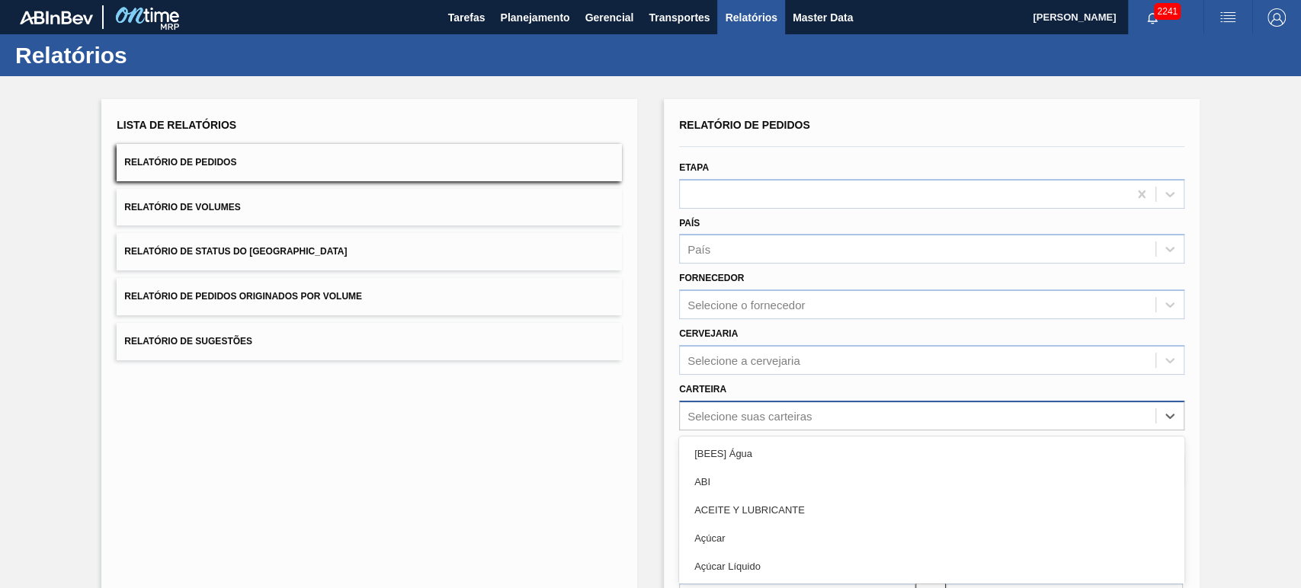
scroll to position [82, 0]
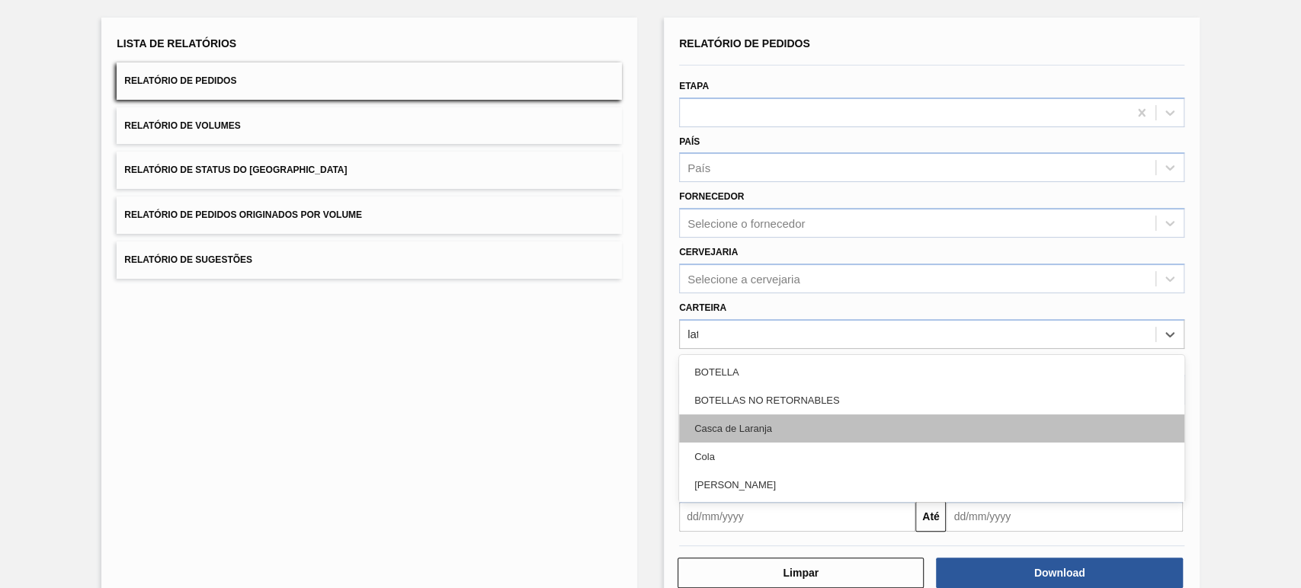
type input "lata"
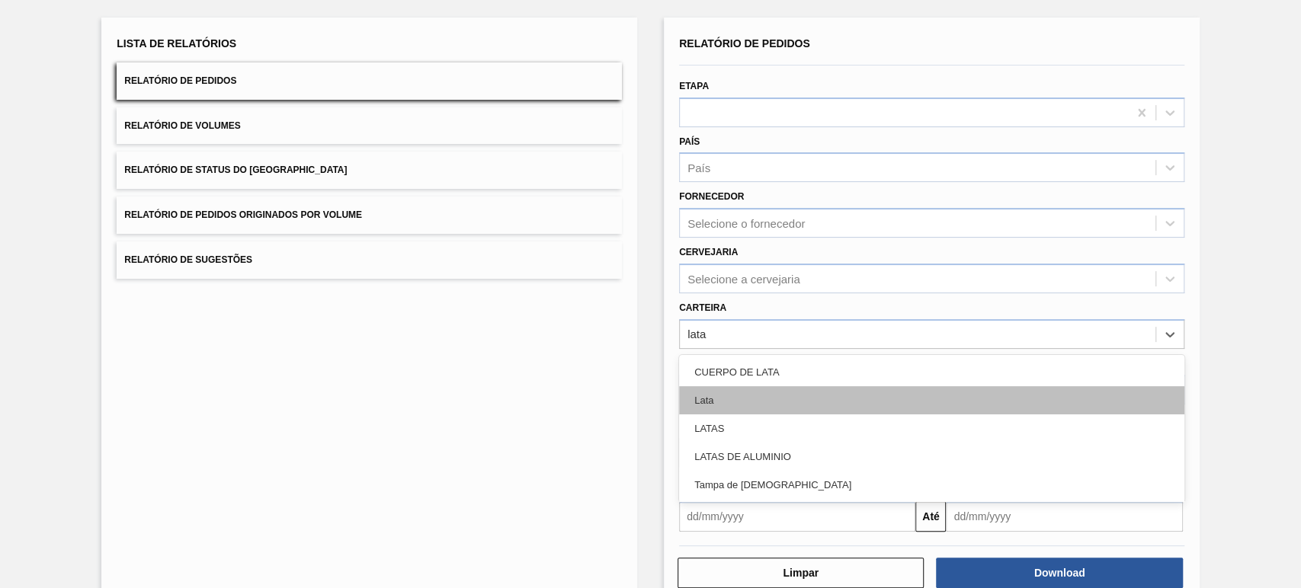
click at [718, 388] on div "Lata" at bounding box center [931, 400] width 505 height 28
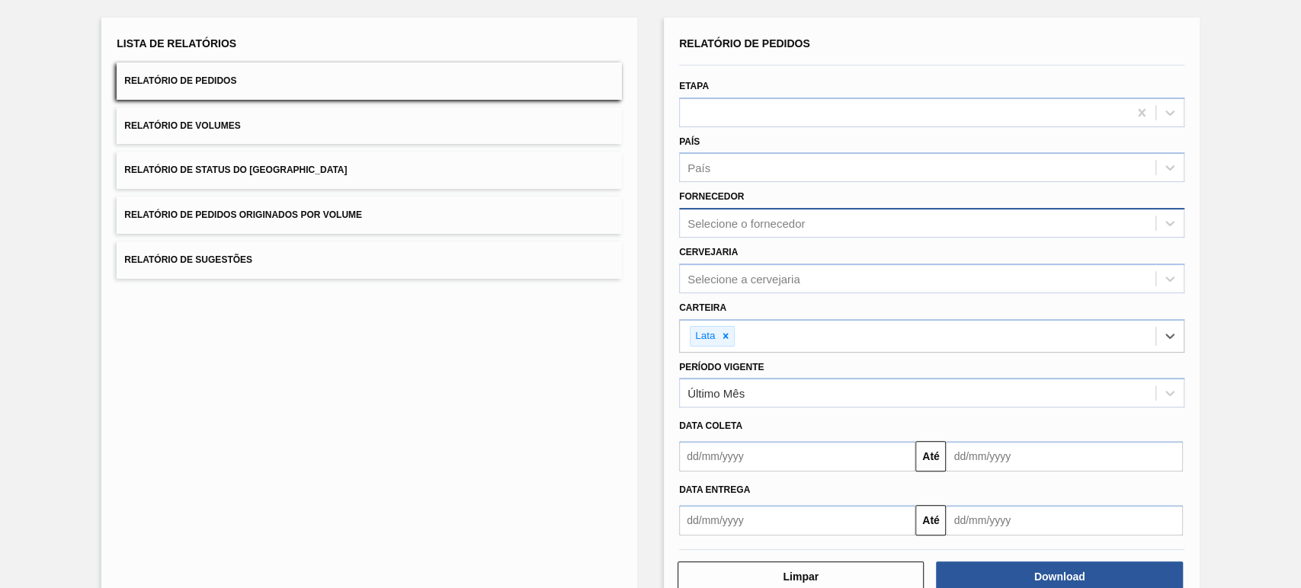
click at [750, 229] on div "Selecione o fornecedor" at bounding box center [918, 224] width 476 height 22
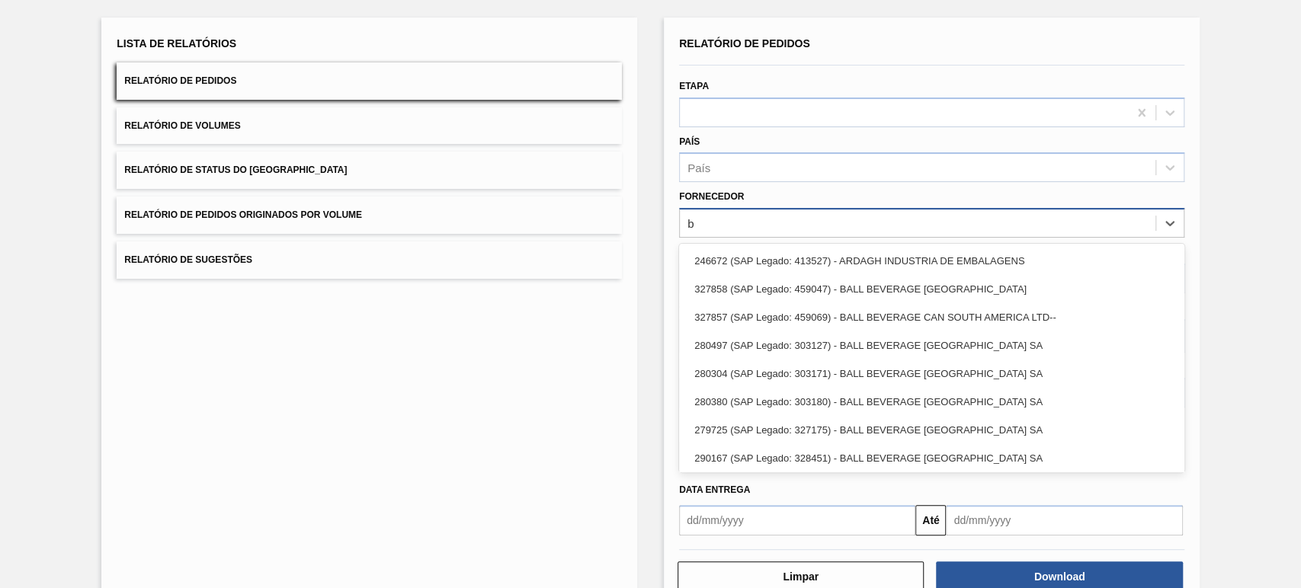
type input "br"
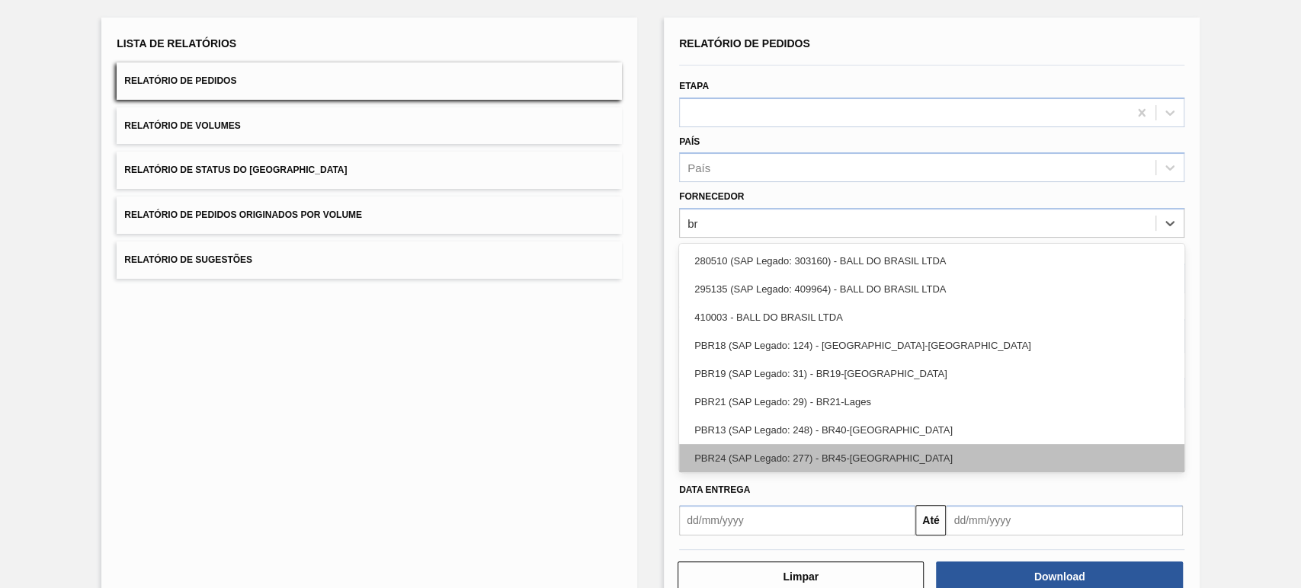
scroll to position [143, 0]
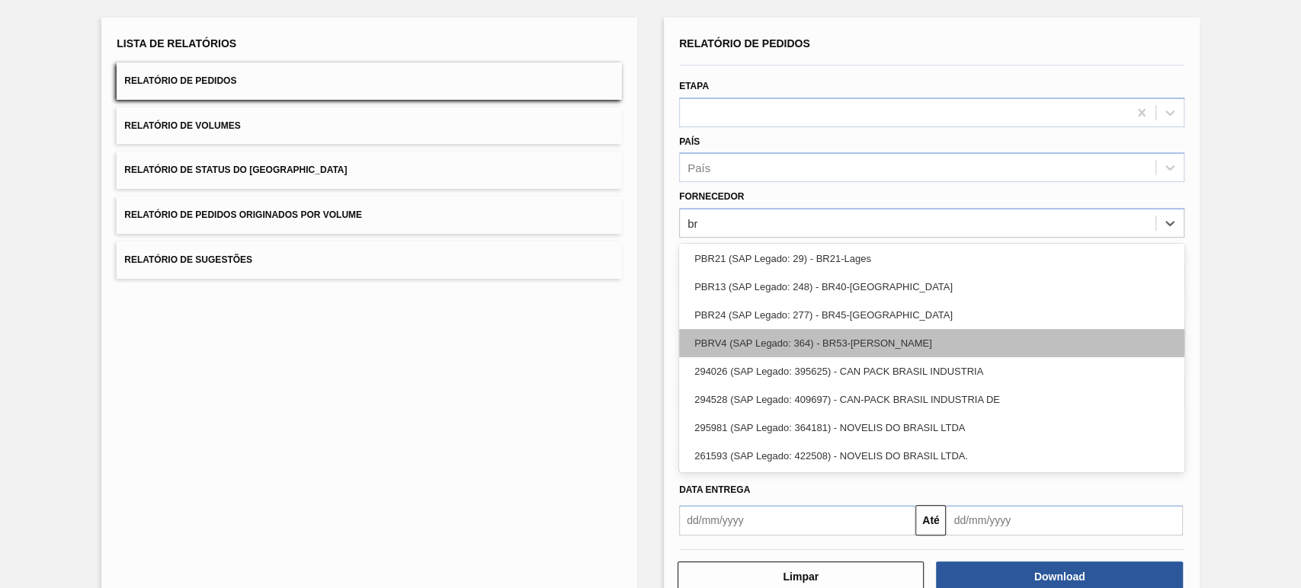
click at [802, 335] on div "PBRV4 (SAP Legado: 364) - BR53-[PERSON_NAME]" at bounding box center [931, 343] width 505 height 28
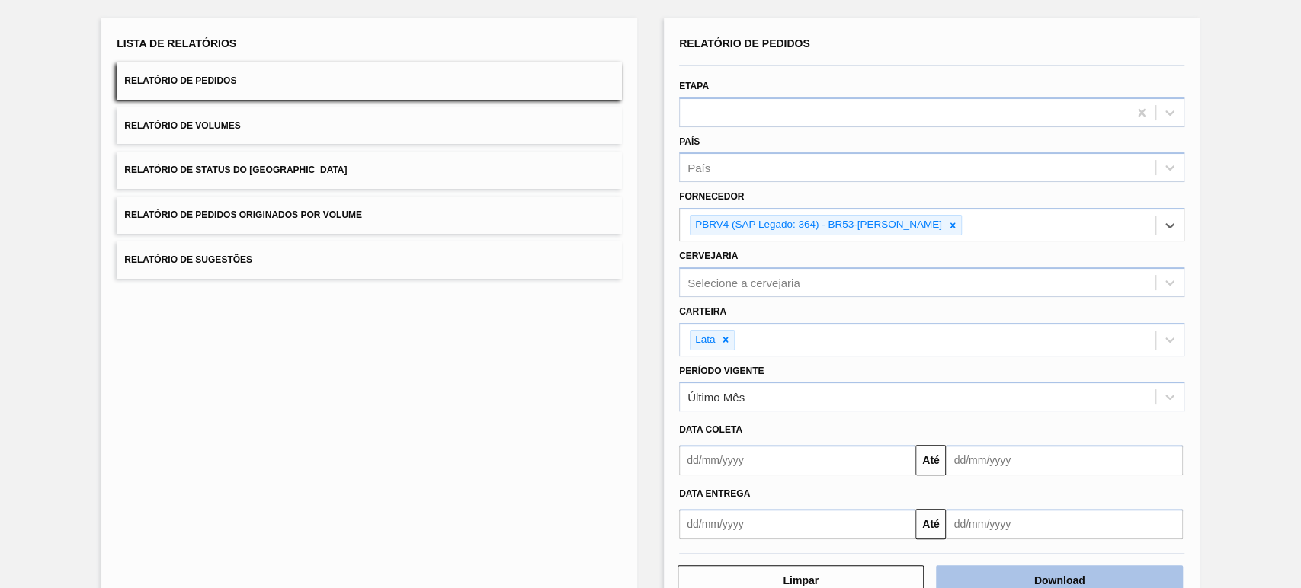
click at [1020, 577] on button "Download" at bounding box center [1059, 580] width 246 height 30
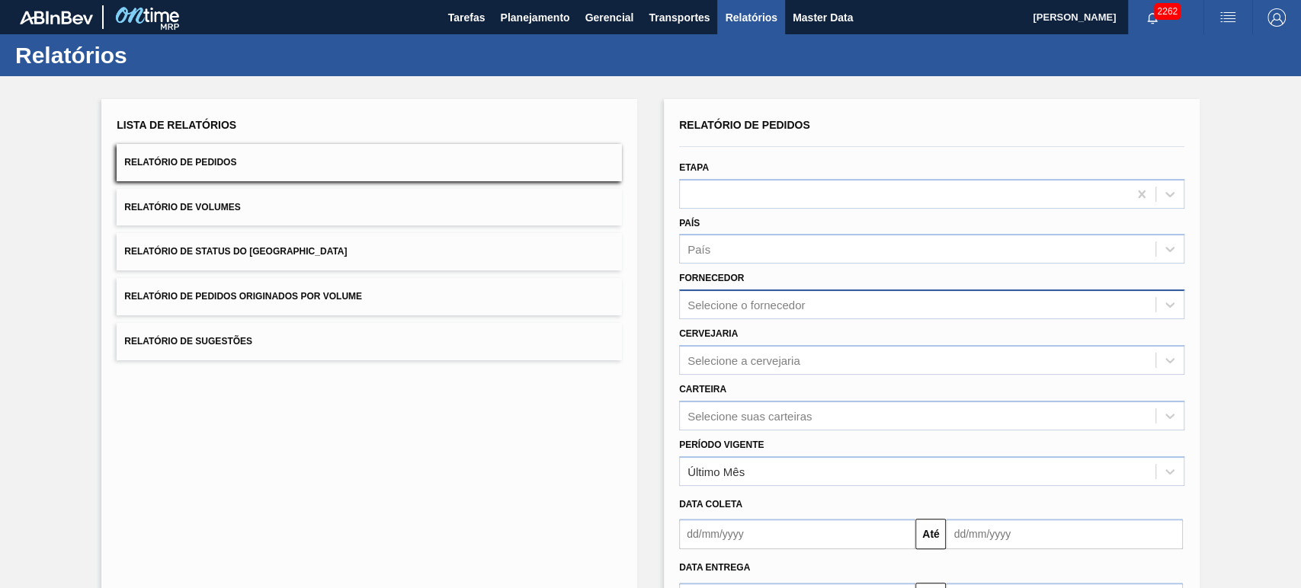
click at [716, 307] on div "Selecione o fornecedor" at bounding box center [745, 305] width 117 height 13
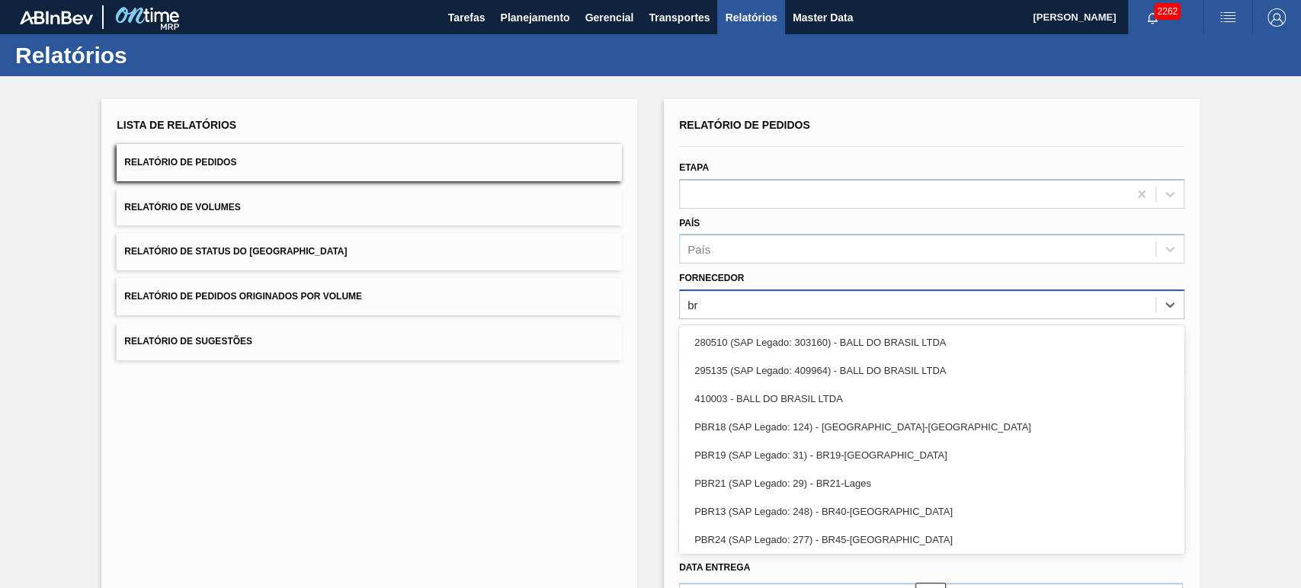
type input "brv"
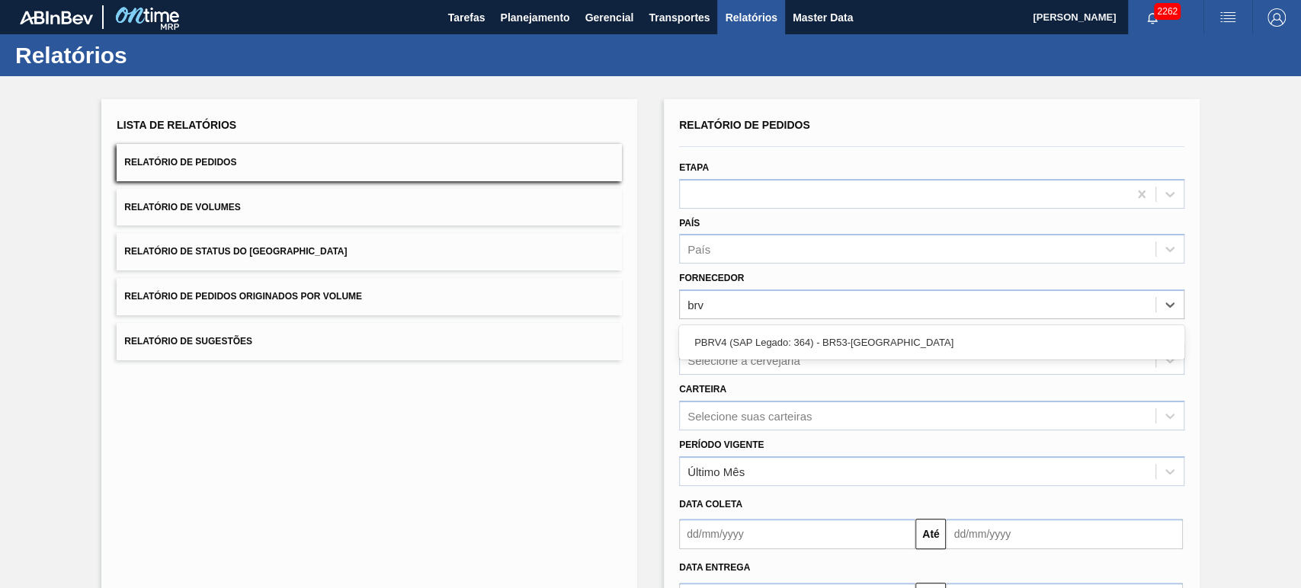
click at [775, 342] on div "PBRV4 (SAP Legado: 364) - BR53-[GEOGRAPHIC_DATA]" at bounding box center [931, 342] width 505 height 28
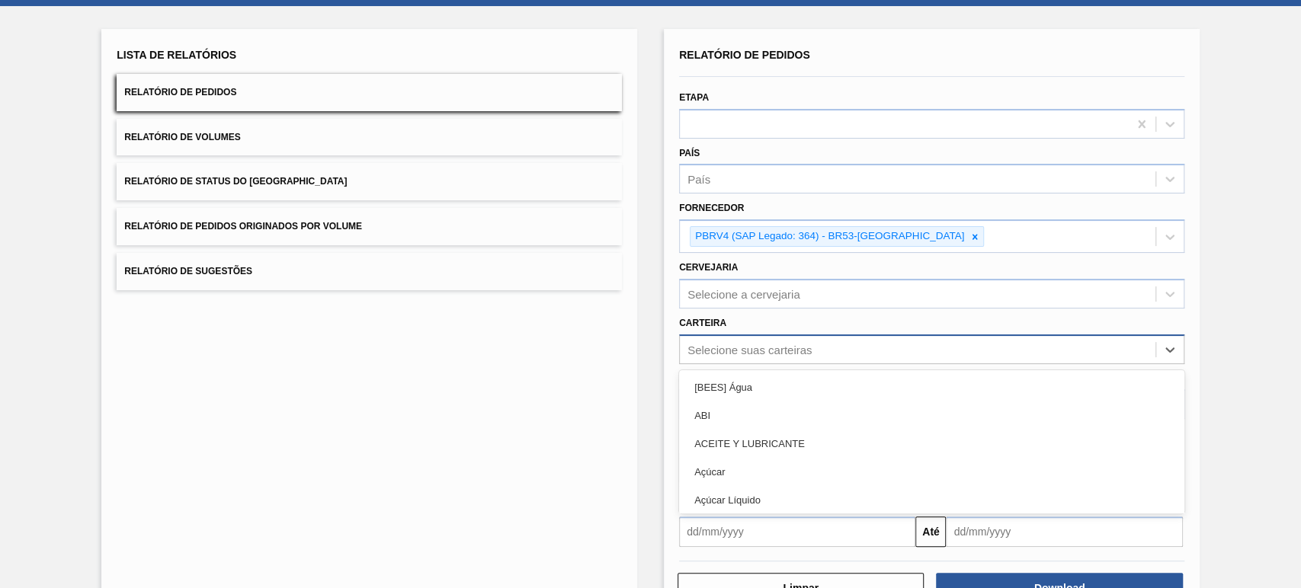
click at [771, 364] on div "option [BEES] Água focused, 1 of 101. 101 results available. Use Up and Down to…" at bounding box center [931, 350] width 505 height 30
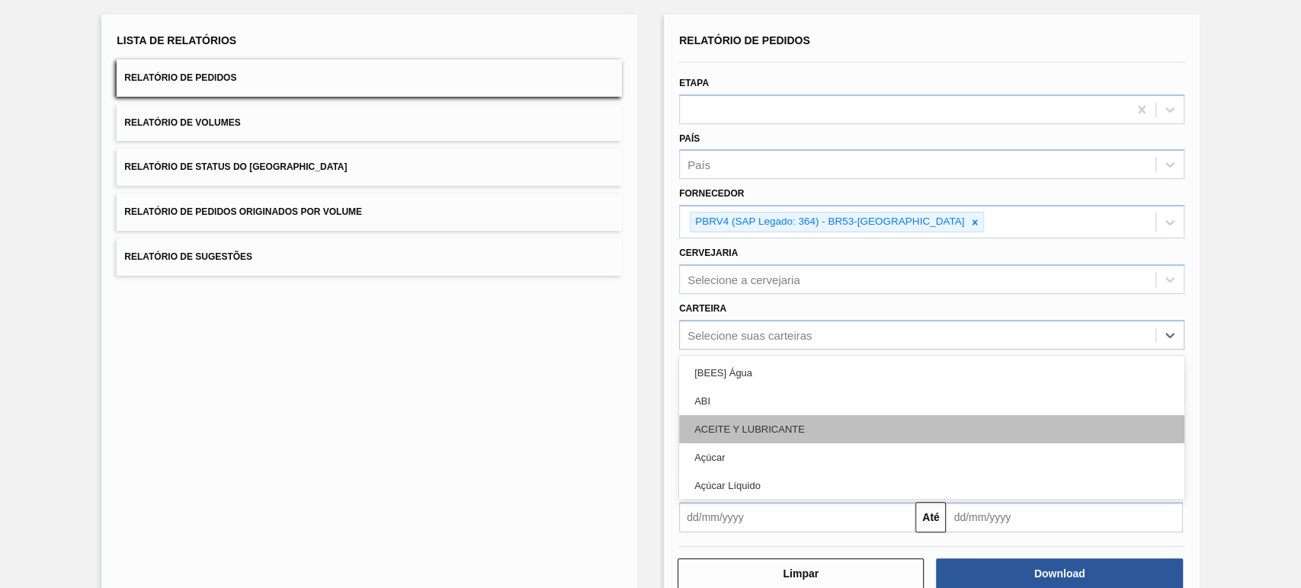
scroll to position [85, 0]
type input "lata"
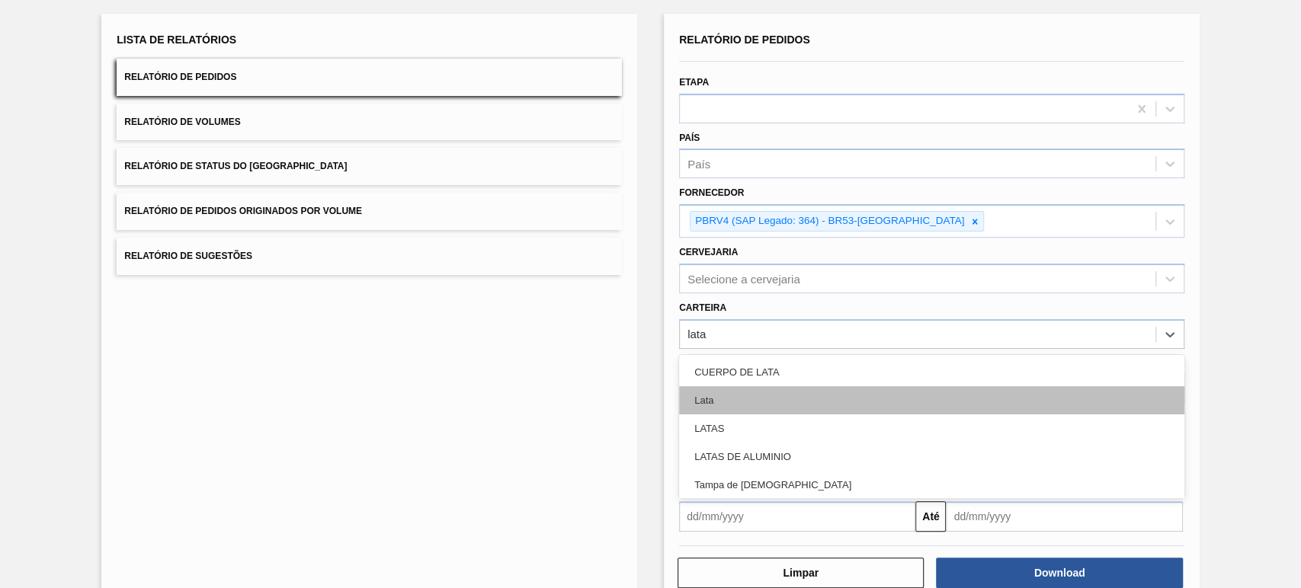
click at [753, 394] on div "Lata" at bounding box center [931, 400] width 505 height 28
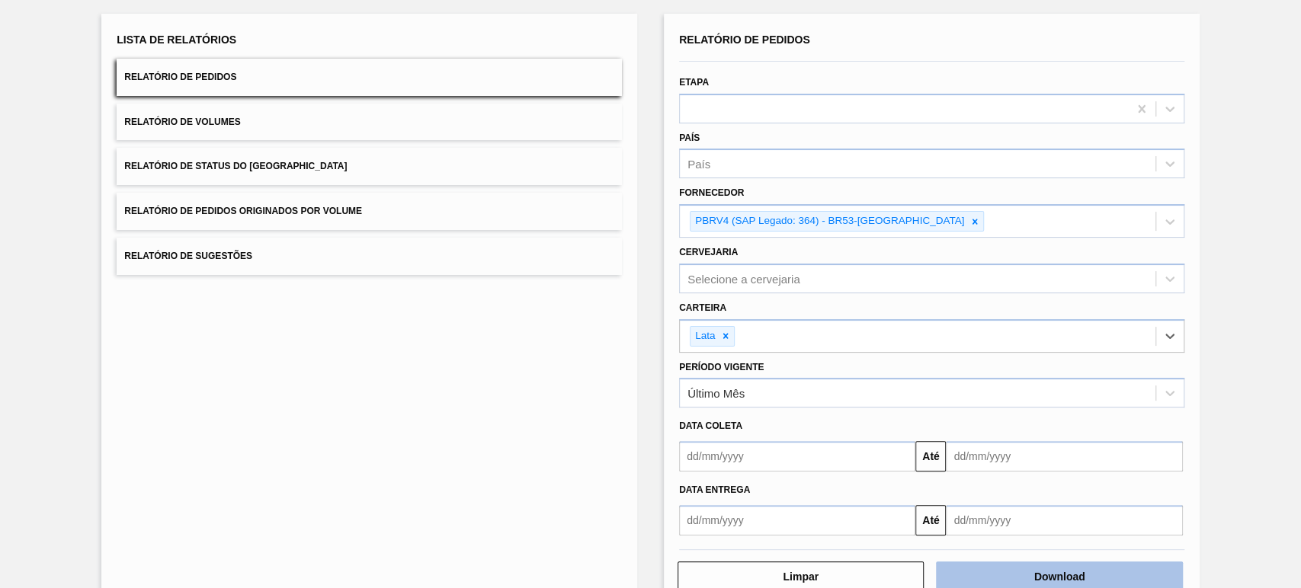
click at [1053, 571] on button "Download" at bounding box center [1059, 577] width 246 height 30
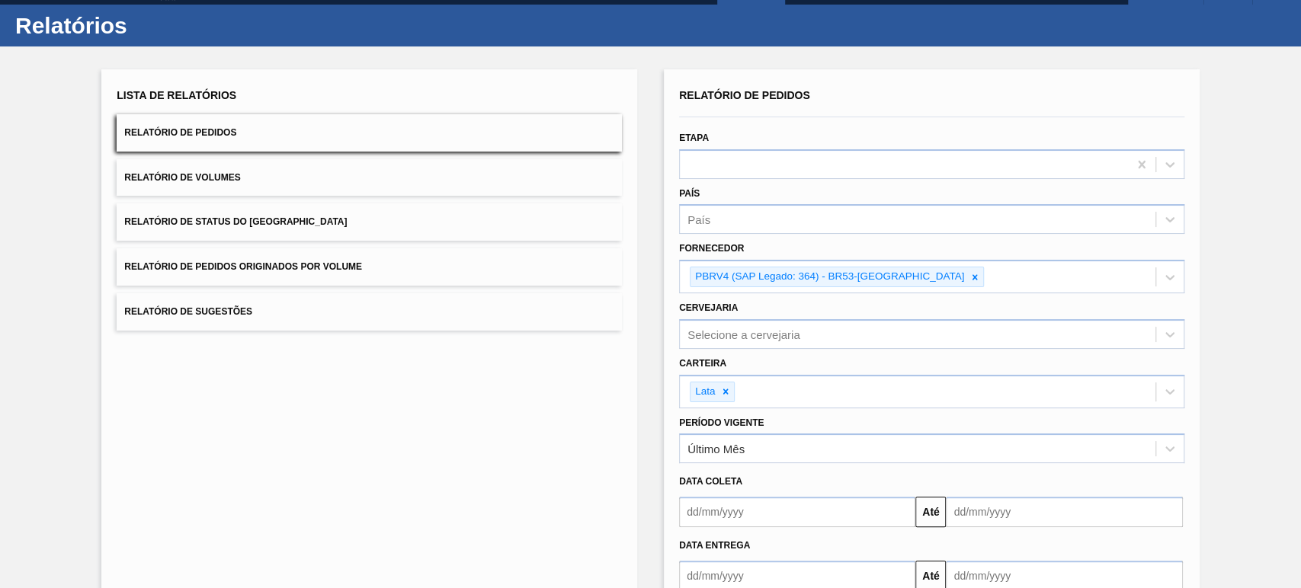
scroll to position [0, 0]
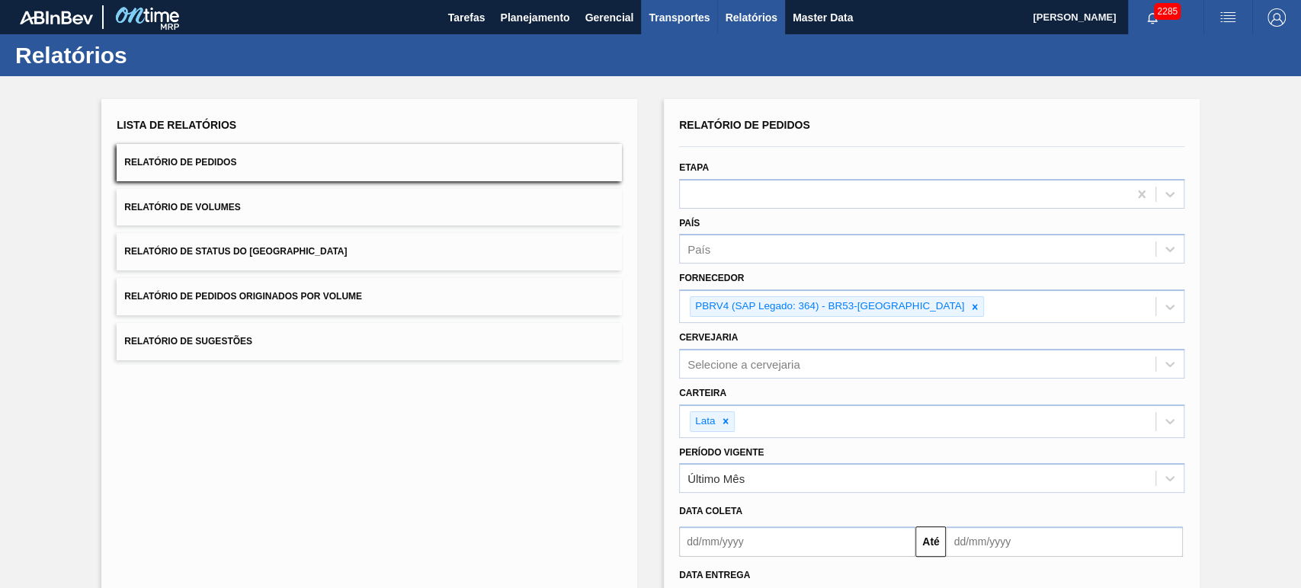
click at [673, 30] on button "Transportes" at bounding box center [679, 17] width 76 height 34
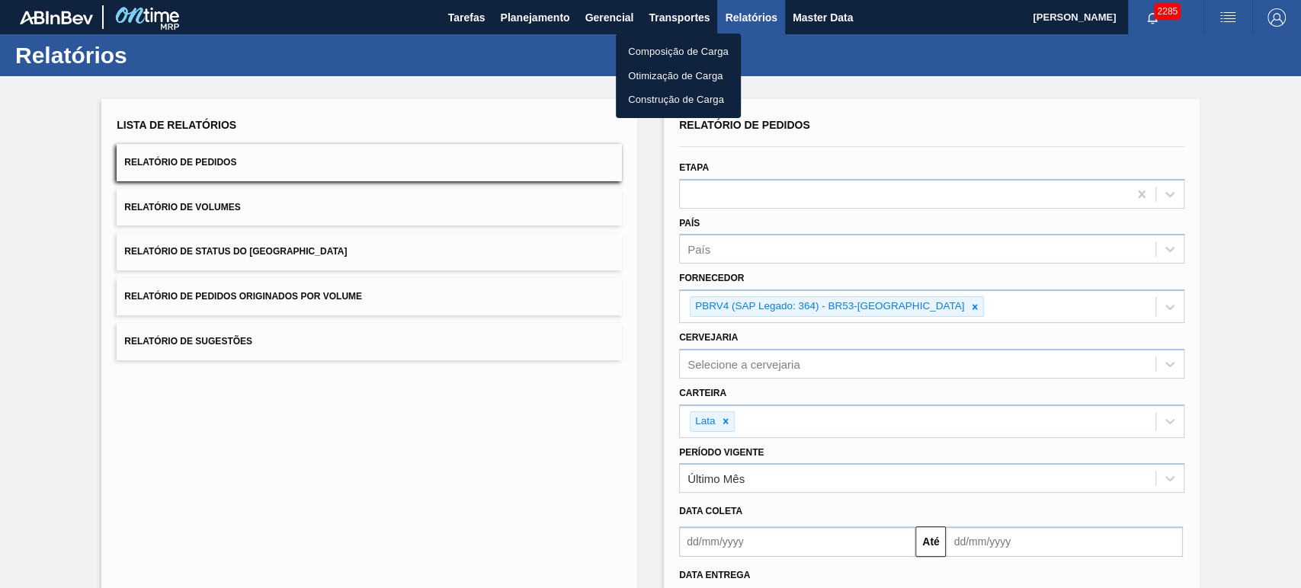
click at [831, 21] on div at bounding box center [650, 294] width 1301 height 588
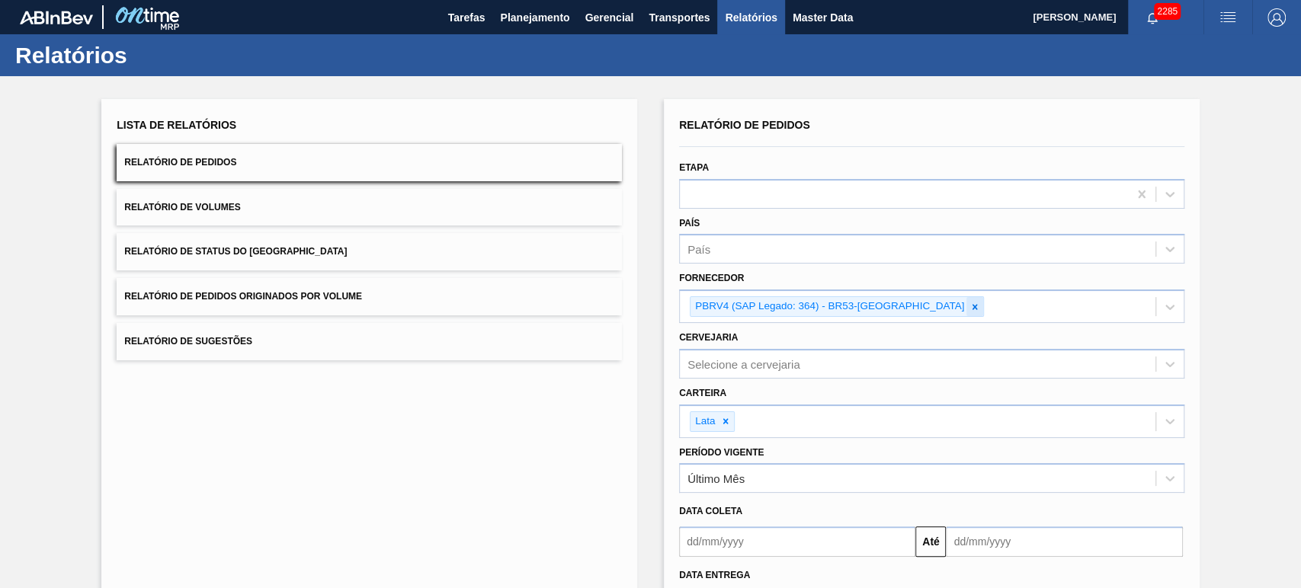
click at [969, 305] on icon at bounding box center [974, 307] width 11 height 11
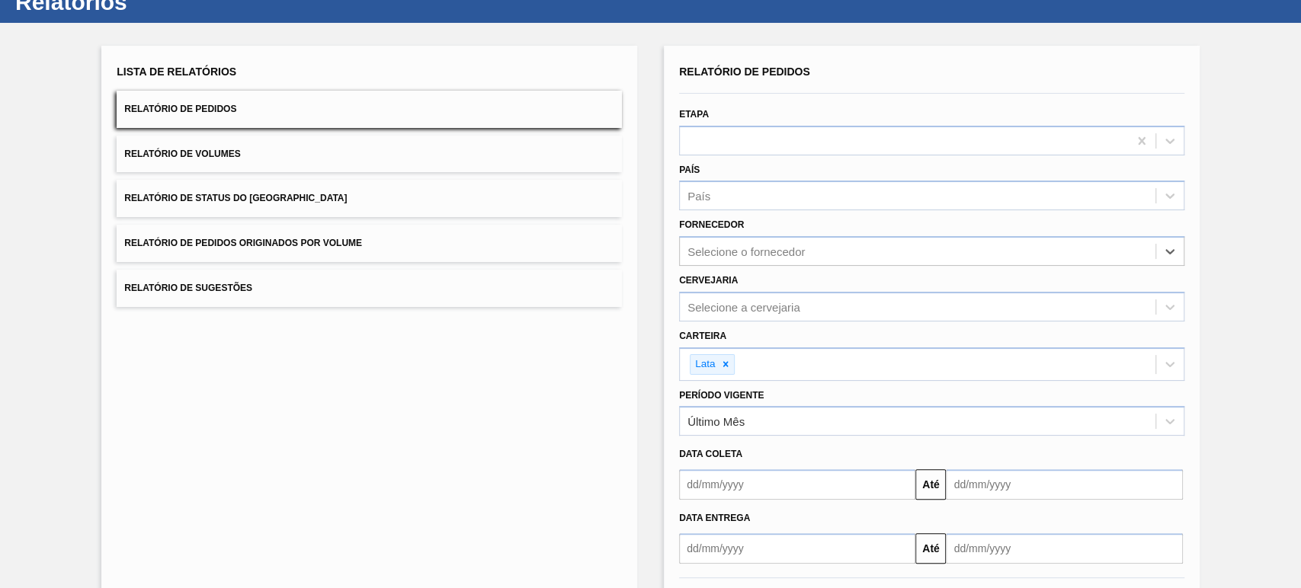
scroll to position [119, 0]
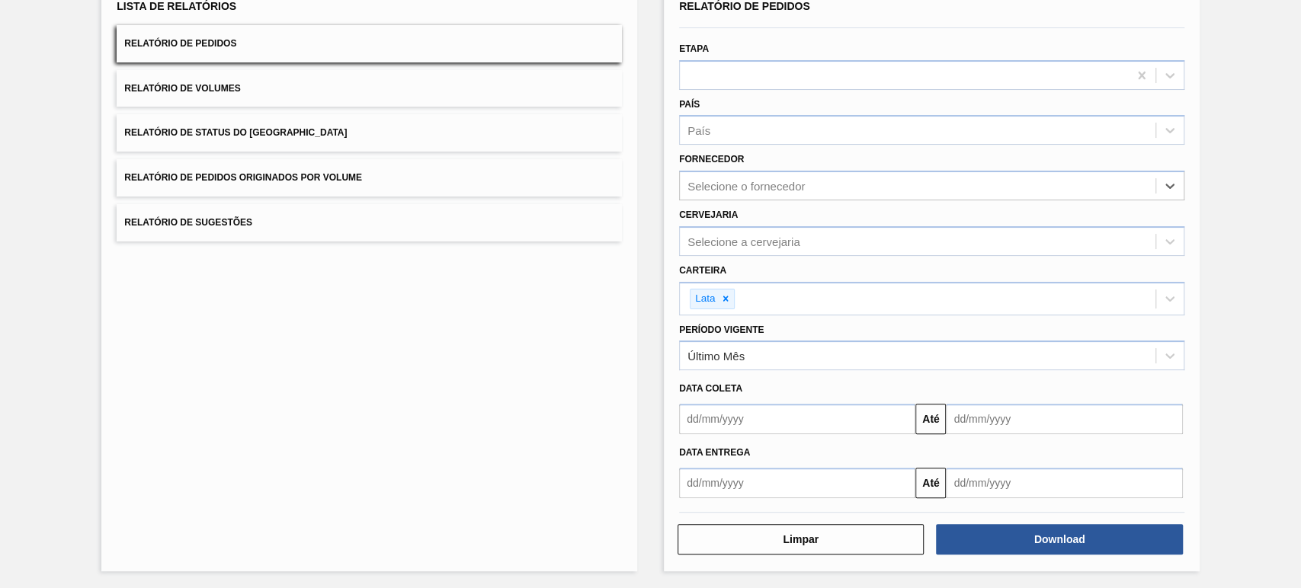
click at [734, 422] on input "text" at bounding box center [797, 419] width 236 height 30
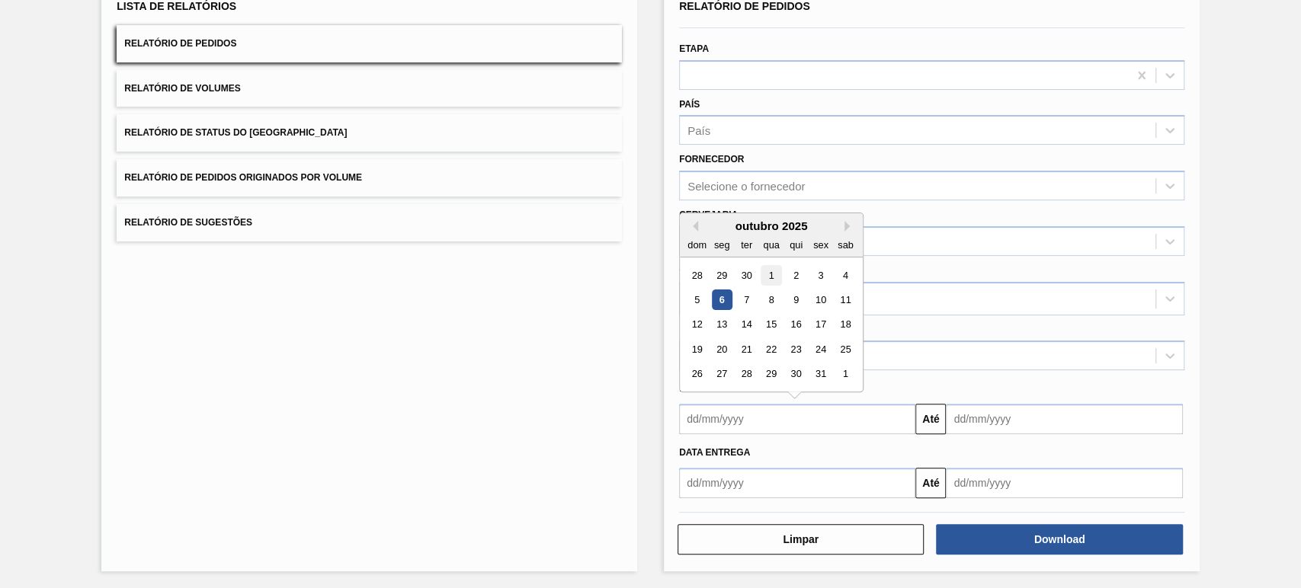
click at [774, 277] on div "1" at bounding box center [771, 275] width 21 height 21
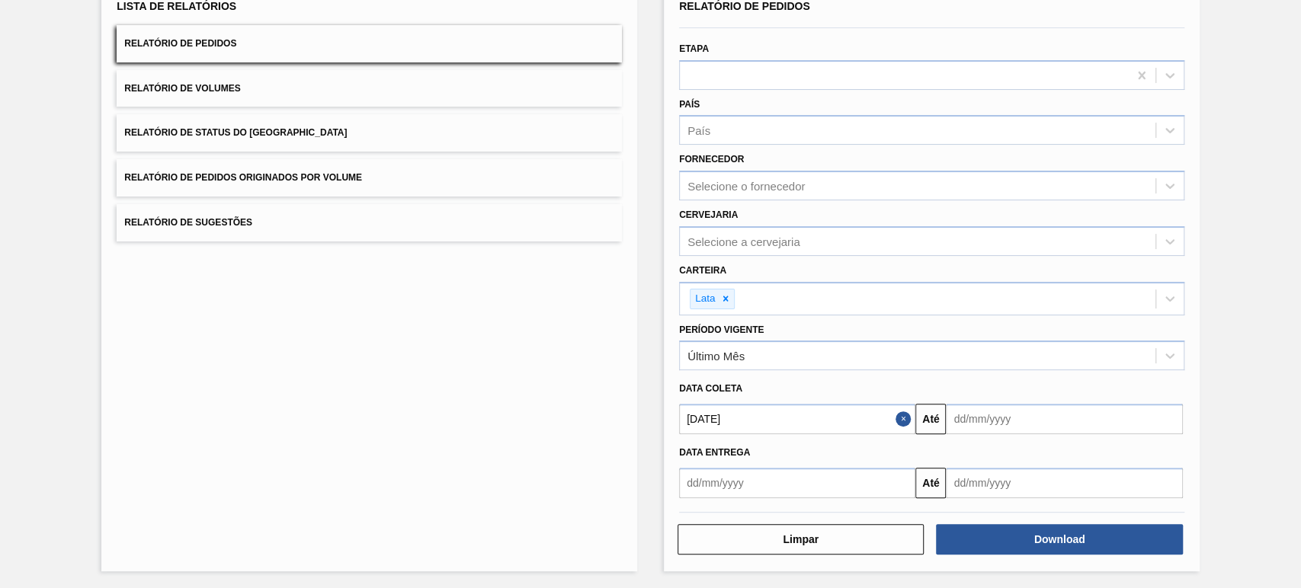
type input "[DATE]"
click at [964, 419] on input "text" at bounding box center [1064, 419] width 236 height 30
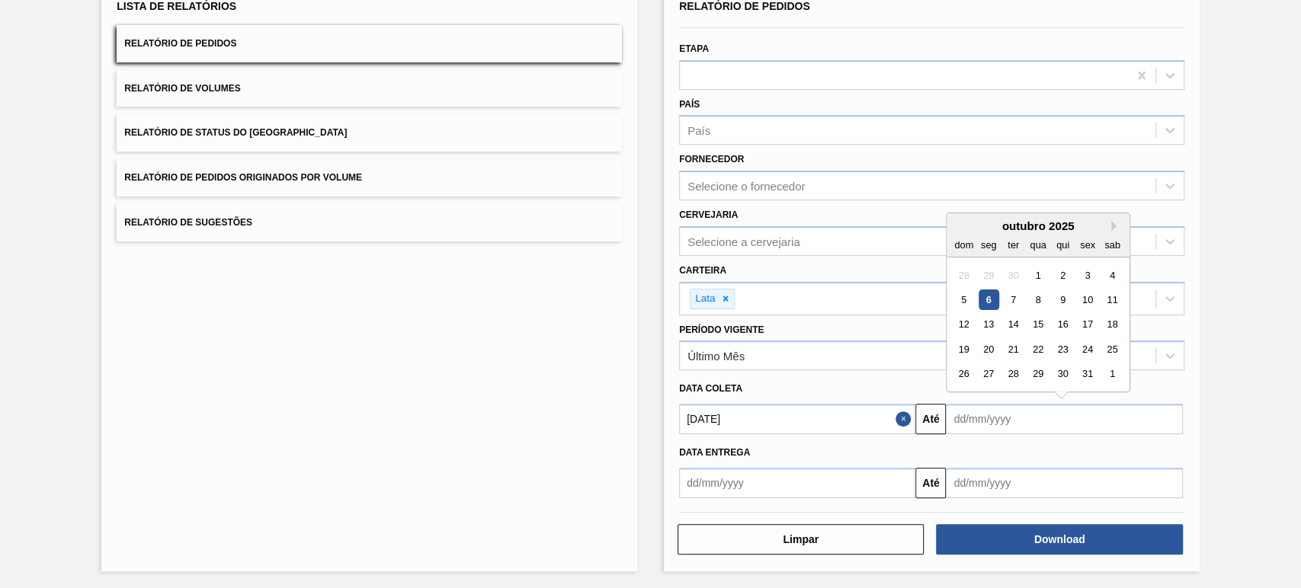
click at [988, 293] on div "6" at bounding box center [989, 300] width 21 height 21
type input "[DATE]"
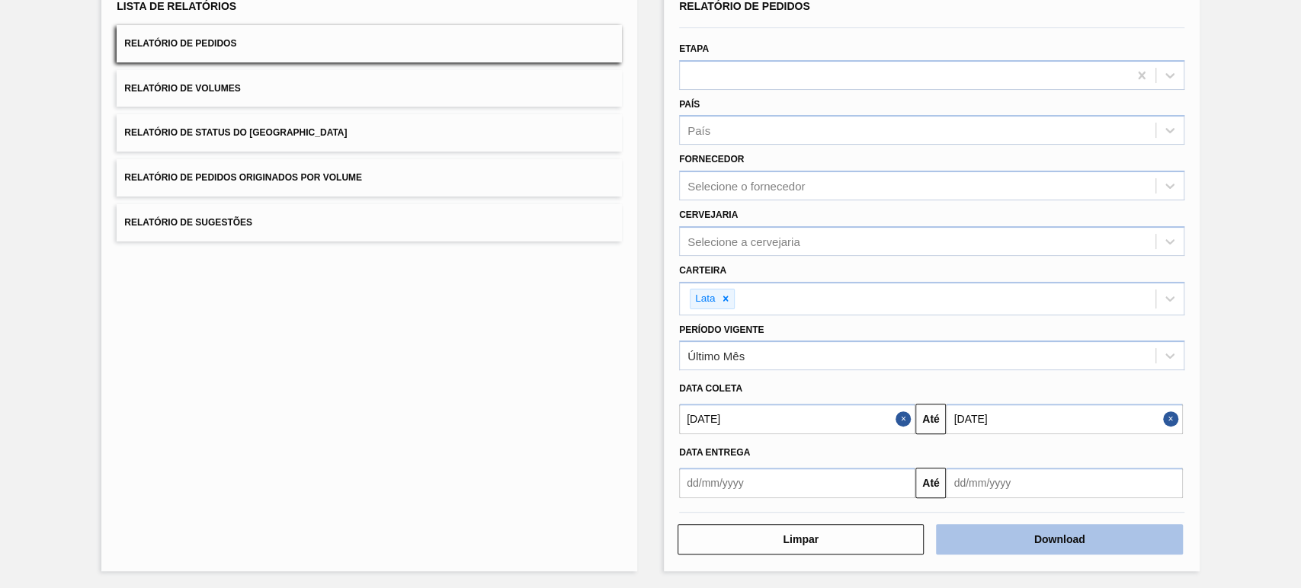
click at [1049, 533] on button "Download" at bounding box center [1059, 539] width 246 height 30
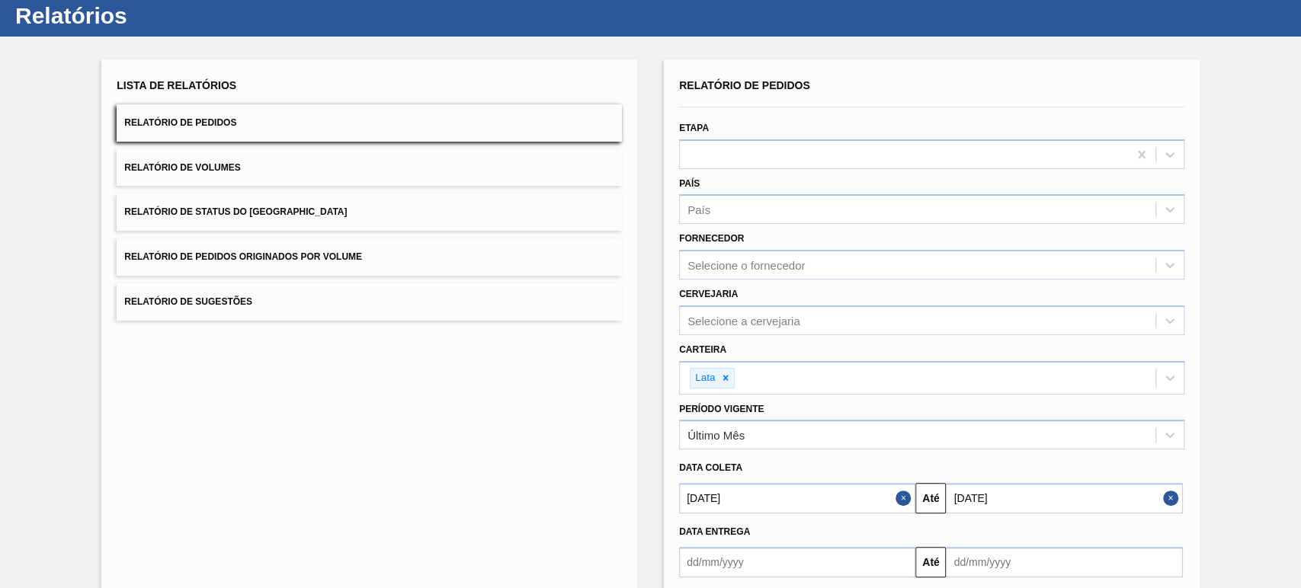
scroll to position [0, 0]
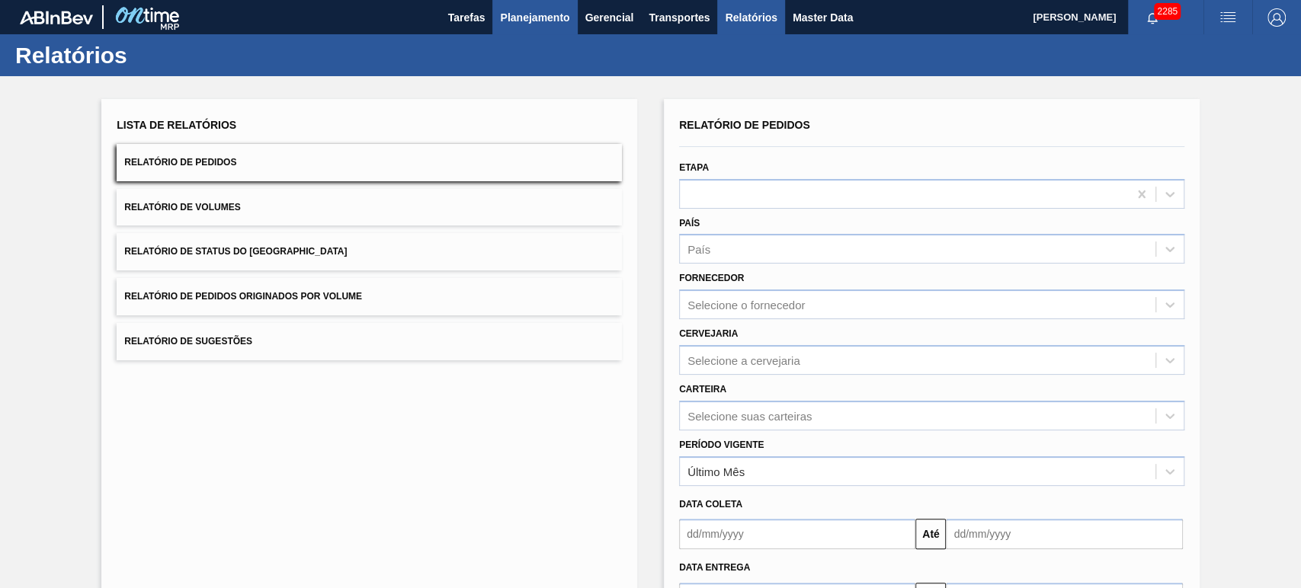
click at [530, 17] on span "Planejamento" at bounding box center [534, 17] width 69 height 18
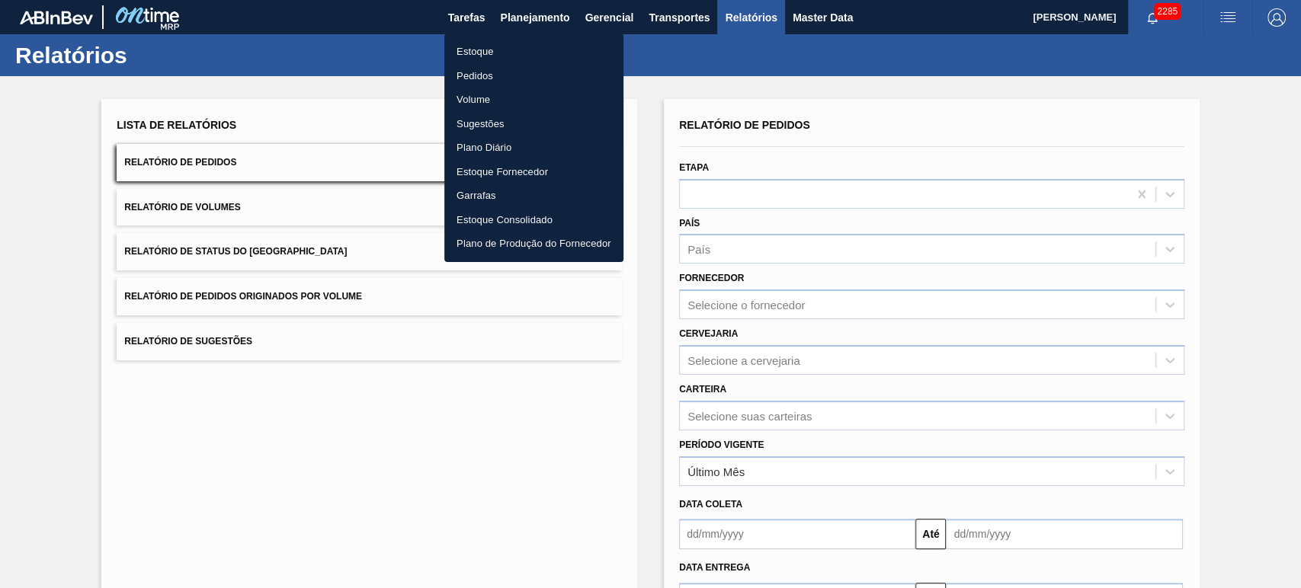
click at [517, 15] on div at bounding box center [650, 294] width 1301 height 588
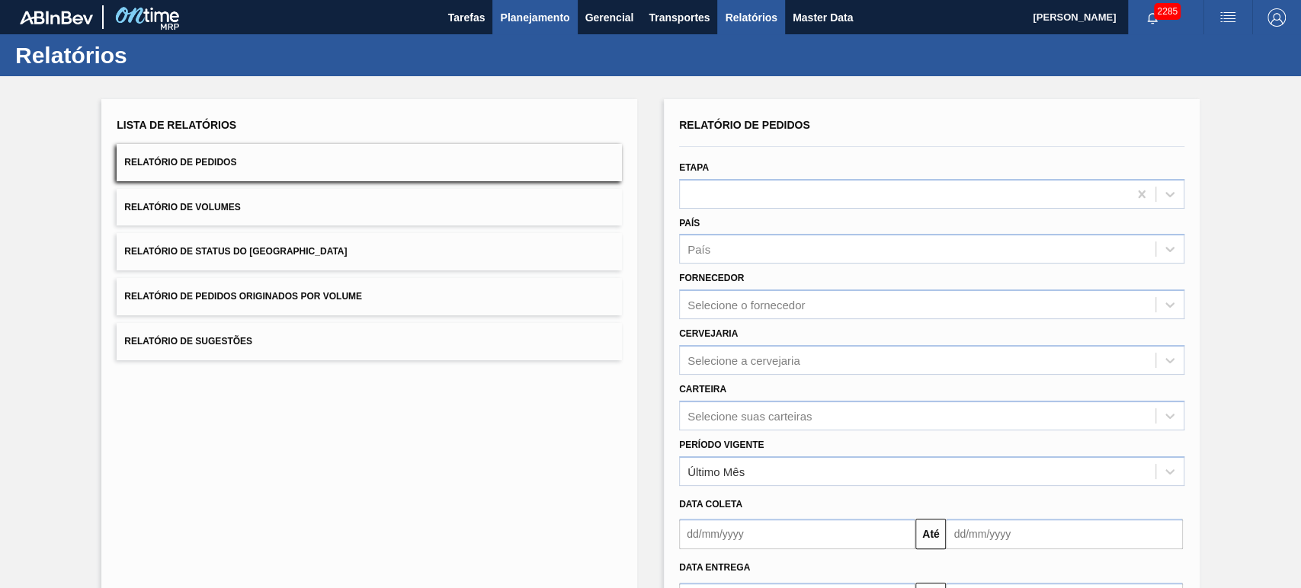
click at [518, 17] on span "Planejamento" at bounding box center [534, 17] width 69 height 18
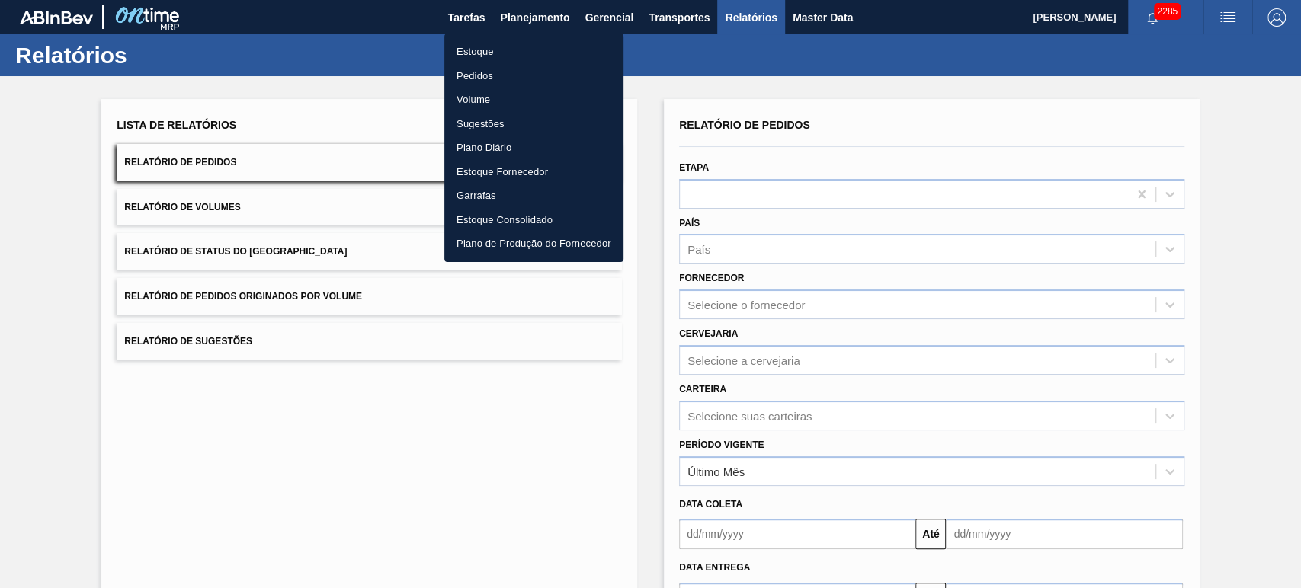
click at [470, 74] on li "Pedidos" at bounding box center [533, 76] width 179 height 24
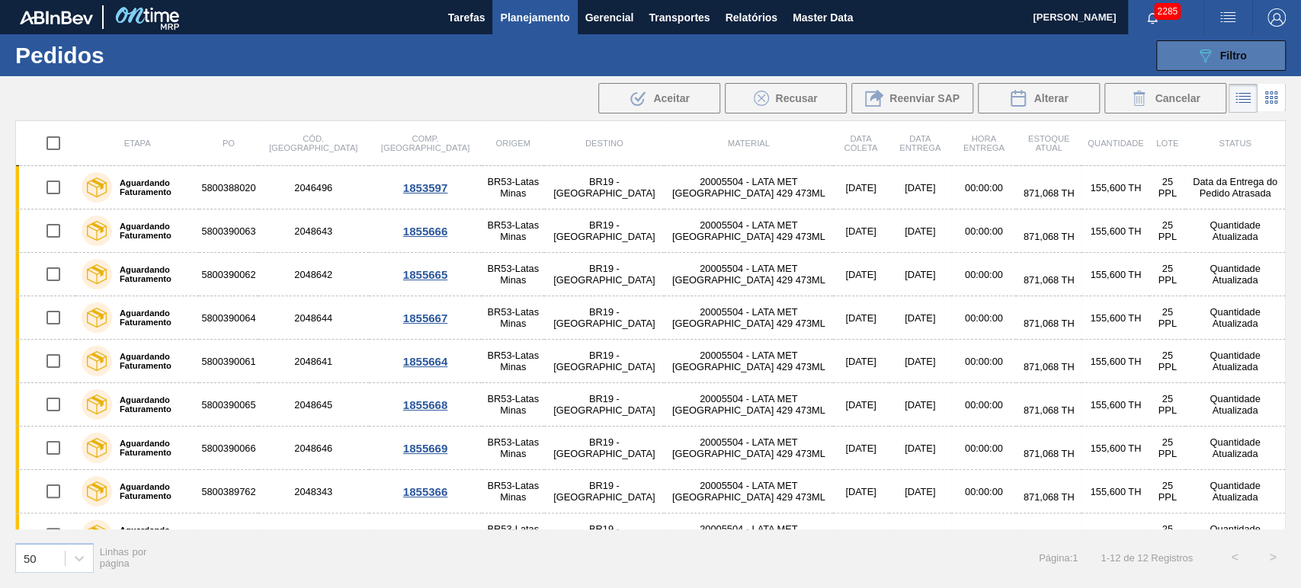
click at [1221, 62] on div "089F7B8B-B2A5-4AFE-B5C0-19BA573D28AC Filtro" at bounding box center [1221, 55] width 51 height 18
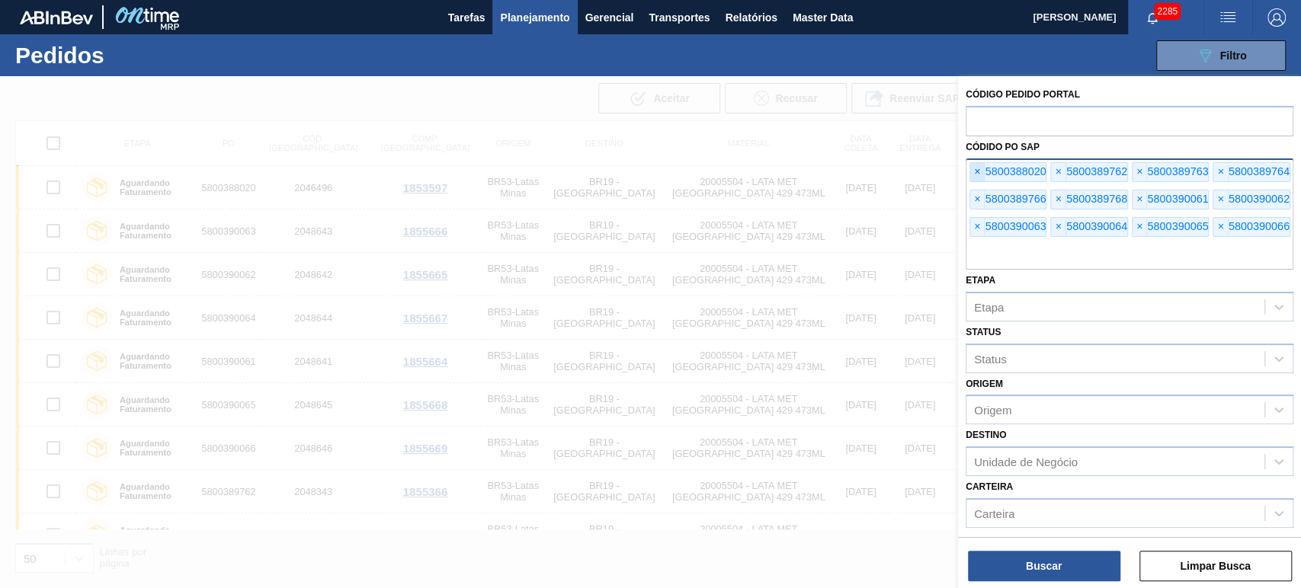
click at [981, 168] on span "×" at bounding box center [977, 172] width 14 height 18
click at [979, 168] on span "×" at bounding box center [977, 172] width 14 height 18
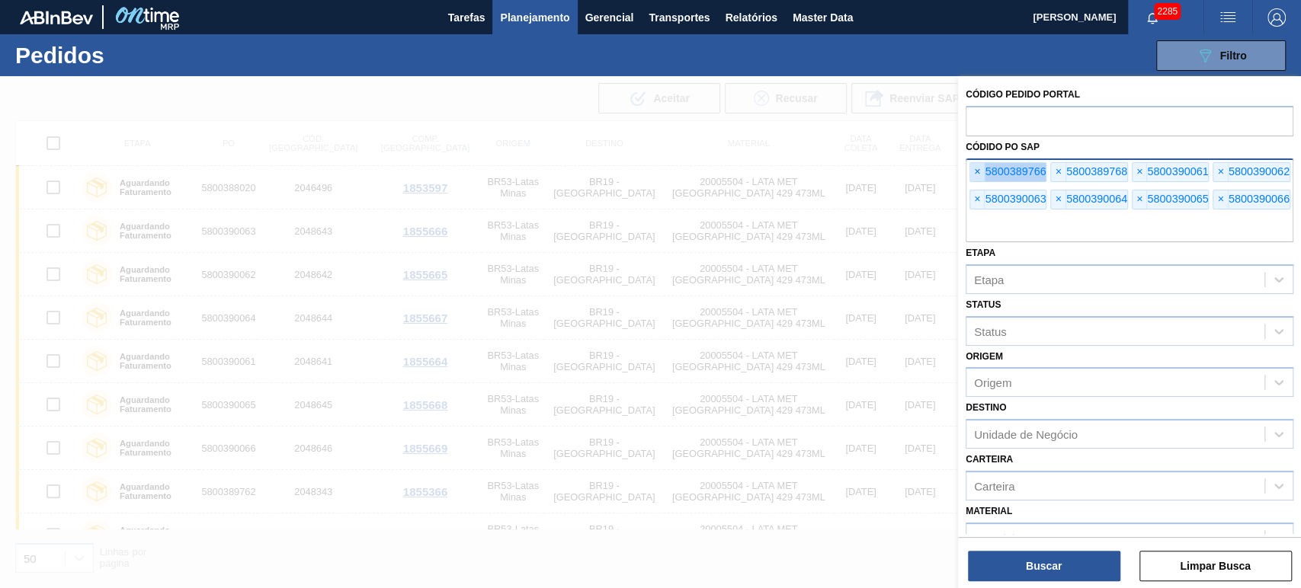
click at [979, 168] on span "×" at bounding box center [977, 172] width 14 height 18
click at [979, 169] on span "×" at bounding box center [977, 172] width 14 height 18
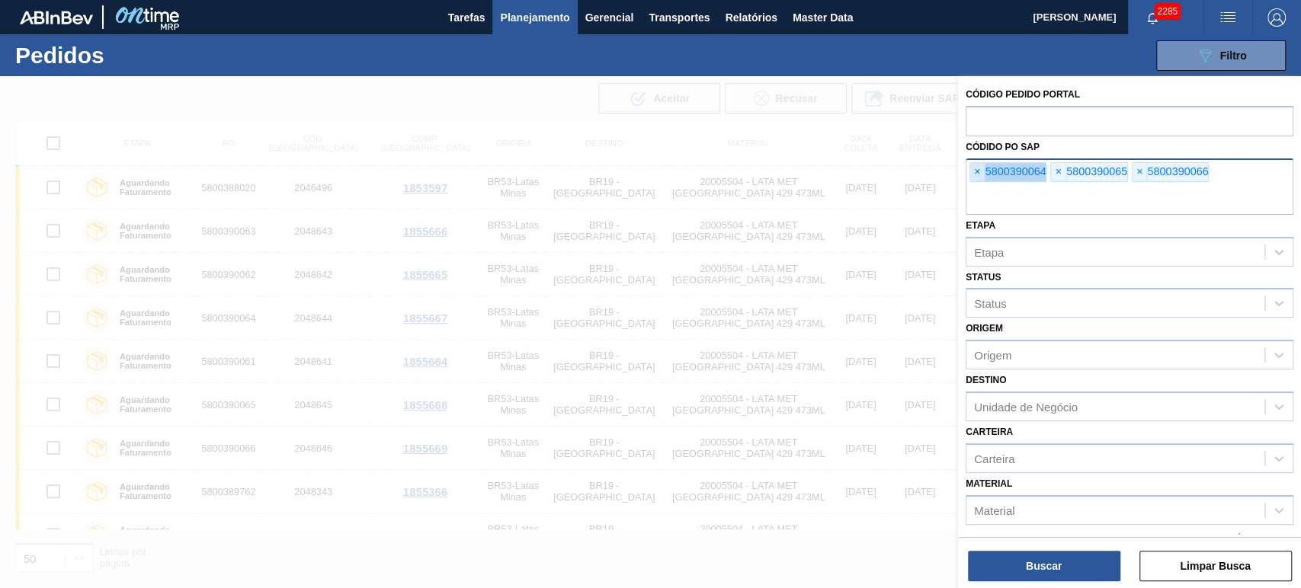
click at [978, 169] on span "×" at bounding box center [977, 172] width 14 height 18
click at [978, 186] on input "text" at bounding box center [1130, 200] width 328 height 29
click at [977, 186] on input "text" at bounding box center [1130, 200] width 328 height 29
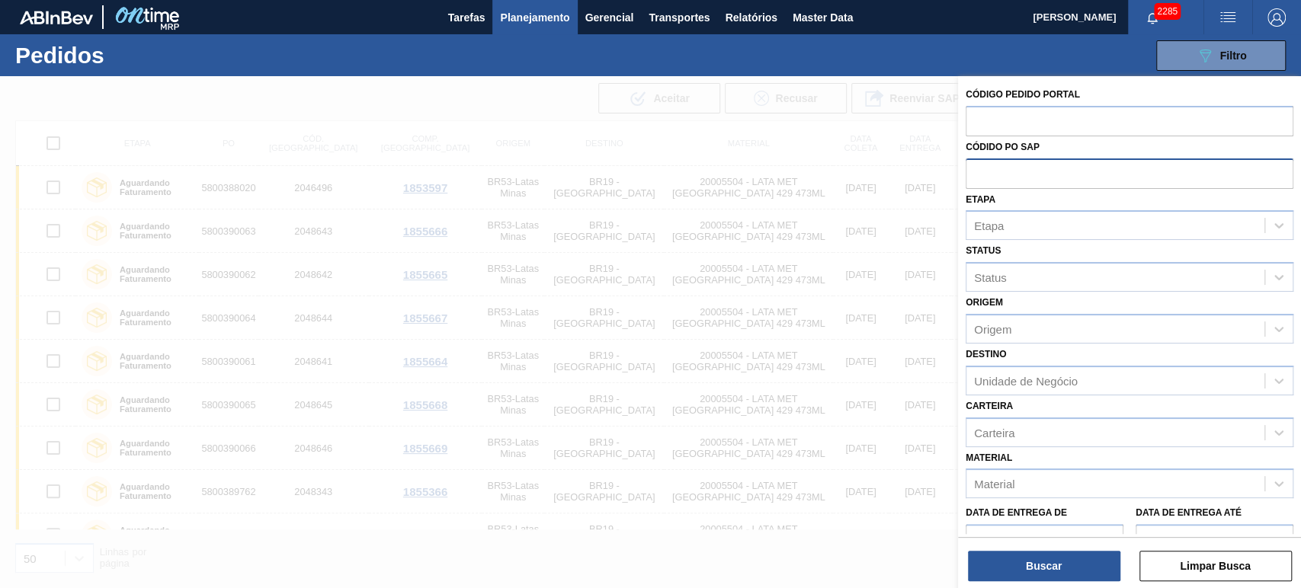
paste input "5800385554"
type input "5800385554"
click at [1036, 553] on button "Buscar" at bounding box center [1044, 566] width 152 height 30
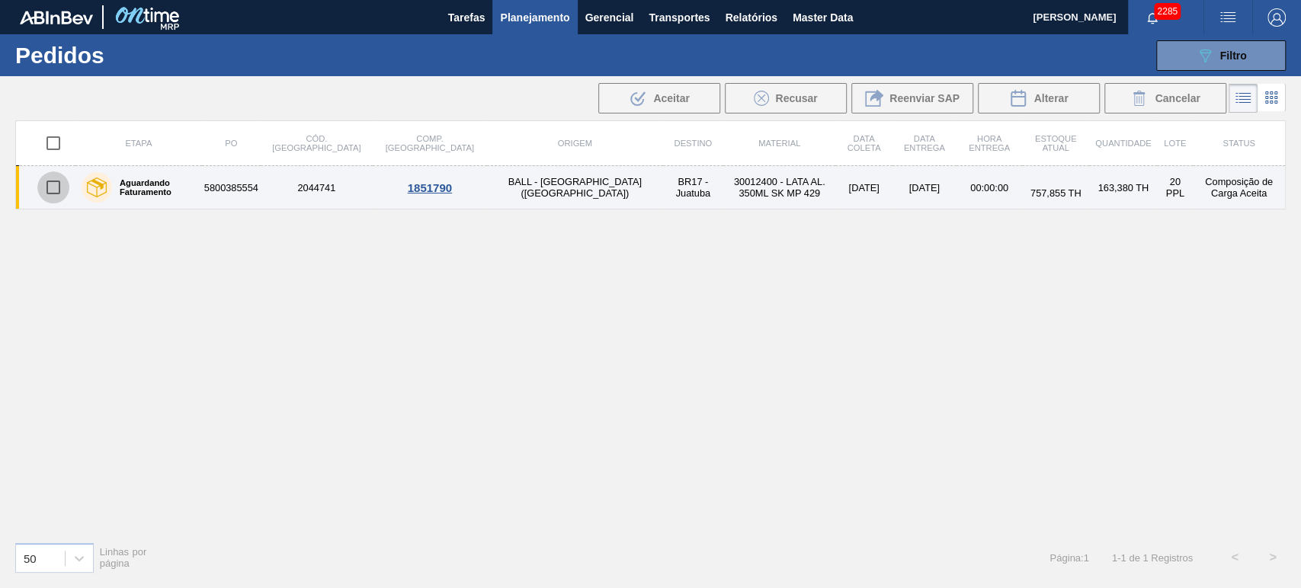
click at [56, 186] on input "checkbox" at bounding box center [53, 187] width 32 height 32
checkbox input "true"
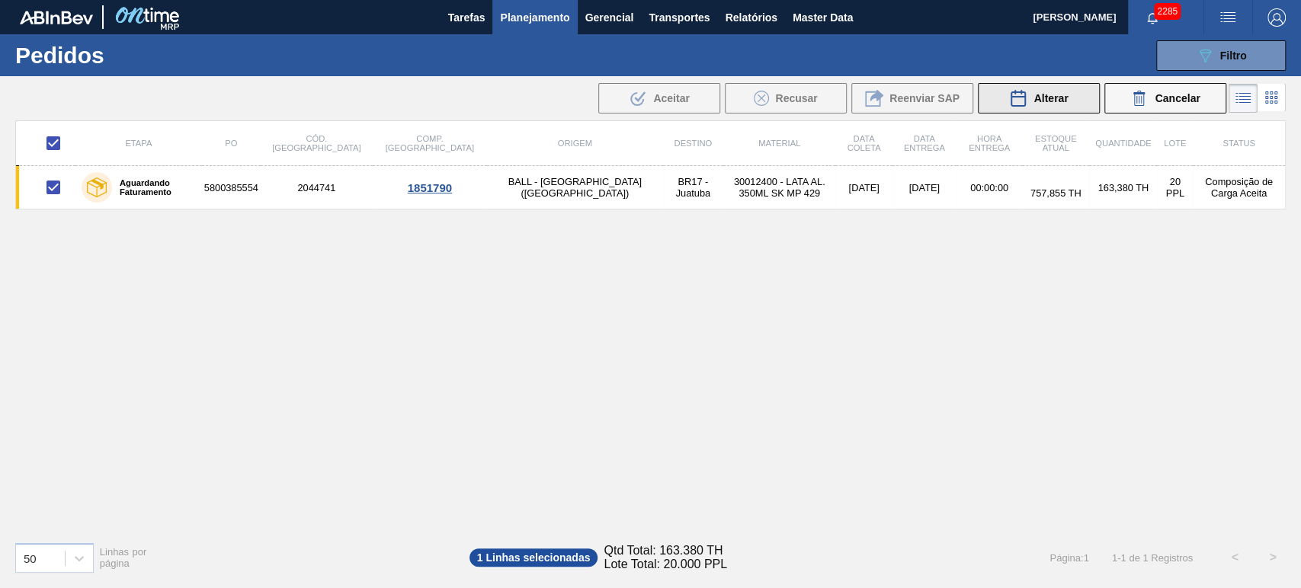
click at [1059, 101] on span "Alterar" at bounding box center [1050, 98] width 34 height 12
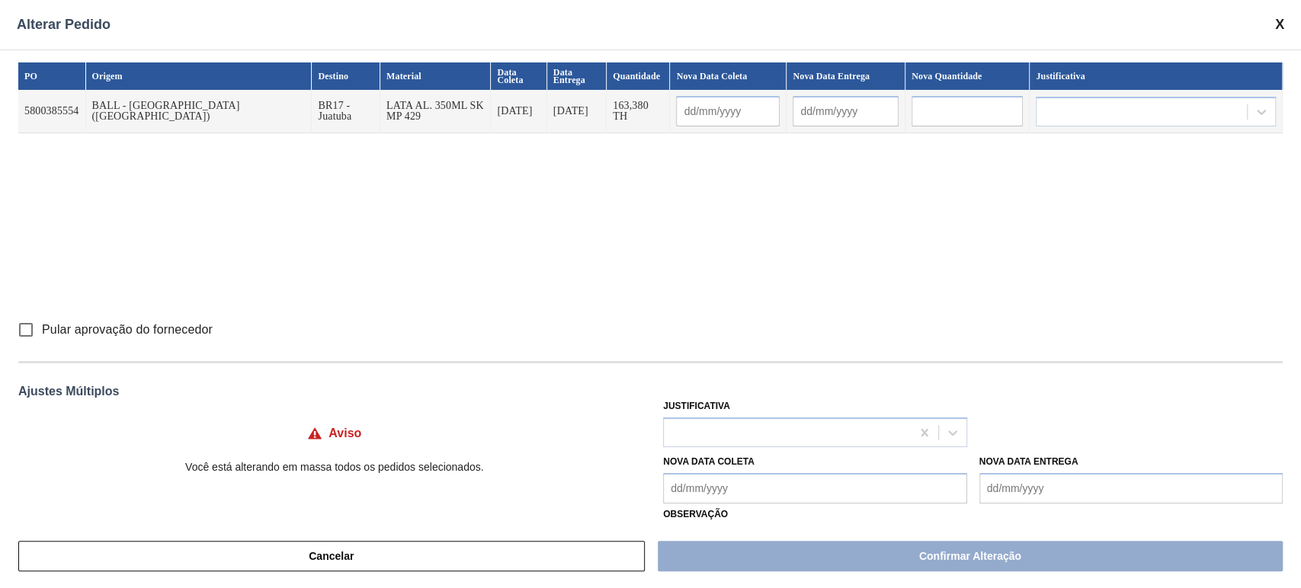
click at [933, 114] on input "text" at bounding box center [966, 111] width 111 height 30
paste input "326,76"
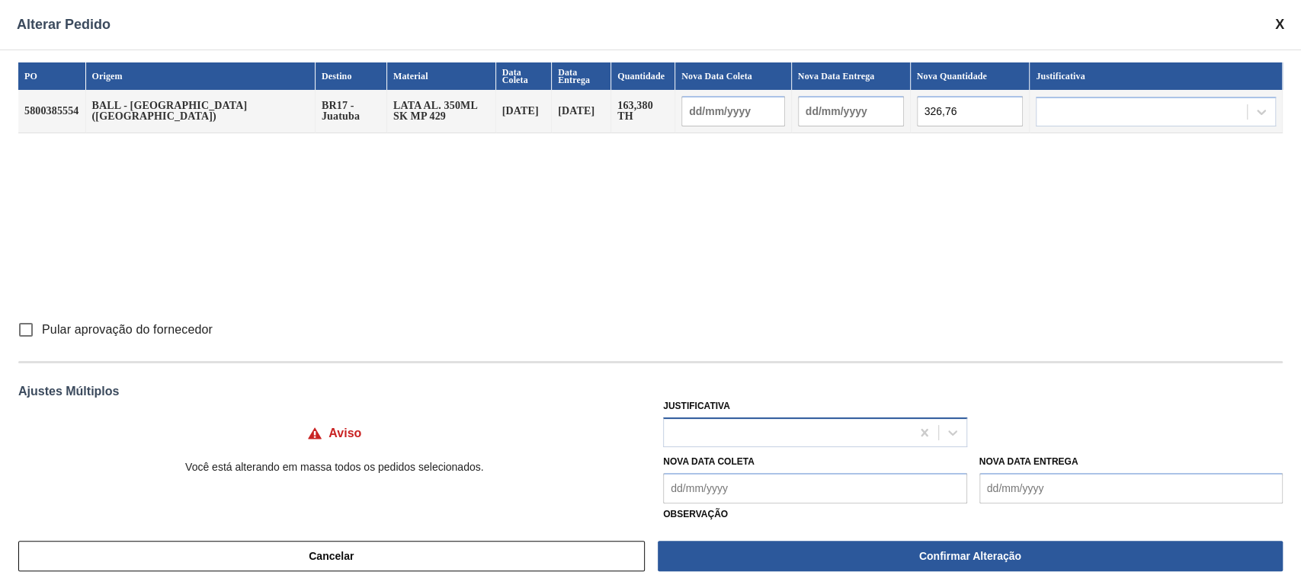
type input "326,76"
click at [799, 438] on div at bounding box center [787, 432] width 246 height 22
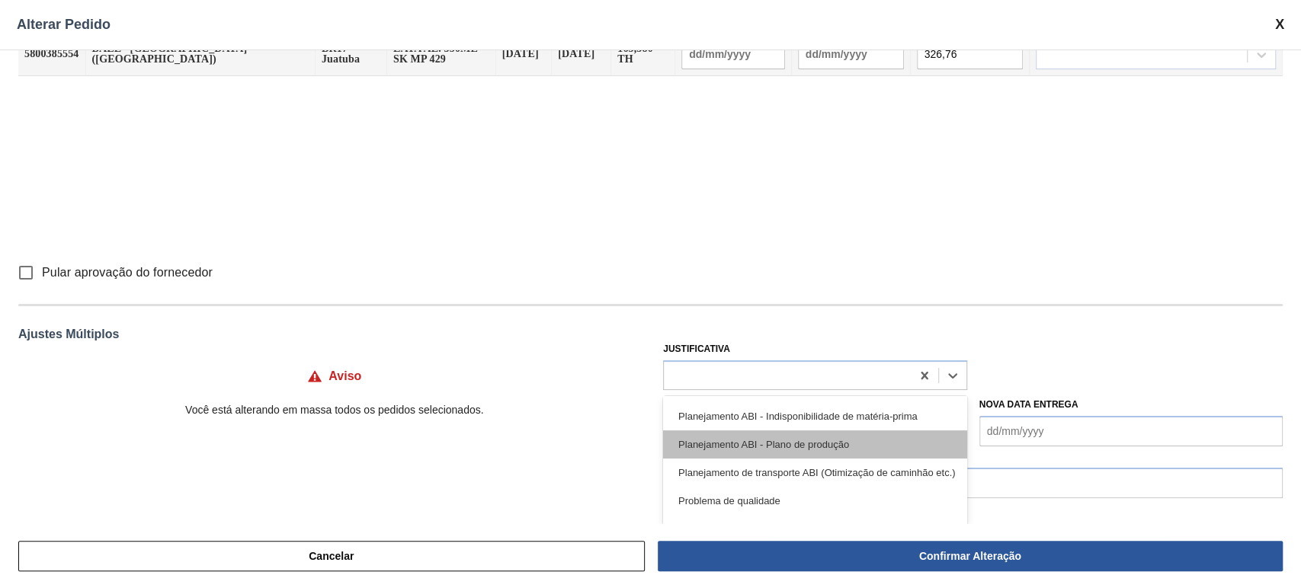
scroll to position [226, 0]
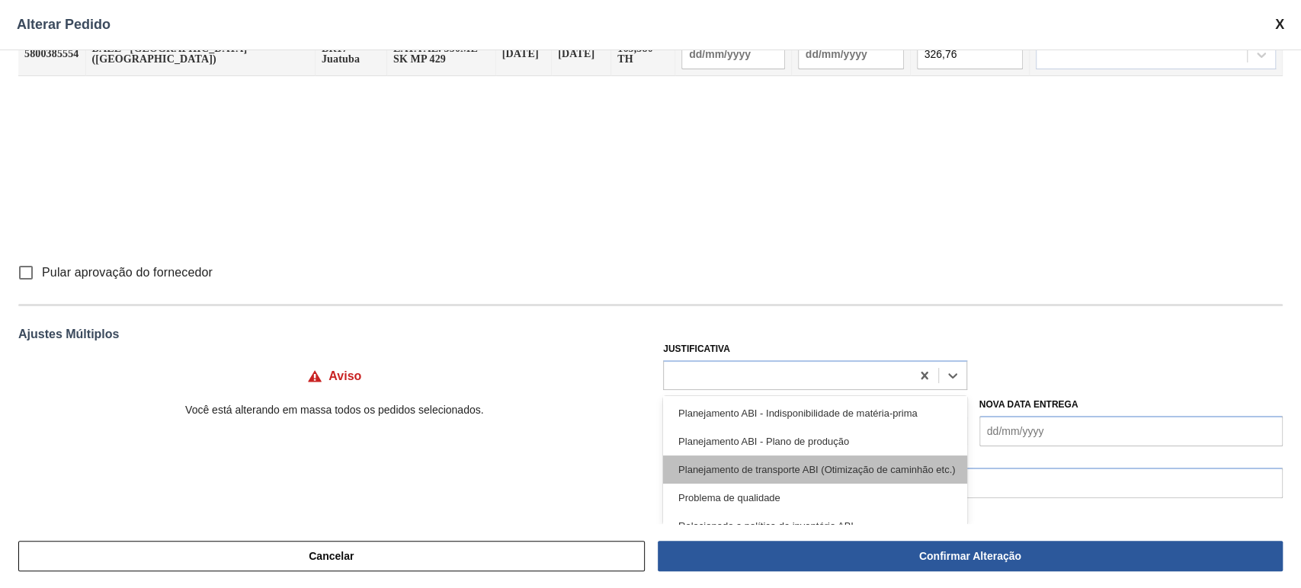
click at [873, 465] on div "Planejamento de transporte ABI (Otimização de caminhão etc.)" at bounding box center [814, 470] width 303 height 28
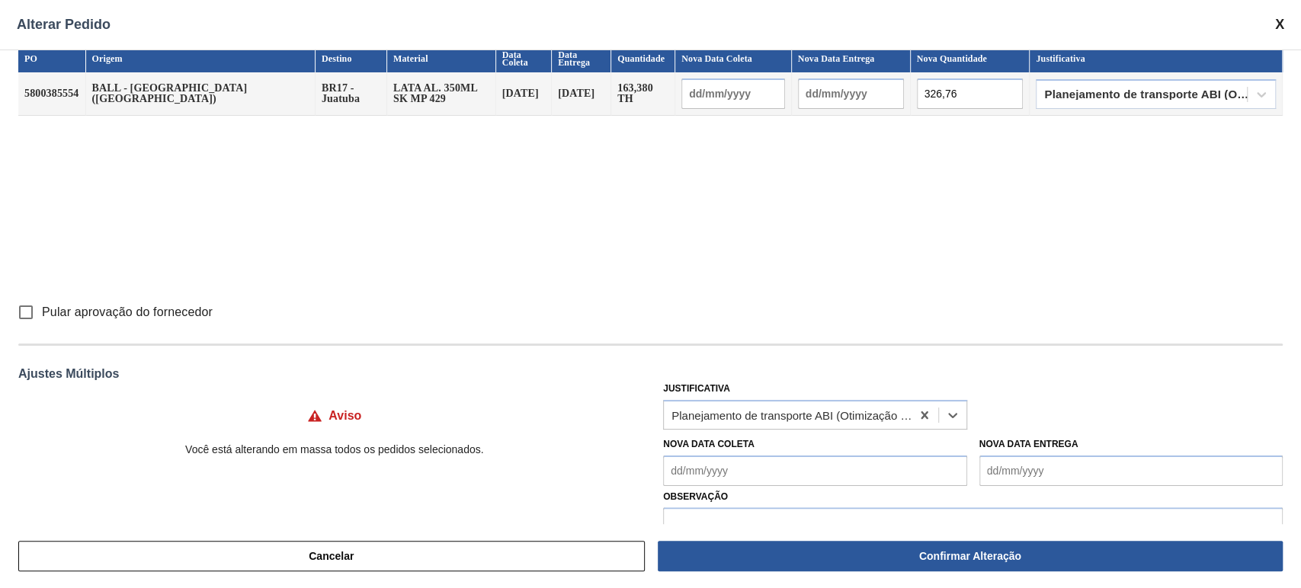
scroll to position [0, 0]
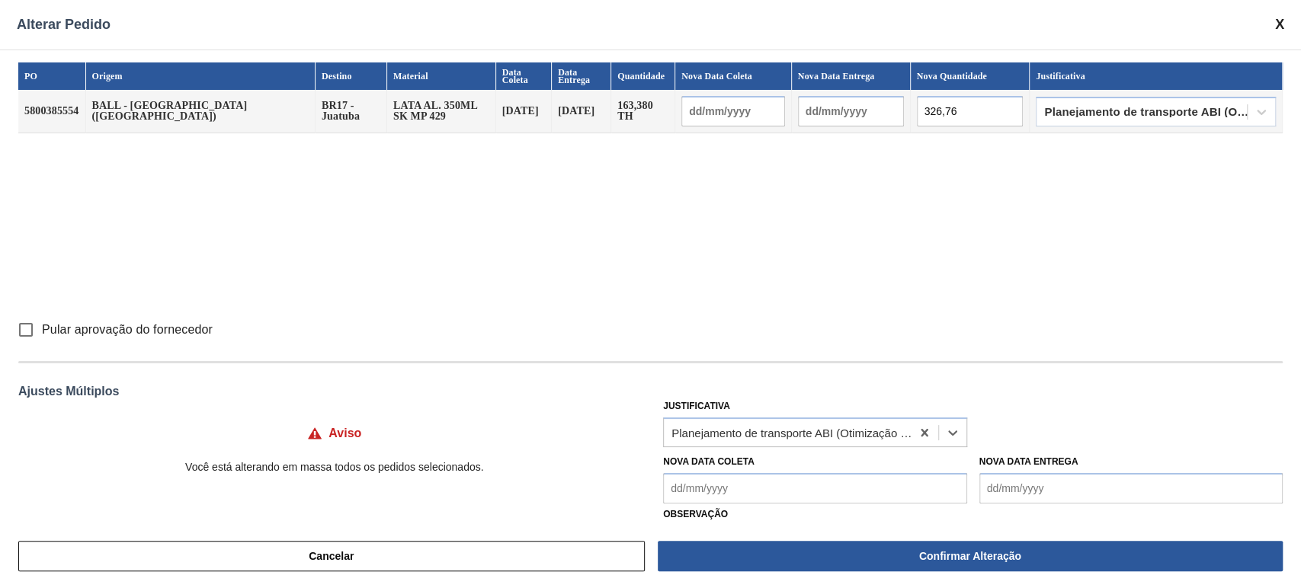
click at [689, 107] on input "text" at bounding box center [733, 111] width 104 height 30
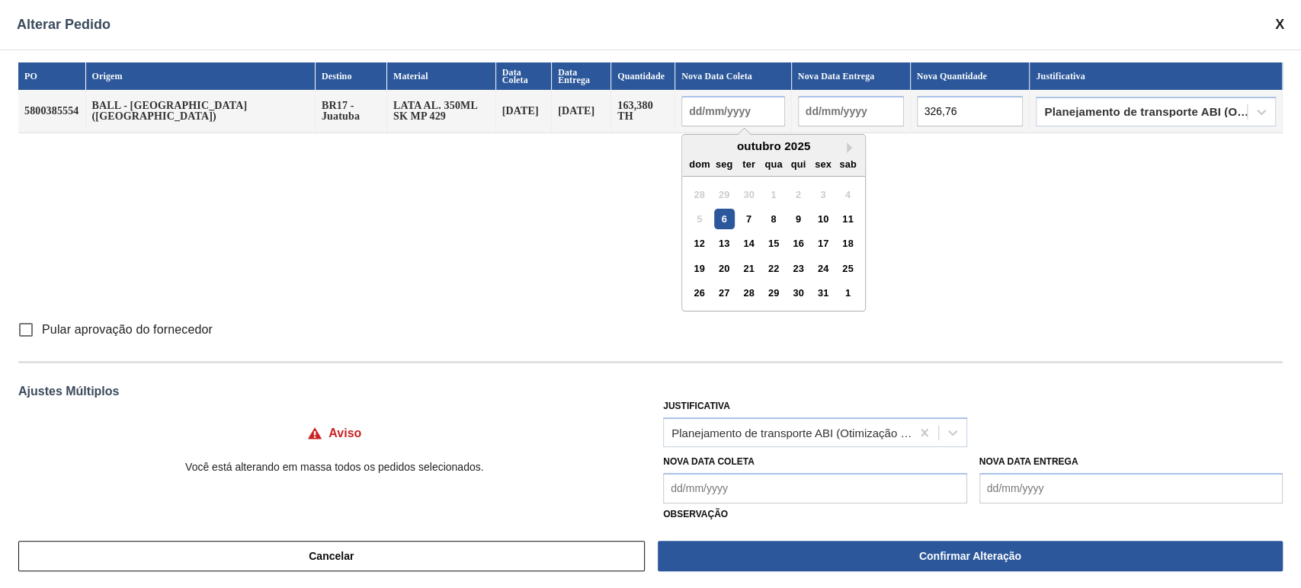
click at [714, 223] on div "6" at bounding box center [724, 219] width 21 height 21
type input "[DATE]"
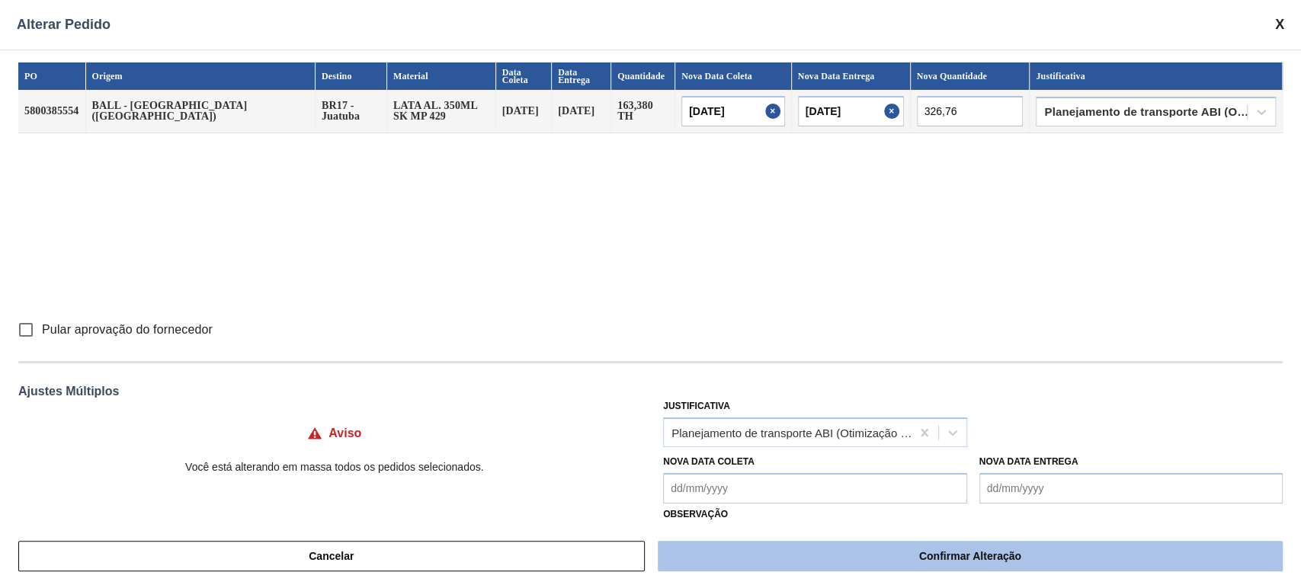
click at [920, 562] on button "Confirmar Alteração" at bounding box center [970, 556] width 625 height 30
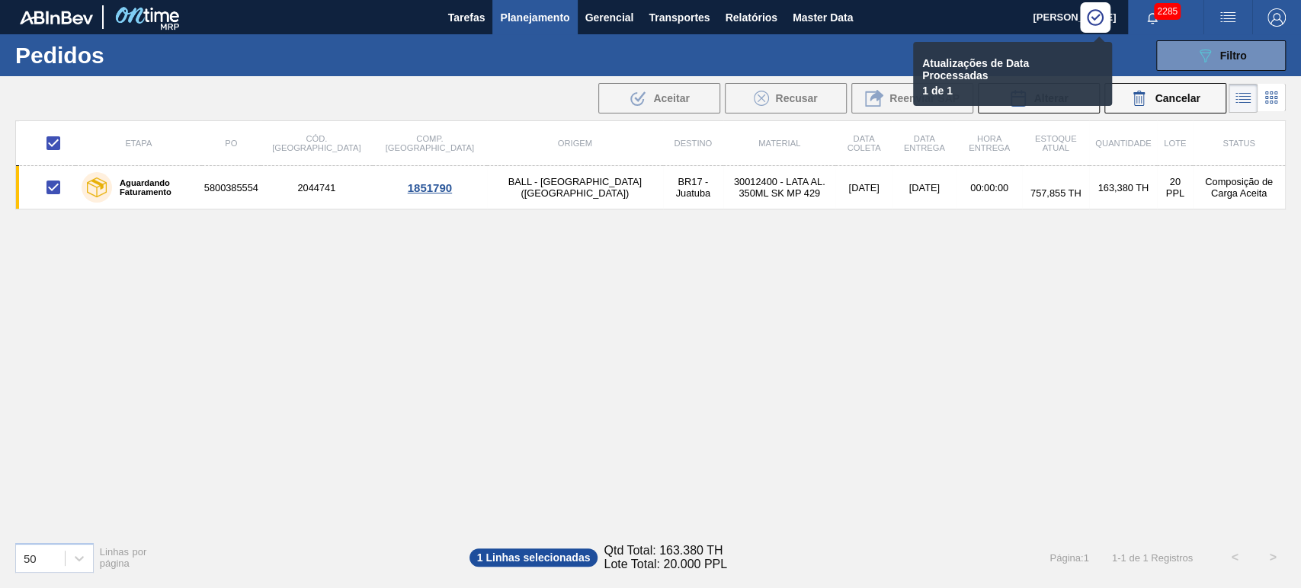
click at [920, 440] on div "Etapa PO Cód. Pedido Comp. Carga Origem Destino Material Data coleta Data Entre…" at bounding box center [650, 324] width 1270 height 409
checkbox input "false"
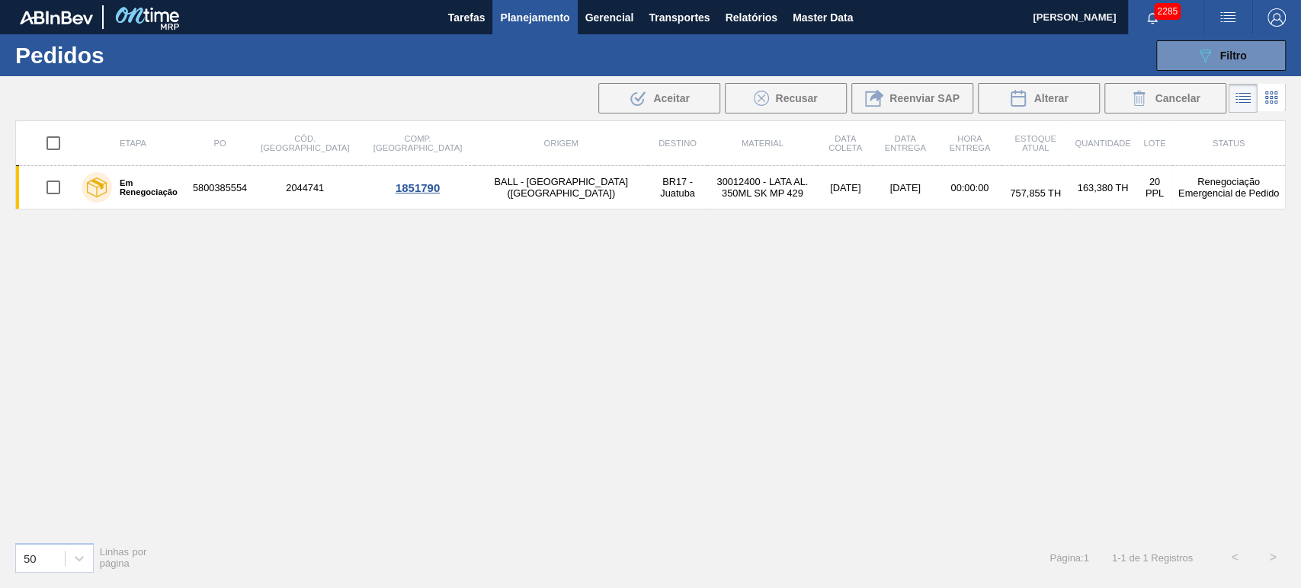
click at [769, 412] on div "Etapa PO Cód. Pedido Comp. Carga Origem Destino Material Data coleta Data Entre…" at bounding box center [650, 324] width 1270 height 409
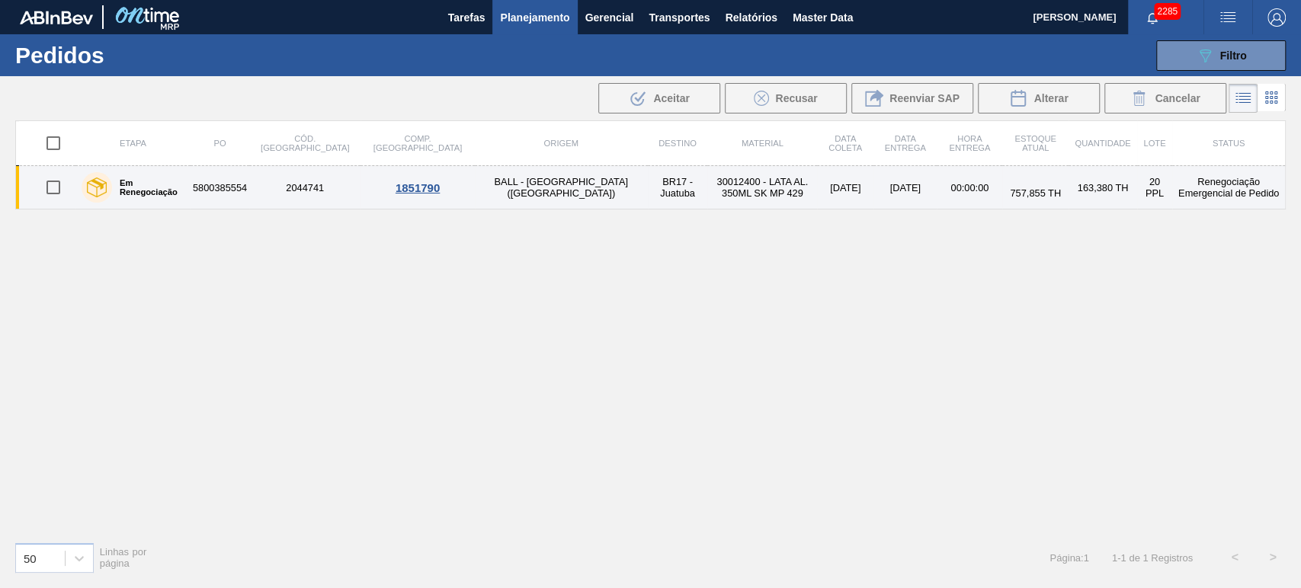
click at [1074, 194] on td "163,380 TH" at bounding box center [1102, 187] width 68 height 43
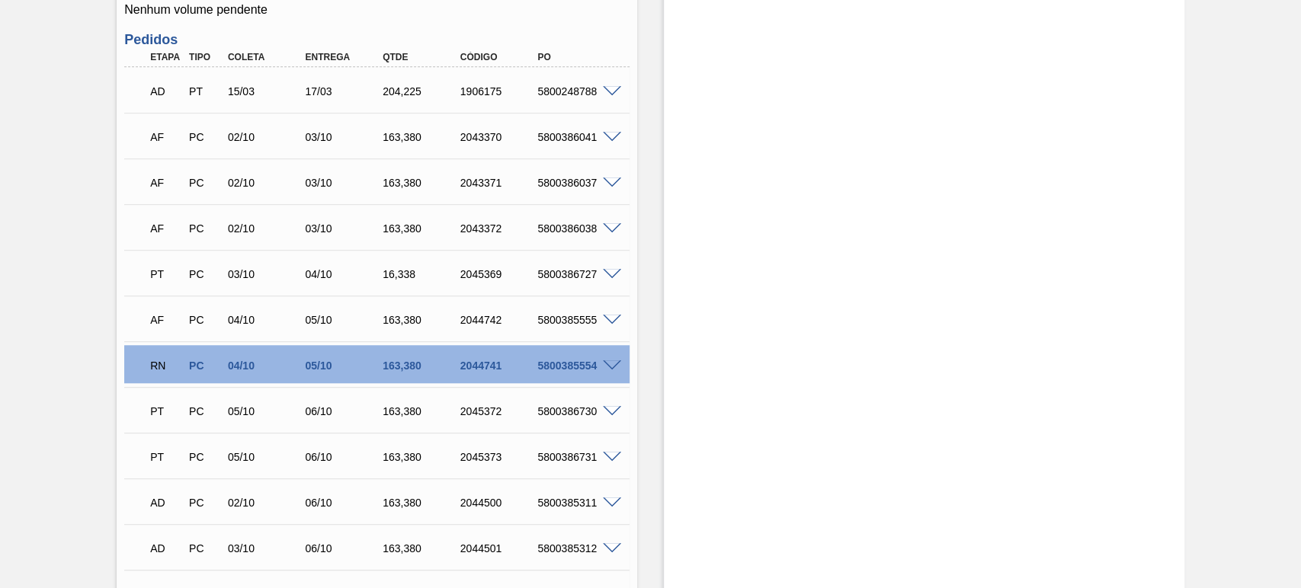
scroll to position [902, 0]
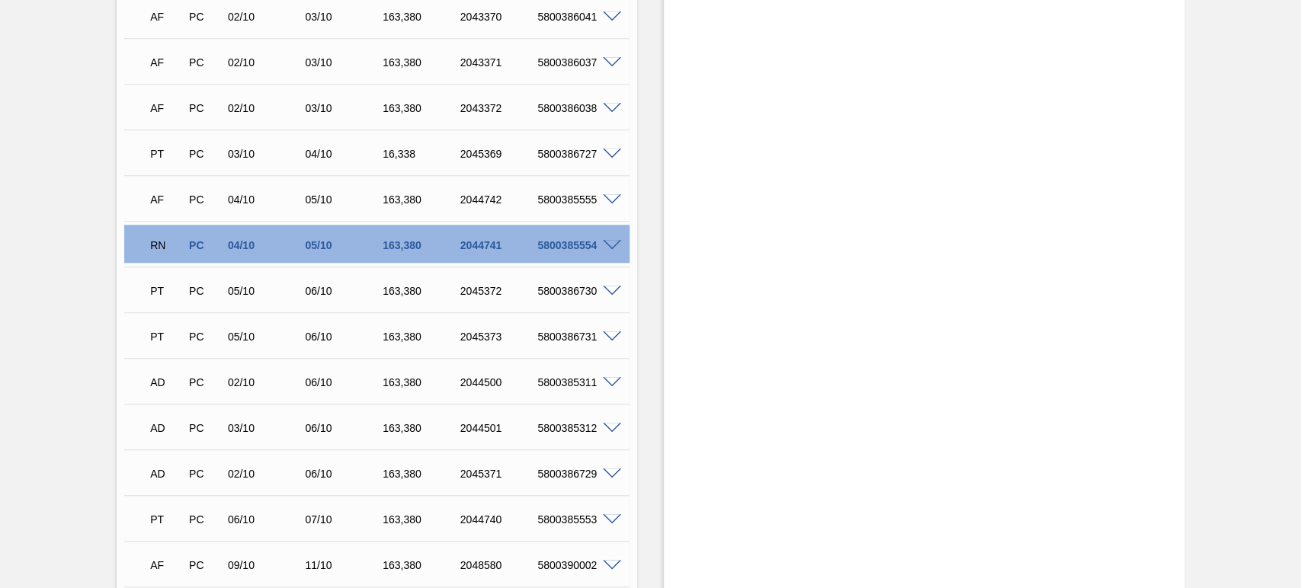
click at [616, 248] on span at bounding box center [612, 245] width 18 height 11
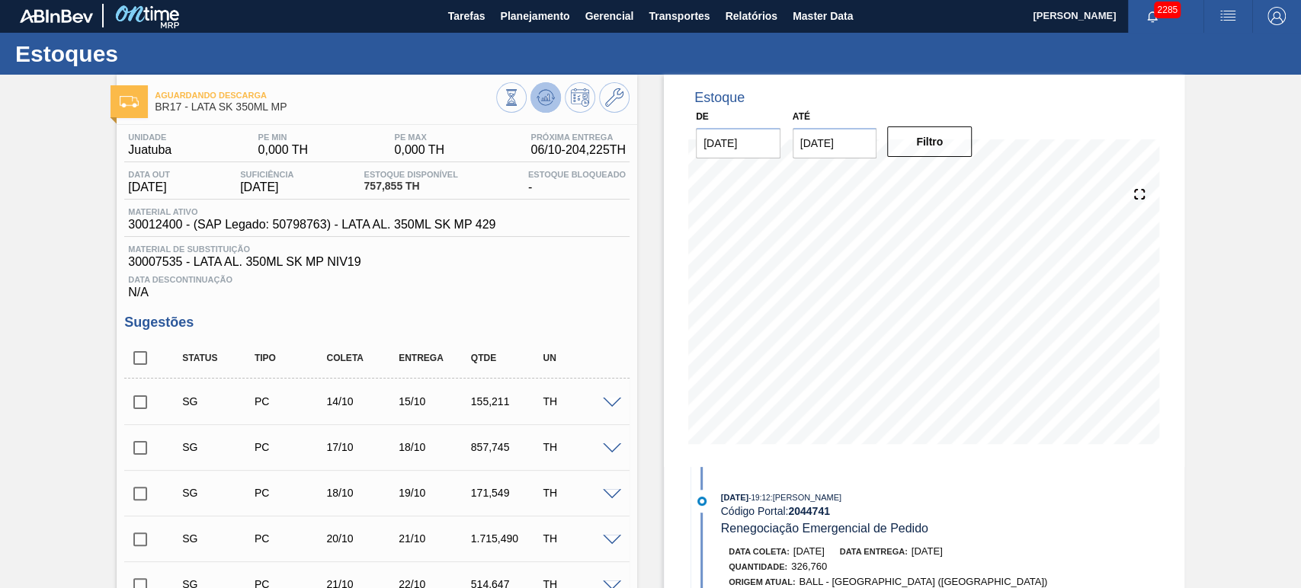
scroll to position [0, 0]
